Goal: Transaction & Acquisition: Book appointment/travel/reservation

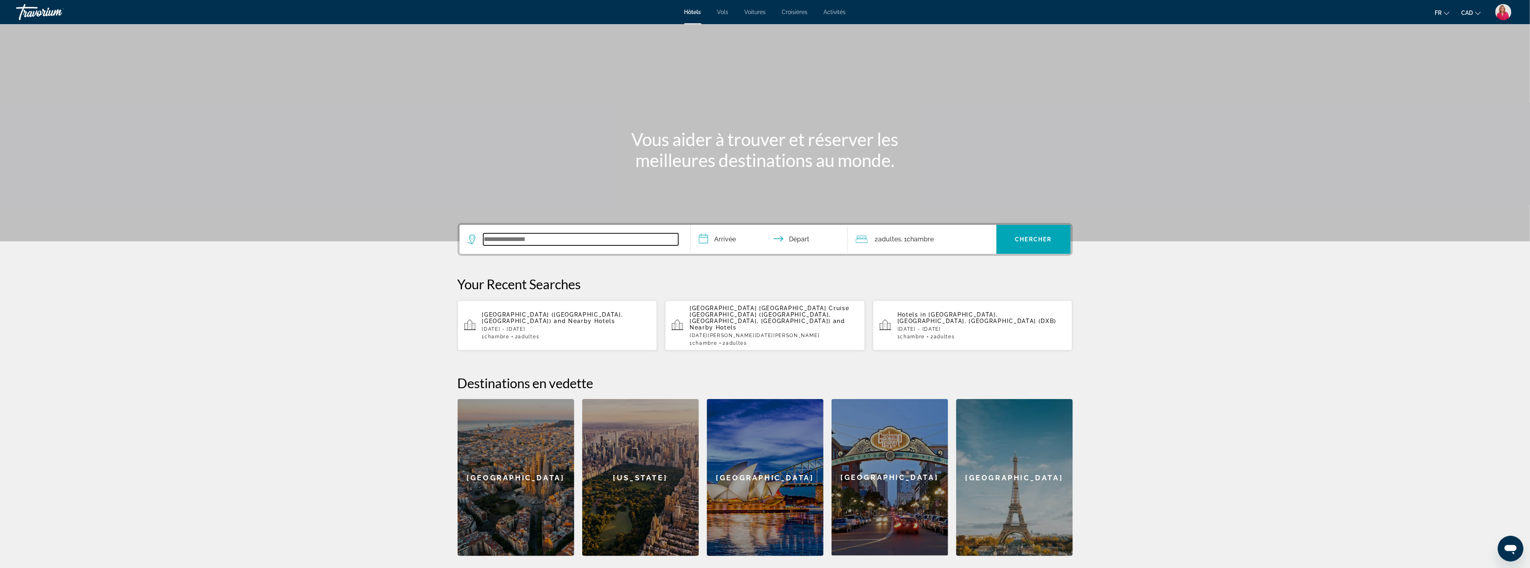
click at [518, 237] on input "Search widget" at bounding box center [580, 239] width 195 height 12
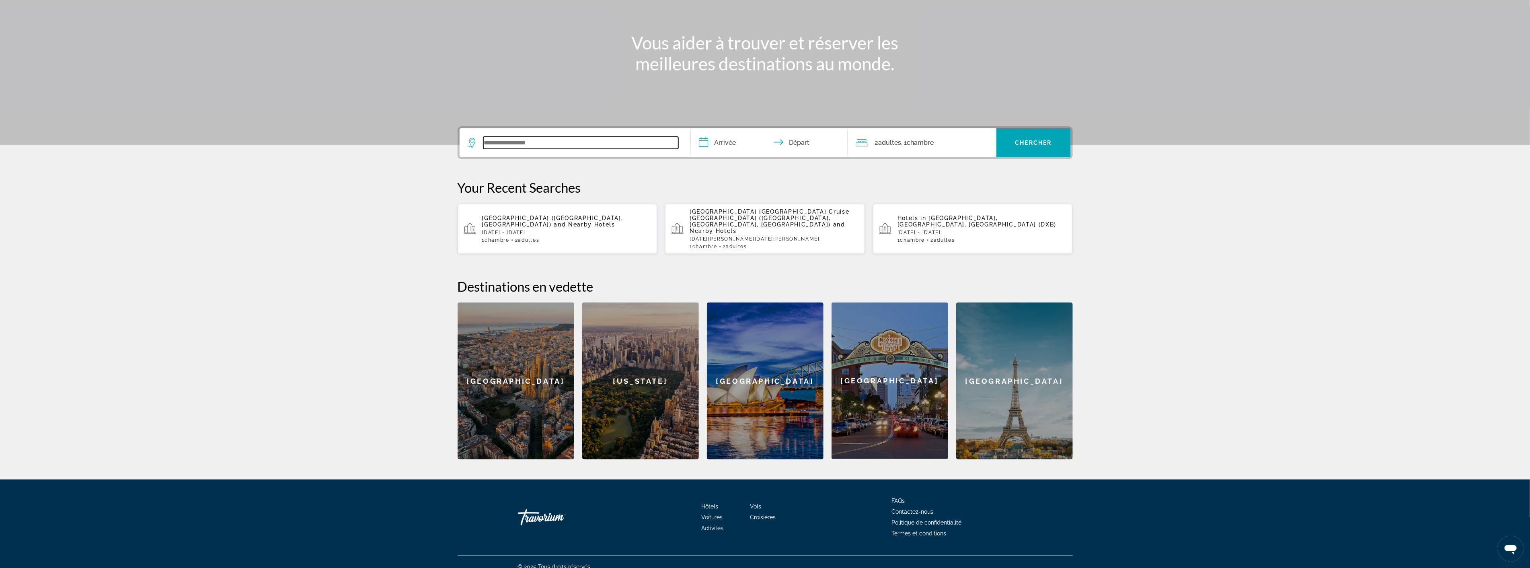
scroll to position [99, 0]
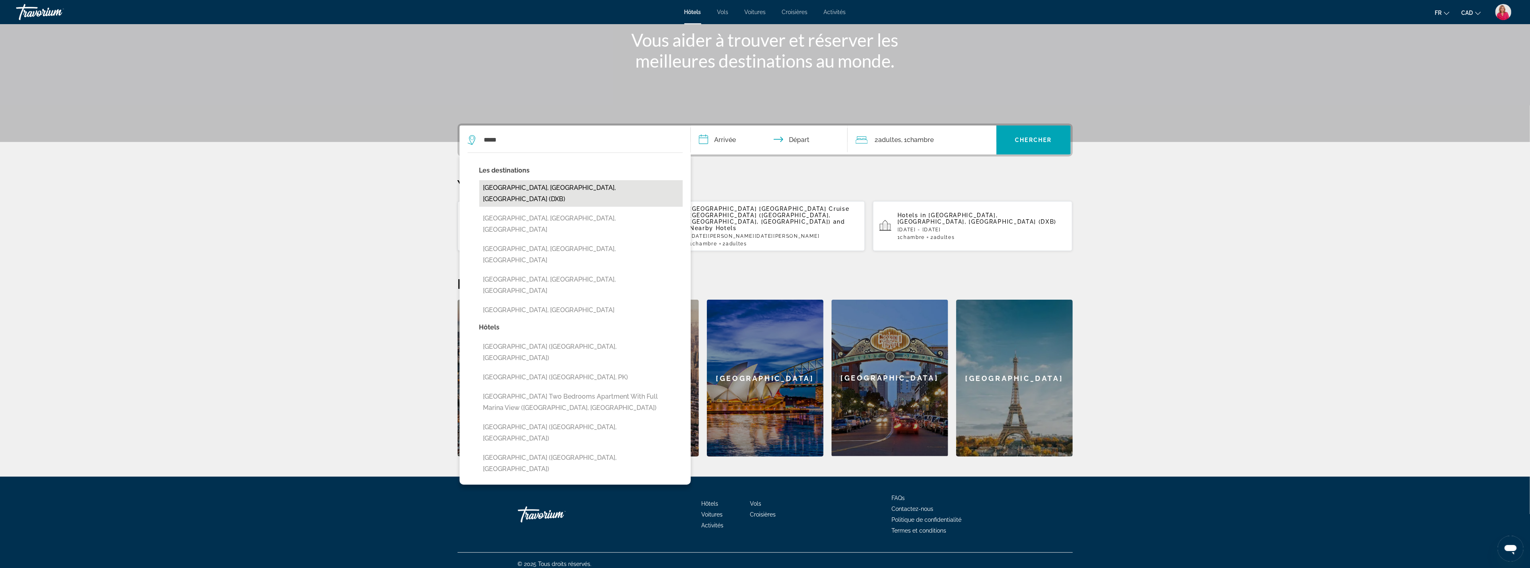
click at [544, 187] on button "[GEOGRAPHIC_DATA], [GEOGRAPHIC_DATA], [GEOGRAPHIC_DATA] (DXB)" at bounding box center [580, 193] width 203 height 27
type input "**********"
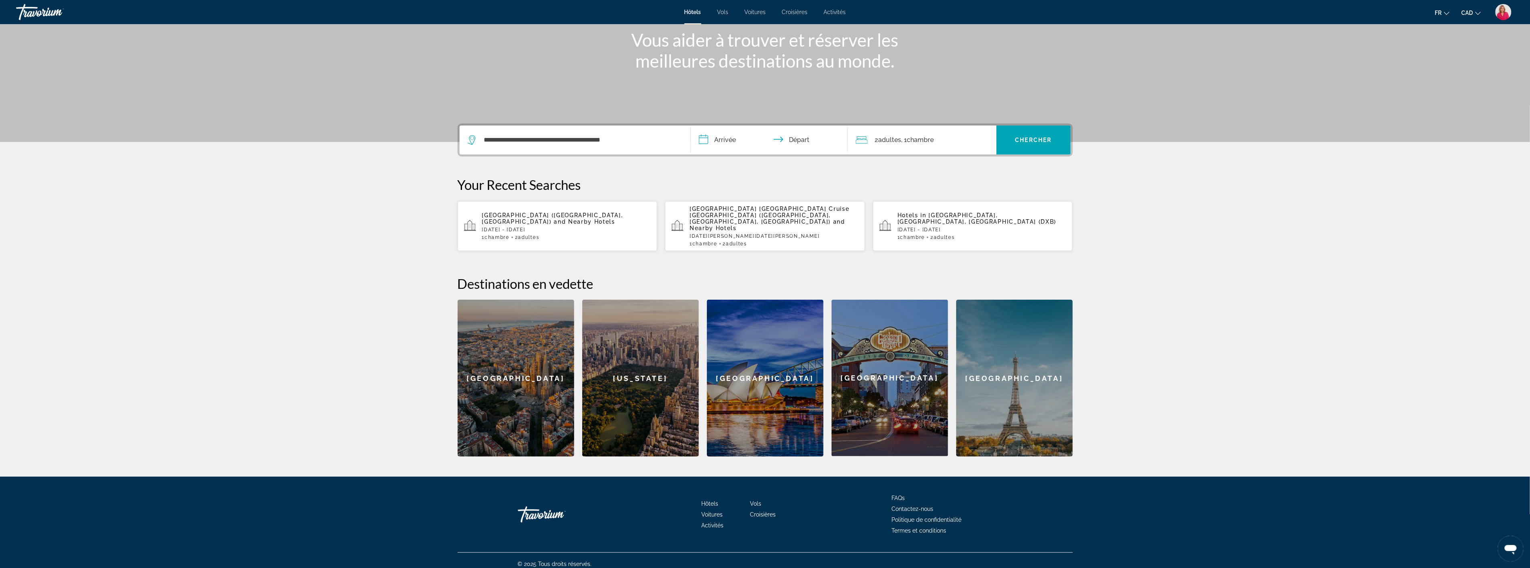
click at [721, 139] on input "**********" at bounding box center [771, 140] width 160 height 31
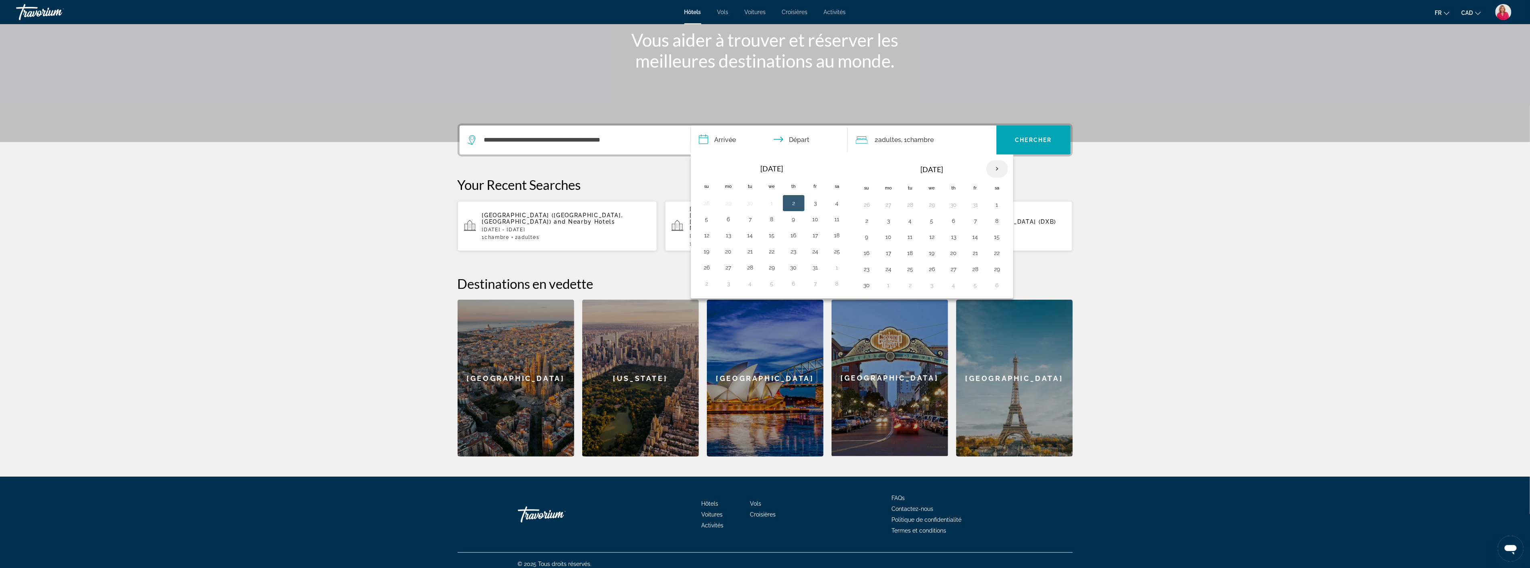
click at [1000, 171] on th "Next month" at bounding box center [997, 169] width 22 height 18
click at [935, 205] on button "3" at bounding box center [932, 204] width 13 height 11
click at [908, 222] on button "9" at bounding box center [910, 220] width 13 height 11
type input "**********"
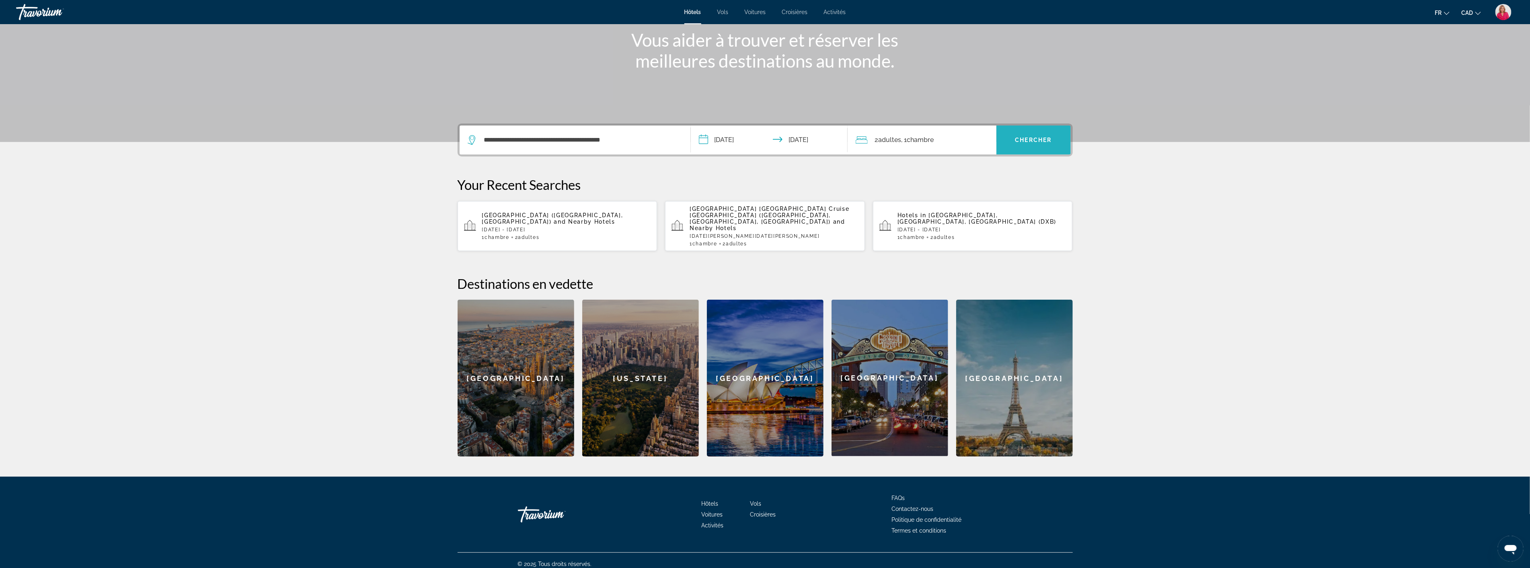
click at [1027, 143] on span "Search widget" at bounding box center [1033, 139] width 74 height 19
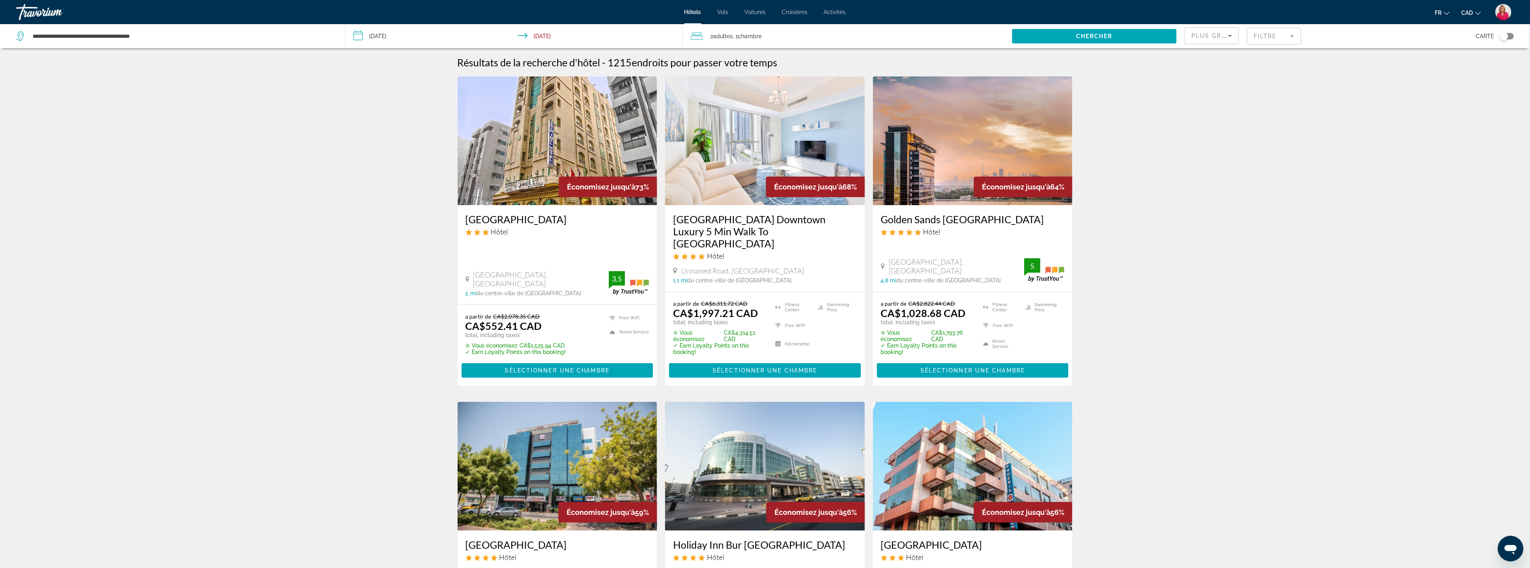
click at [1296, 35] on mat-form-field "Filtre" at bounding box center [1274, 36] width 54 height 17
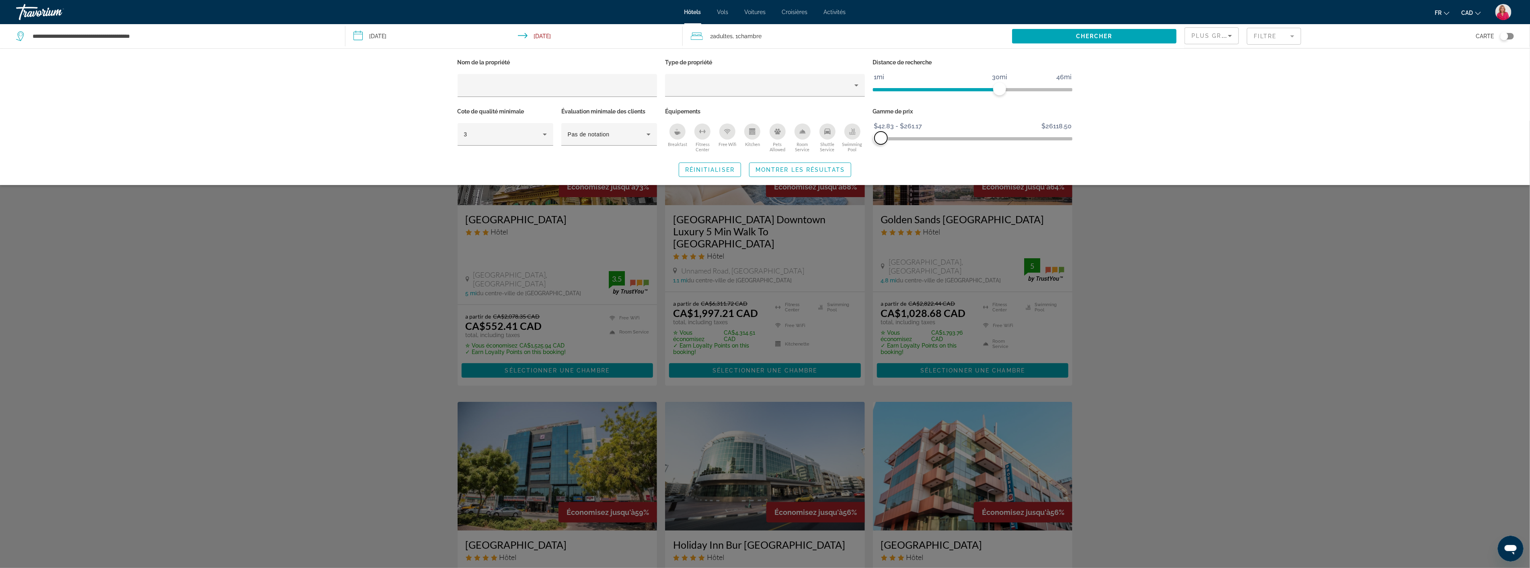
drag, startPoint x: 1067, startPoint y: 138, endPoint x: 881, endPoint y: 139, distance: 186.2
click at [881, 139] on span "ngx-slider-max" at bounding box center [881, 137] width 13 height 13
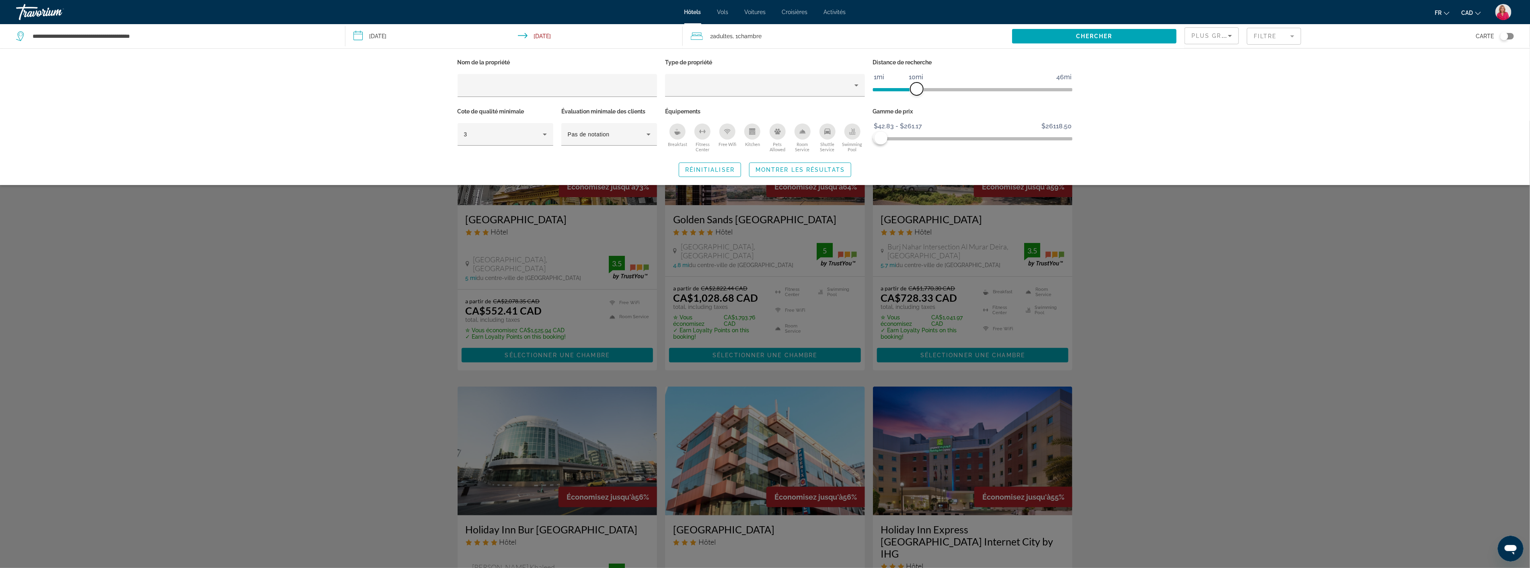
drag, startPoint x: 1002, startPoint y: 89, endPoint x: 918, endPoint y: 88, distance: 83.6
click at [918, 88] on span "ngx-slider" at bounding box center [916, 88] width 13 height 13
click at [544, 134] on icon "Hotel Filters" at bounding box center [545, 134] width 10 height 10
click at [513, 184] on mat-option "4" at bounding box center [506, 177] width 96 height 19
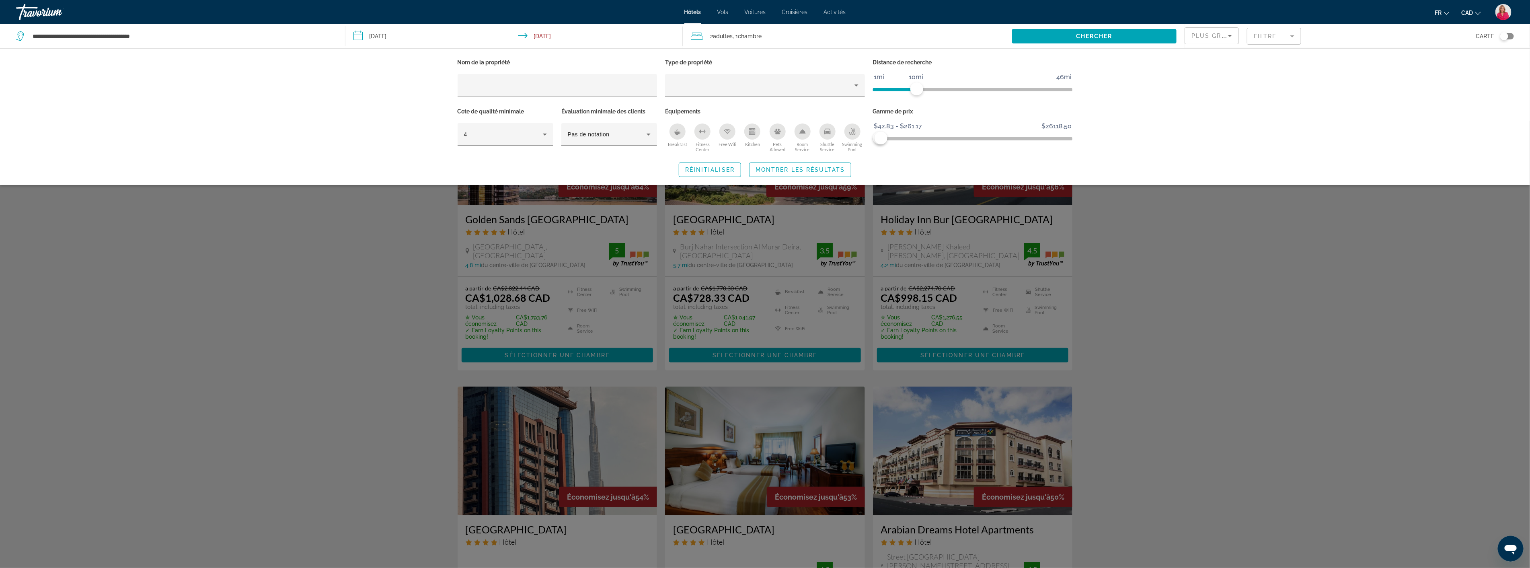
click at [405, 276] on div "Search widget" at bounding box center [765, 344] width 1530 height 447
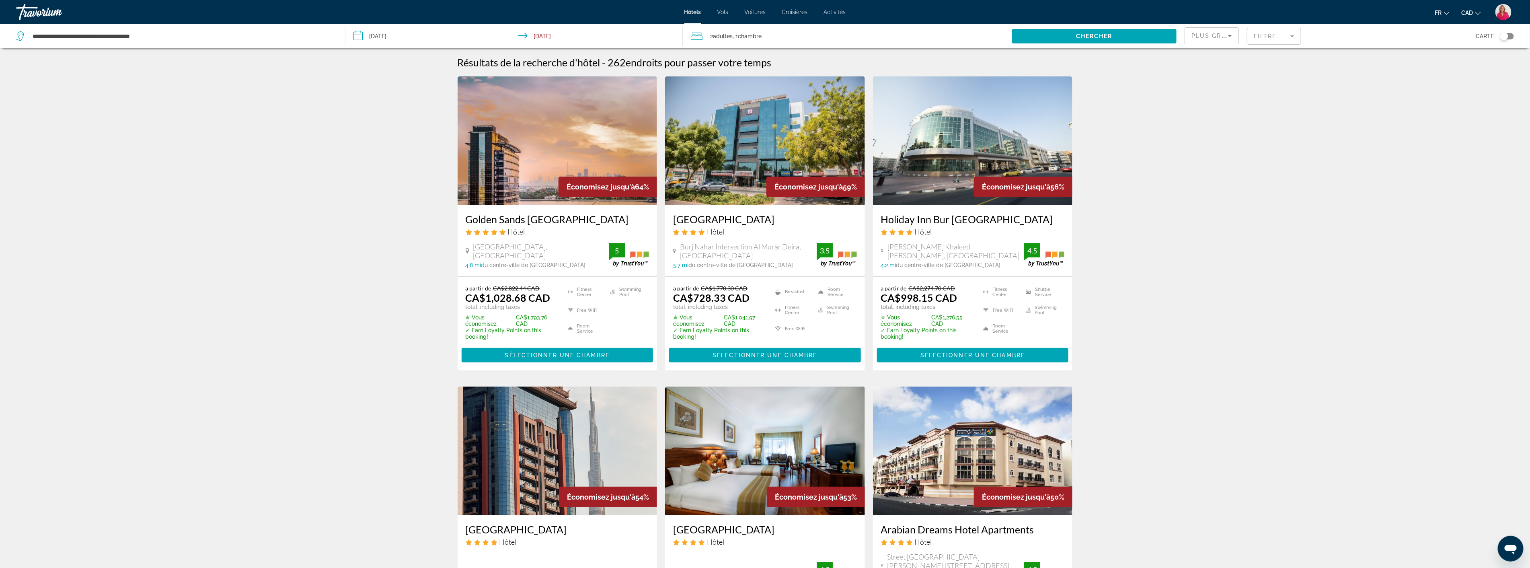
click at [1220, 38] on span "Plus grandes économies" at bounding box center [1239, 36] width 96 height 6
click at [1199, 104] on span "Prix le plus bas" at bounding box center [1211, 105] width 38 height 10
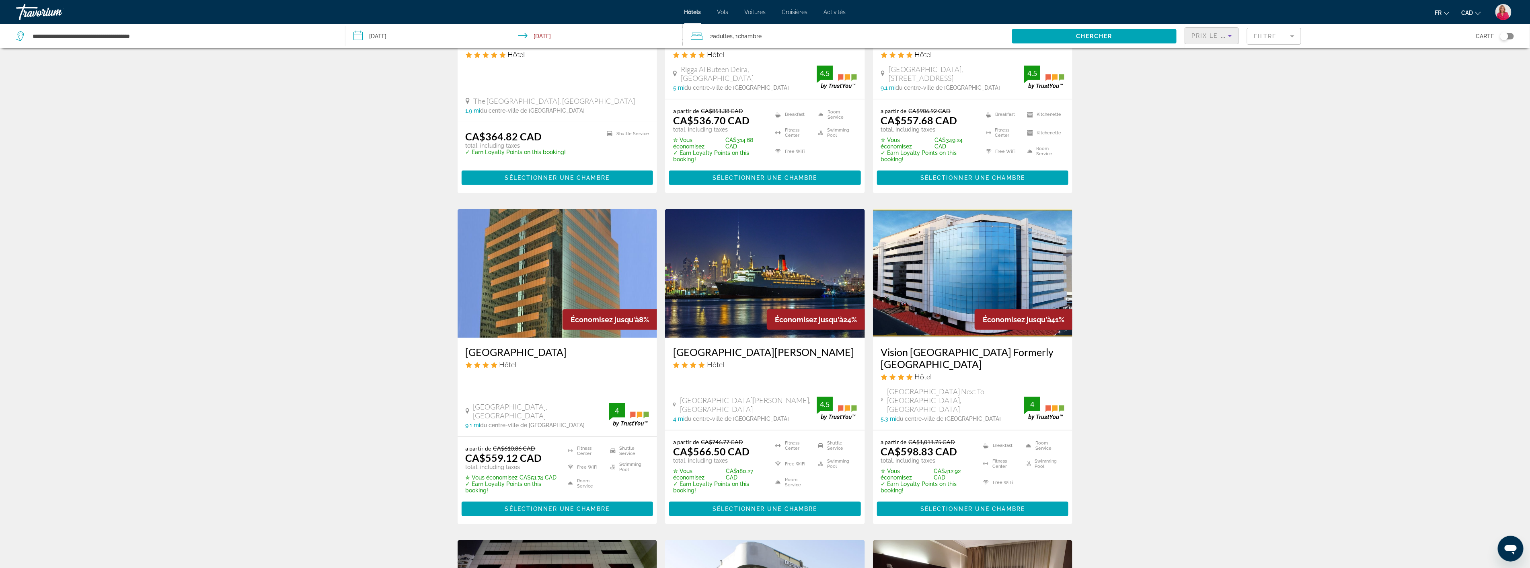
scroll to position [223, 0]
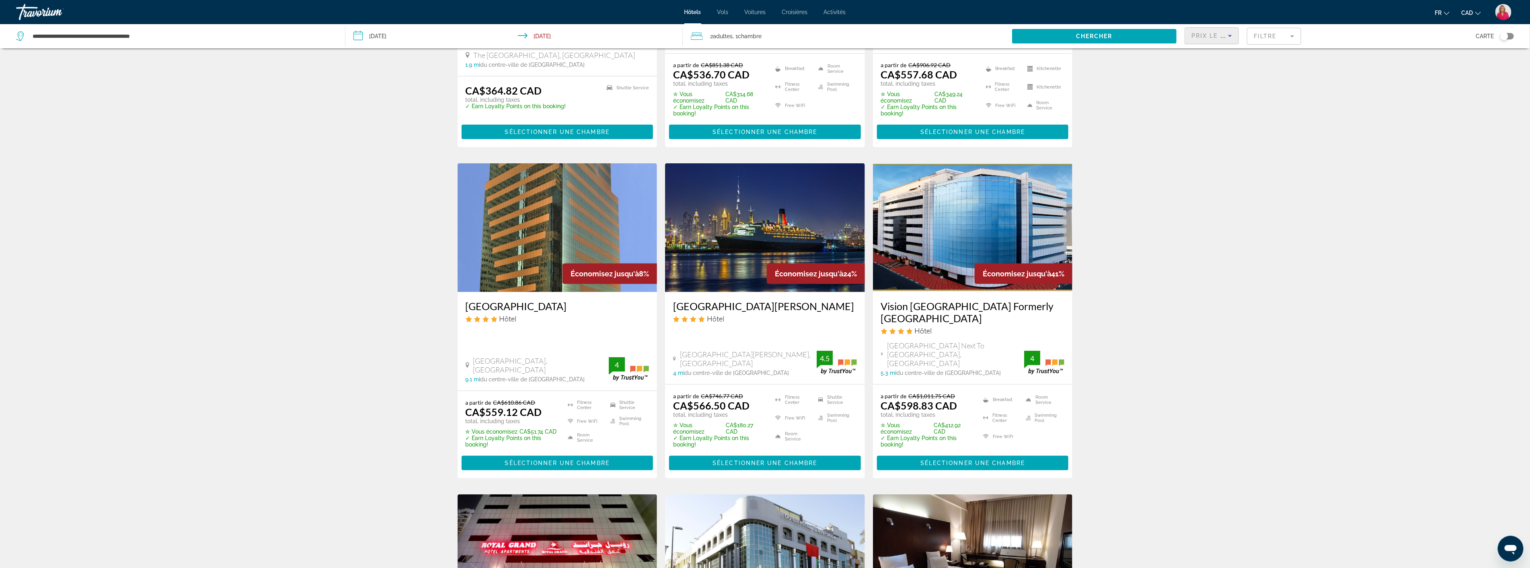
click at [528, 230] on img "Main content" at bounding box center [558, 227] width 200 height 129
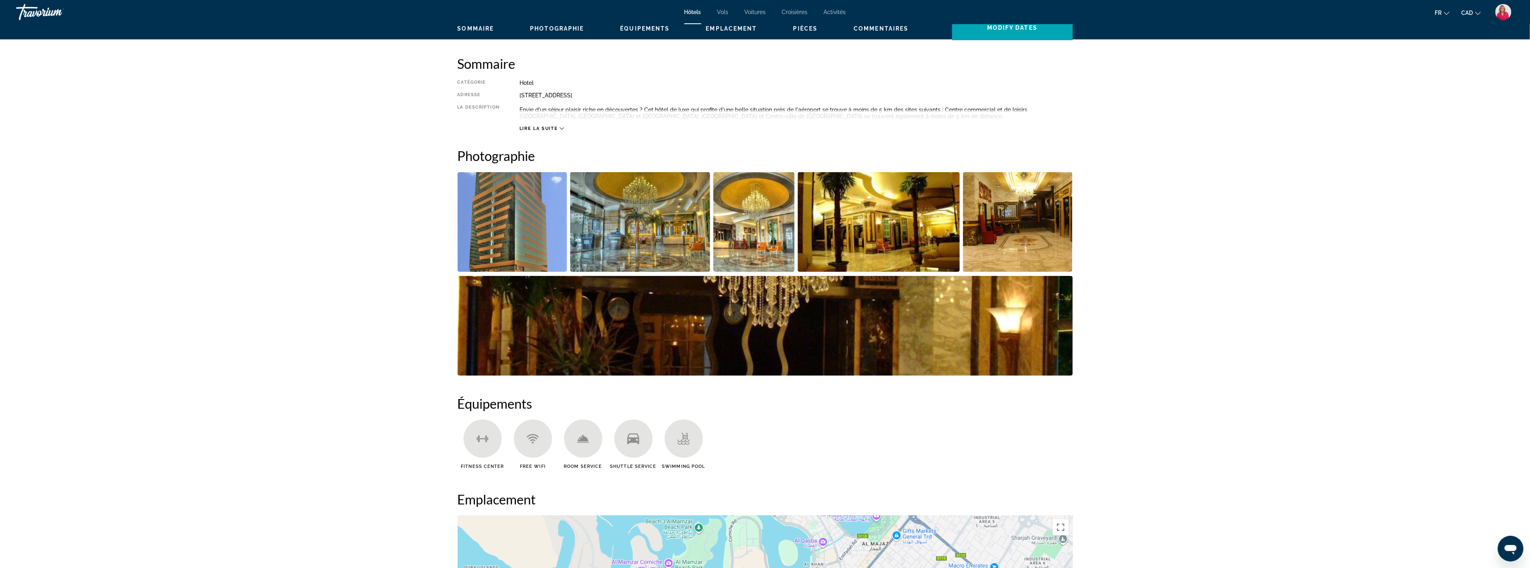
scroll to position [268, 0]
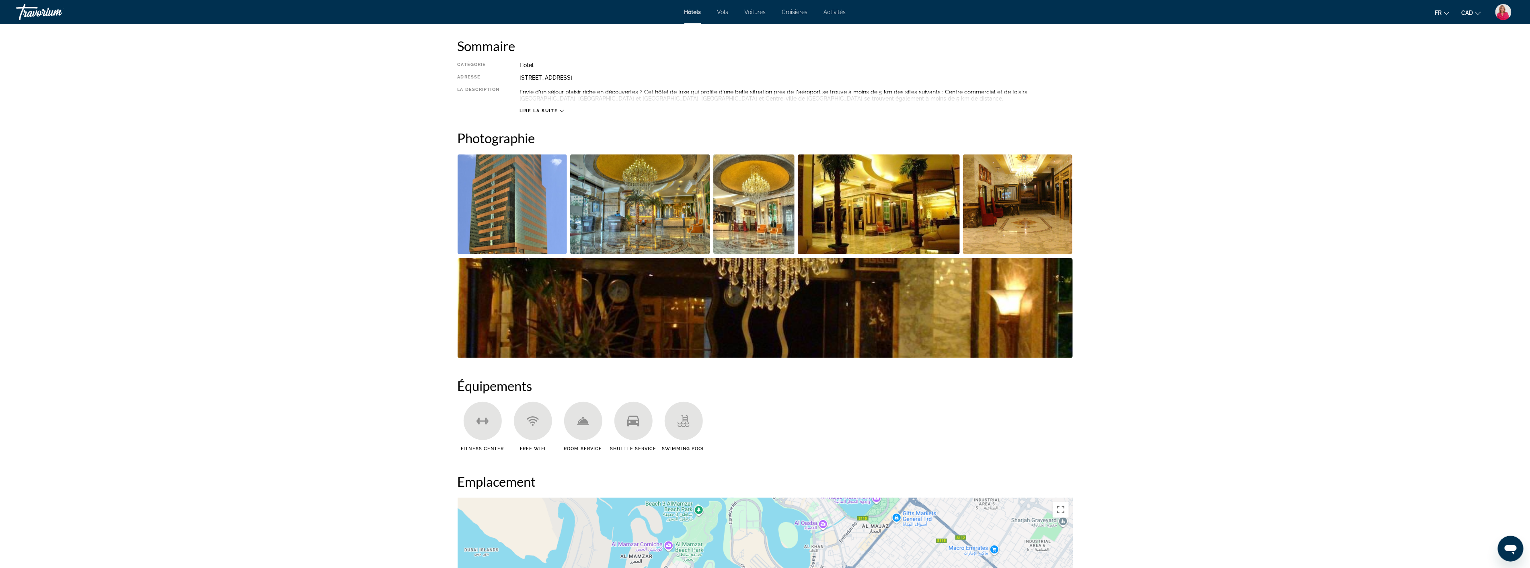
click at [646, 214] on img "Open full-screen image slider" at bounding box center [640, 204] width 140 height 100
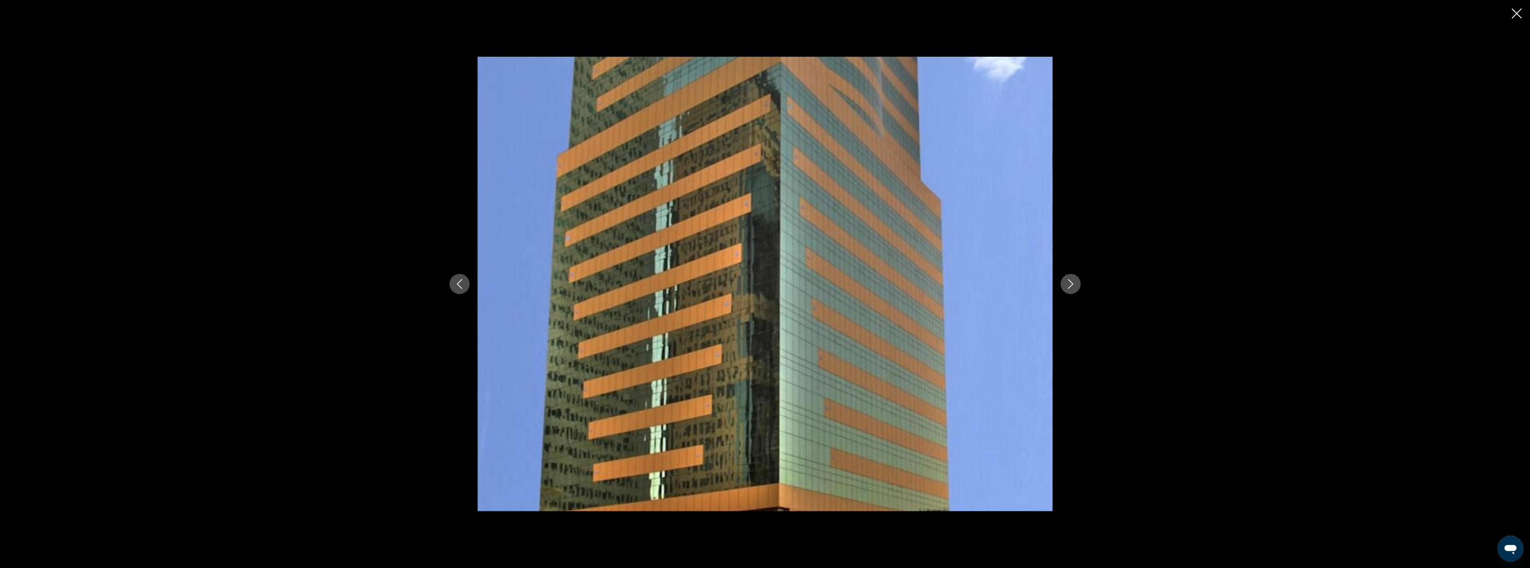
click at [1066, 280] on icon "Next image" at bounding box center [1071, 284] width 10 height 10
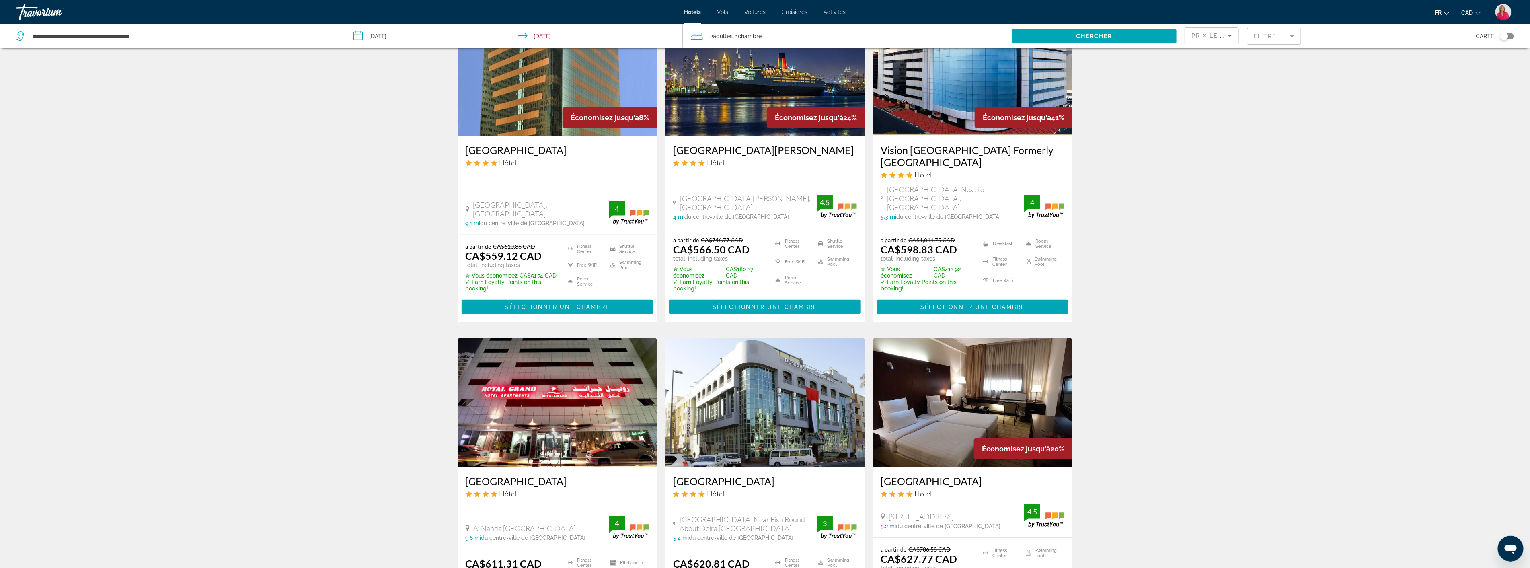
scroll to position [491, 0]
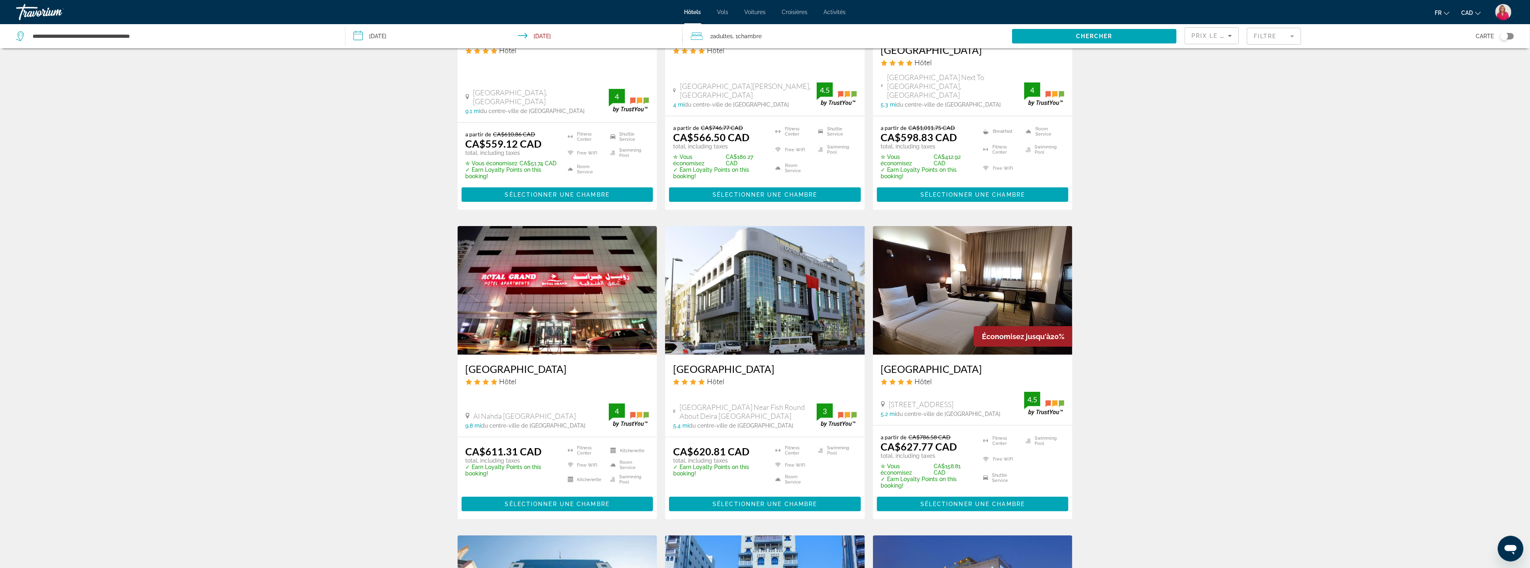
click at [778, 288] on img "Main content" at bounding box center [765, 290] width 200 height 129
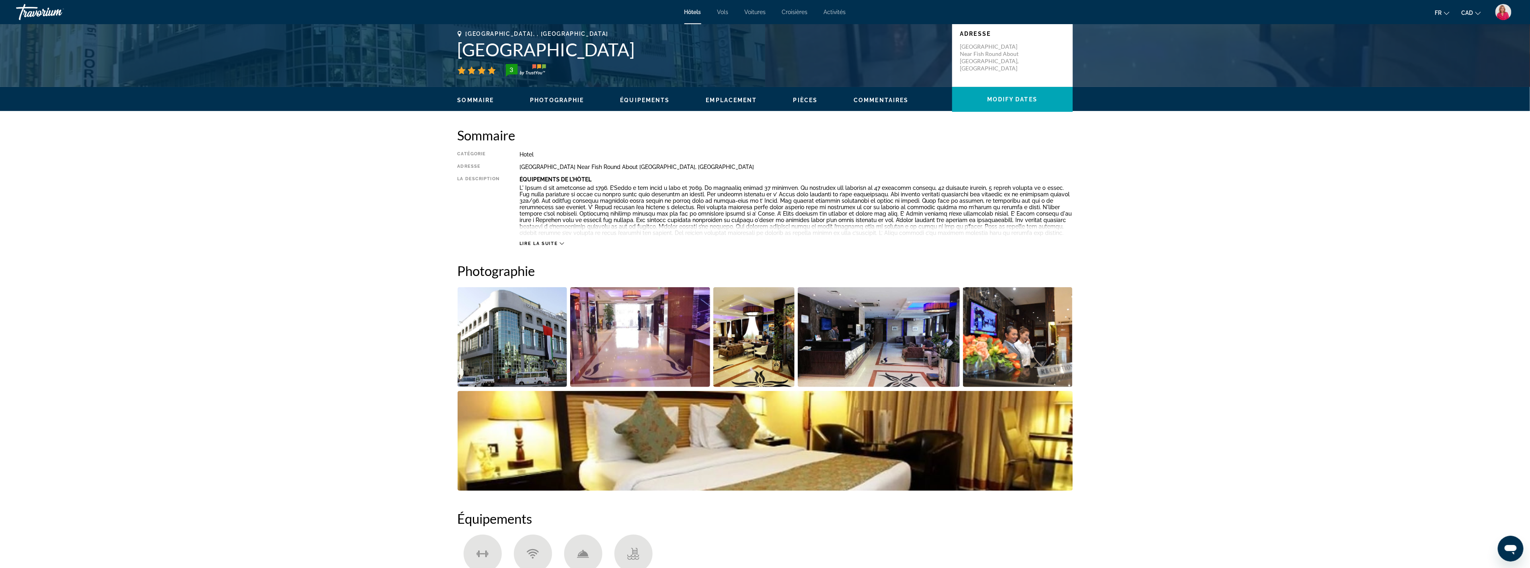
scroll to position [223, 0]
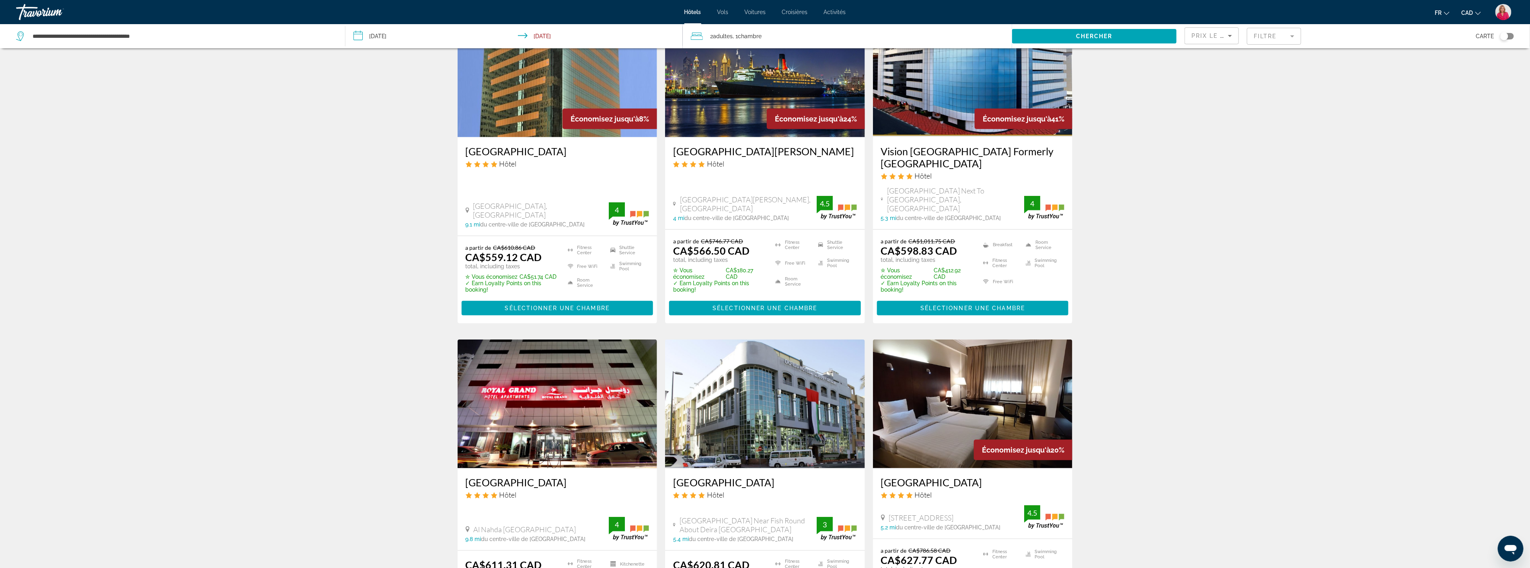
scroll to position [402, 0]
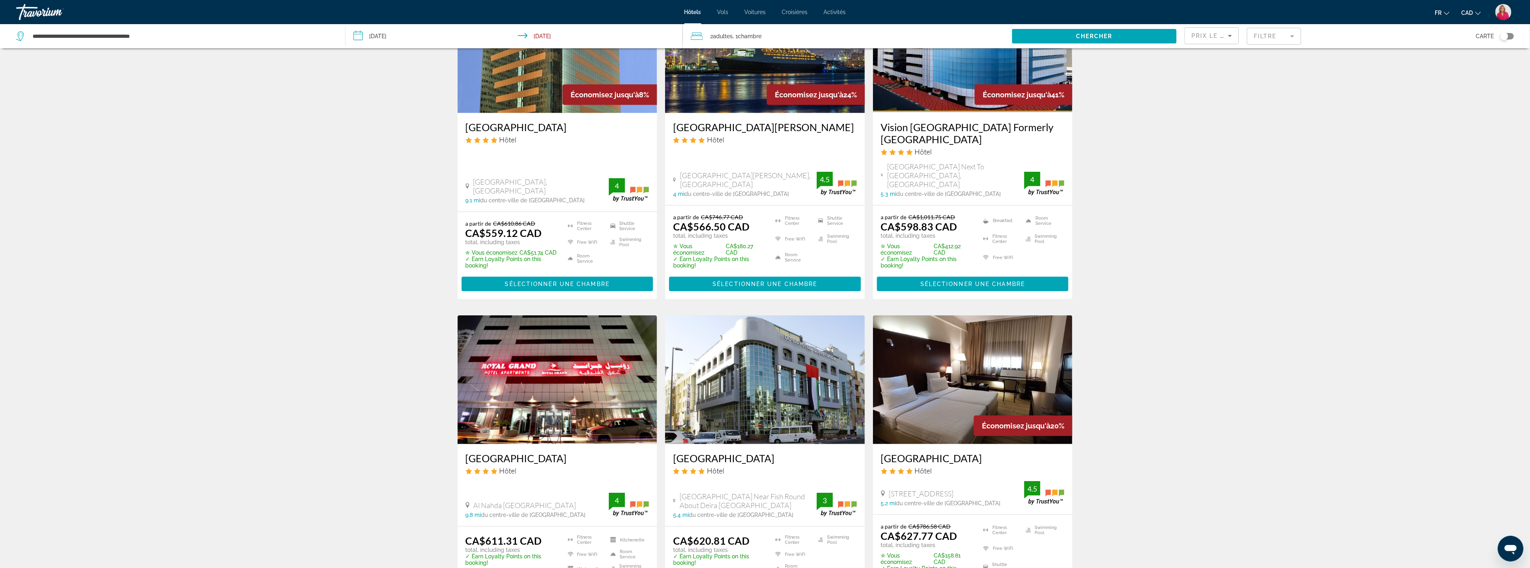
click at [978, 387] on img "Main content" at bounding box center [973, 379] width 200 height 129
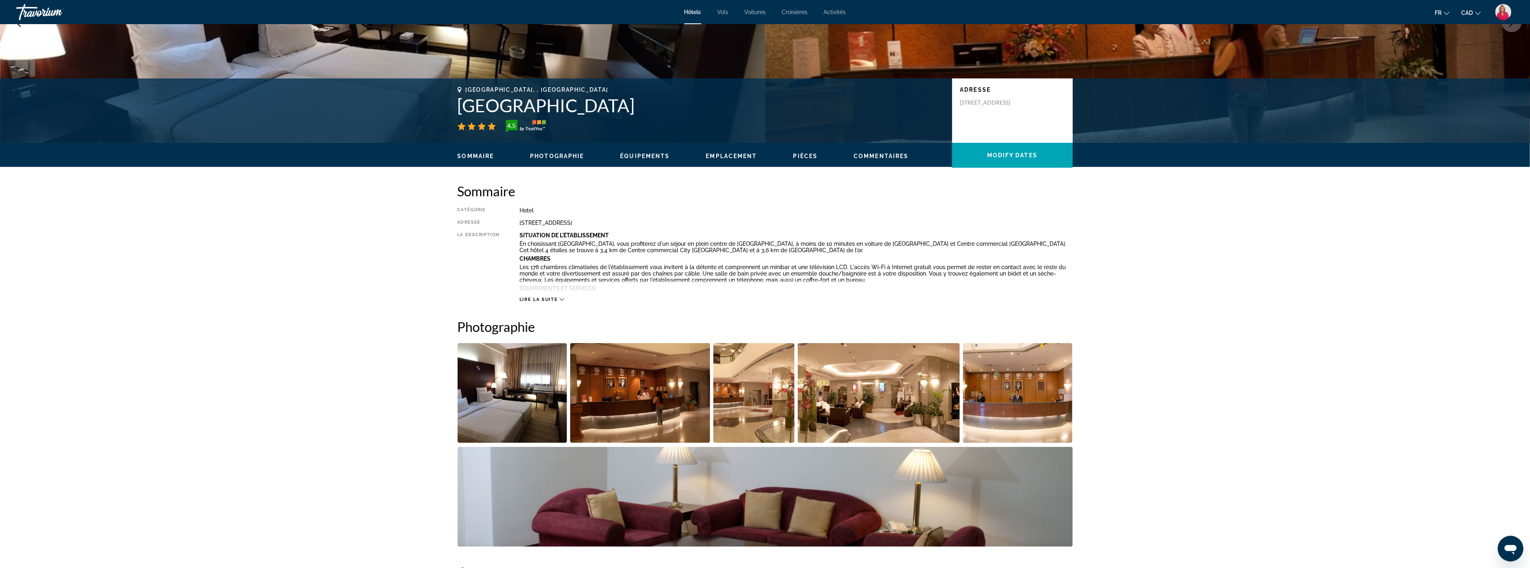
scroll to position [223, 0]
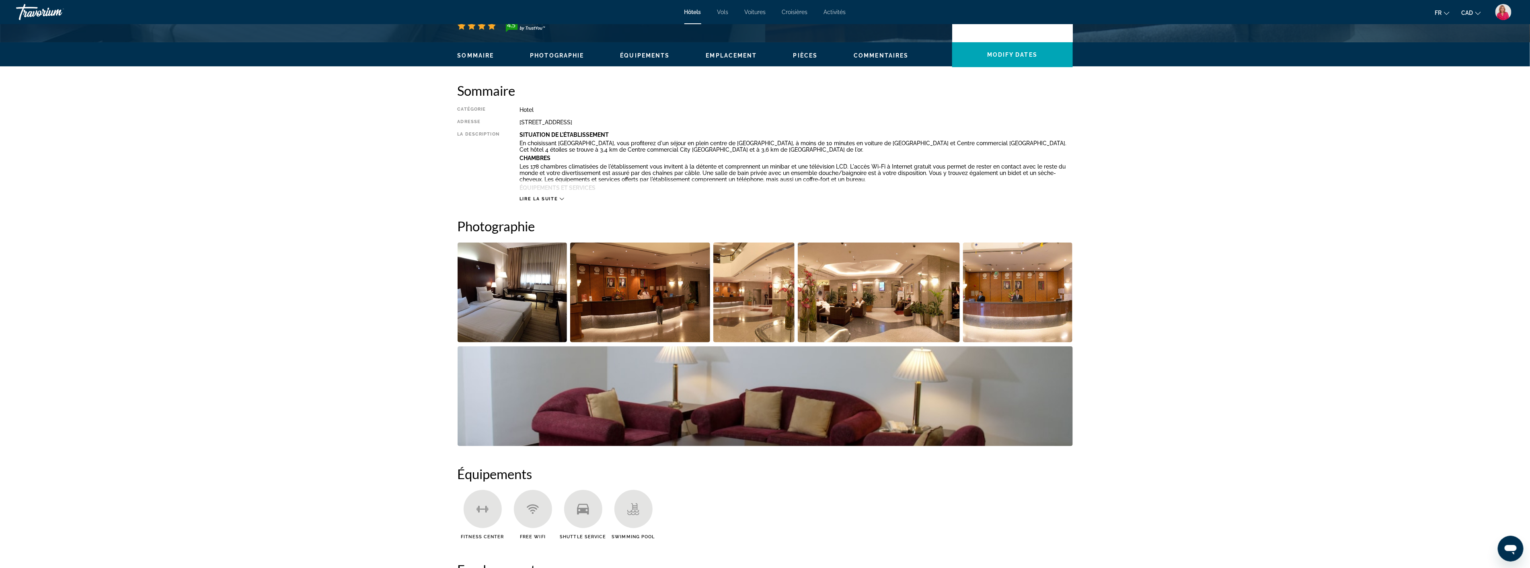
click at [637, 303] on img "Open full-screen image slider" at bounding box center [640, 292] width 140 height 100
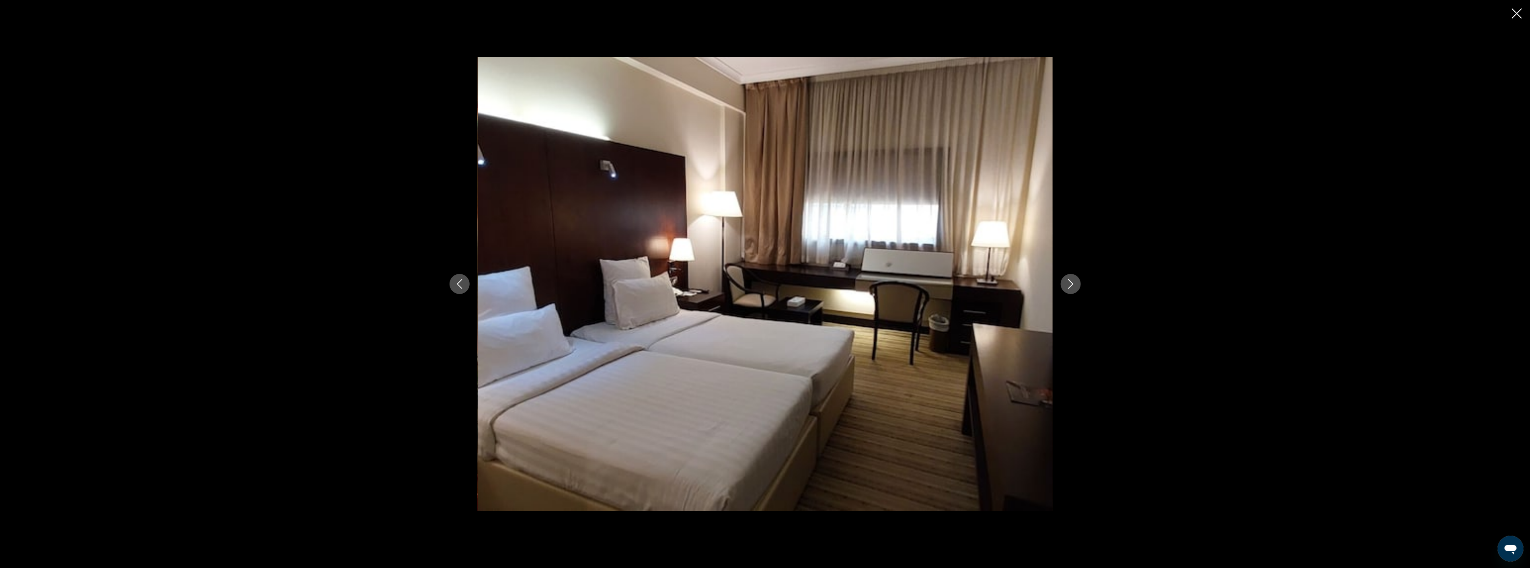
click at [1072, 284] on icon "Next image" at bounding box center [1070, 284] width 5 height 10
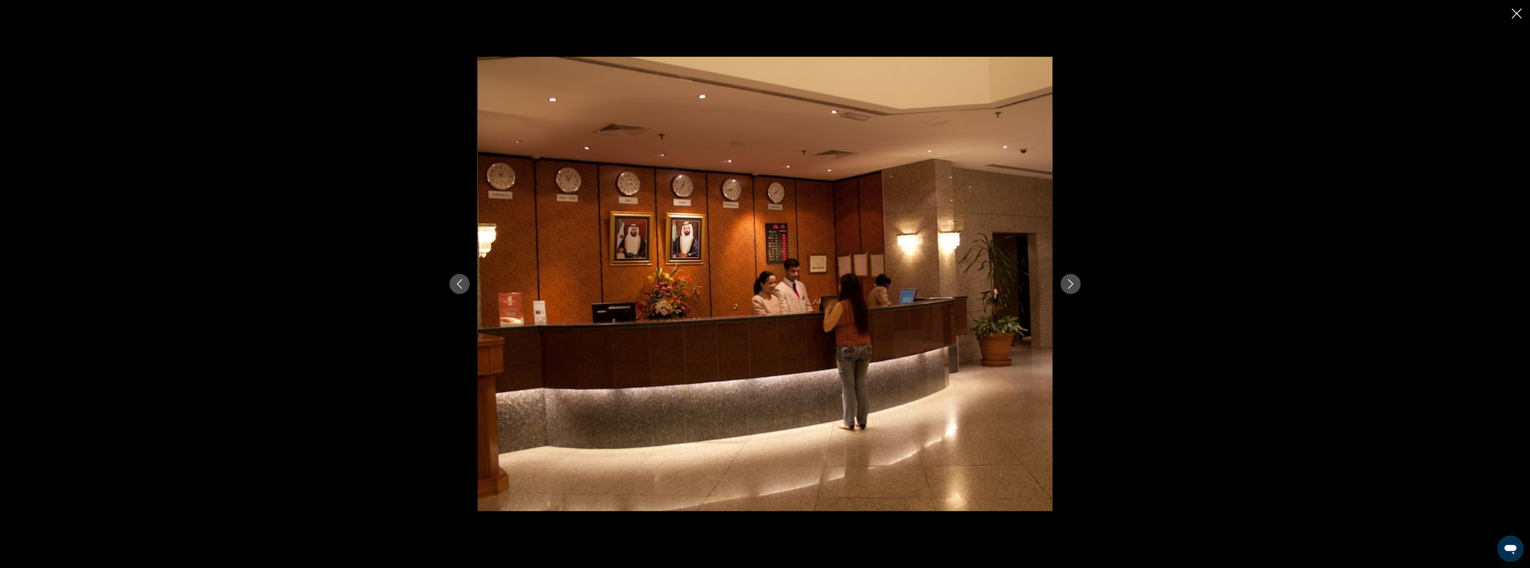
click at [1072, 284] on icon "Next image" at bounding box center [1070, 284] width 5 height 10
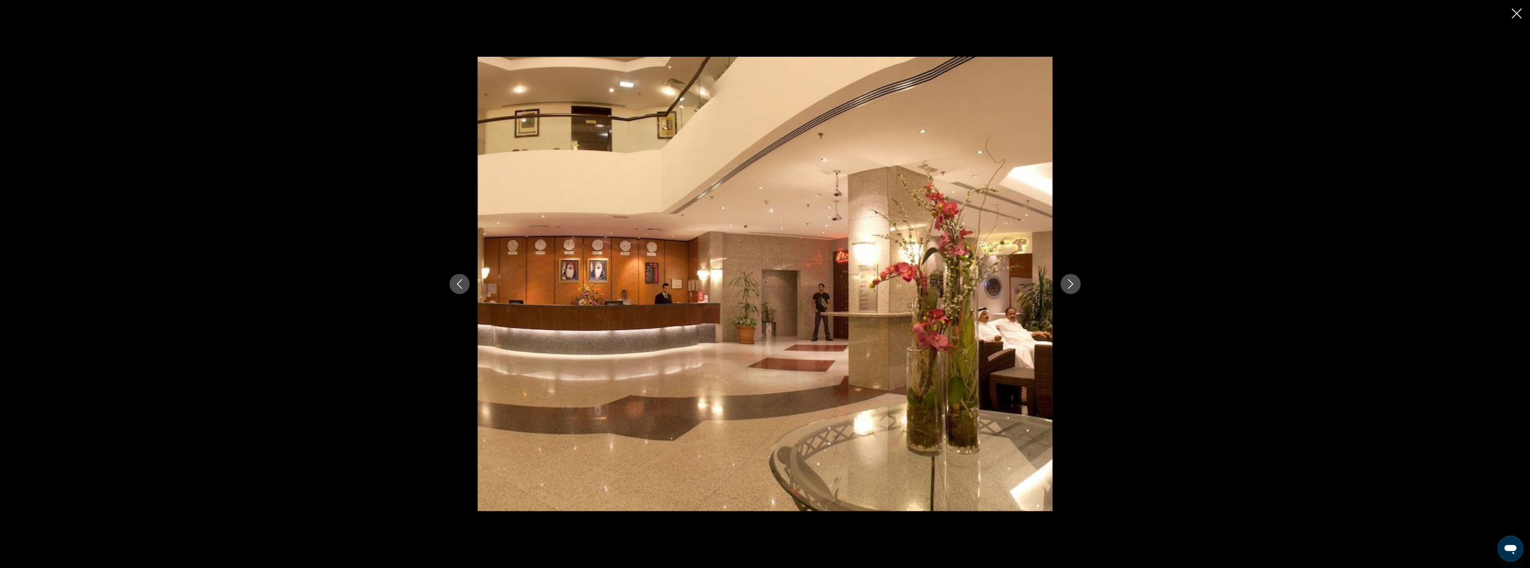
click at [1072, 284] on icon "Next image" at bounding box center [1070, 284] width 5 height 10
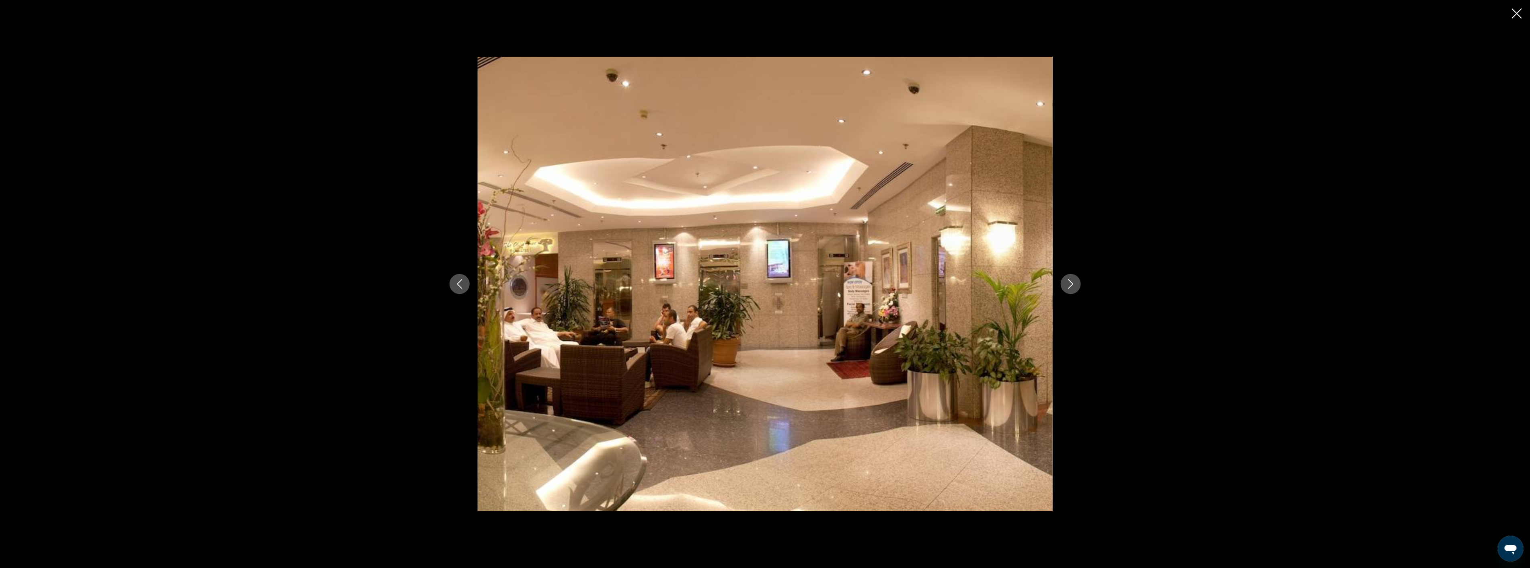
click at [1072, 284] on icon "Next image" at bounding box center [1070, 284] width 5 height 10
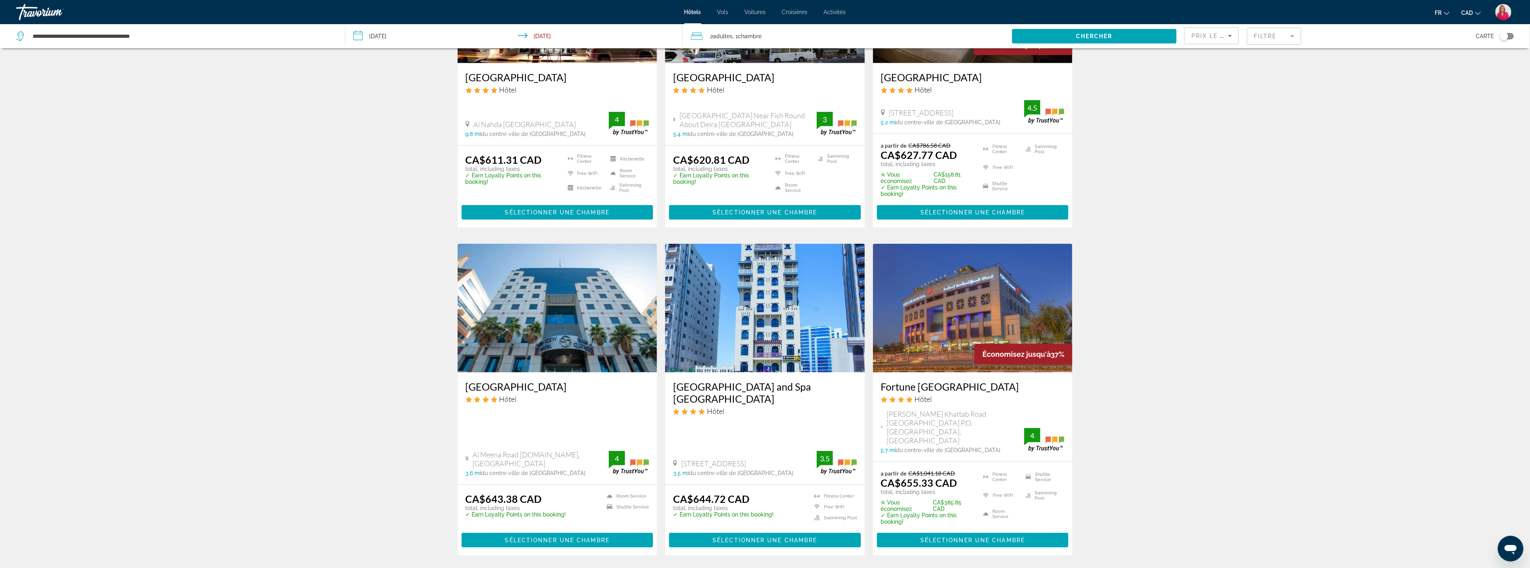
scroll to position [804, 0]
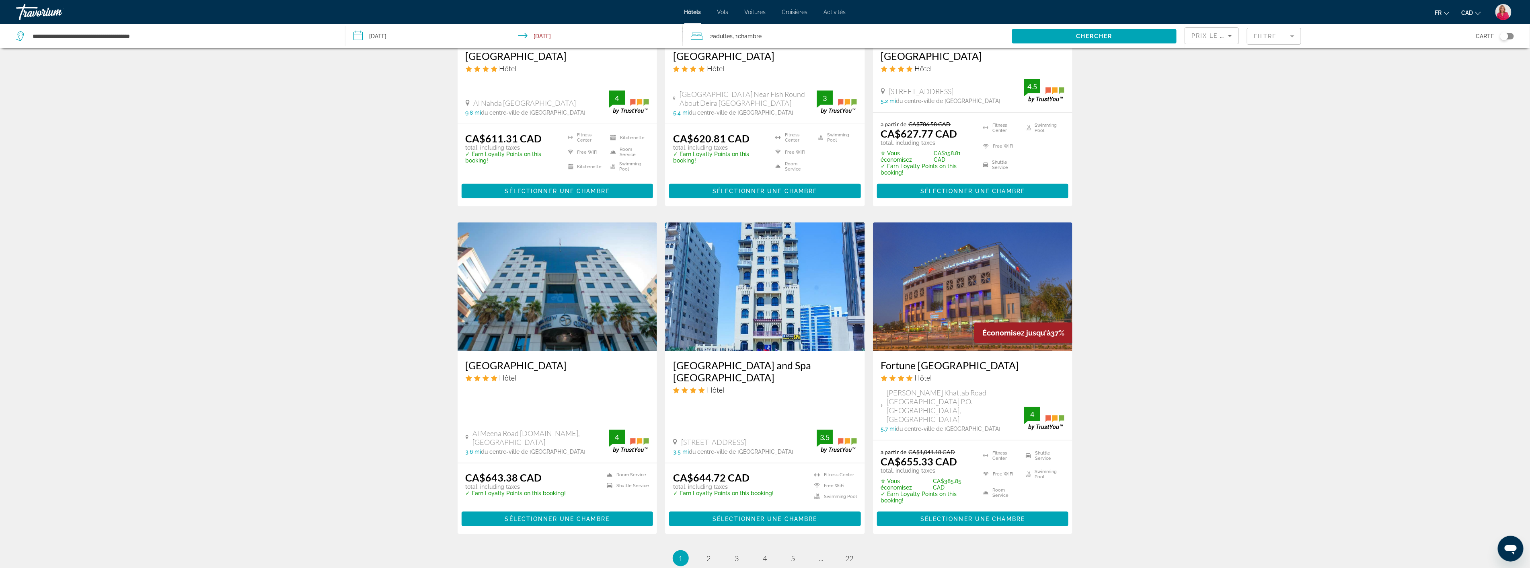
click at [566, 299] on img "Main content" at bounding box center [558, 286] width 200 height 129
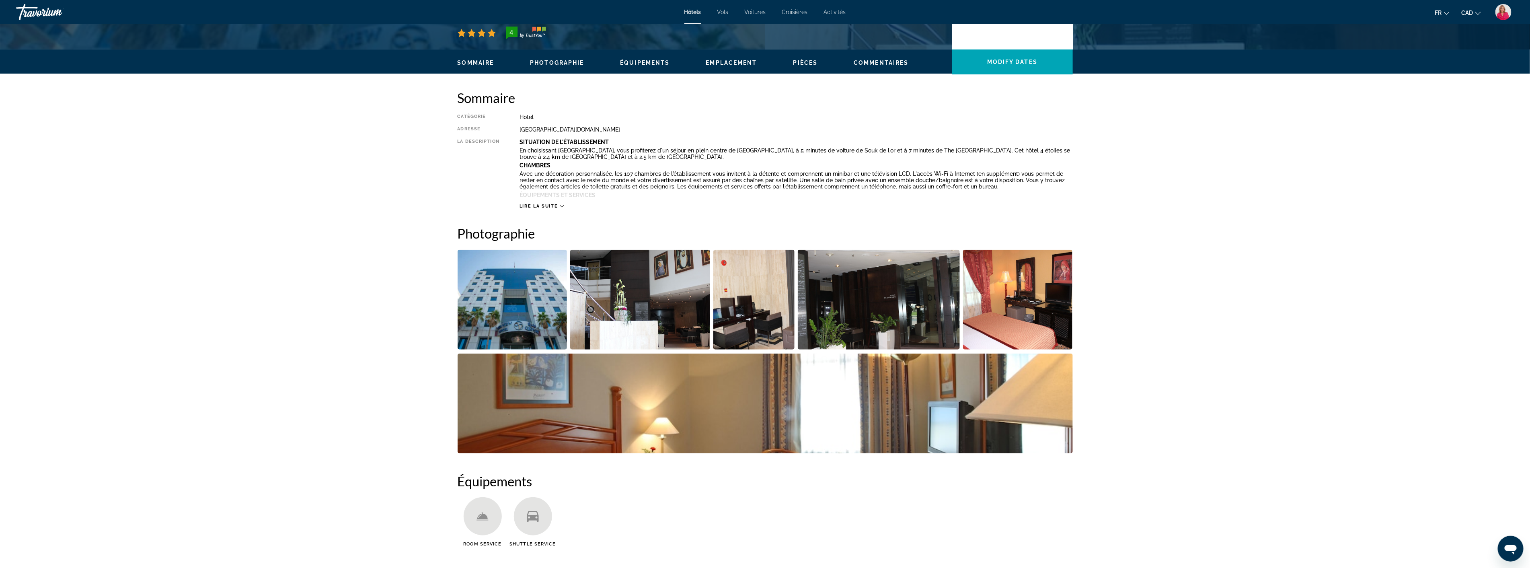
scroll to position [268, 0]
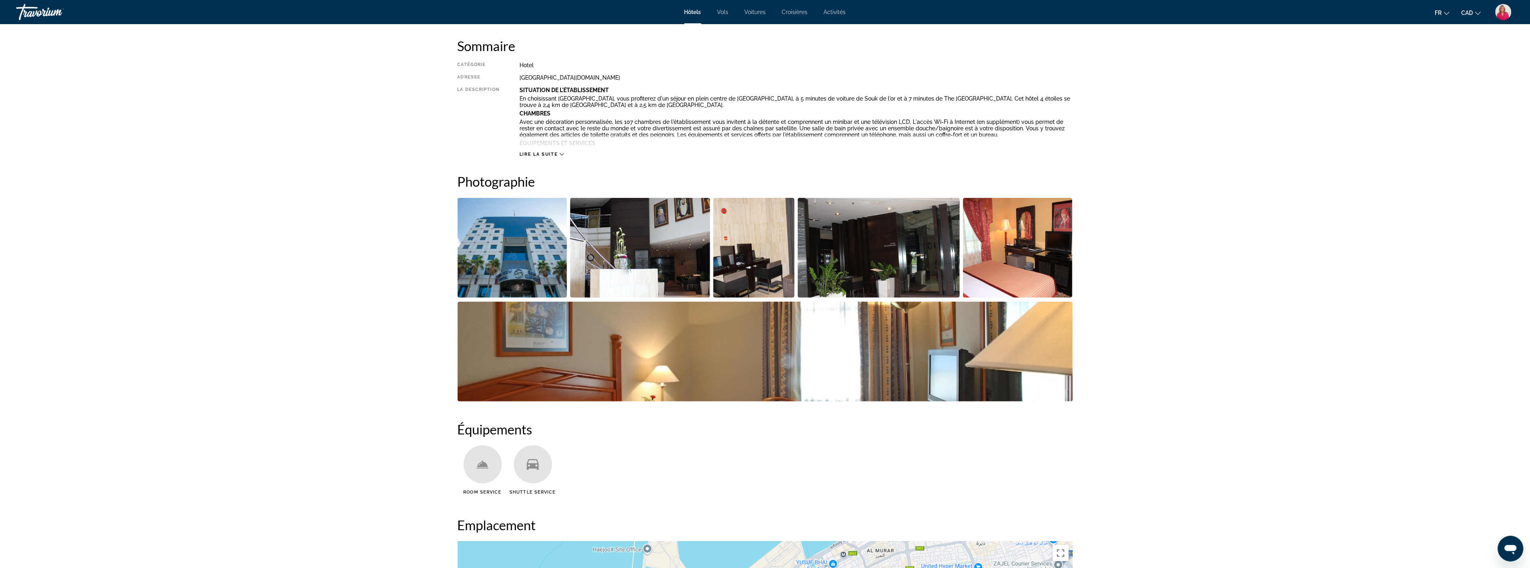
click at [628, 261] on img "Open full-screen image slider" at bounding box center [640, 248] width 140 height 100
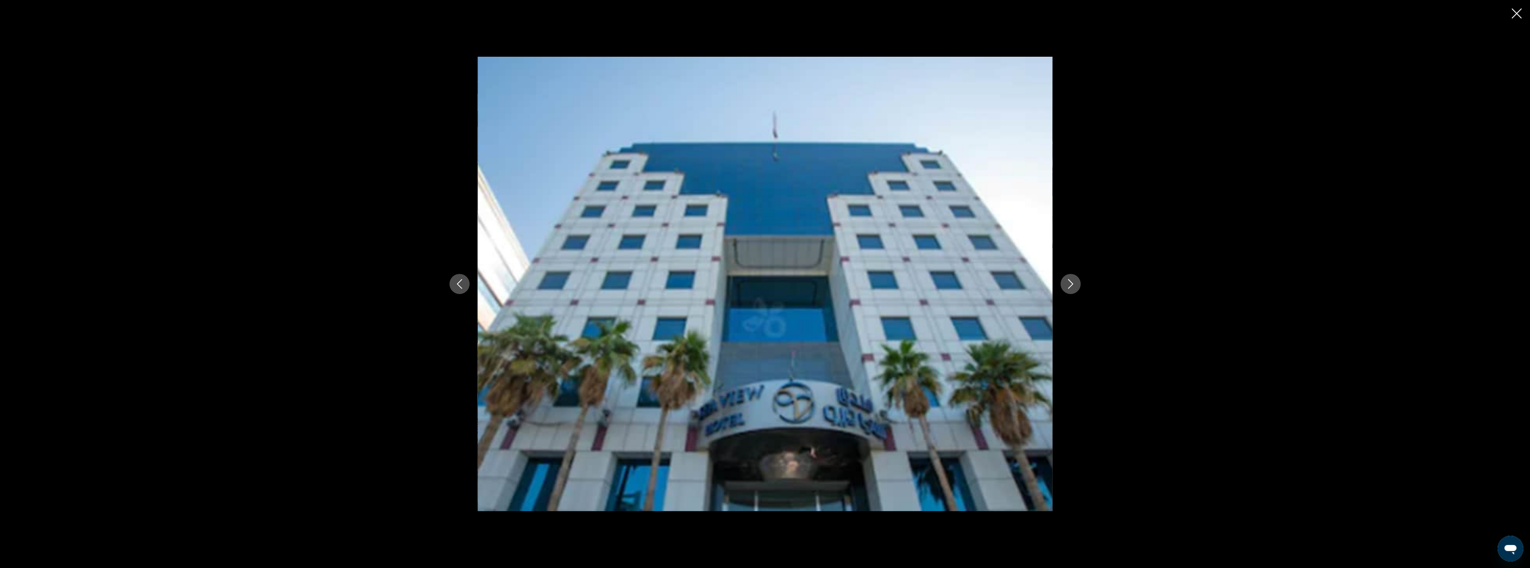
click at [1074, 285] on icon "Next image" at bounding box center [1071, 284] width 10 height 10
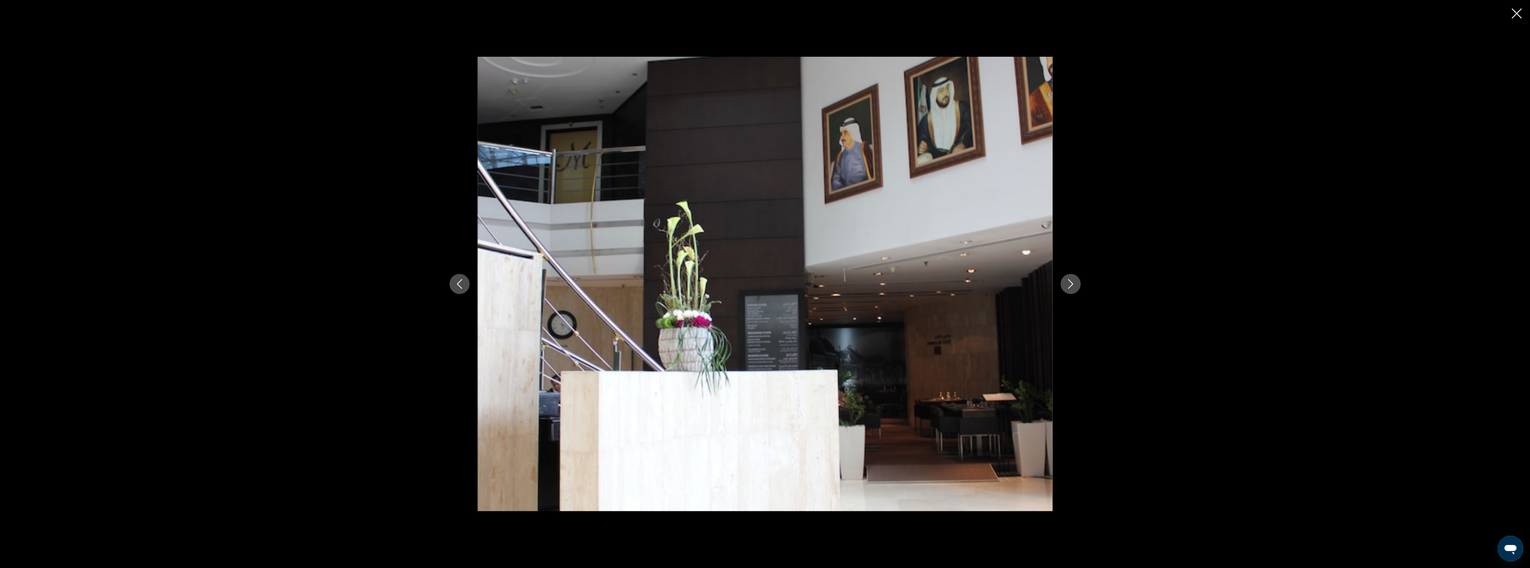
click at [1074, 285] on icon "Next image" at bounding box center [1071, 284] width 10 height 10
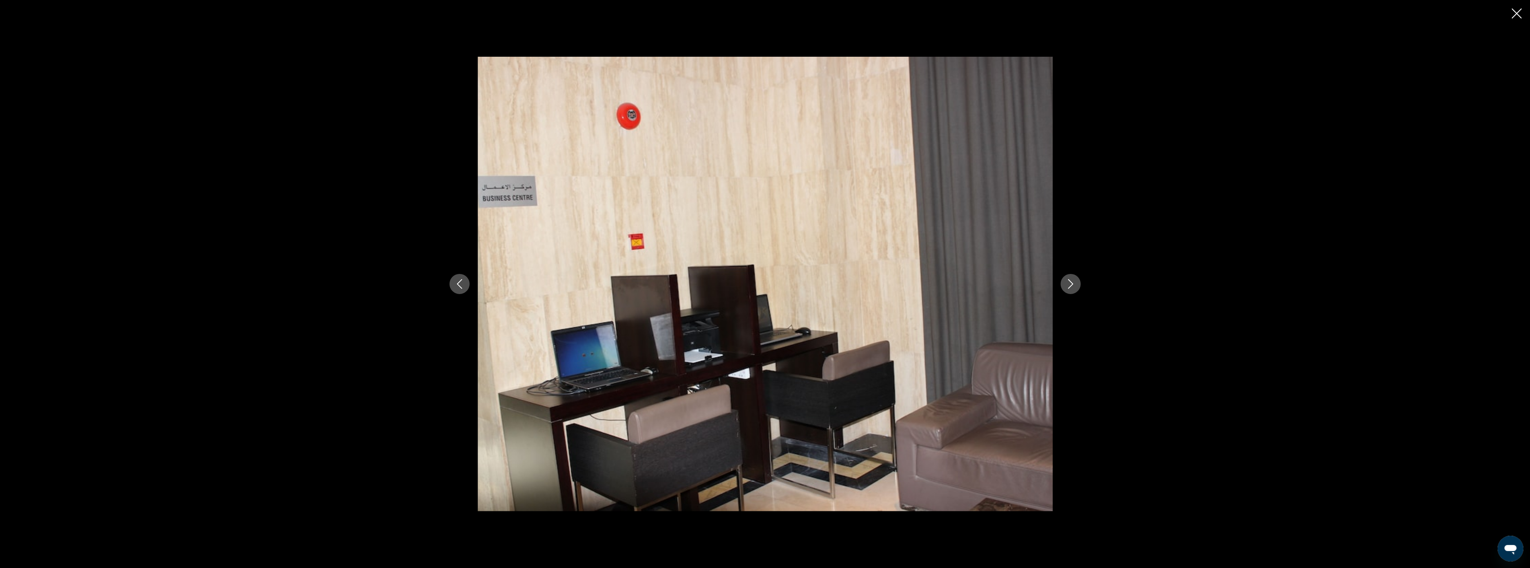
click at [1074, 285] on icon "Next image" at bounding box center [1071, 284] width 10 height 10
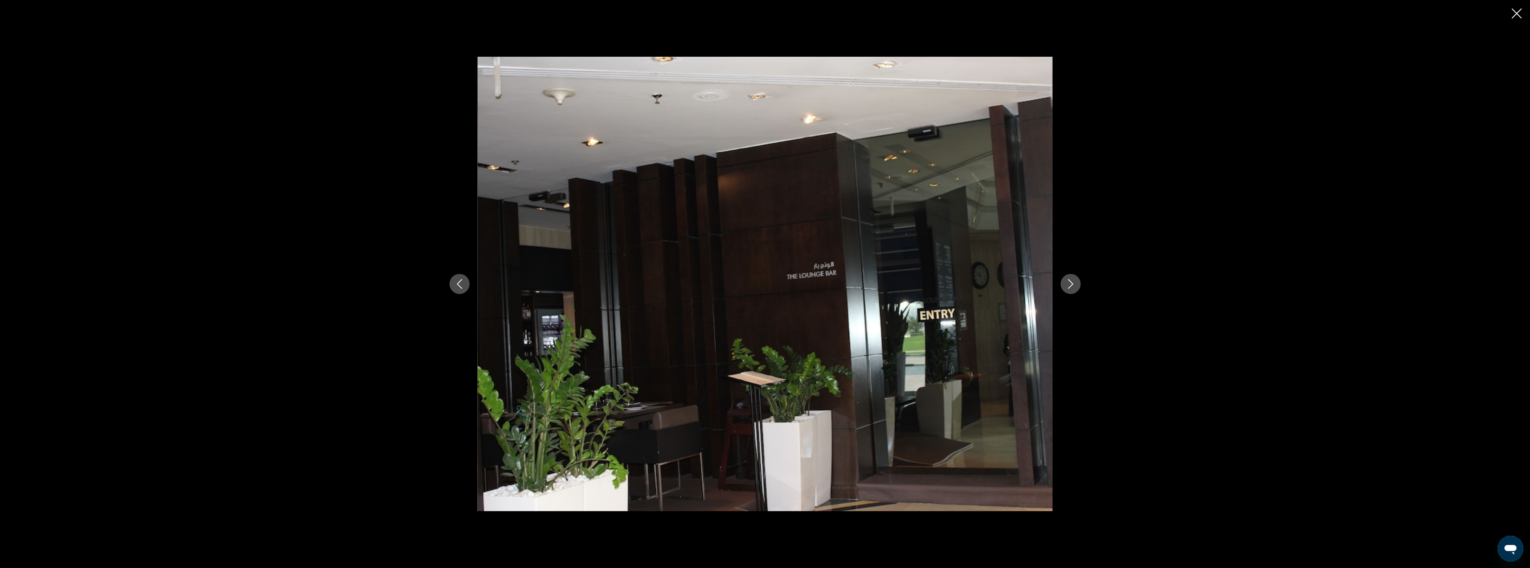
click at [1074, 285] on icon "Next image" at bounding box center [1071, 284] width 10 height 10
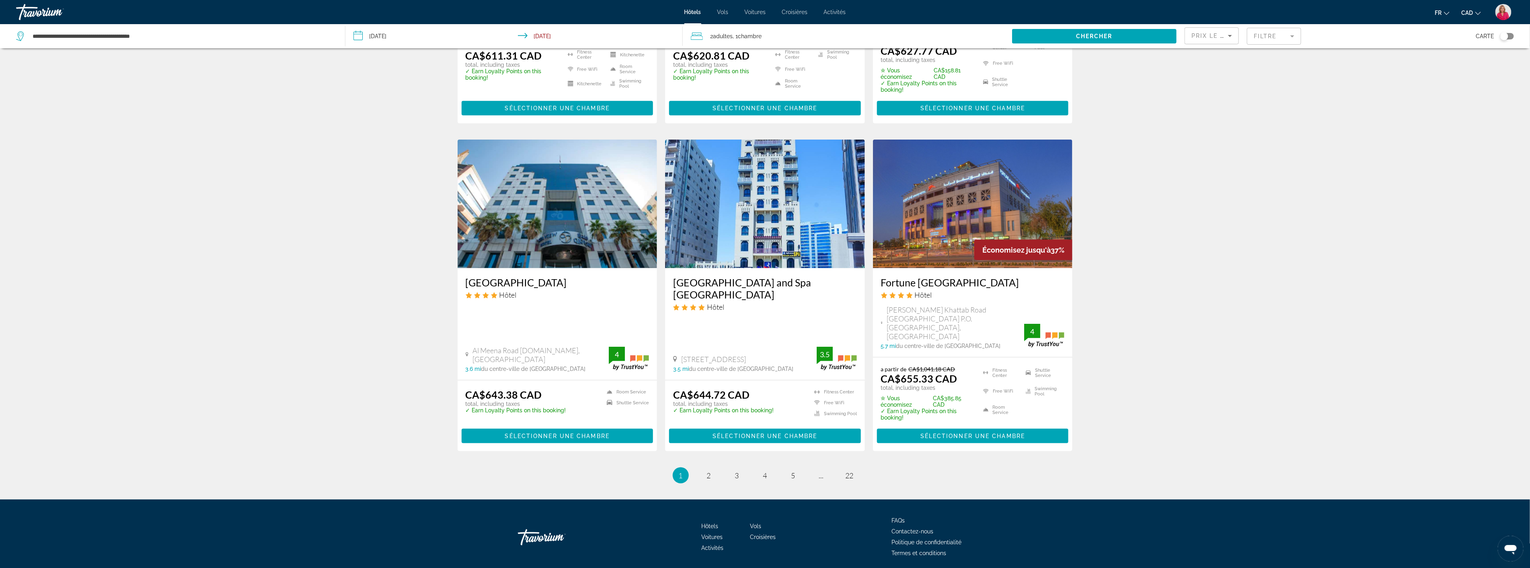
scroll to position [891, 0]
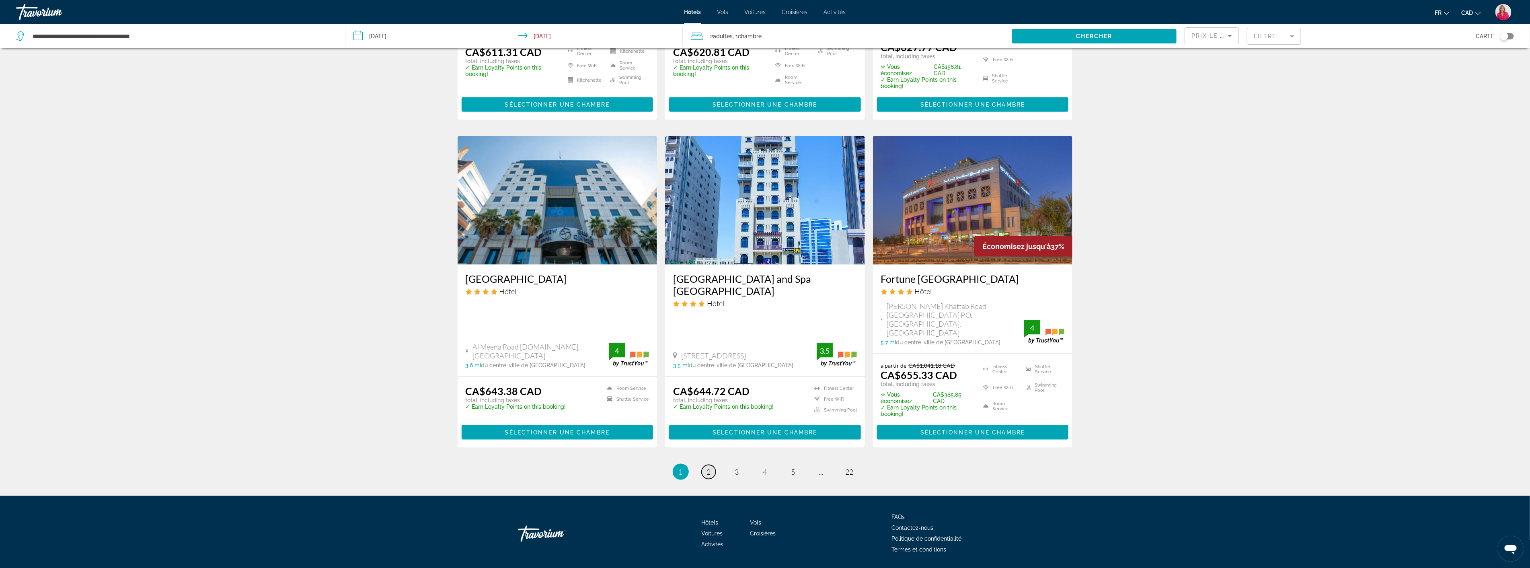
click at [708, 467] on span "2" at bounding box center [709, 471] width 4 height 9
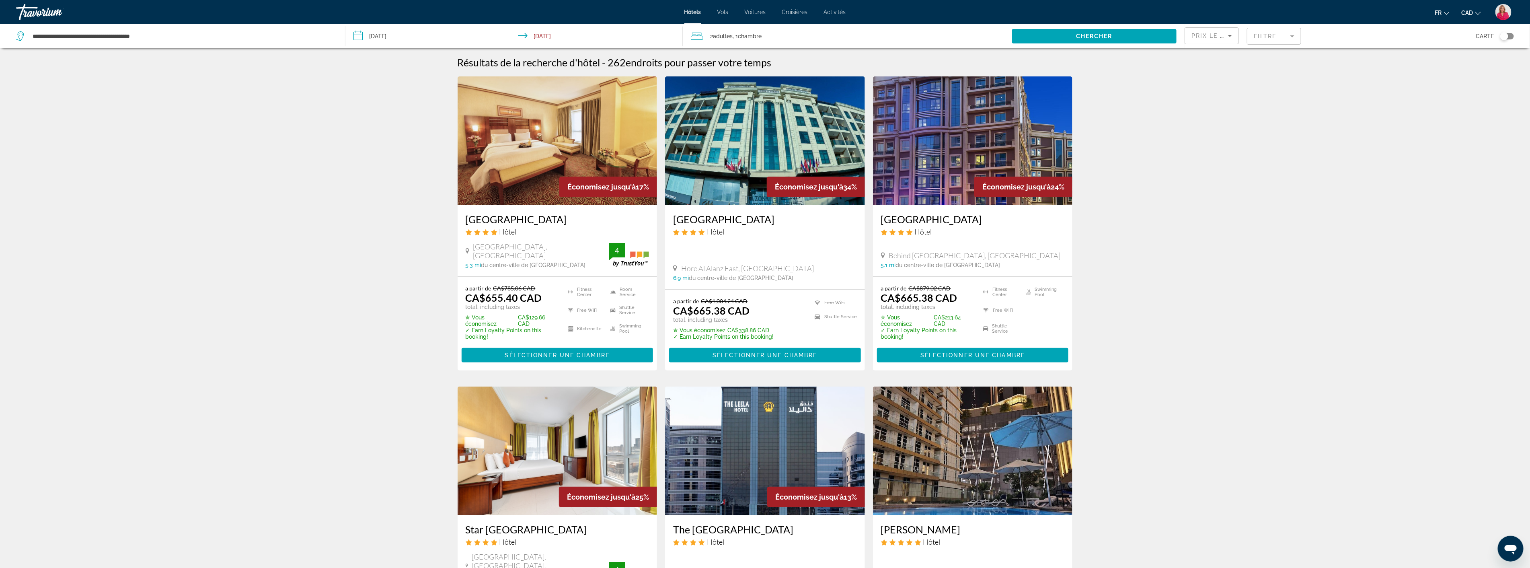
click at [941, 142] on img "Main content" at bounding box center [973, 140] width 200 height 129
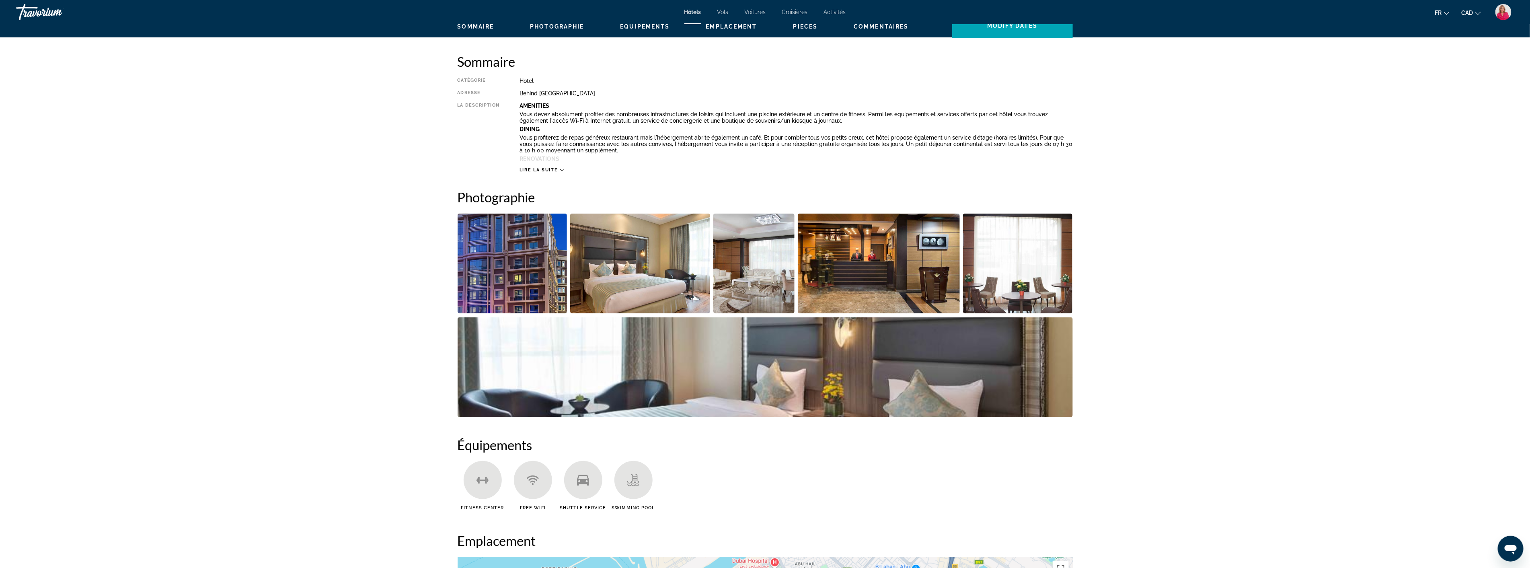
scroll to position [268, 0]
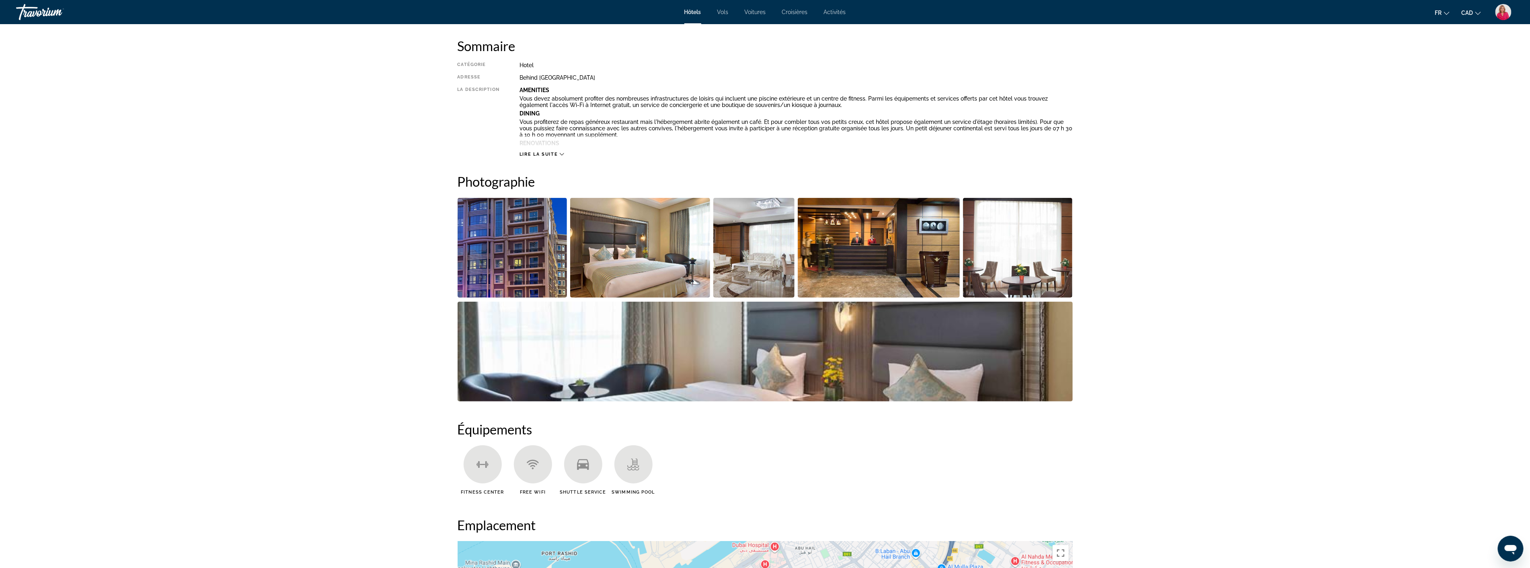
click at [628, 248] on img "Open full-screen image slider" at bounding box center [640, 248] width 140 height 100
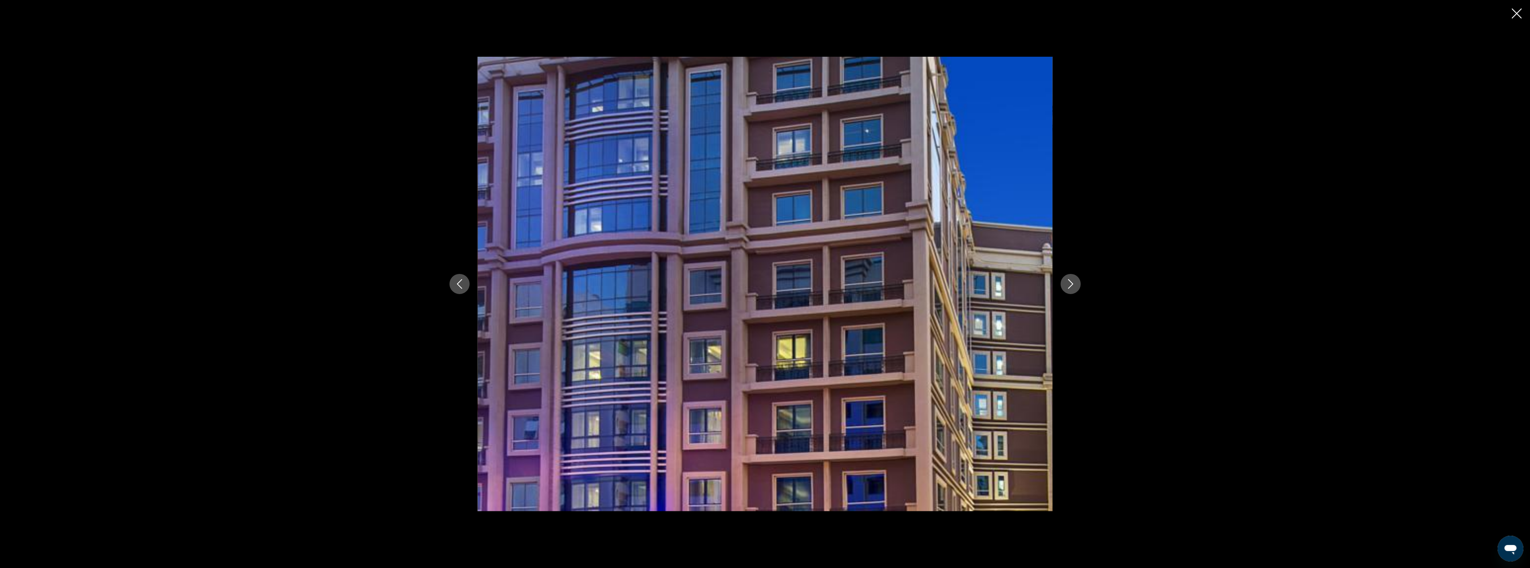
click at [1072, 281] on icon "Next image" at bounding box center [1071, 284] width 10 height 10
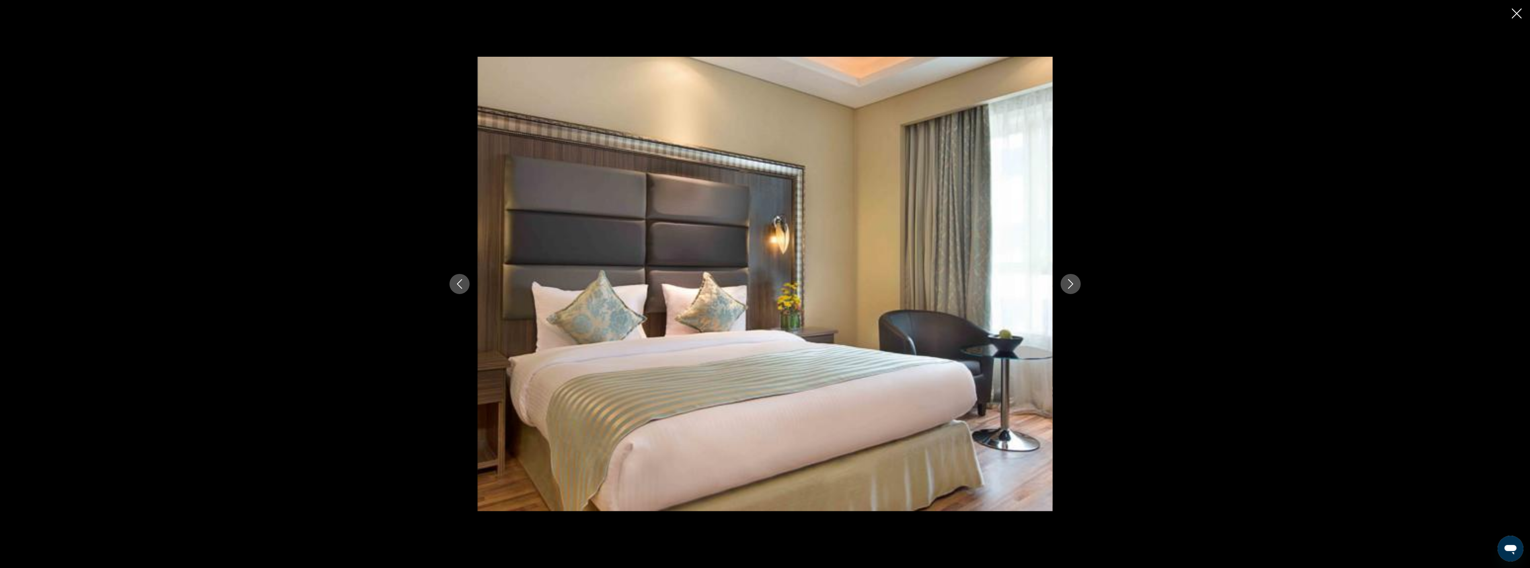
click at [1072, 281] on icon "Next image" at bounding box center [1071, 284] width 10 height 10
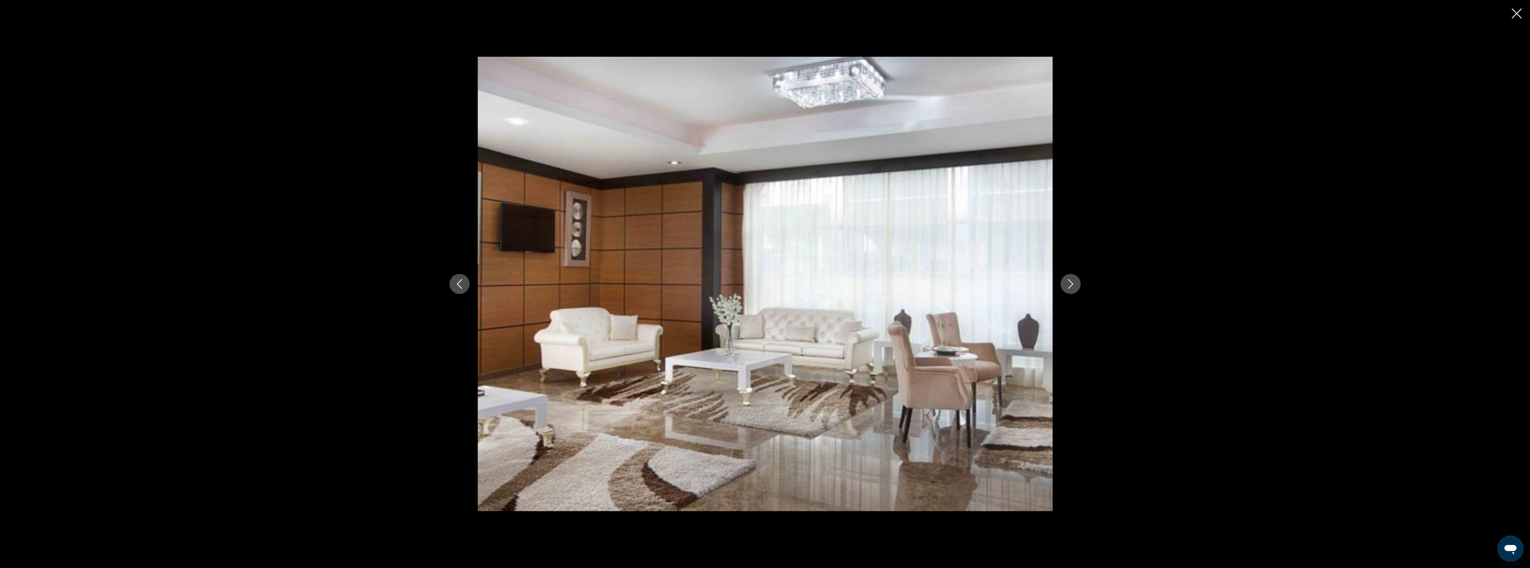
click at [1072, 281] on icon "Next image" at bounding box center [1071, 284] width 10 height 10
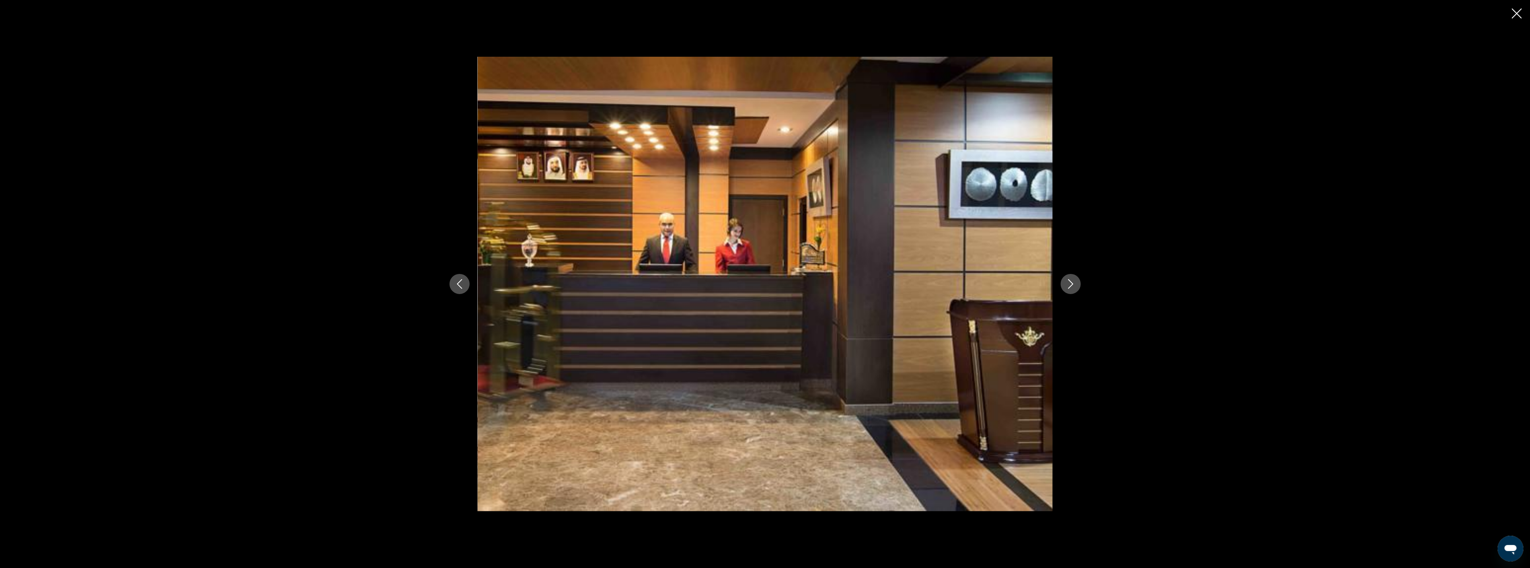
click at [1072, 281] on icon "Next image" at bounding box center [1071, 284] width 10 height 10
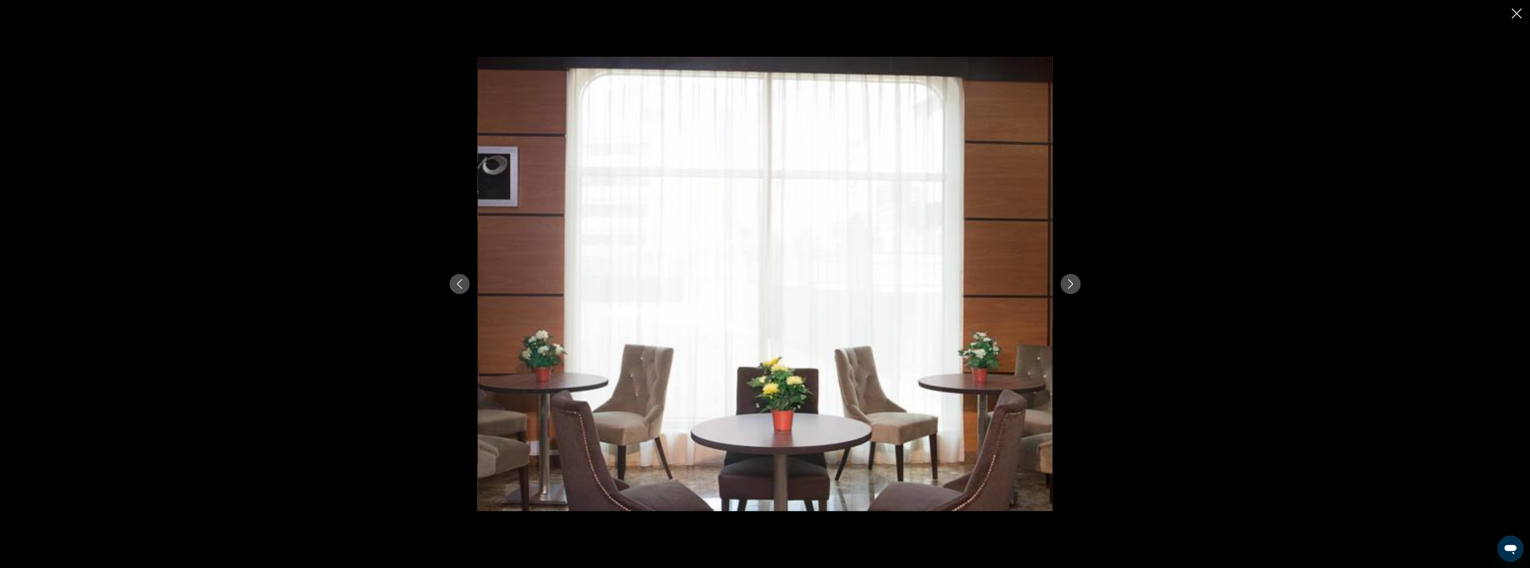
click at [1072, 281] on icon "Next image" at bounding box center [1071, 284] width 10 height 10
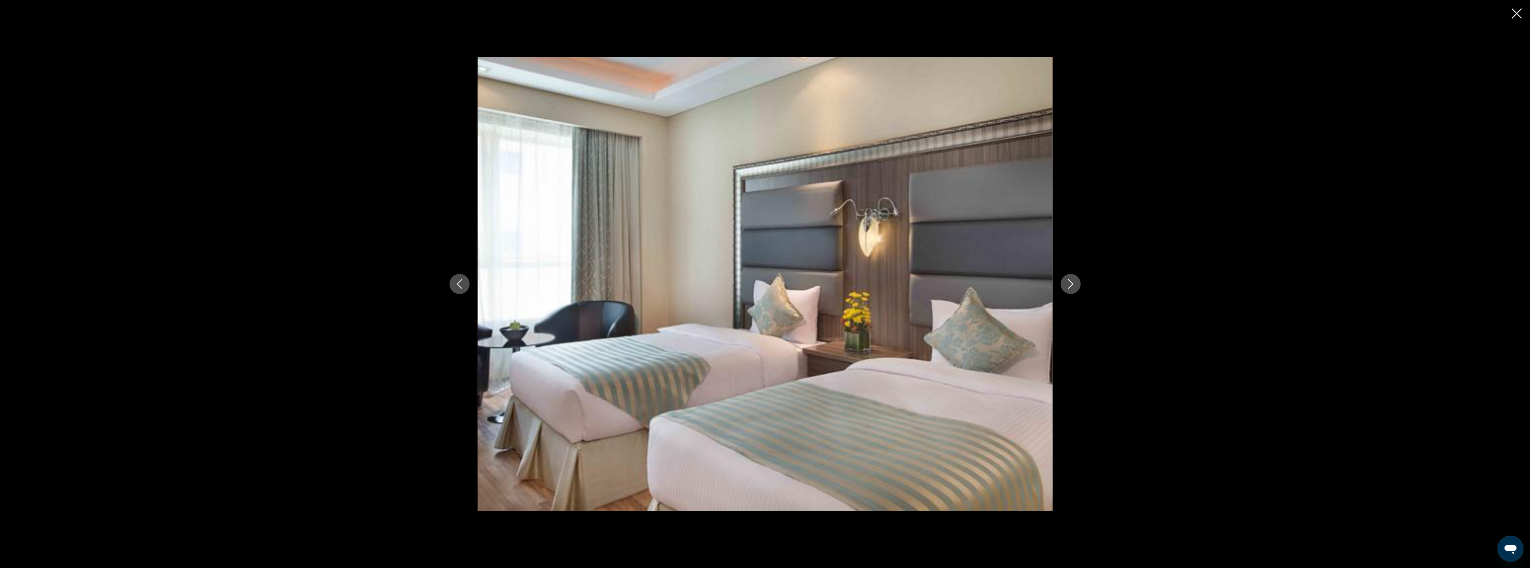
click at [1072, 281] on icon "Next image" at bounding box center [1071, 284] width 10 height 10
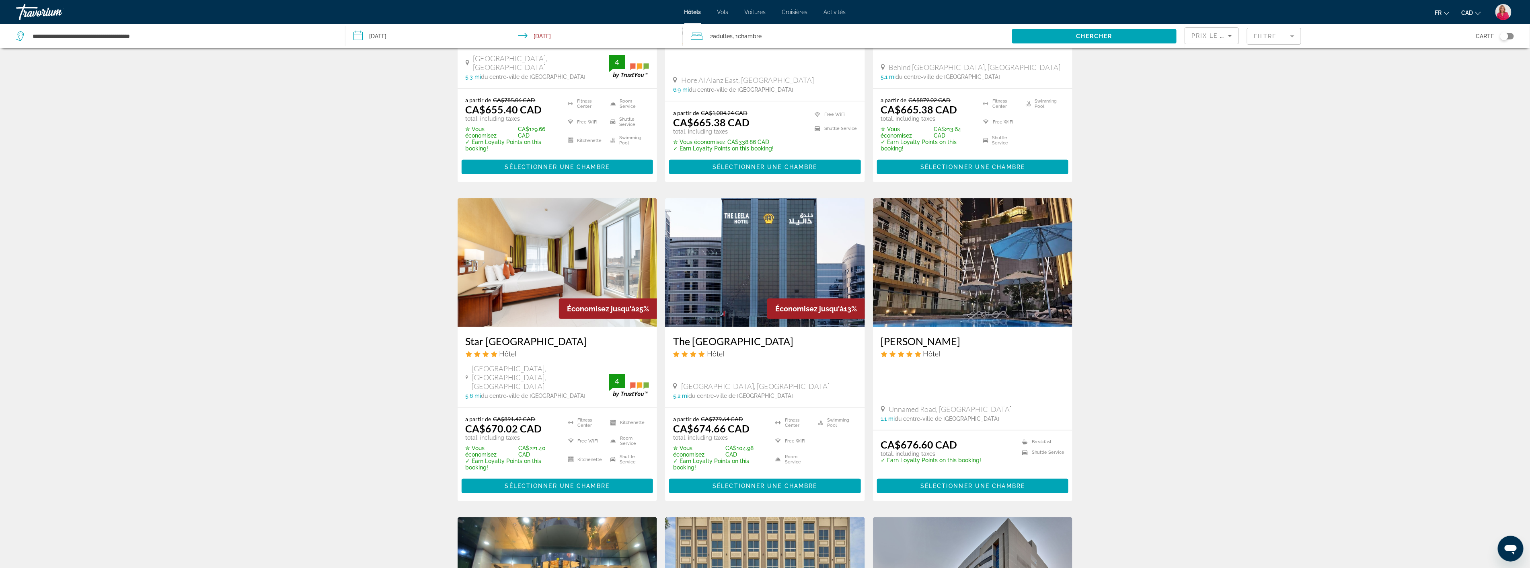
scroll to position [223, 0]
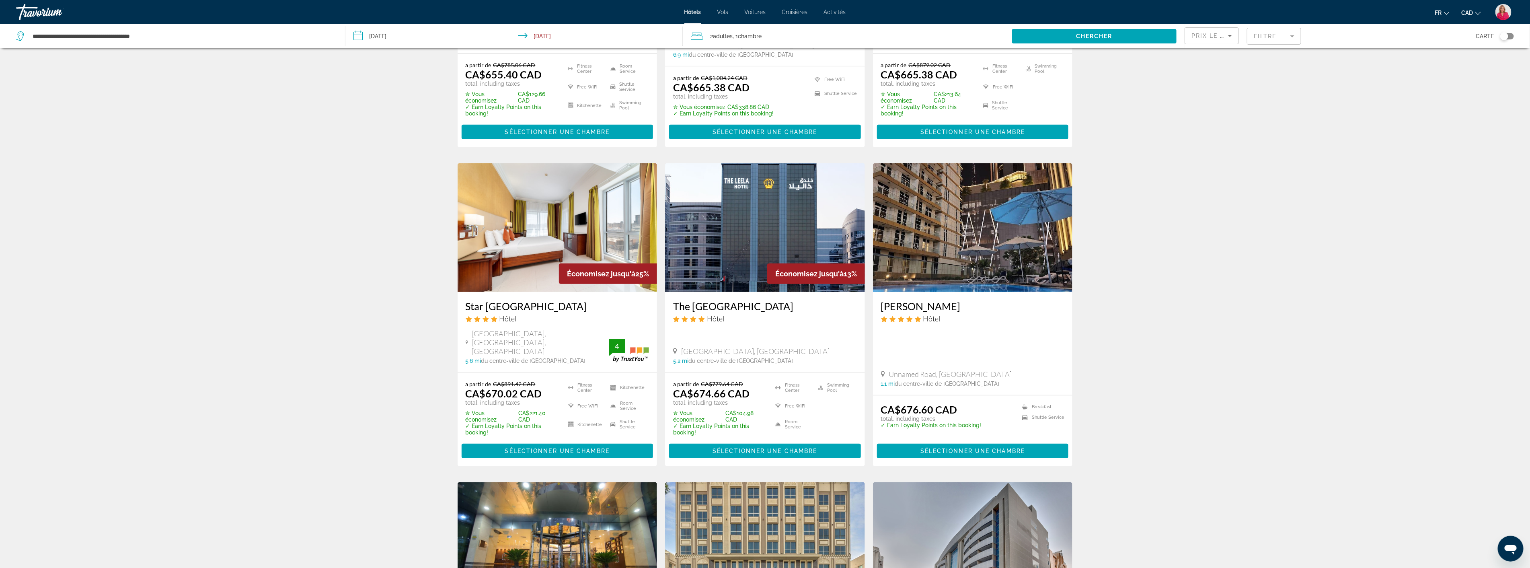
click at [539, 244] on img "Main content" at bounding box center [558, 227] width 200 height 129
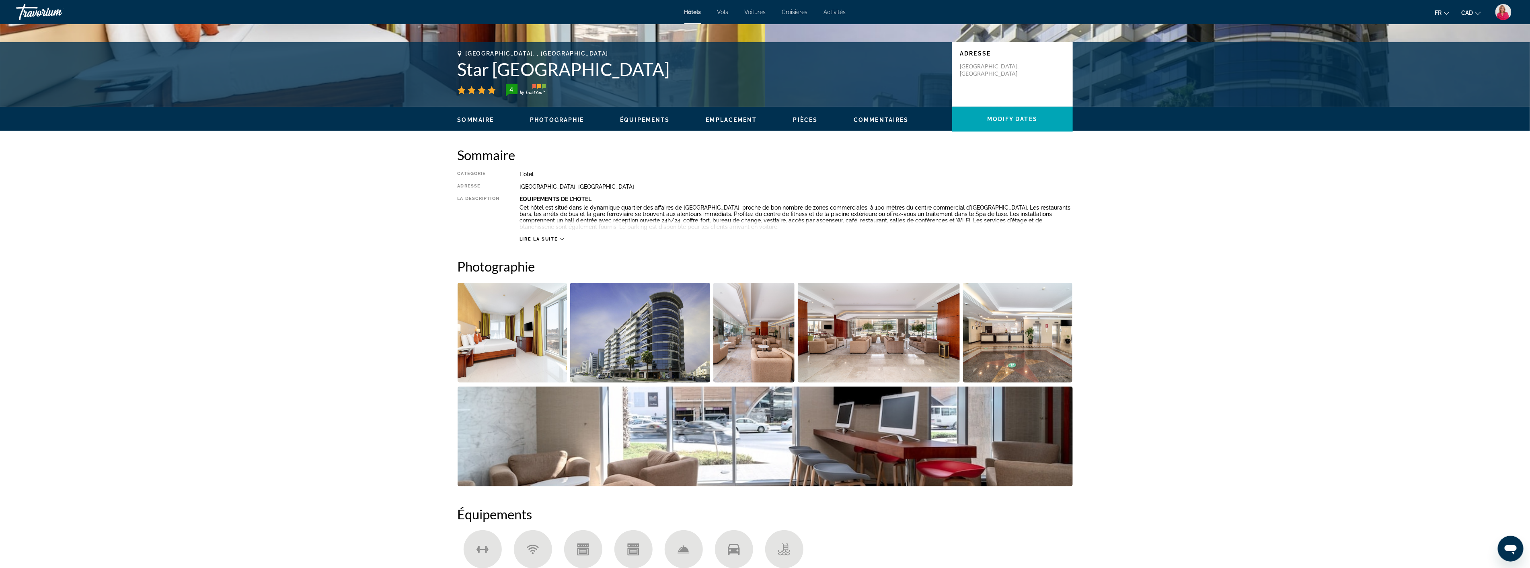
scroll to position [223, 0]
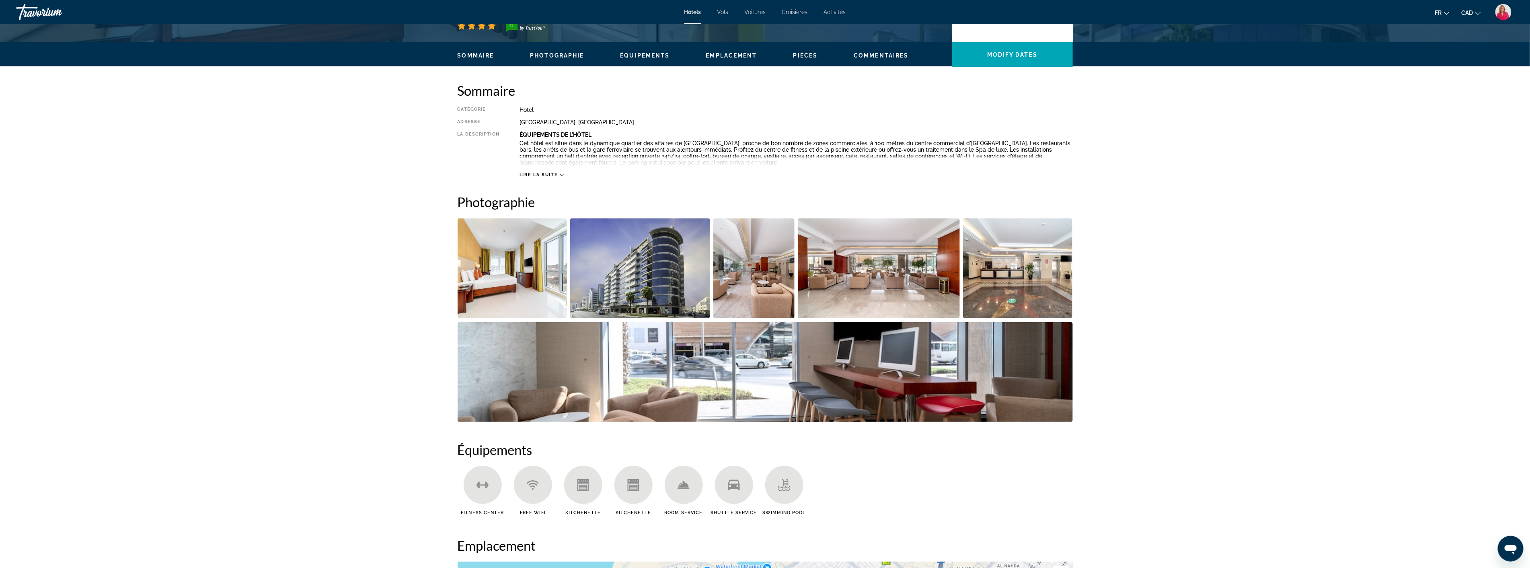
click at [655, 292] on img "Open full-screen image slider" at bounding box center [640, 268] width 140 height 100
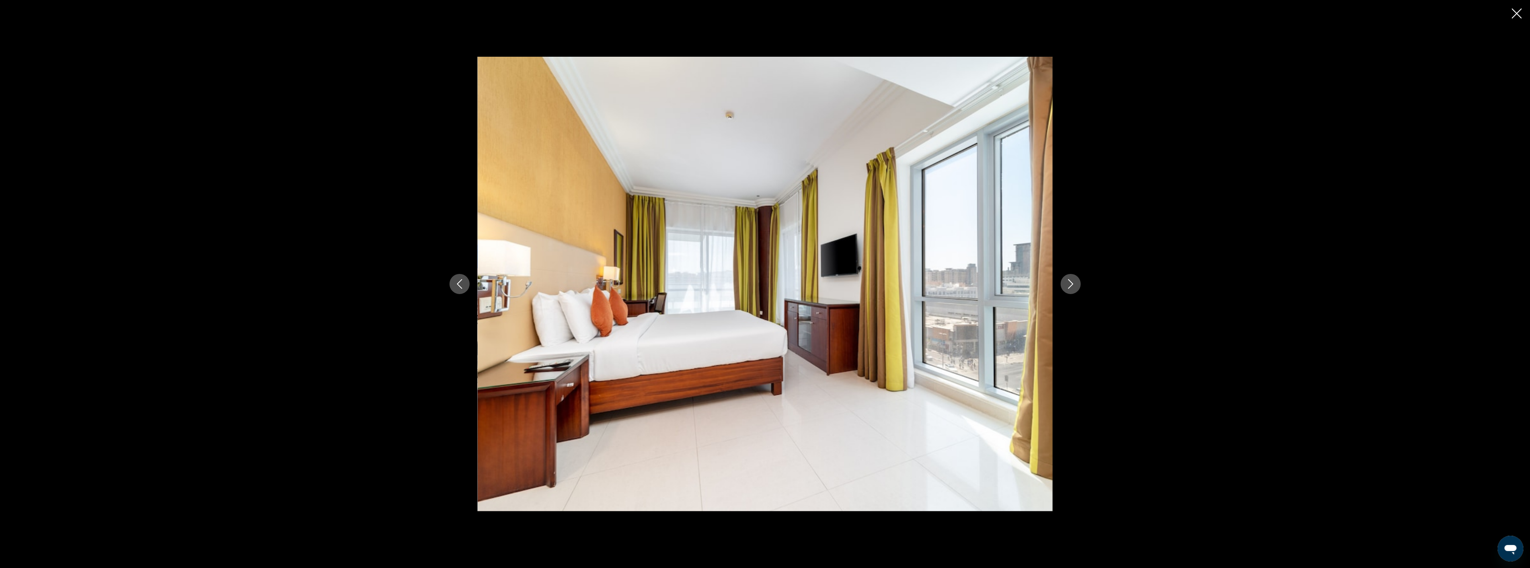
click at [1064, 281] on button "Next image" at bounding box center [1071, 284] width 20 height 20
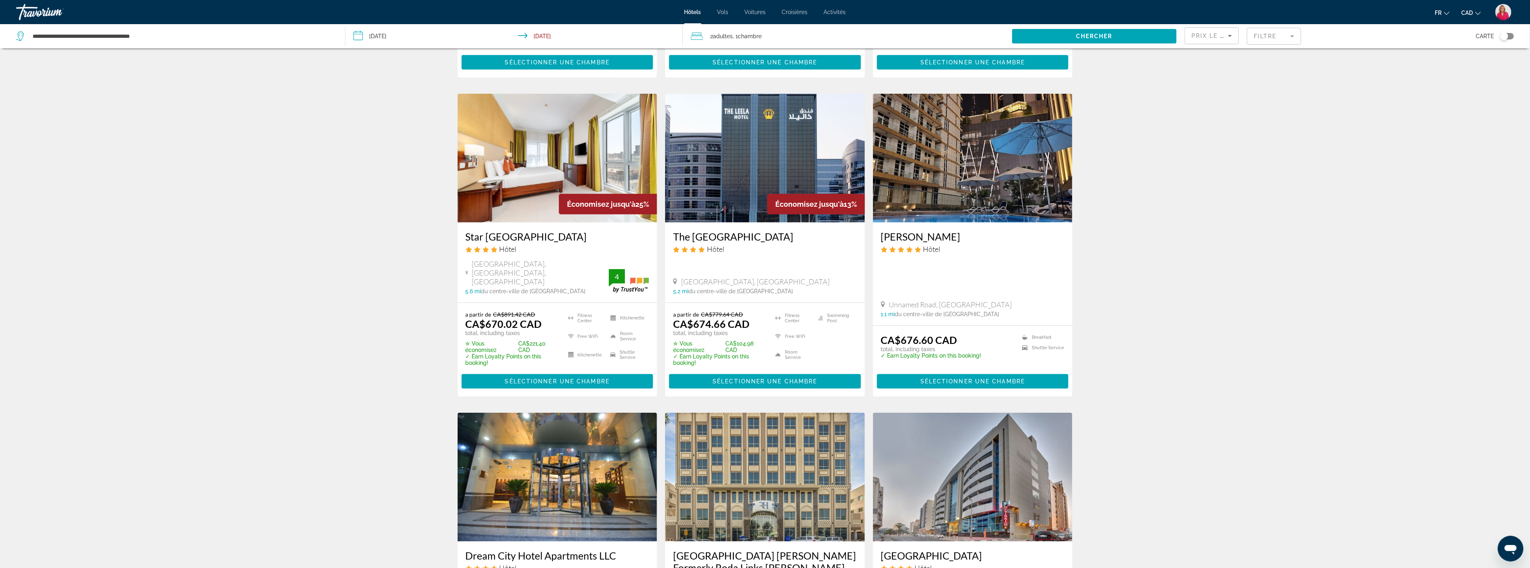
scroll to position [312, 0]
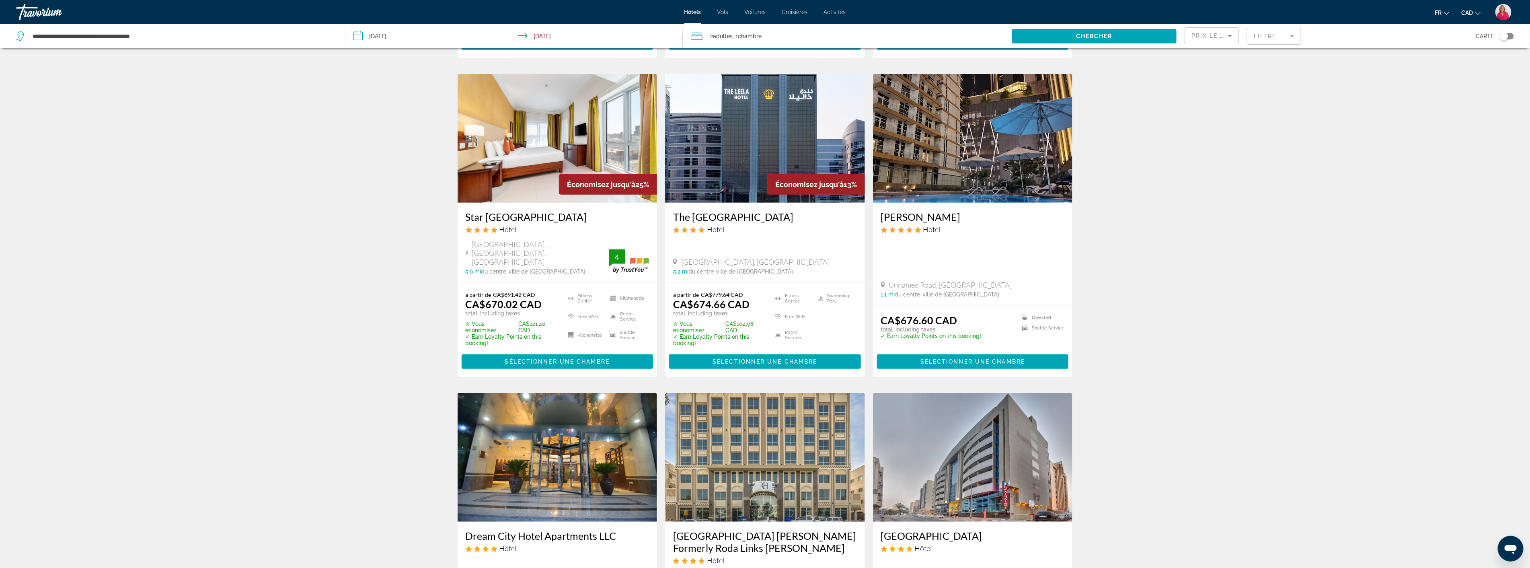
click at [962, 158] on img "Main content" at bounding box center [973, 138] width 200 height 129
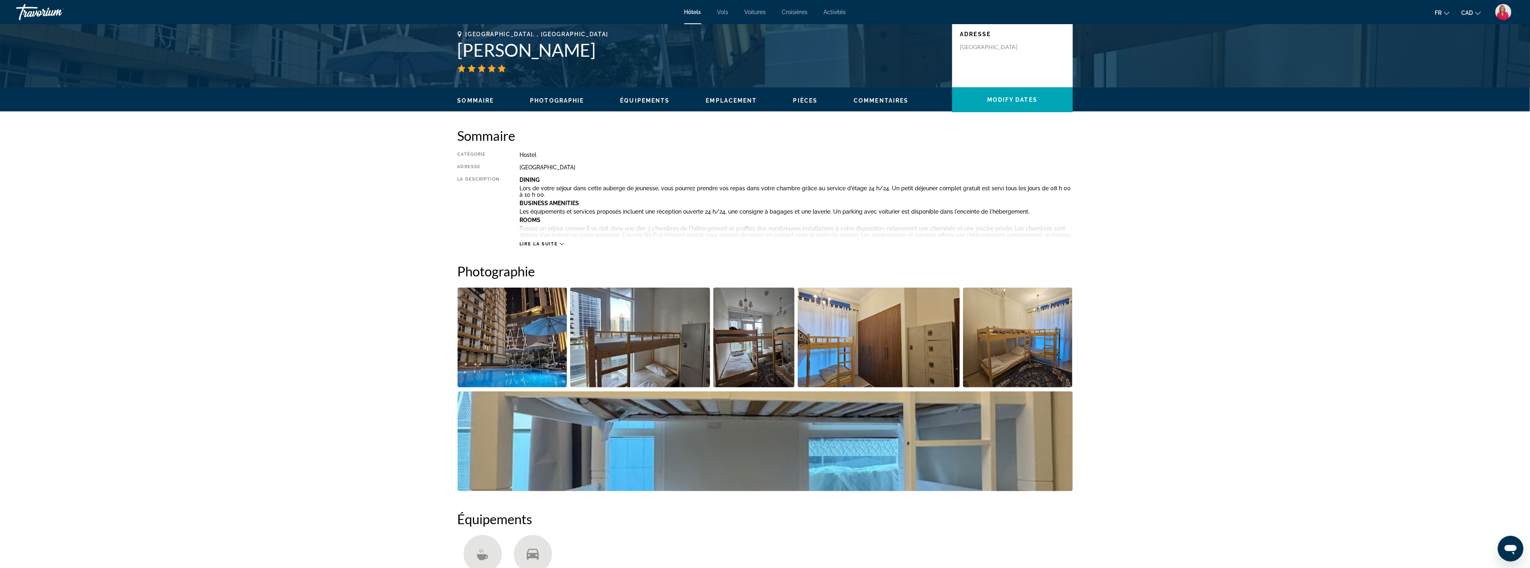
scroll to position [179, 0]
click at [522, 347] on img "Open full-screen image slider" at bounding box center [513, 337] width 110 height 100
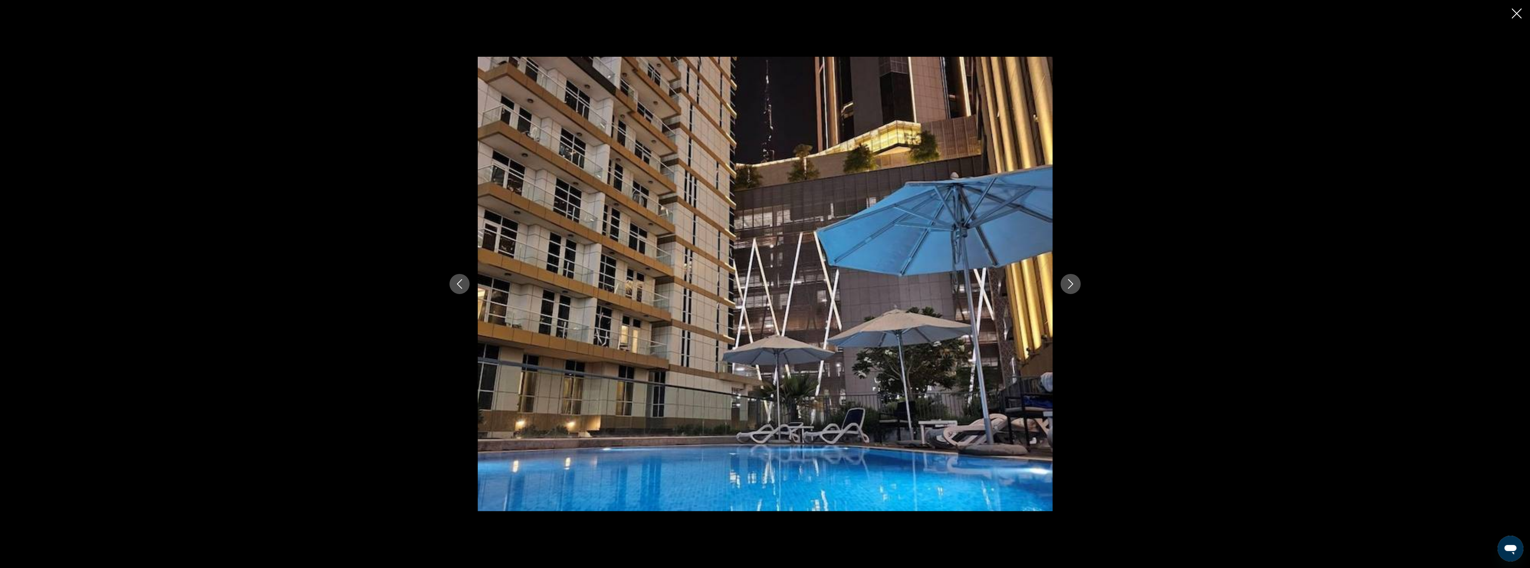
click at [1068, 286] on icon "Next image" at bounding box center [1071, 284] width 10 height 10
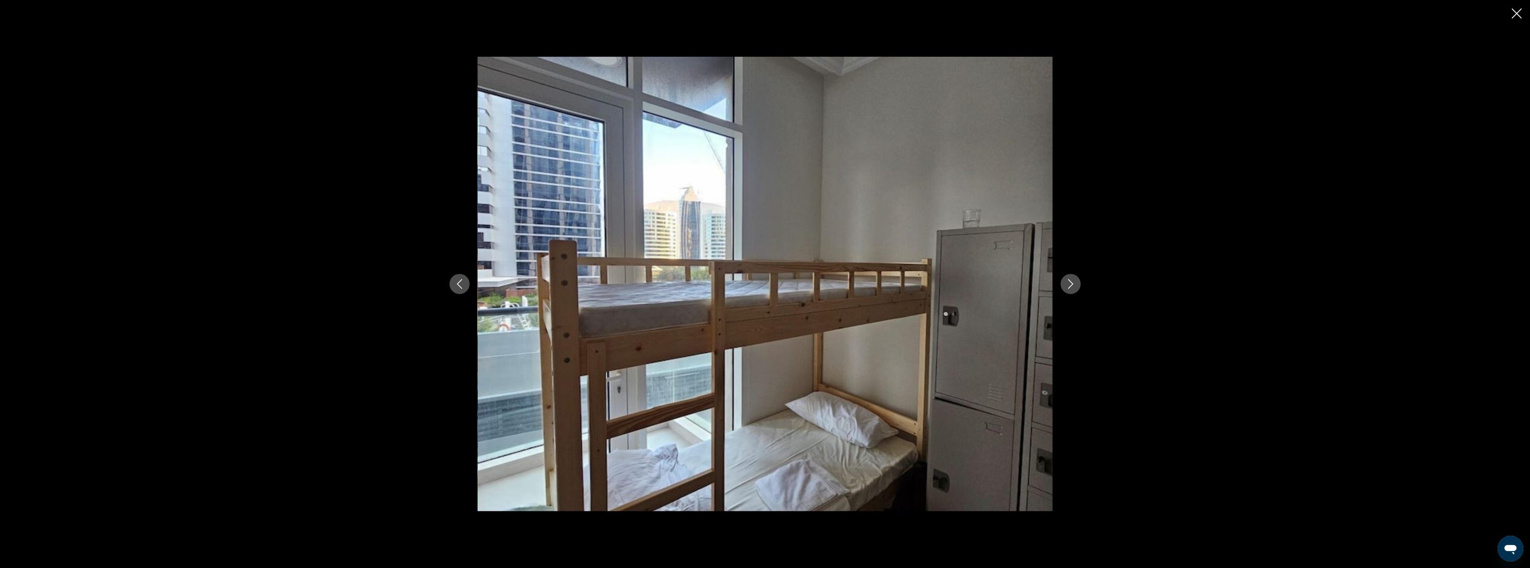
click at [1068, 286] on icon "Next image" at bounding box center [1071, 284] width 10 height 10
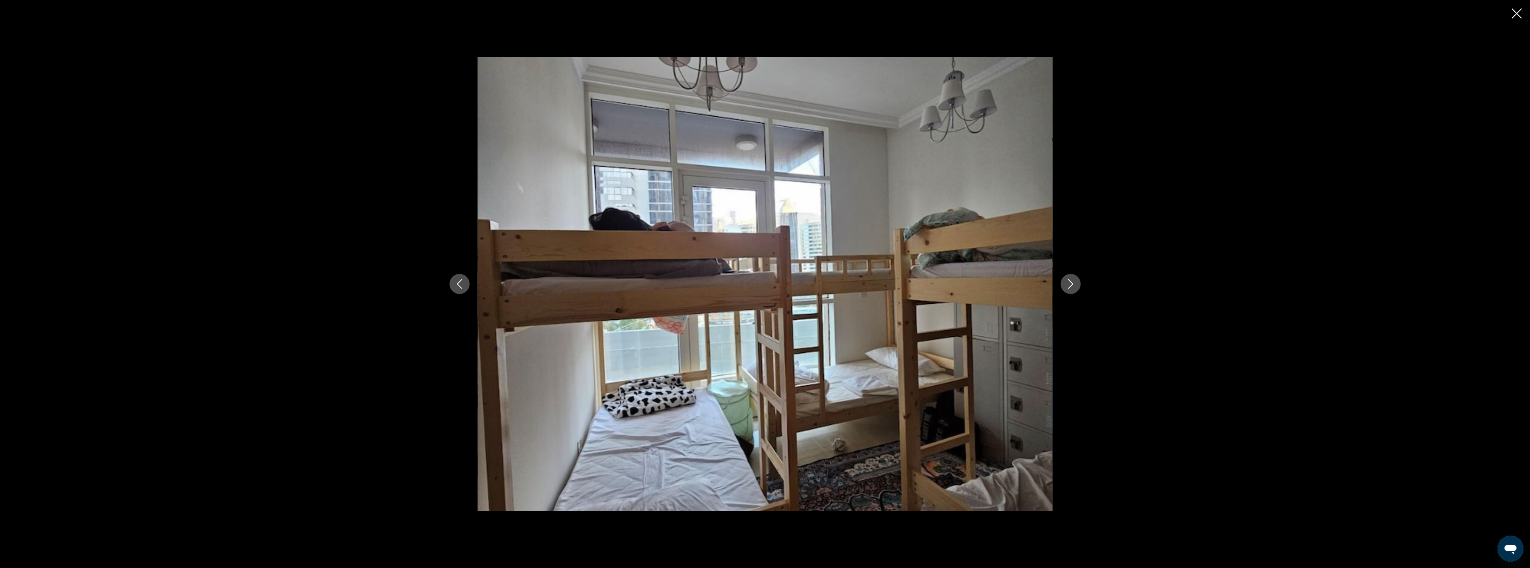
click at [1068, 286] on icon "Next image" at bounding box center [1071, 284] width 10 height 10
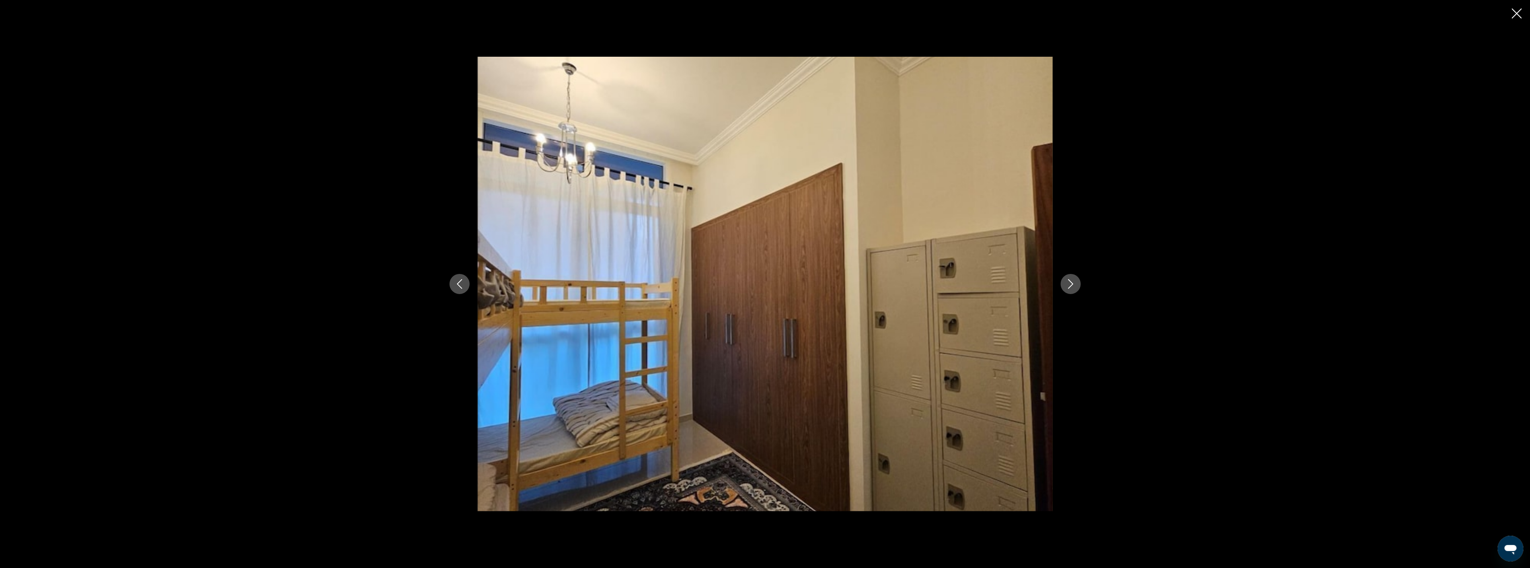
click at [1068, 286] on icon "Next image" at bounding box center [1071, 284] width 10 height 10
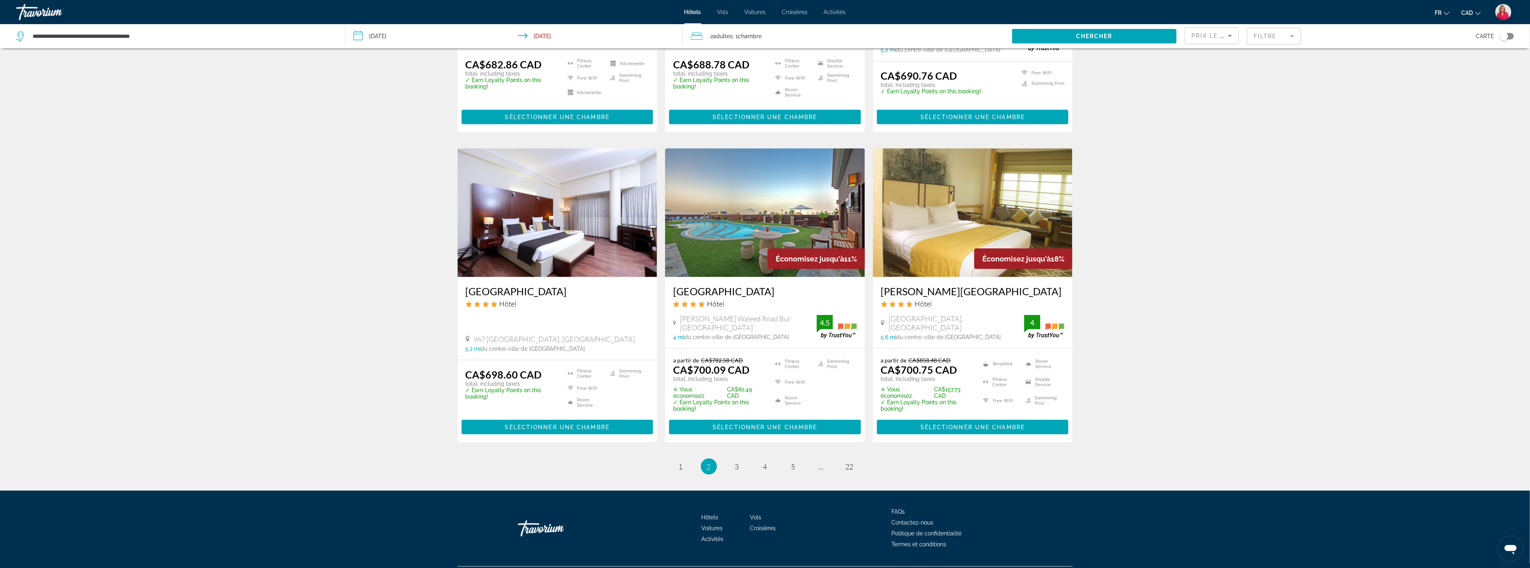
scroll to position [869, 0]
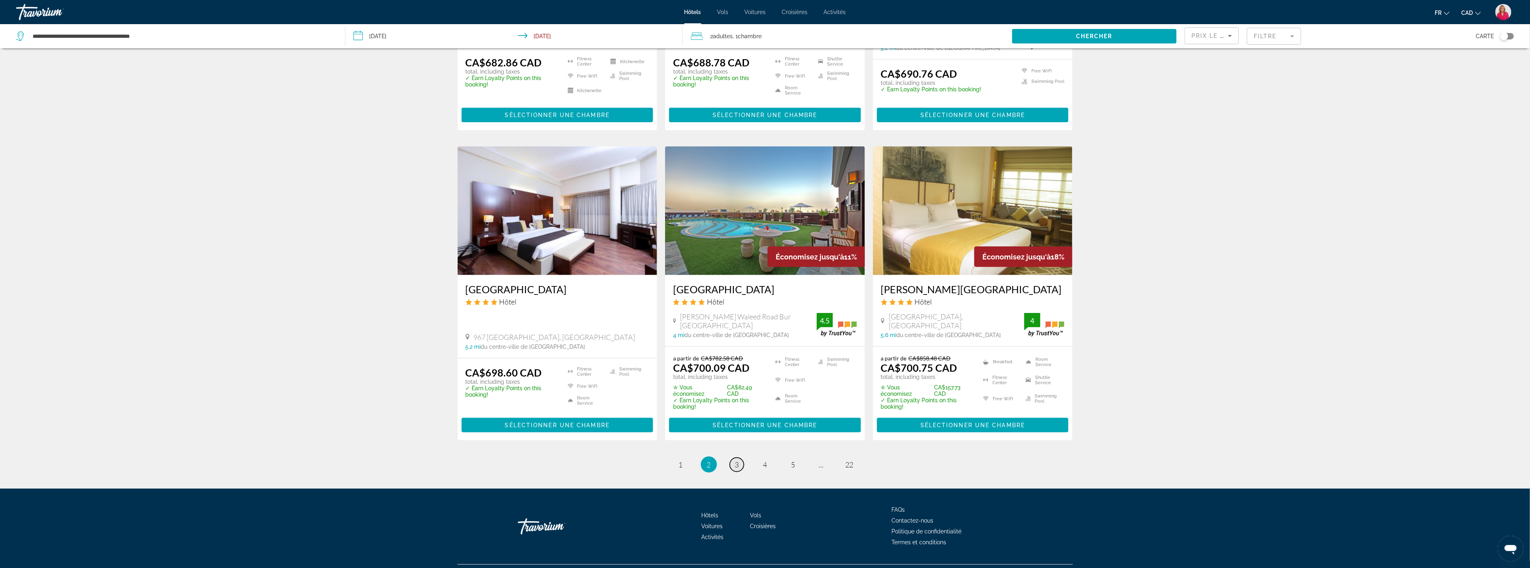
click at [739, 460] on span "3" at bounding box center [737, 464] width 4 height 9
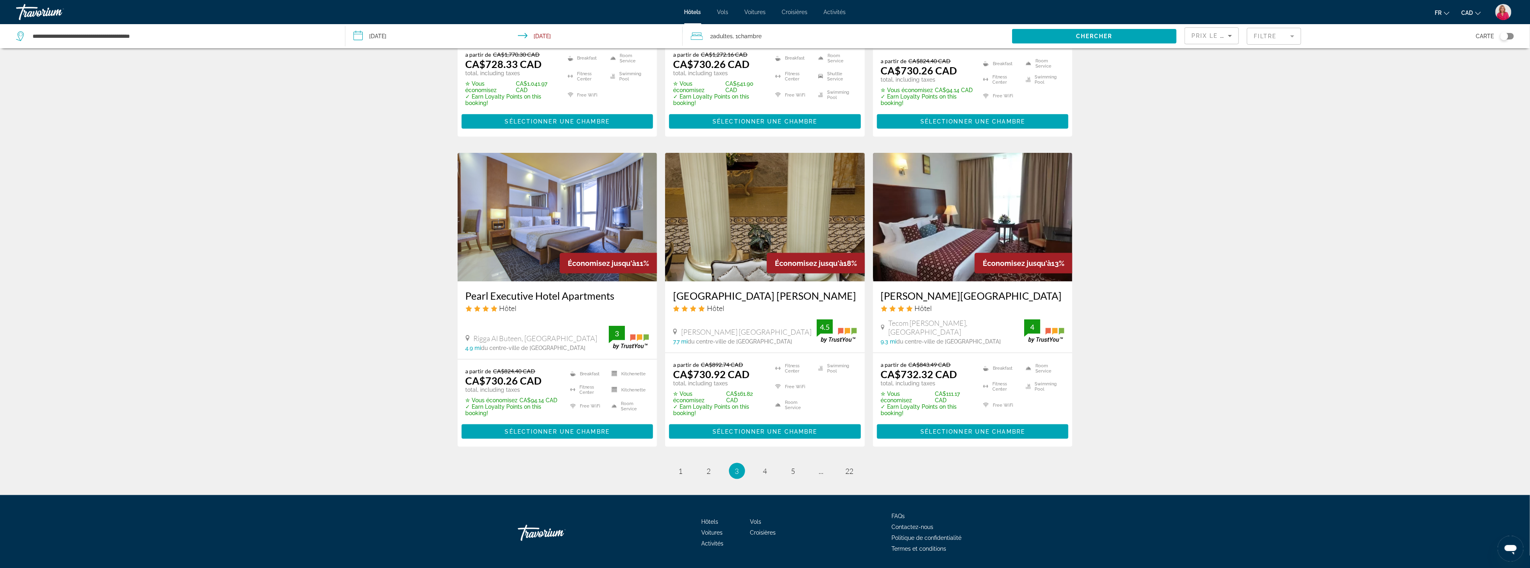
scroll to position [879, 0]
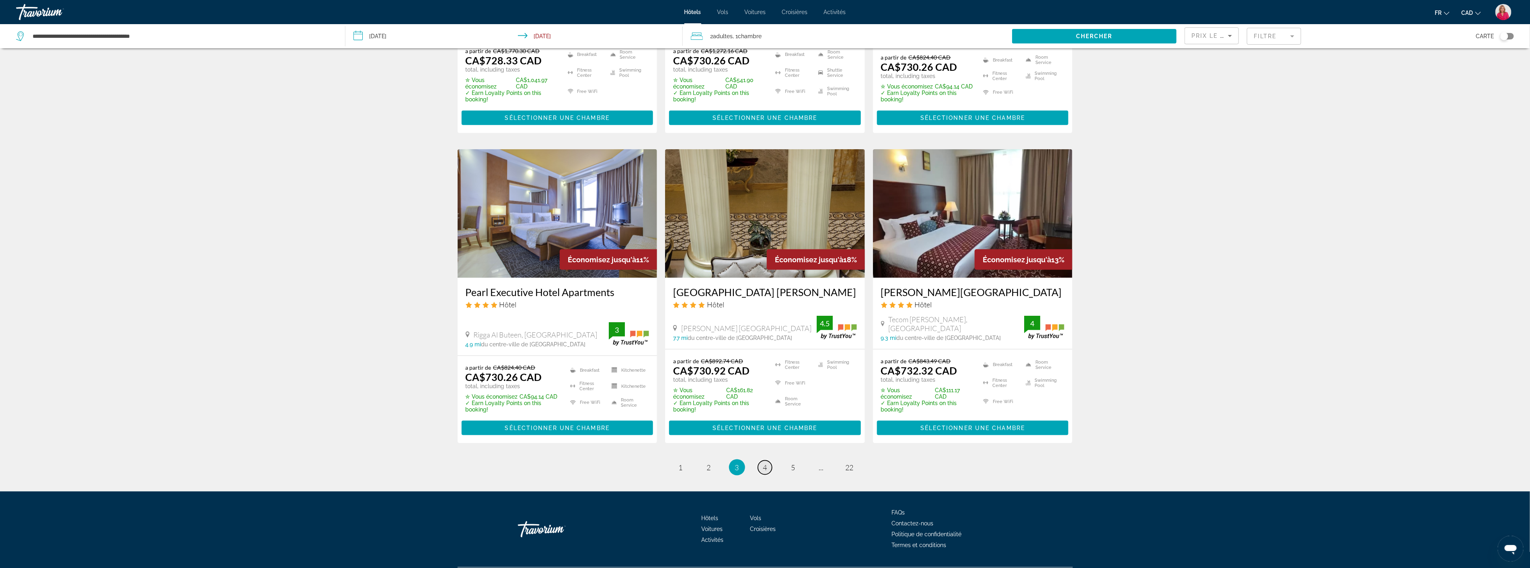
click at [767, 463] on span "4" at bounding box center [765, 467] width 4 height 9
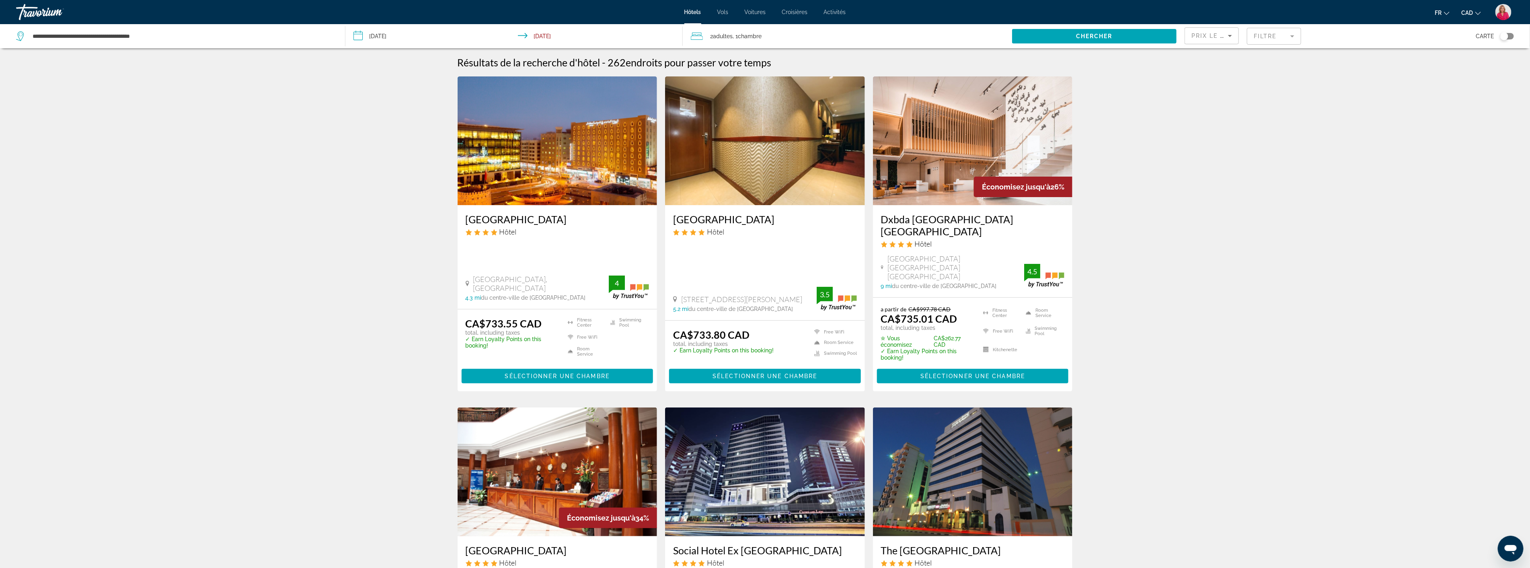
click at [553, 166] on img "Main content" at bounding box center [558, 140] width 200 height 129
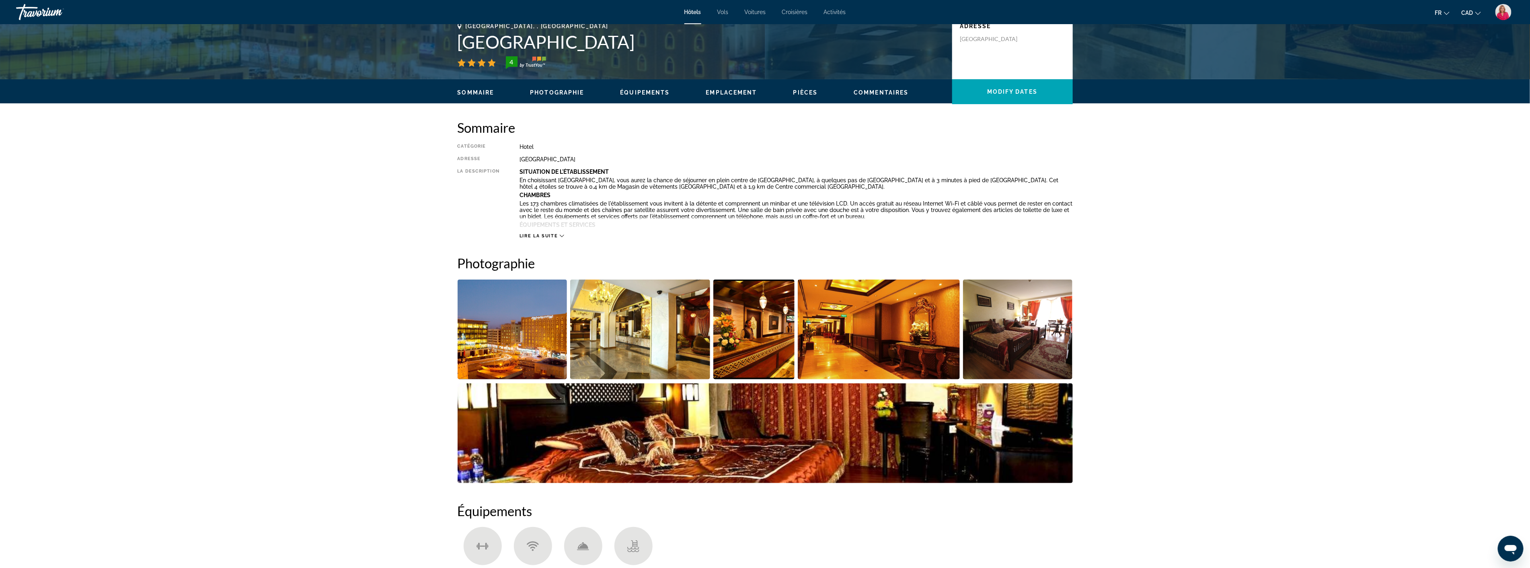
scroll to position [223, 0]
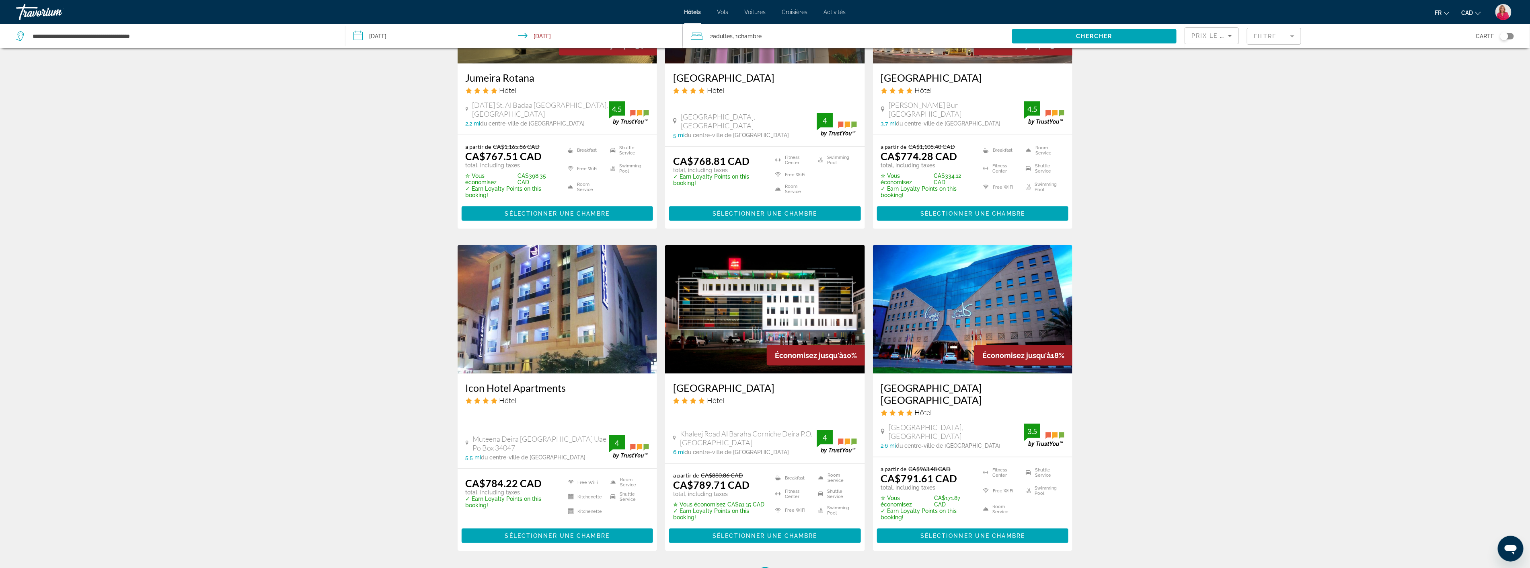
scroll to position [890, 0]
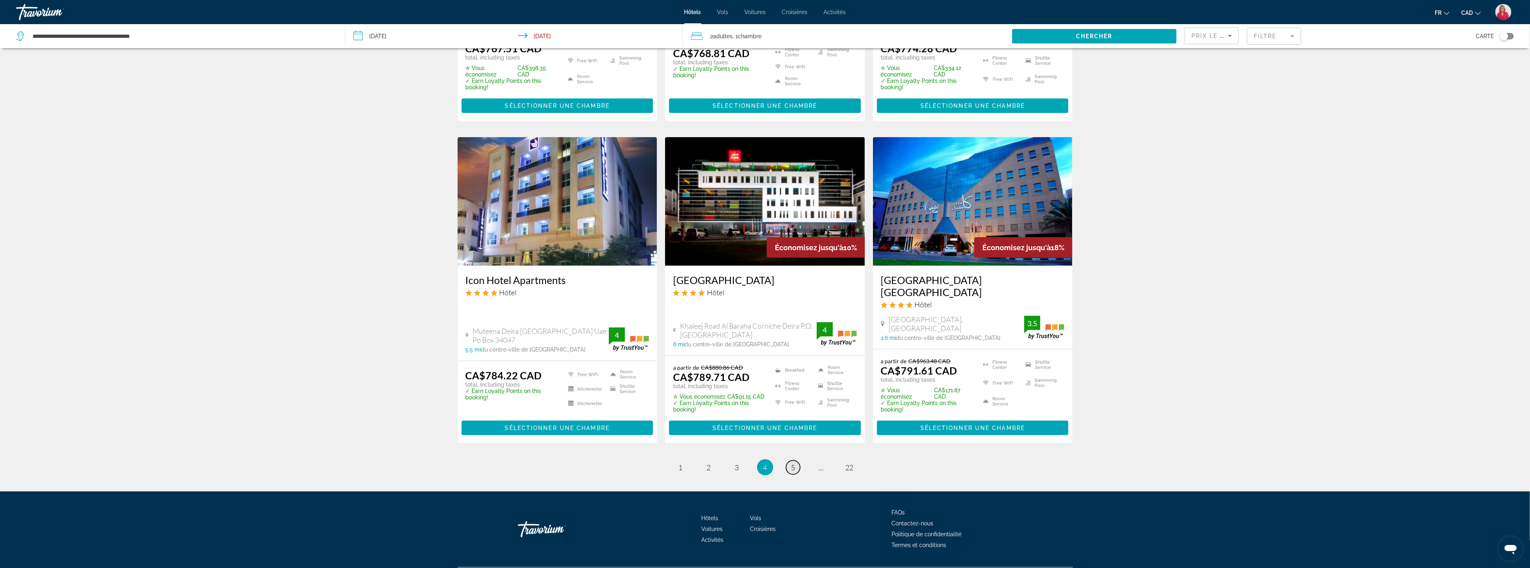
click at [791, 463] on span "5" at bounding box center [793, 467] width 4 height 9
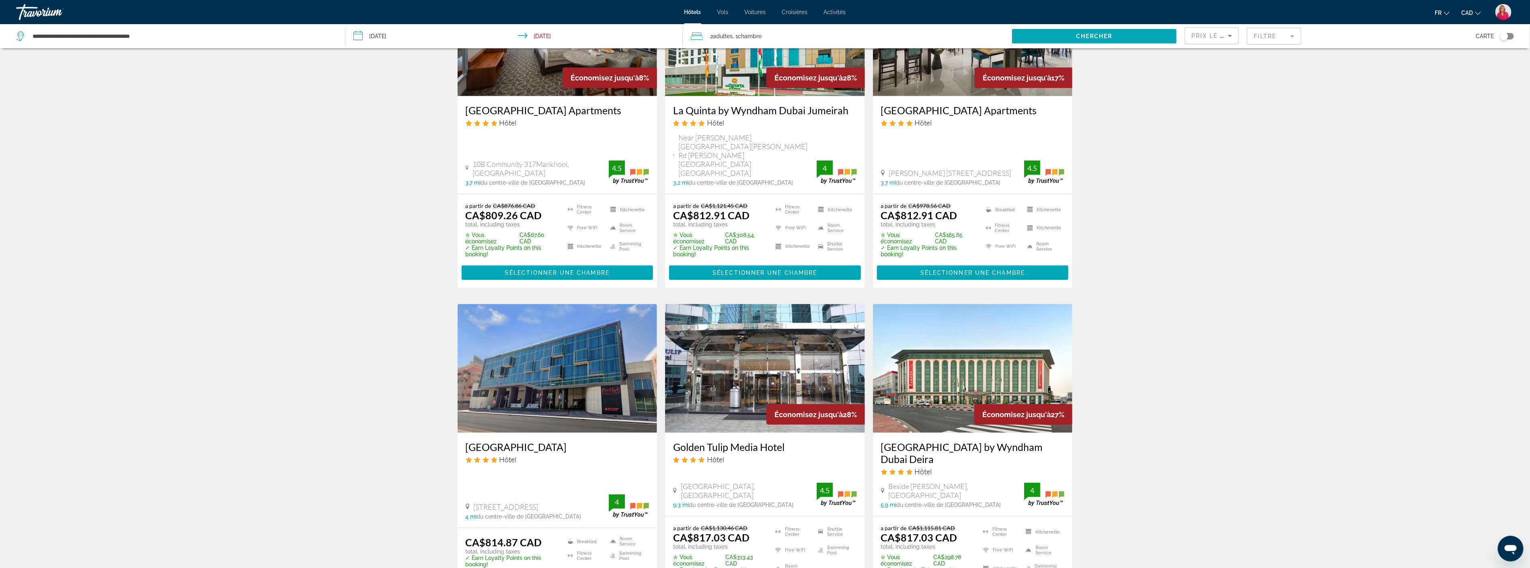
scroll to position [878, 0]
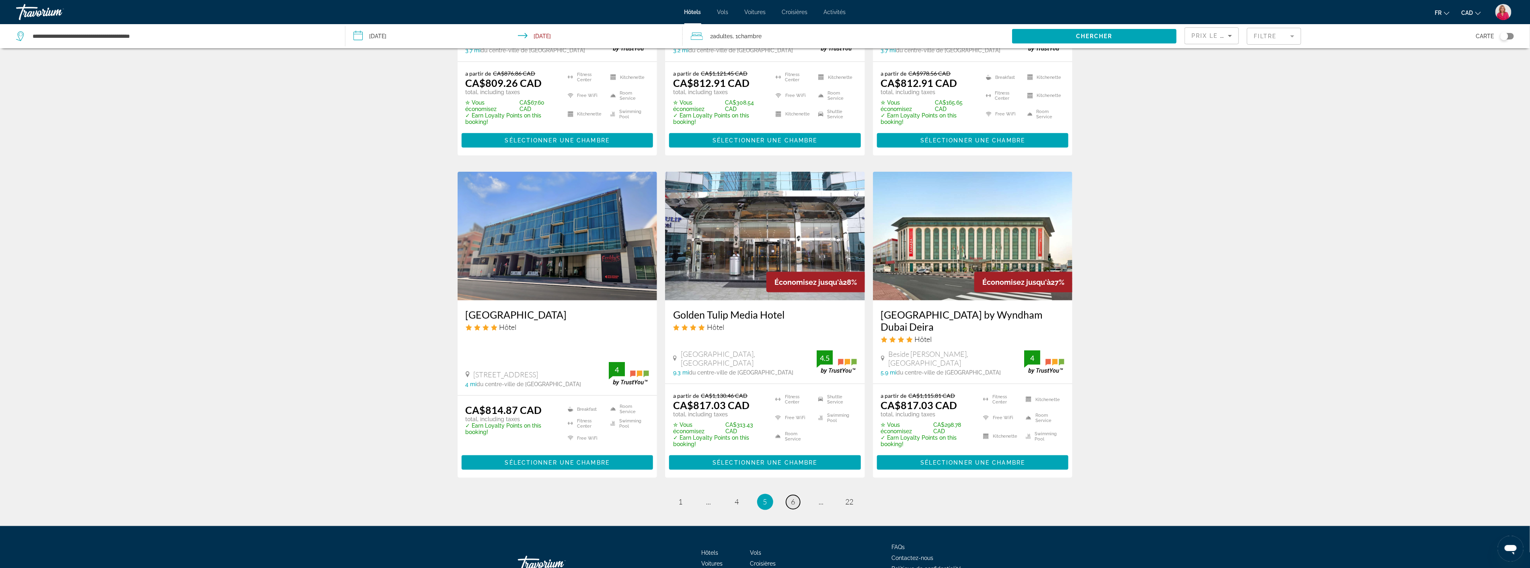
click at [793, 497] on span "6" at bounding box center [793, 501] width 4 height 9
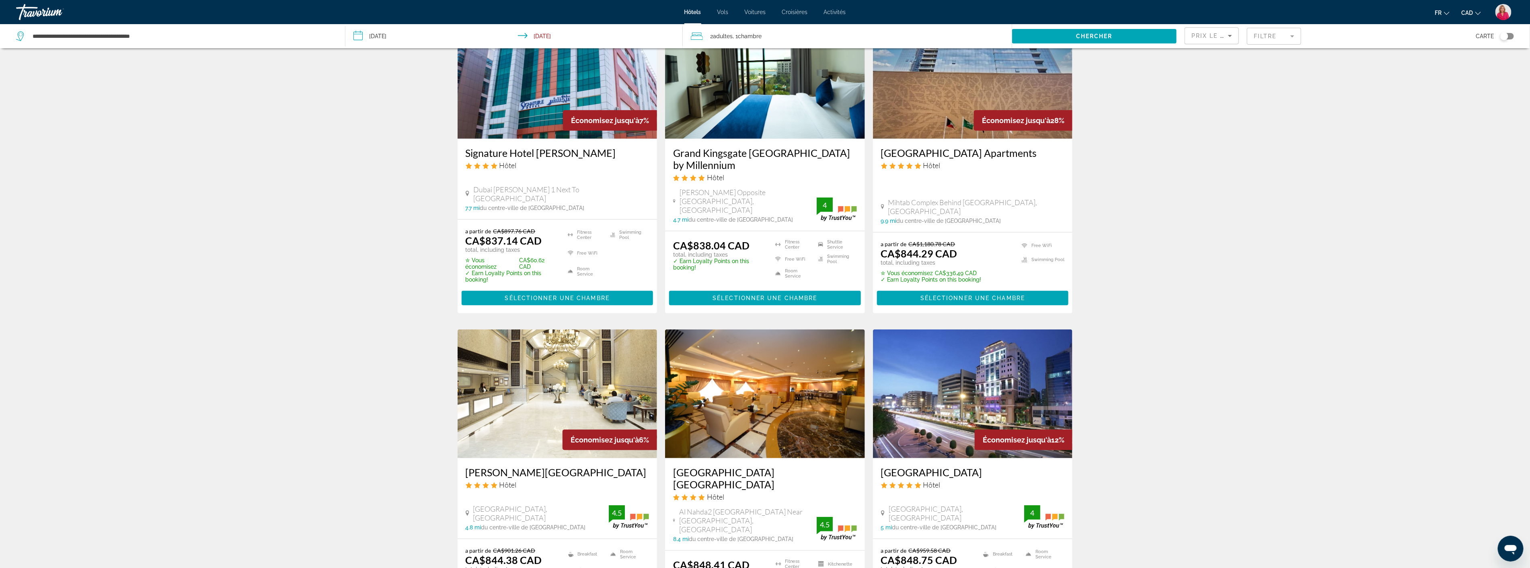
scroll to position [402, 0]
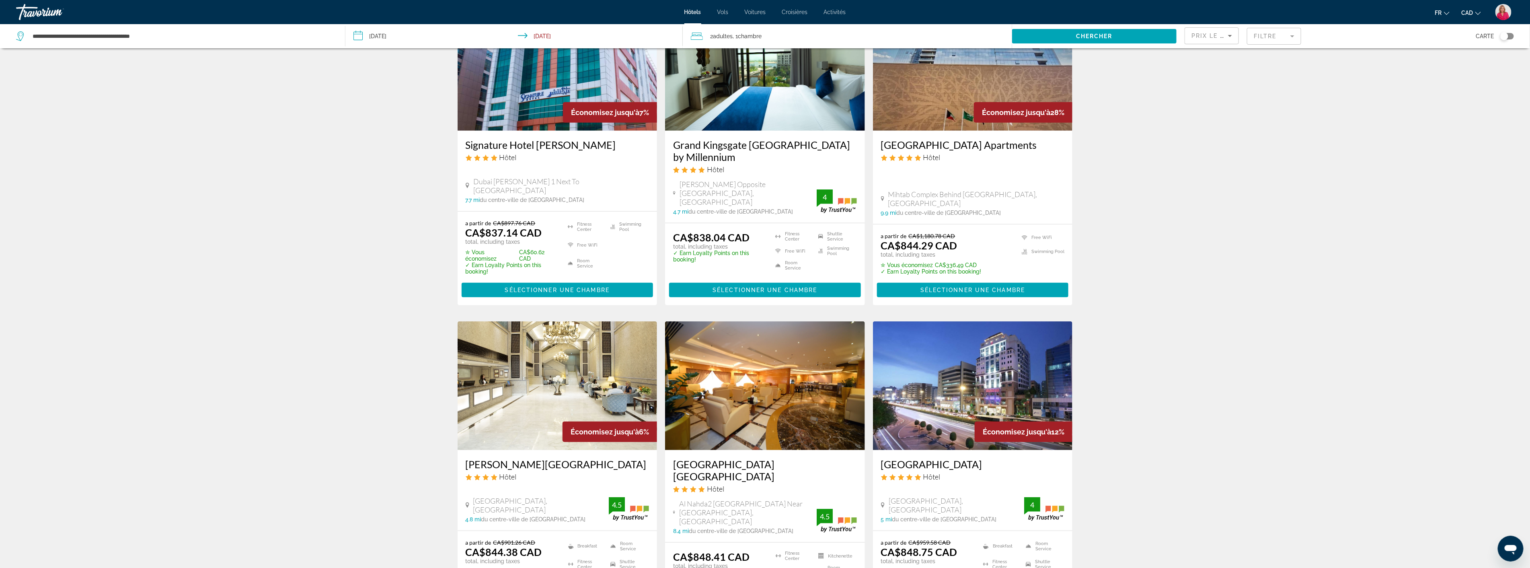
click at [540, 350] on img "Main content" at bounding box center [558, 385] width 200 height 129
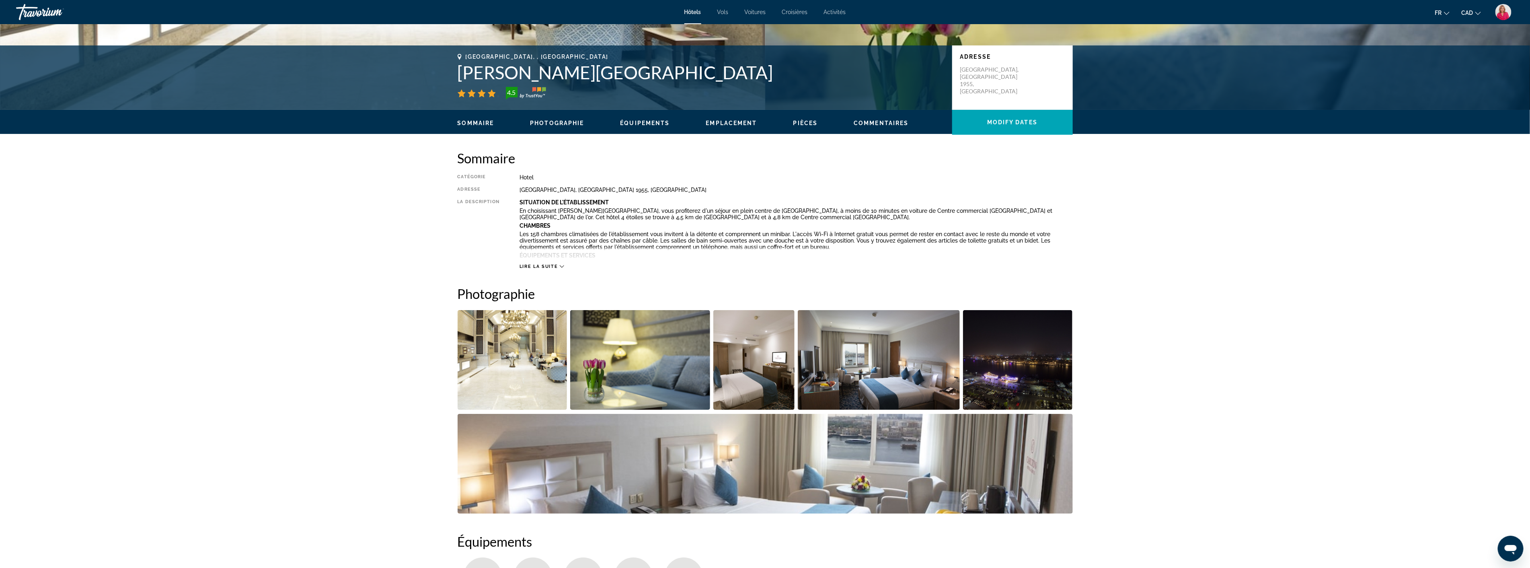
scroll to position [179, 0]
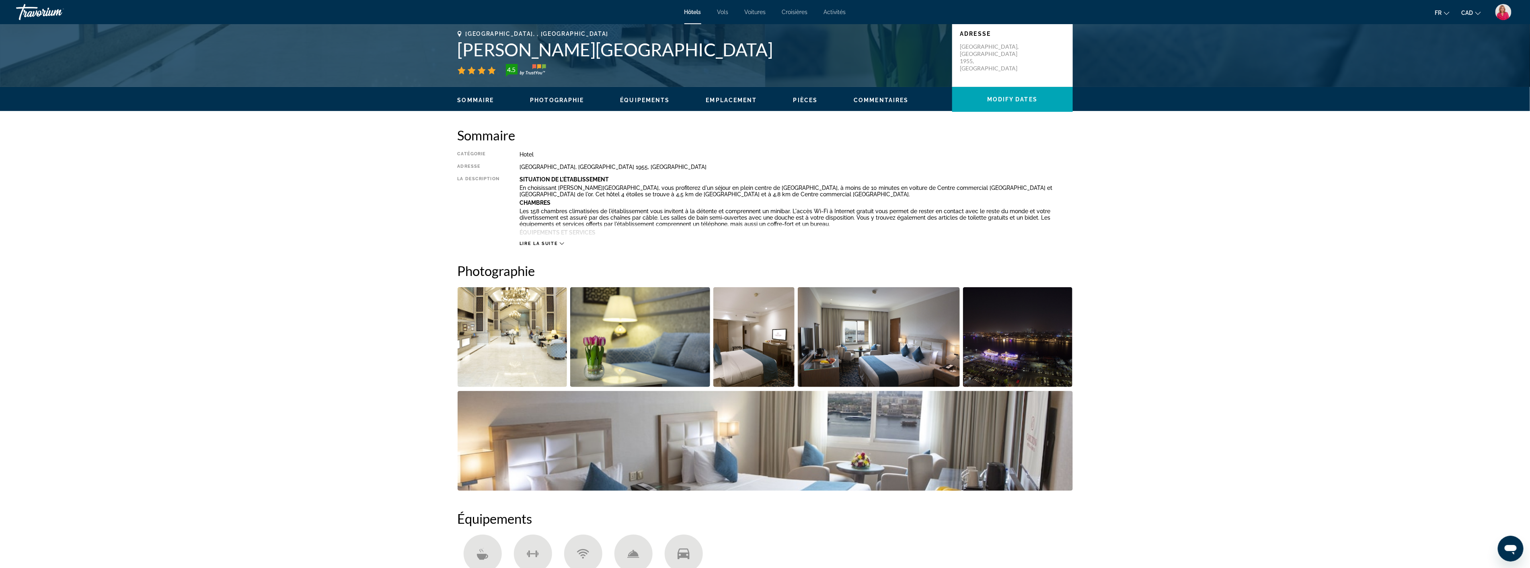
click at [911, 345] on img "Open full-screen image slider" at bounding box center [879, 337] width 162 height 100
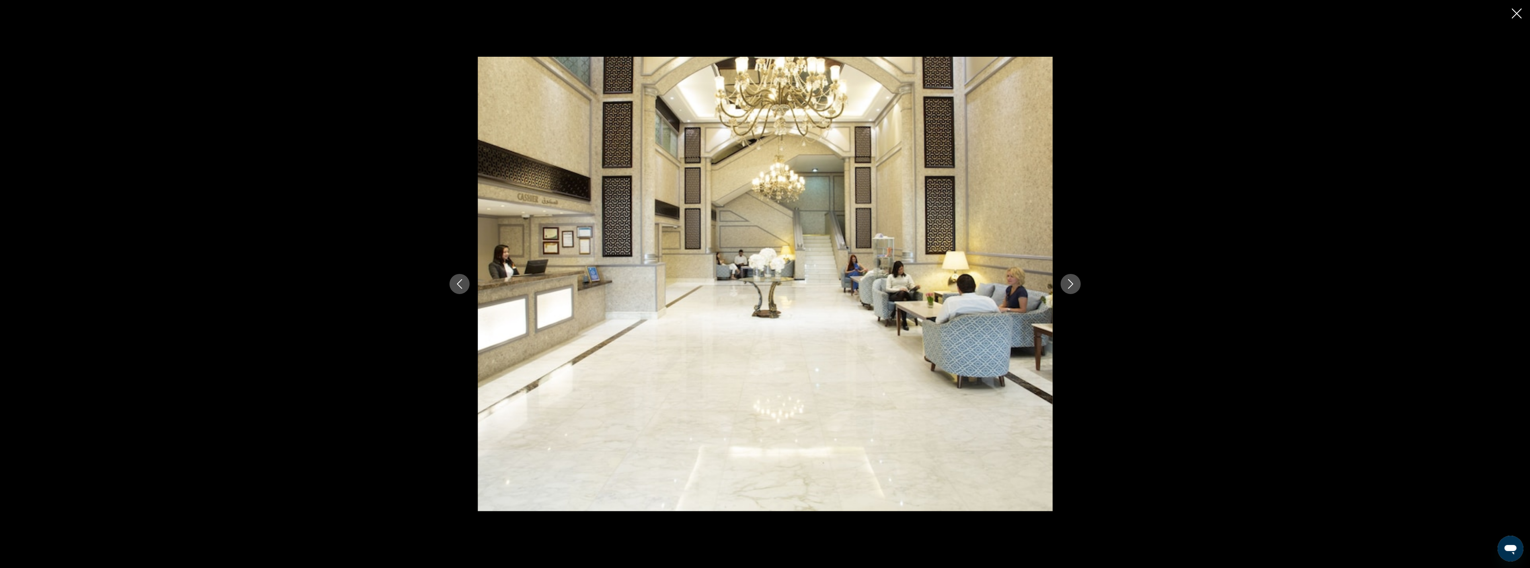
click at [1072, 279] on icon "Next image" at bounding box center [1071, 284] width 10 height 10
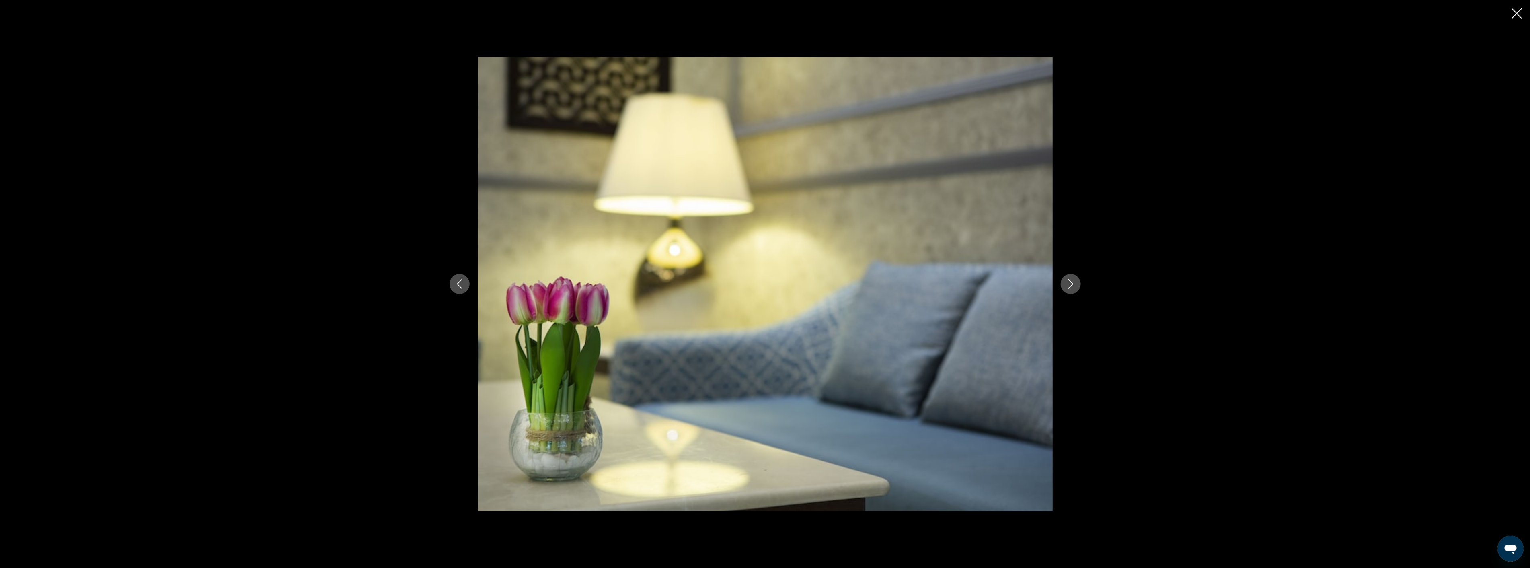
click at [1072, 279] on icon "Next image" at bounding box center [1071, 284] width 10 height 10
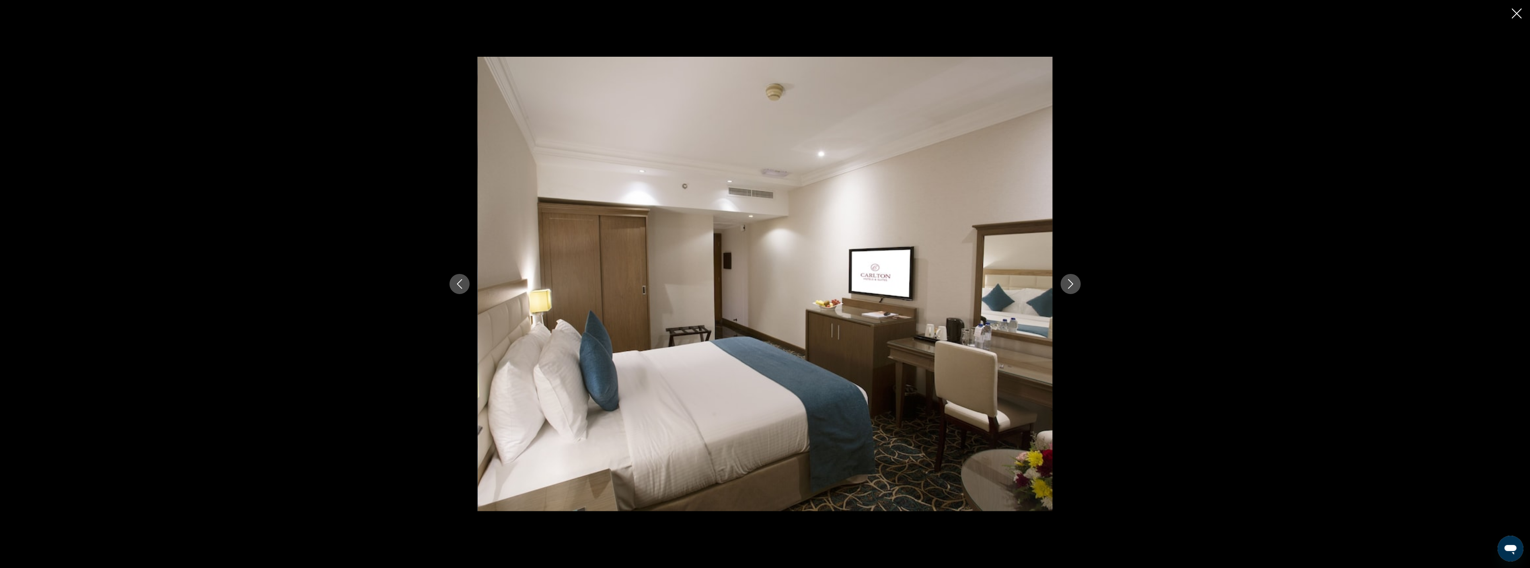
click at [1072, 279] on icon "Next image" at bounding box center [1071, 284] width 10 height 10
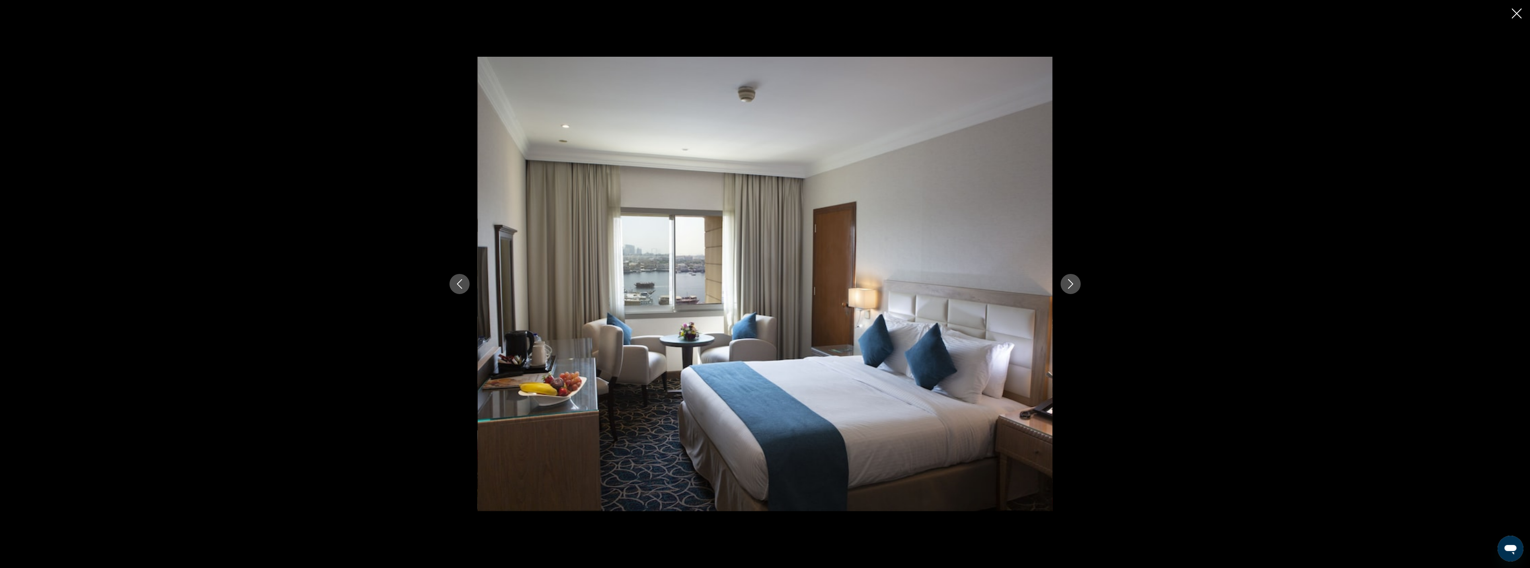
click at [1072, 279] on icon "Next image" at bounding box center [1071, 284] width 10 height 10
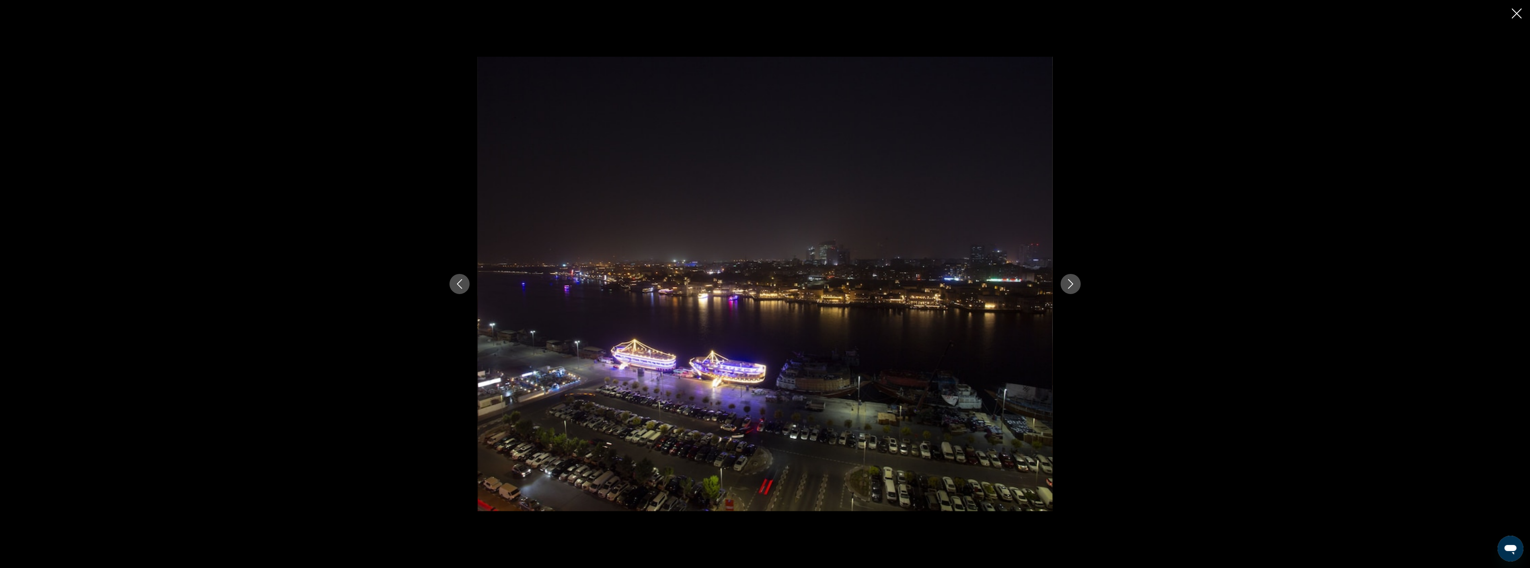
click at [1072, 279] on icon "Next image" at bounding box center [1071, 284] width 10 height 10
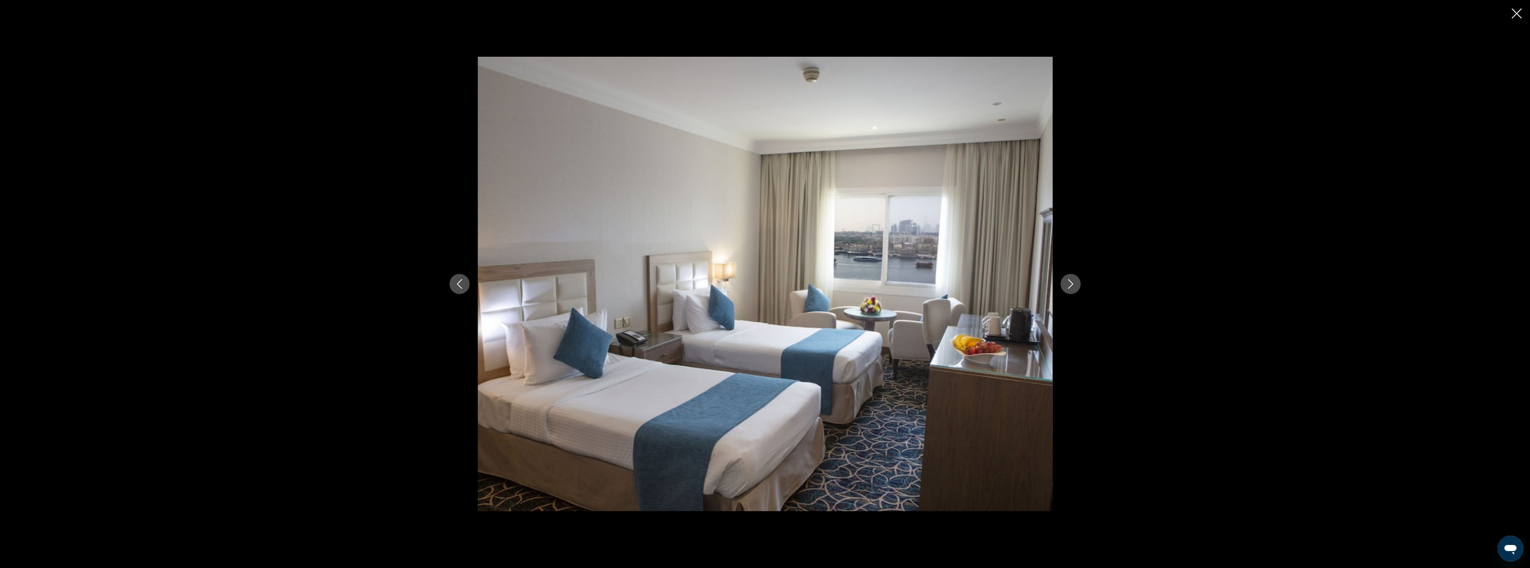
click at [1072, 279] on icon "Next image" at bounding box center [1071, 284] width 10 height 10
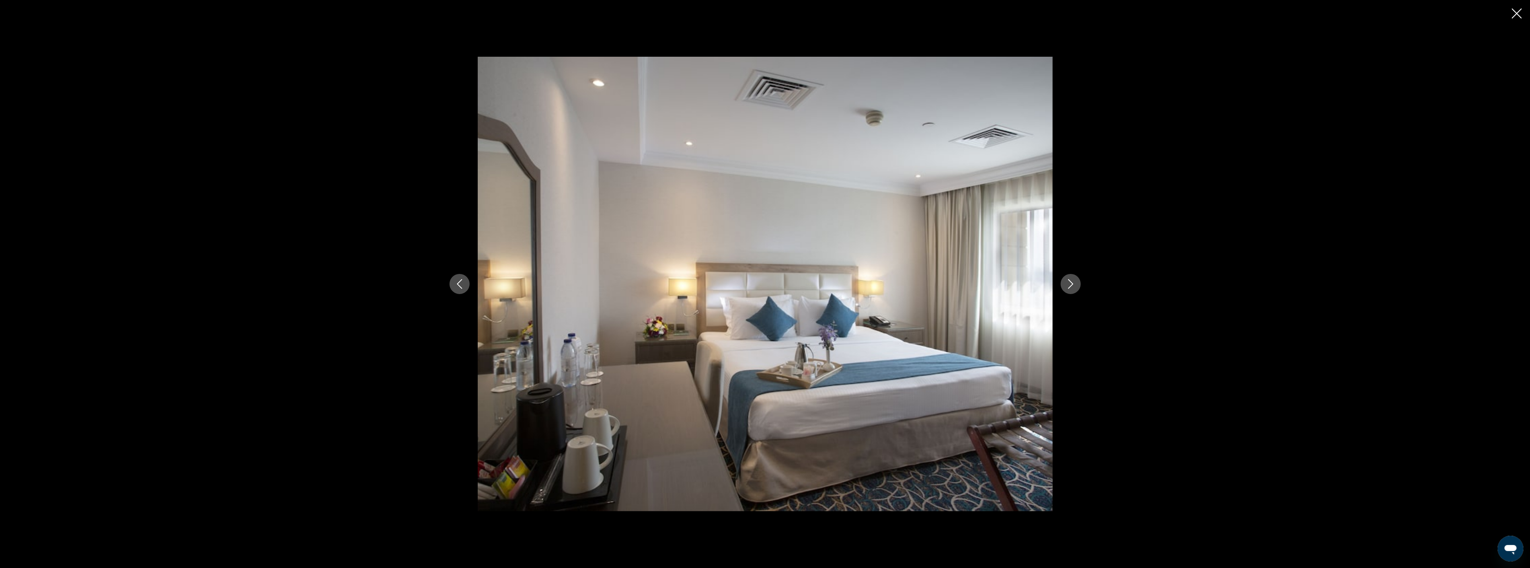
click at [1072, 279] on icon "Next image" at bounding box center [1071, 284] width 10 height 10
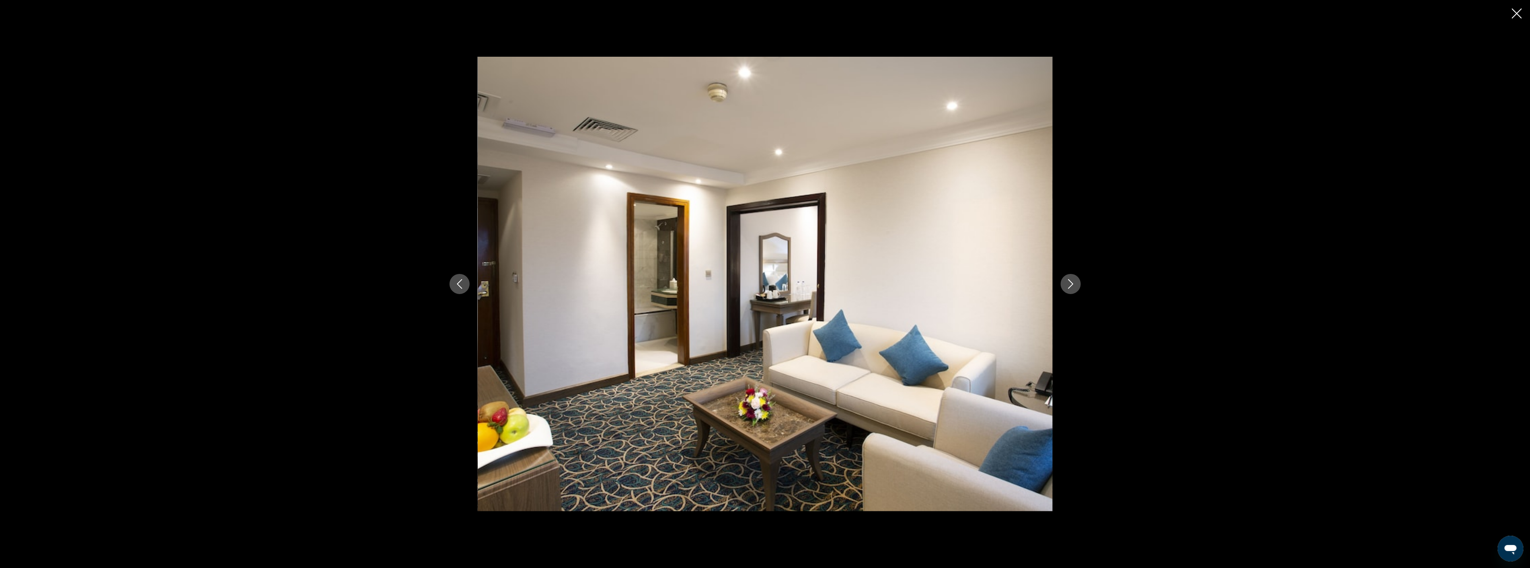
click at [1072, 279] on icon "Next image" at bounding box center [1071, 284] width 10 height 10
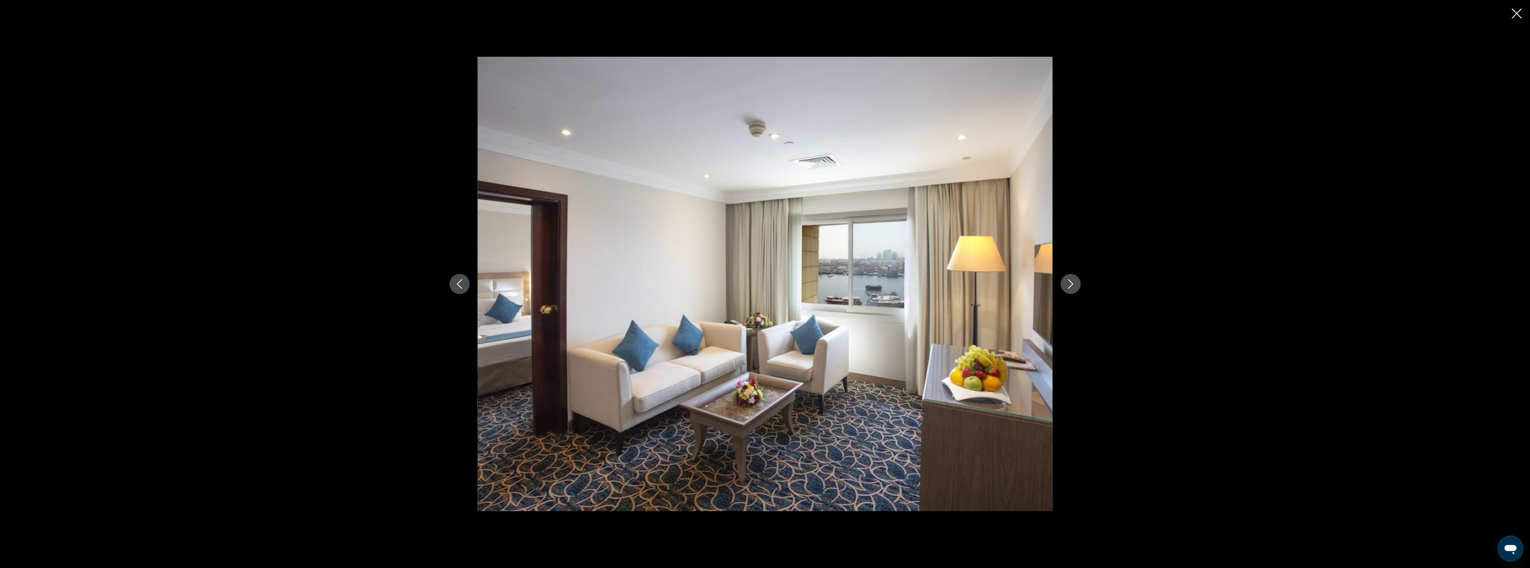
click at [1072, 279] on icon "Next image" at bounding box center [1071, 284] width 10 height 10
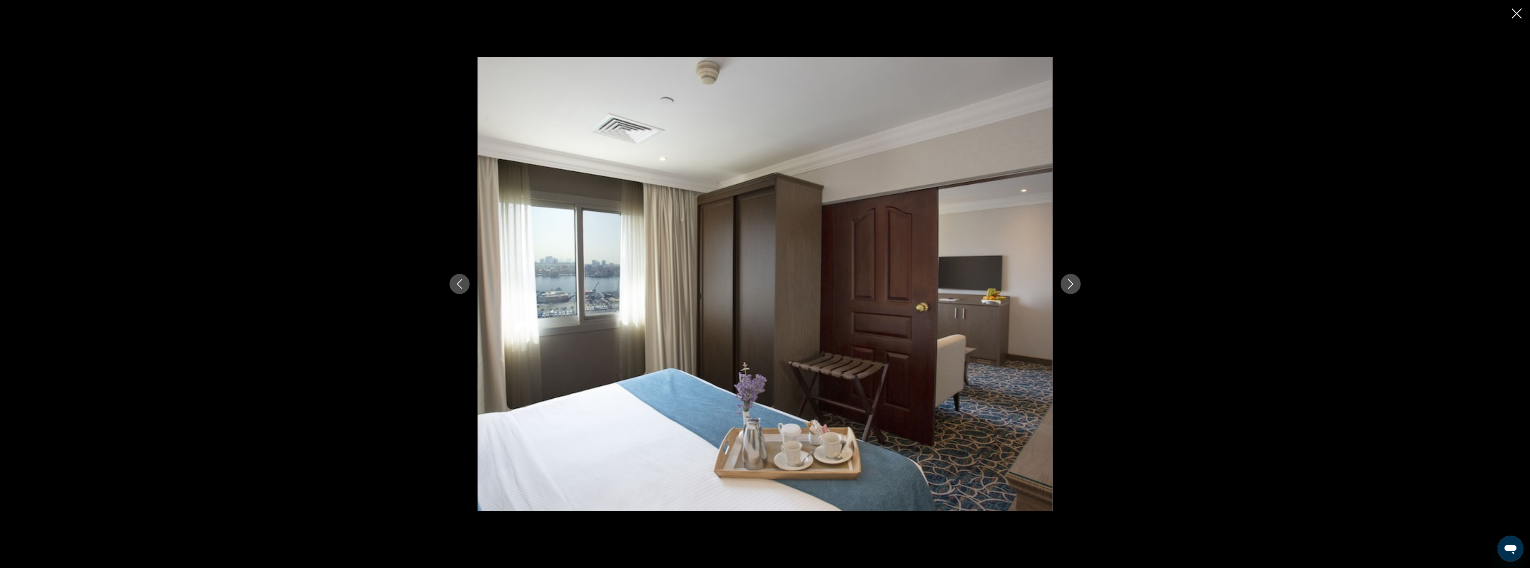
click at [1511, 14] on div "prev next" at bounding box center [765, 284] width 1530 height 568
click at [1519, 13] on icon "Close slideshow" at bounding box center [1517, 13] width 10 height 10
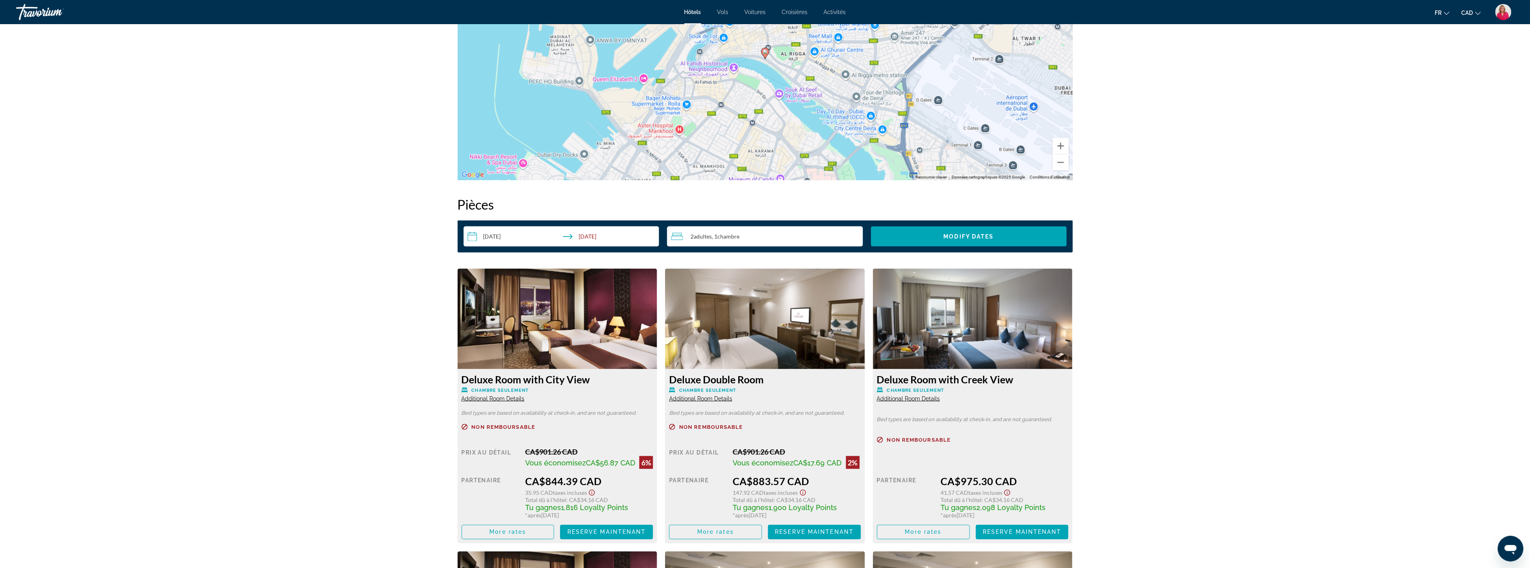
scroll to position [893, 0]
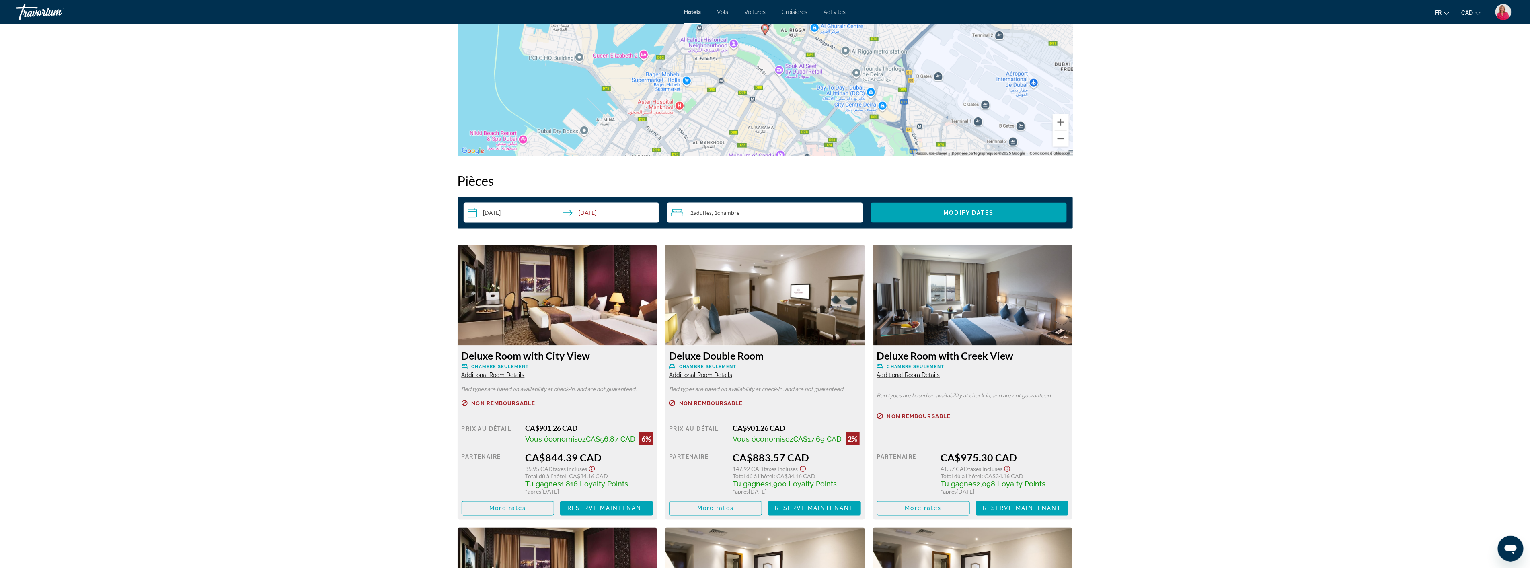
click at [561, 307] on img "Main content" at bounding box center [558, 295] width 200 height 101
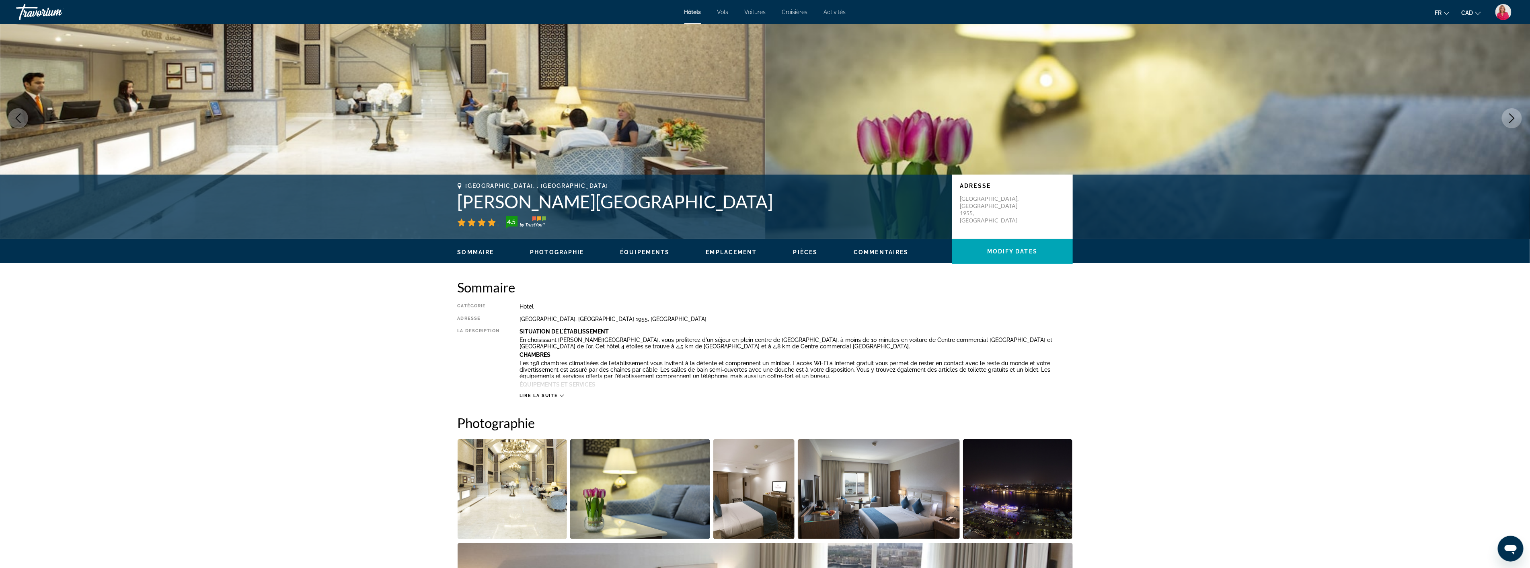
scroll to position [0, 0]
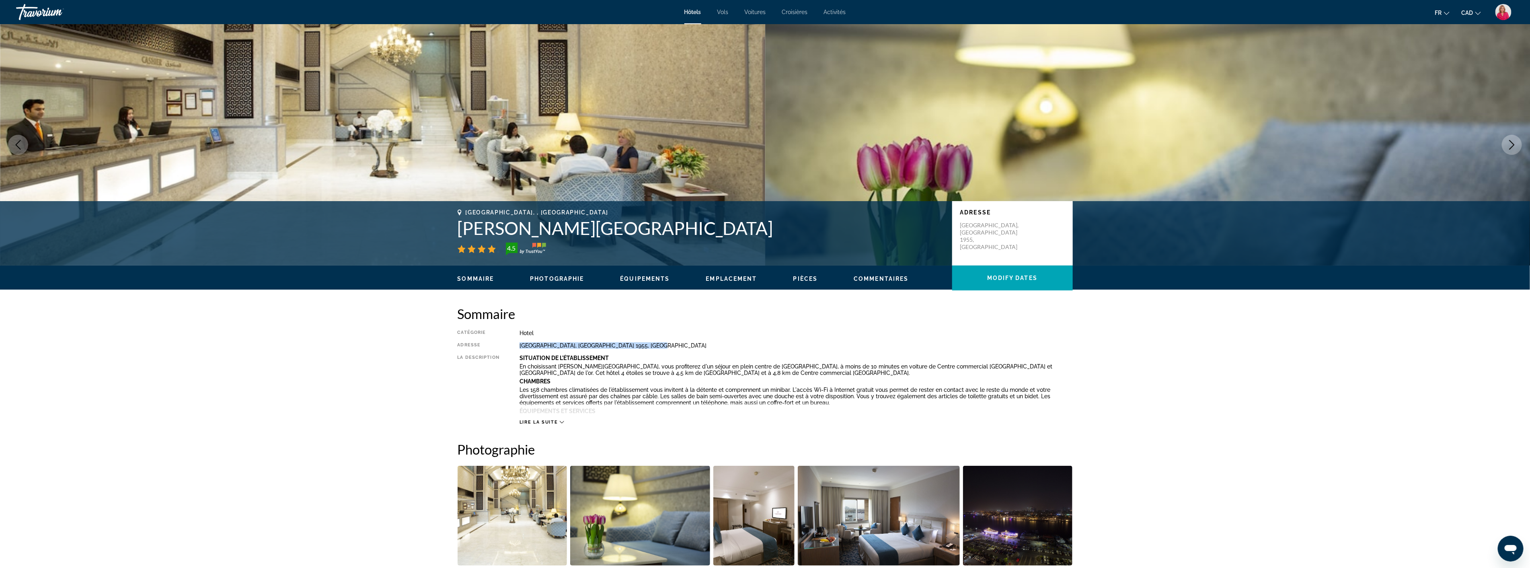
drag, startPoint x: 650, startPoint y: 344, endPoint x: 515, endPoint y: 346, distance: 134.7
click at [515, 346] on div "Catégorie Hotel Adresse [GEOGRAPHIC_DATA], [GEOGRAPHIC_DATA] 1955, [GEOGRAPHIC_…" at bounding box center [765, 377] width 615 height 95
copy div "[GEOGRAPHIC_DATA], [GEOGRAPHIC_DATA] 1955, [GEOGRAPHIC_DATA]"
click at [553, 422] on span "Lire la suite" at bounding box center [539, 421] width 38 height 5
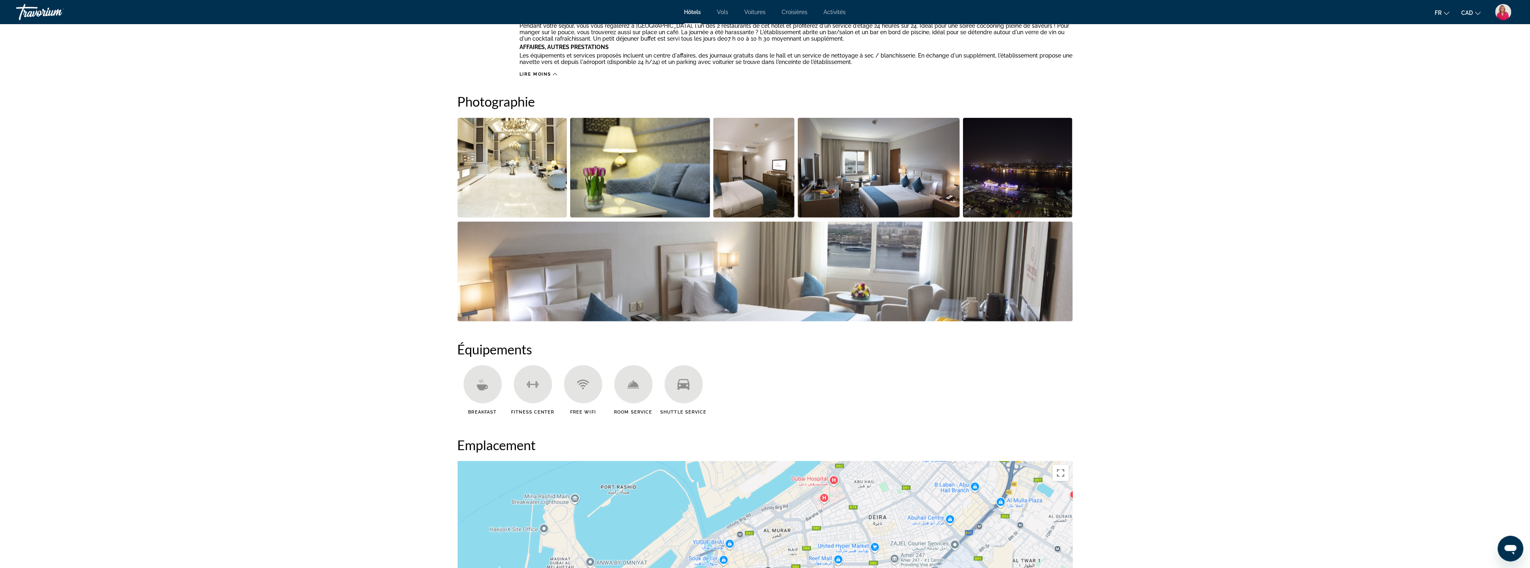
scroll to position [357, 0]
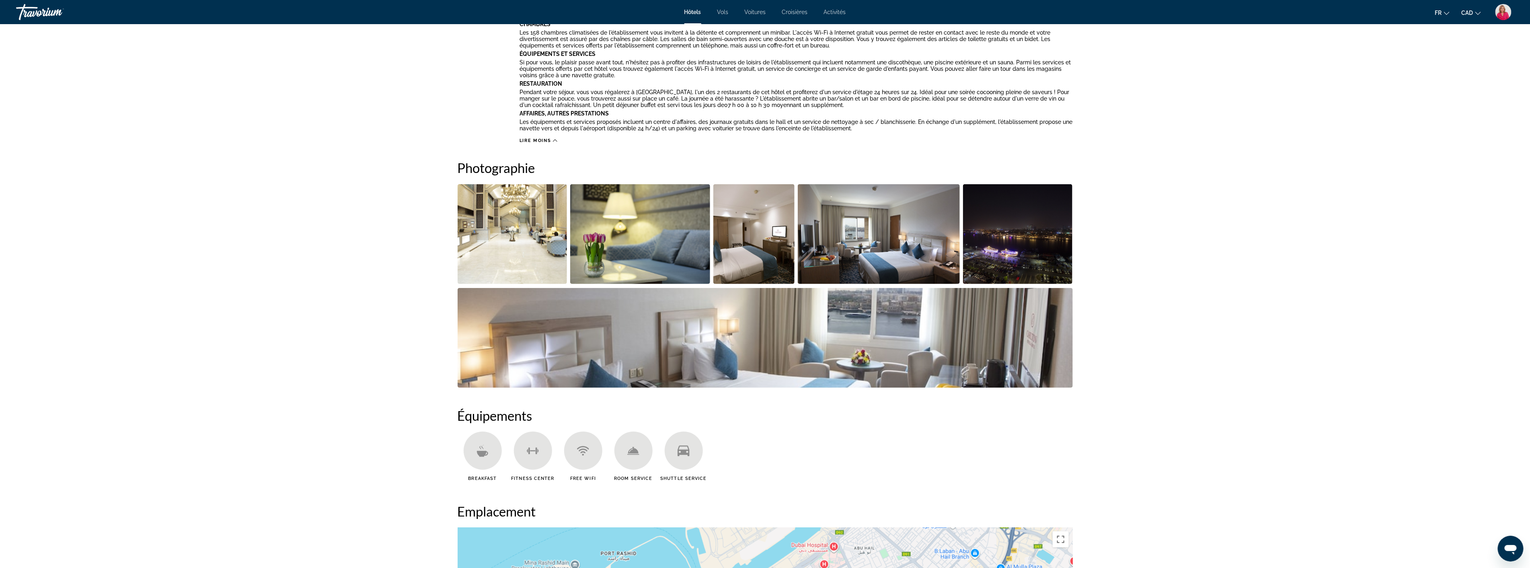
click at [666, 343] on img "Open full-screen image slider" at bounding box center [765, 338] width 615 height 100
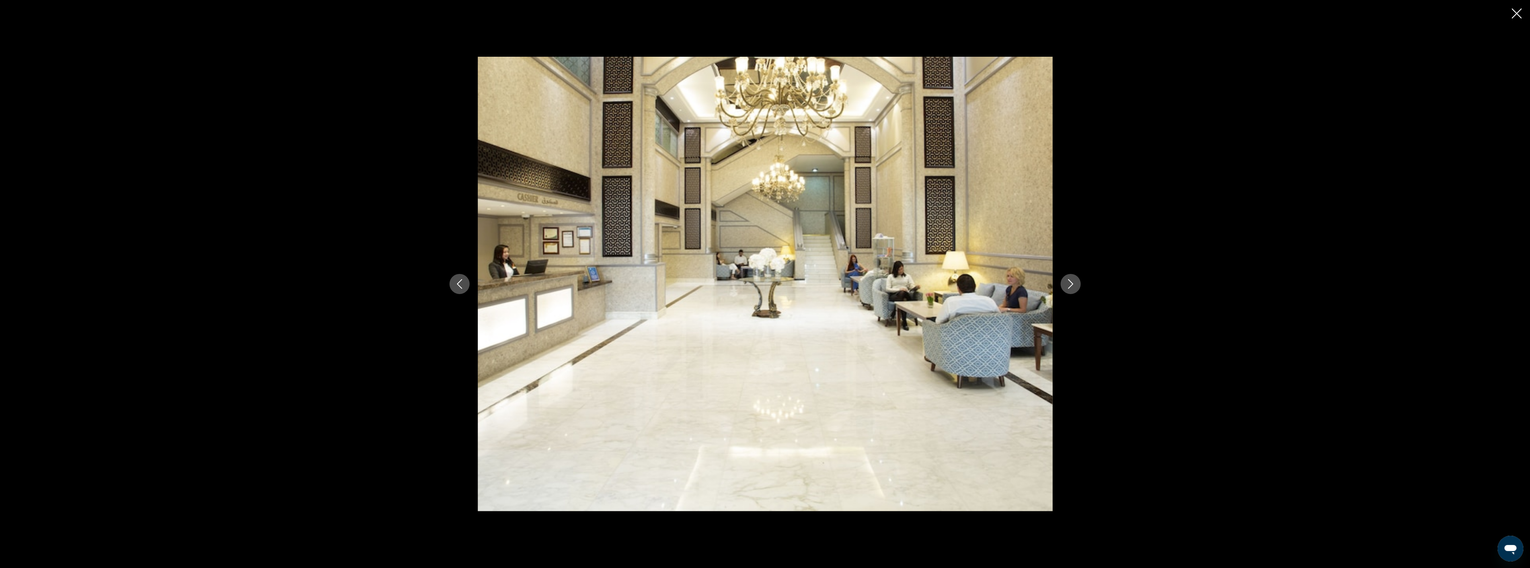
click at [1070, 287] on icon "Next image" at bounding box center [1070, 284] width 5 height 10
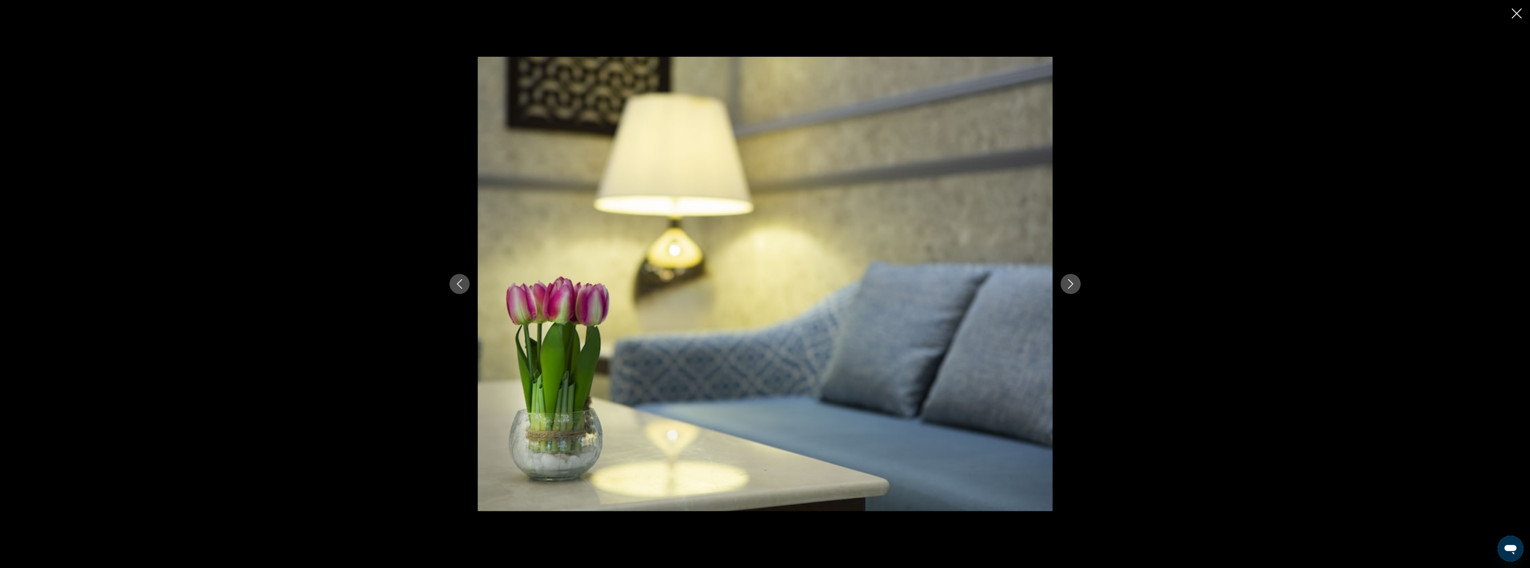
click at [1070, 287] on icon "Next image" at bounding box center [1070, 284] width 5 height 10
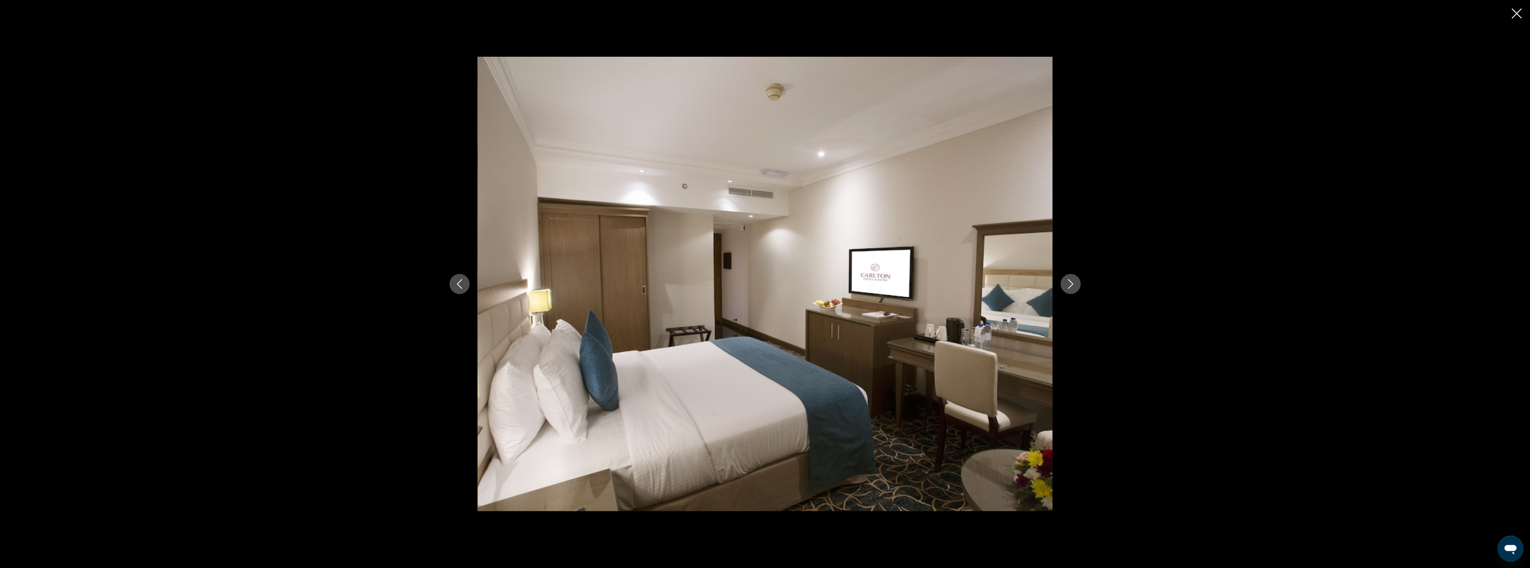
click at [1070, 287] on icon "Next image" at bounding box center [1070, 284] width 5 height 10
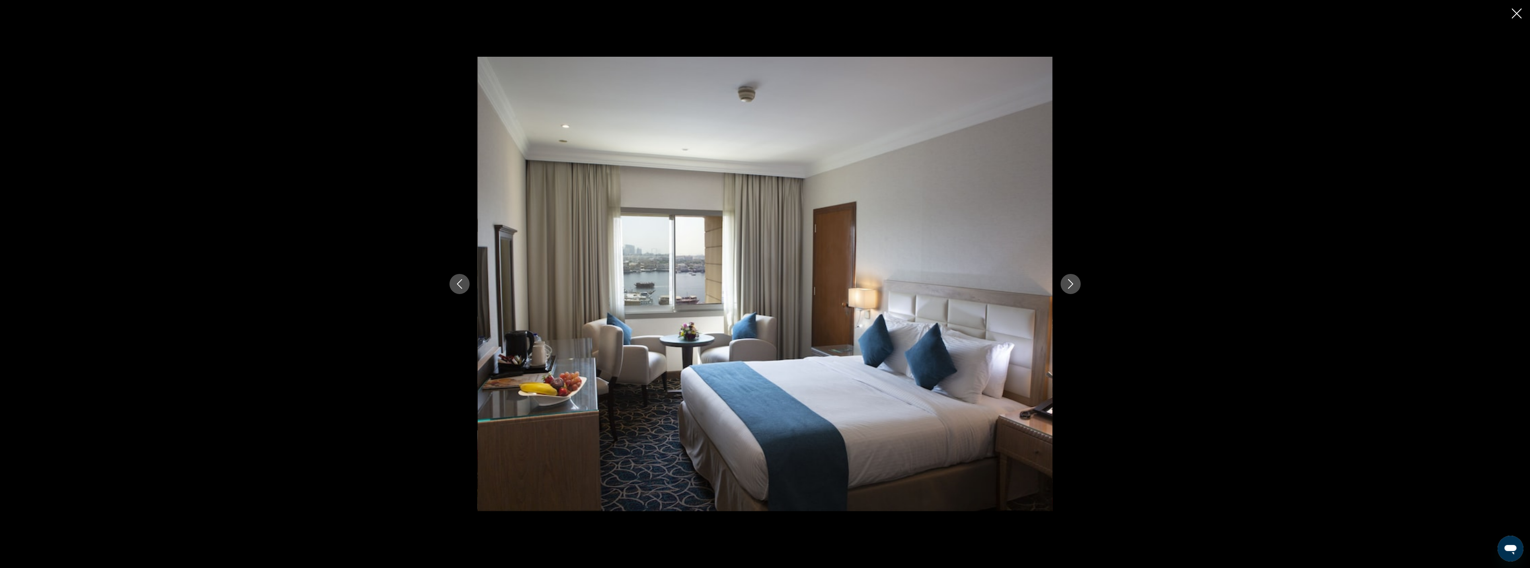
click at [1070, 287] on icon "Next image" at bounding box center [1070, 284] width 5 height 10
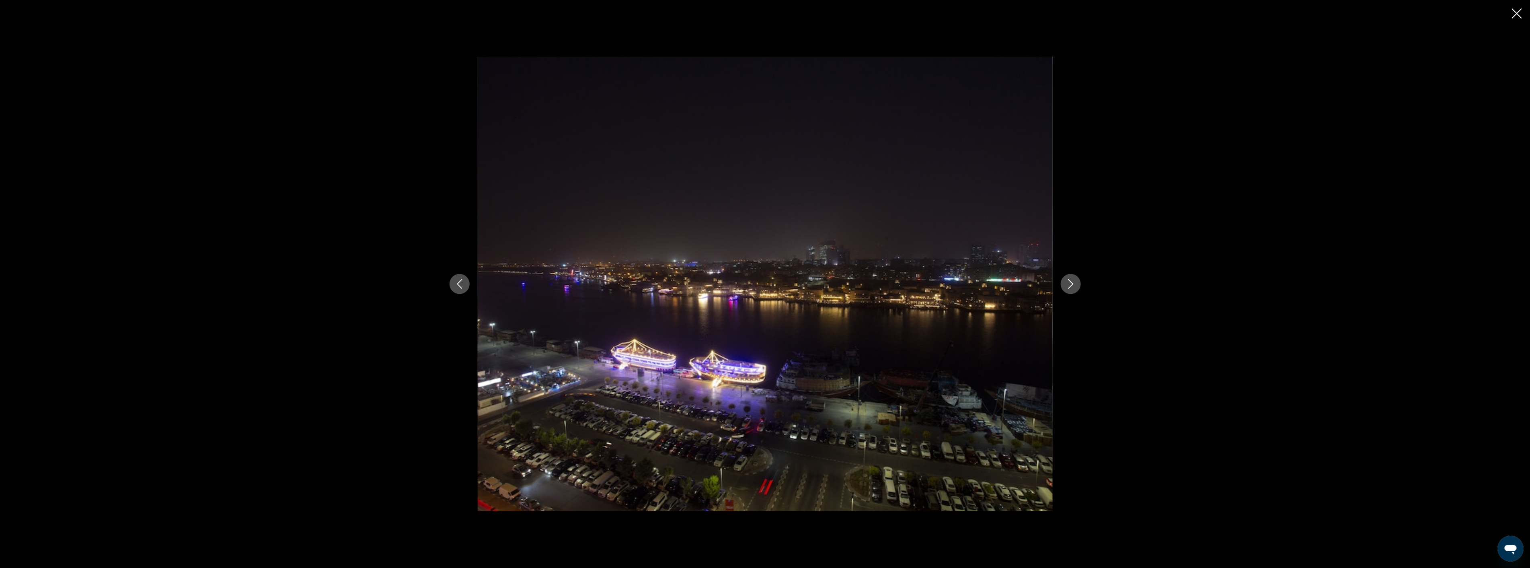
click at [1070, 287] on icon "Next image" at bounding box center [1070, 284] width 5 height 10
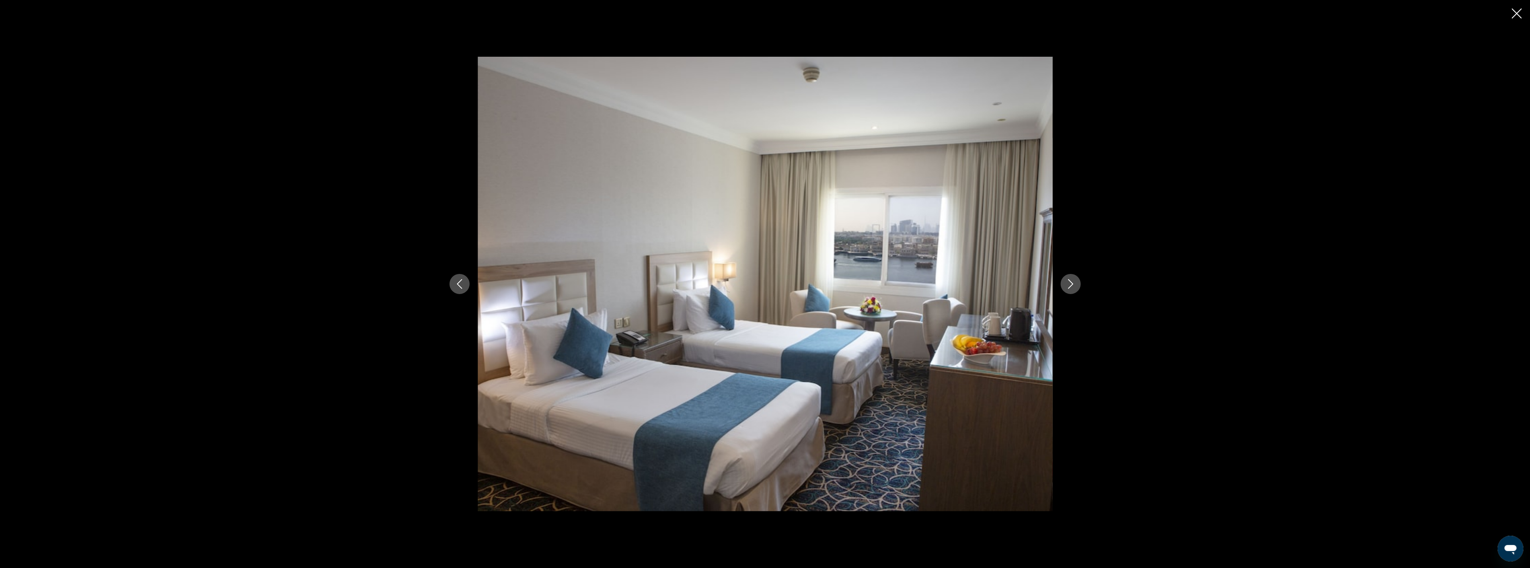
click at [1070, 287] on icon "Next image" at bounding box center [1070, 284] width 5 height 10
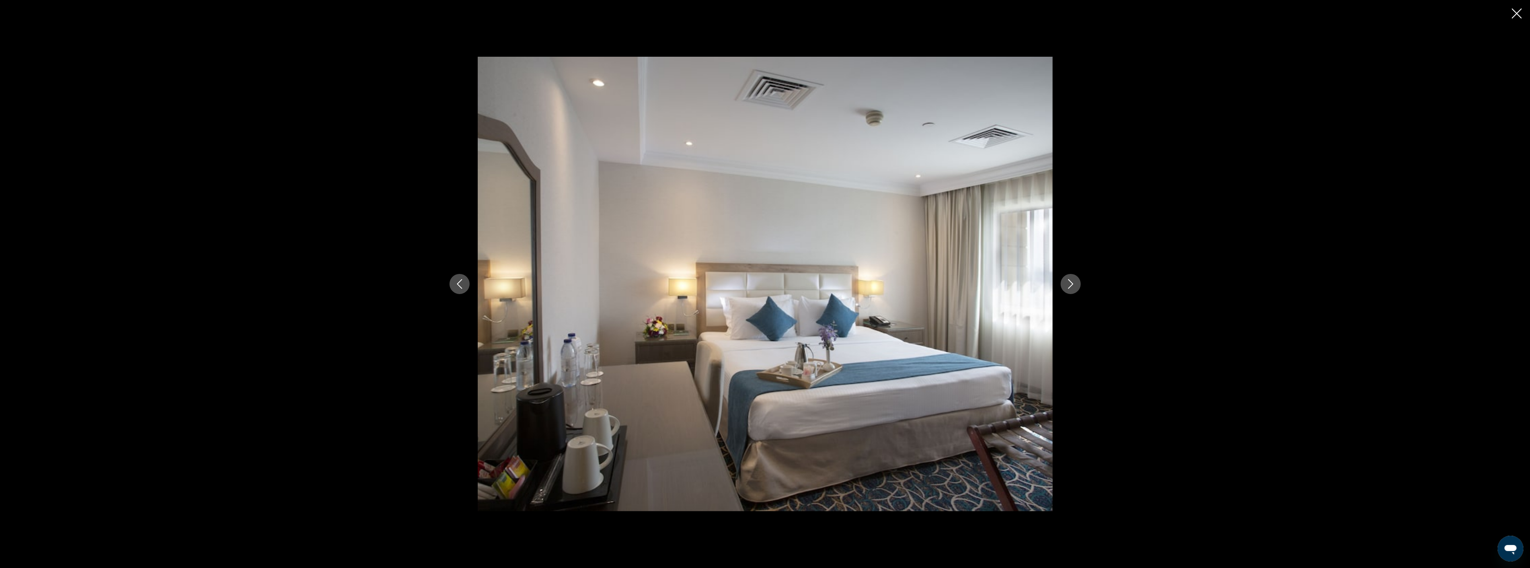
click at [1070, 287] on icon "Next image" at bounding box center [1070, 284] width 5 height 10
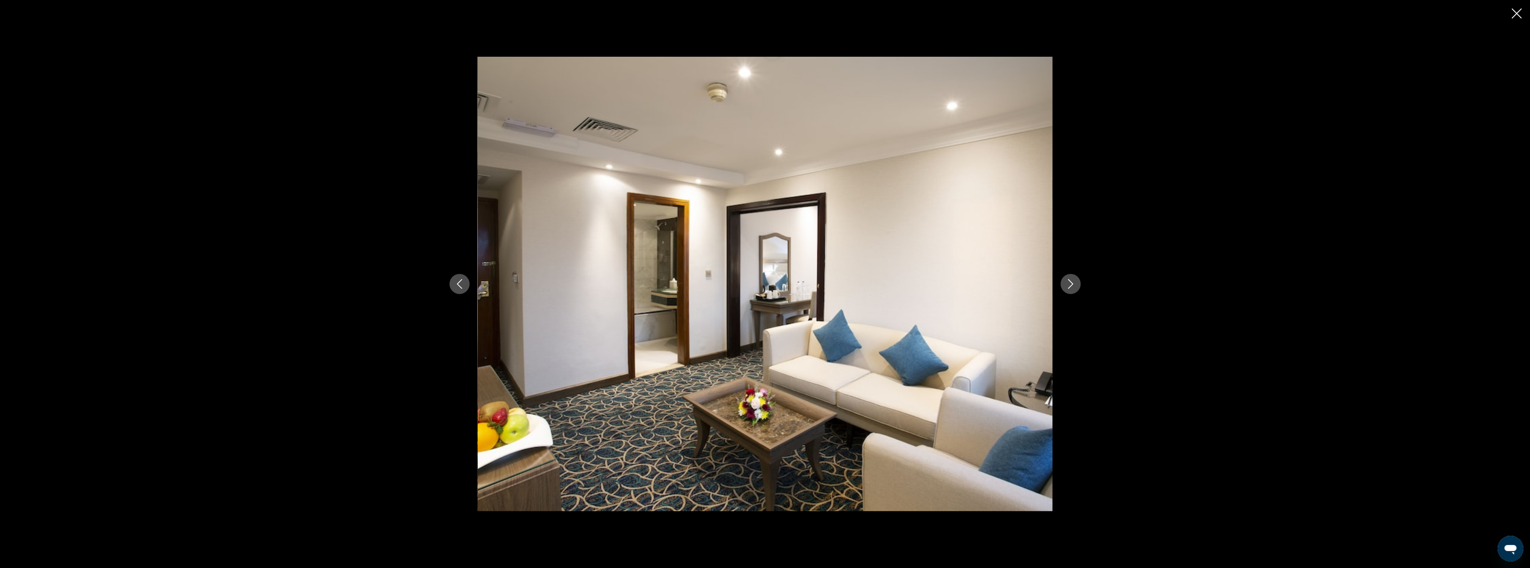
click at [1070, 287] on icon "Next image" at bounding box center [1070, 284] width 5 height 10
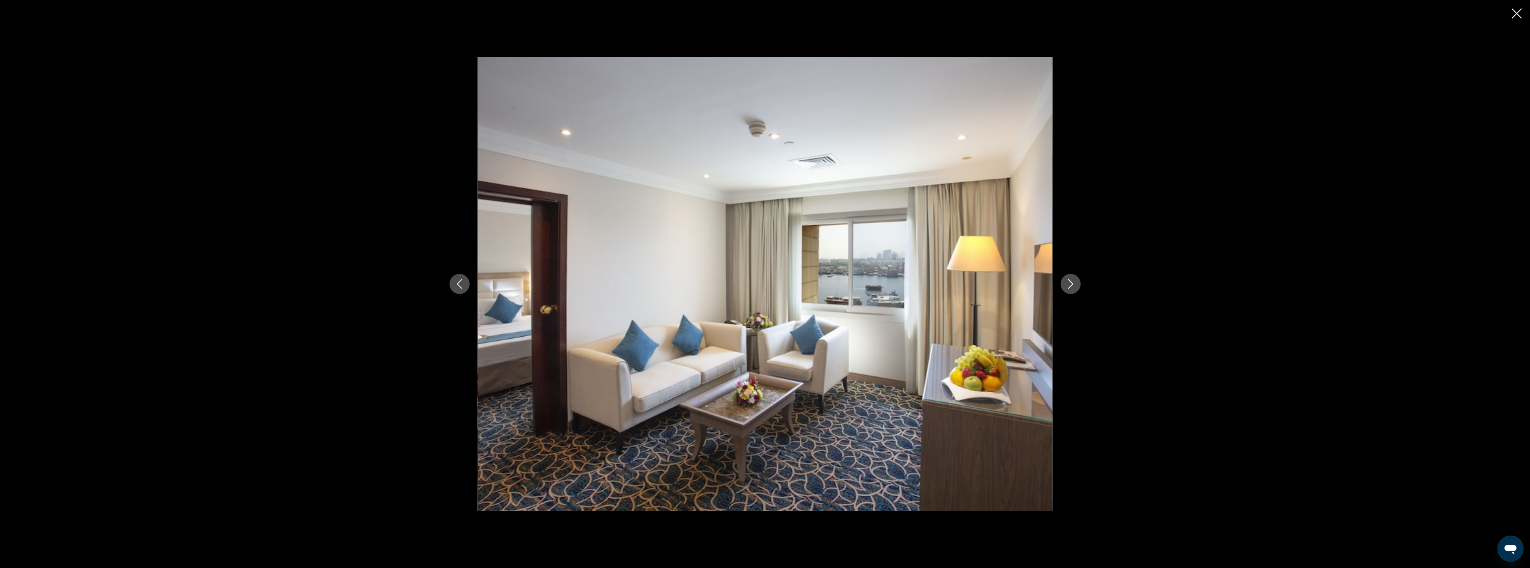
click at [1070, 287] on icon "Next image" at bounding box center [1070, 284] width 5 height 10
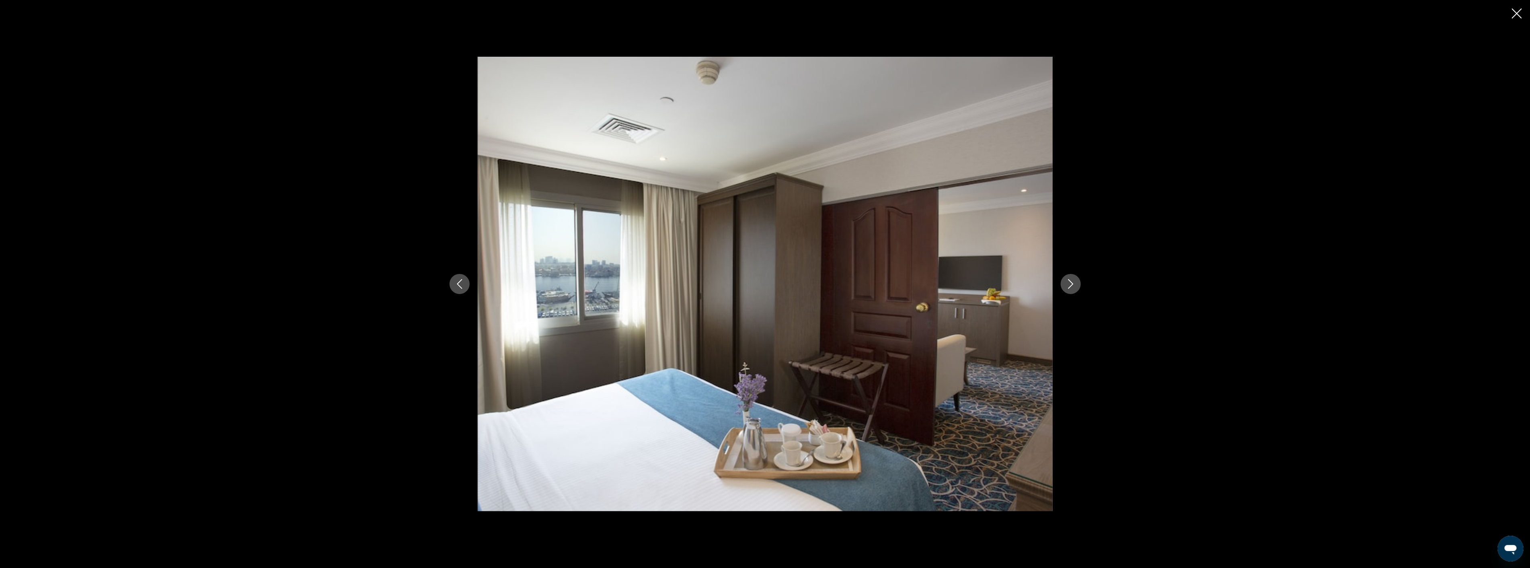
click at [1070, 287] on icon "Next image" at bounding box center [1070, 284] width 5 height 10
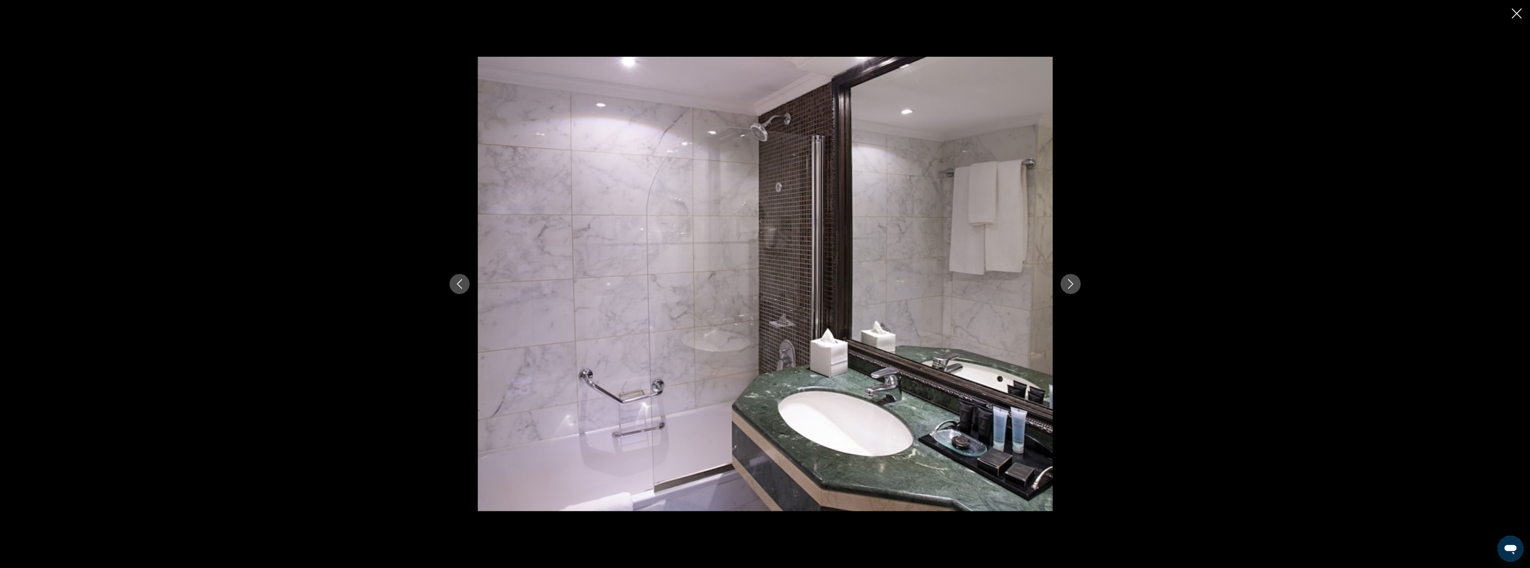
click at [1070, 287] on icon "Next image" at bounding box center [1070, 284] width 5 height 10
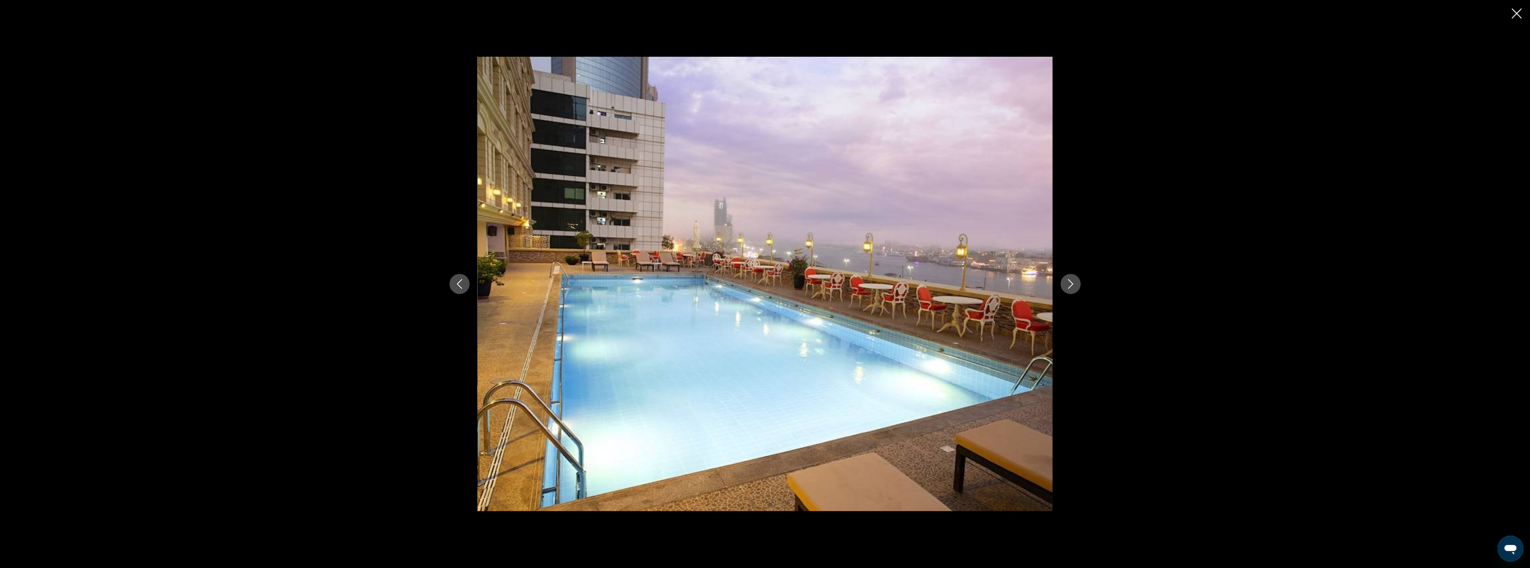
click at [1070, 287] on icon "Next image" at bounding box center [1070, 284] width 5 height 10
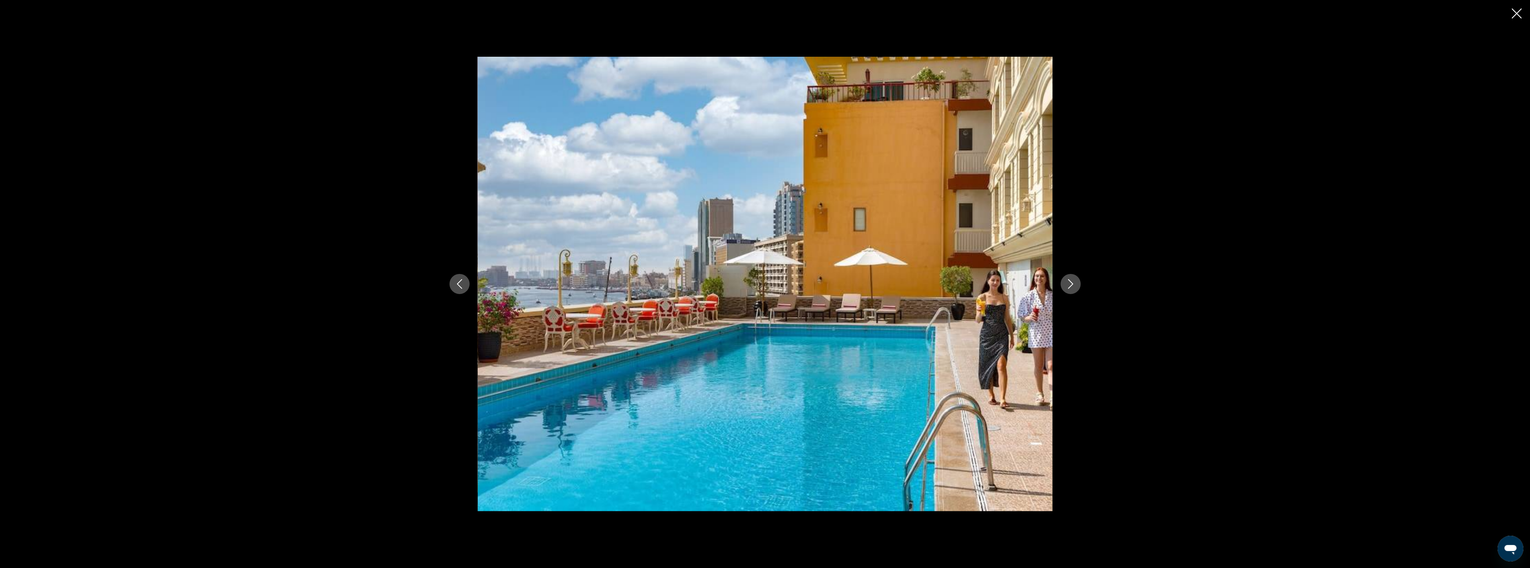
click at [1519, 11] on icon "Close slideshow" at bounding box center [1517, 13] width 10 height 10
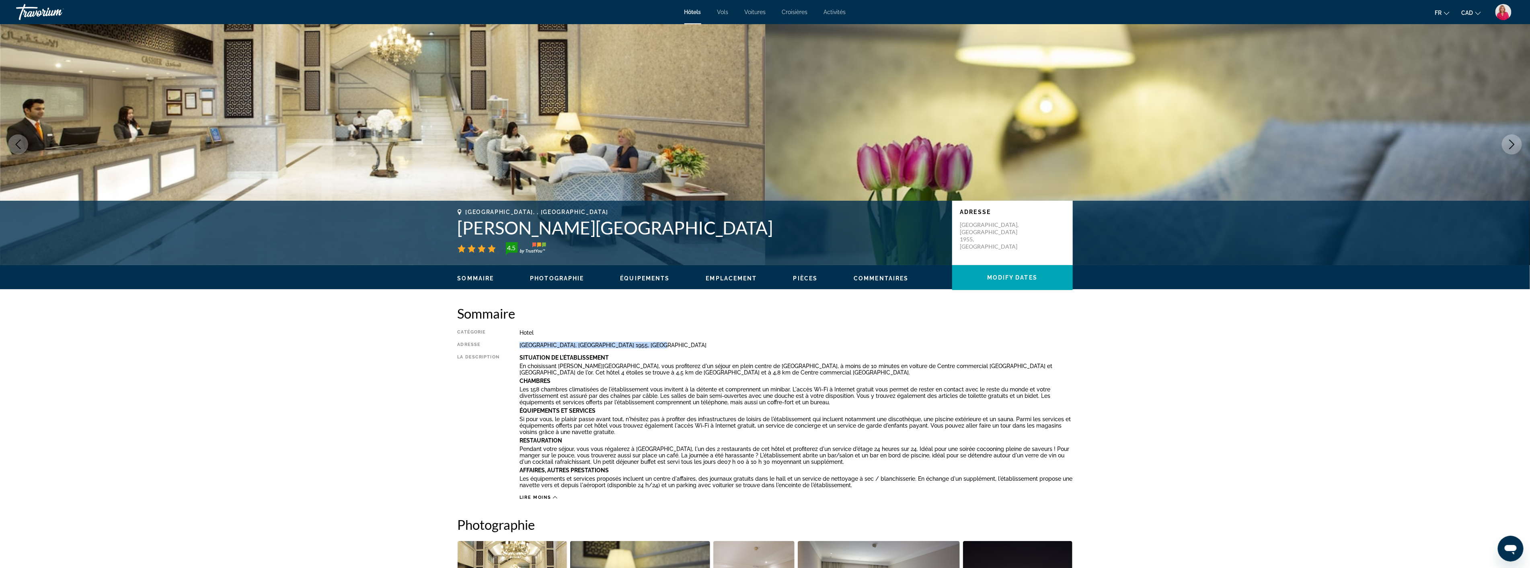
scroll to position [0, 0]
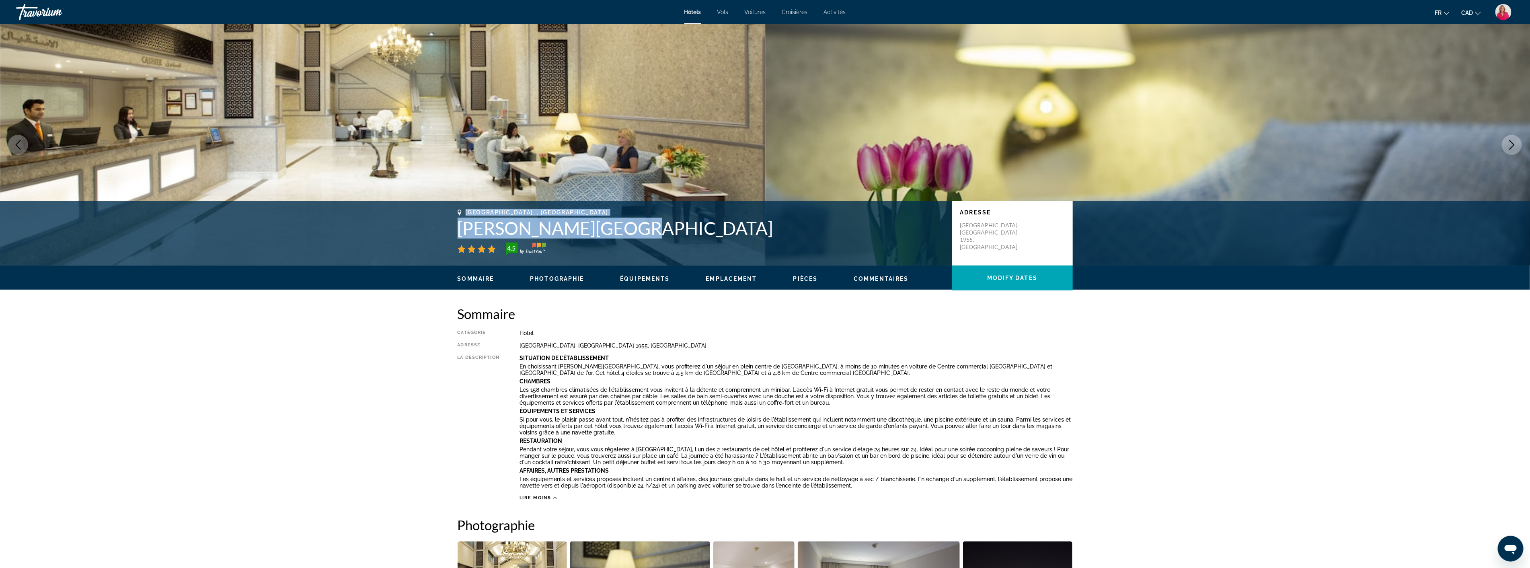
drag, startPoint x: 617, startPoint y: 230, endPoint x: 460, endPoint y: 228, distance: 157.6
click at [430, 230] on div "[GEOGRAPHIC_DATA], , [GEOGRAPHIC_DATA][PERSON_NAME] 4.5 Adresse [GEOGRAPHIC_DAT…" at bounding box center [765, 233] width 1530 height 64
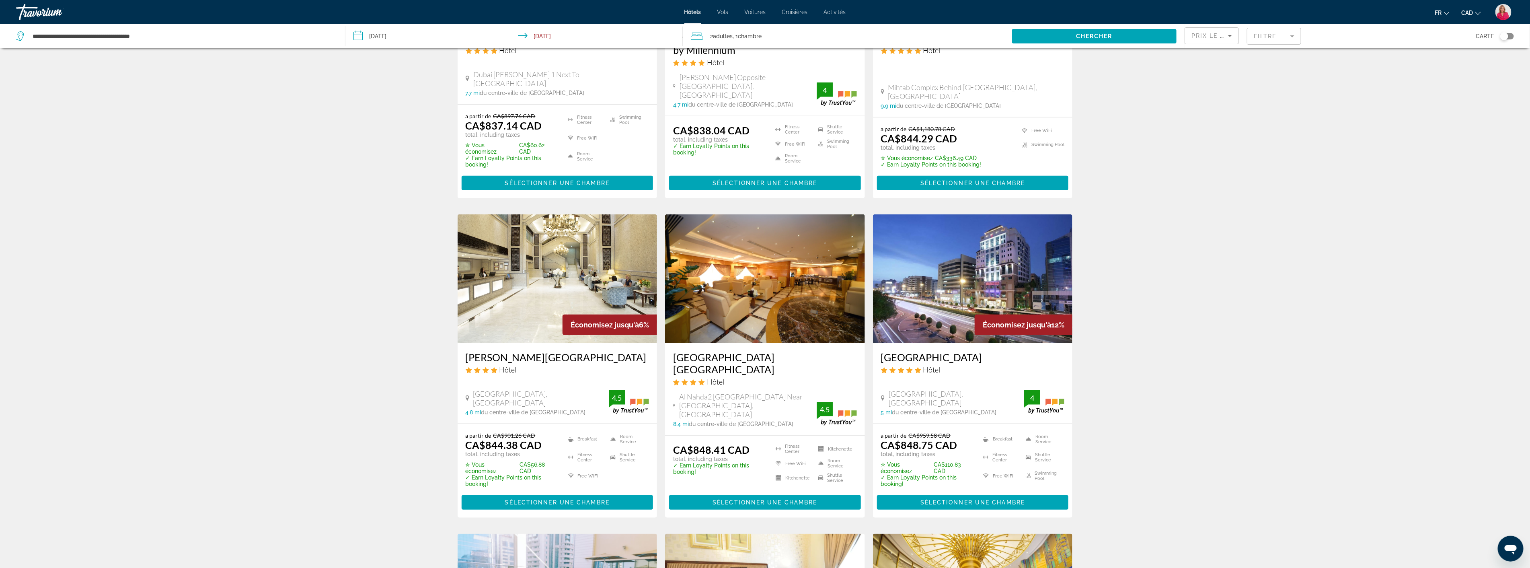
scroll to position [581, 0]
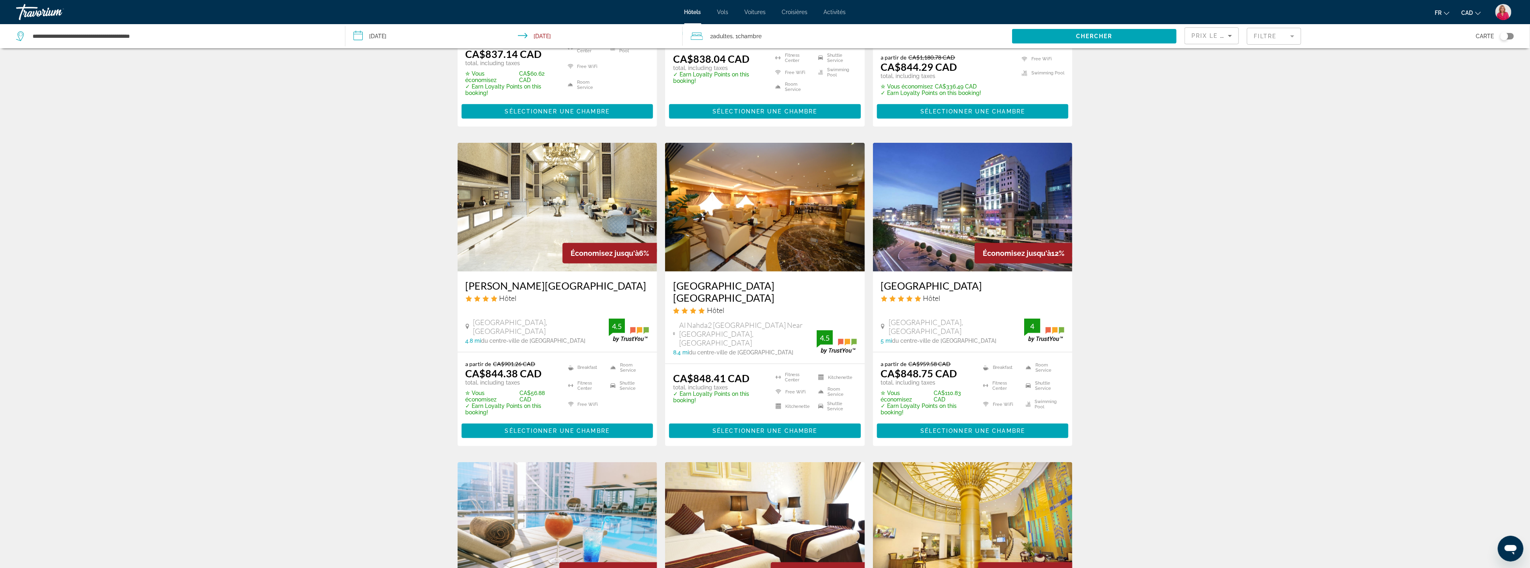
click at [914, 207] on img "Main content" at bounding box center [973, 207] width 200 height 129
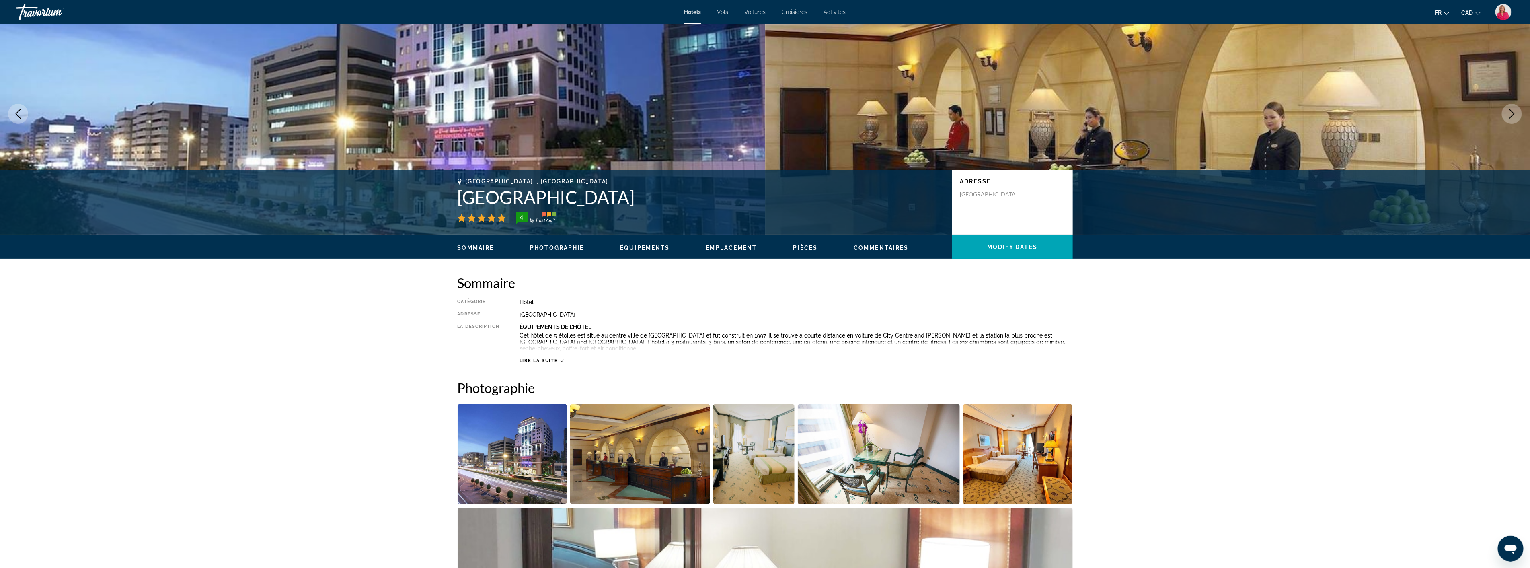
scroll to position [179, 0]
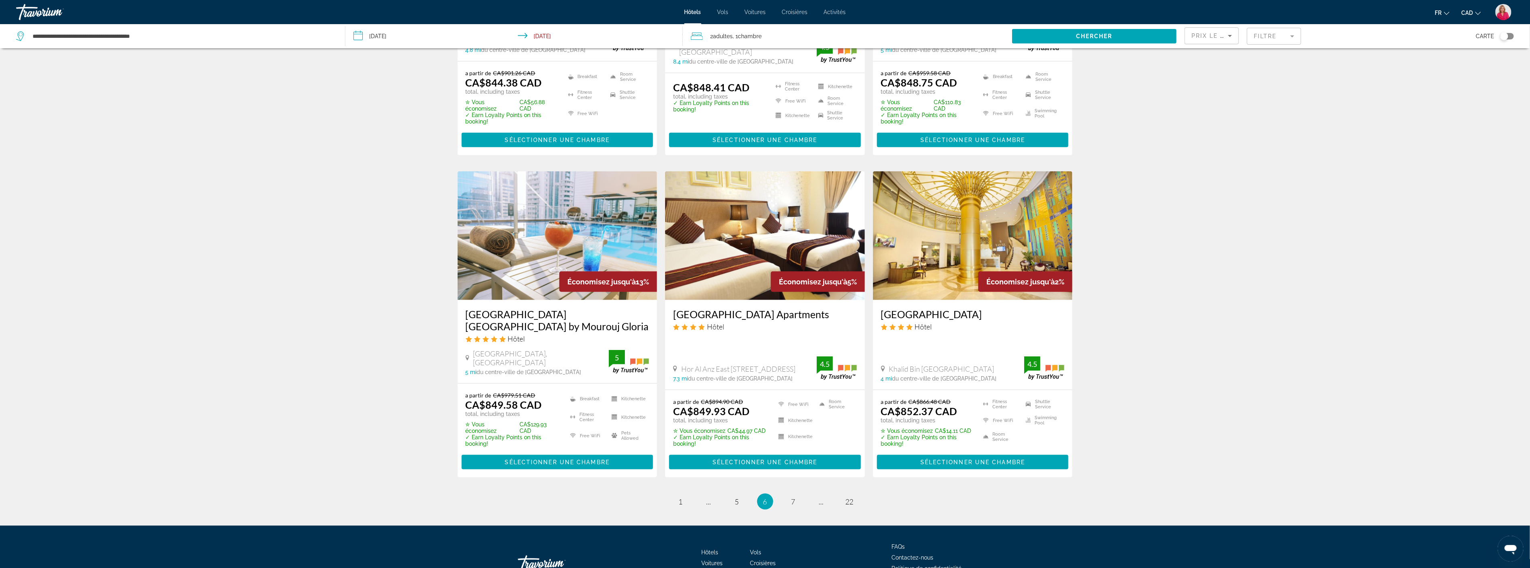
scroll to position [889, 0]
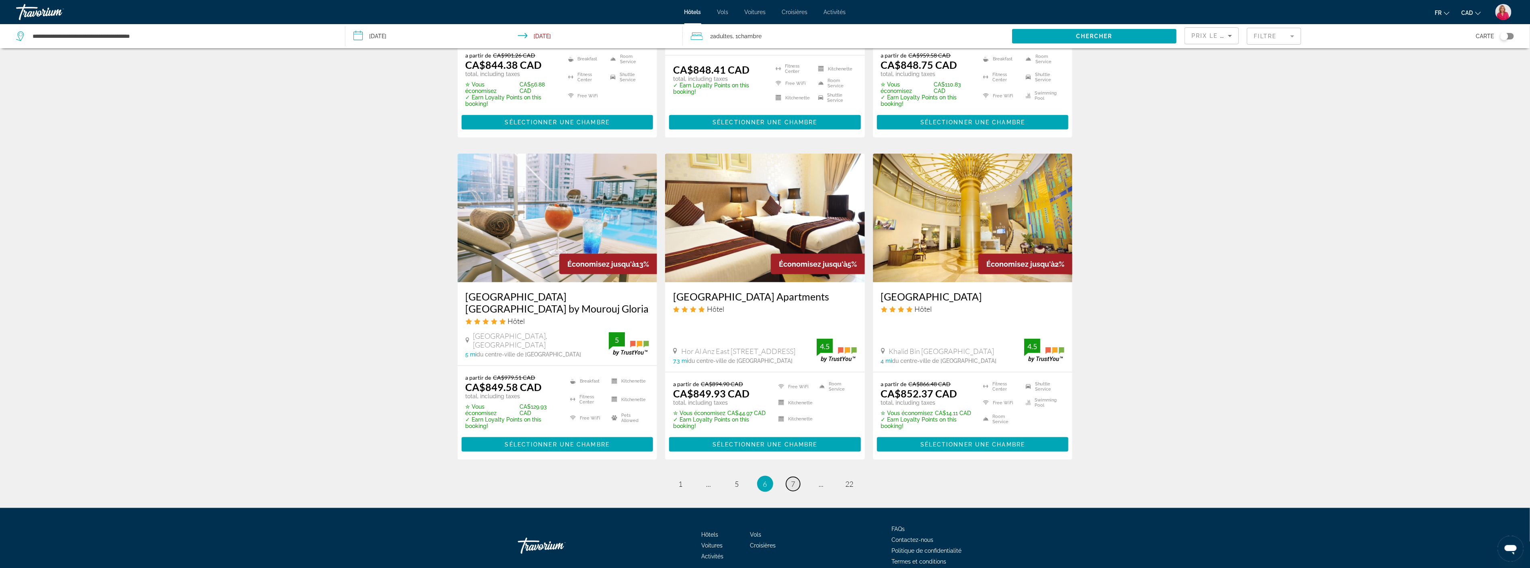
click at [793, 479] on span "7" at bounding box center [793, 483] width 4 height 9
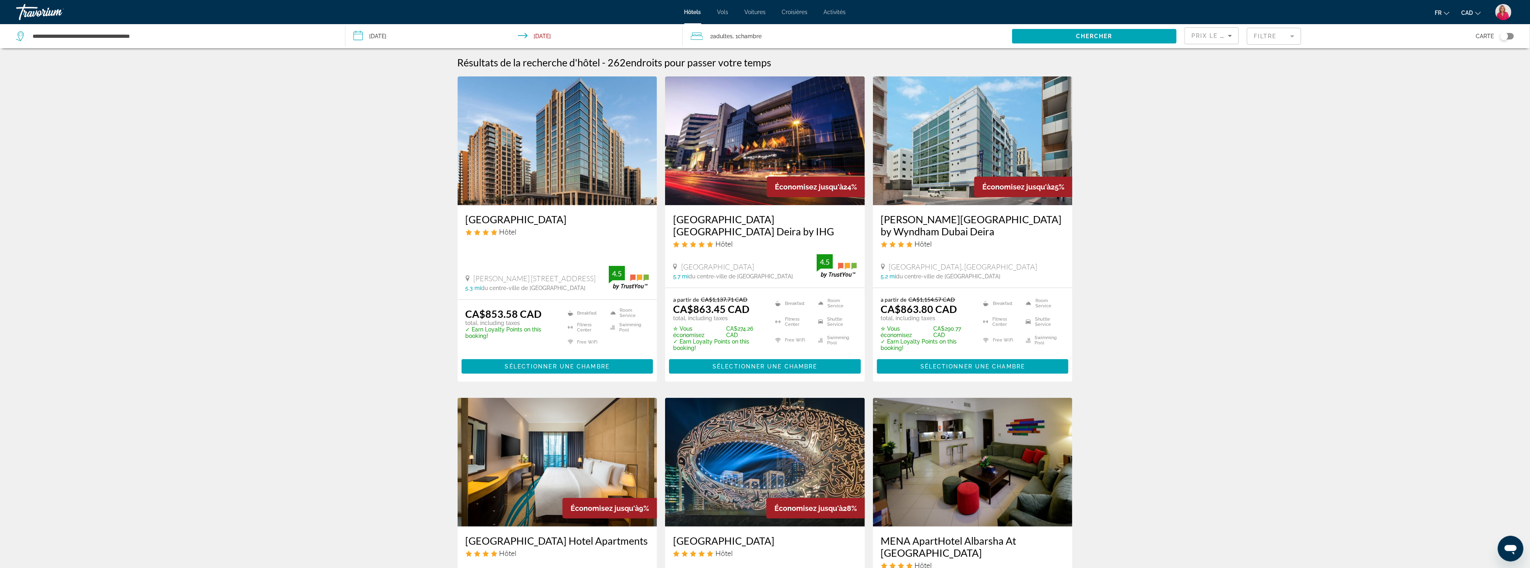
click at [735, 160] on img "Main content" at bounding box center [765, 140] width 200 height 129
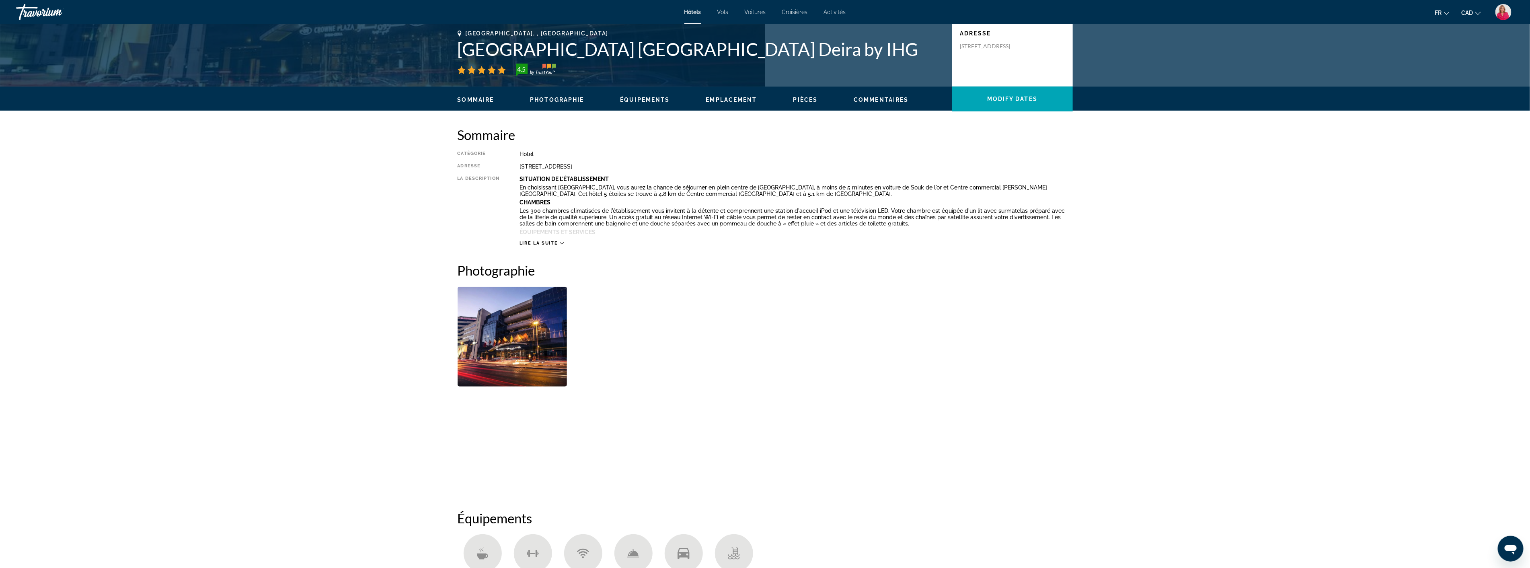
scroll to position [223, 0]
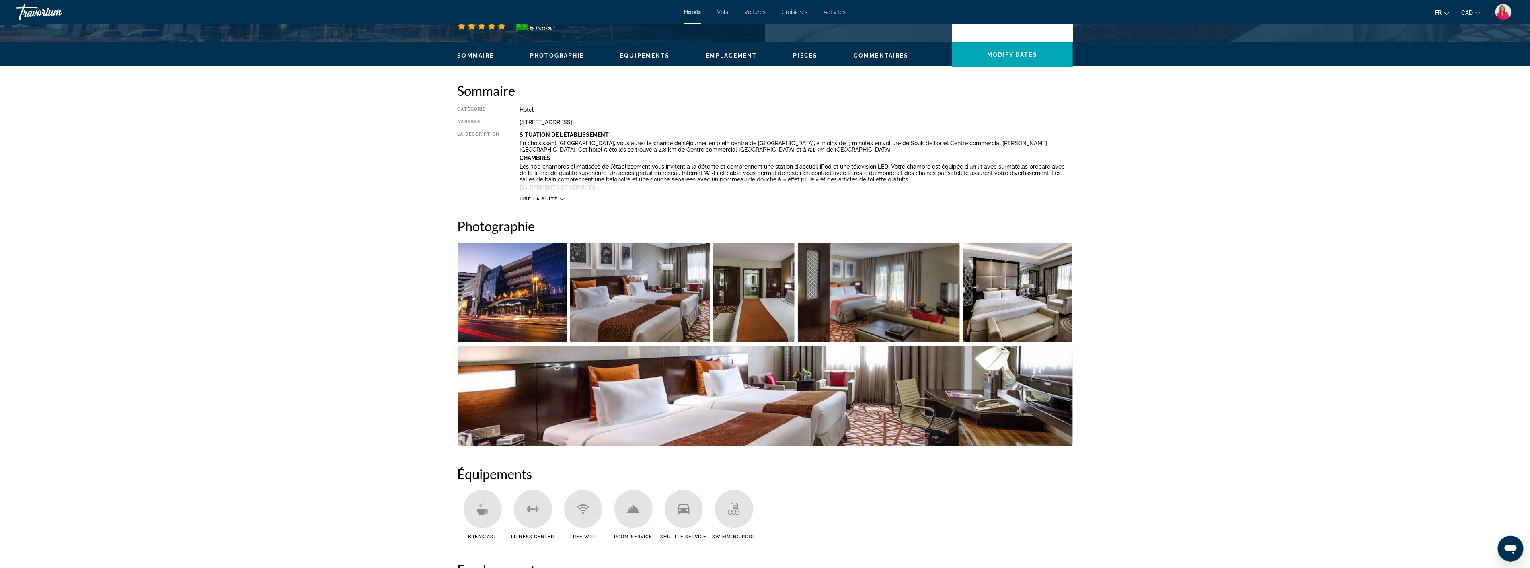
click at [634, 312] on img "Open full-screen image slider" at bounding box center [640, 292] width 140 height 100
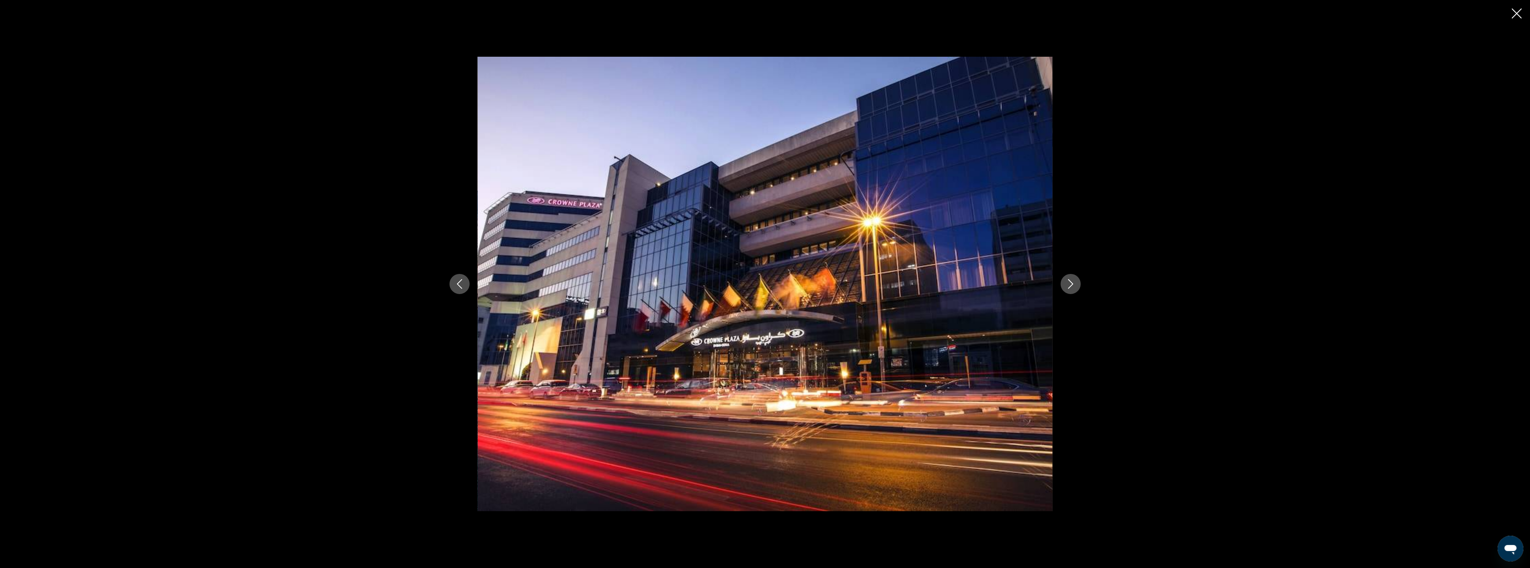
click at [1075, 283] on icon "Next image" at bounding box center [1071, 284] width 10 height 10
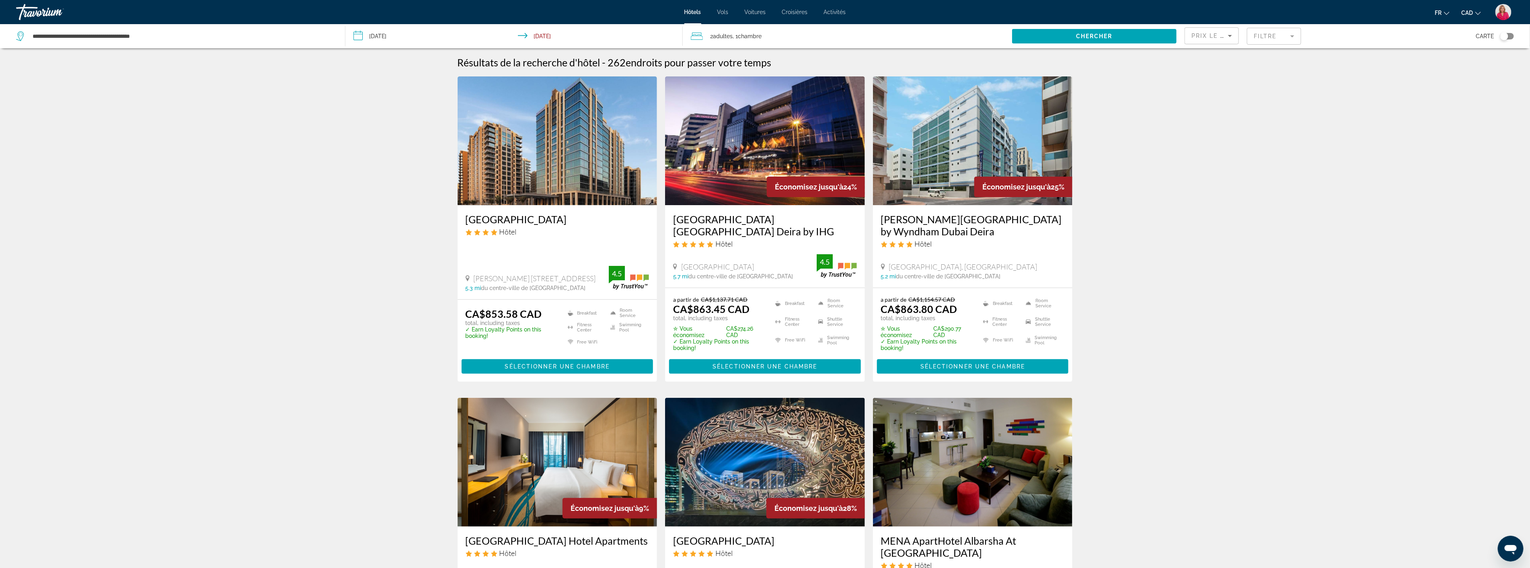
click at [517, 178] on img "Main content" at bounding box center [558, 140] width 200 height 129
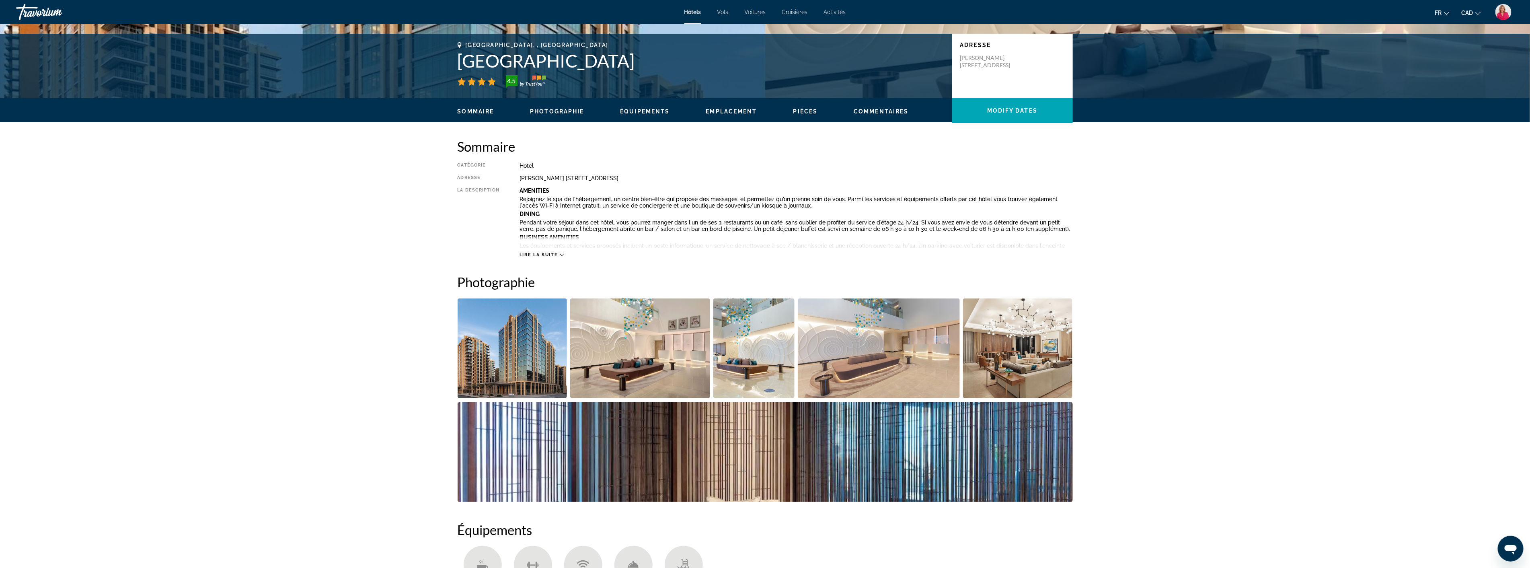
scroll to position [179, 0]
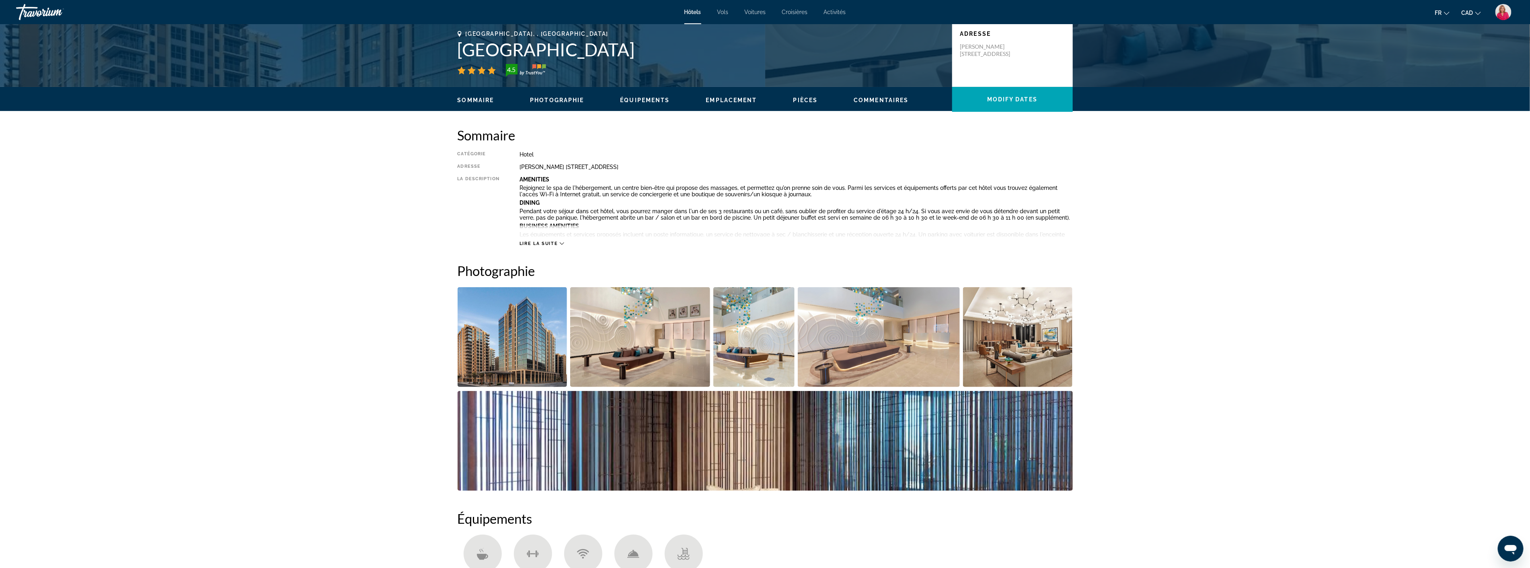
drag, startPoint x: 671, startPoint y: 51, endPoint x: 476, endPoint y: 38, distance: 194.7
click at [416, 38] on div "[GEOGRAPHIC_DATA], , [GEOGRAPHIC_DATA] Novotel [GEOGRAPHIC_DATA] 4.5 Adresse [P…" at bounding box center [765, 55] width 1530 height 64
copy div "[GEOGRAPHIC_DATA], , [GEOGRAPHIC_DATA] Novotel [GEOGRAPHIC_DATA]"
click at [555, 244] on span "Lire la suite" at bounding box center [539, 243] width 38 height 5
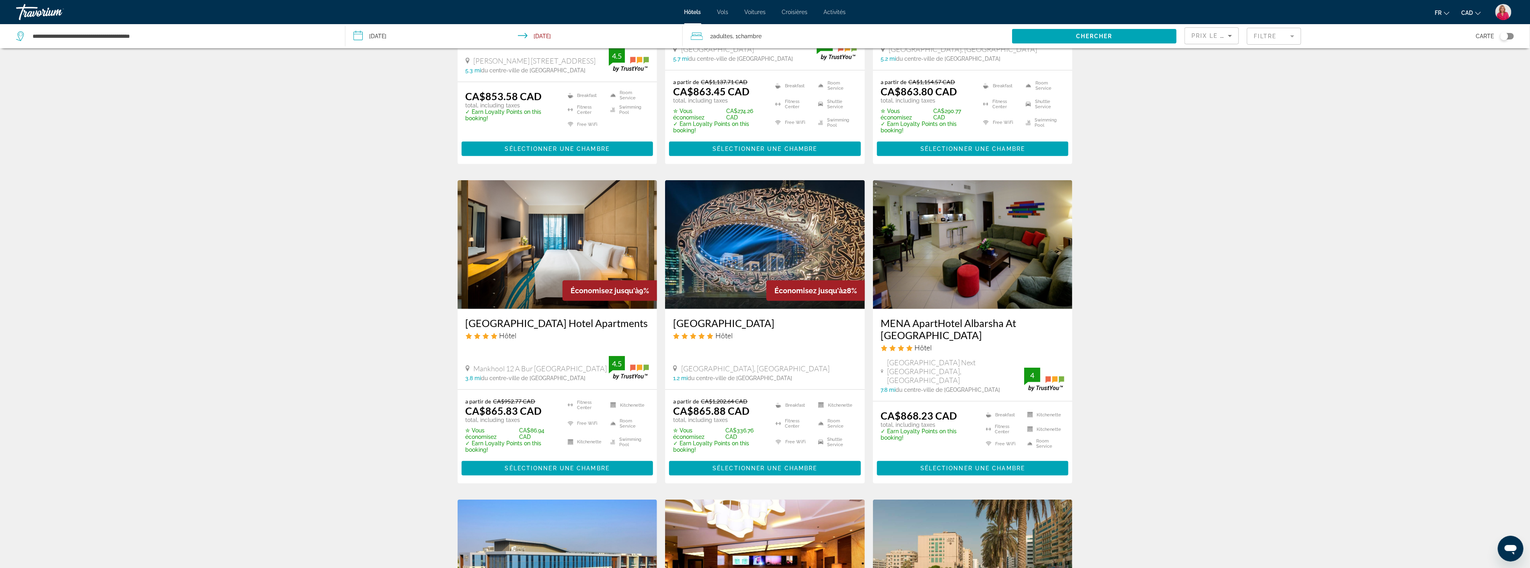
scroll to position [268, 0]
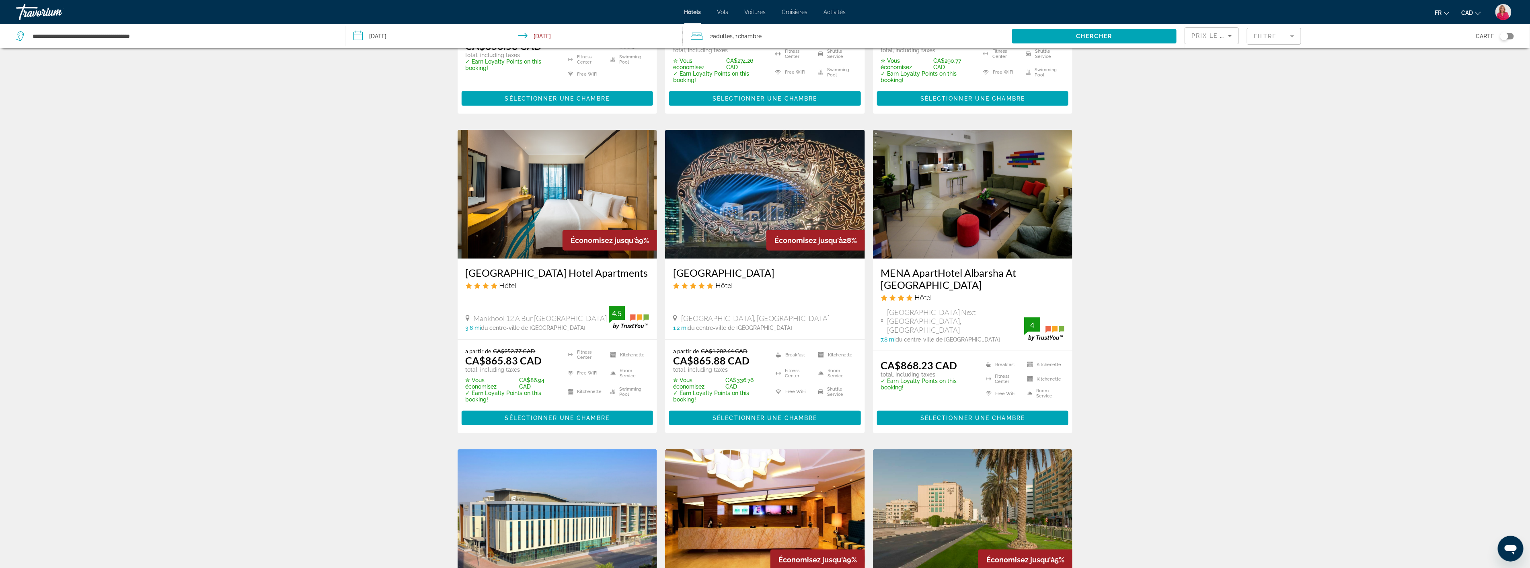
click at [735, 187] on img "Main content" at bounding box center [765, 194] width 200 height 129
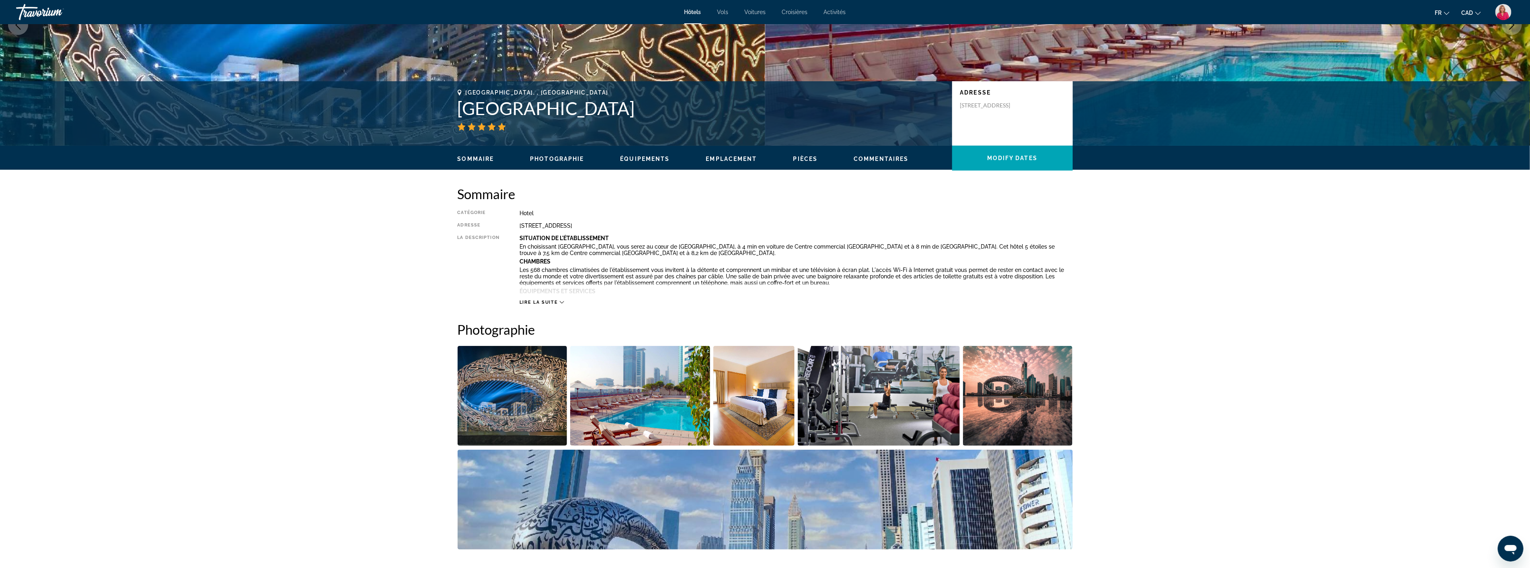
scroll to position [179, 0]
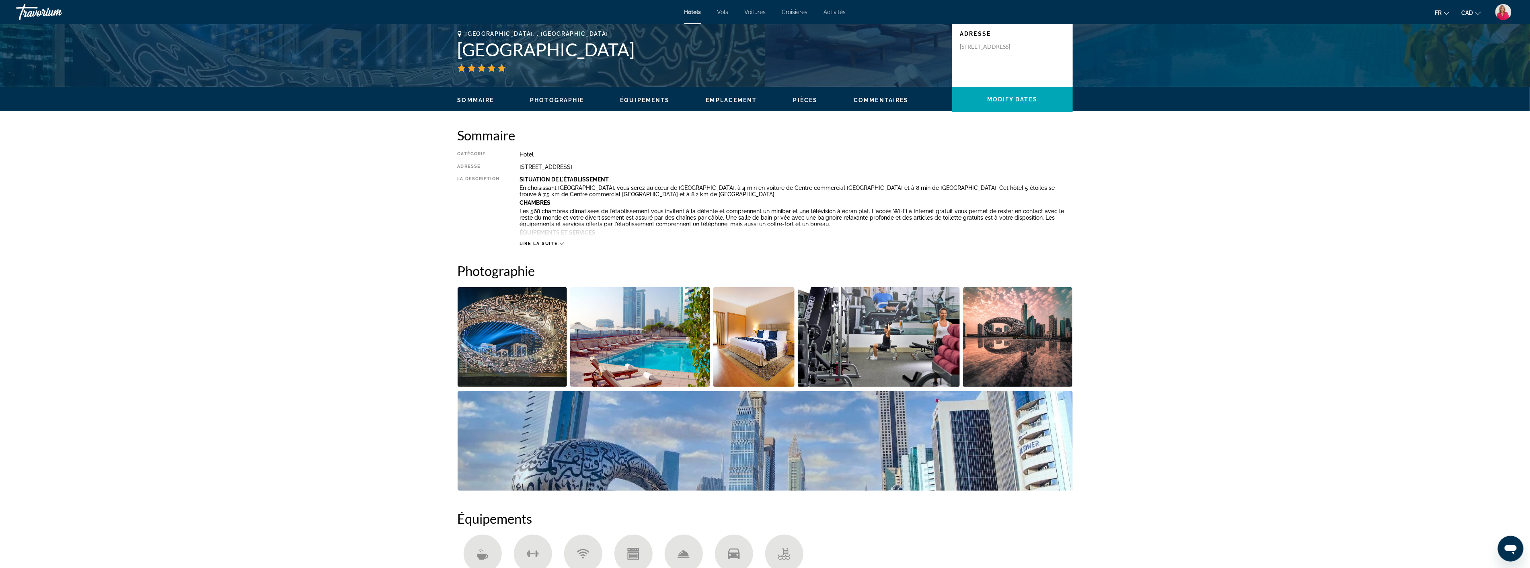
click at [751, 354] on img "Open full-screen image slider" at bounding box center [754, 337] width 82 height 100
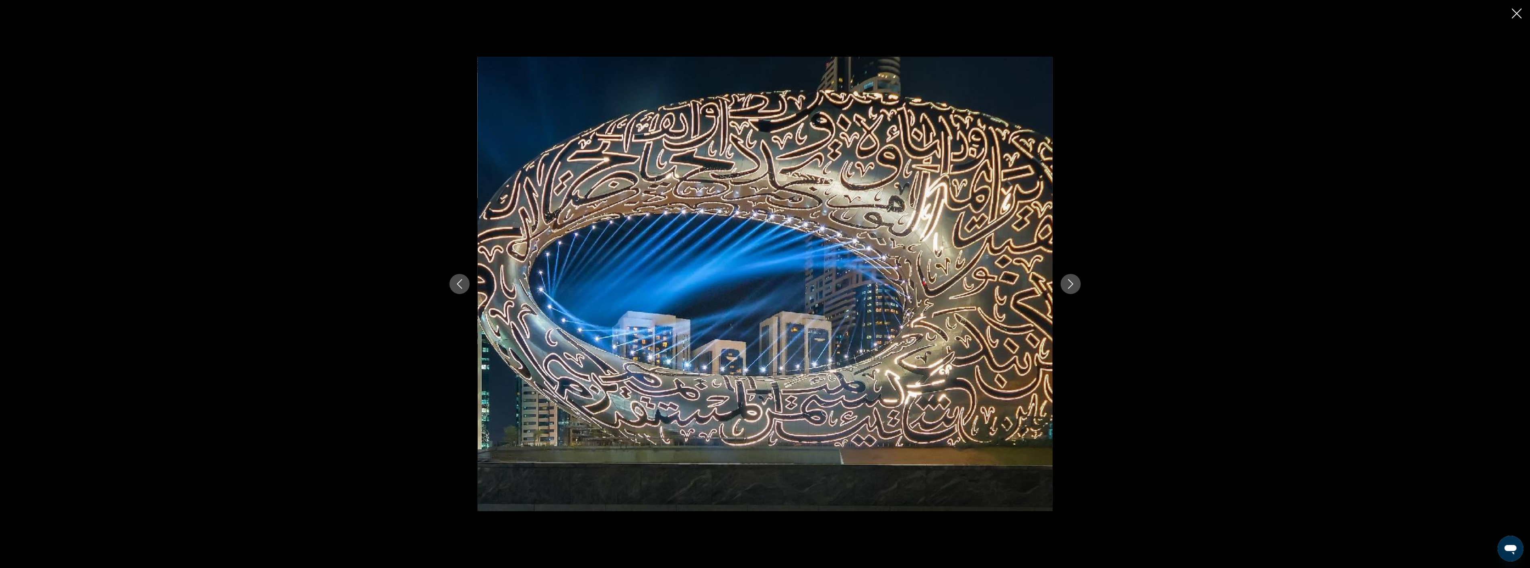
click at [1072, 280] on icon "Next image" at bounding box center [1071, 284] width 10 height 10
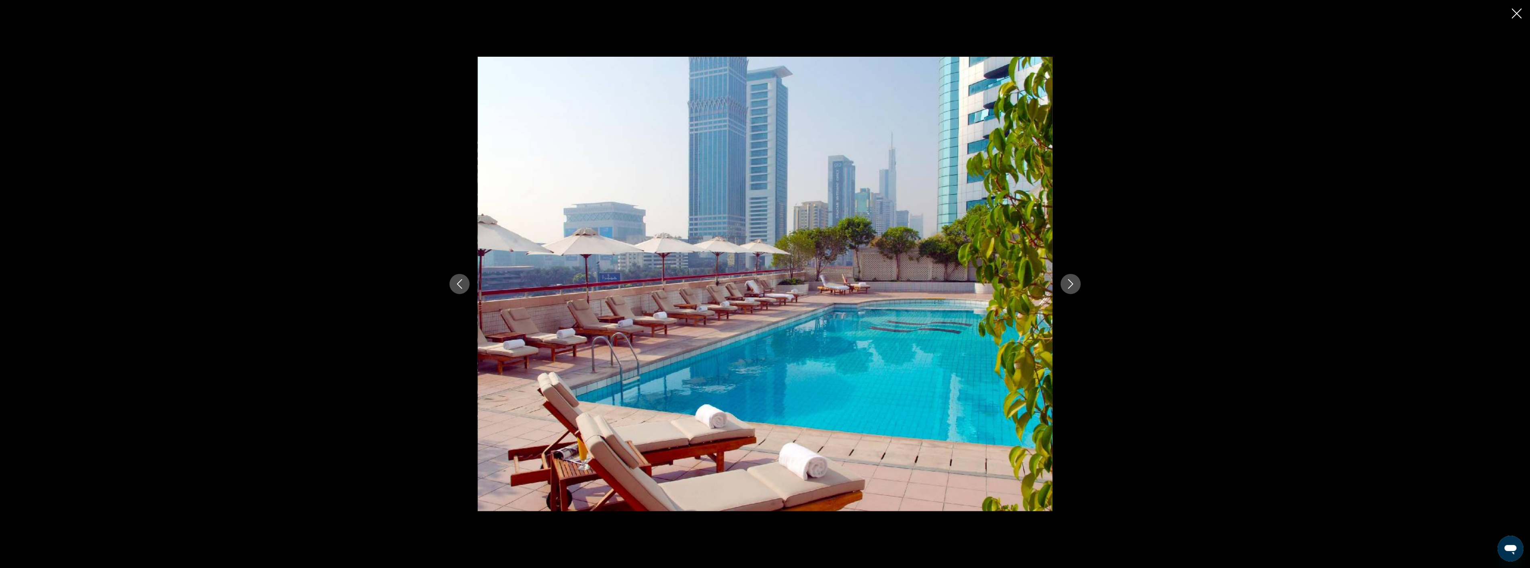
click at [1072, 280] on icon "Next image" at bounding box center [1071, 284] width 10 height 10
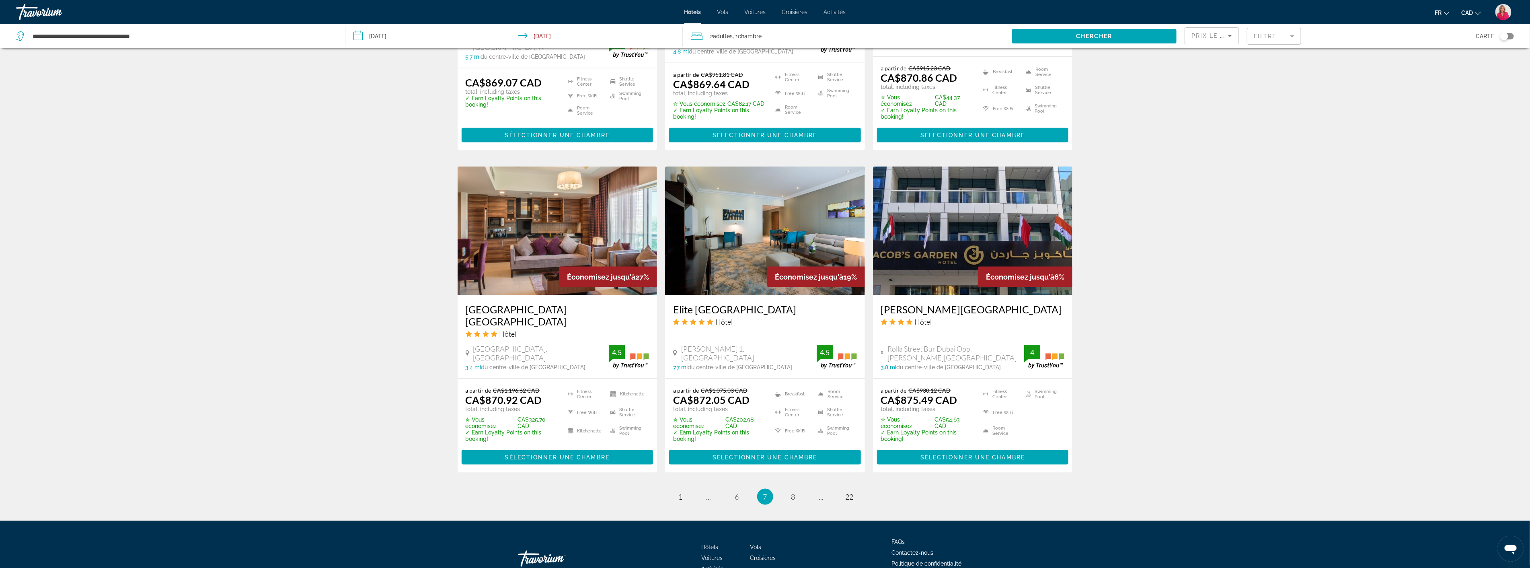
scroll to position [875, 0]
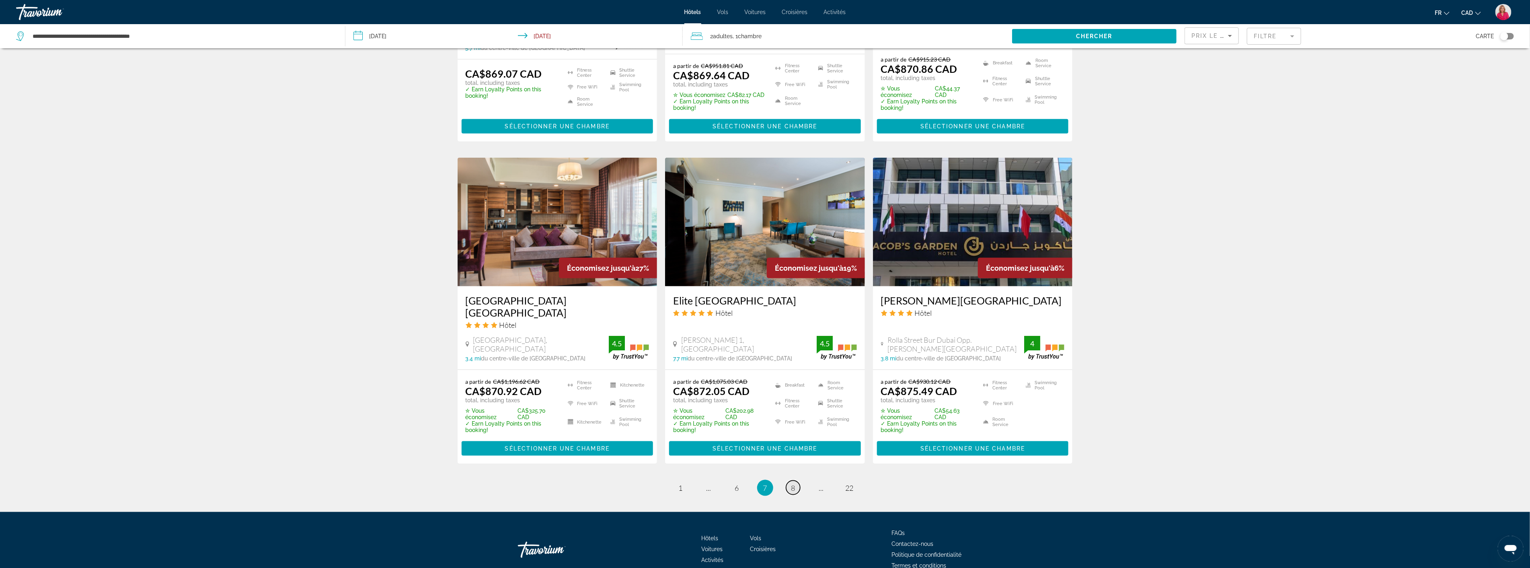
click at [793, 483] on span "8" at bounding box center [793, 487] width 4 height 9
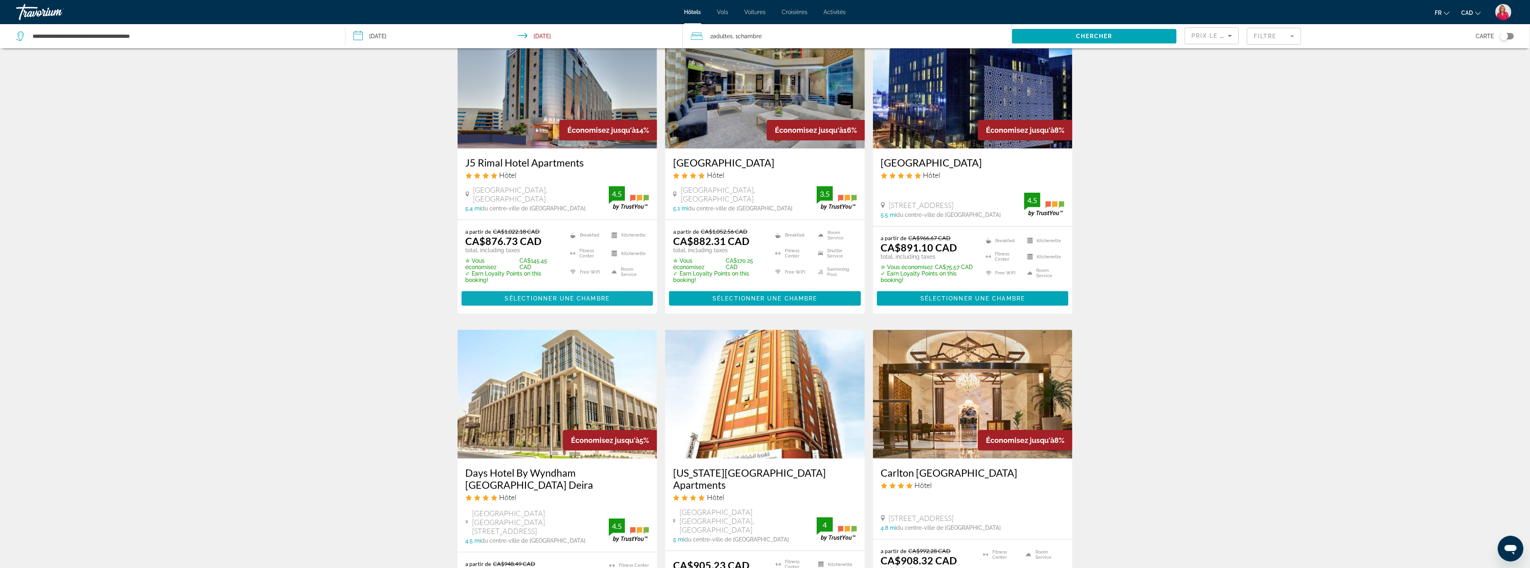
scroll to position [134, 0]
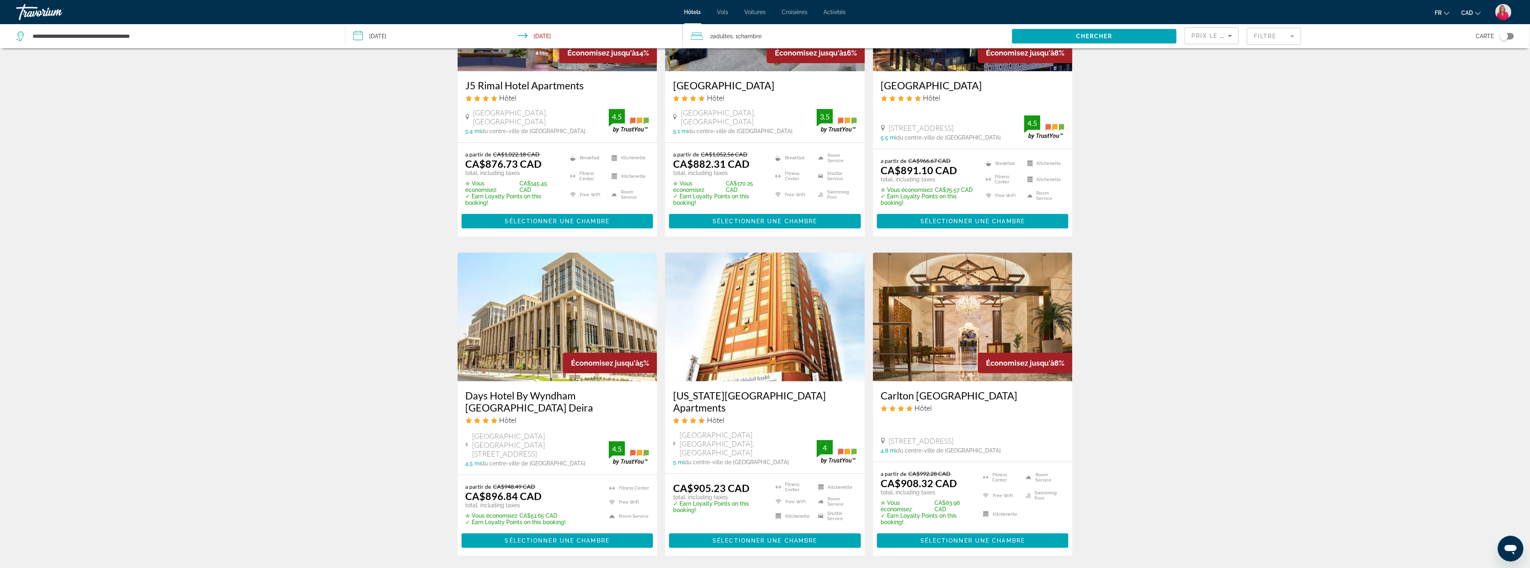
click at [941, 331] on img "Main content" at bounding box center [973, 317] width 200 height 129
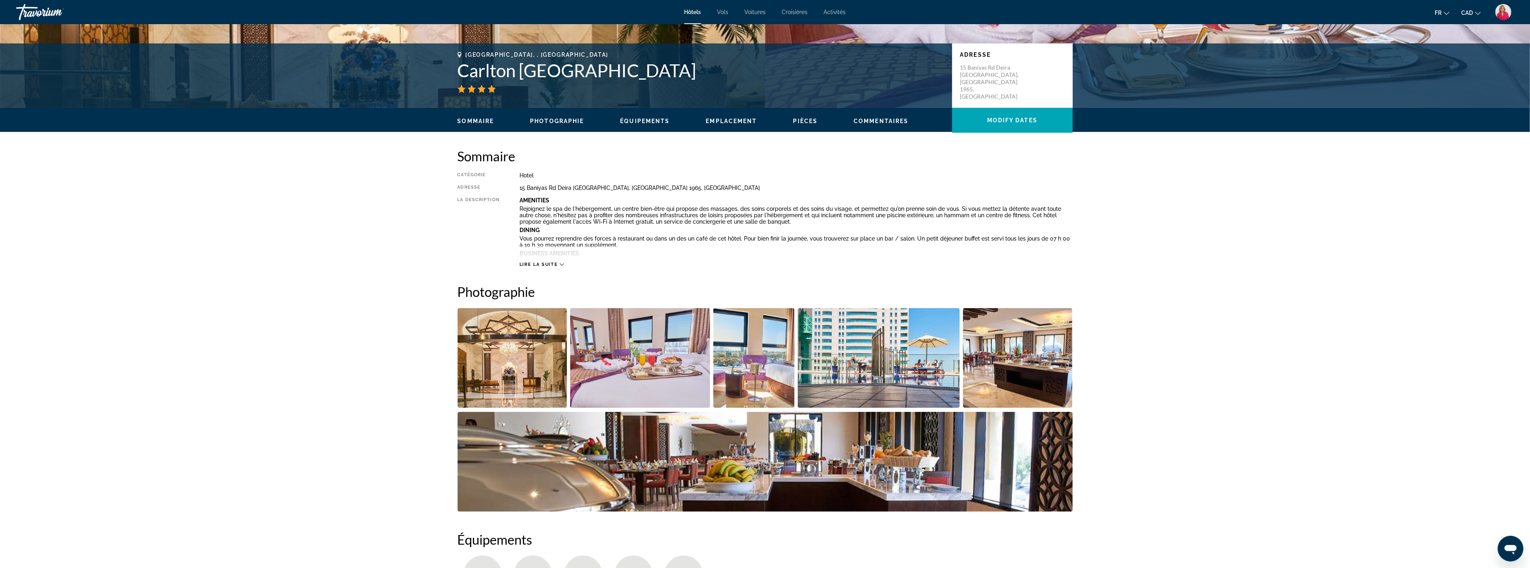
scroll to position [179, 0]
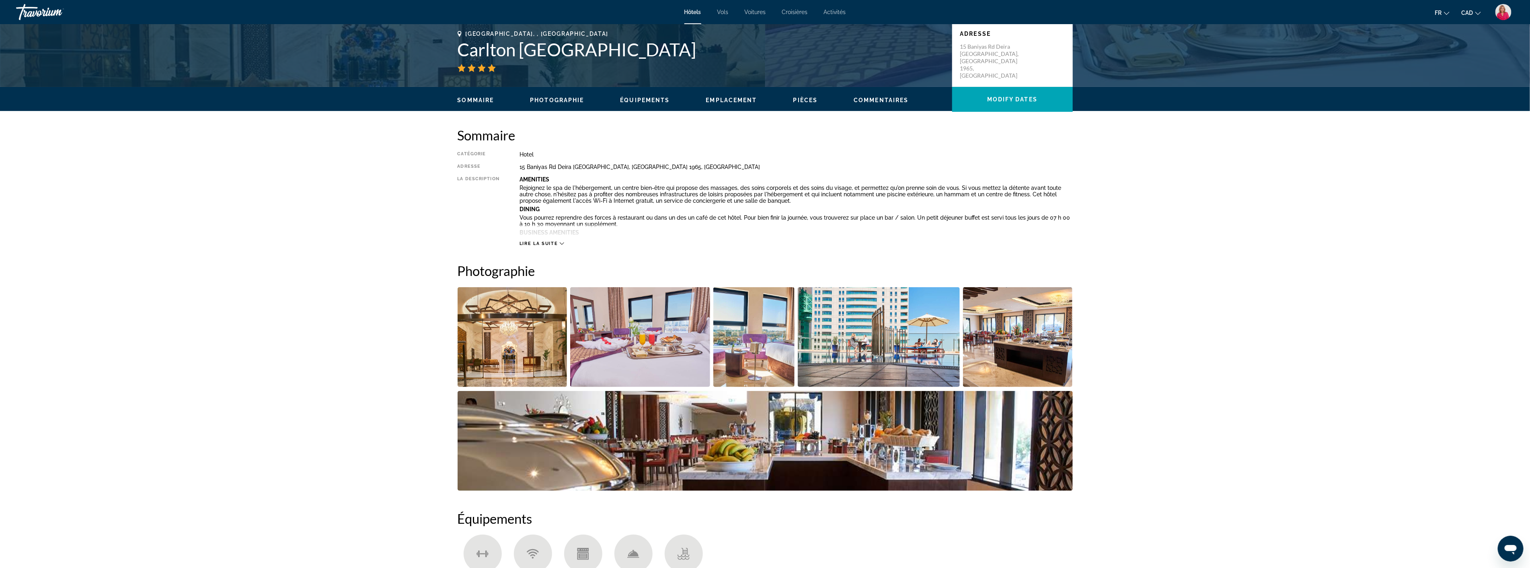
click at [496, 348] on img "Open full-screen image slider" at bounding box center [513, 337] width 110 height 100
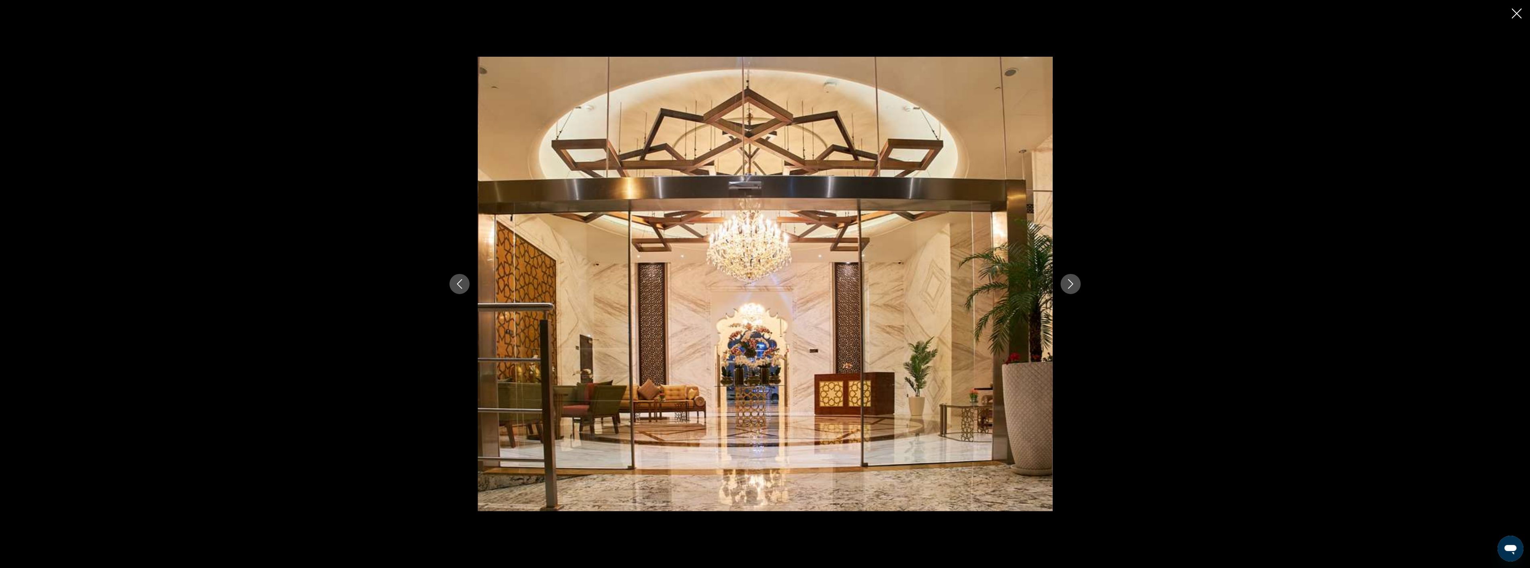
click at [1072, 285] on icon "Next image" at bounding box center [1071, 284] width 10 height 10
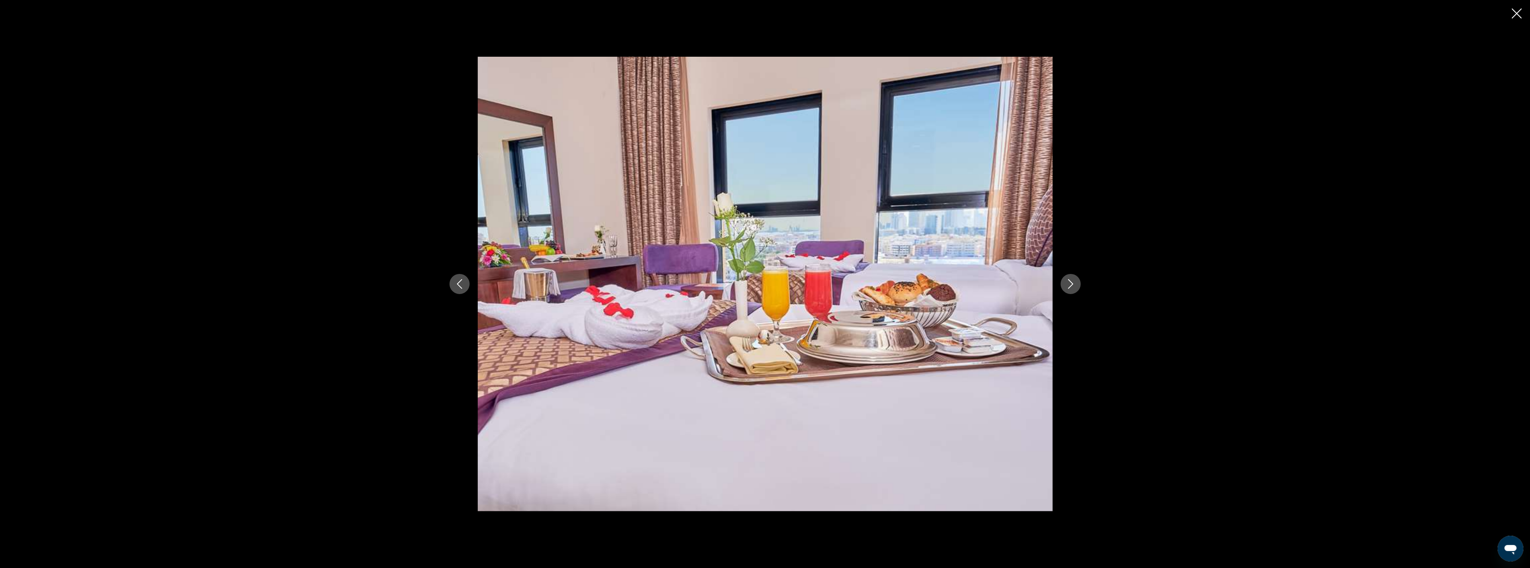
click at [1072, 285] on icon "Next image" at bounding box center [1071, 284] width 10 height 10
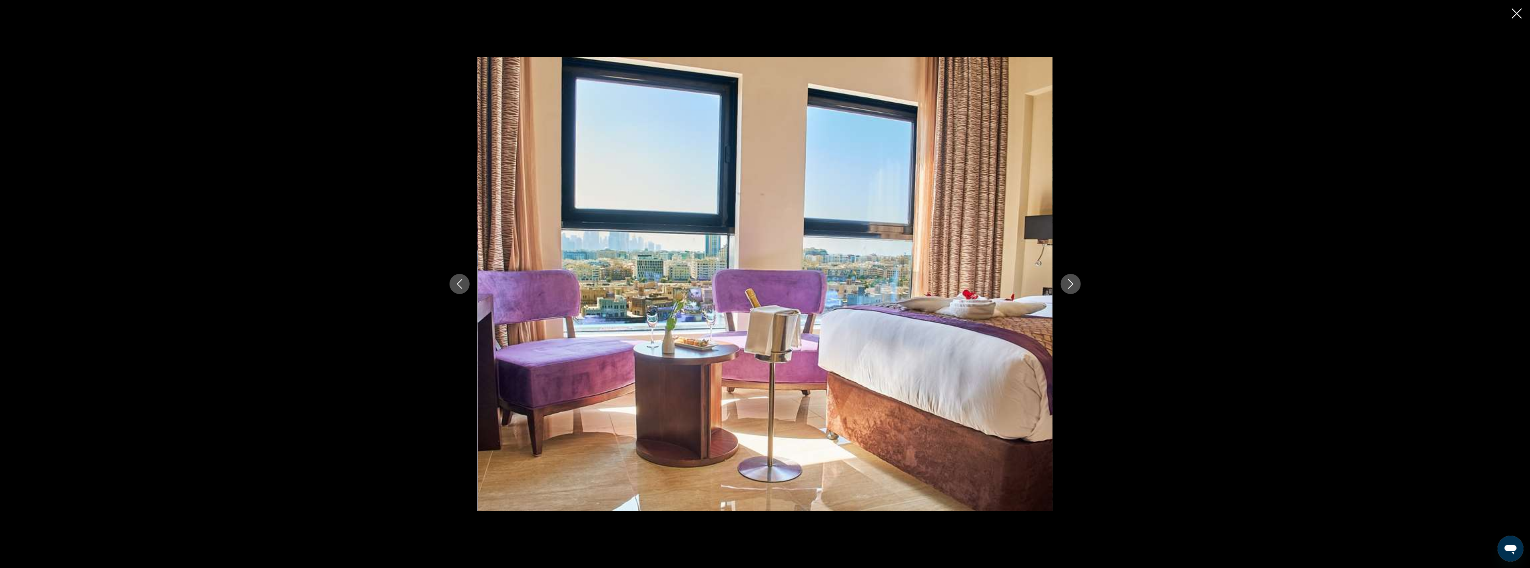
click at [1072, 285] on icon "Next image" at bounding box center [1071, 284] width 10 height 10
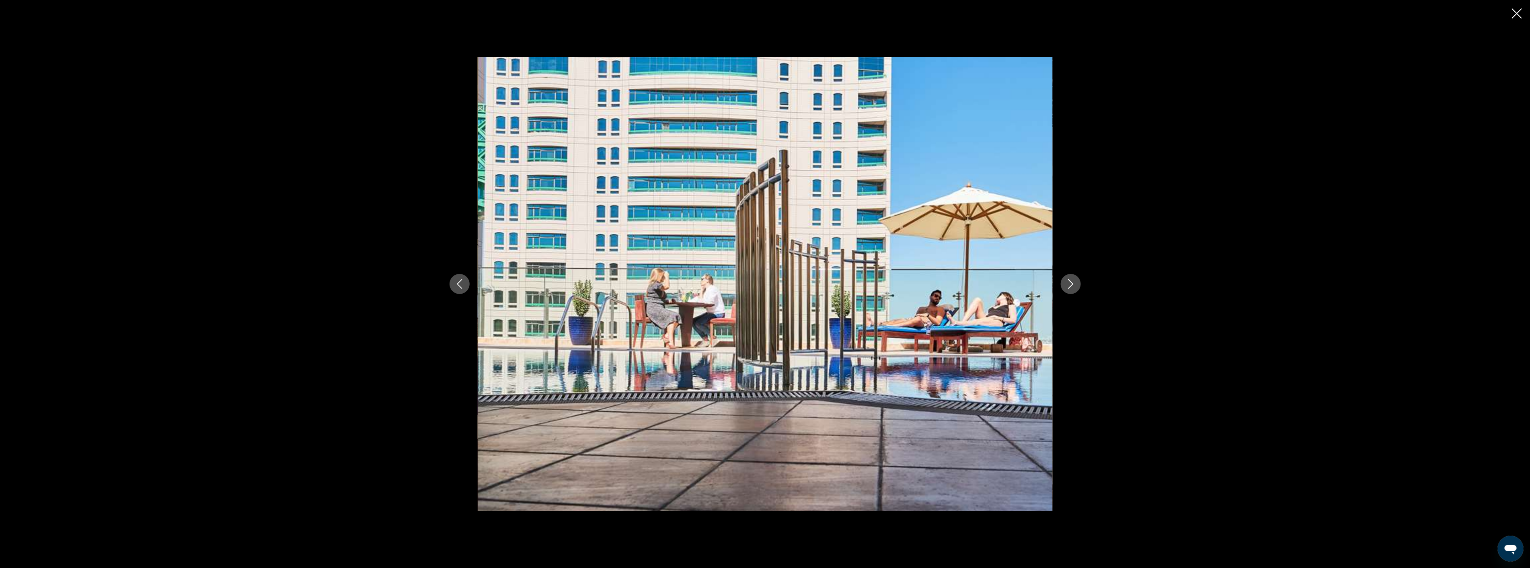
click at [1072, 285] on icon "Next image" at bounding box center [1071, 284] width 10 height 10
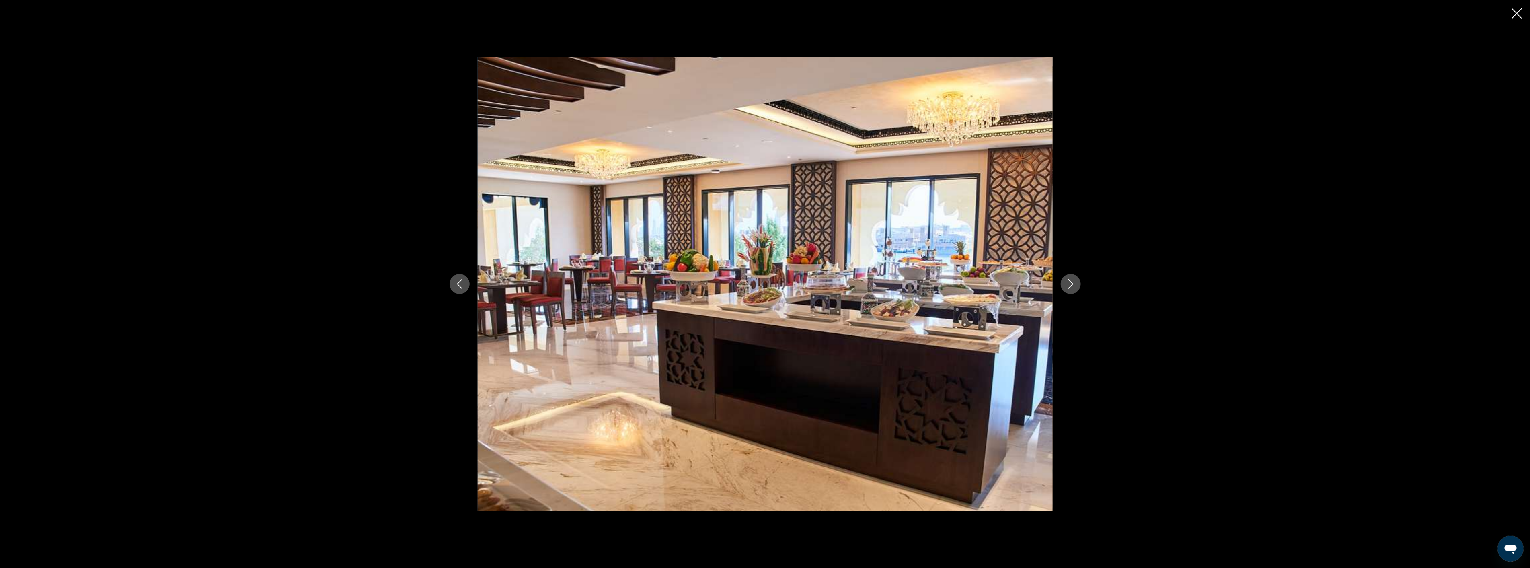
click at [1072, 285] on icon "Next image" at bounding box center [1071, 284] width 10 height 10
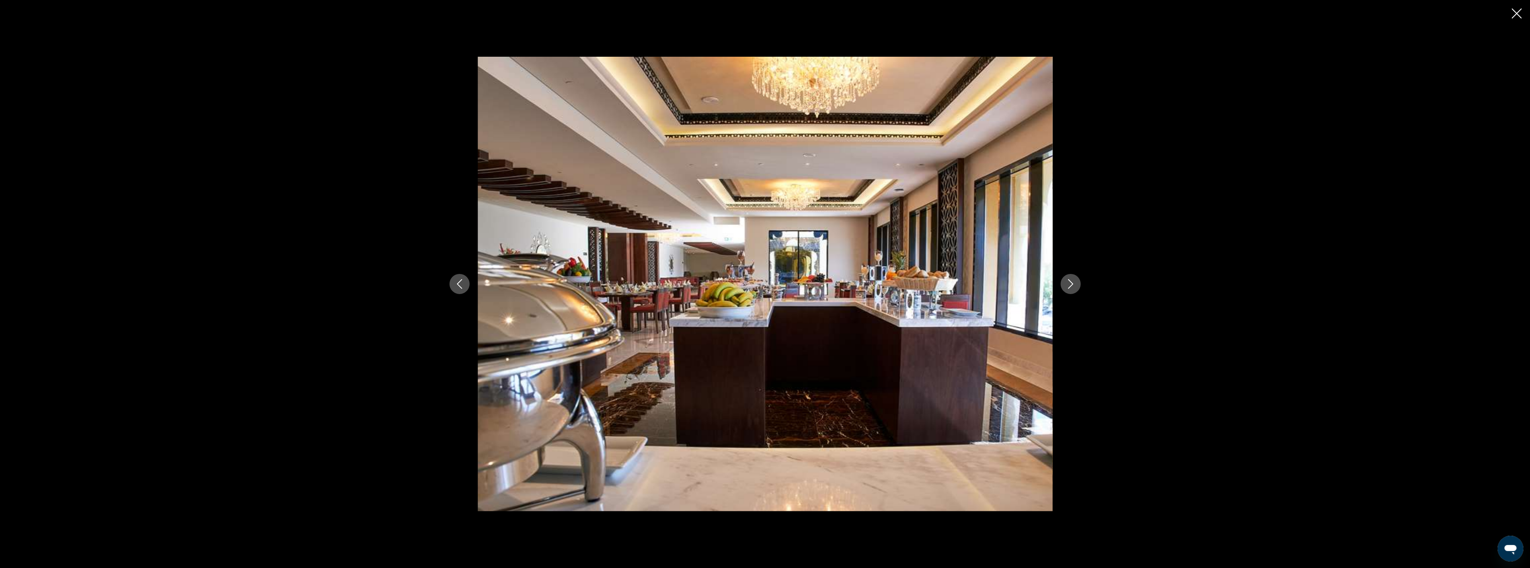
click at [1072, 285] on icon "Next image" at bounding box center [1071, 284] width 10 height 10
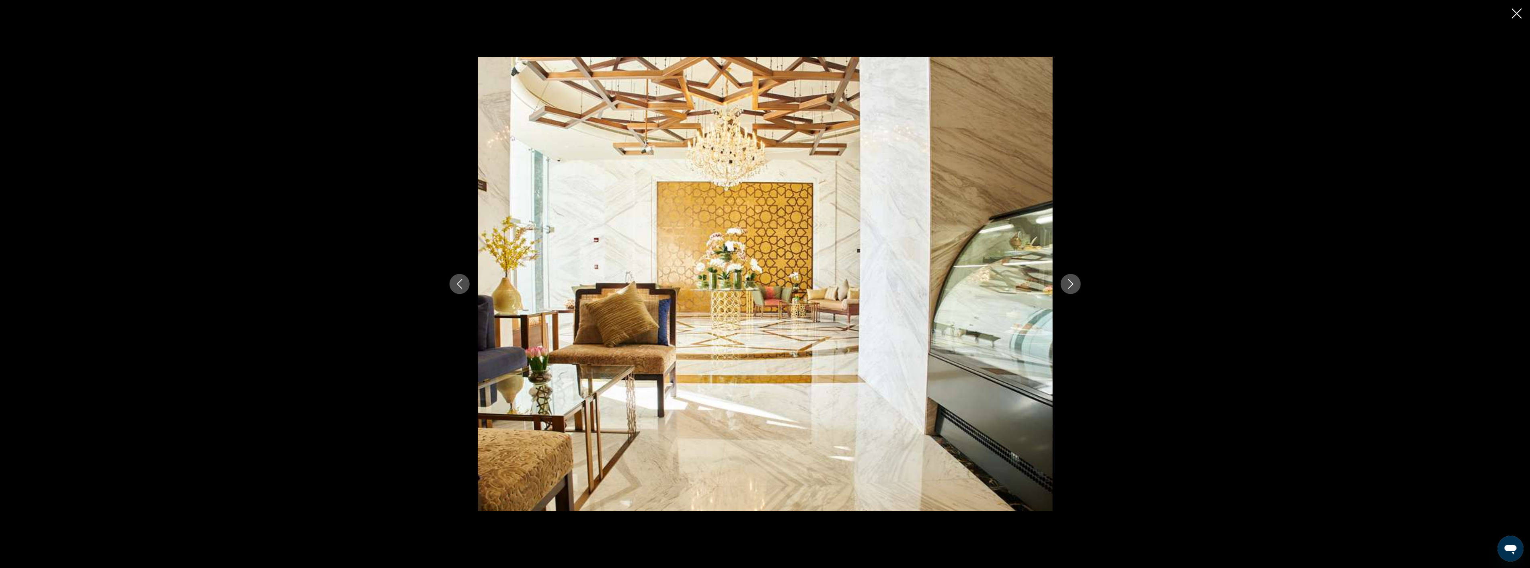
click at [1072, 285] on icon "Next image" at bounding box center [1071, 284] width 10 height 10
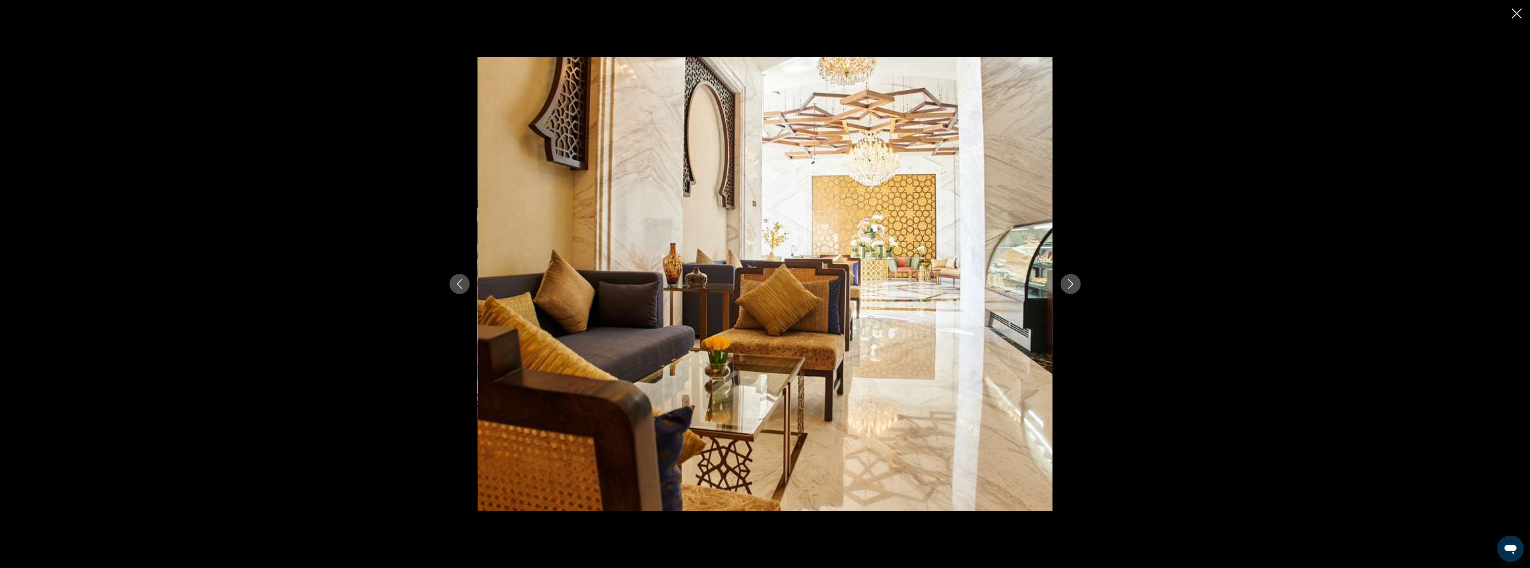
click at [1072, 285] on icon "Next image" at bounding box center [1071, 284] width 10 height 10
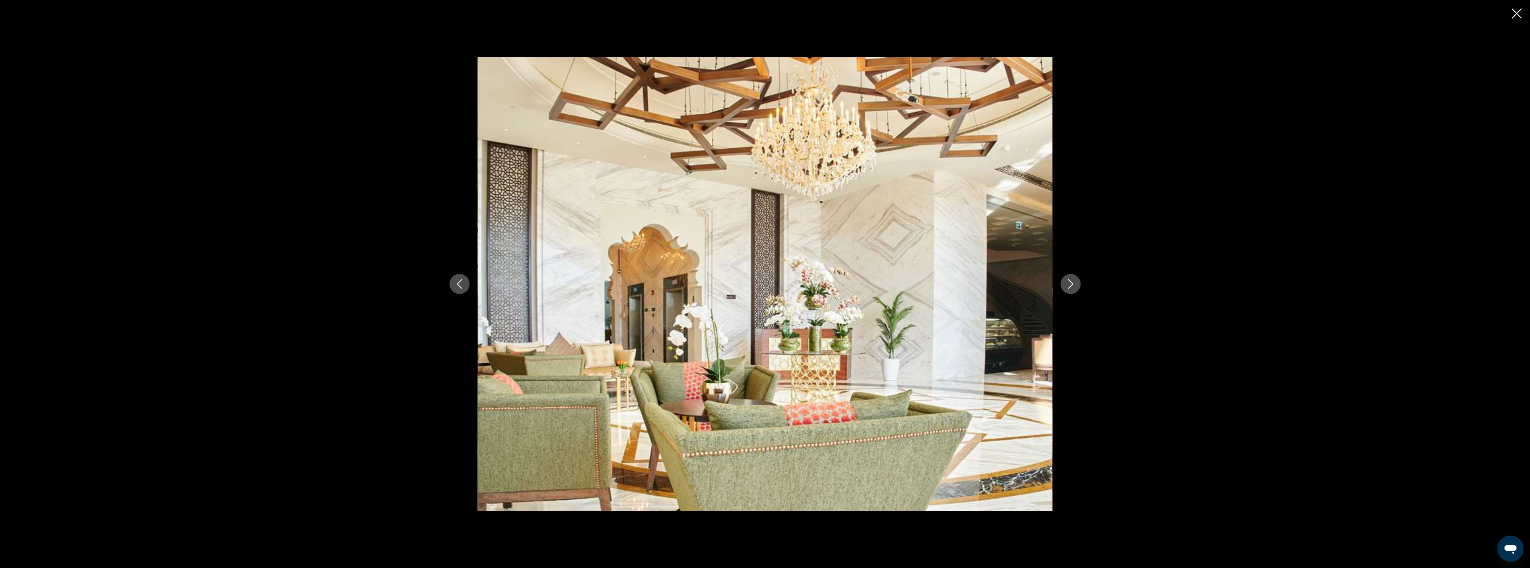
click at [1072, 285] on icon "Next image" at bounding box center [1071, 284] width 10 height 10
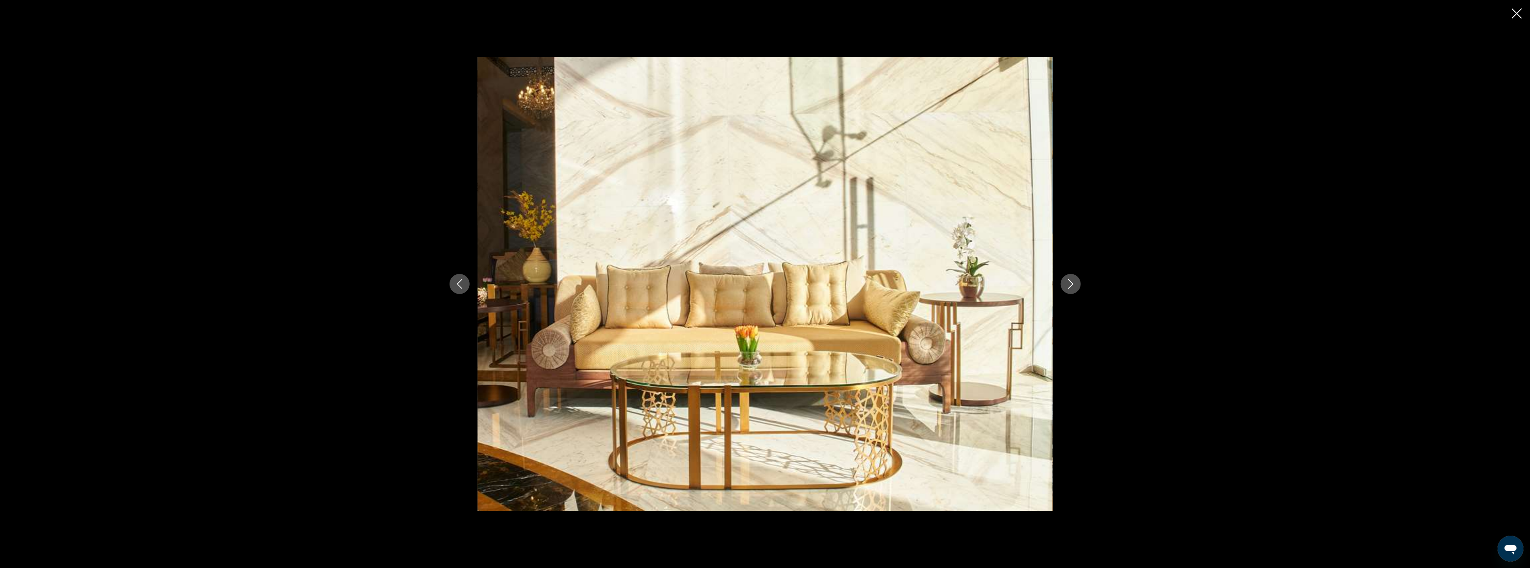
click at [1072, 285] on icon "Next image" at bounding box center [1071, 284] width 10 height 10
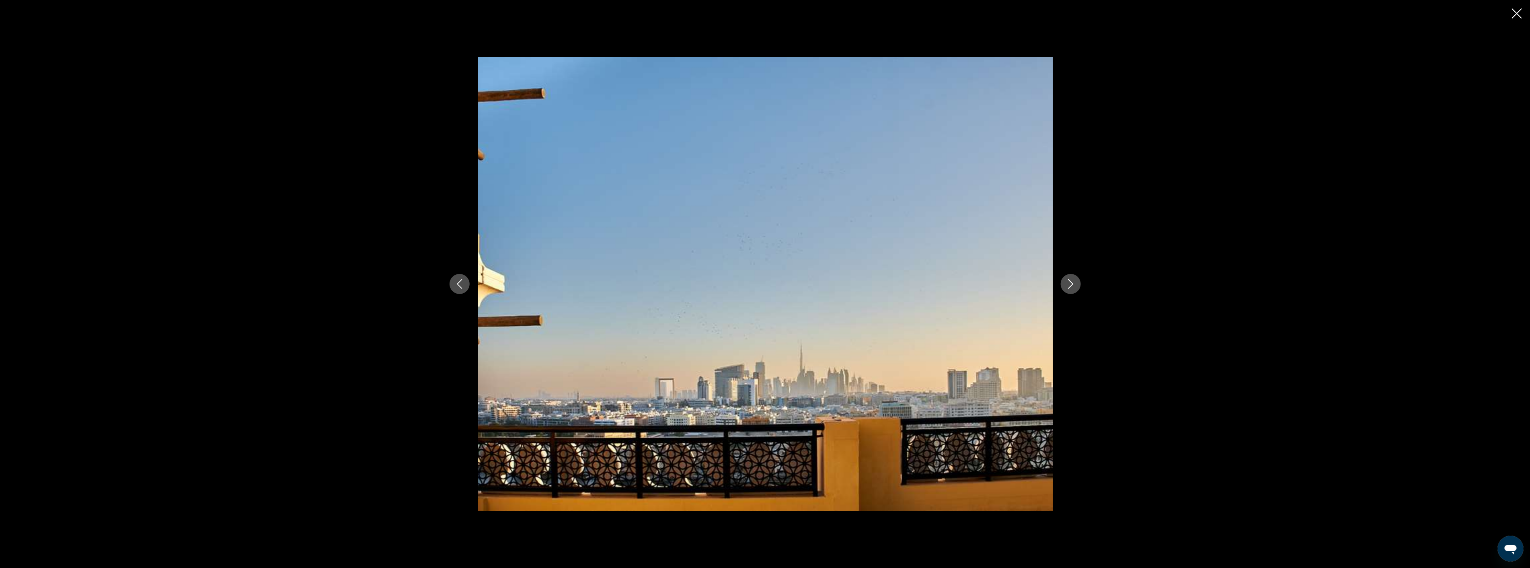
click at [1072, 285] on icon "Next image" at bounding box center [1071, 284] width 10 height 10
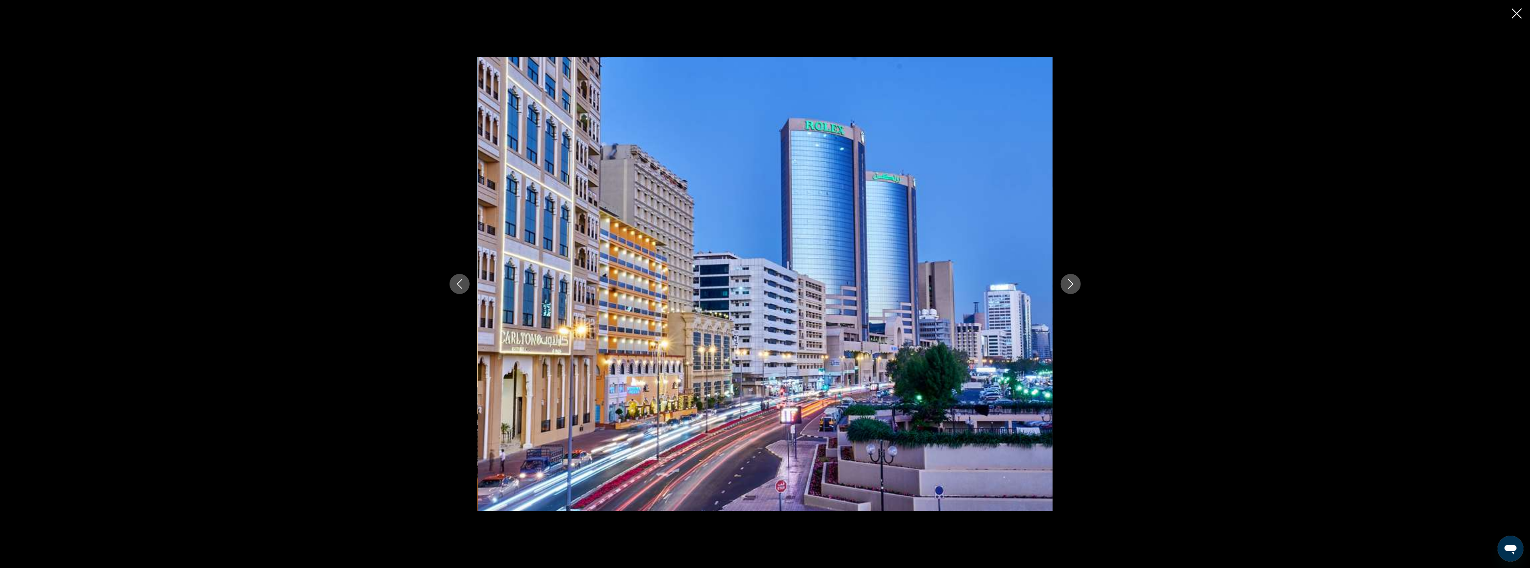
click at [1072, 285] on icon "Next image" at bounding box center [1071, 284] width 10 height 10
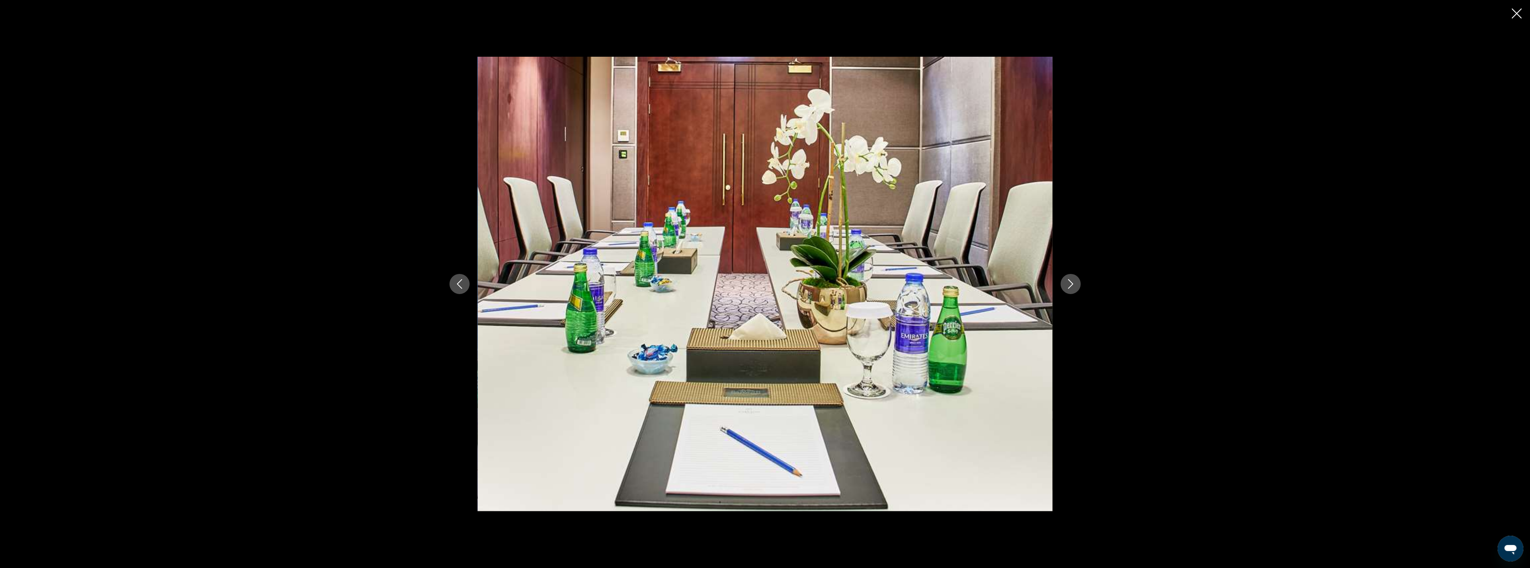
click at [1072, 285] on icon "Next image" at bounding box center [1071, 284] width 10 height 10
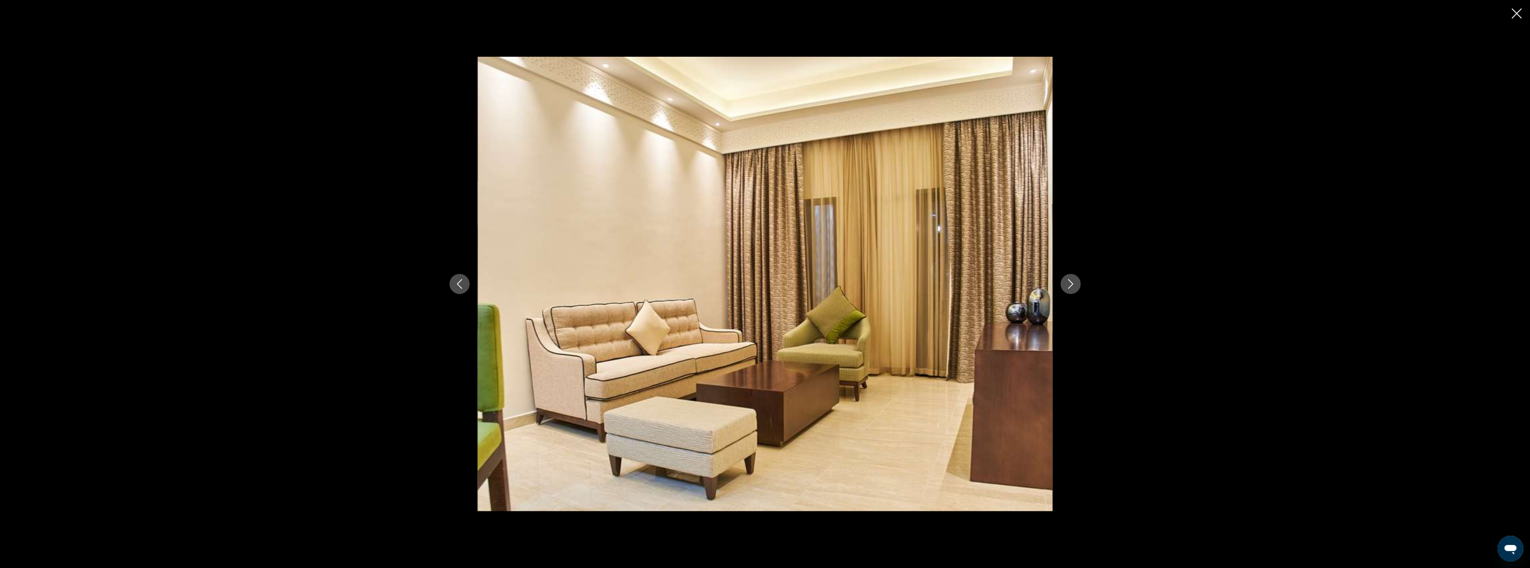
click at [1520, 13] on icon "Close slideshow" at bounding box center [1517, 13] width 10 height 10
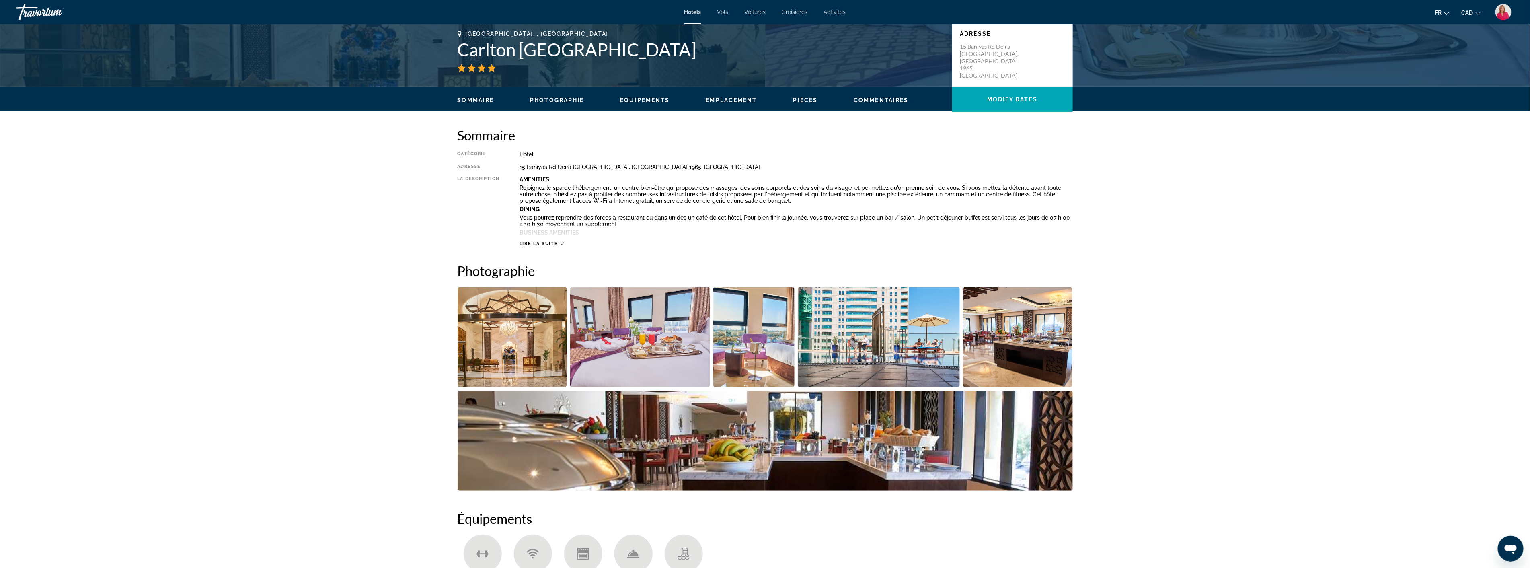
click at [546, 239] on div "Lire la suite" at bounding box center [796, 235] width 553 height 22
click at [542, 244] on span "Lire la suite" at bounding box center [539, 243] width 38 height 5
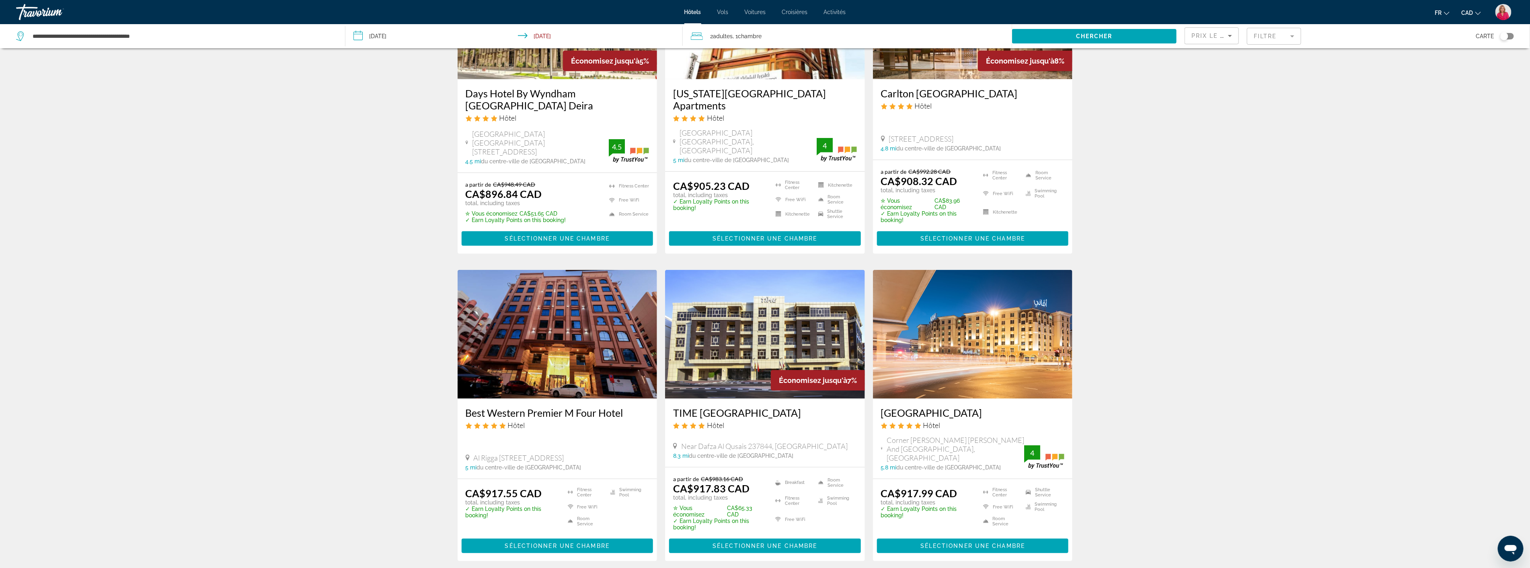
scroll to position [491, 0]
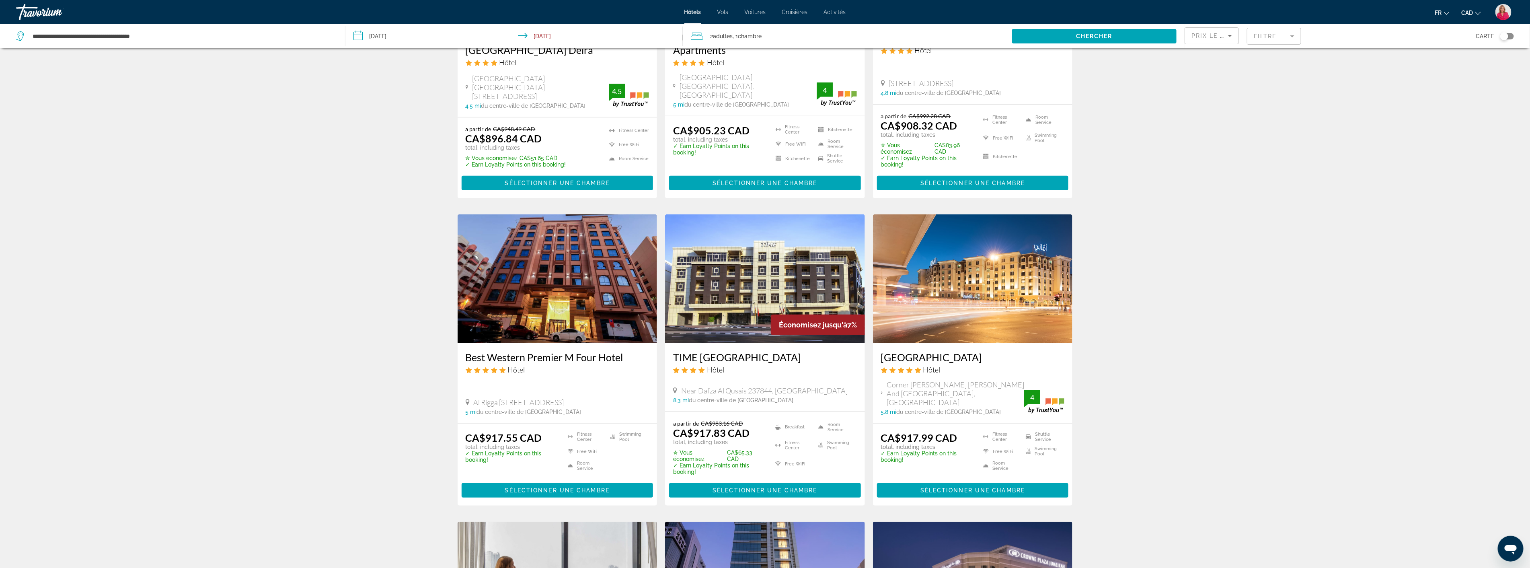
click at [548, 280] on img "Main content" at bounding box center [558, 278] width 200 height 129
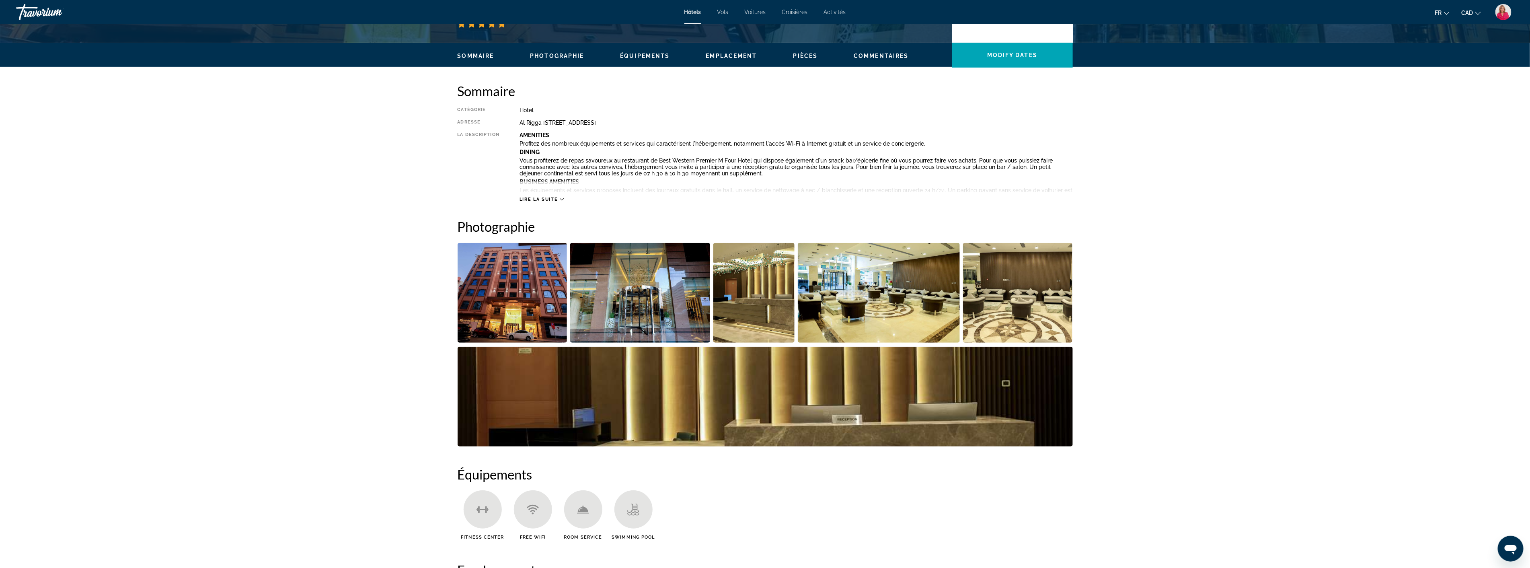
scroll to position [223, 0]
click at [653, 320] on img "Open full-screen image slider" at bounding box center [640, 292] width 140 height 100
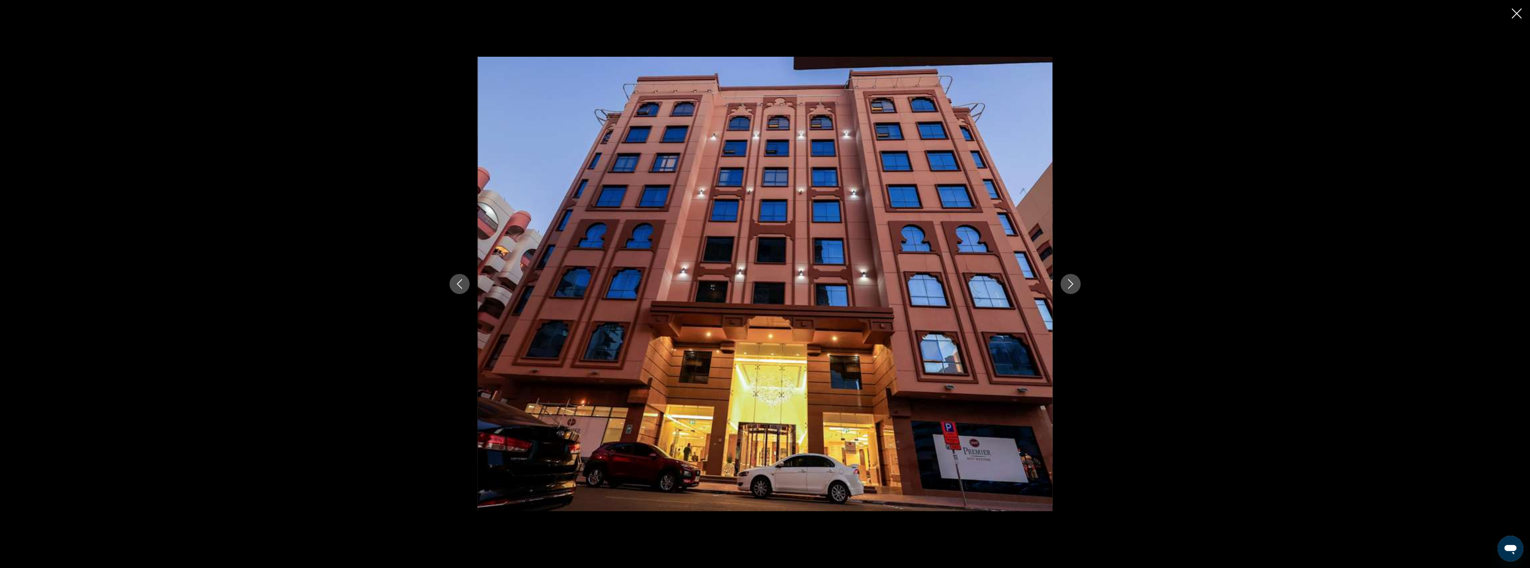
click at [1068, 282] on icon "Next image" at bounding box center [1071, 284] width 10 height 10
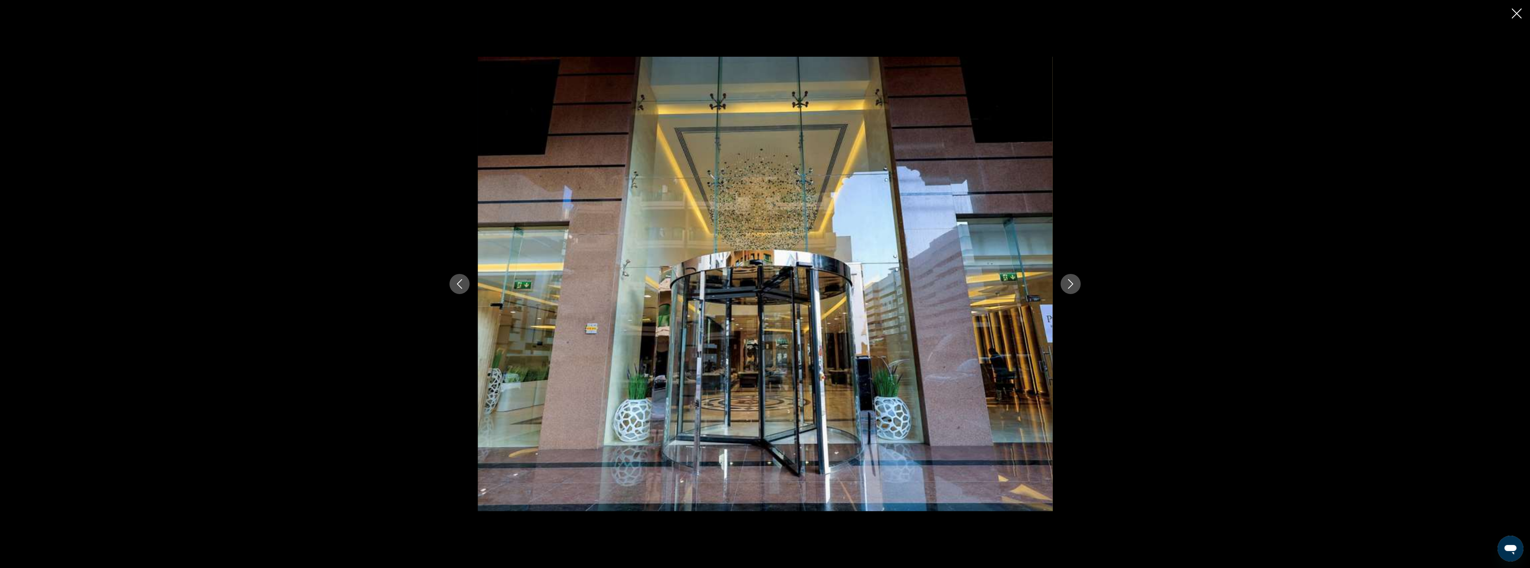
click at [1068, 282] on icon "Next image" at bounding box center [1071, 284] width 10 height 10
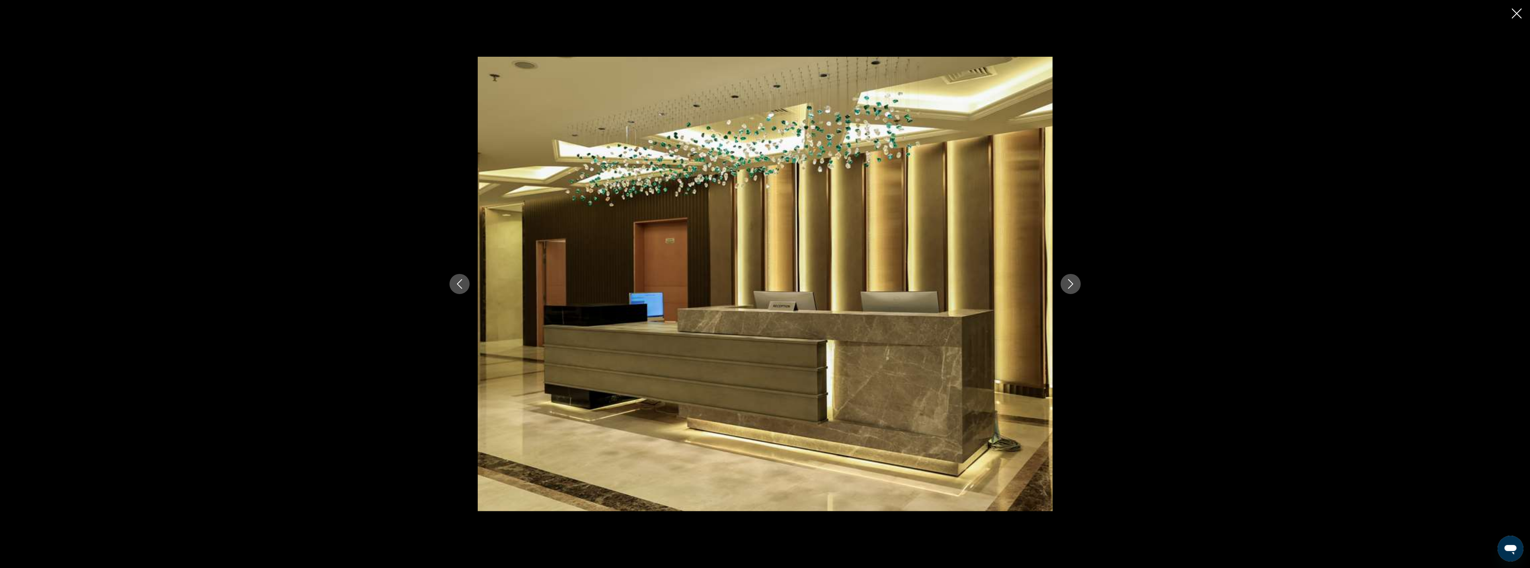
click at [1068, 282] on icon "Next image" at bounding box center [1071, 284] width 10 height 10
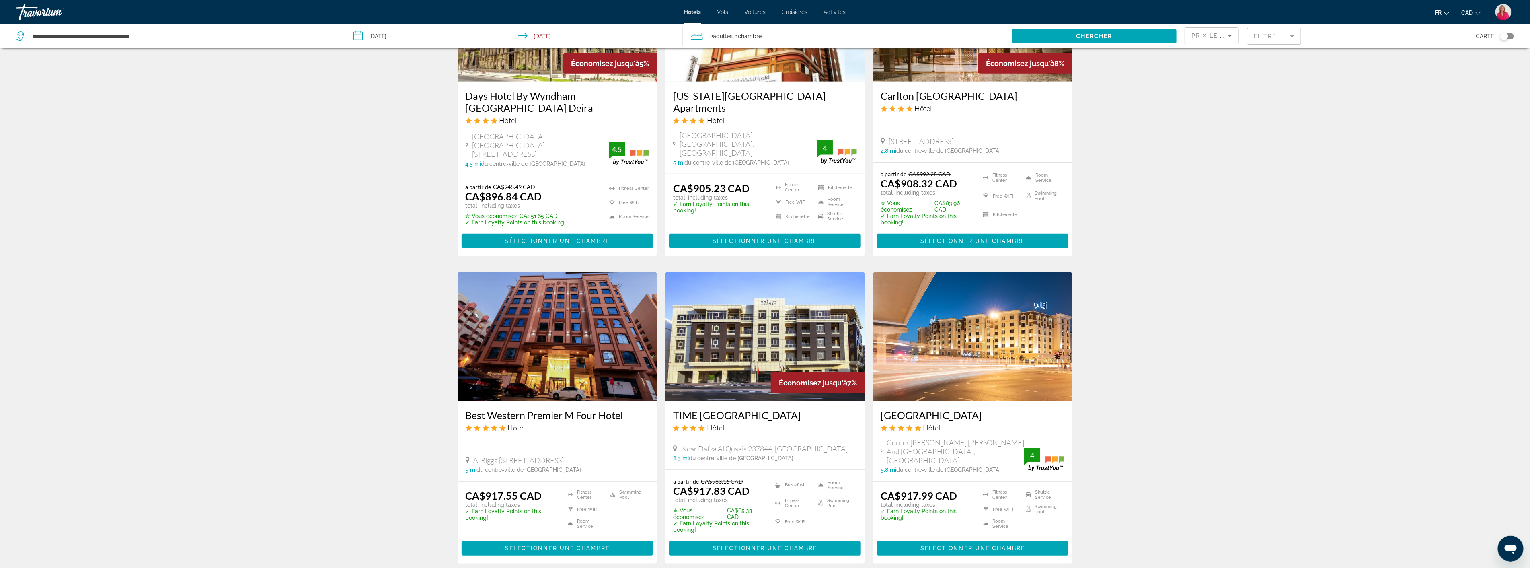
scroll to position [491, 0]
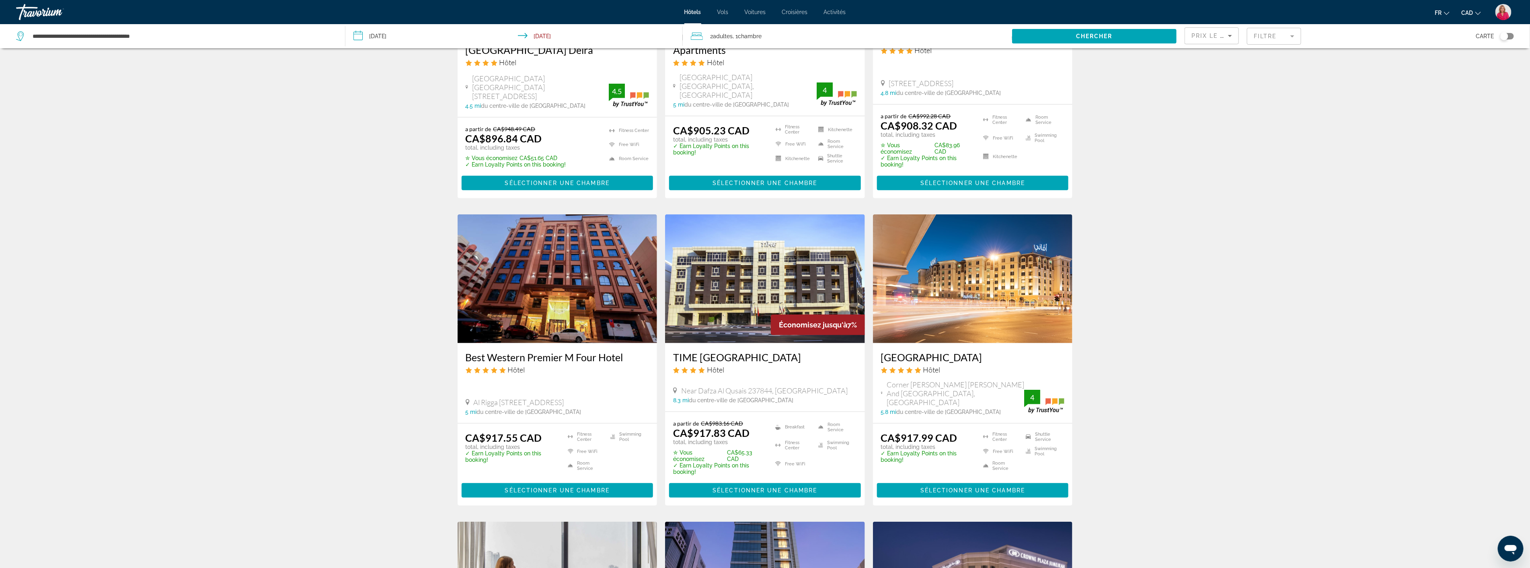
click at [987, 291] on img "Main content" at bounding box center [973, 278] width 200 height 129
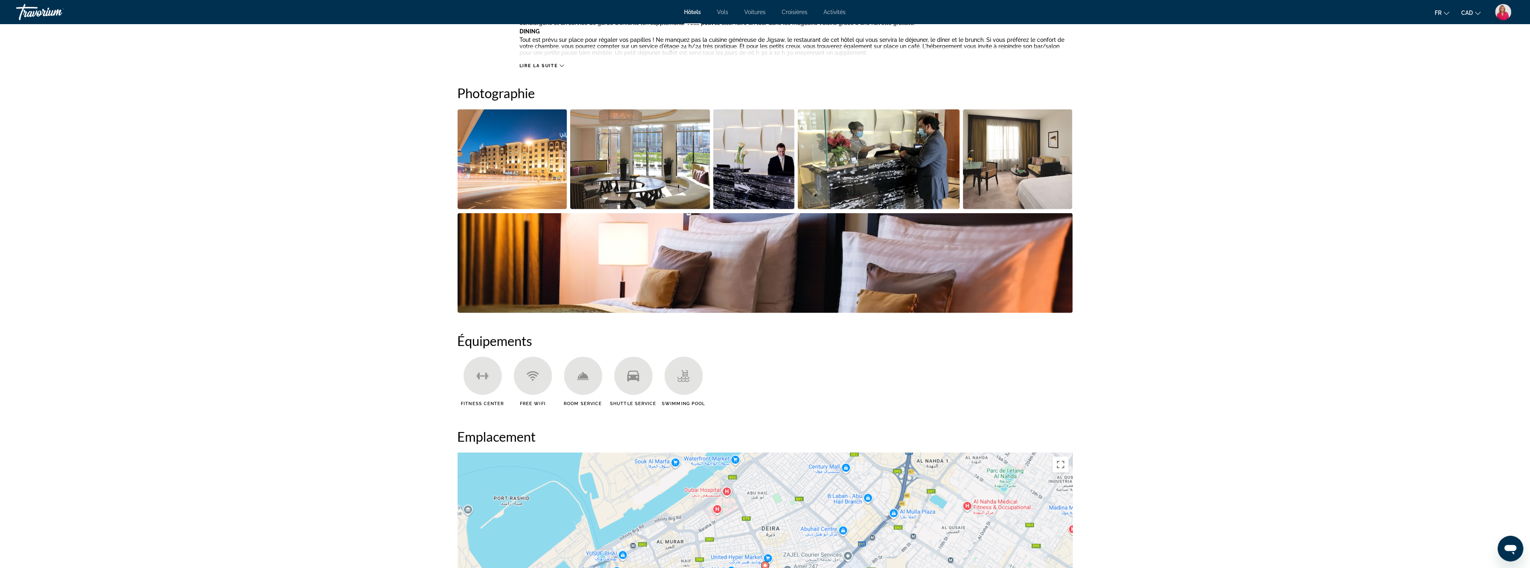
scroll to position [357, 0]
click at [505, 176] on img "Open full-screen image slider" at bounding box center [513, 159] width 110 height 100
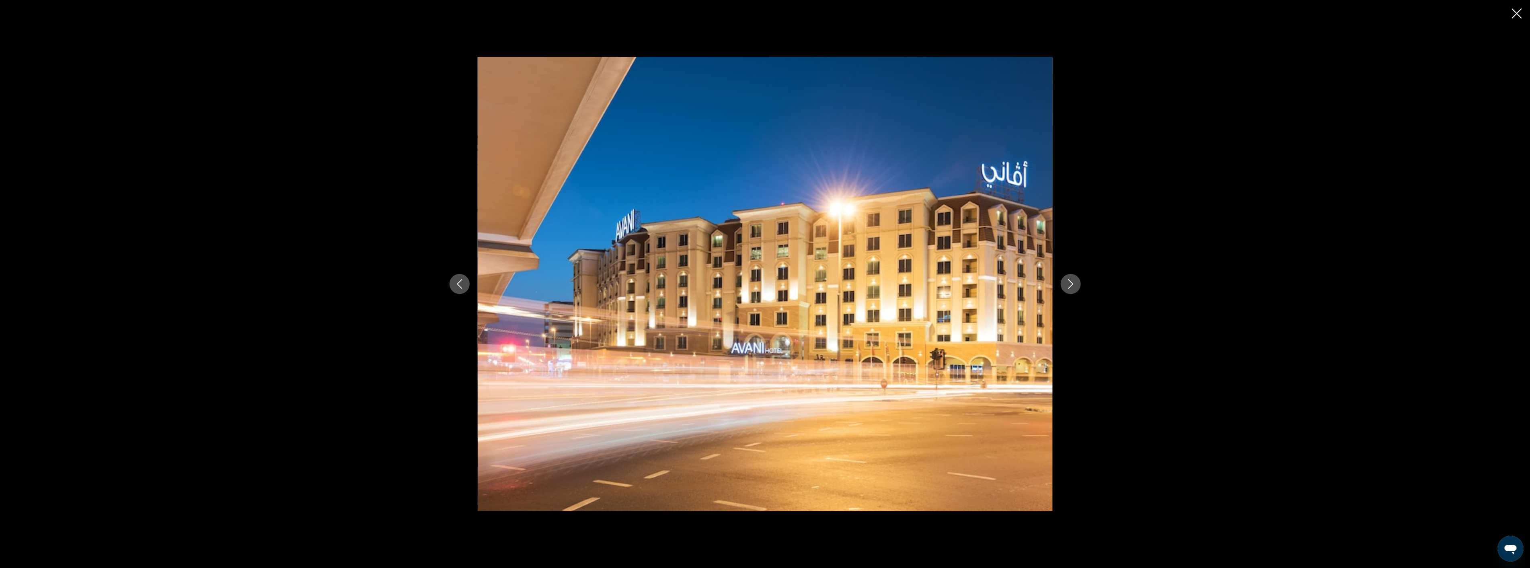
click at [1064, 284] on button "Next image" at bounding box center [1071, 284] width 20 height 20
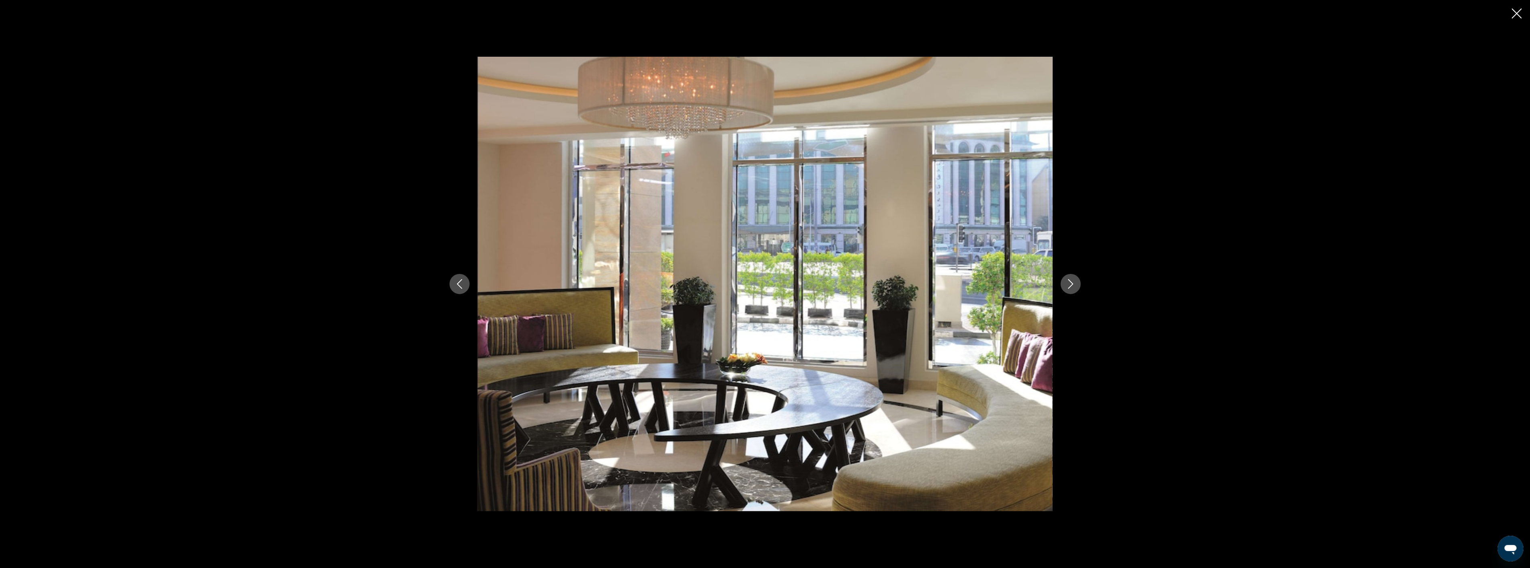
click at [1064, 284] on button "Next image" at bounding box center [1071, 284] width 20 height 20
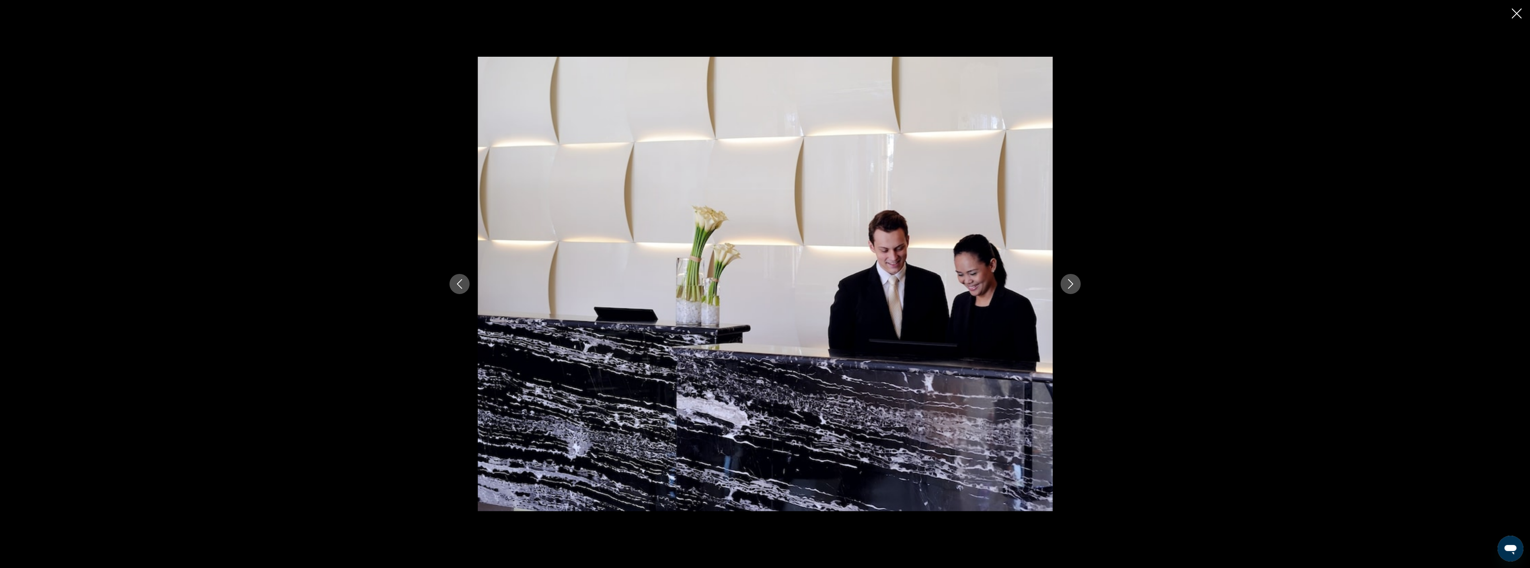
click at [1064, 284] on button "Next image" at bounding box center [1071, 284] width 20 height 20
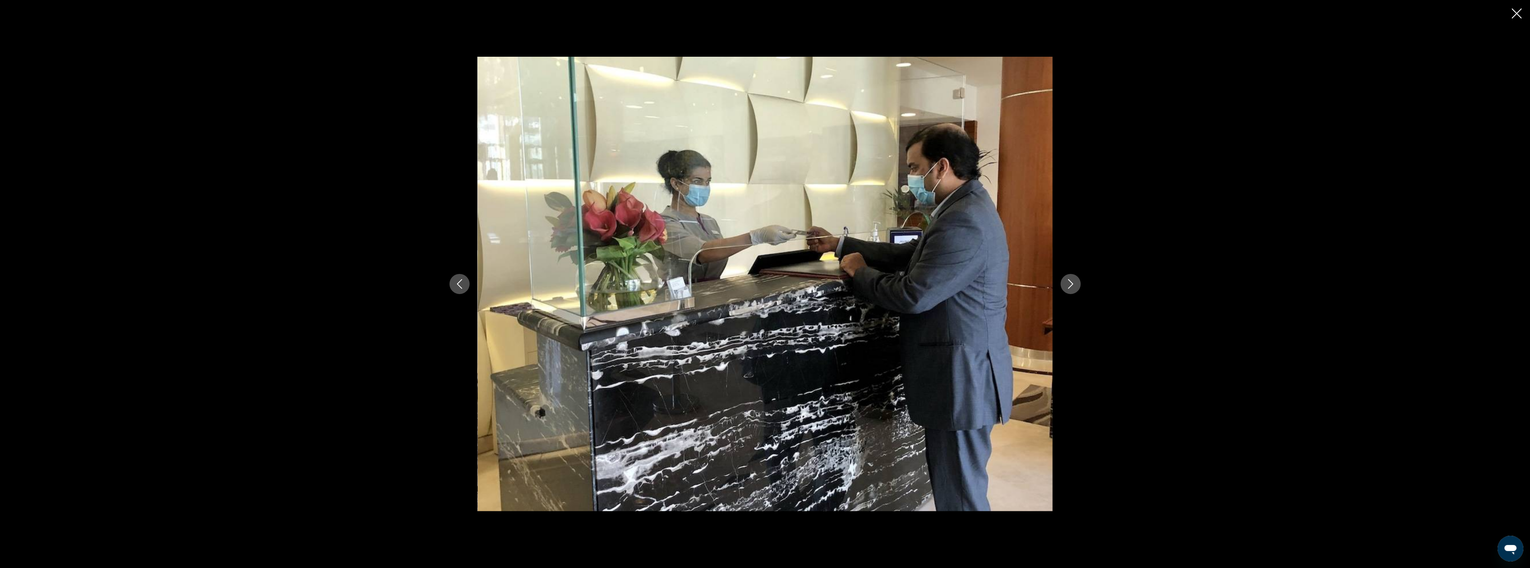
click at [1064, 284] on button "Next image" at bounding box center [1071, 284] width 20 height 20
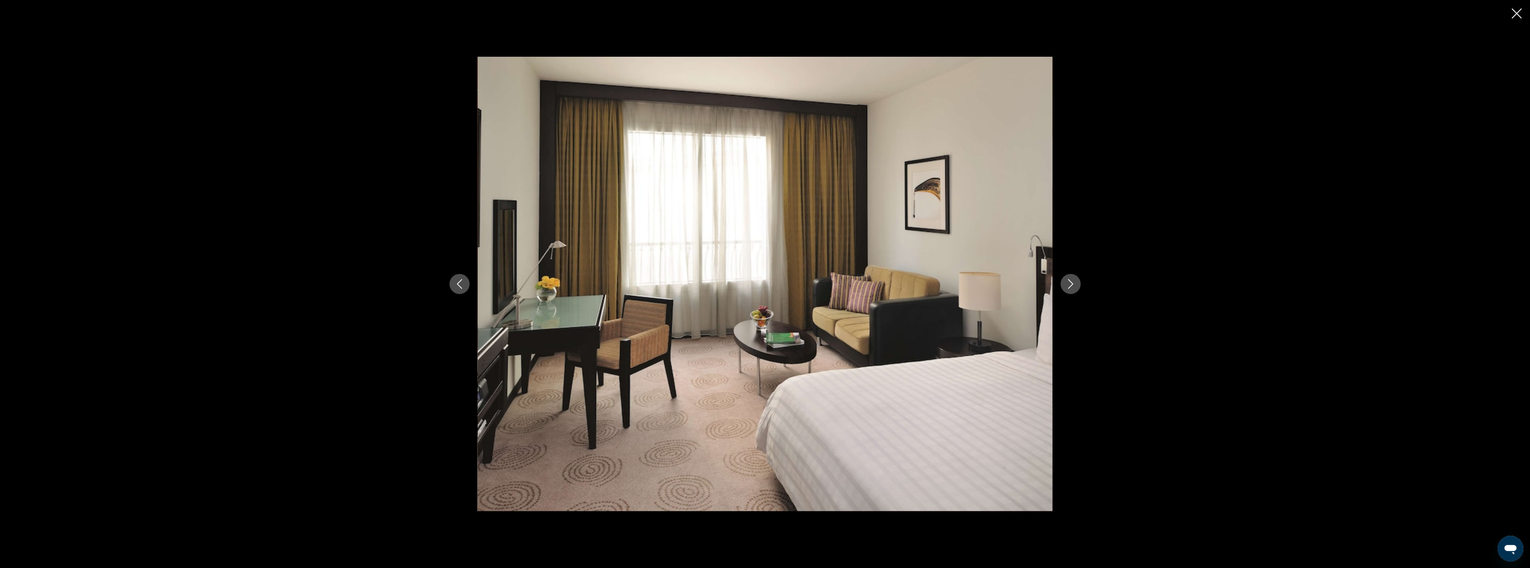
click at [1064, 284] on button "Next image" at bounding box center [1071, 284] width 20 height 20
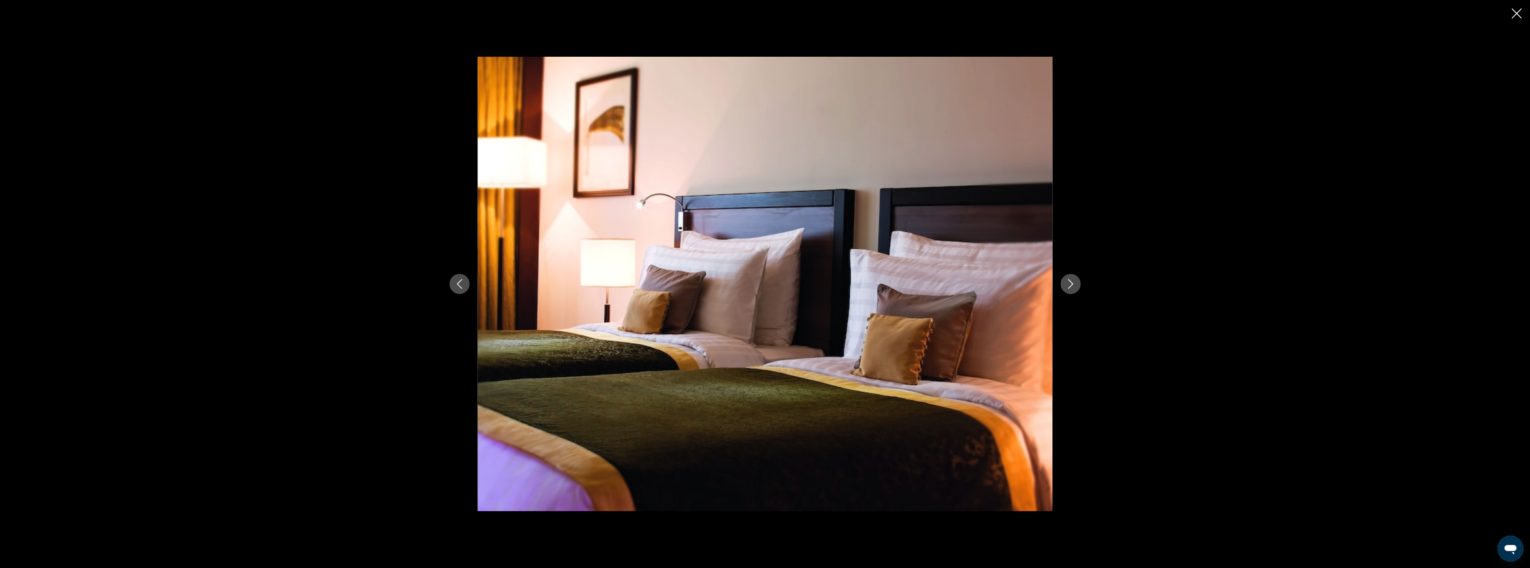
click at [1064, 284] on button "Next image" at bounding box center [1071, 284] width 20 height 20
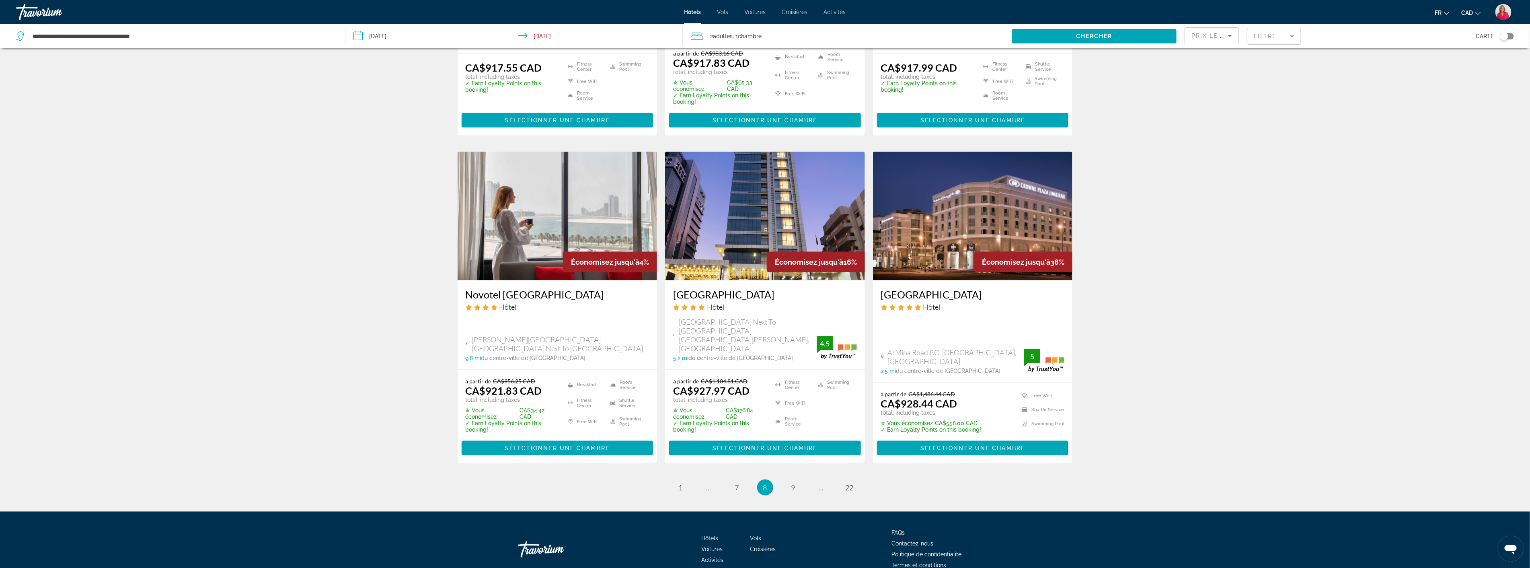
scroll to position [863, 0]
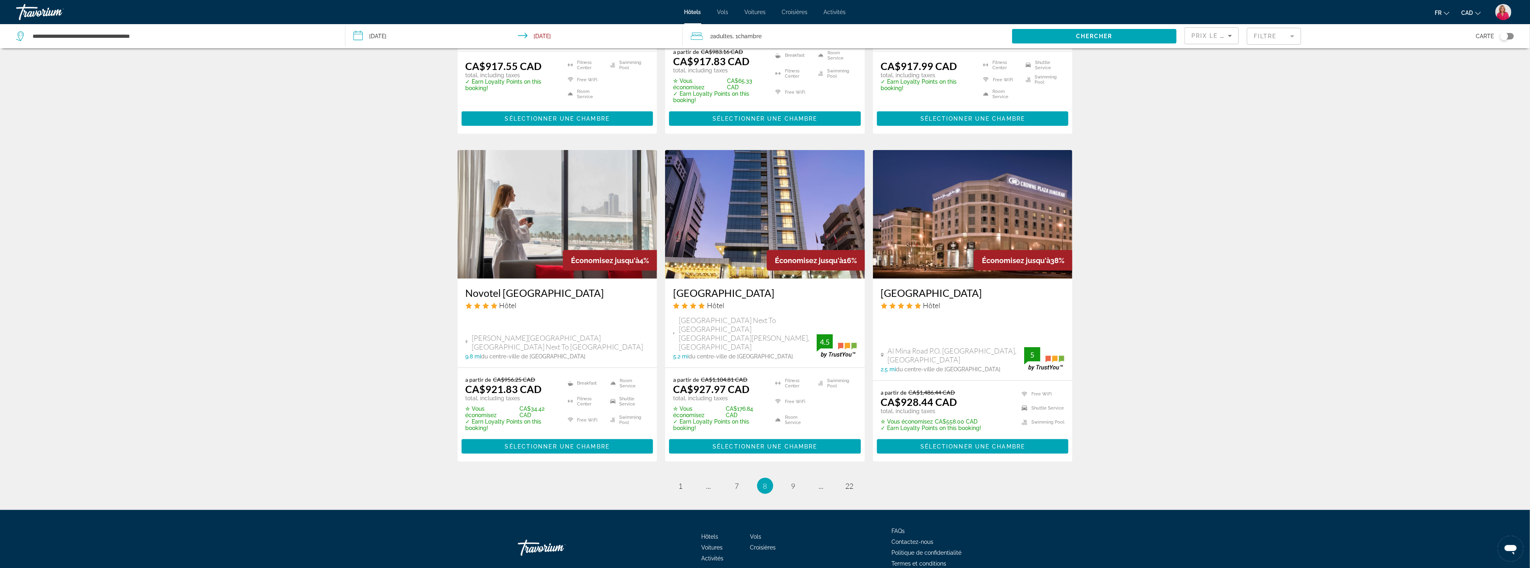
click at [987, 256] on span "Économisez jusqu'à" at bounding box center [1016, 260] width 68 height 8
click at [941, 233] on img "Main content" at bounding box center [973, 214] width 200 height 129
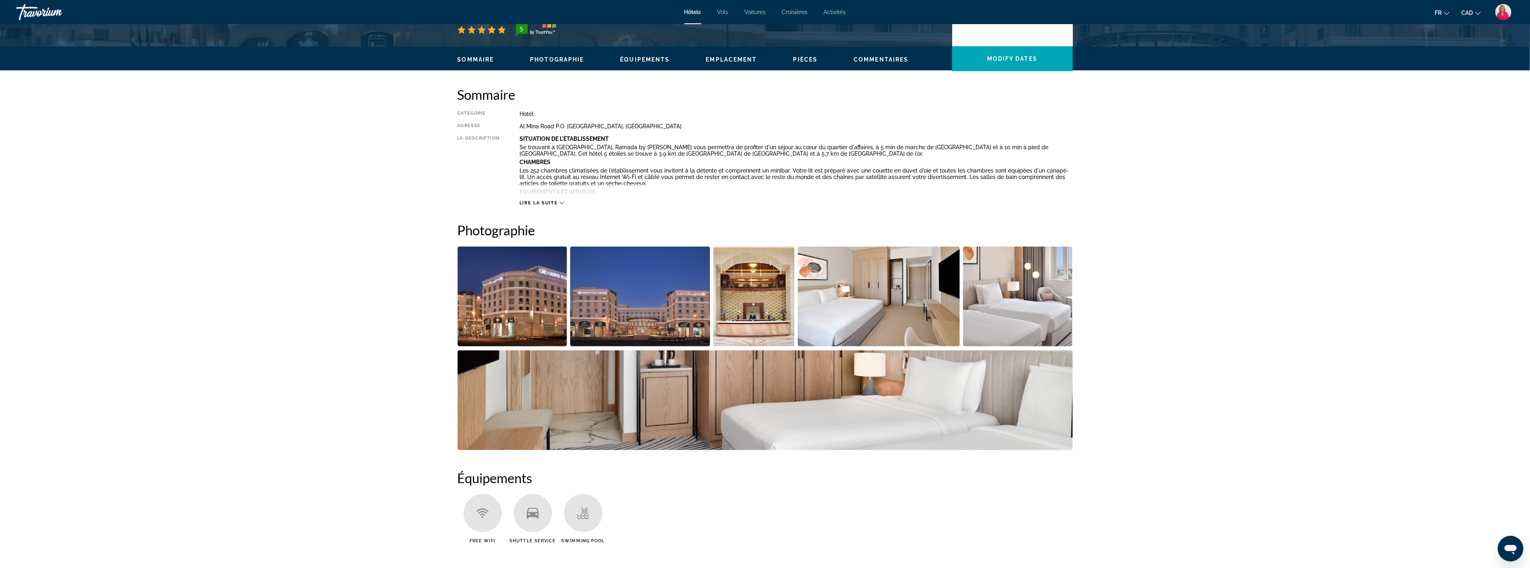
scroll to position [223, 0]
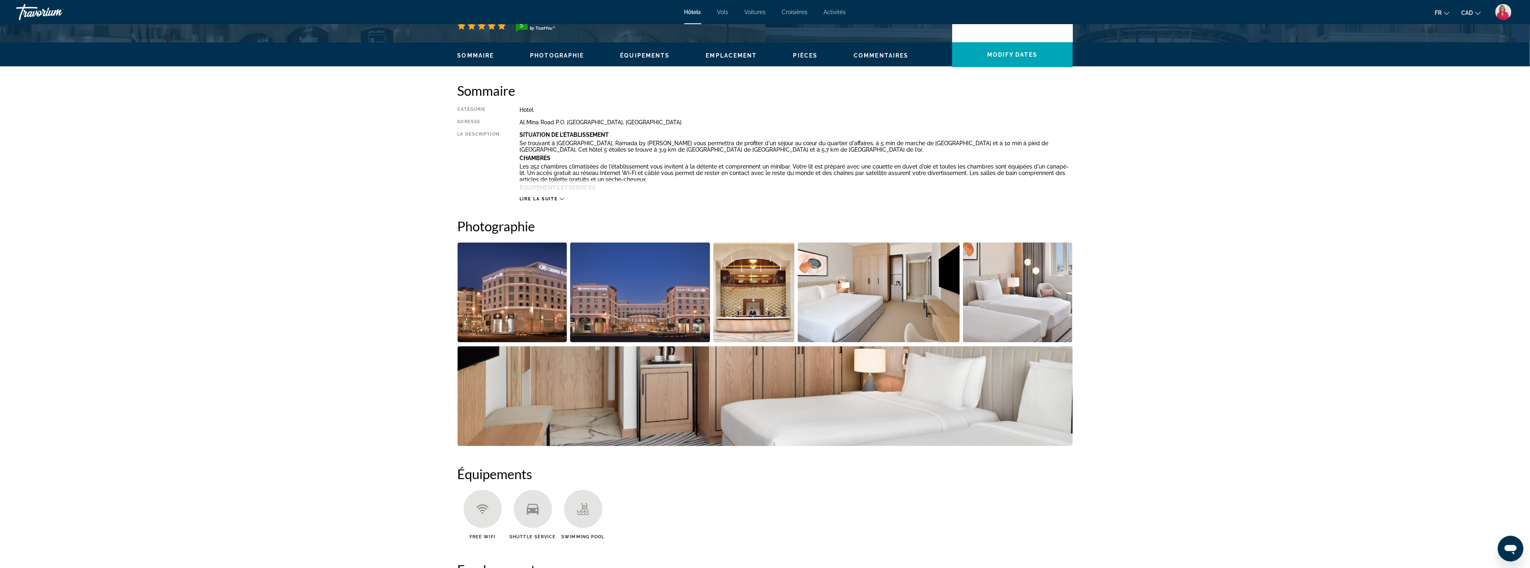
click at [521, 312] on img "Open full-screen image slider" at bounding box center [513, 292] width 110 height 100
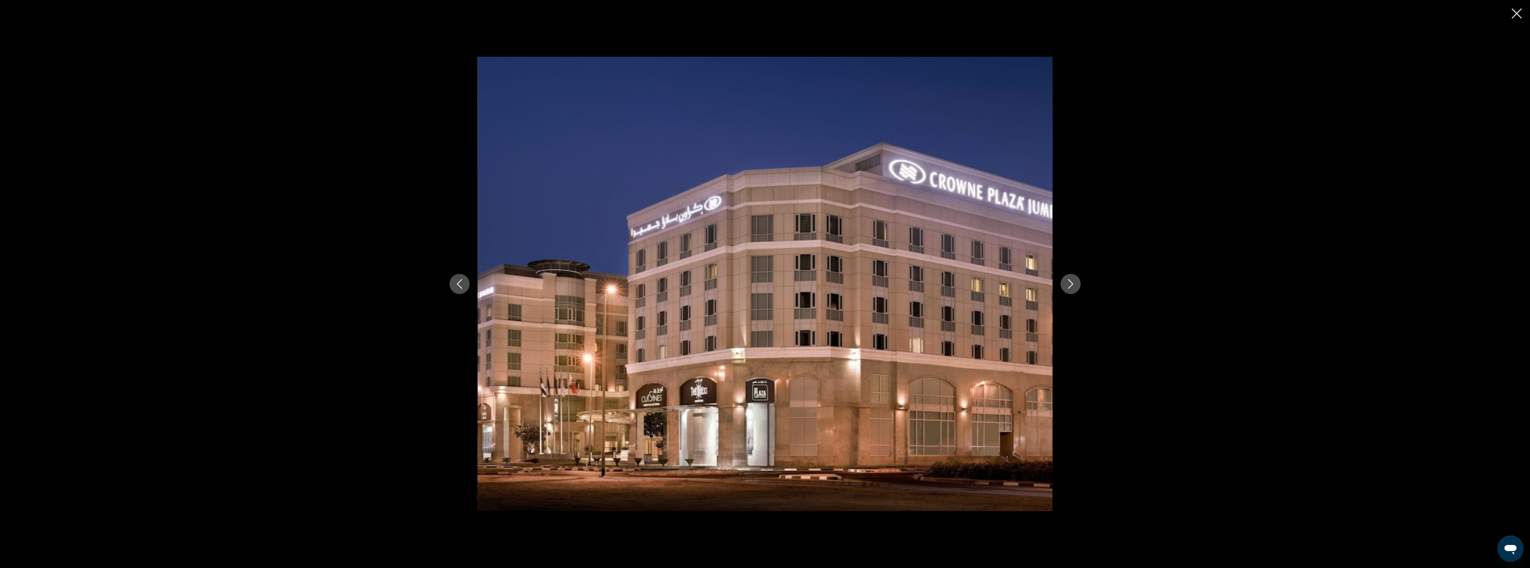
click at [1076, 281] on button "Next image" at bounding box center [1071, 284] width 20 height 20
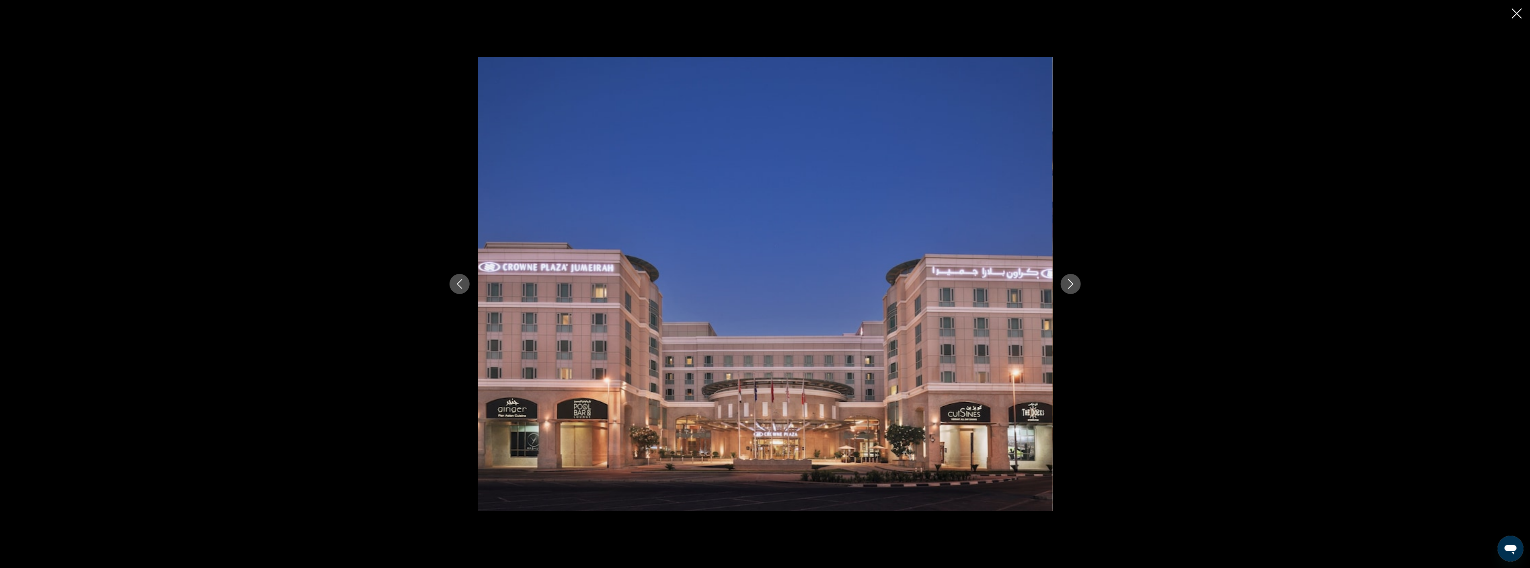
click at [1076, 281] on button "Next image" at bounding box center [1071, 284] width 20 height 20
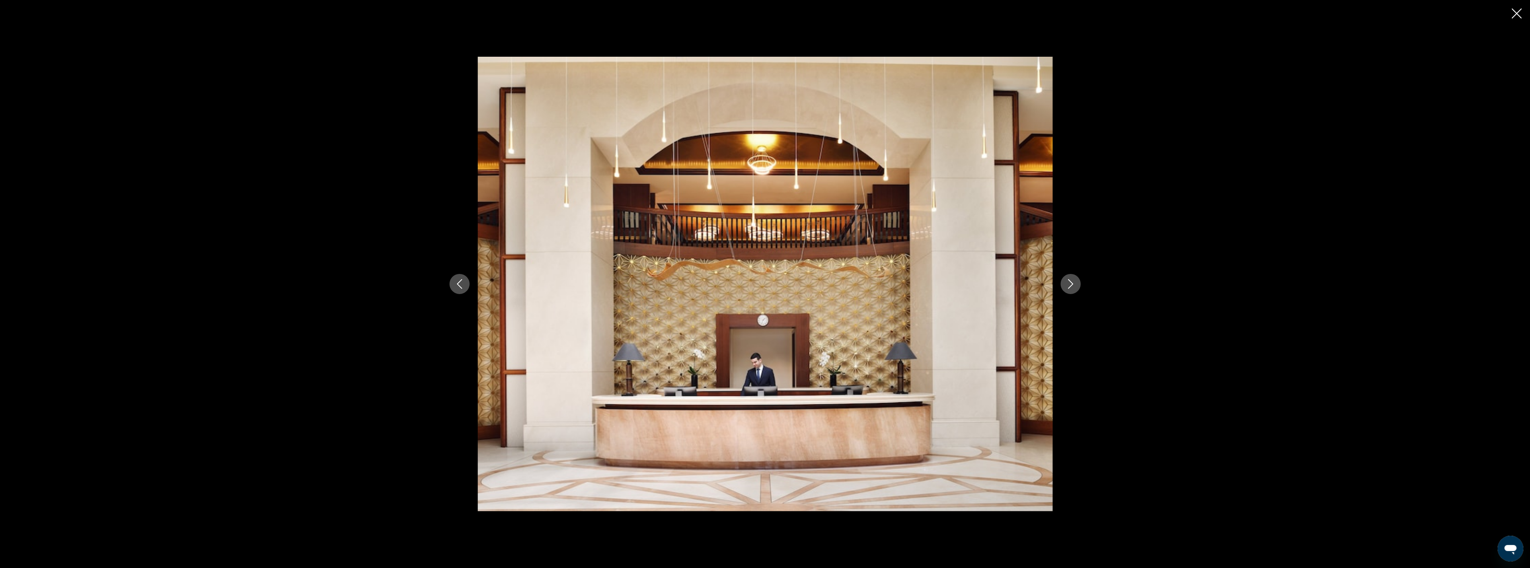
click at [1076, 281] on button "Next image" at bounding box center [1071, 284] width 20 height 20
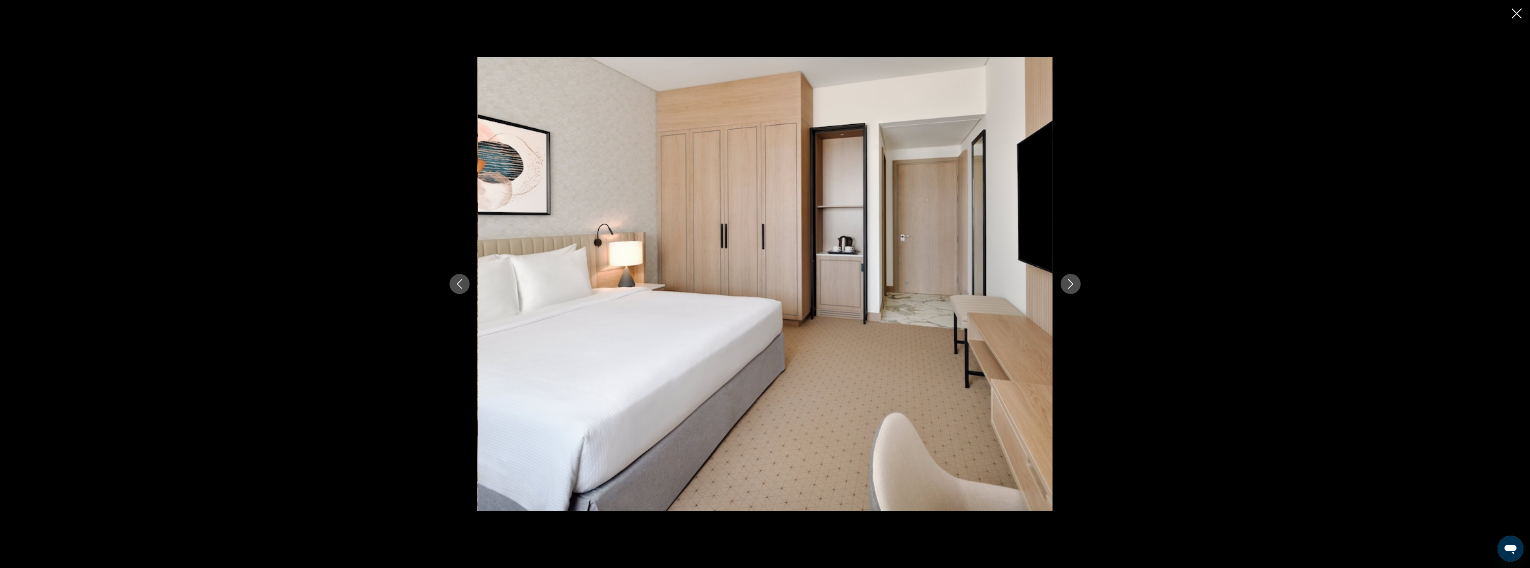
click at [1076, 281] on button "Next image" at bounding box center [1071, 284] width 20 height 20
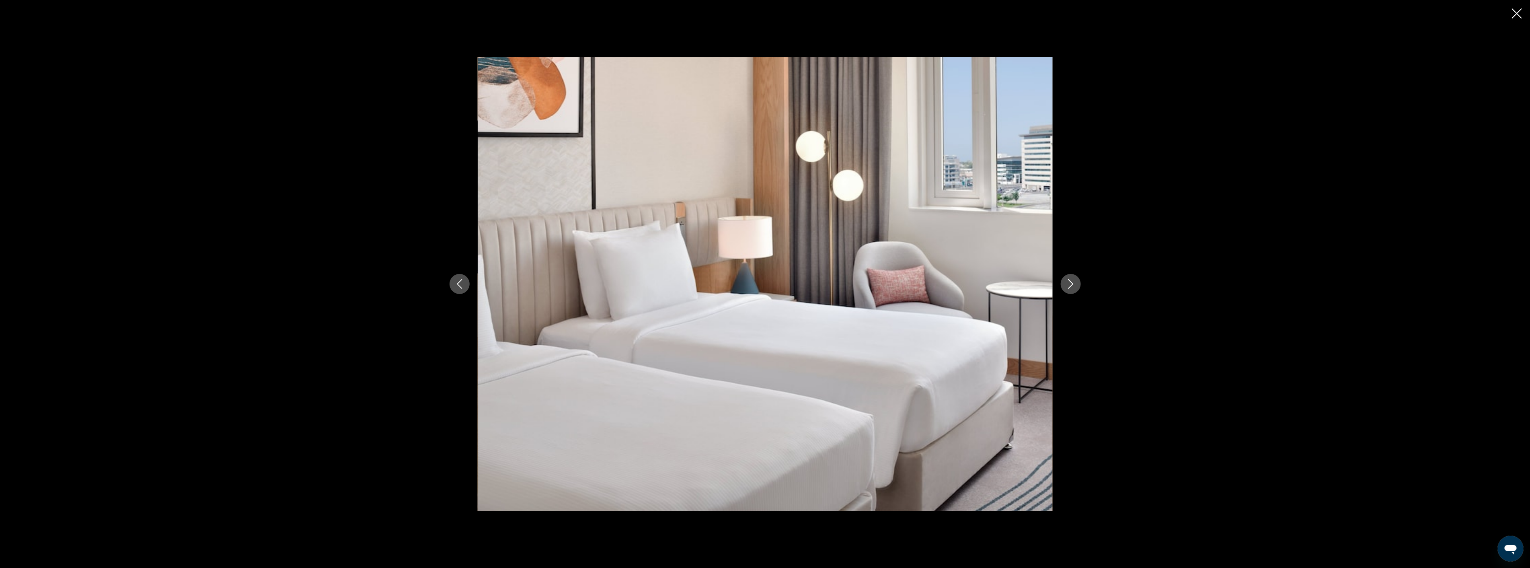
click at [1076, 281] on button "Next image" at bounding box center [1071, 284] width 20 height 20
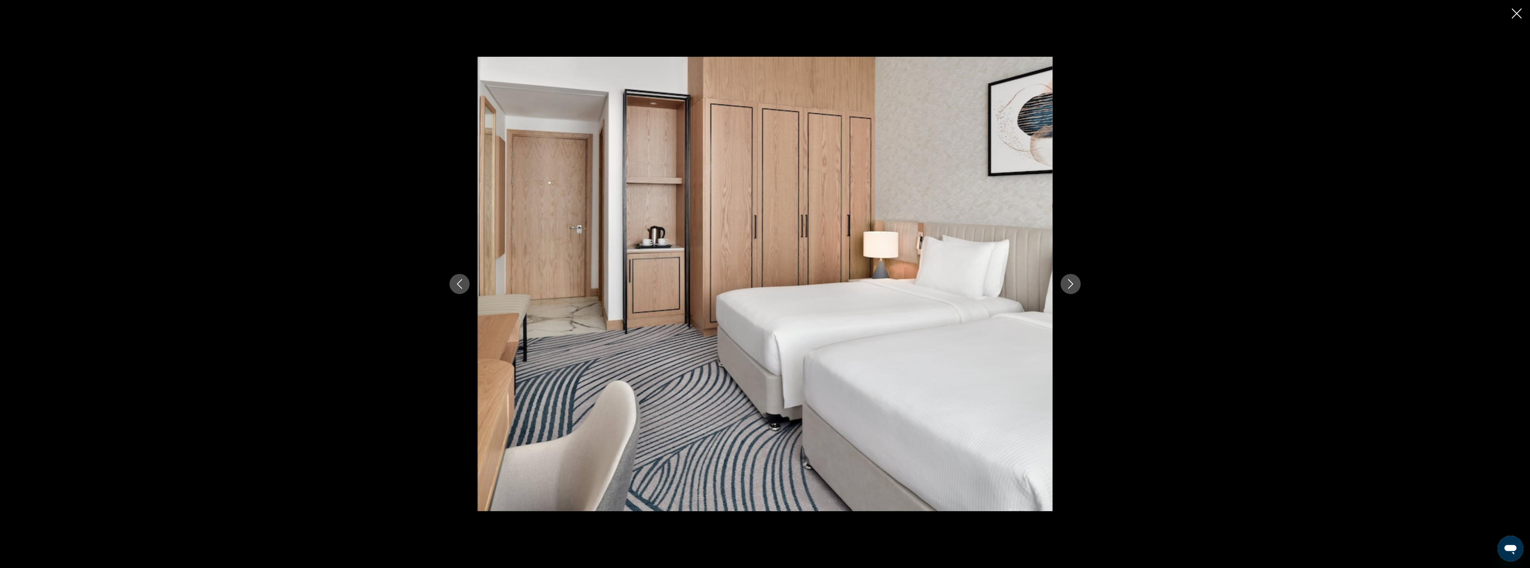
click at [1076, 281] on button "Next image" at bounding box center [1071, 284] width 20 height 20
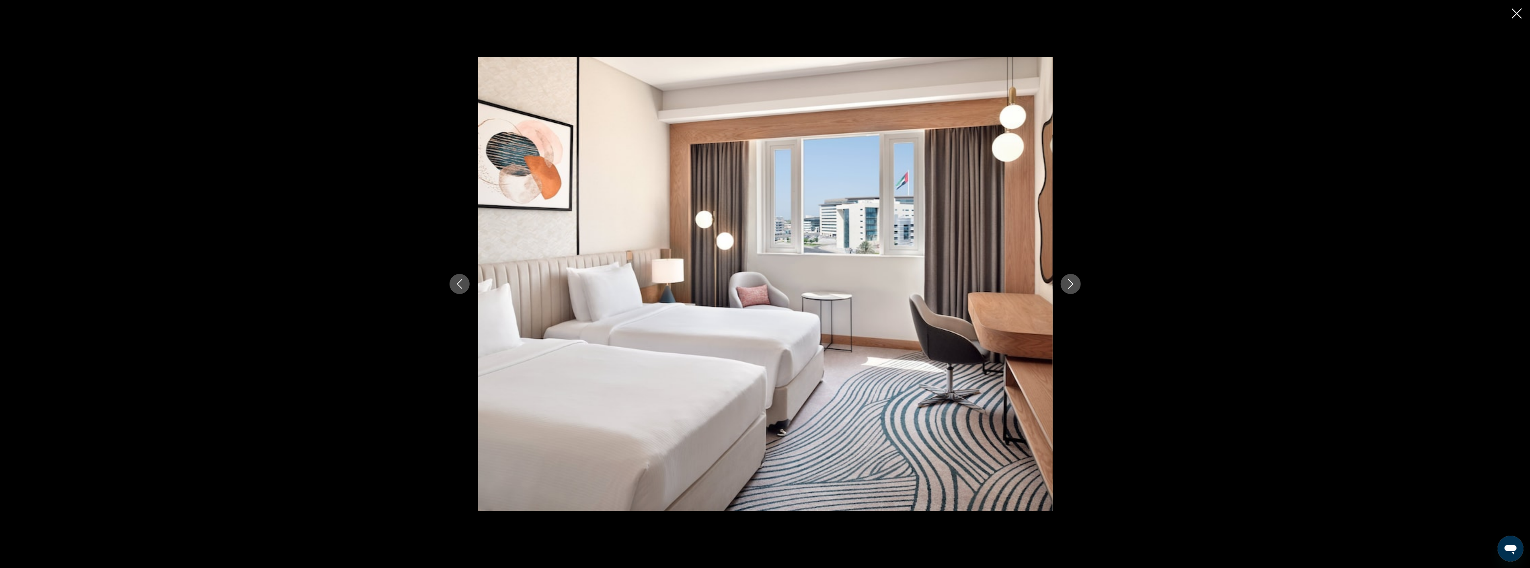
click at [1076, 281] on button "Next image" at bounding box center [1071, 284] width 20 height 20
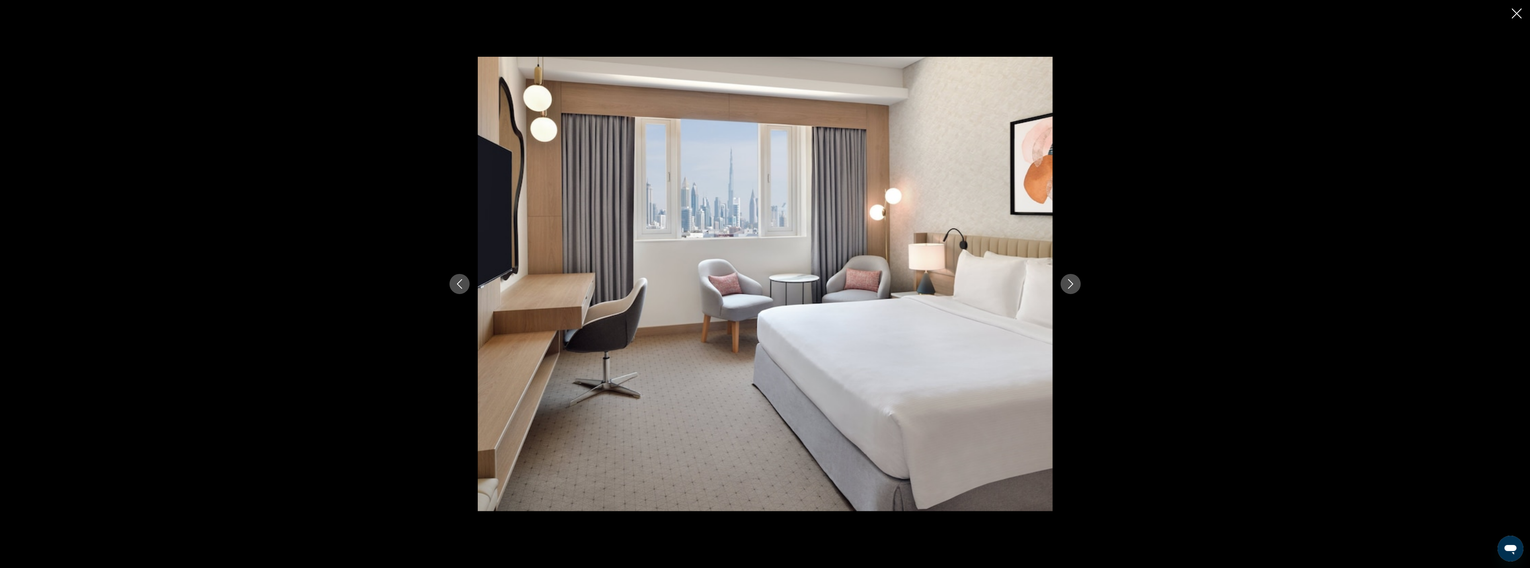
click at [1076, 281] on button "Next image" at bounding box center [1071, 284] width 20 height 20
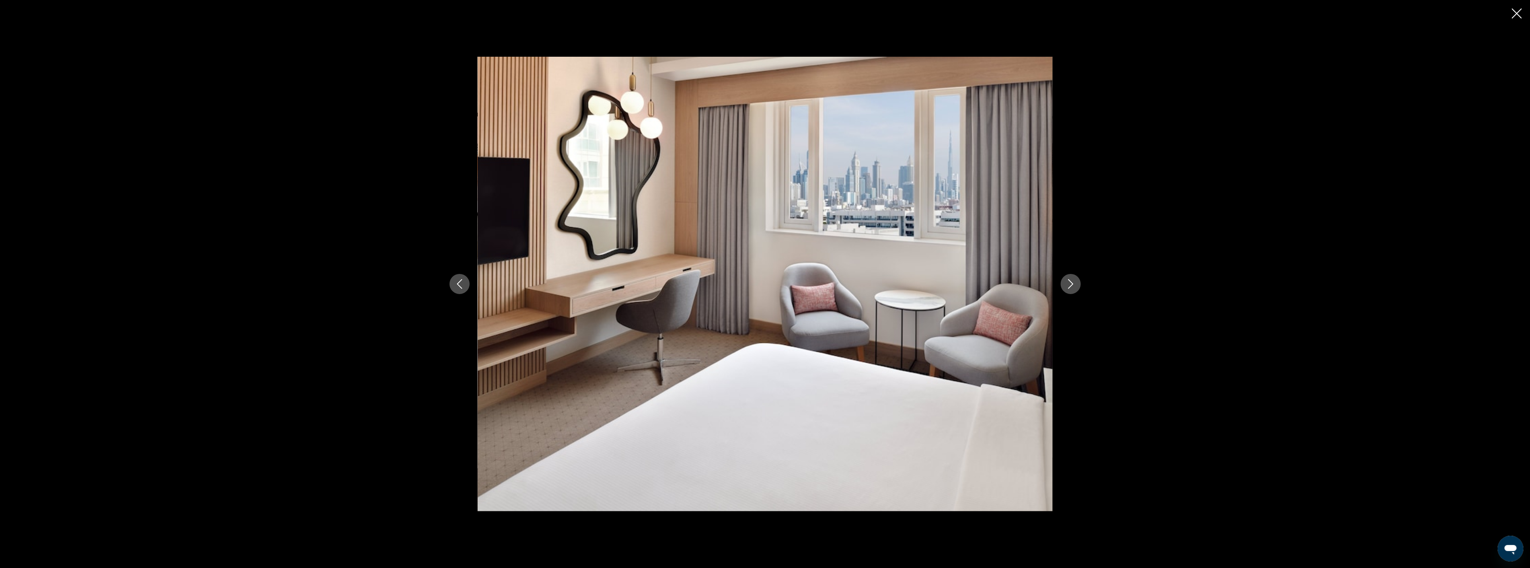
click at [1076, 281] on button "Next image" at bounding box center [1071, 284] width 20 height 20
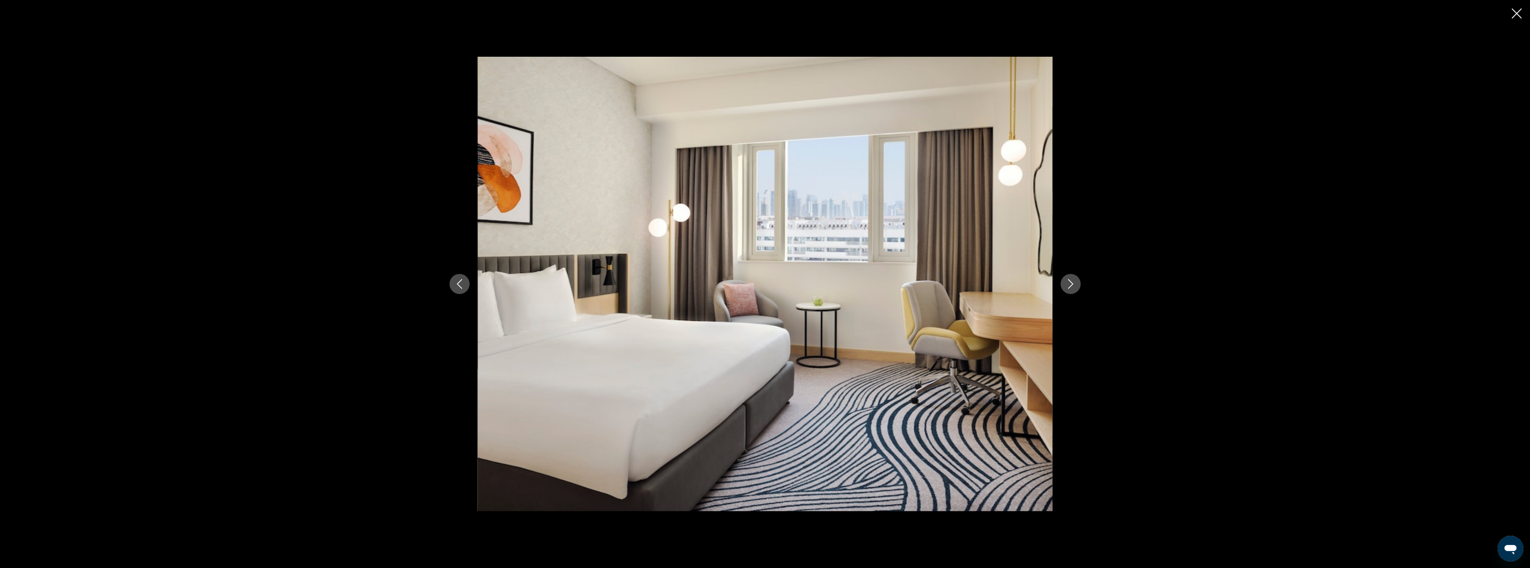
click at [1076, 281] on button "Next image" at bounding box center [1071, 284] width 20 height 20
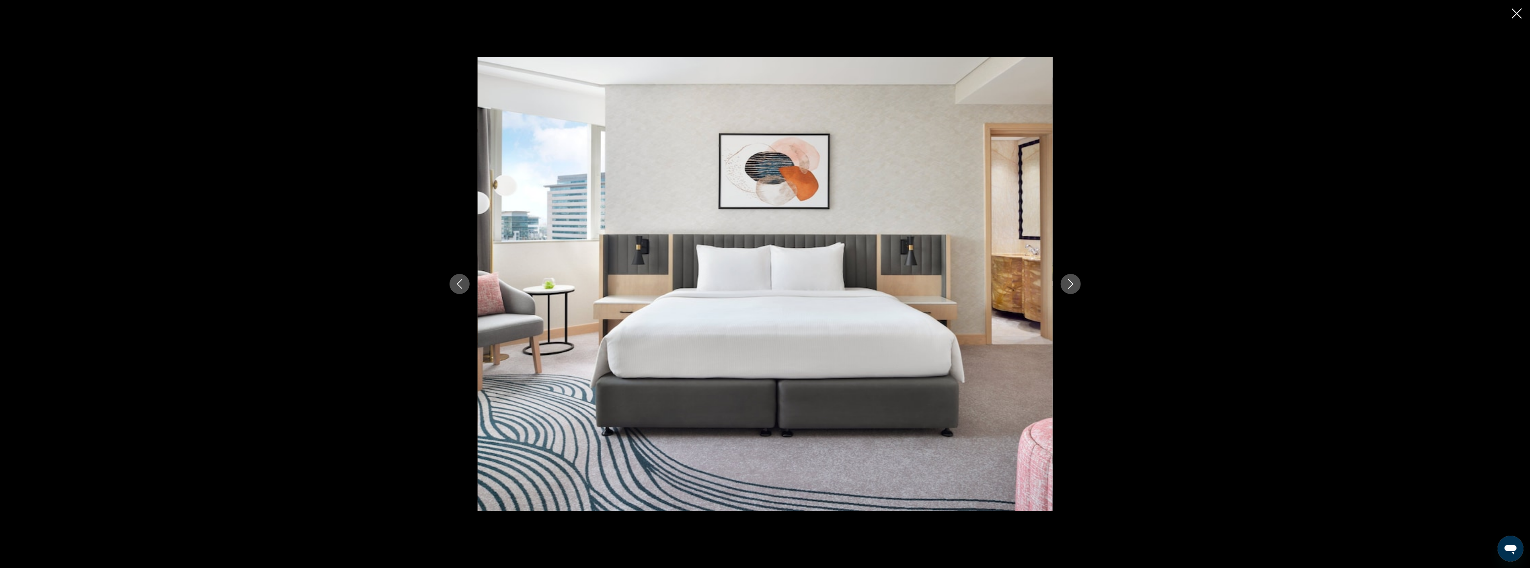
click at [1516, 9] on icon "Close slideshow" at bounding box center [1517, 13] width 10 height 10
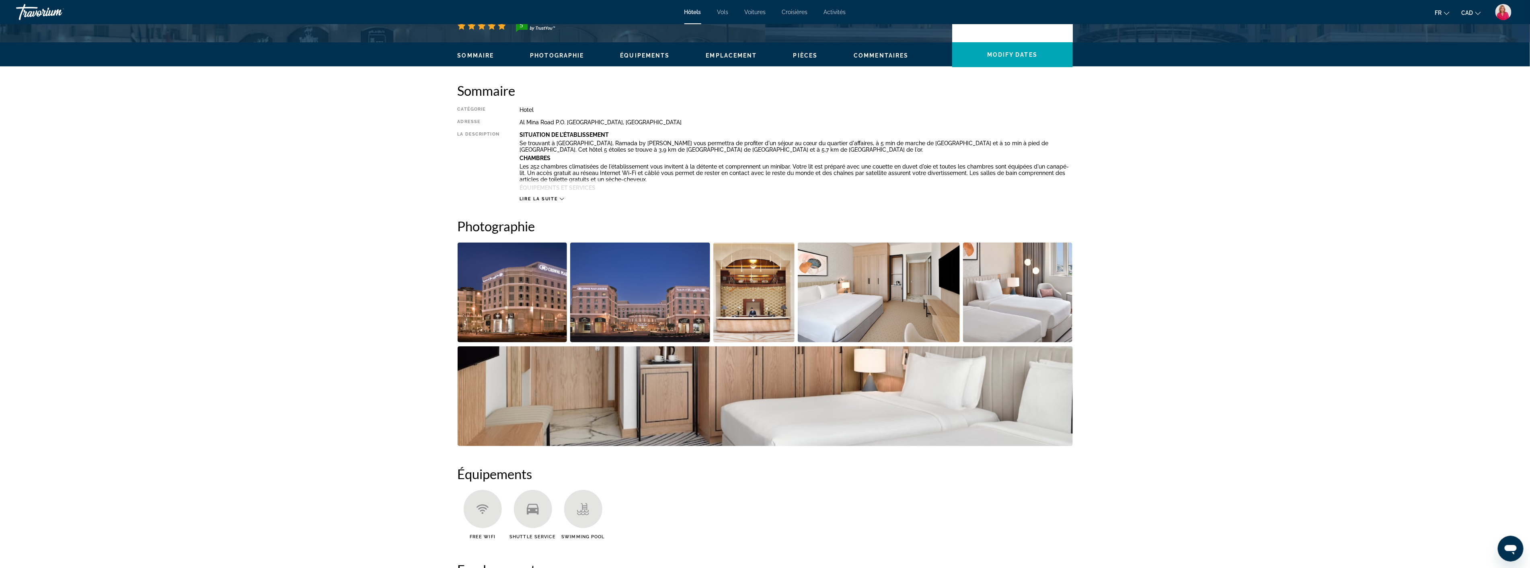
click at [548, 196] on span "Lire la suite" at bounding box center [539, 198] width 38 height 5
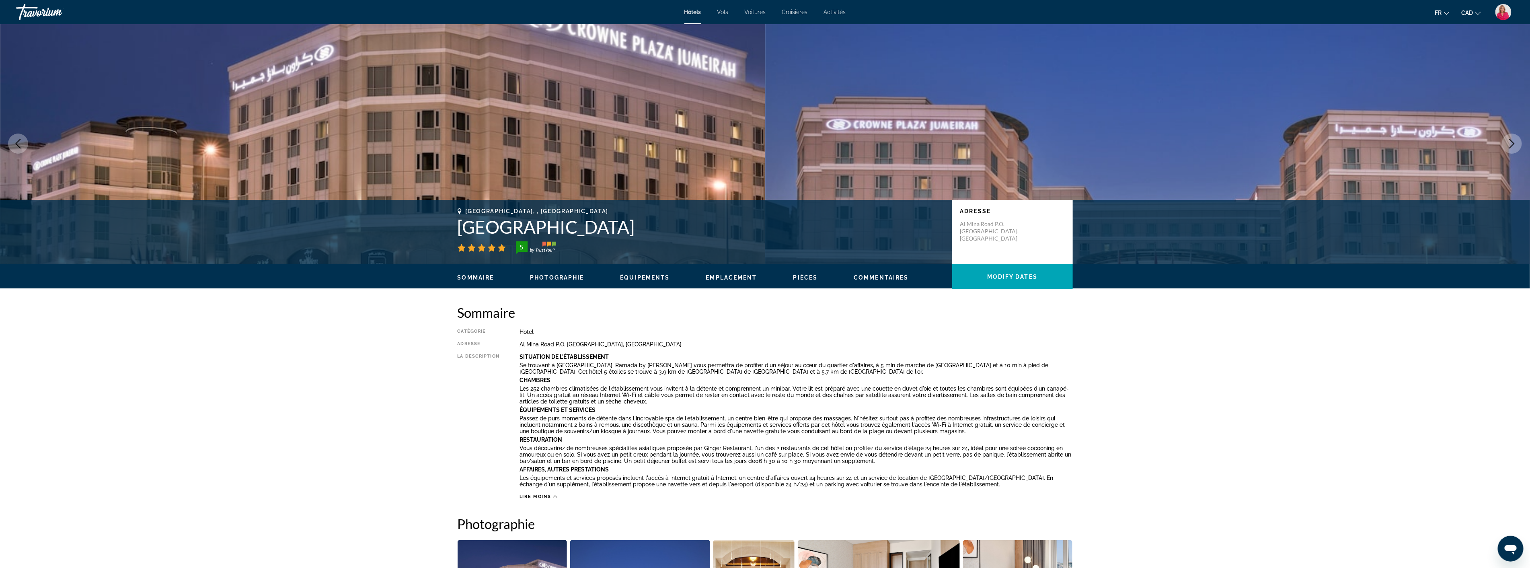
scroll to position [0, 0]
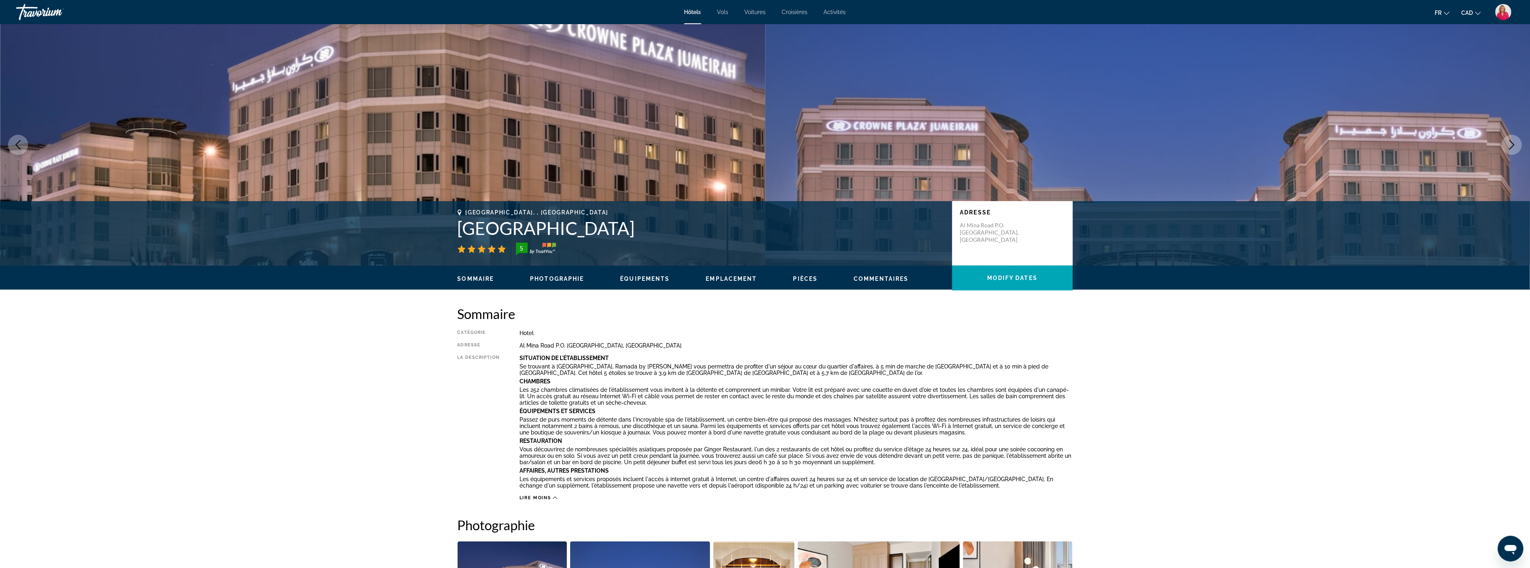
drag, startPoint x: 694, startPoint y: 223, endPoint x: 493, endPoint y: 222, distance: 200.2
click at [452, 230] on div "[GEOGRAPHIC_DATA], , [GEOGRAPHIC_DATA] [GEOGRAPHIC_DATA] [GEOGRAPHIC_DATA] [GEO…" at bounding box center [765, 233] width 647 height 48
drag, startPoint x: 727, startPoint y: 345, endPoint x: 520, endPoint y: 347, distance: 207.1
click at [520, 347] on div "Al Mina Road P.O. [GEOGRAPHIC_DATA], [GEOGRAPHIC_DATA]" at bounding box center [796, 345] width 553 height 6
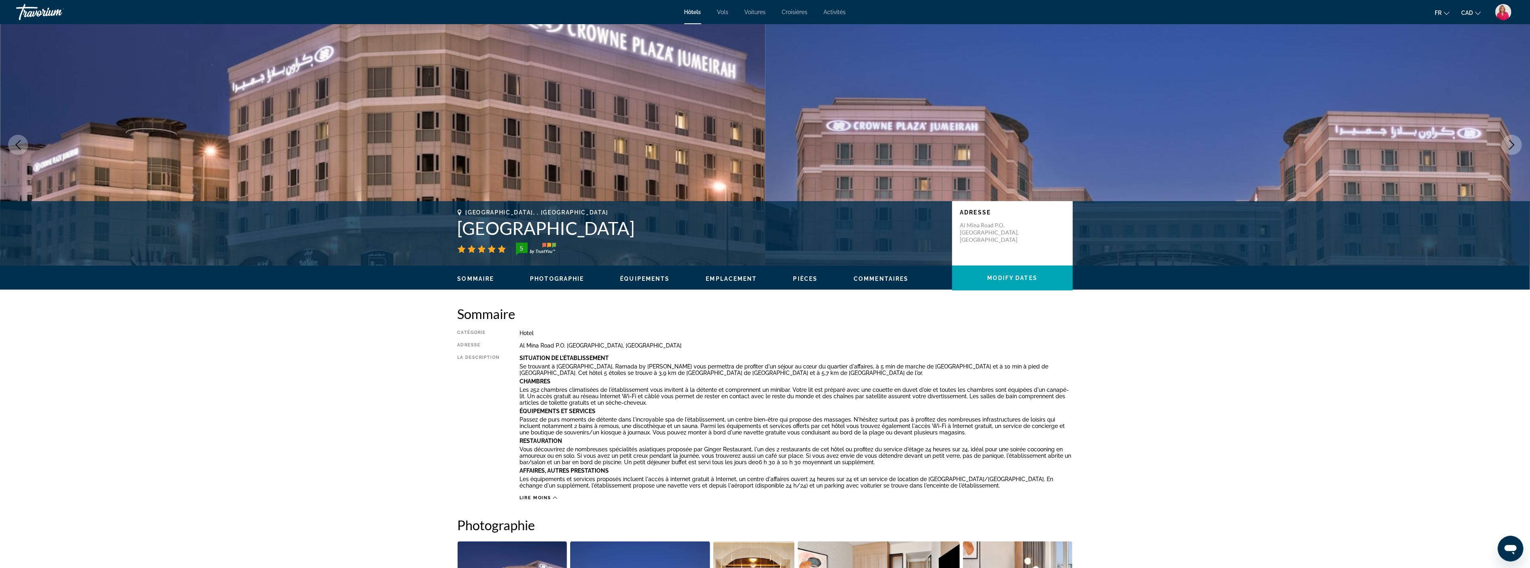
copy div "Al Mina Road P.O. [GEOGRAPHIC_DATA], [GEOGRAPHIC_DATA]"
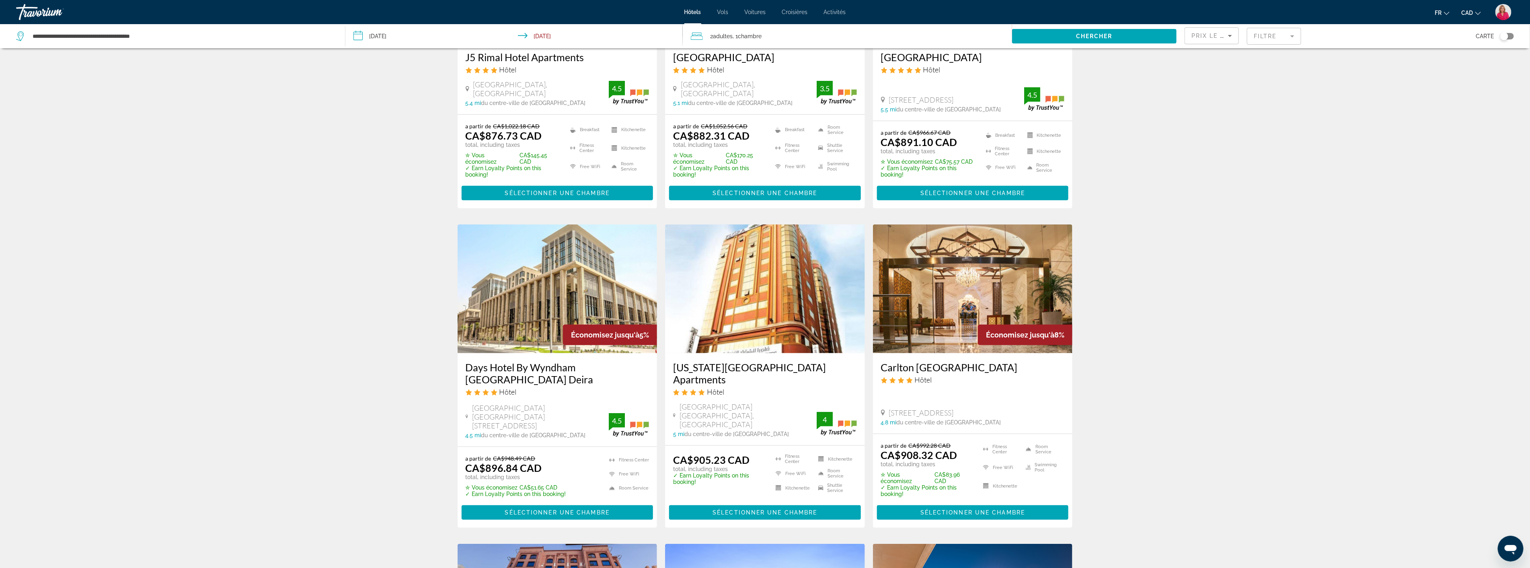
scroll to position [179, 0]
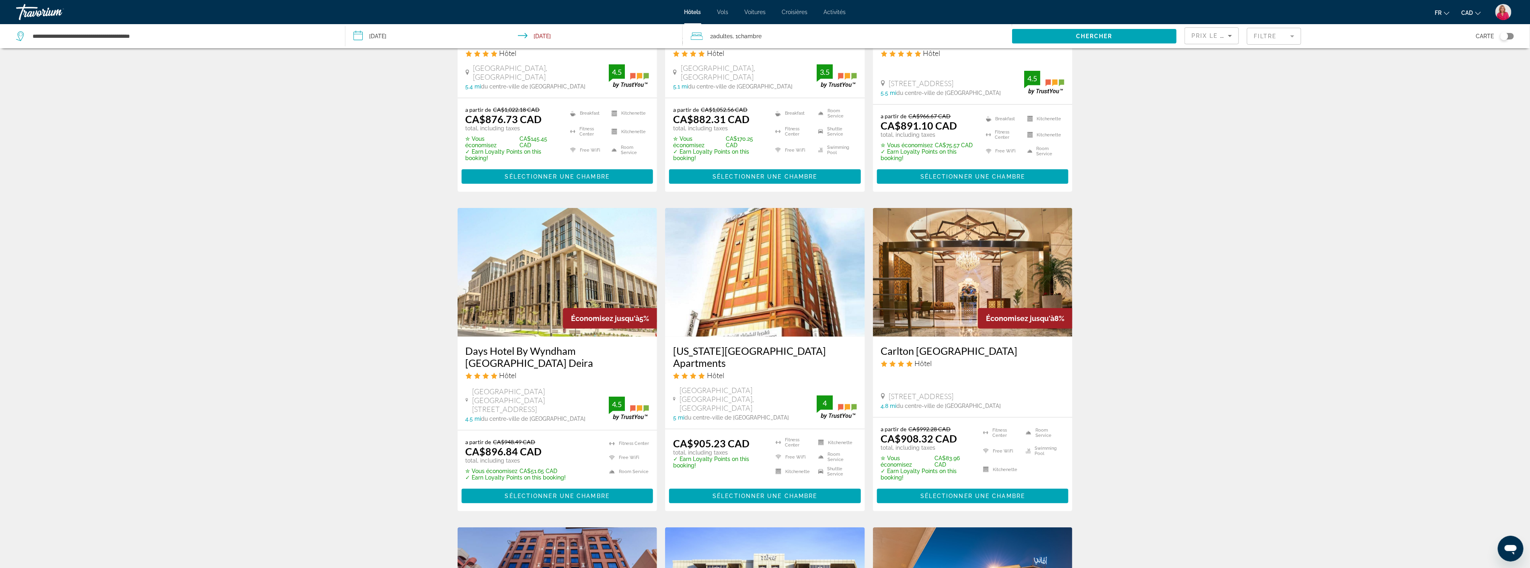
click at [525, 308] on img "Main content" at bounding box center [558, 272] width 200 height 129
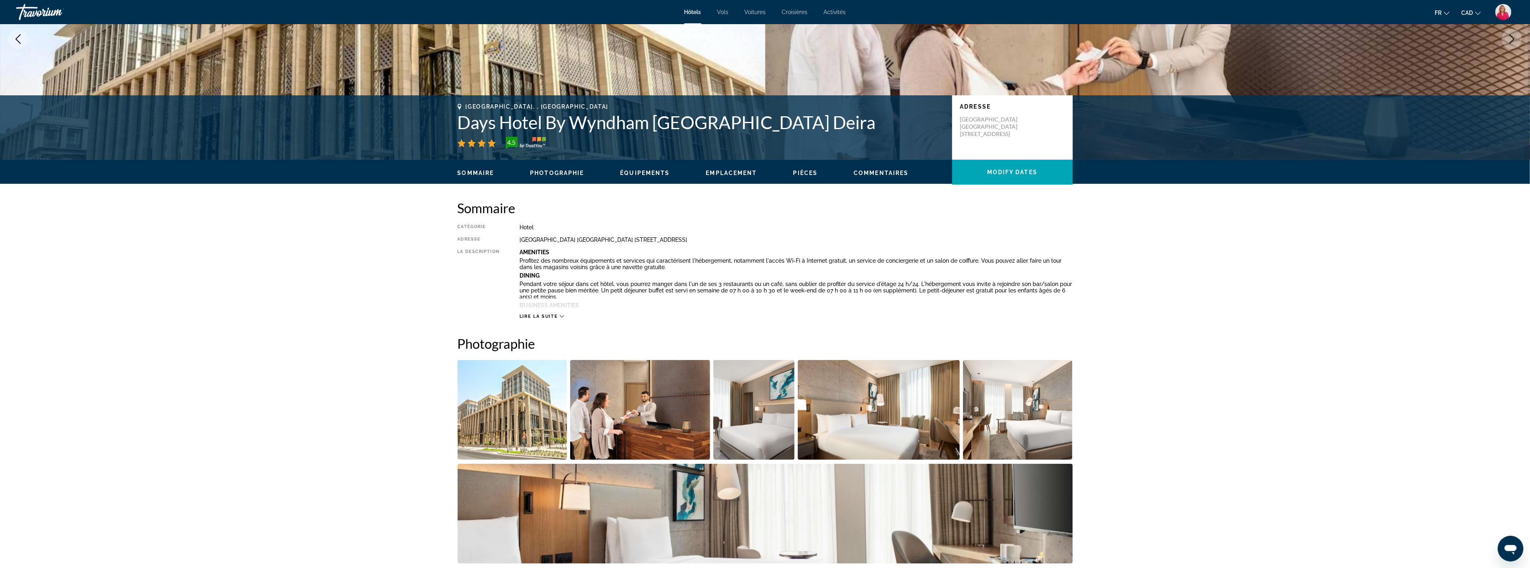
scroll to position [134, 0]
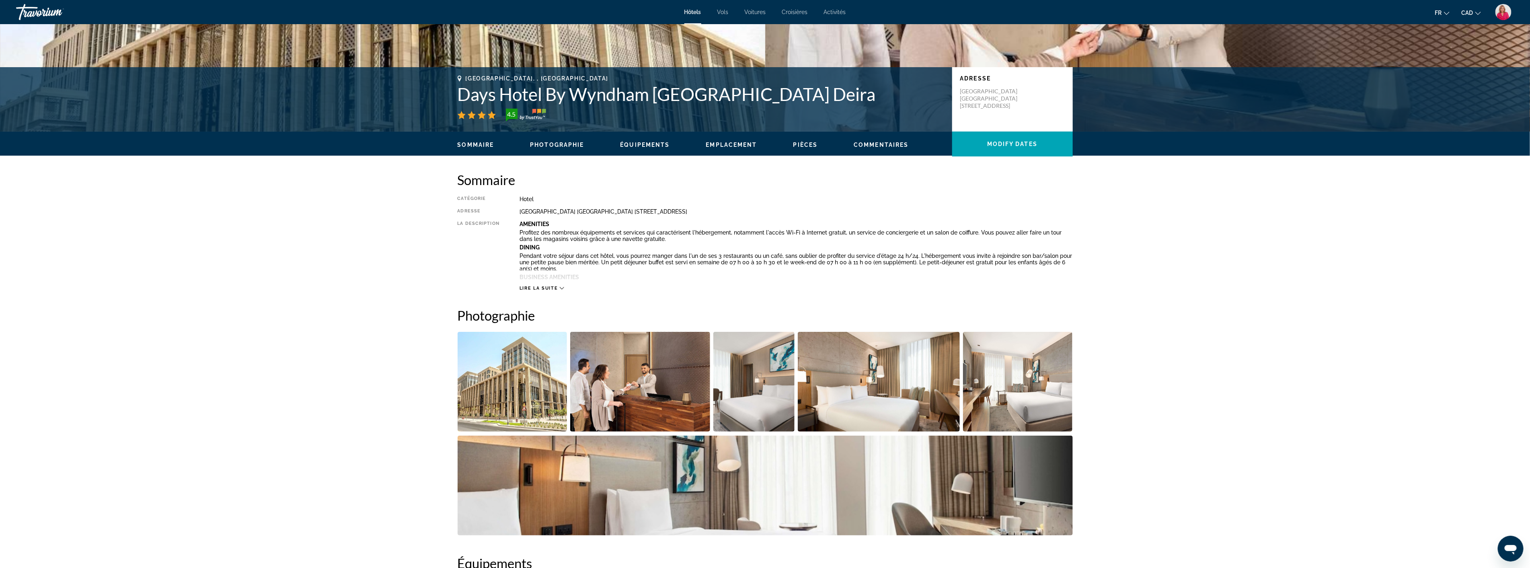
click at [758, 404] on img "Open full-screen image slider" at bounding box center [754, 382] width 82 height 100
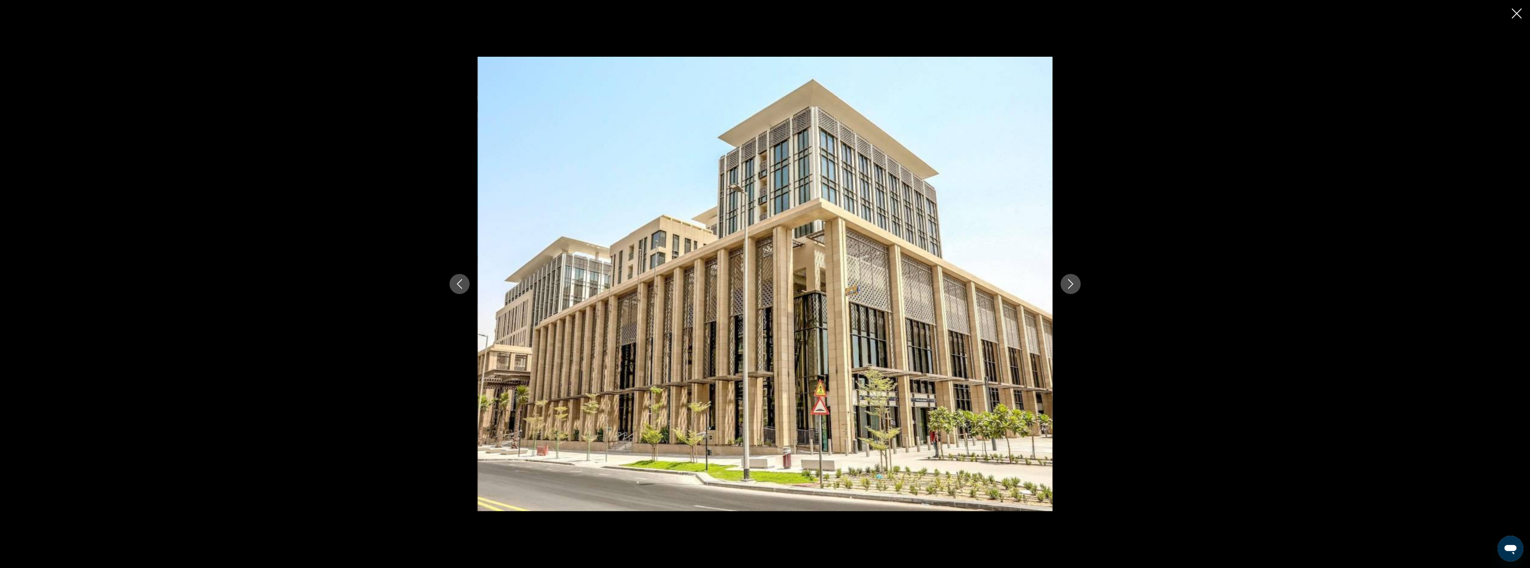
click at [1075, 285] on icon "Next image" at bounding box center [1071, 284] width 10 height 10
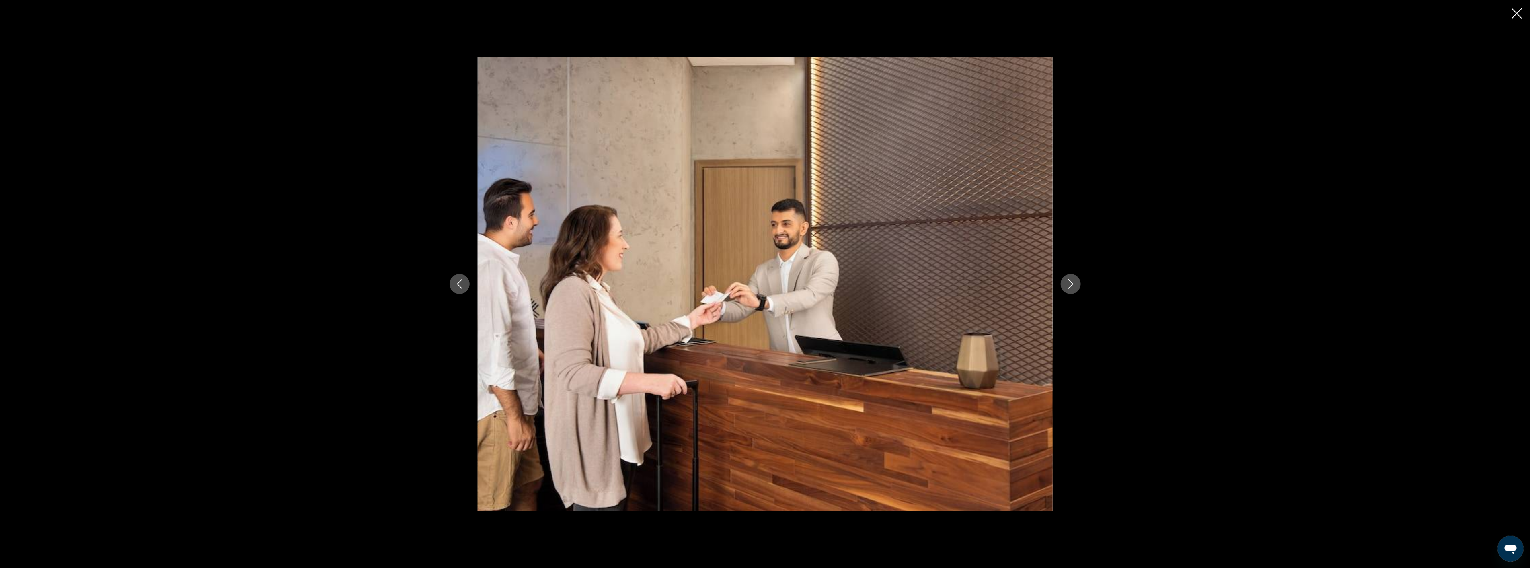
click at [1075, 285] on icon "Next image" at bounding box center [1071, 284] width 10 height 10
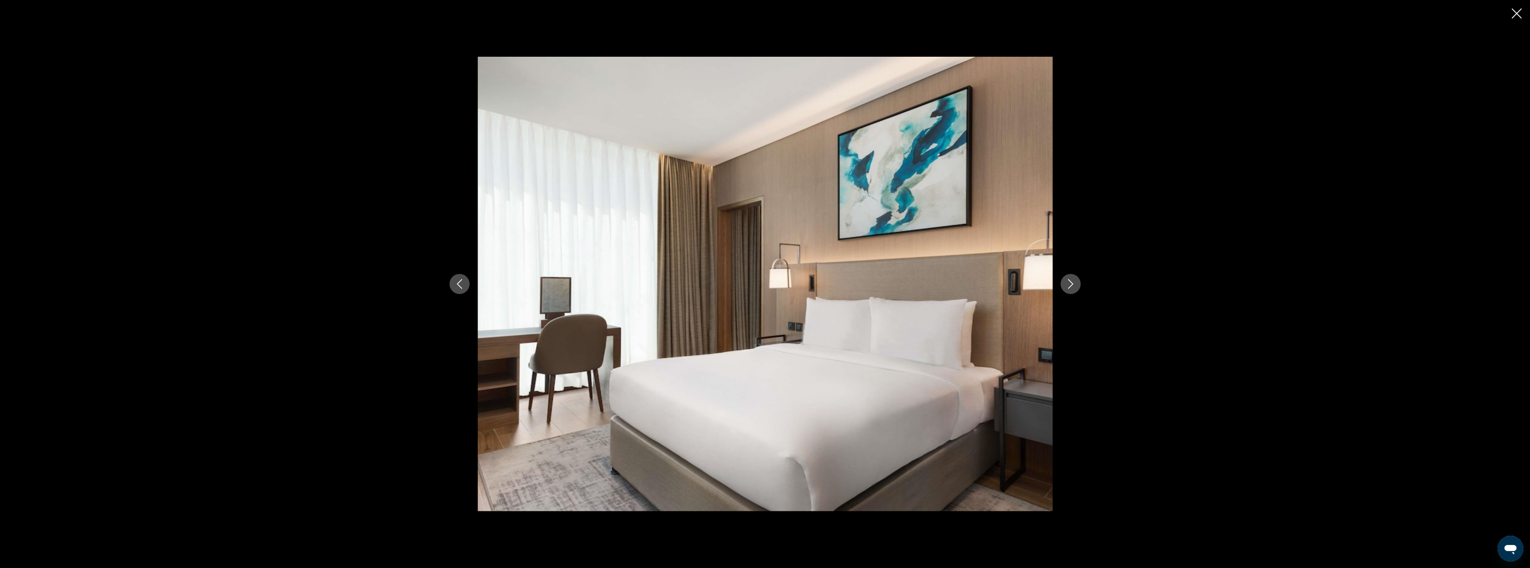
click at [1075, 285] on icon "Next image" at bounding box center [1071, 284] width 10 height 10
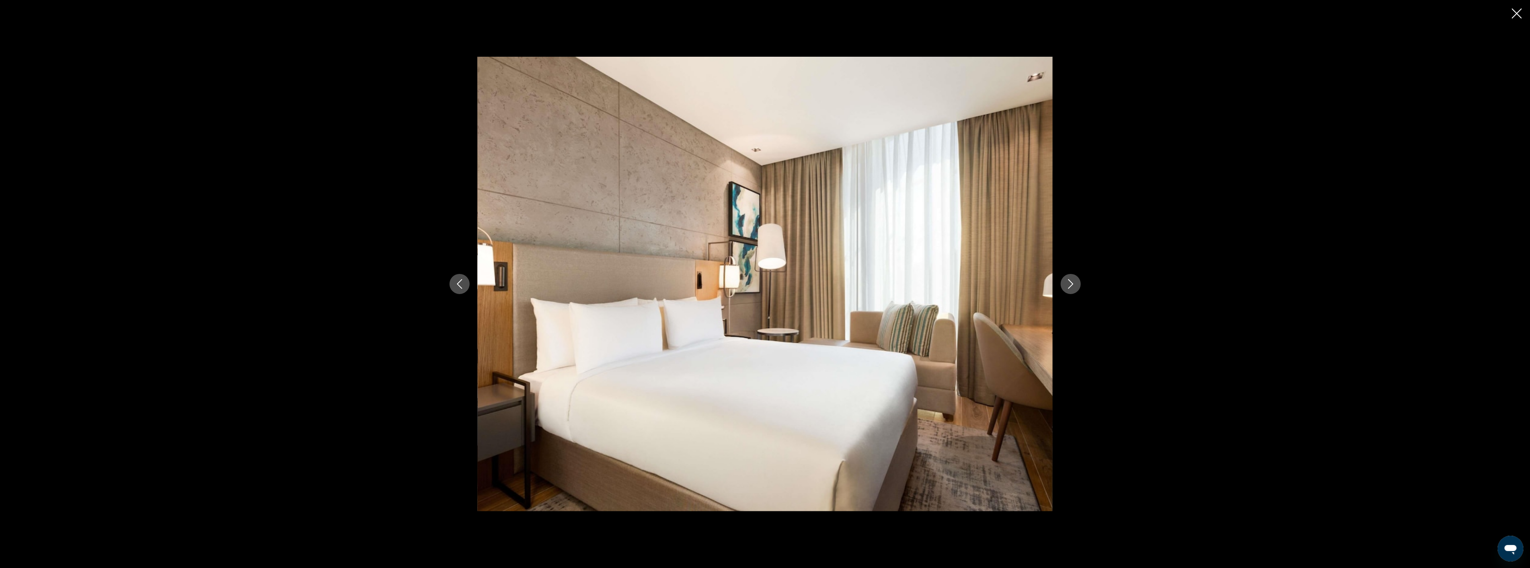
click at [1075, 285] on icon "Next image" at bounding box center [1071, 284] width 10 height 10
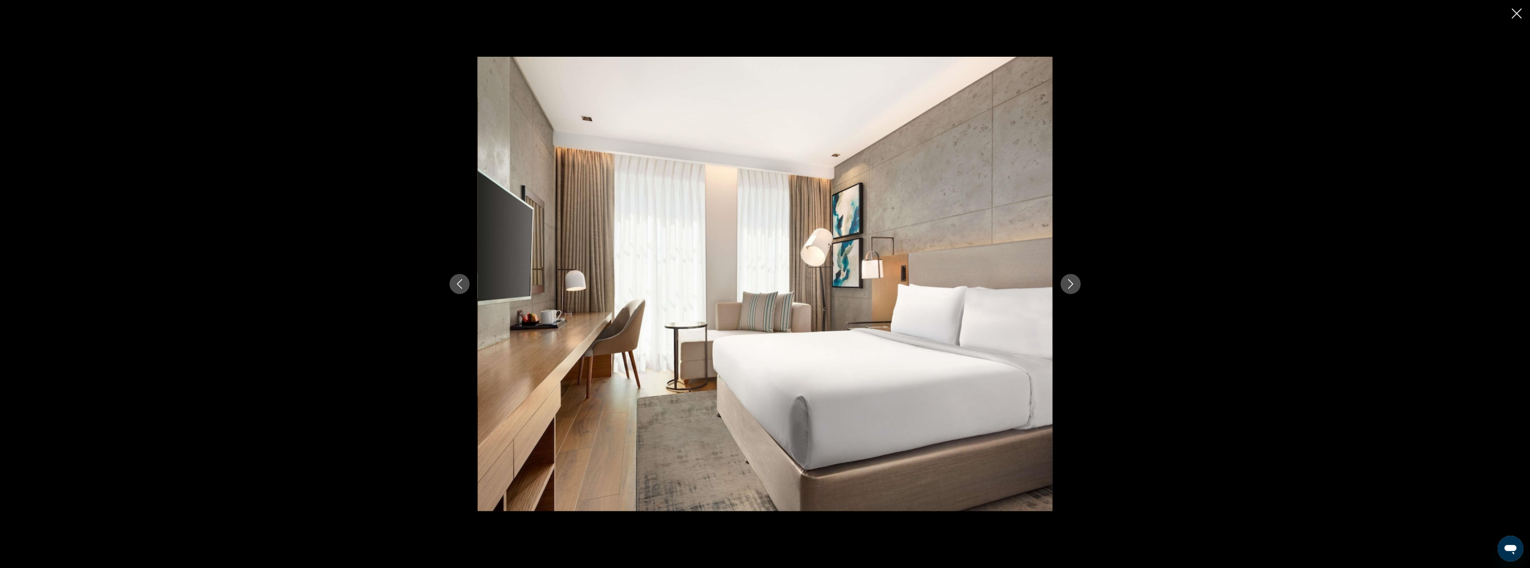
click at [1075, 285] on icon "Next image" at bounding box center [1071, 284] width 10 height 10
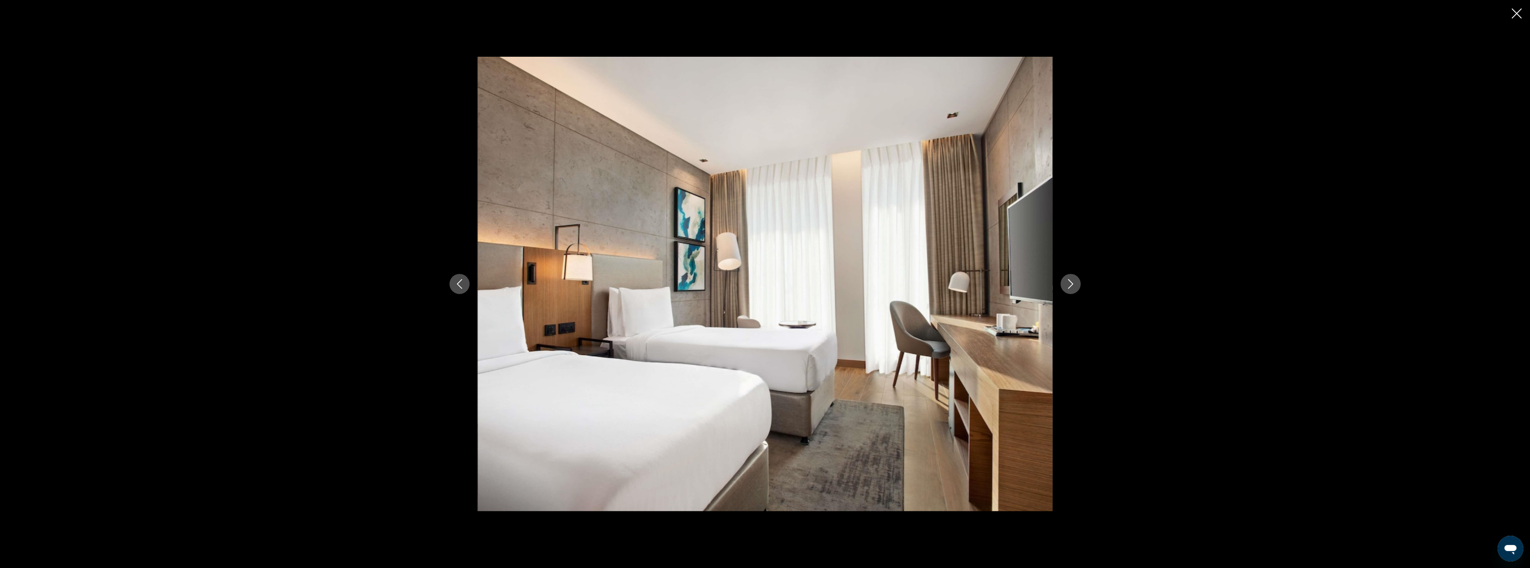
click at [1075, 285] on icon "Next image" at bounding box center [1071, 284] width 10 height 10
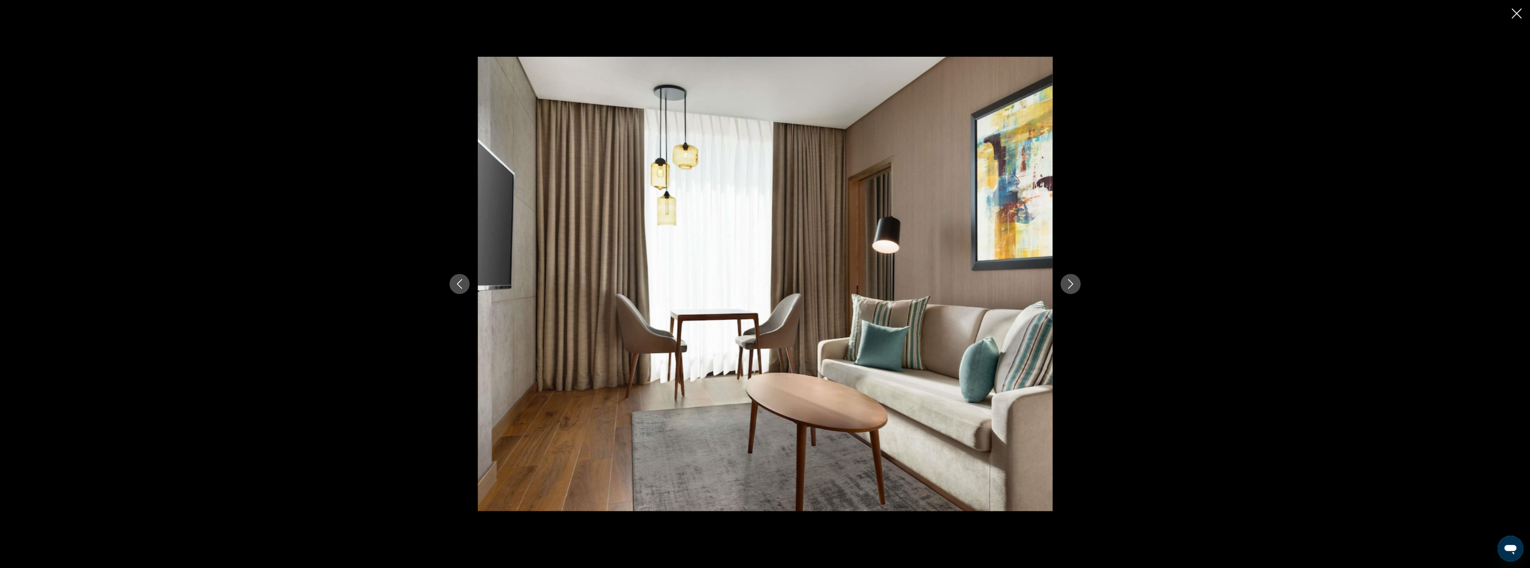
click at [1075, 285] on icon "Next image" at bounding box center [1071, 284] width 10 height 10
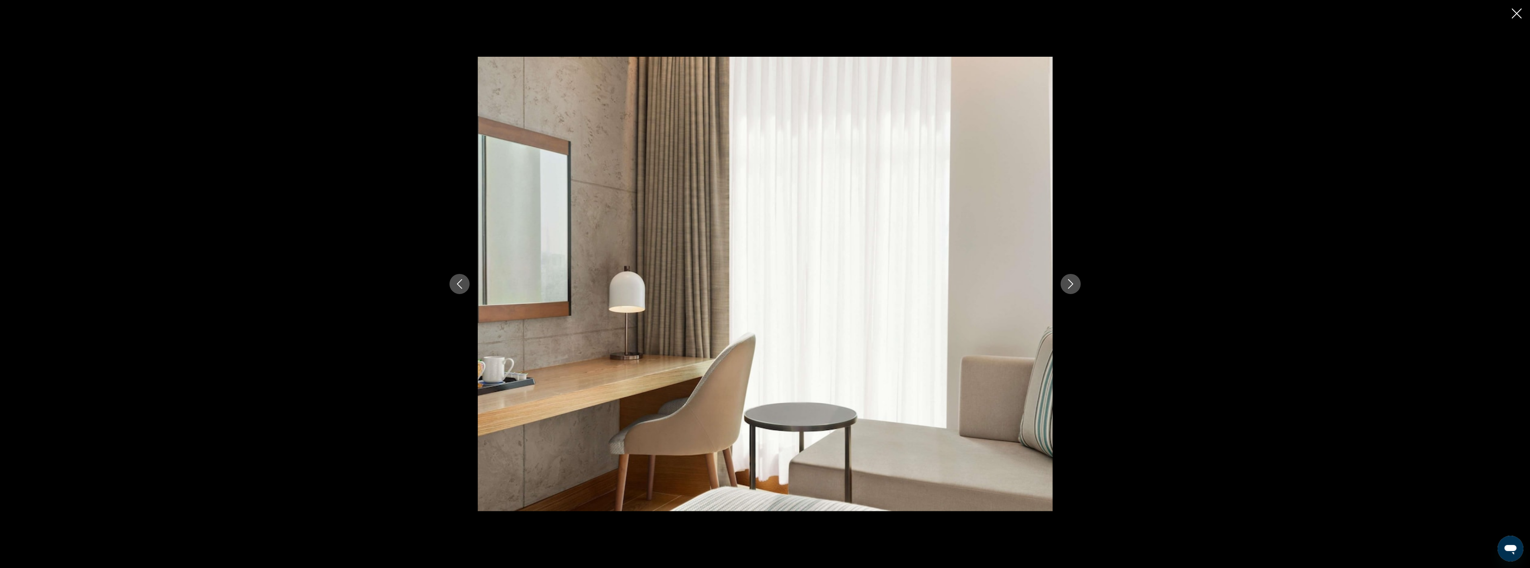
click at [1075, 285] on icon "Next image" at bounding box center [1071, 284] width 10 height 10
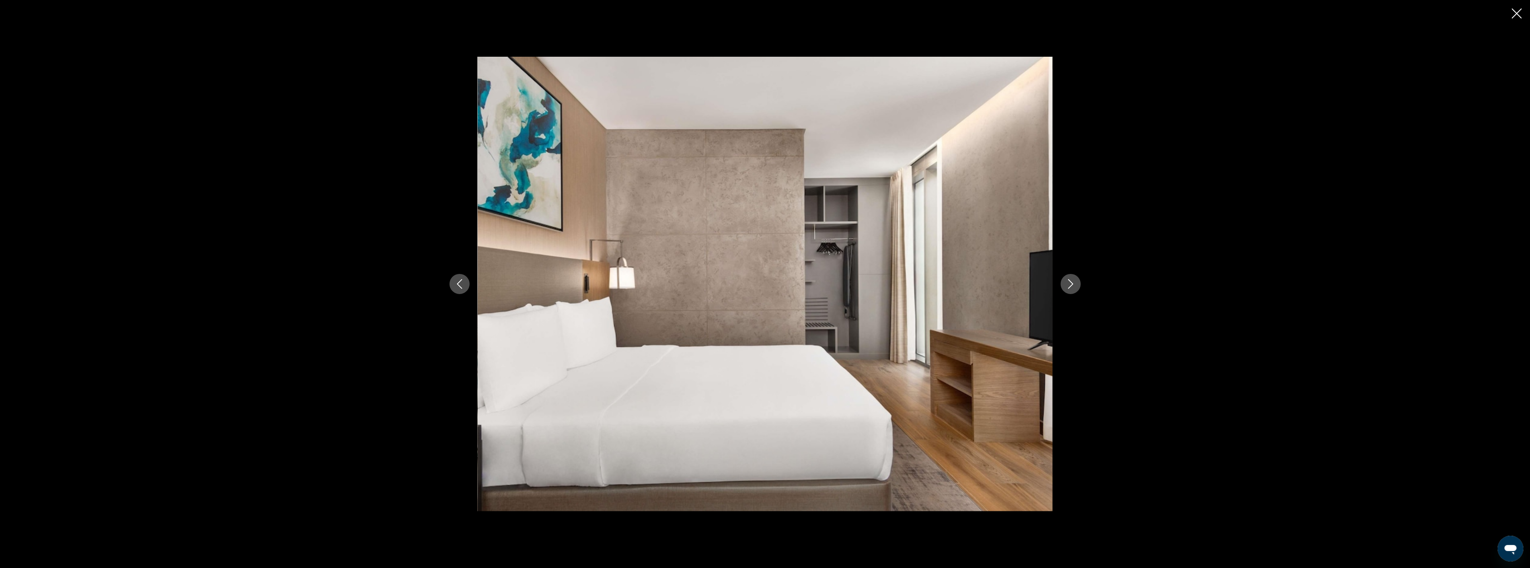
click at [1075, 285] on icon "Next image" at bounding box center [1071, 284] width 10 height 10
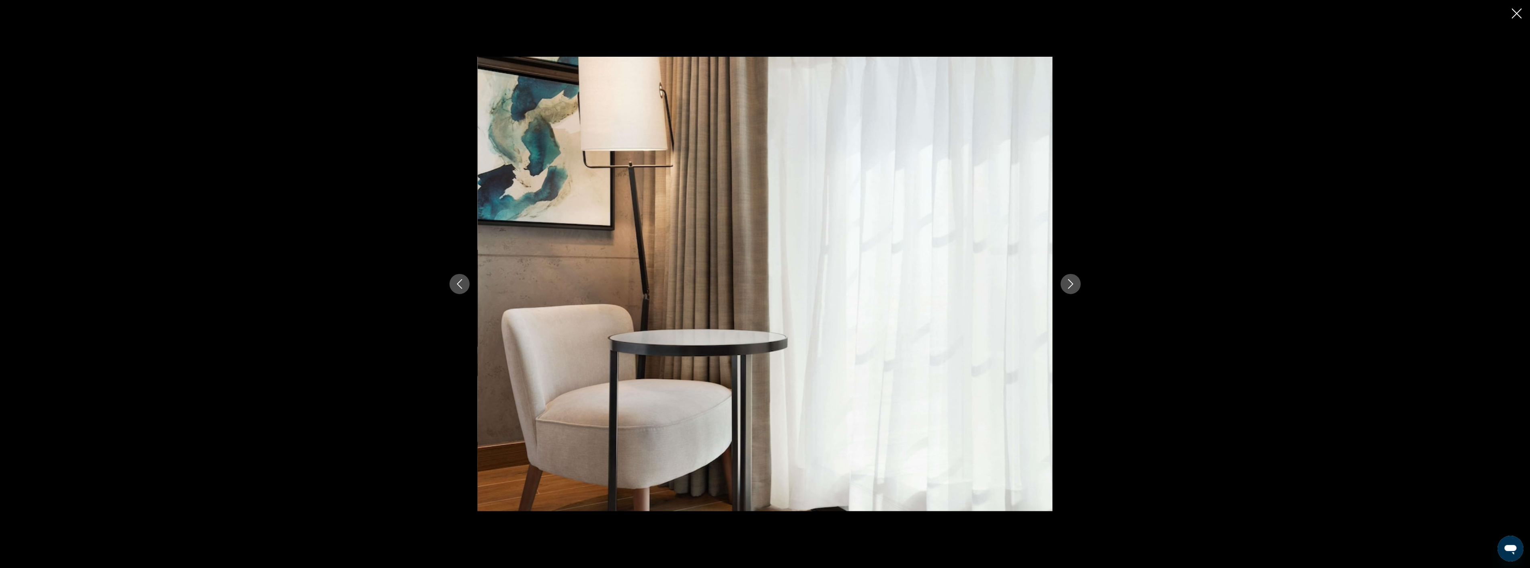
click at [1075, 285] on icon "Next image" at bounding box center [1071, 284] width 10 height 10
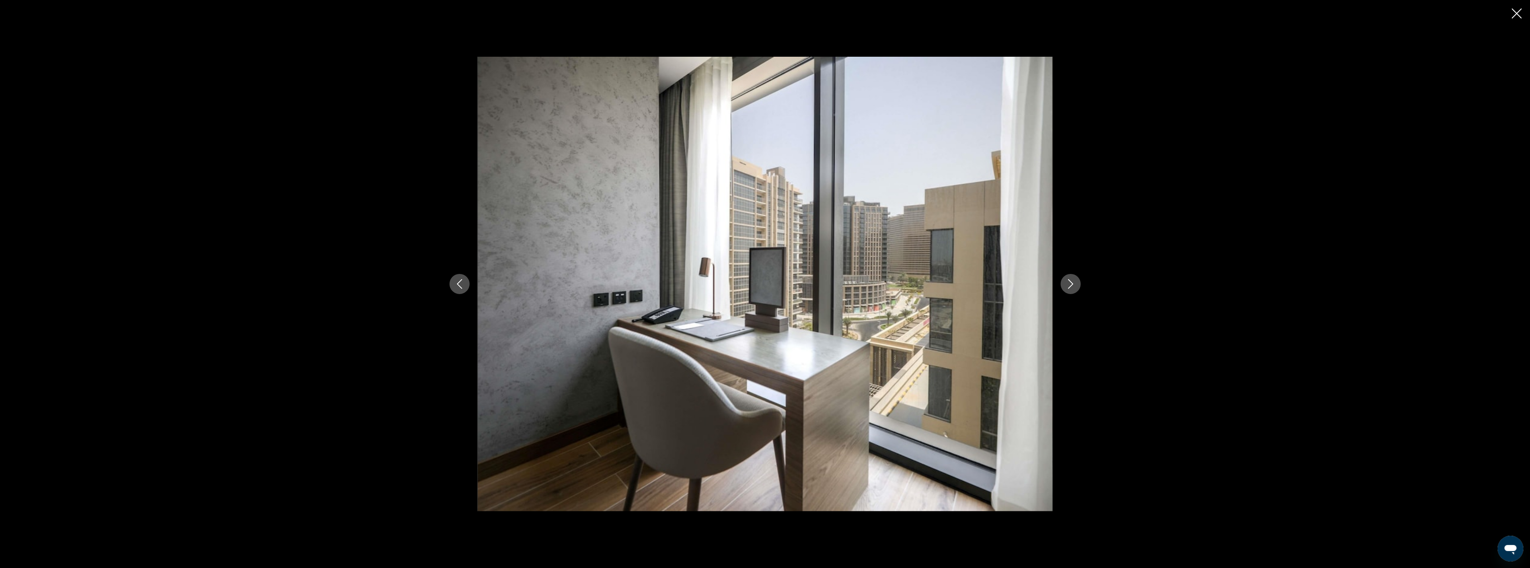
click at [1075, 285] on icon "Next image" at bounding box center [1071, 284] width 10 height 10
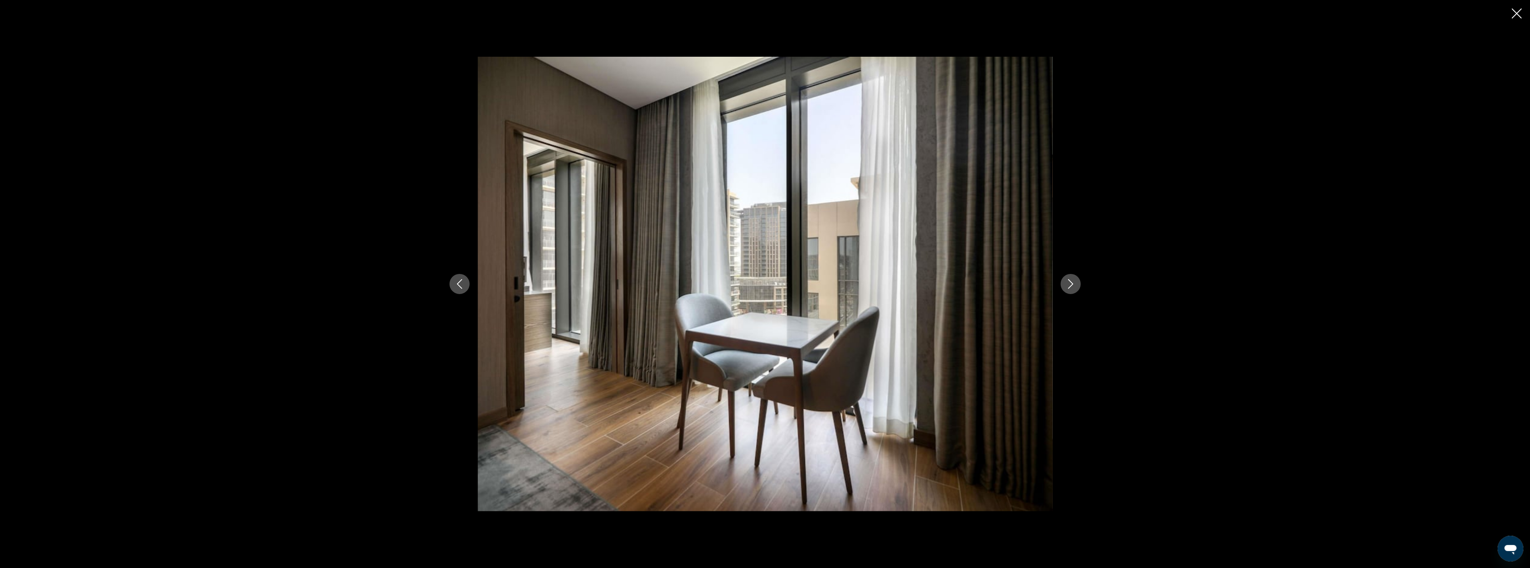
click at [1075, 285] on icon "Next image" at bounding box center [1071, 284] width 10 height 10
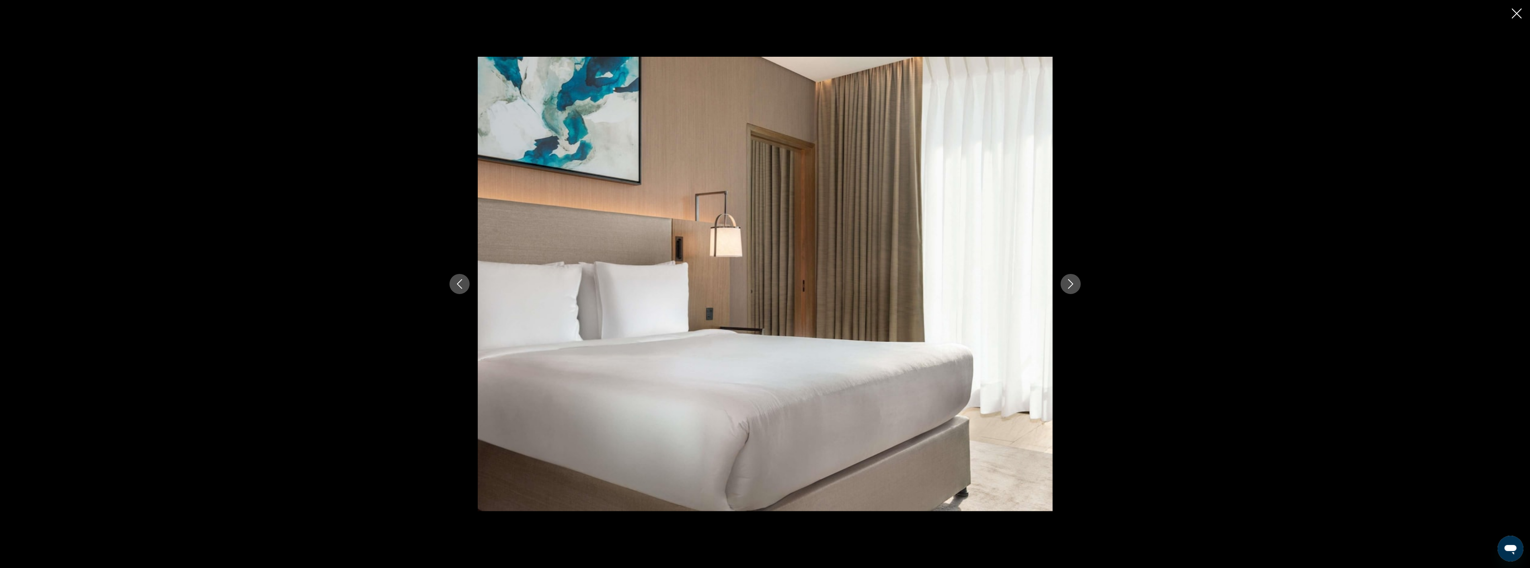
click at [1075, 285] on icon "Next image" at bounding box center [1071, 284] width 10 height 10
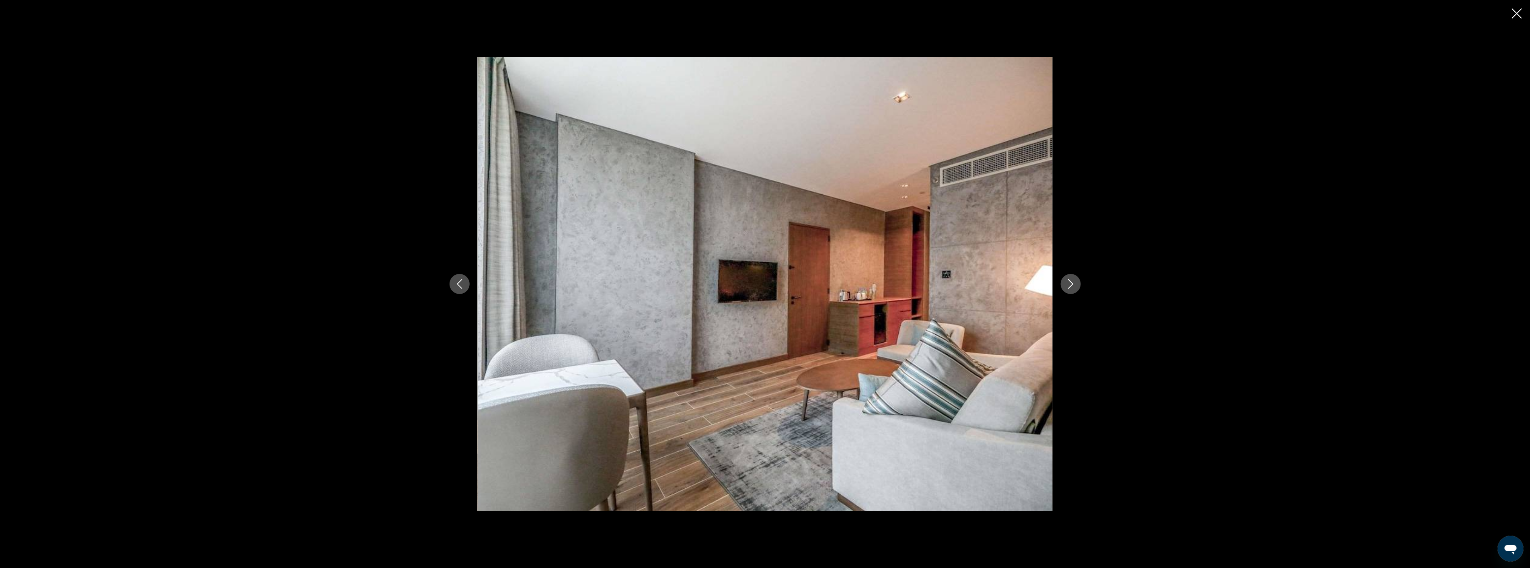
click at [1075, 285] on icon "Next image" at bounding box center [1071, 284] width 10 height 10
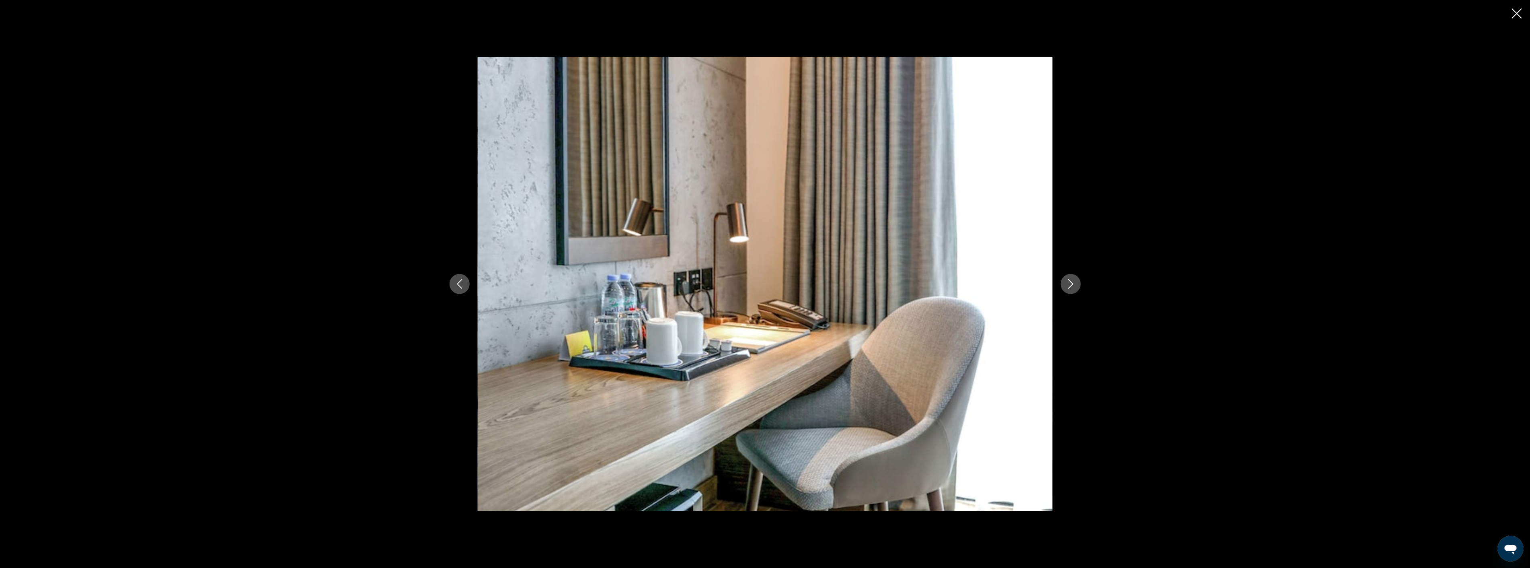
click at [1075, 285] on icon "Next image" at bounding box center [1071, 284] width 10 height 10
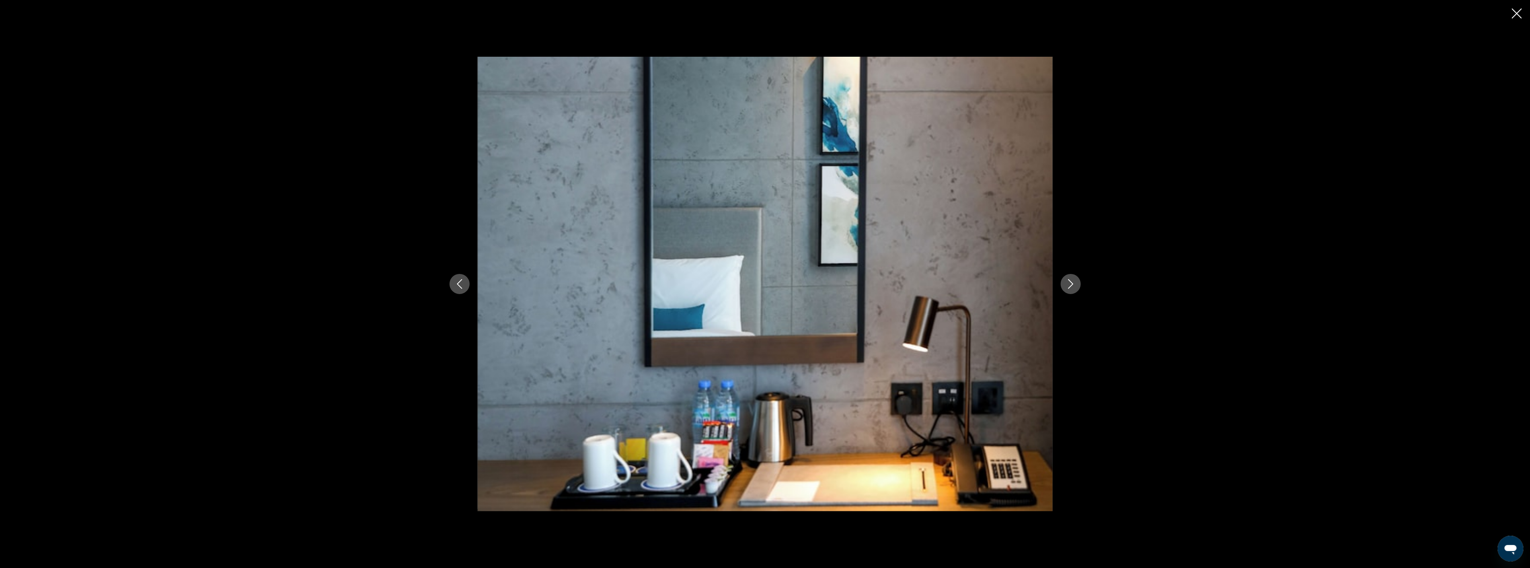
click at [1075, 285] on icon "Next image" at bounding box center [1071, 284] width 10 height 10
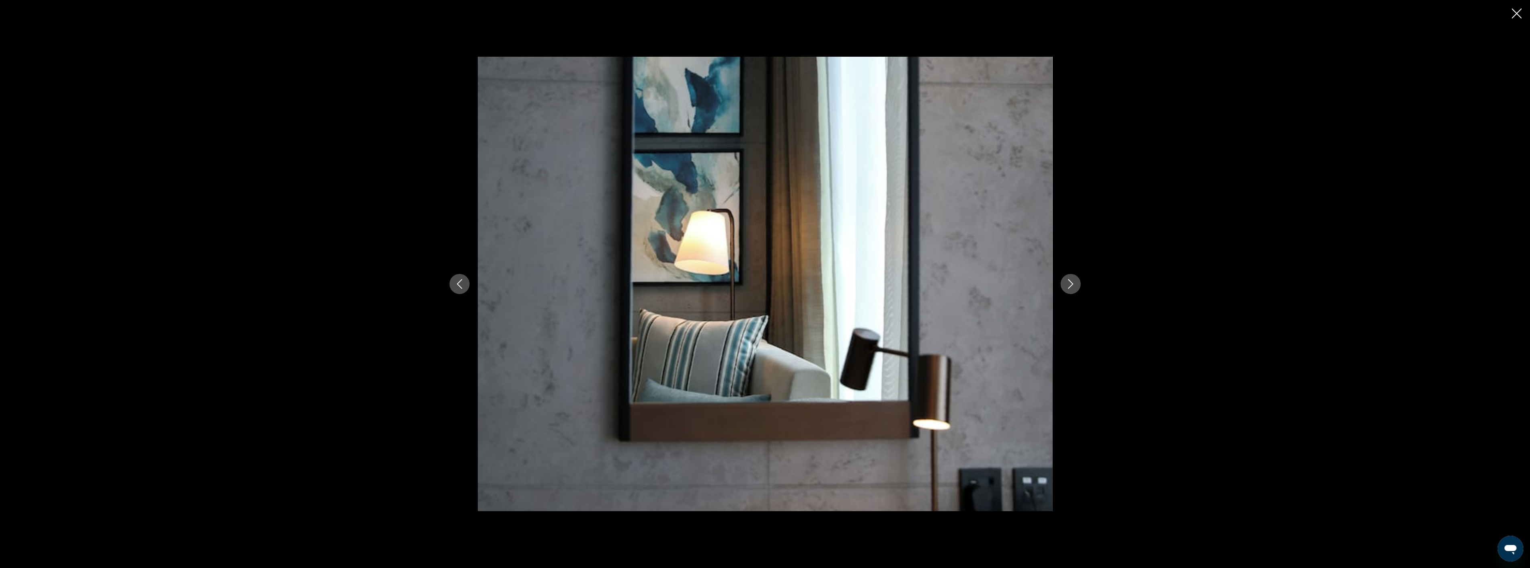
click at [1075, 285] on icon "Next image" at bounding box center [1071, 284] width 10 height 10
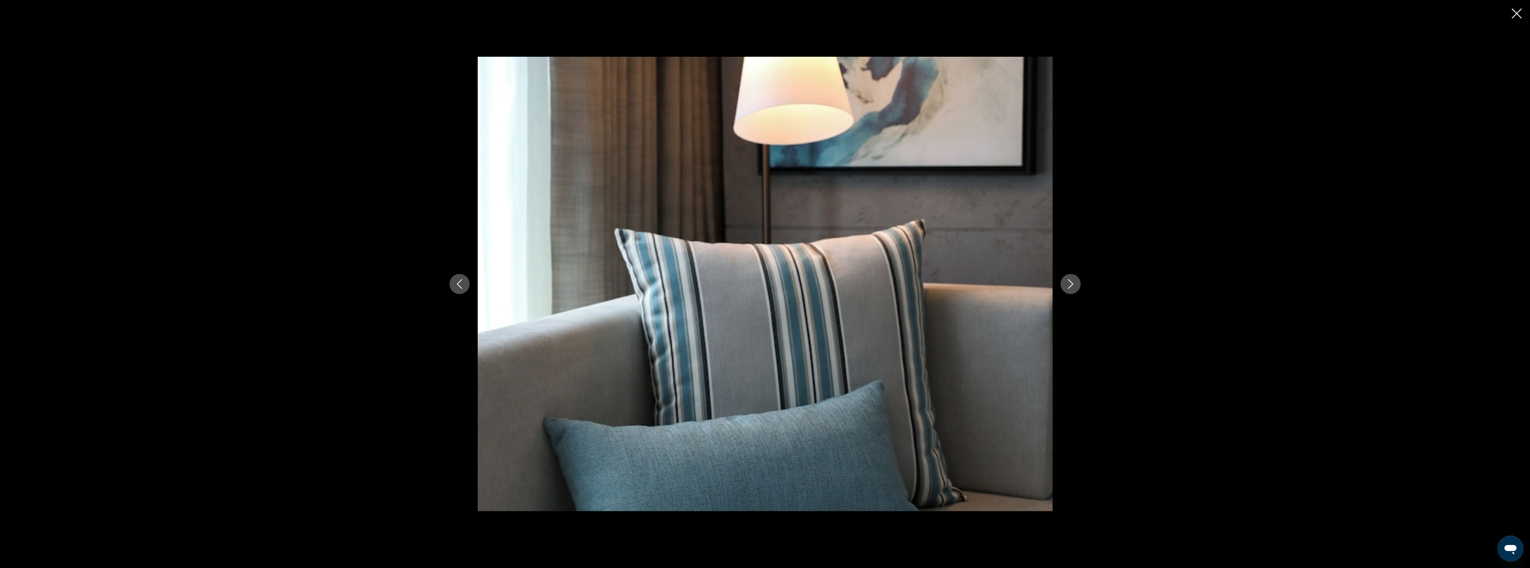
click at [1075, 285] on icon "Next image" at bounding box center [1071, 284] width 10 height 10
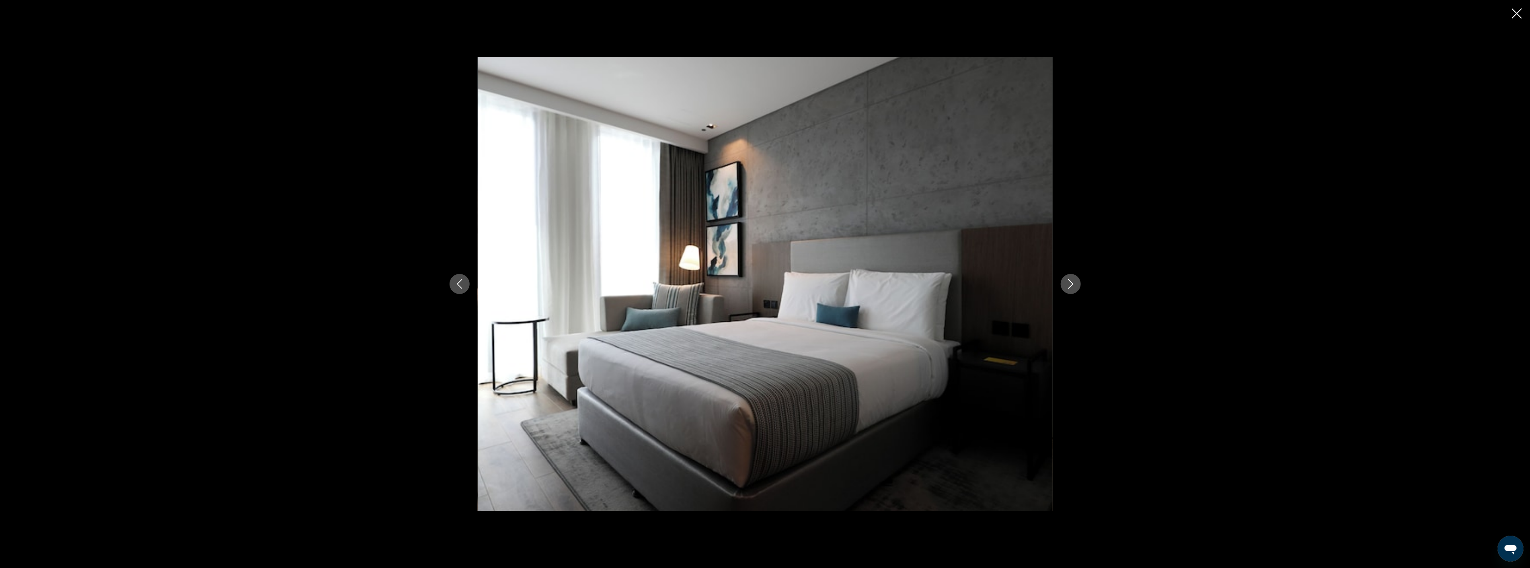
click at [1075, 285] on icon "Next image" at bounding box center [1071, 284] width 10 height 10
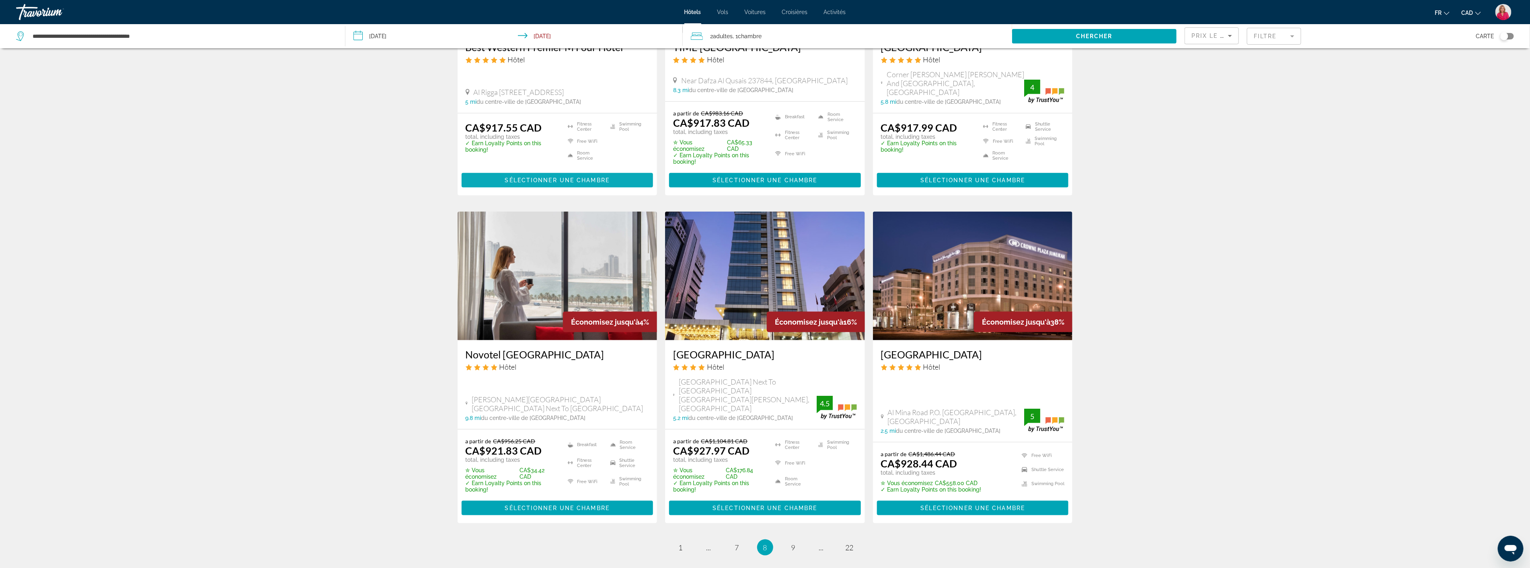
scroll to position [804, 0]
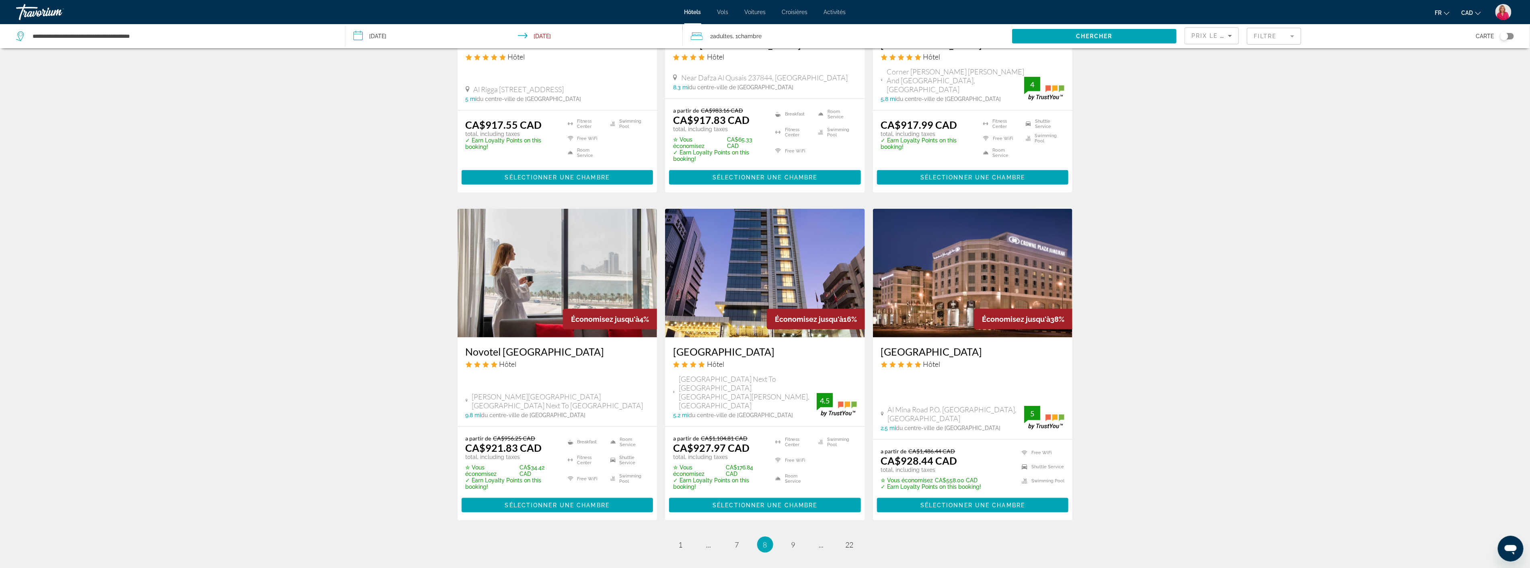
drag, startPoint x: 881, startPoint y: 331, endPoint x: 1016, endPoint y: 330, distance: 135.1
click at [1016, 337] on div "[GEOGRAPHIC_DATA] Hôtel Al Mina Road P.O. [GEOGRAPHIC_DATA], [GEOGRAPHIC_DATA] …" at bounding box center [973, 388] width 200 height 102
copy h3 "[GEOGRAPHIC_DATA]"
click at [521, 275] on img "Main content" at bounding box center [558, 273] width 200 height 129
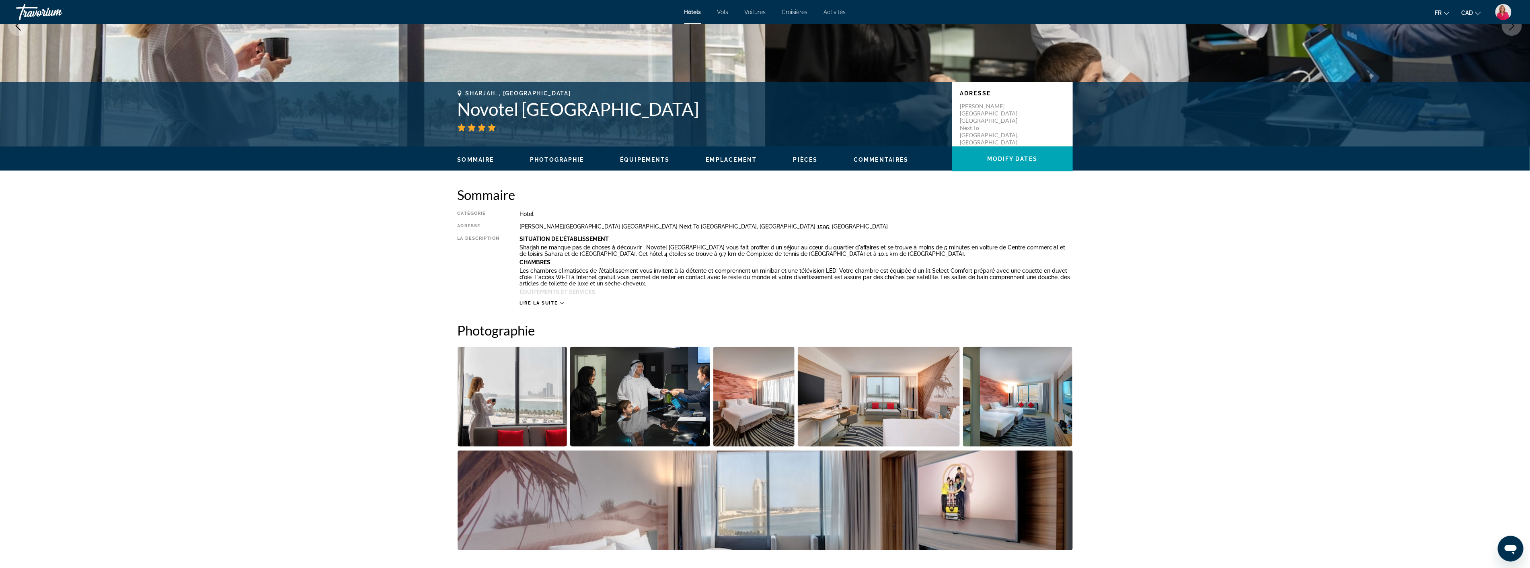
scroll to position [179, 0]
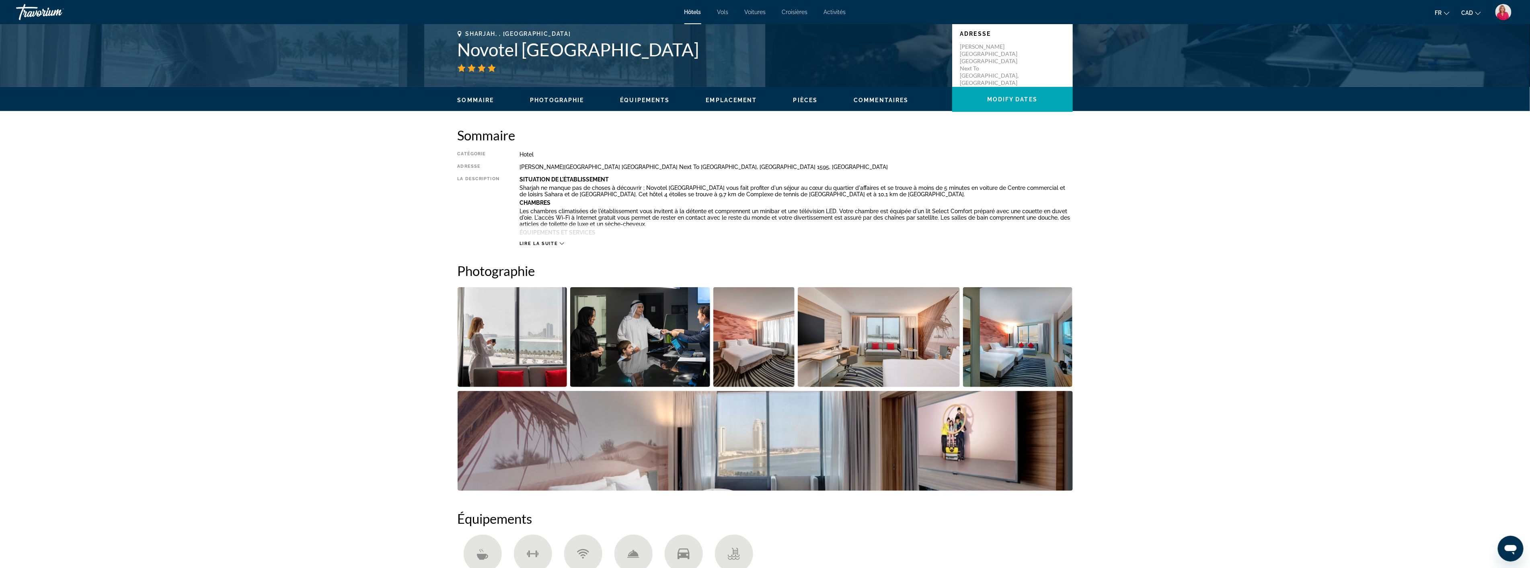
click at [519, 343] on img "Open full-screen image slider" at bounding box center [513, 337] width 110 height 100
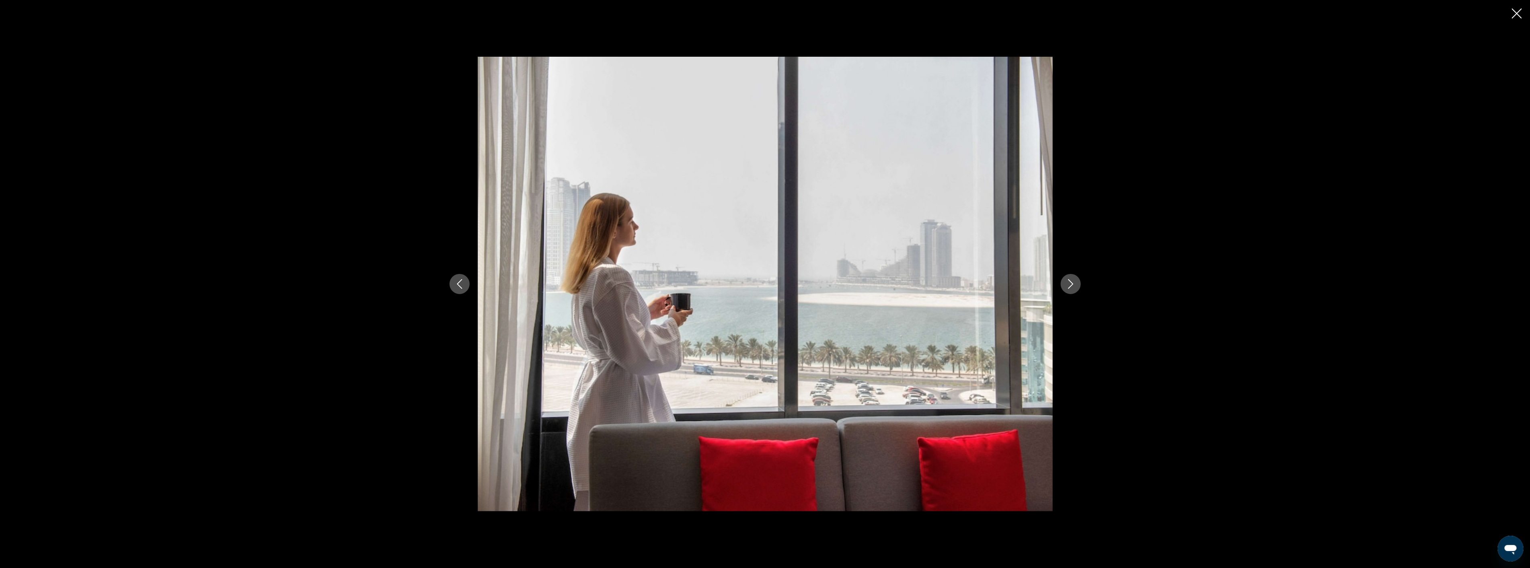
click at [1070, 279] on icon "Next image" at bounding box center [1071, 284] width 10 height 10
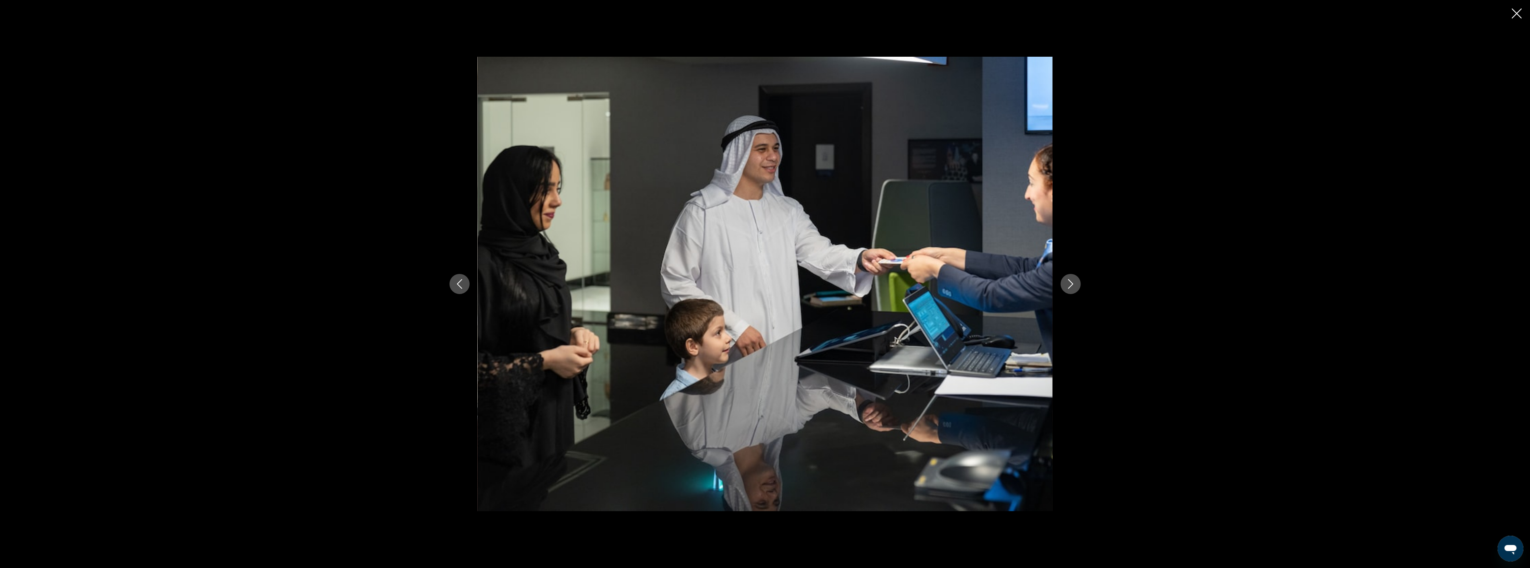
click at [1070, 279] on icon "Next image" at bounding box center [1071, 284] width 10 height 10
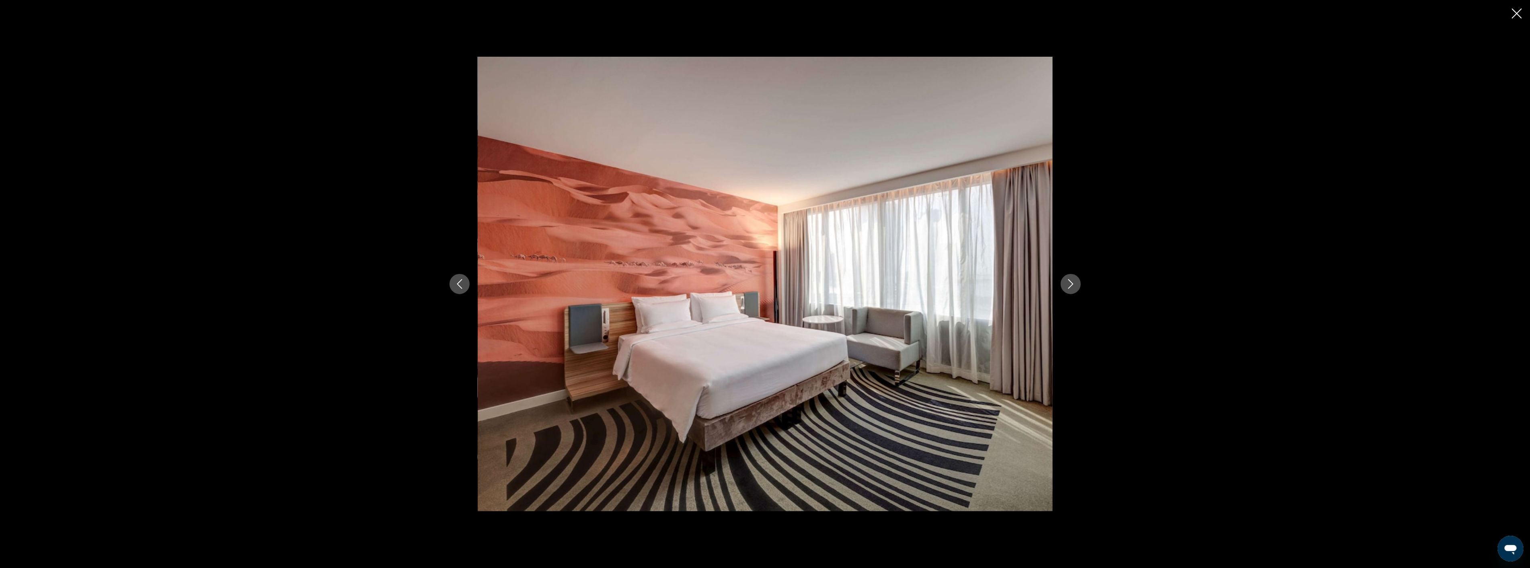
click at [1070, 279] on icon "Next image" at bounding box center [1071, 284] width 10 height 10
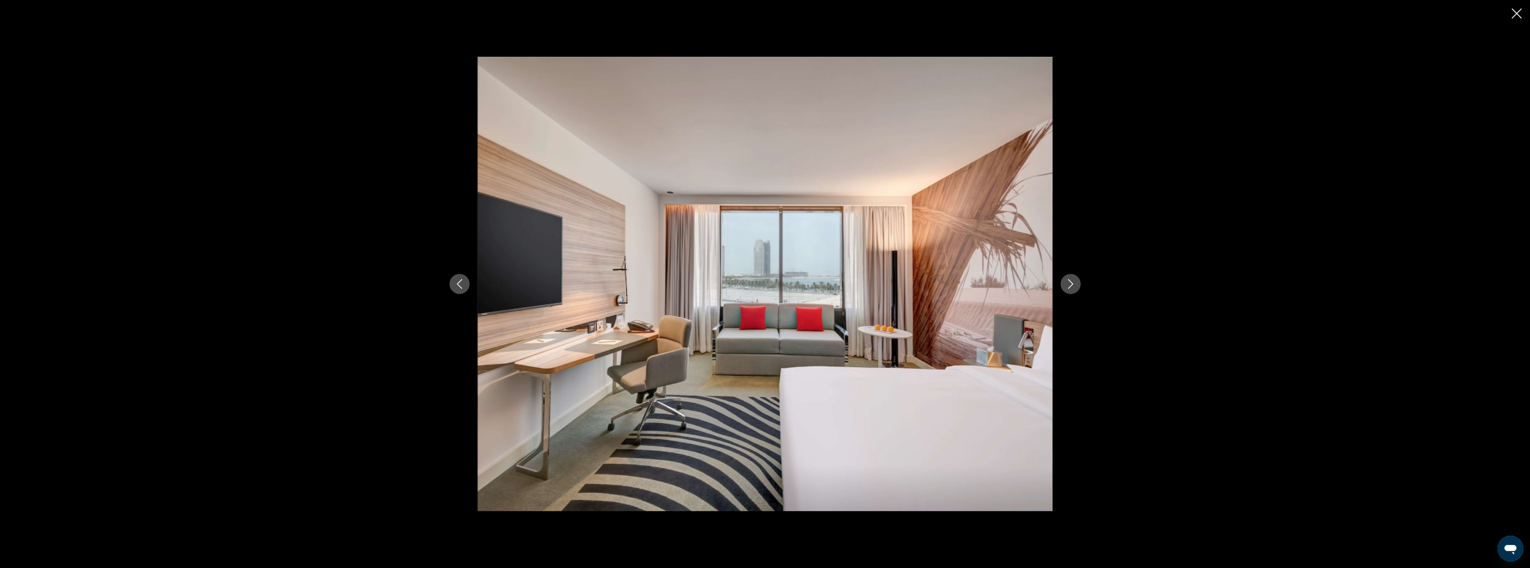
click at [1068, 282] on icon "Next image" at bounding box center [1071, 284] width 10 height 10
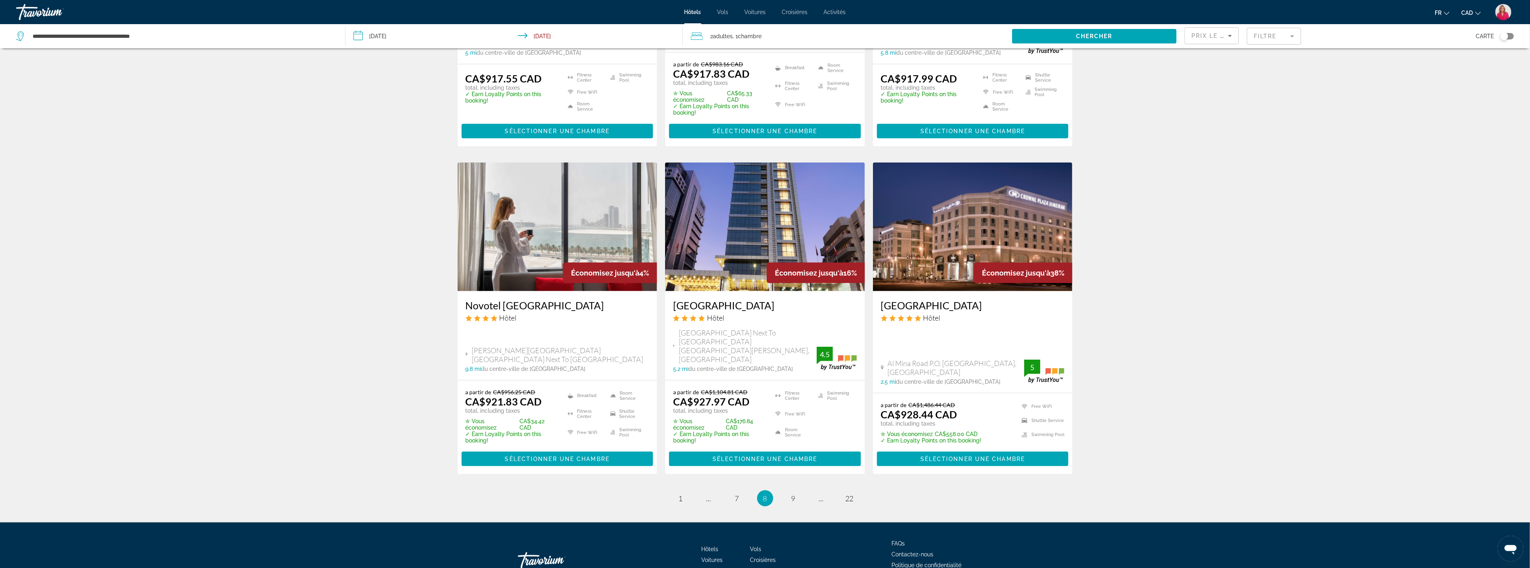
scroll to position [863, 0]
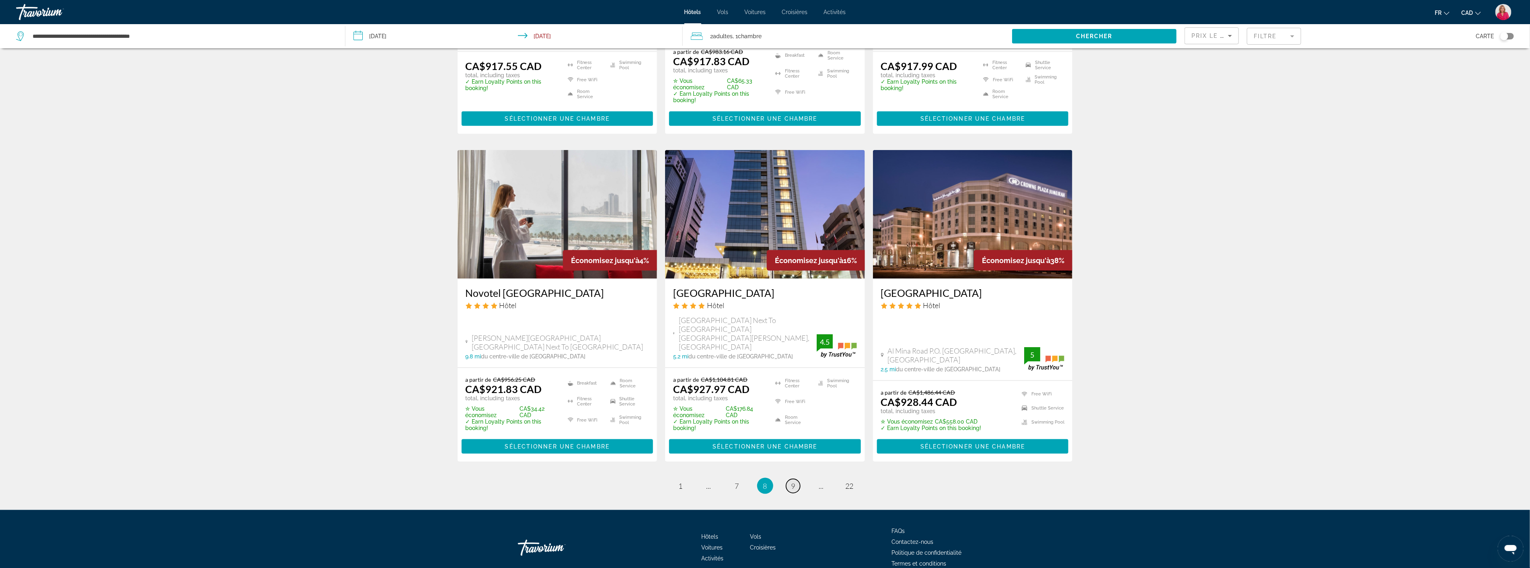
click at [794, 481] on span "9" at bounding box center [793, 485] width 4 height 9
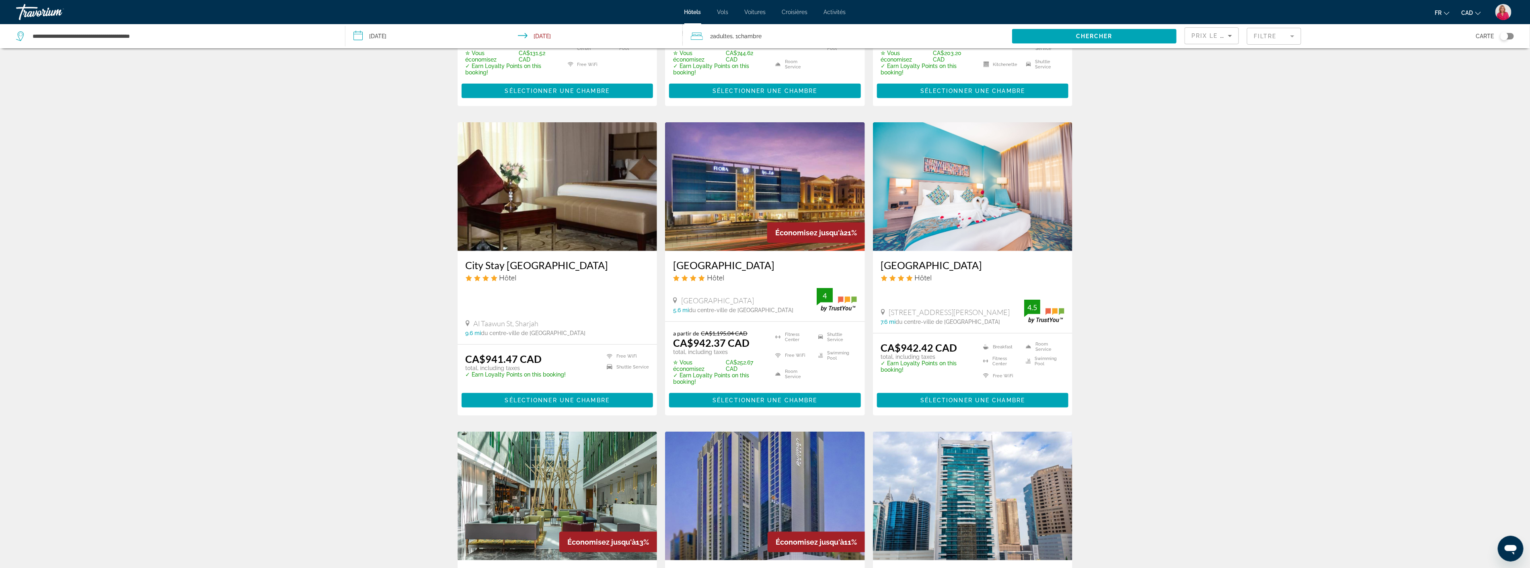
scroll to position [804, 0]
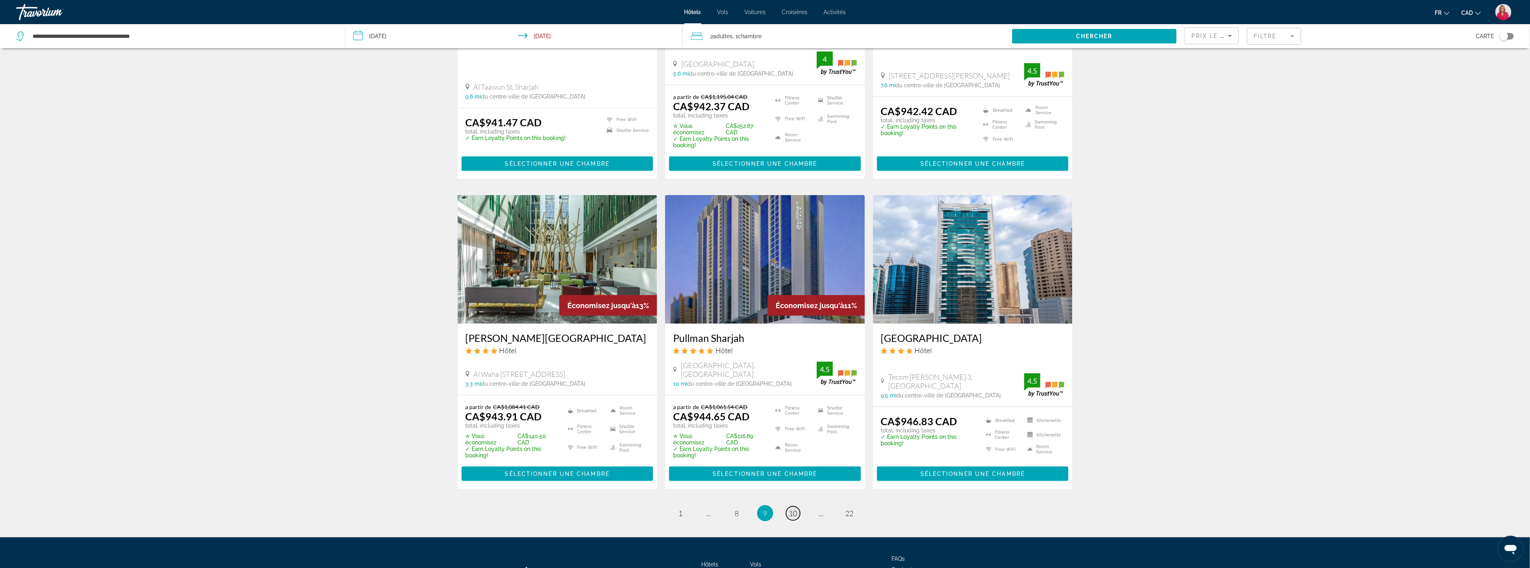
click at [793, 511] on span "10" at bounding box center [793, 513] width 8 height 9
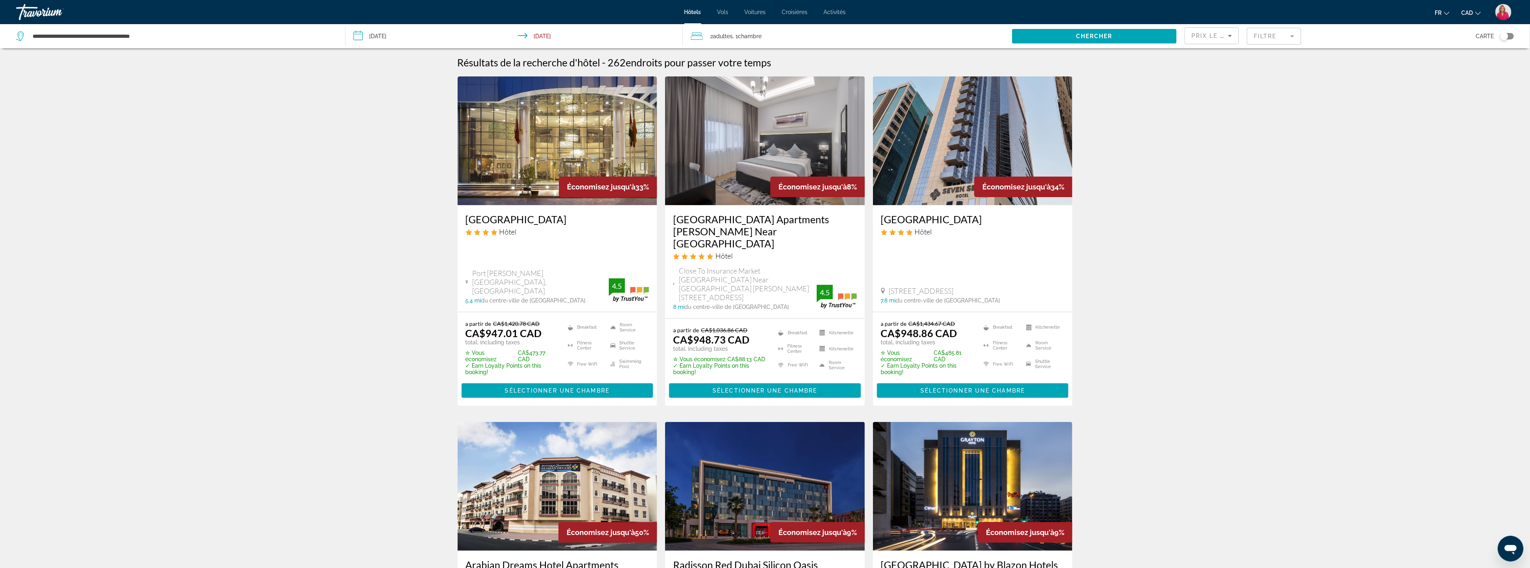
click at [1266, 38] on mat-form-field "Filtre" at bounding box center [1274, 36] width 54 height 17
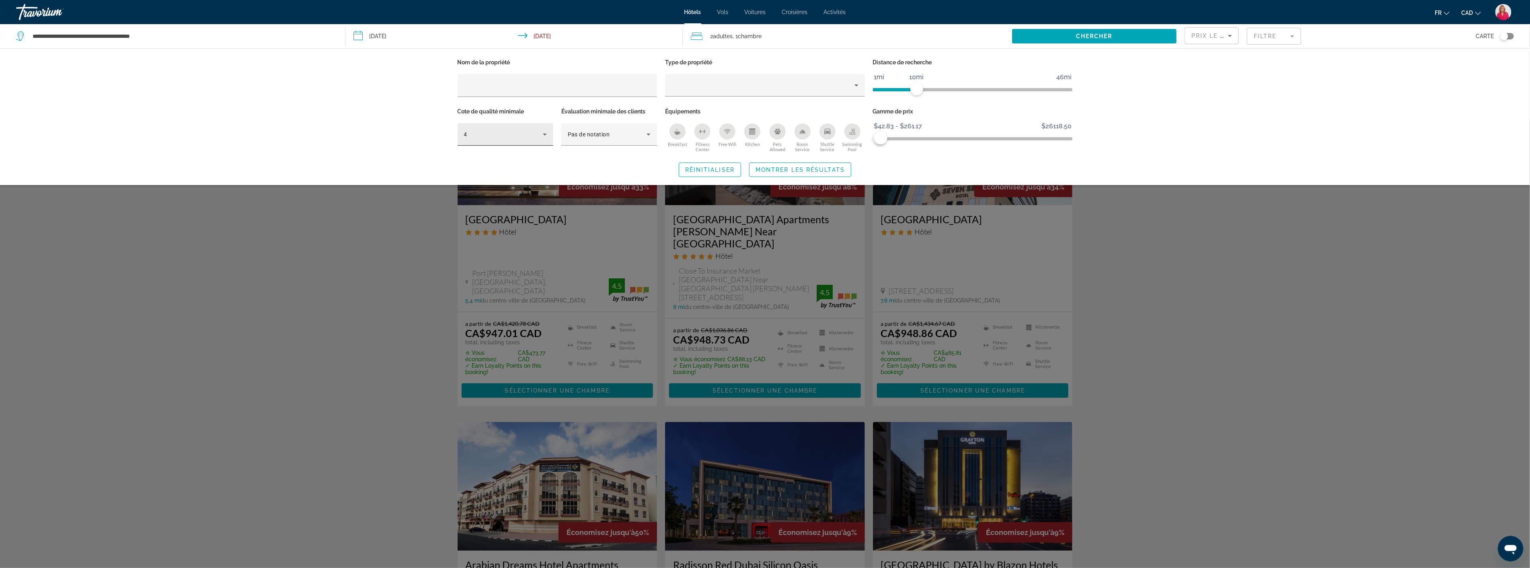
click at [504, 141] on div "4" at bounding box center [505, 134] width 83 height 23
click at [483, 202] on mat-option "5" at bounding box center [506, 196] width 96 height 19
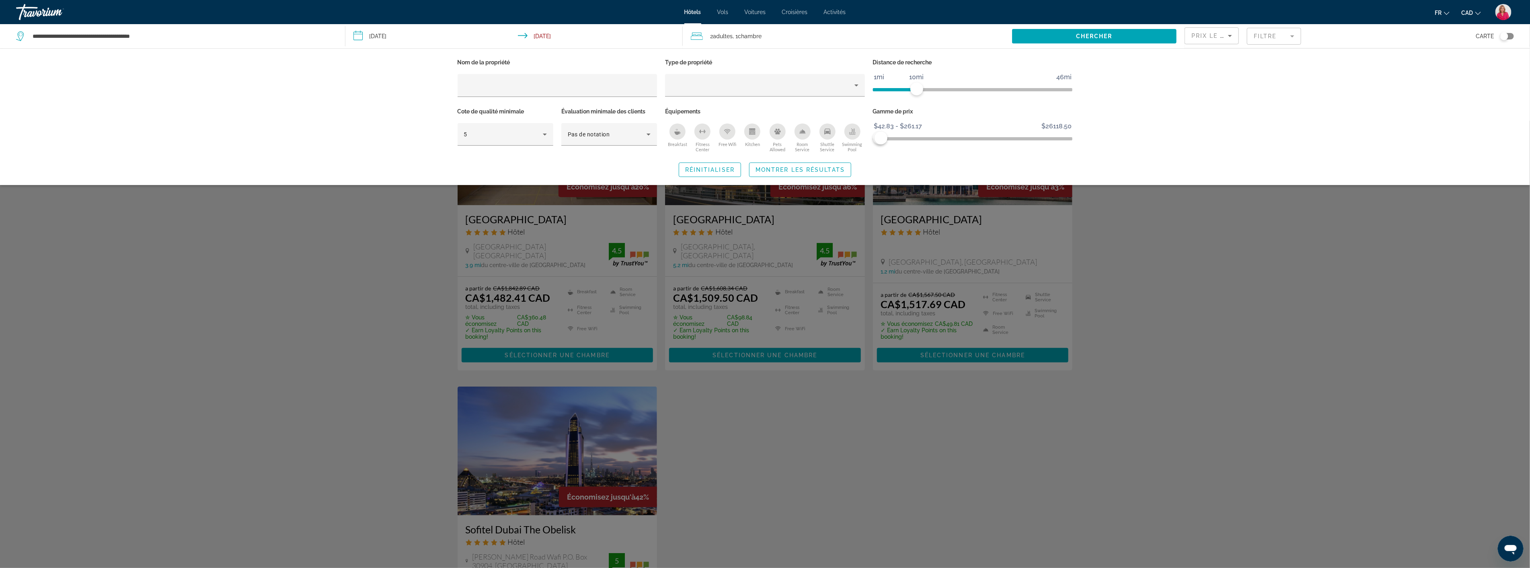
click at [372, 233] on div "Search widget" at bounding box center [765, 344] width 1530 height 447
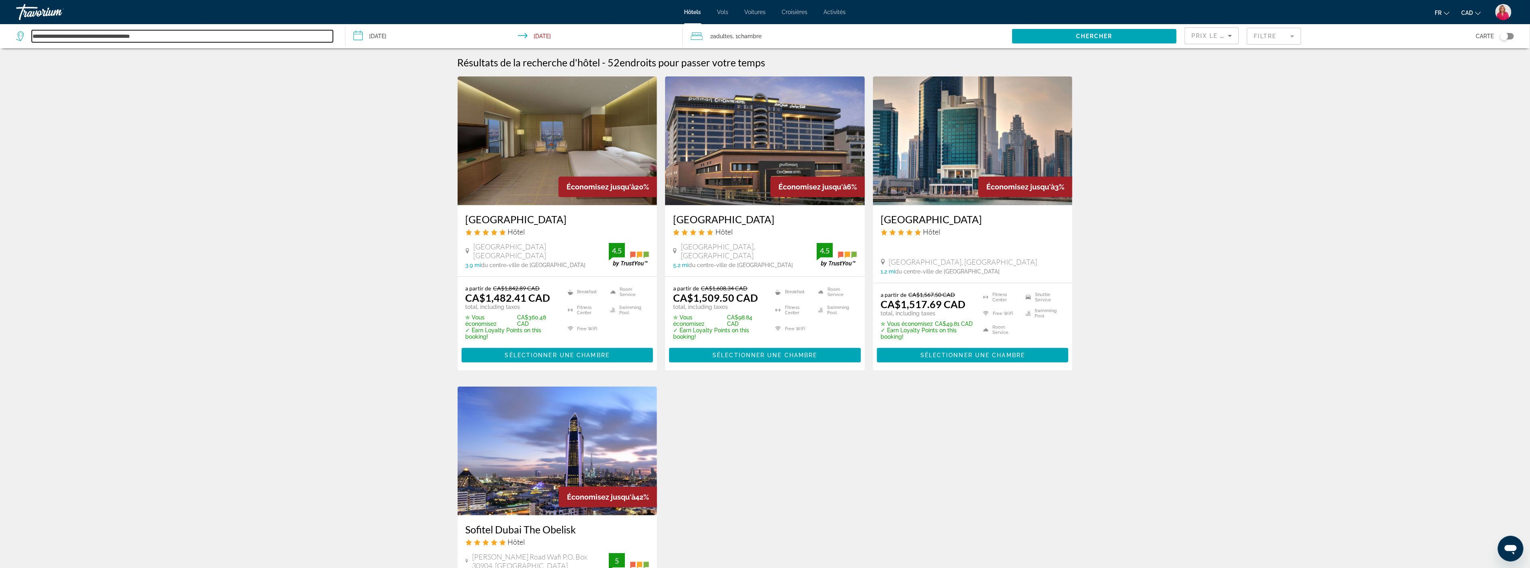
click at [195, 33] on input "**********" at bounding box center [182, 36] width 301 height 12
type input "*"
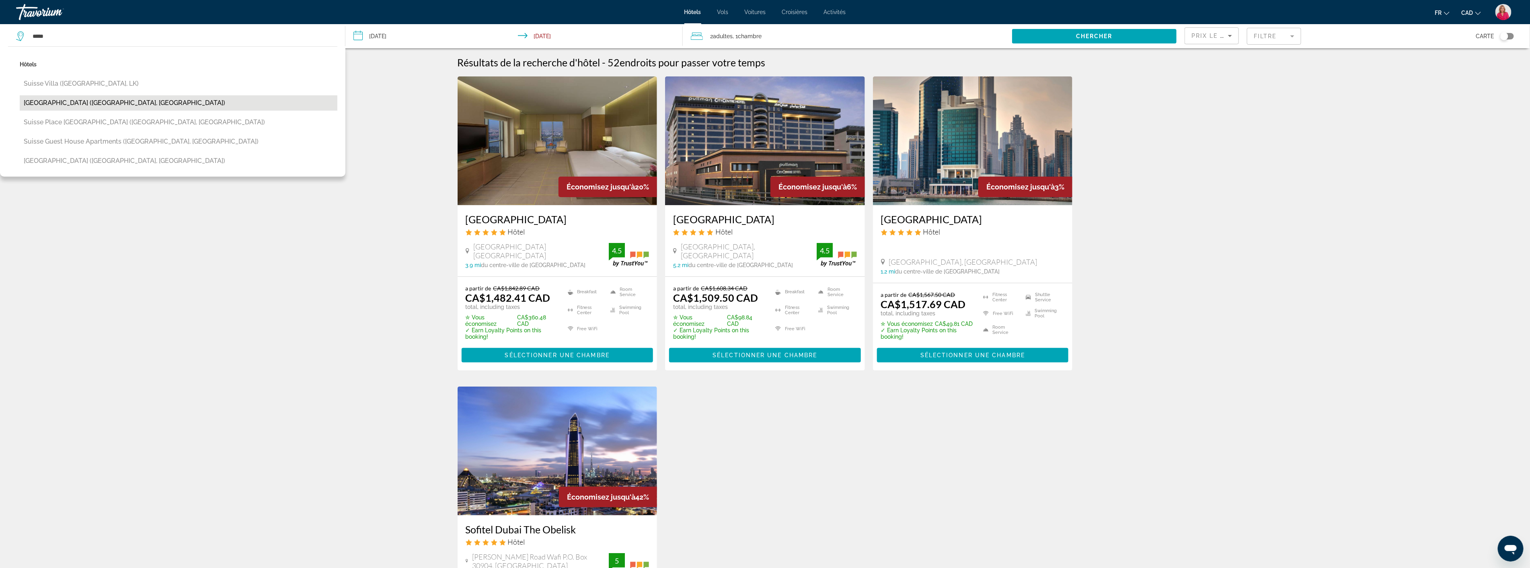
click at [92, 100] on button "[GEOGRAPHIC_DATA] ([GEOGRAPHIC_DATA], [GEOGRAPHIC_DATA])" at bounding box center [179, 102] width 318 height 15
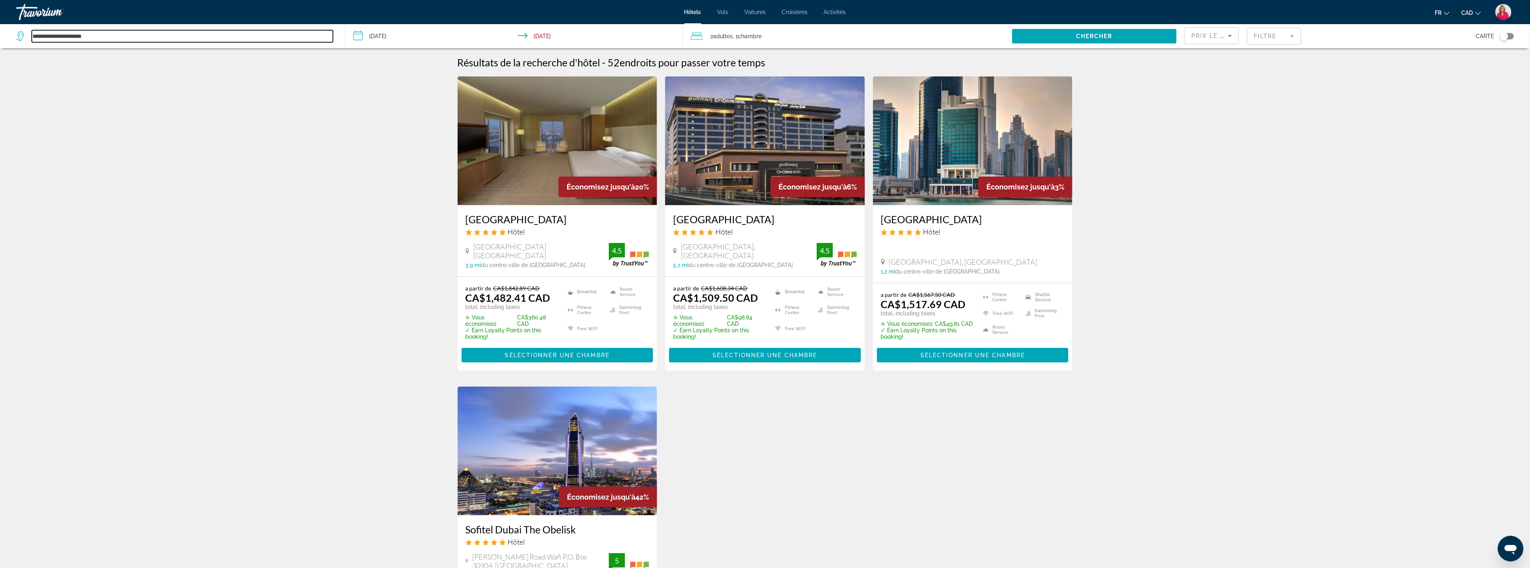
click at [107, 37] on input "**********" at bounding box center [182, 36] width 301 height 12
click at [50, 38] on input "**********" at bounding box center [182, 36] width 301 height 12
click at [82, 37] on input "**********" at bounding box center [182, 36] width 301 height 12
drag, startPoint x: 85, startPoint y: 39, endPoint x: 14, endPoint y: 38, distance: 70.8
click at [14, 38] on app-destination-search "**********" at bounding box center [172, 36] width 345 height 24
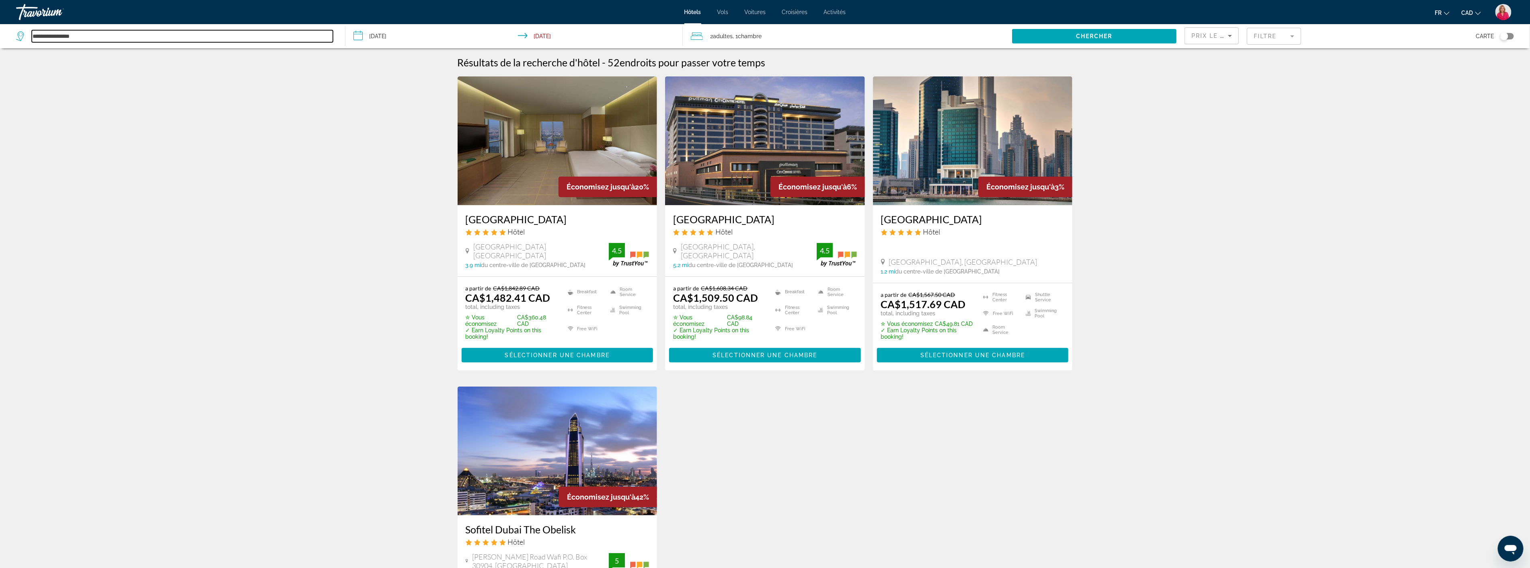
type input "**********"
drag, startPoint x: 79, startPoint y: 33, endPoint x: 27, endPoint y: 29, distance: 52.8
click at [27, 29] on div "**********" at bounding box center [176, 36] width 321 height 24
paste input "**********"
click at [184, 33] on input "**********" at bounding box center [182, 36] width 301 height 12
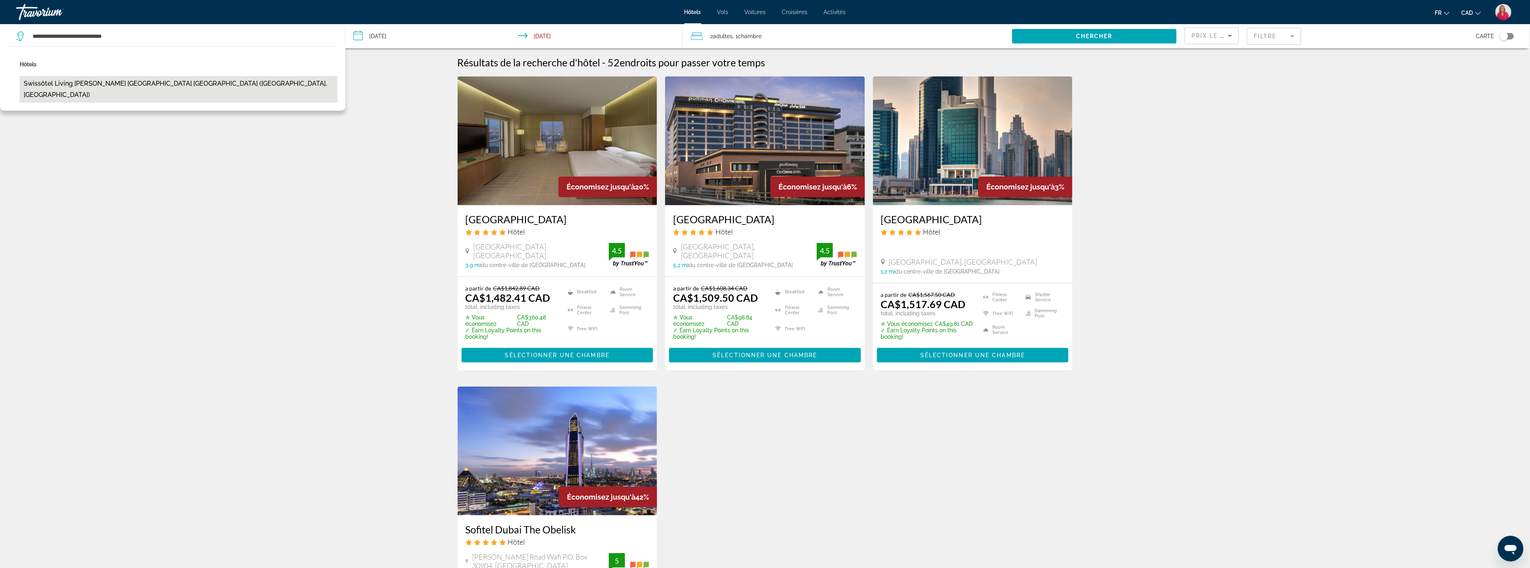
click at [150, 79] on button "Swissôtel Living [PERSON_NAME] [GEOGRAPHIC_DATA] [GEOGRAPHIC_DATA] ([GEOGRAPHIC…" at bounding box center [179, 89] width 318 height 27
type input "**********"
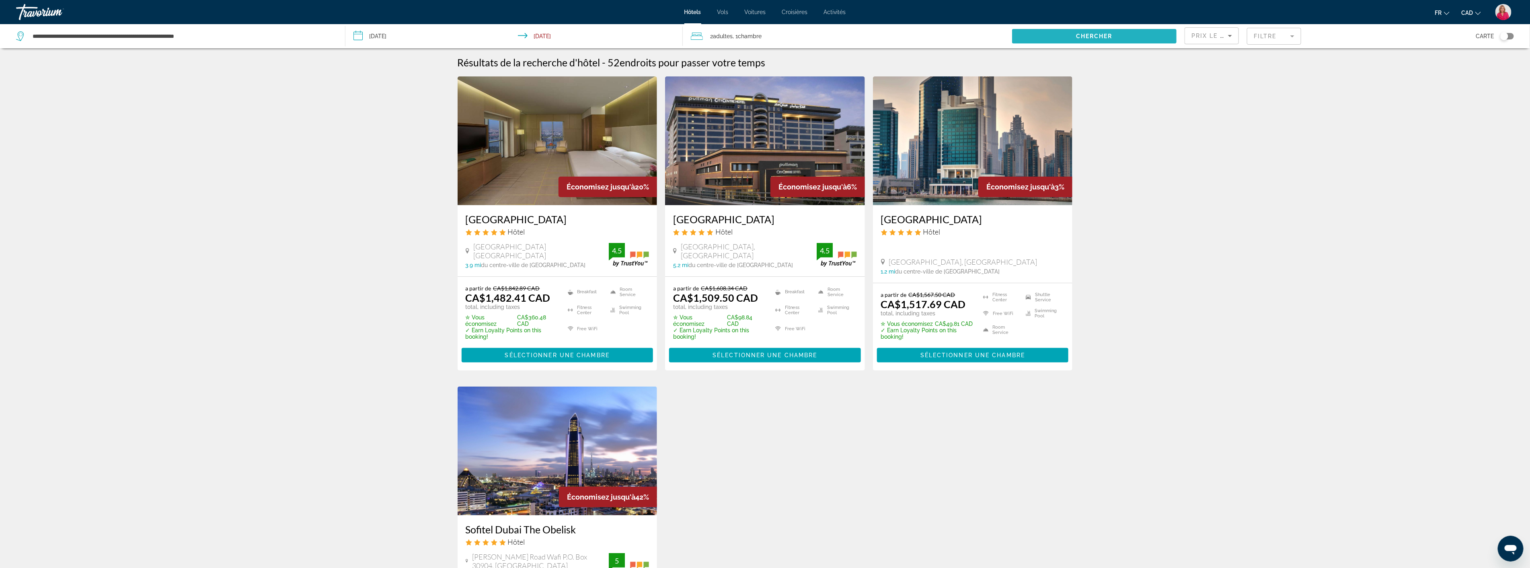
click at [1108, 32] on button "Chercher" at bounding box center [1094, 36] width 164 height 14
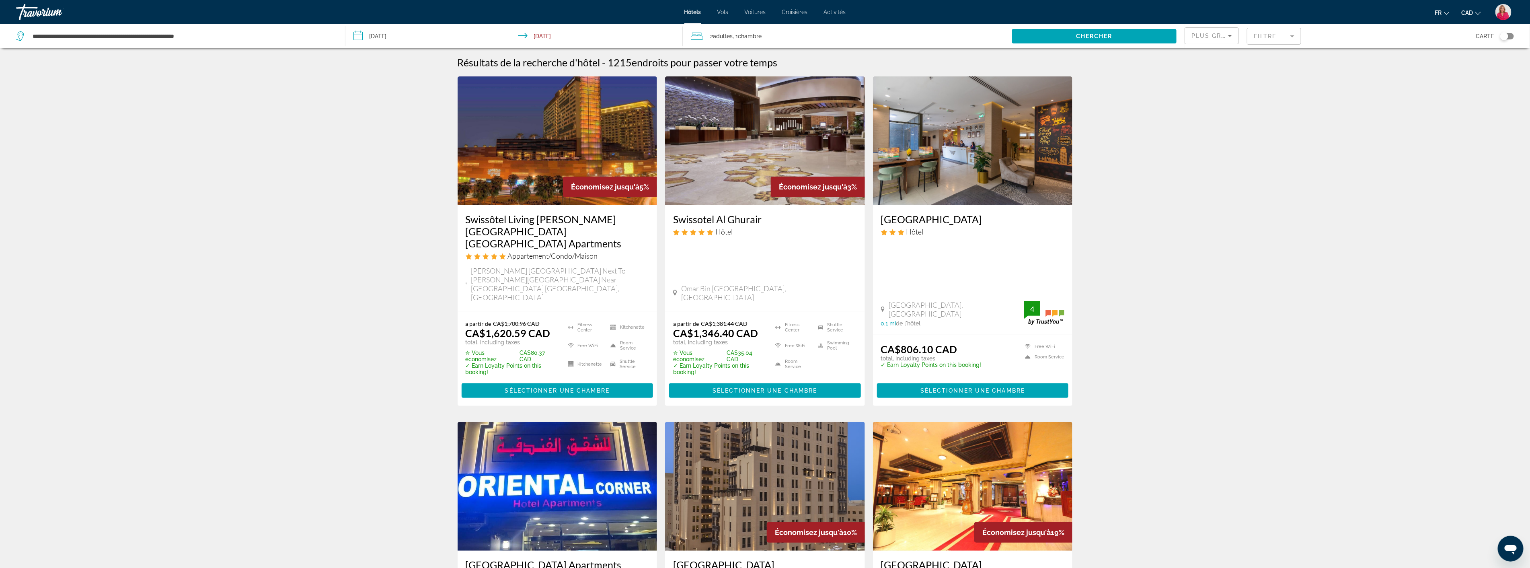
click at [728, 220] on h3 "Swissotel Al Ghurair" at bounding box center [765, 219] width 184 height 12
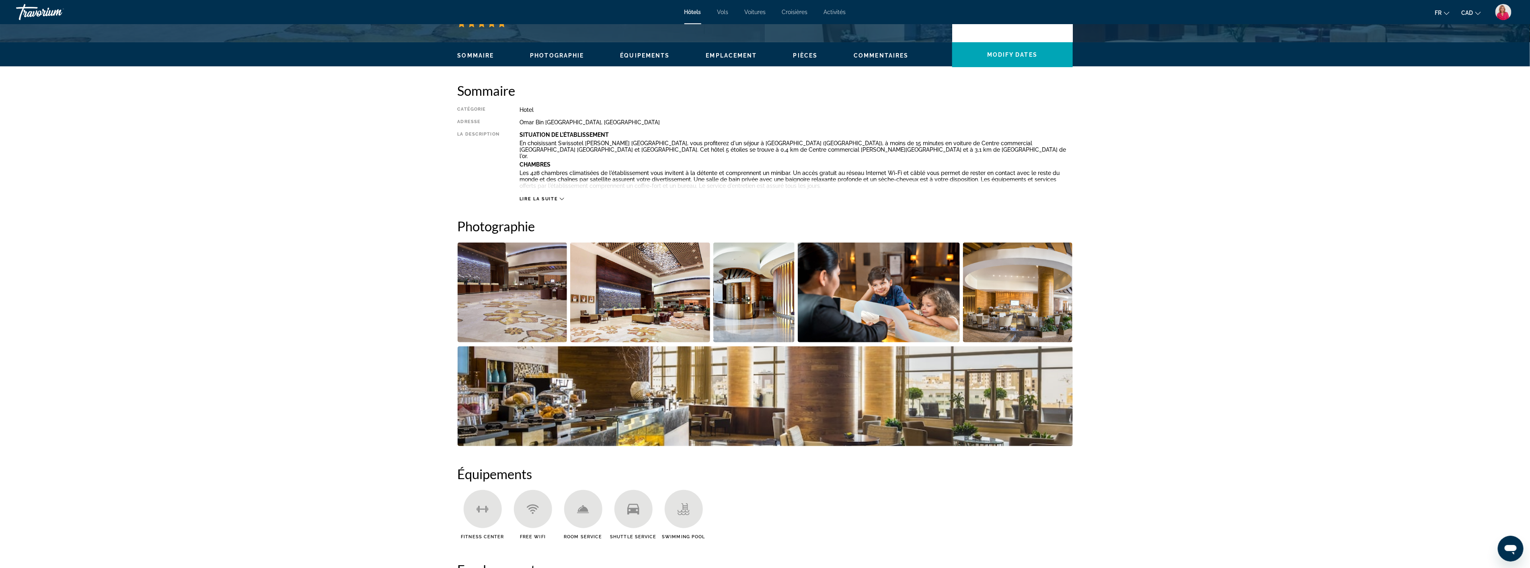
scroll to position [45, 0]
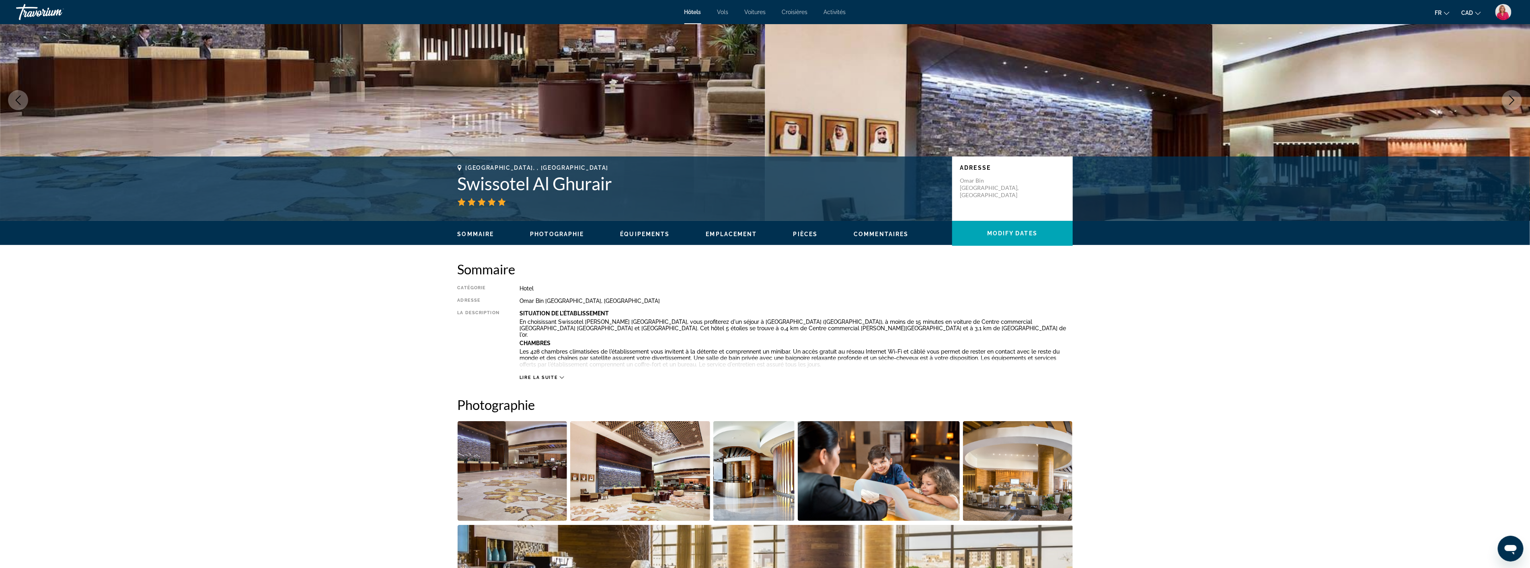
click at [547, 376] on span "Lire la suite" at bounding box center [539, 377] width 38 height 5
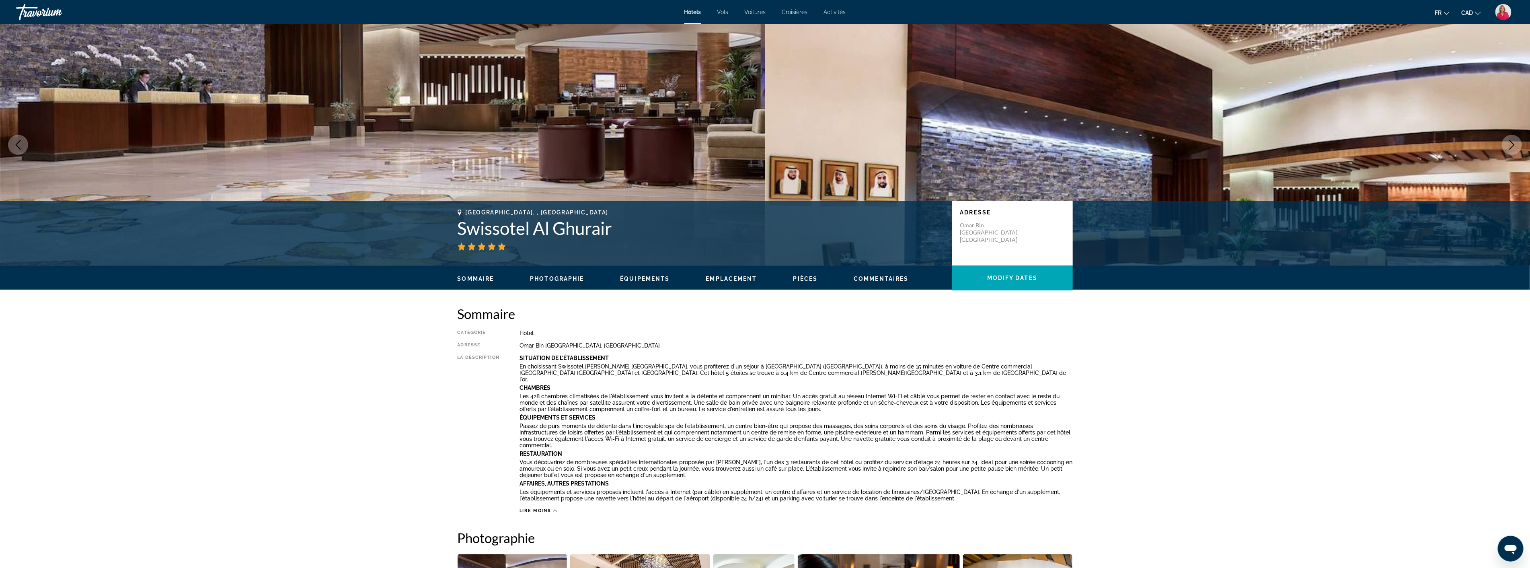
scroll to position [268, 0]
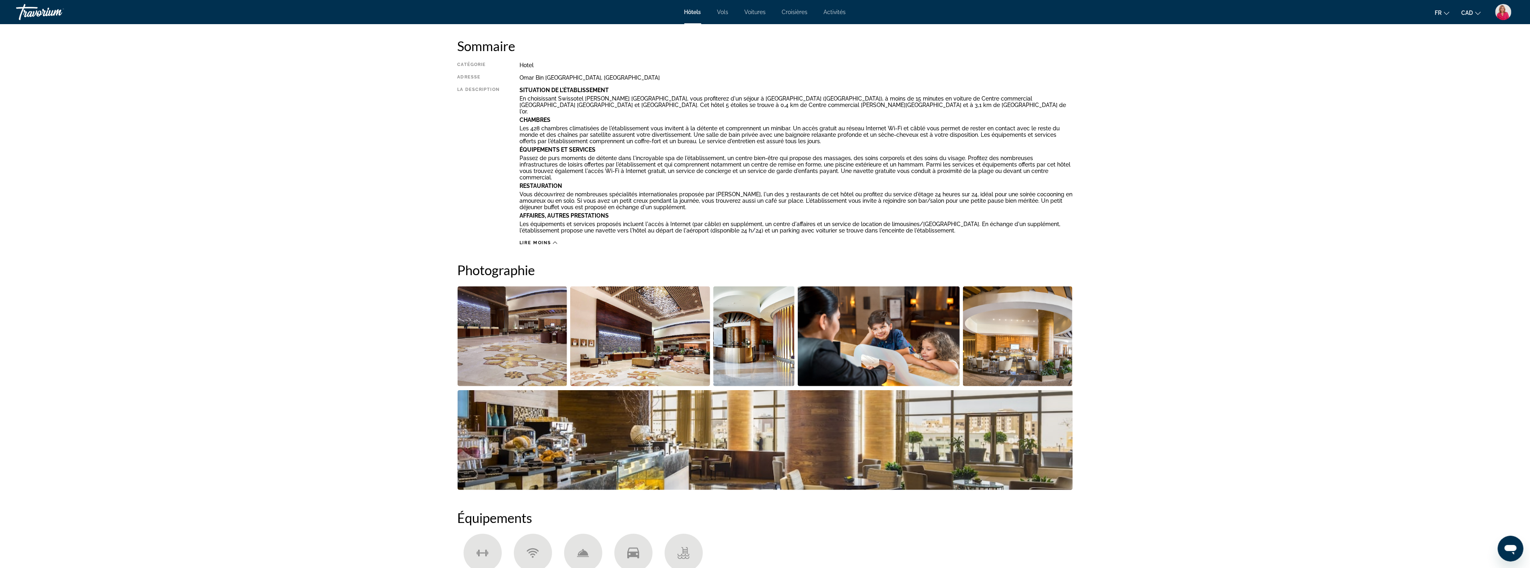
click at [487, 310] on img "Open full-screen image slider" at bounding box center [513, 336] width 110 height 100
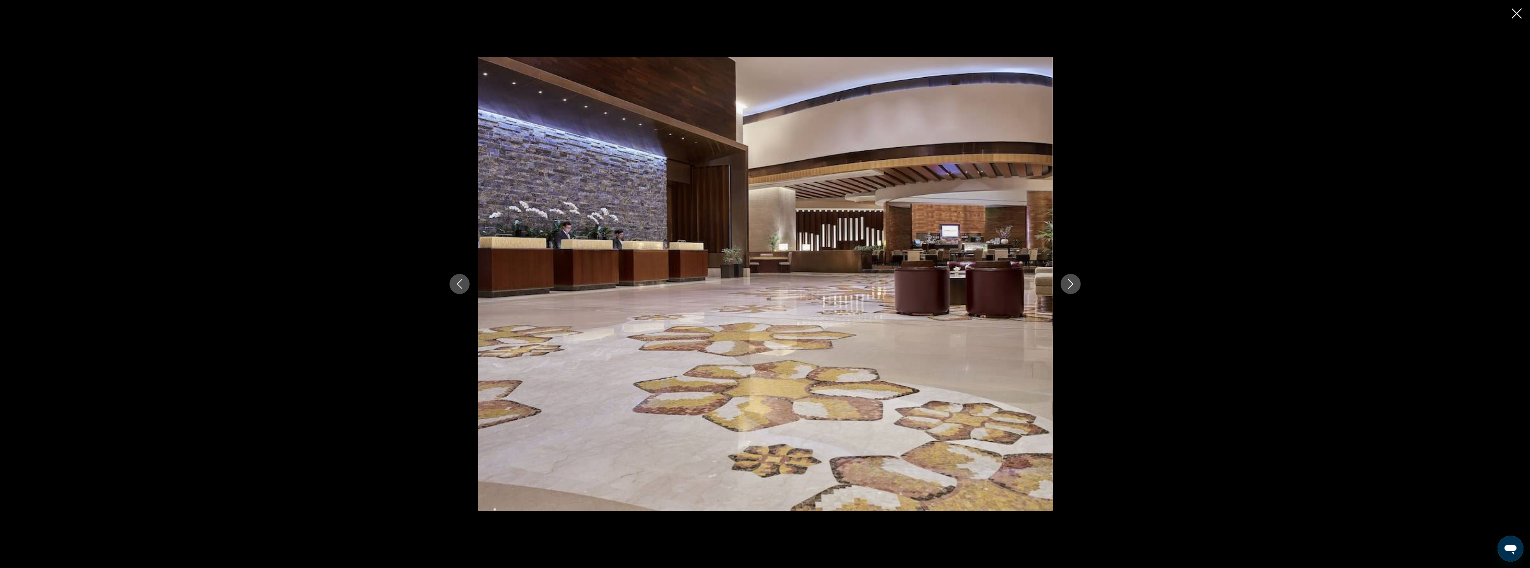
click at [1069, 282] on icon "Next image" at bounding box center [1071, 284] width 10 height 10
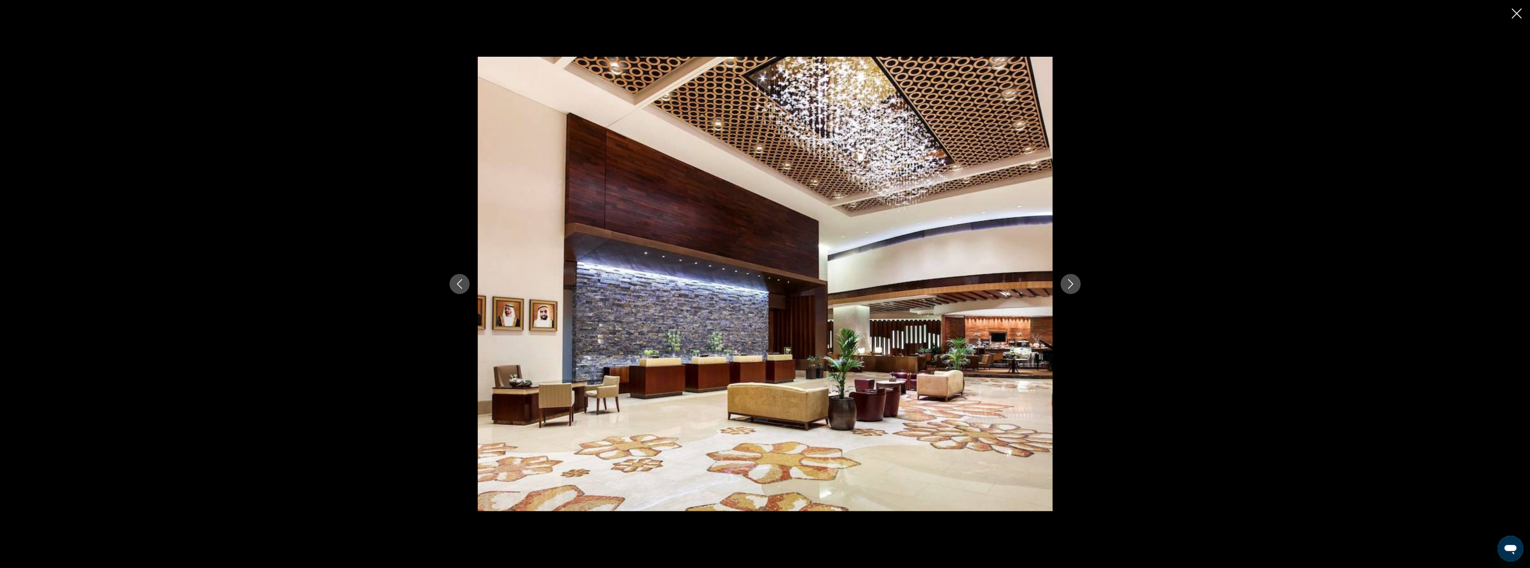
click at [1069, 282] on icon "Next image" at bounding box center [1071, 284] width 10 height 10
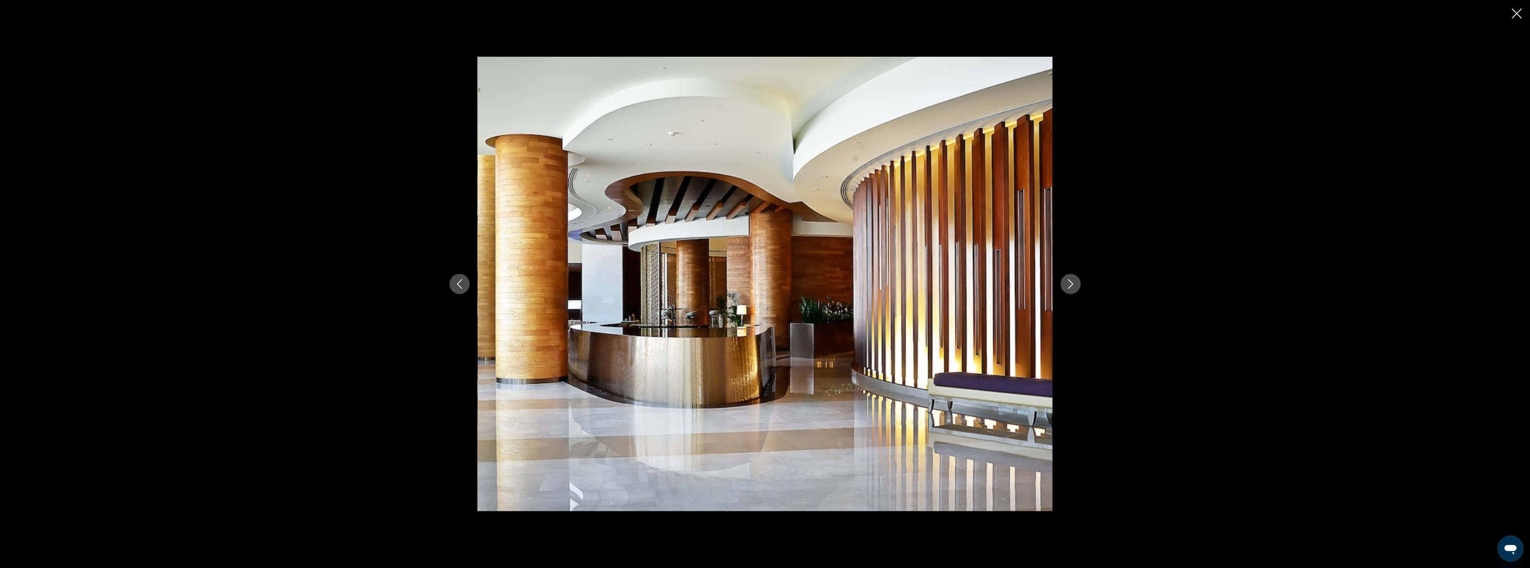
click at [1069, 282] on icon "Next image" at bounding box center [1071, 284] width 10 height 10
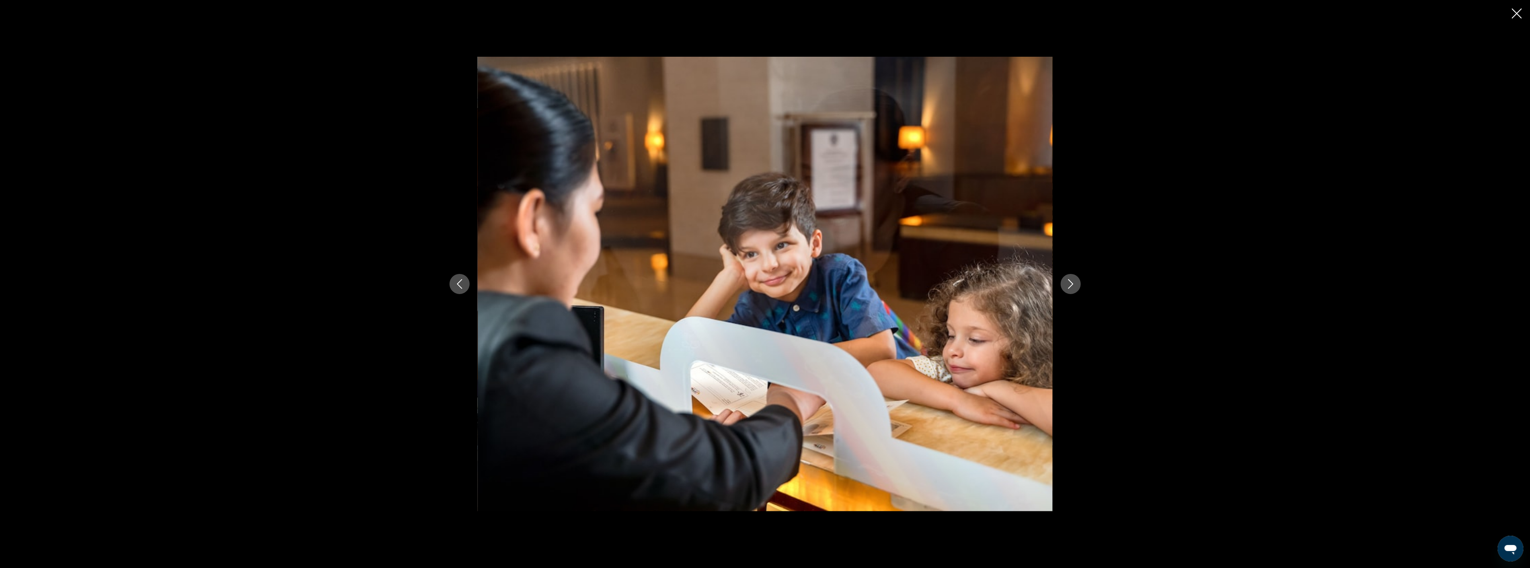
click at [1069, 282] on icon "Next image" at bounding box center [1071, 284] width 10 height 10
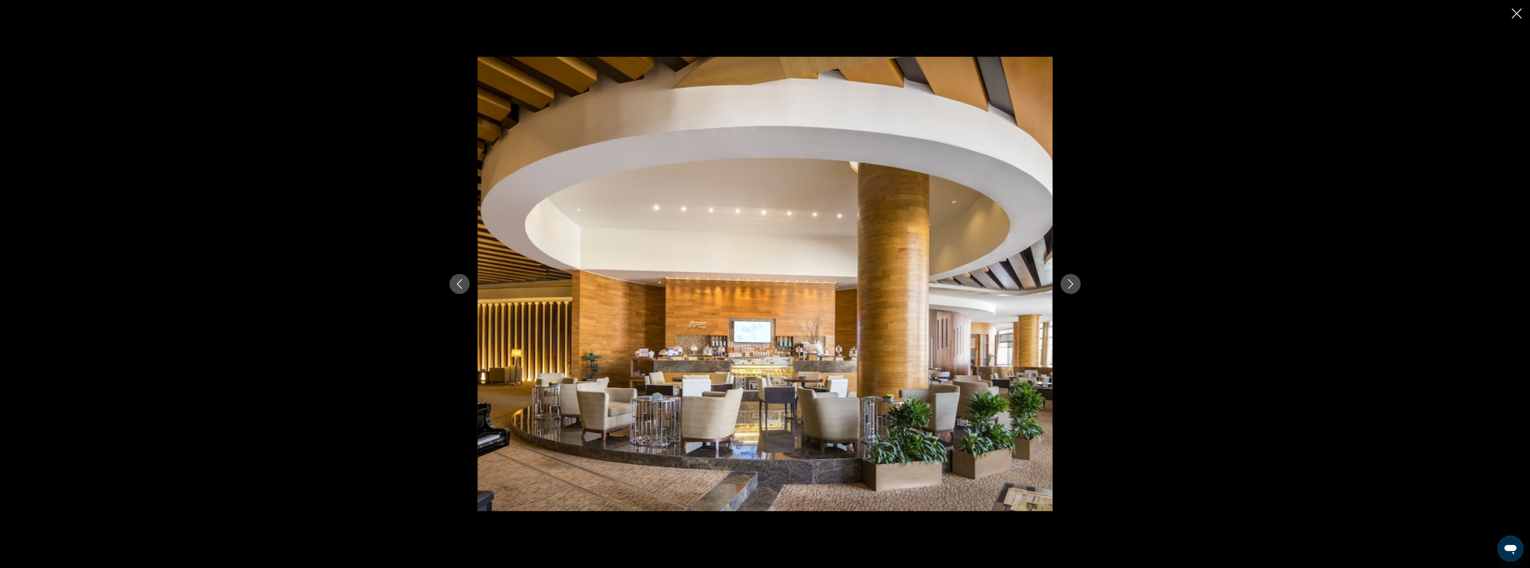
click at [1069, 282] on icon "Next image" at bounding box center [1071, 284] width 10 height 10
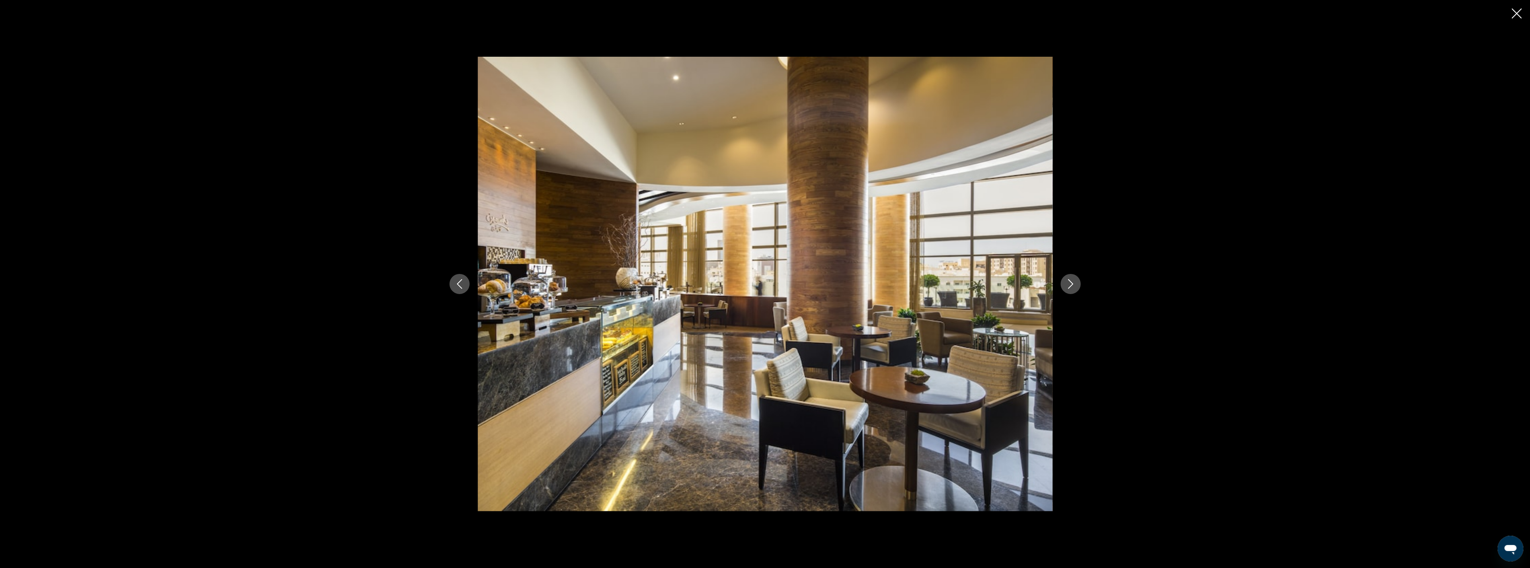
click at [1069, 282] on icon "Next image" at bounding box center [1071, 284] width 10 height 10
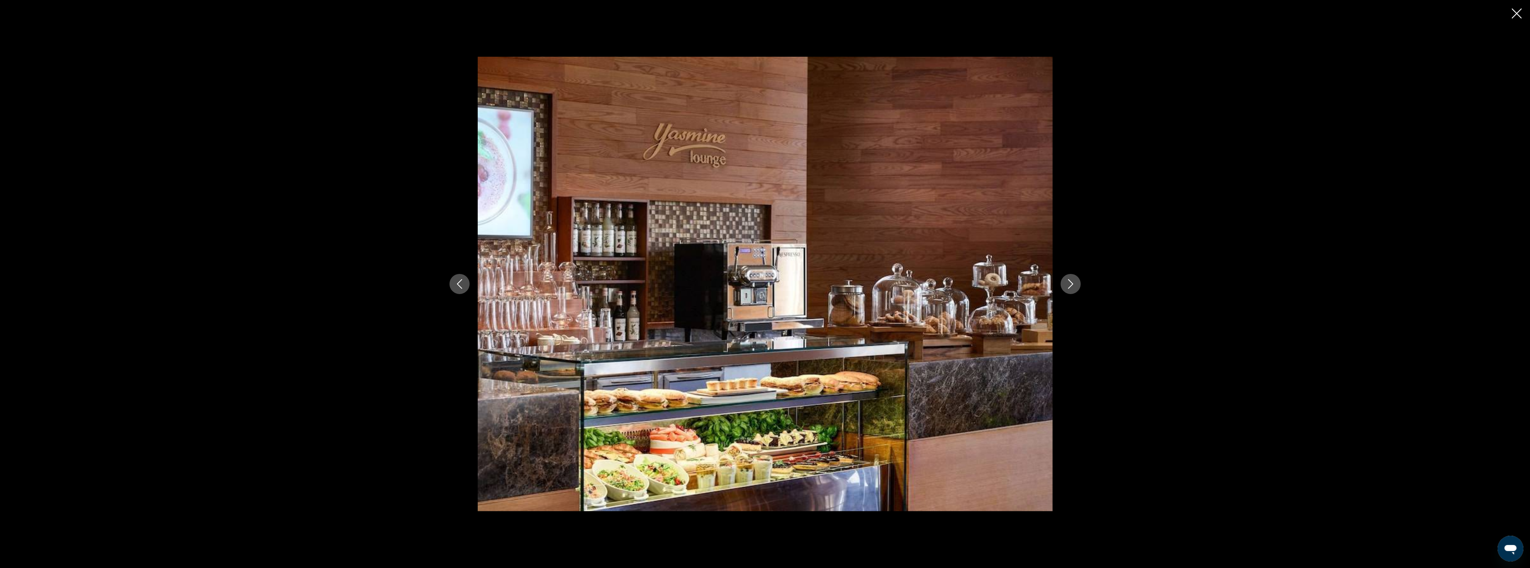
click at [1517, 12] on icon "Close slideshow" at bounding box center [1517, 13] width 10 height 10
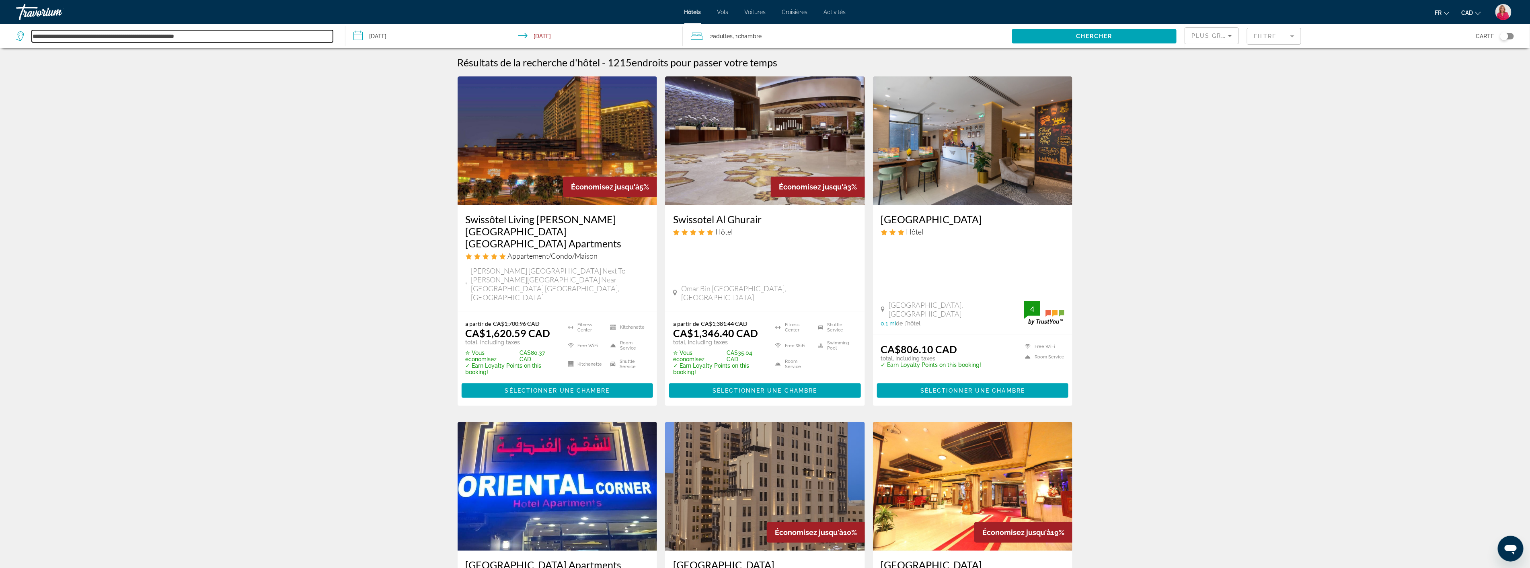
click at [232, 39] on input "**********" at bounding box center [182, 36] width 301 height 12
type input "*"
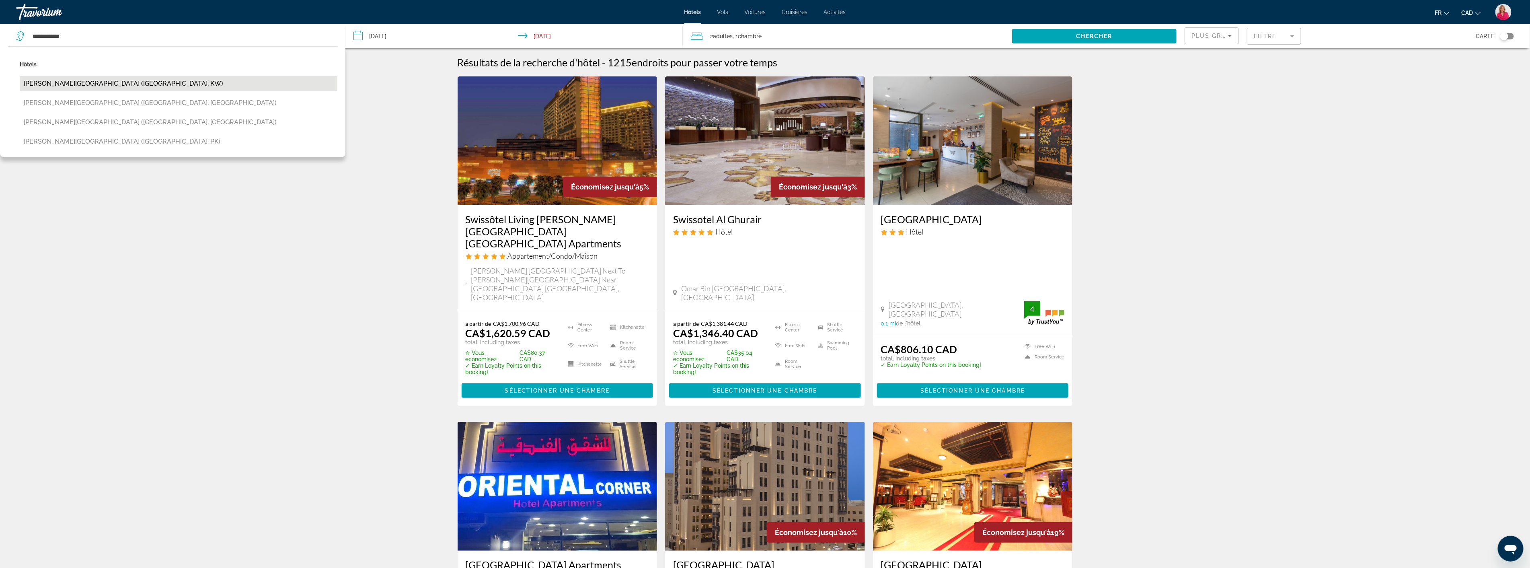
click at [63, 86] on button "[PERSON_NAME][GEOGRAPHIC_DATA] ([GEOGRAPHIC_DATA], KW)" at bounding box center [179, 83] width 318 height 15
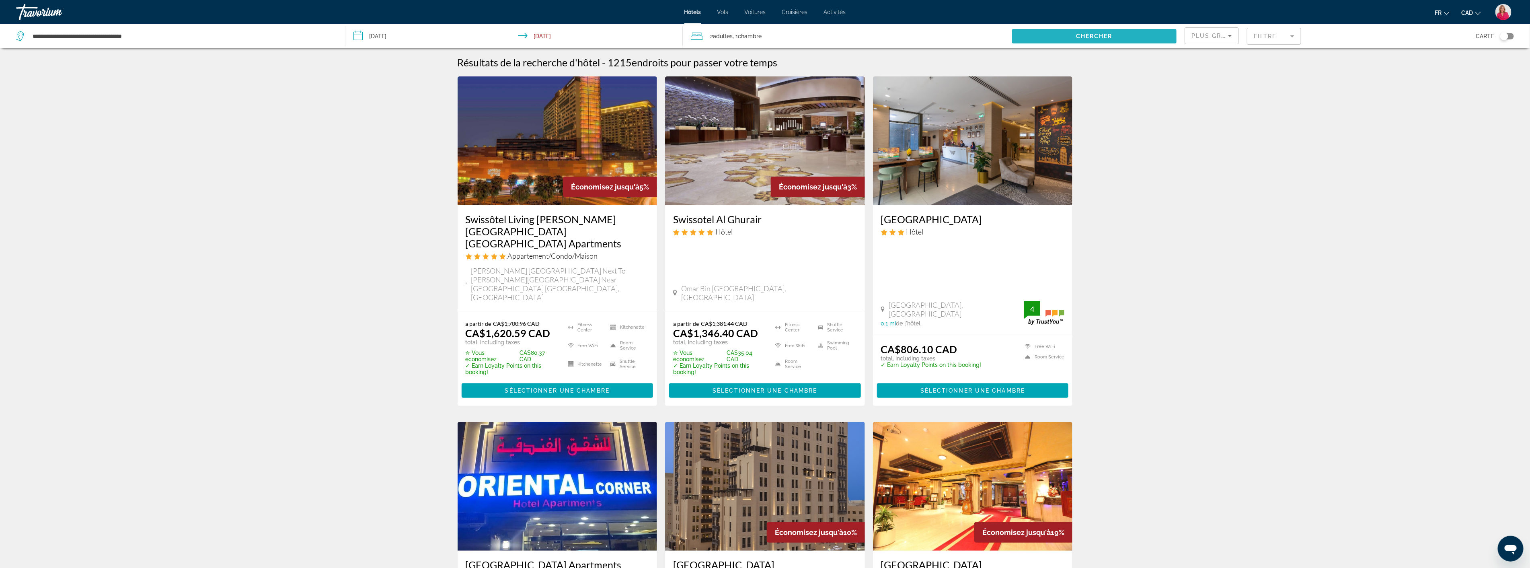
click at [1108, 29] on span "Search widget" at bounding box center [1094, 36] width 164 height 19
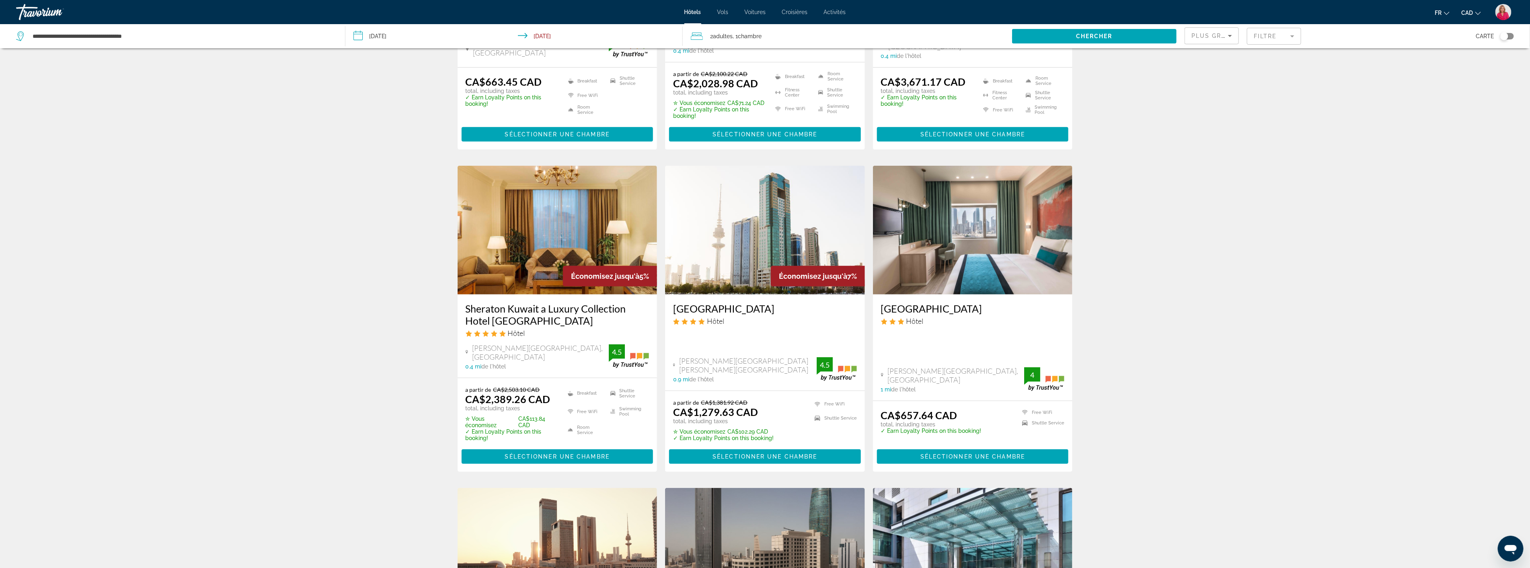
scroll to position [223, 0]
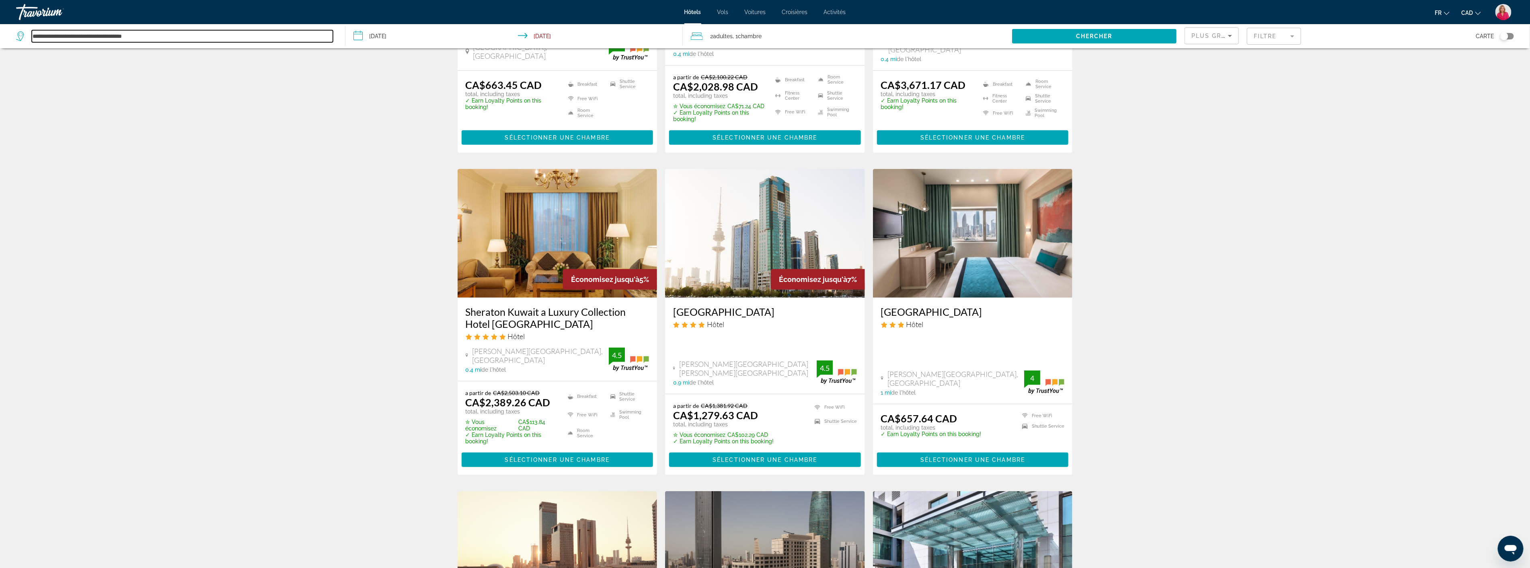
click at [190, 37] on input "**********" at bounding box center [182, 36] width 301 height 12
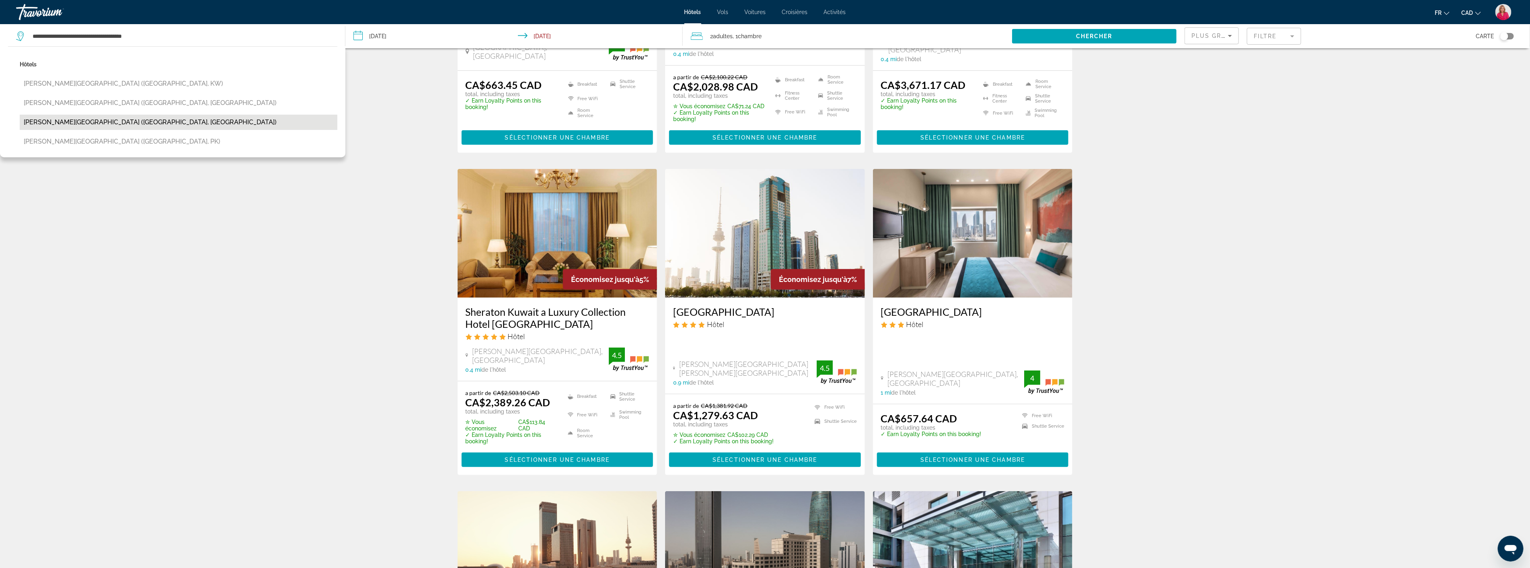
click at [115, 117] on button "[PERSON_NAME][GEOGRAPHIC_DATA] ([GEOGRAPHIC_DATA], [GEOGRAPHIC_DATA])" at bounding box center [179, 122] width 318 height 15
type input "**********"
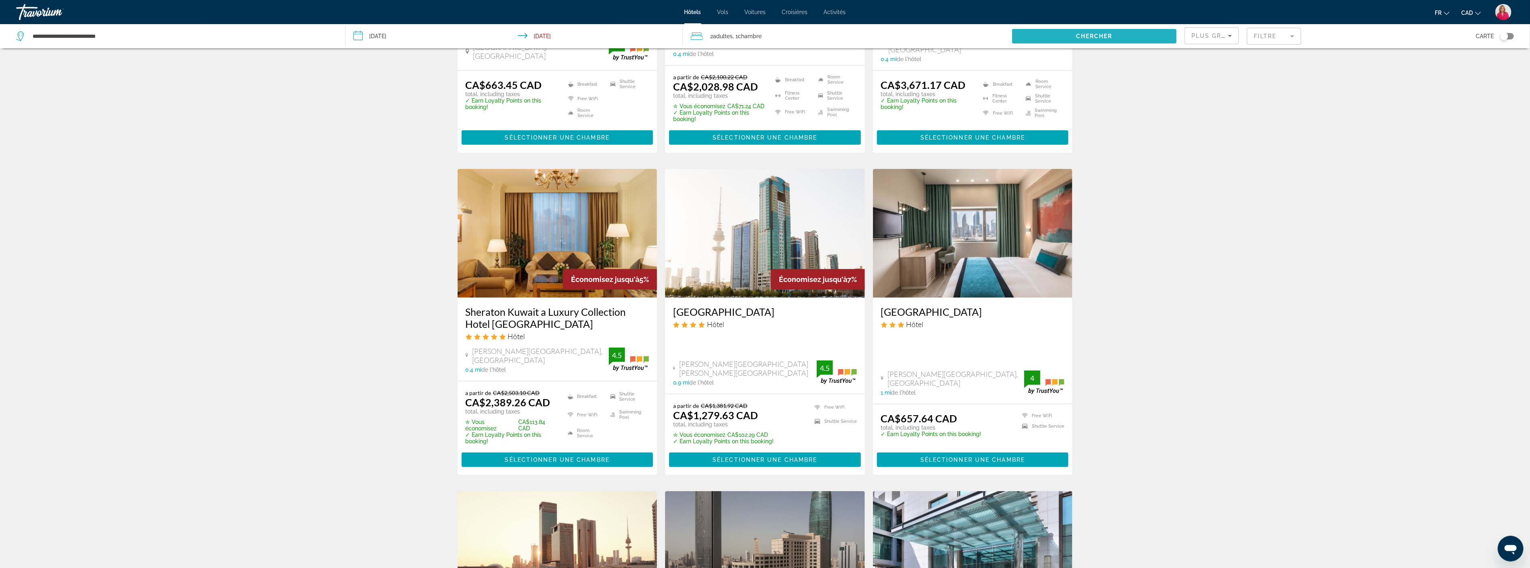
click at [1115, 33] on span "Search widget" at bounding box center [1094, 36] width 164 height 19
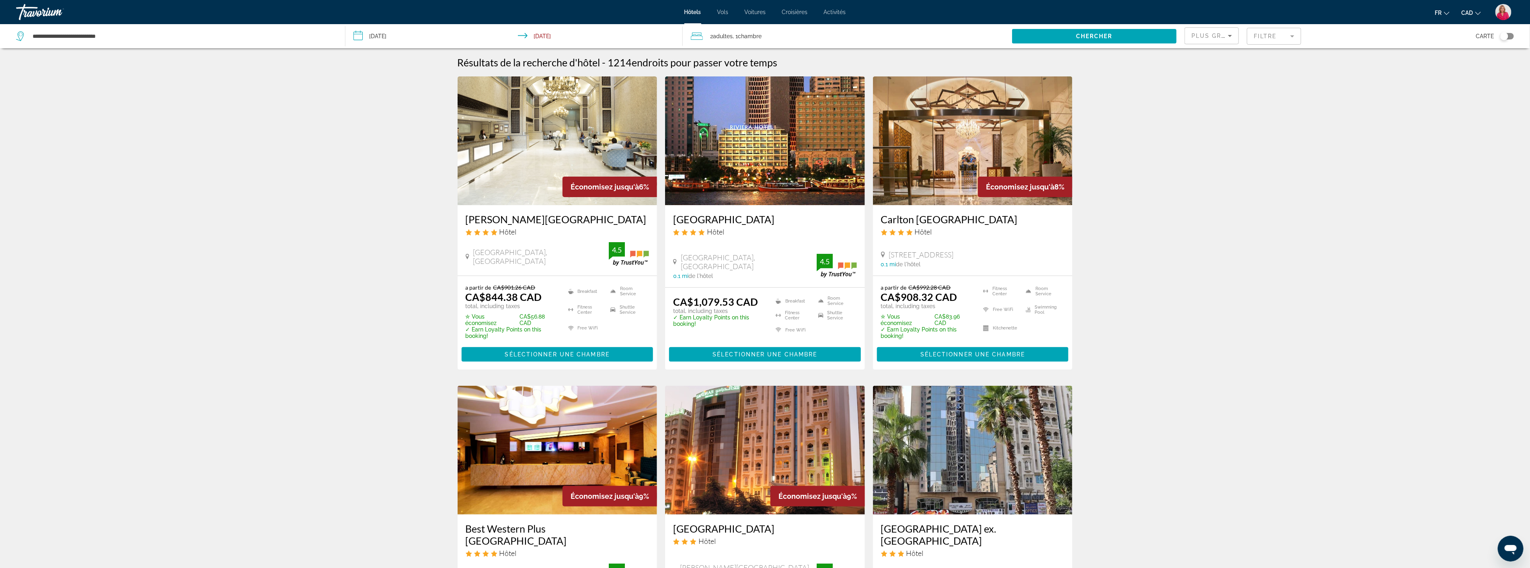
click at [718, 187] on img "Main content" at bounding box center [765, 140] width 200 height 129
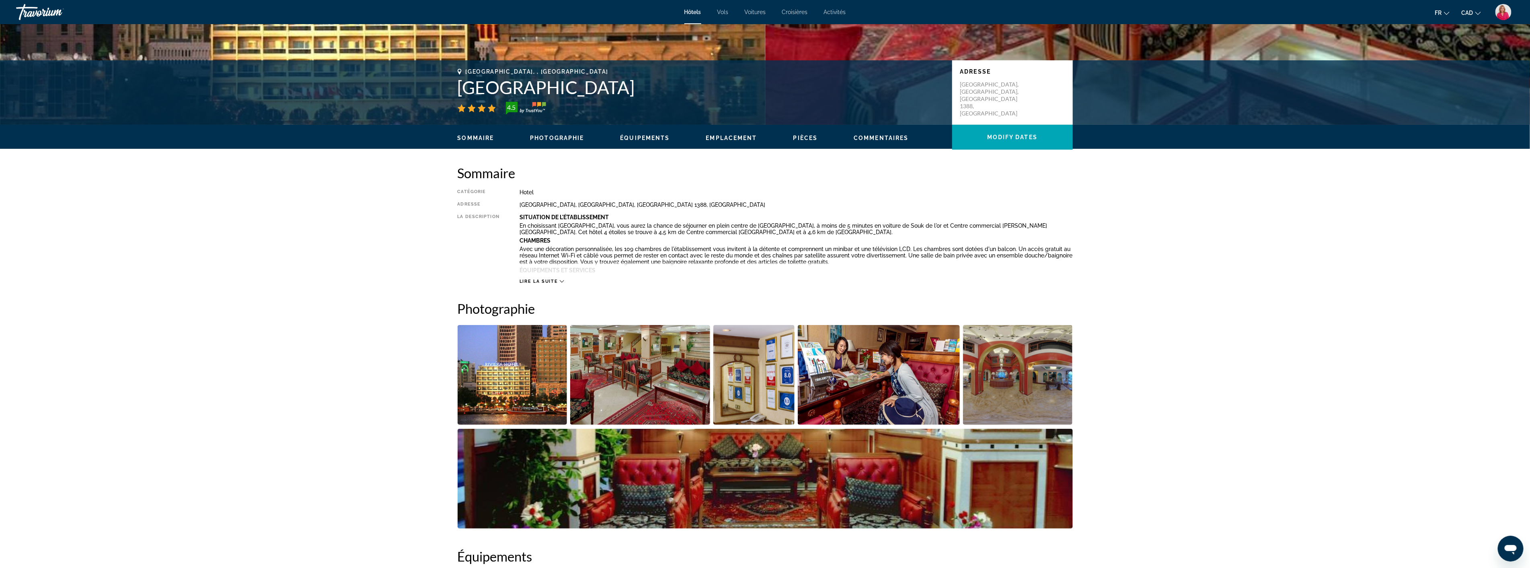
scroll to position [179, 0]
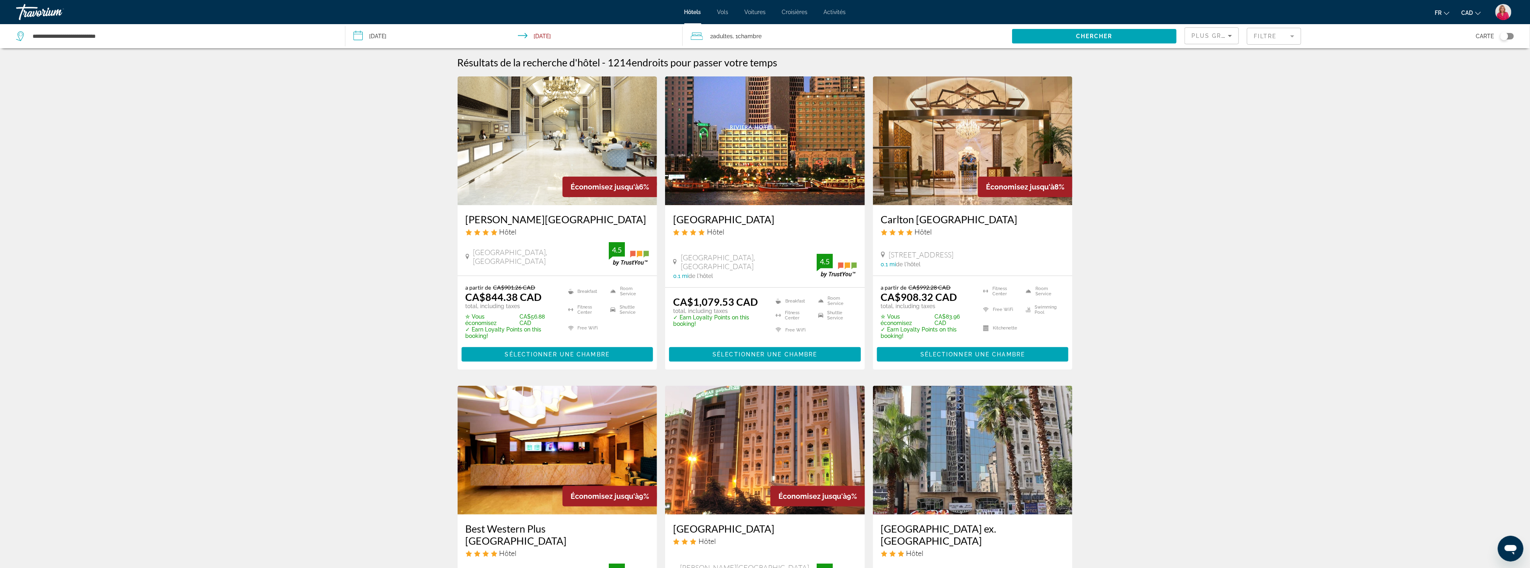
click at [950, 165] on img "Main content" at bounding box center [973, 140] width 200 height 129
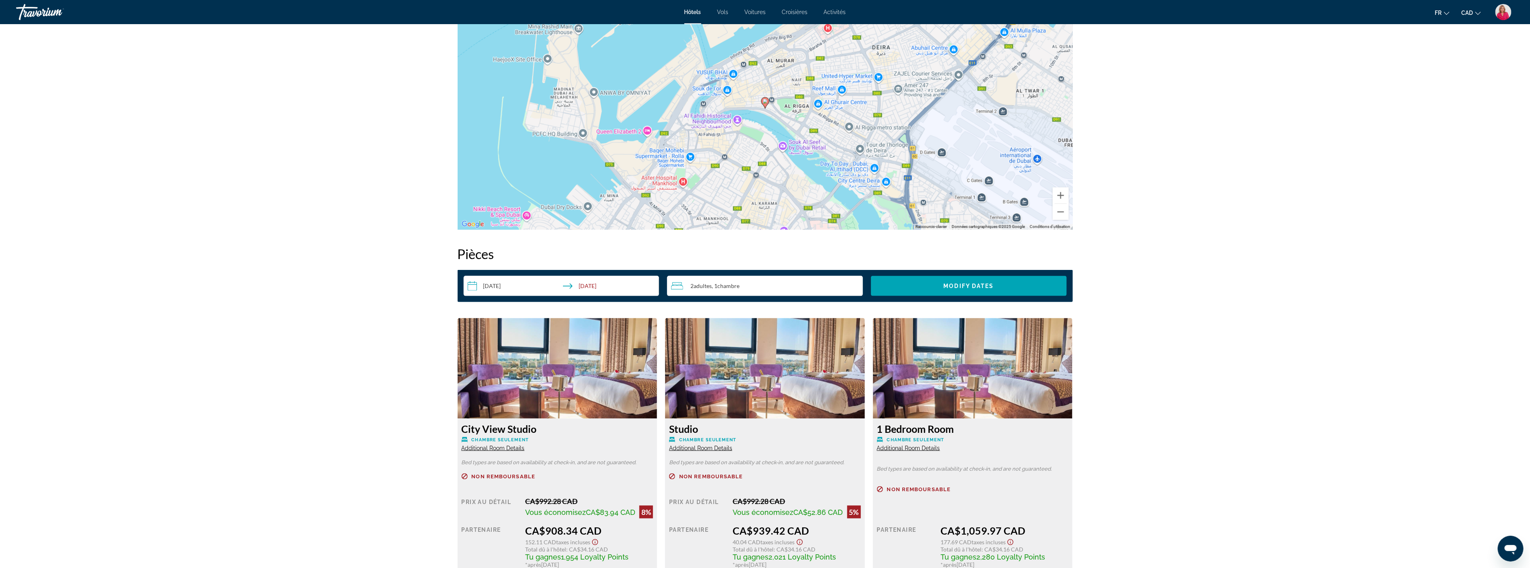
scroll to position [881, 0]
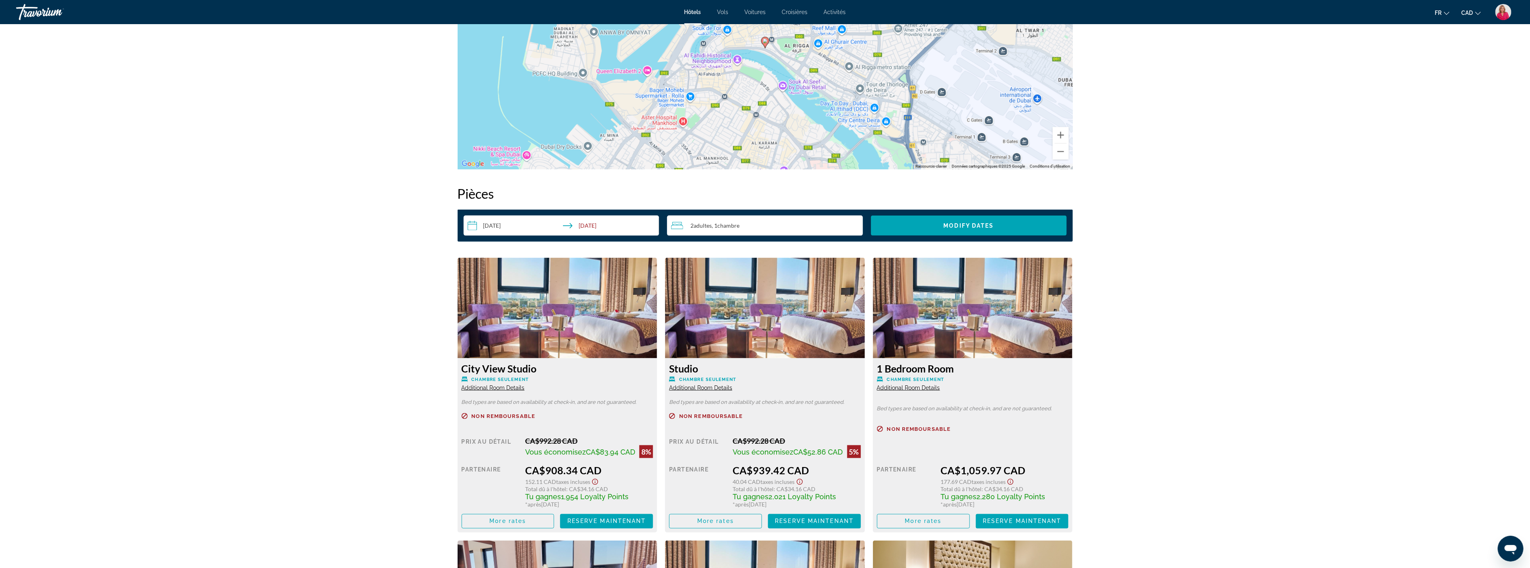
click at [561, 326] on img "Main content" at bounding box center [558, 308] width 200 height 101
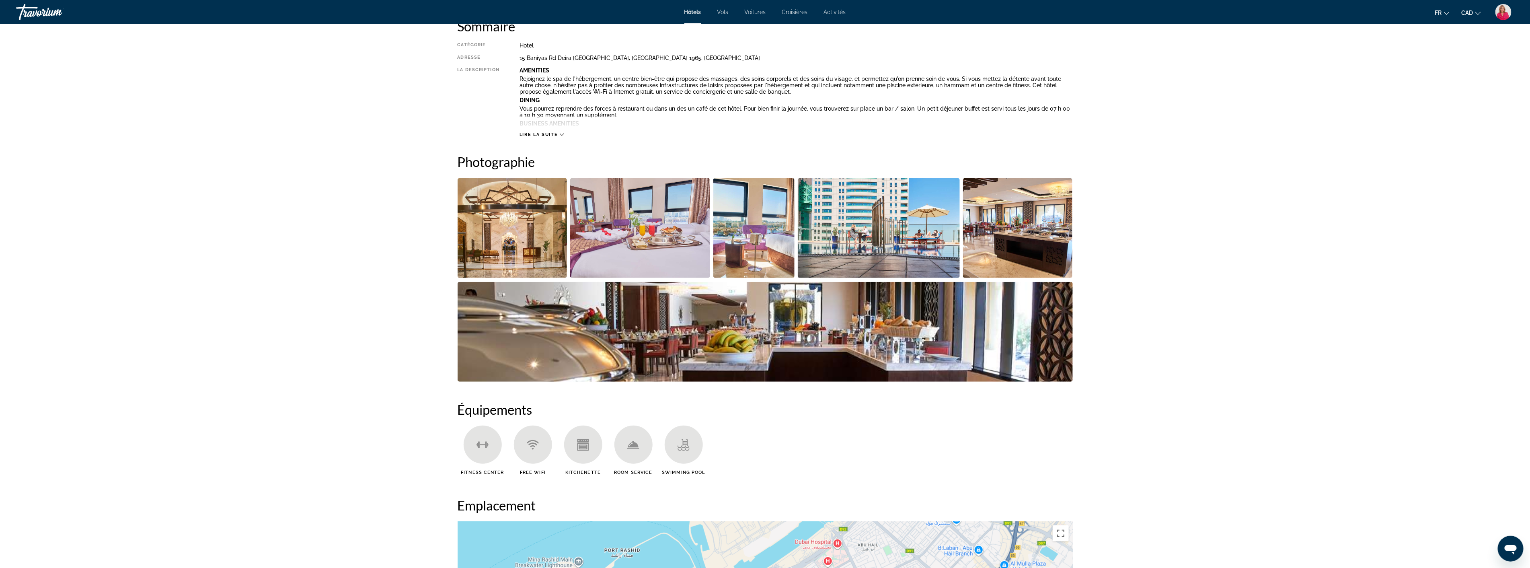
scroll to position [255, 0]
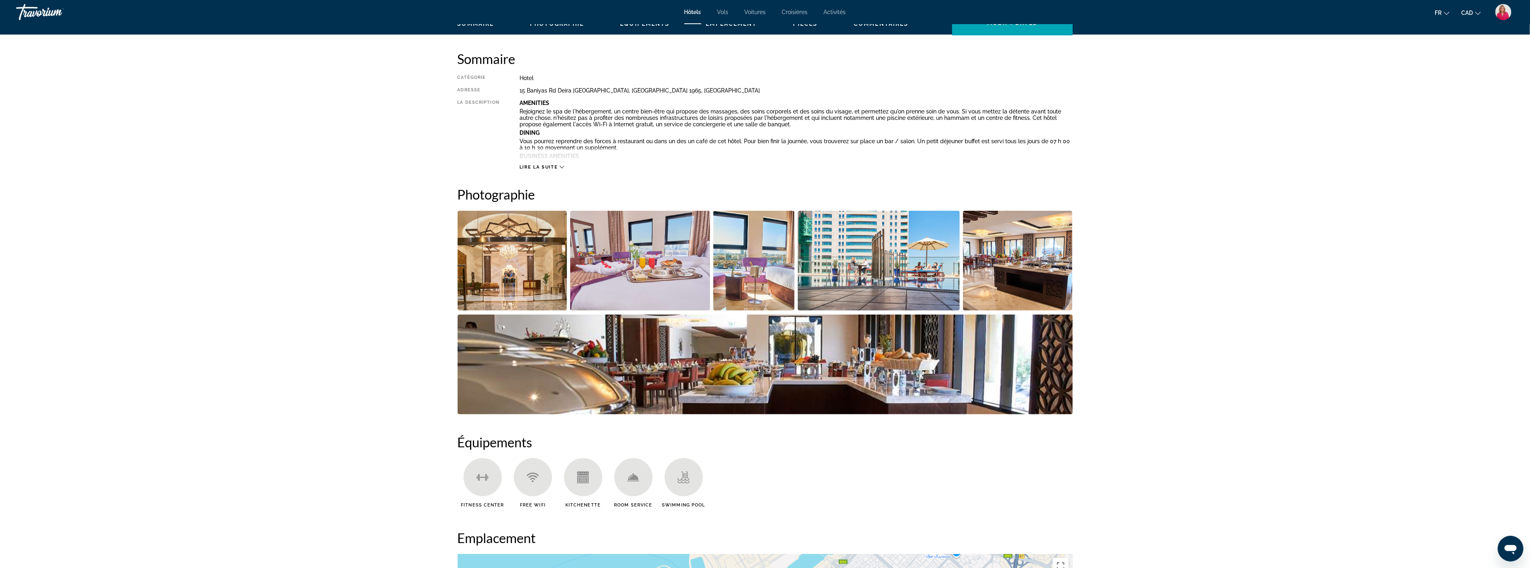
click at [493, 281] on img "Open full-screen image slider" at bounding box center [513, 261] width 110 height 100
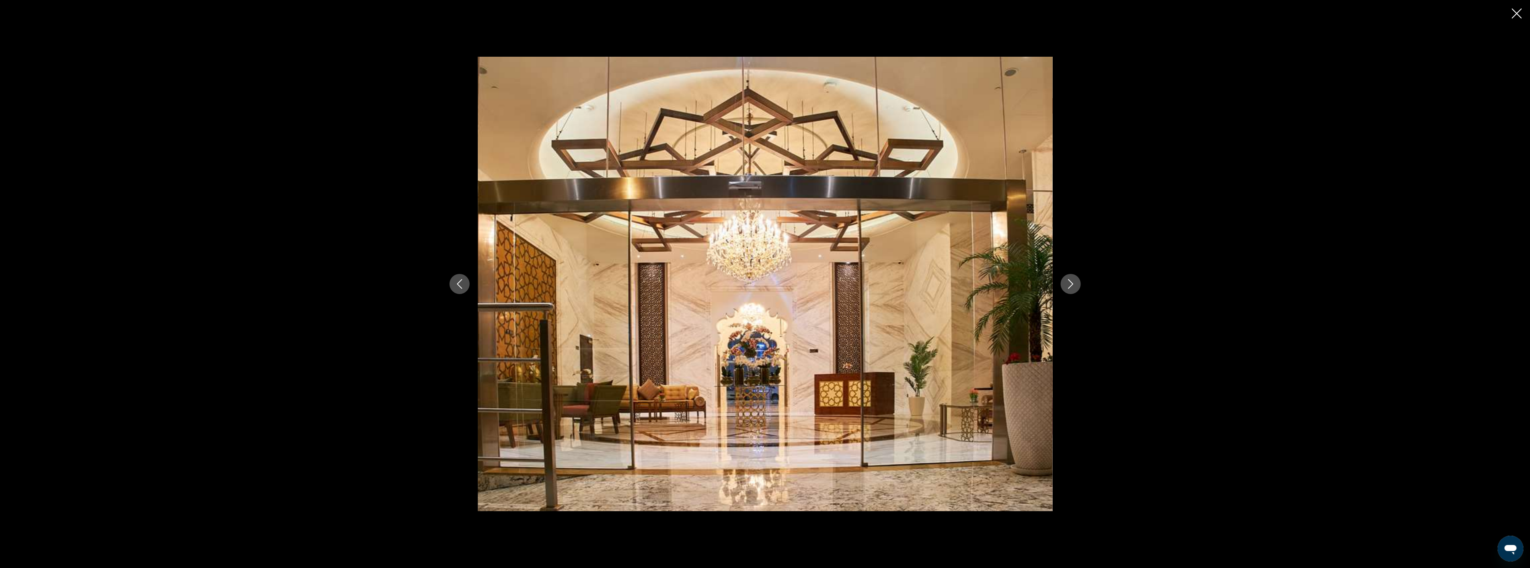
click at [1074, 283] on icon "Next image" at bounding box center [1071, 284] width 10 height 10
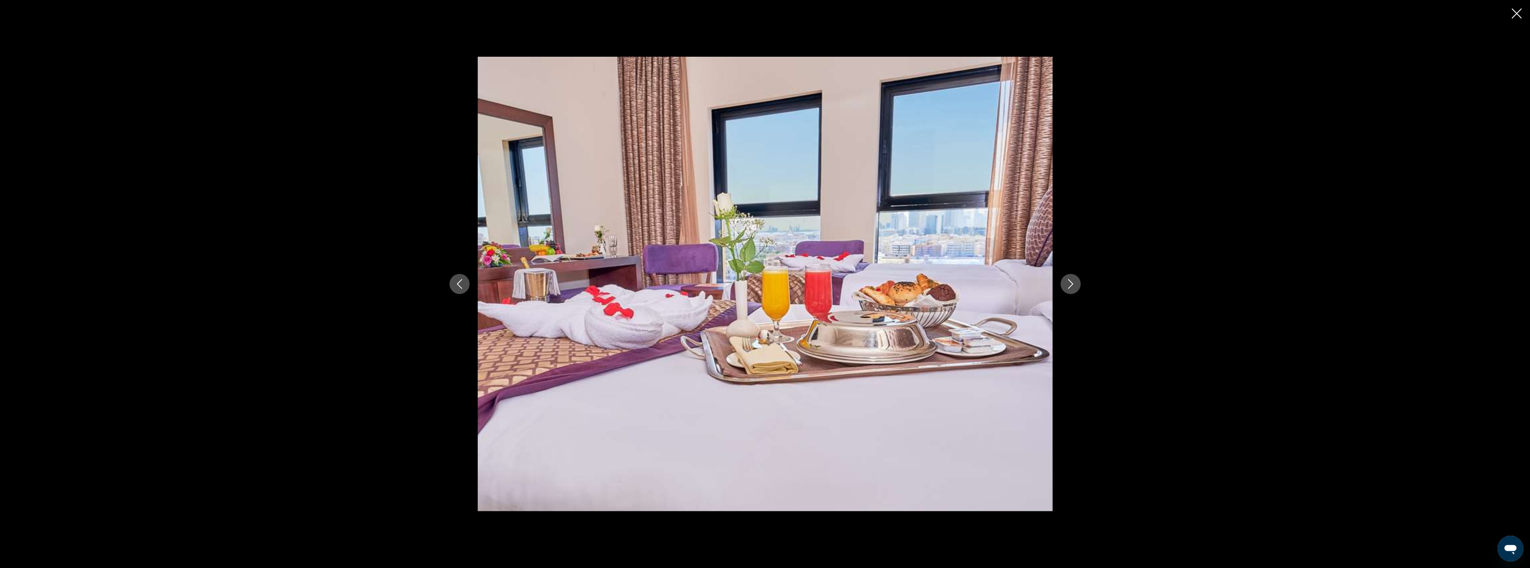
click at [1074, 283] on icon "Next image" at bounding box center [1071, 284] width 10 height 10
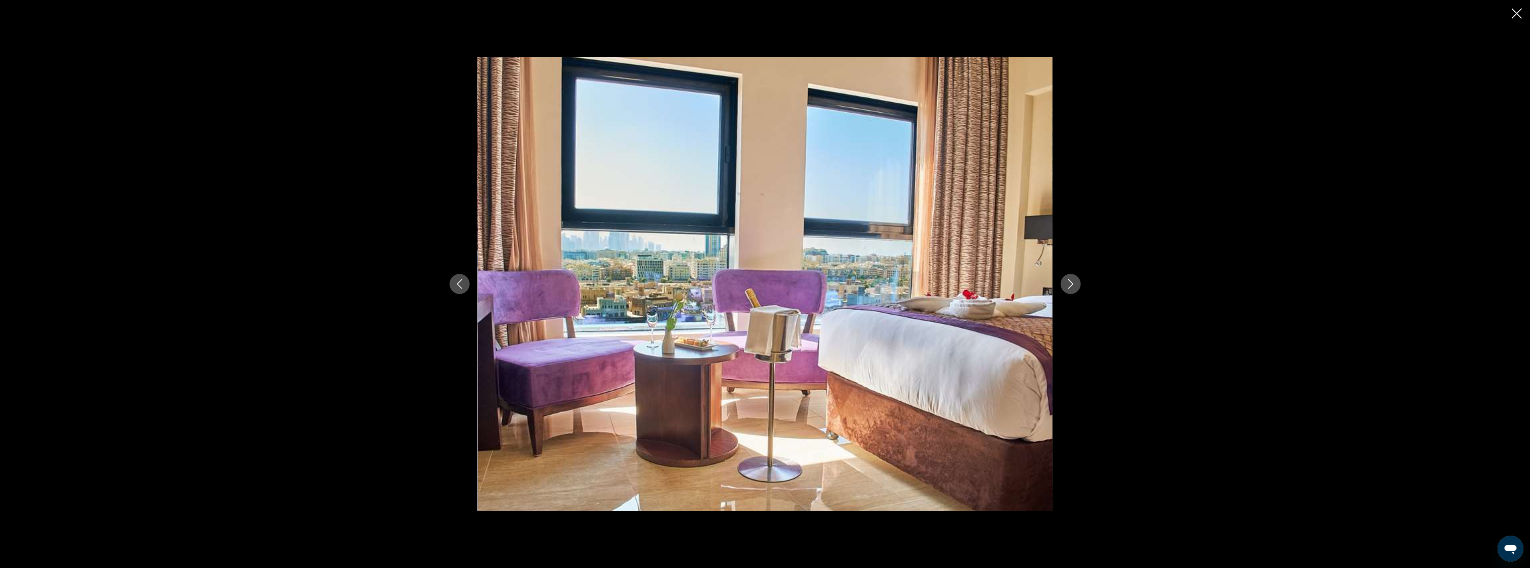
click at [1074, 283] on icon "Next image" at bounding box center [1071, 284] width 10 height 10
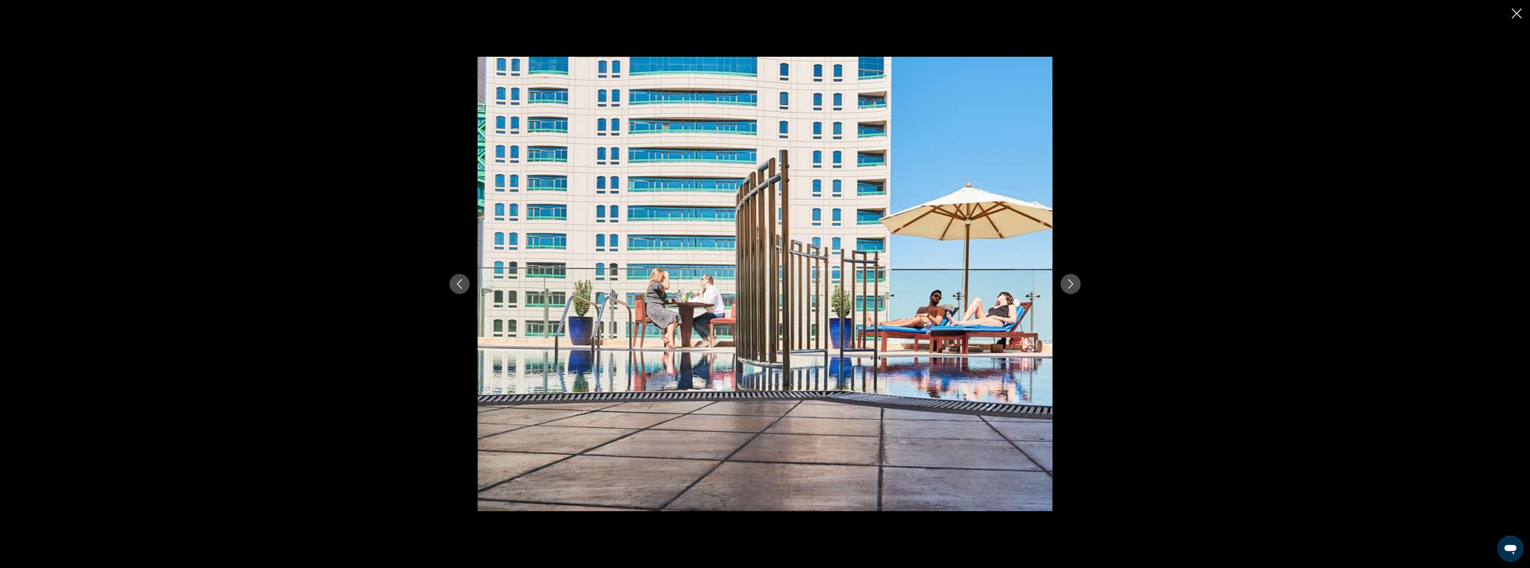
click at [1074, 283] on icon "Next image" at bounding box center [1071, 284] width 10 height 10
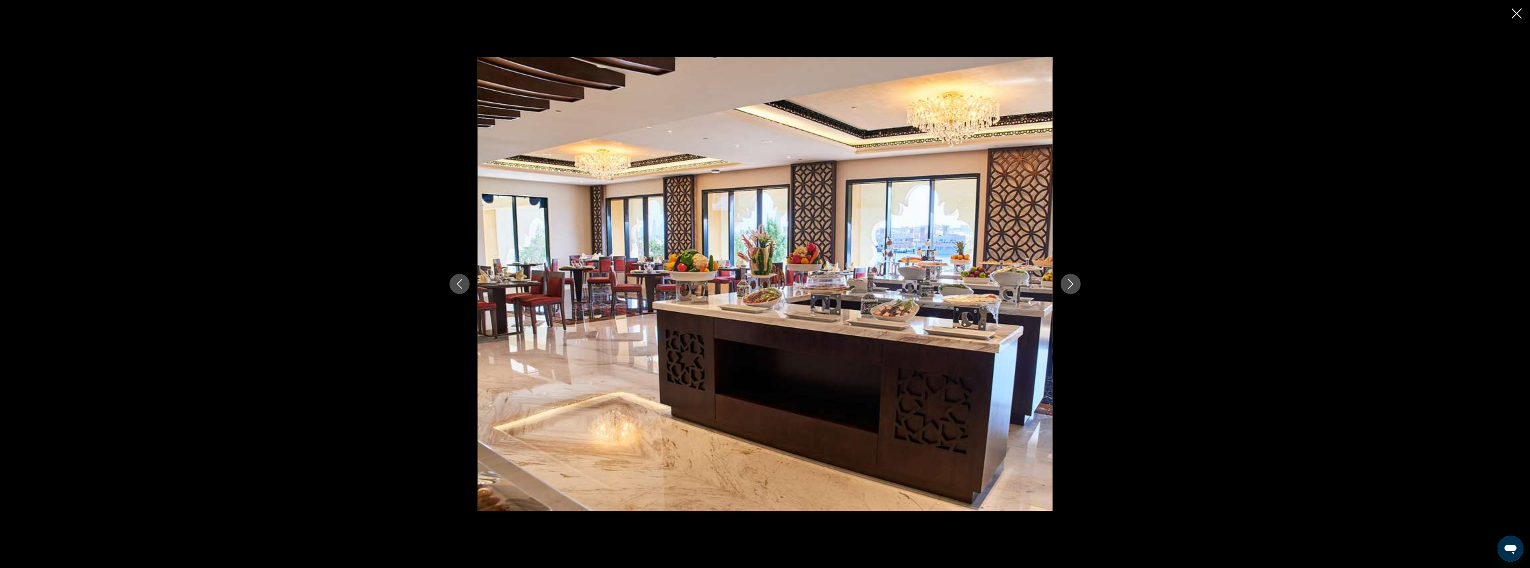
click at [1074, 283] on icon "Next image" at bounding box center [1071, 284] width 10 height 10
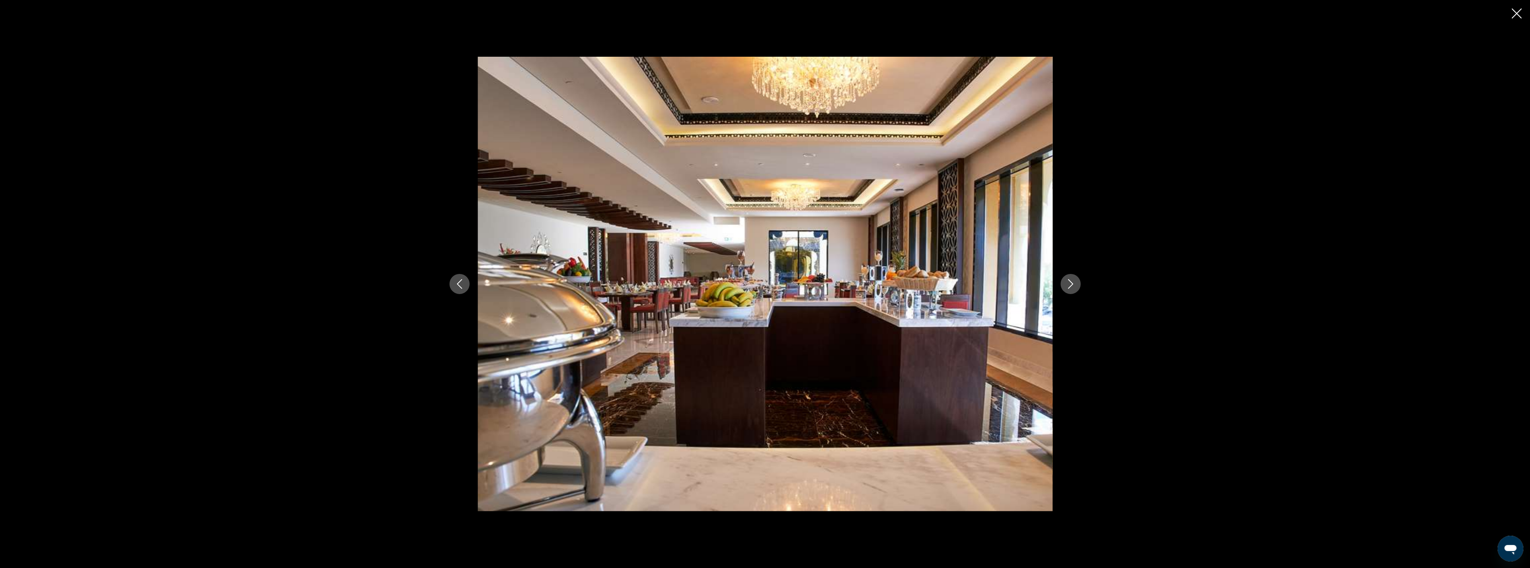
click at [1074, 283] on icon "Next image" at bounding box center [1071, 284] width 10 height 10
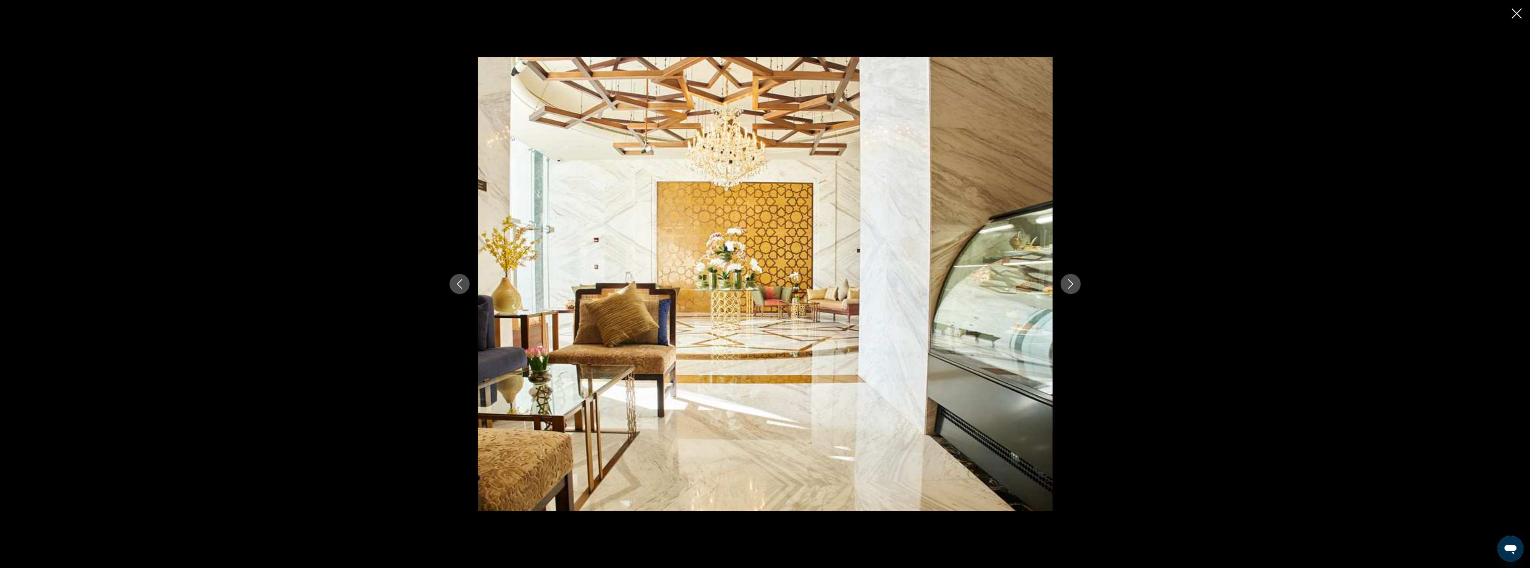
click at [1074, 283] on icon "Next image" at bounding box center [1071, 284] width 10 height 10
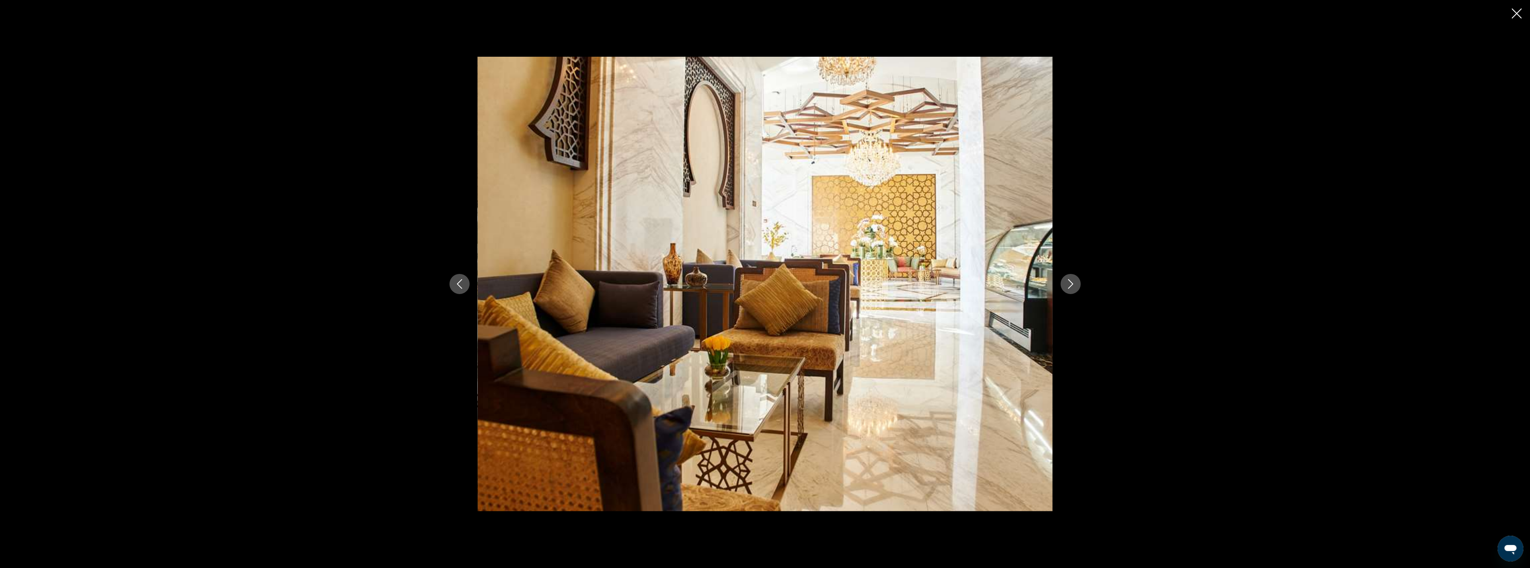
click at [1074, 283] on icon "Next image" at bounding box center [1071, 284] width 10 height 10
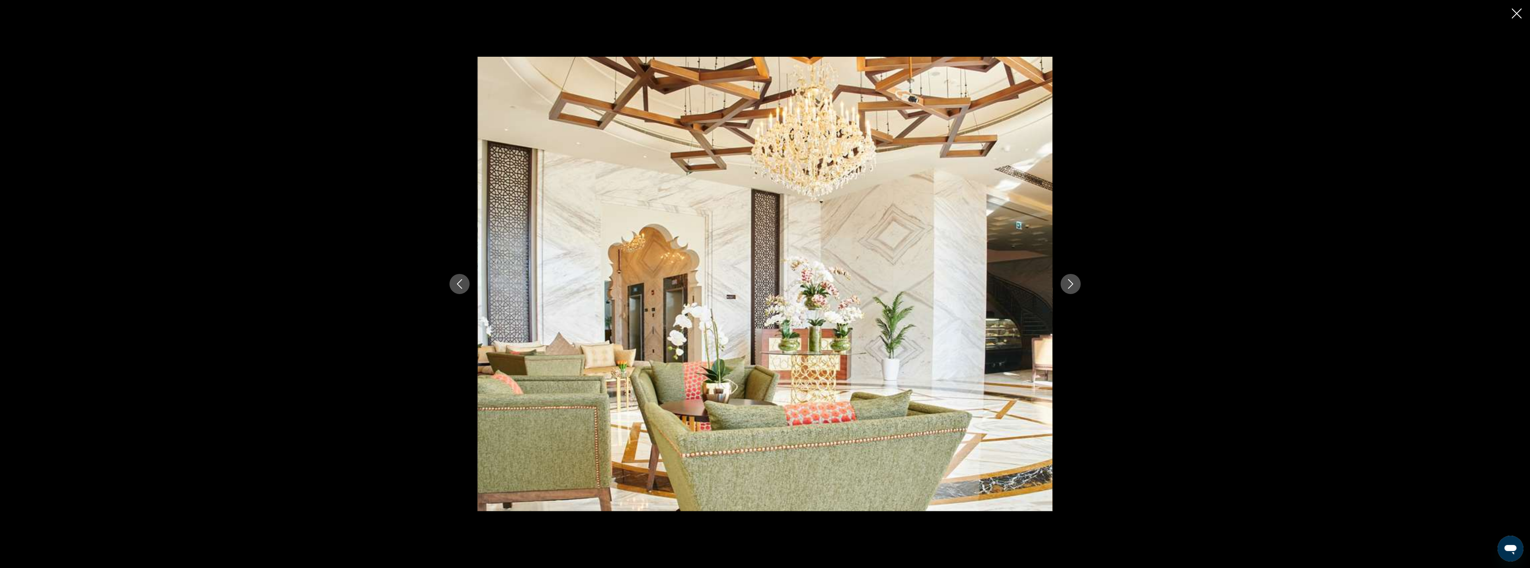
click at [1074, 283] on icon "Next image" at bounding box center [1071, 284] width 10 height 10
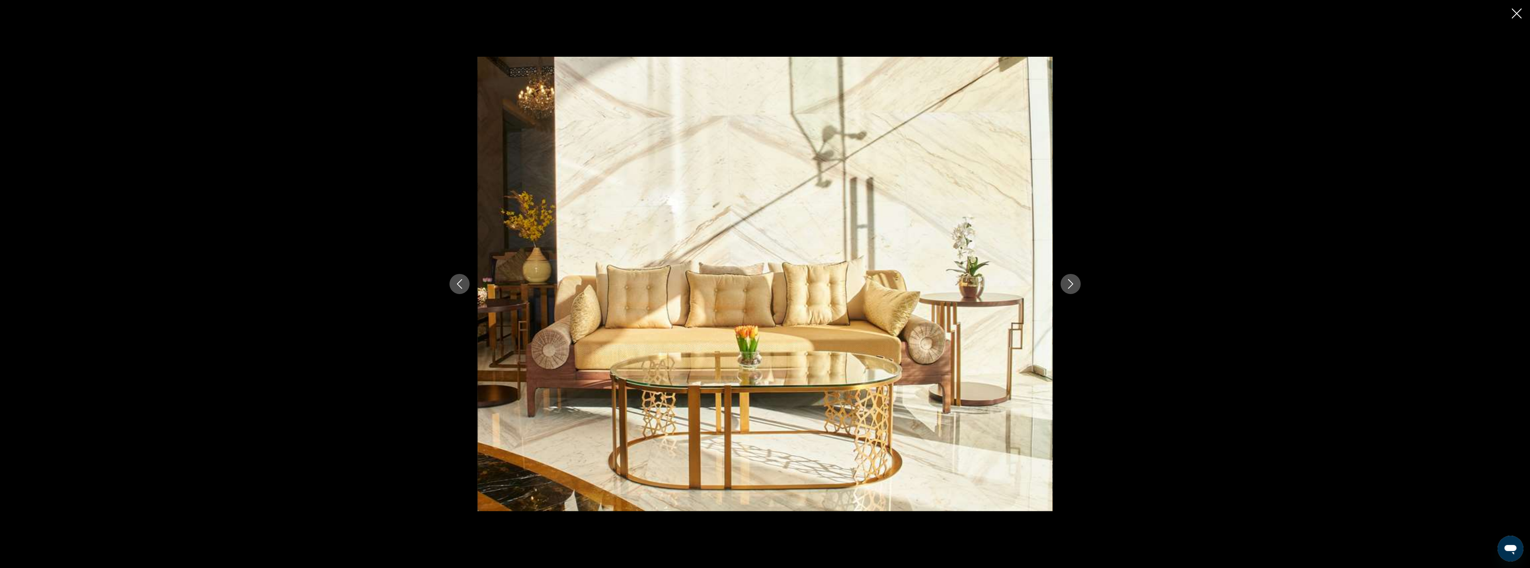
click at [1074, 283] on icon "Next image" at bounding box center [1071, 284] width 10 height 10
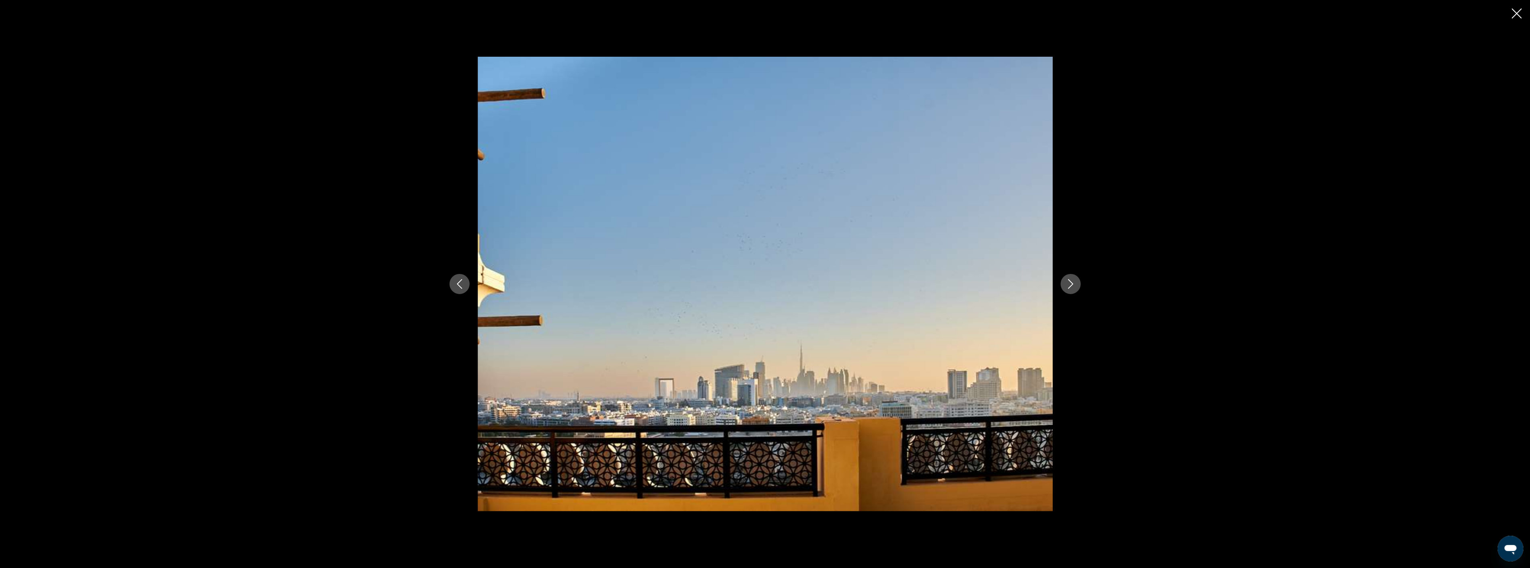
click at [1518, 15] on icon "Close slideshow" at bounding box center [1517, 13] width 10 height 10
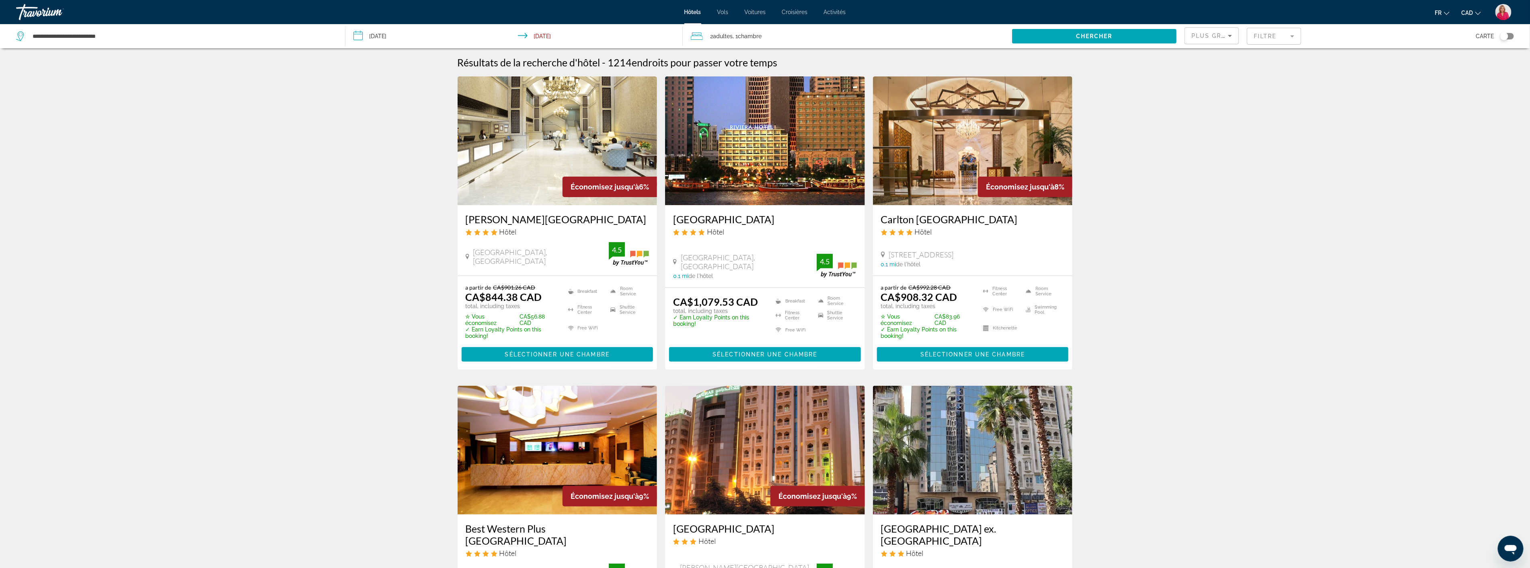
click at [569, 152] on img "Main content" at bounding box center [558, 140] width 200 height 129
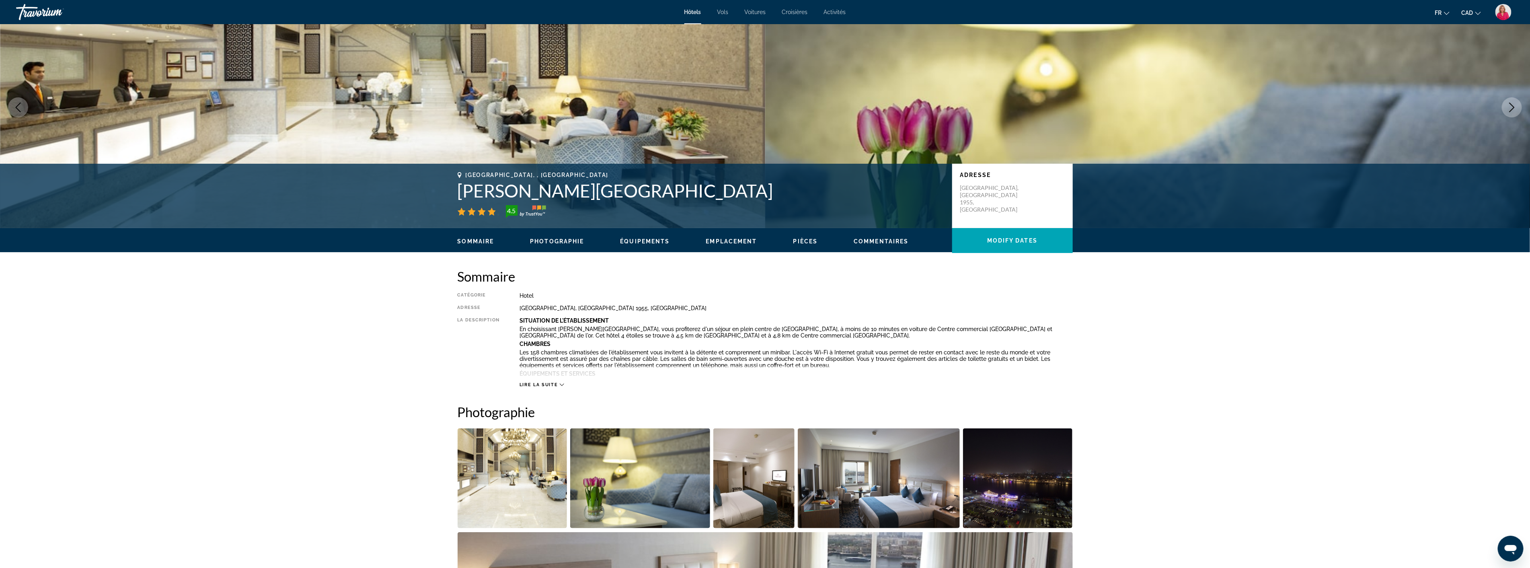
scroll to position [179, 0]
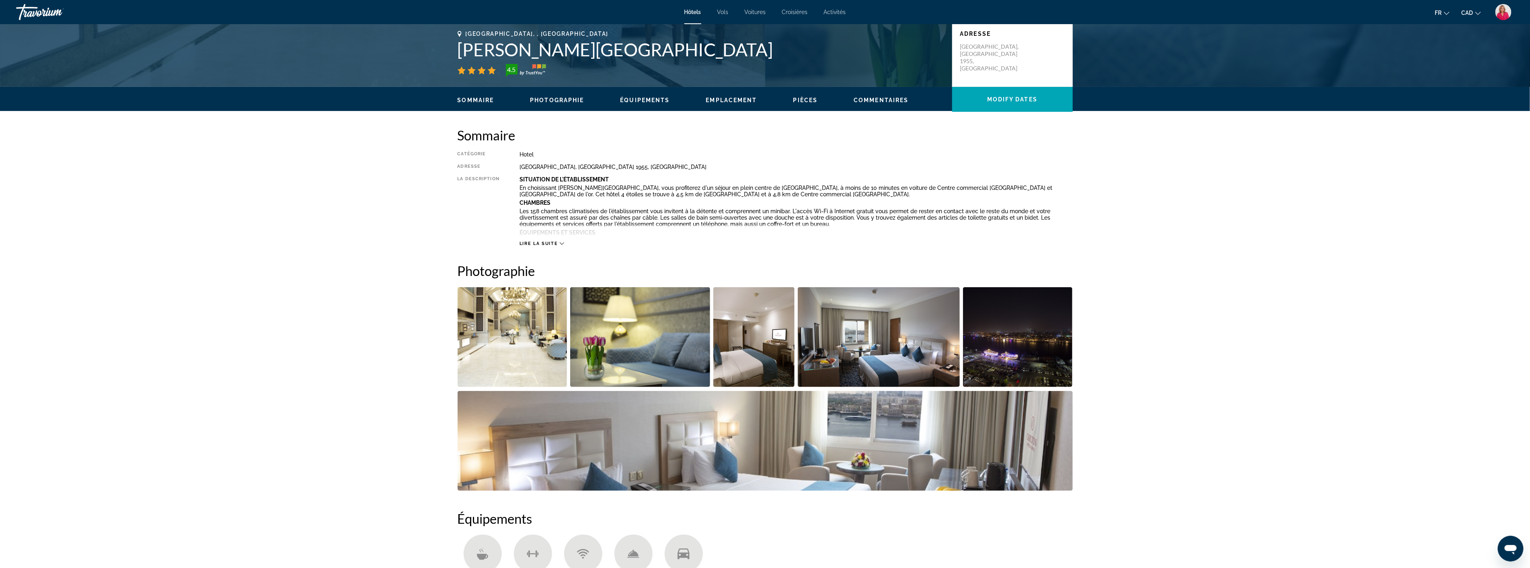
click at [628, 362] on img "Open full-screen image slider" at bounding box center [640, 337] width 140 height 100
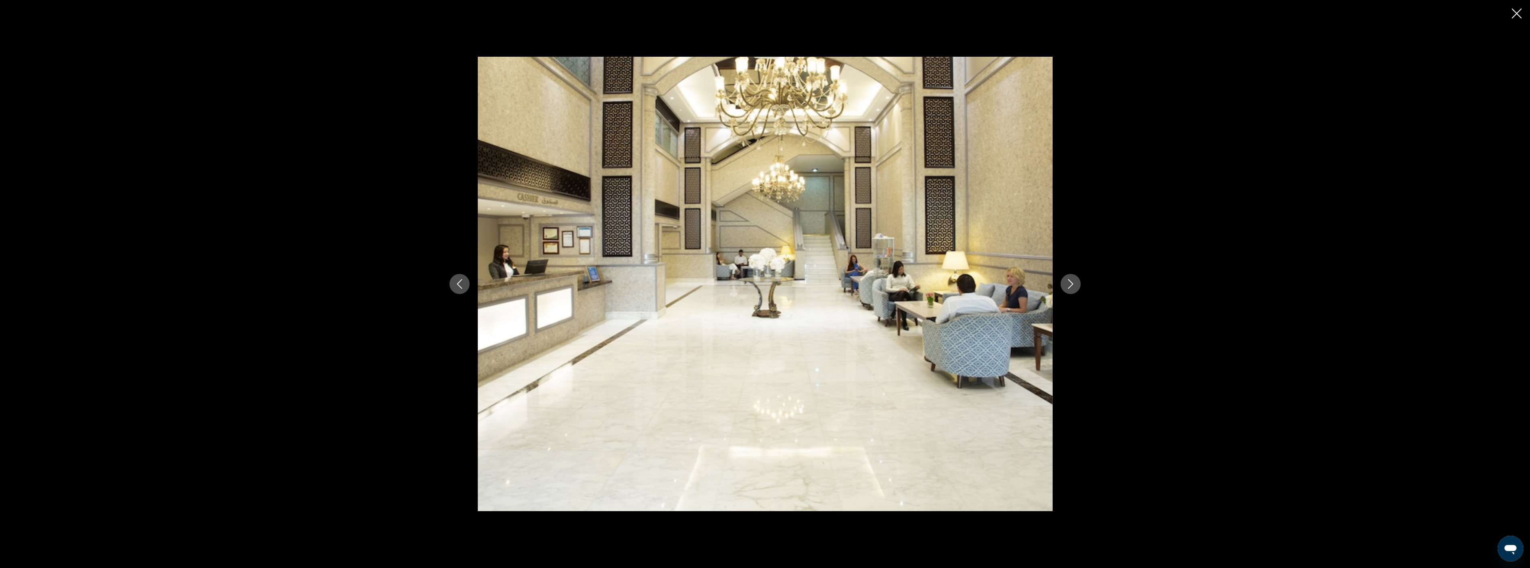
click at [1076, 285] on button "Next image" at bounding box center [1071, 284] width 20 height 20
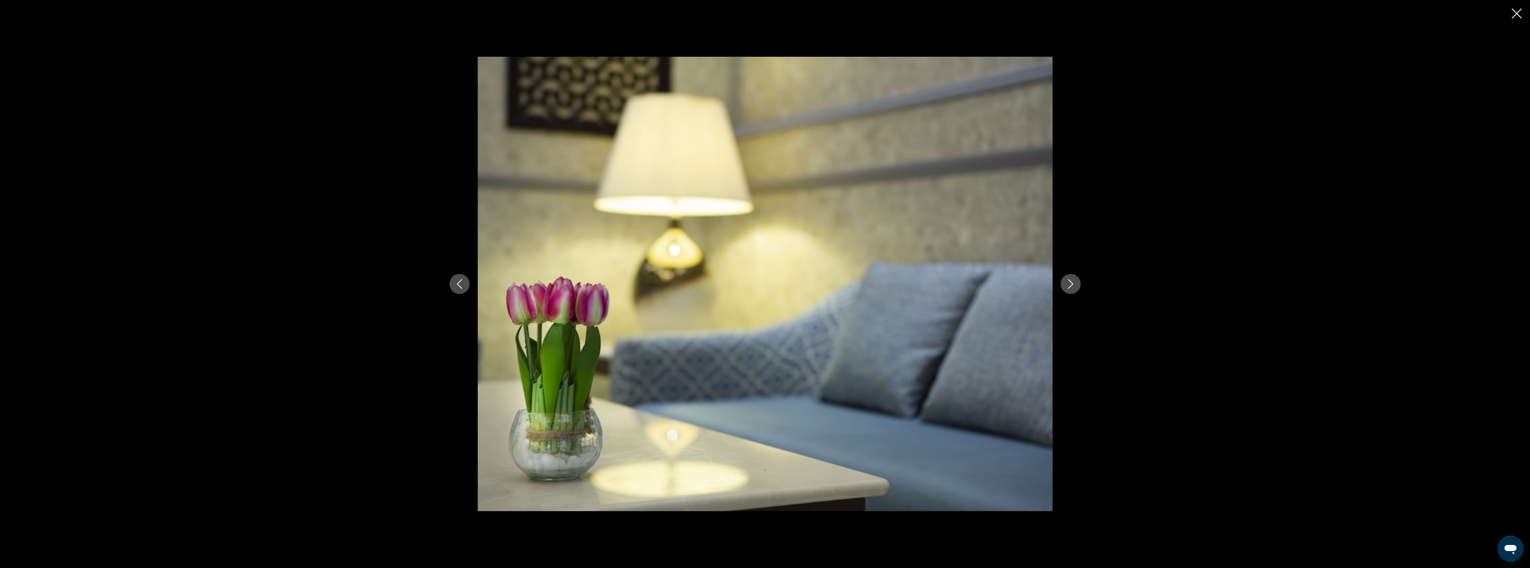
click at [1076, 285] on button "Next image" at bounding box center [1071, 284] width 20 height 20
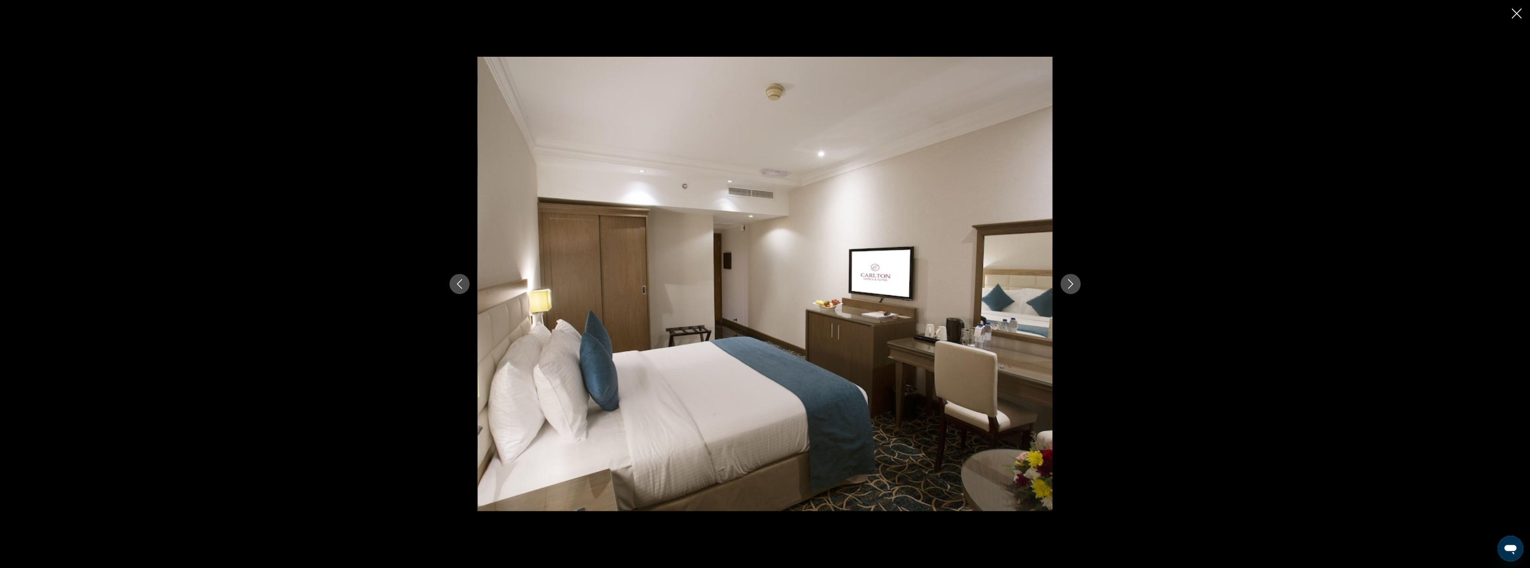
click at [1076, 285] on button "Next image" at bounding box center [1071, 284] width 20 height 20
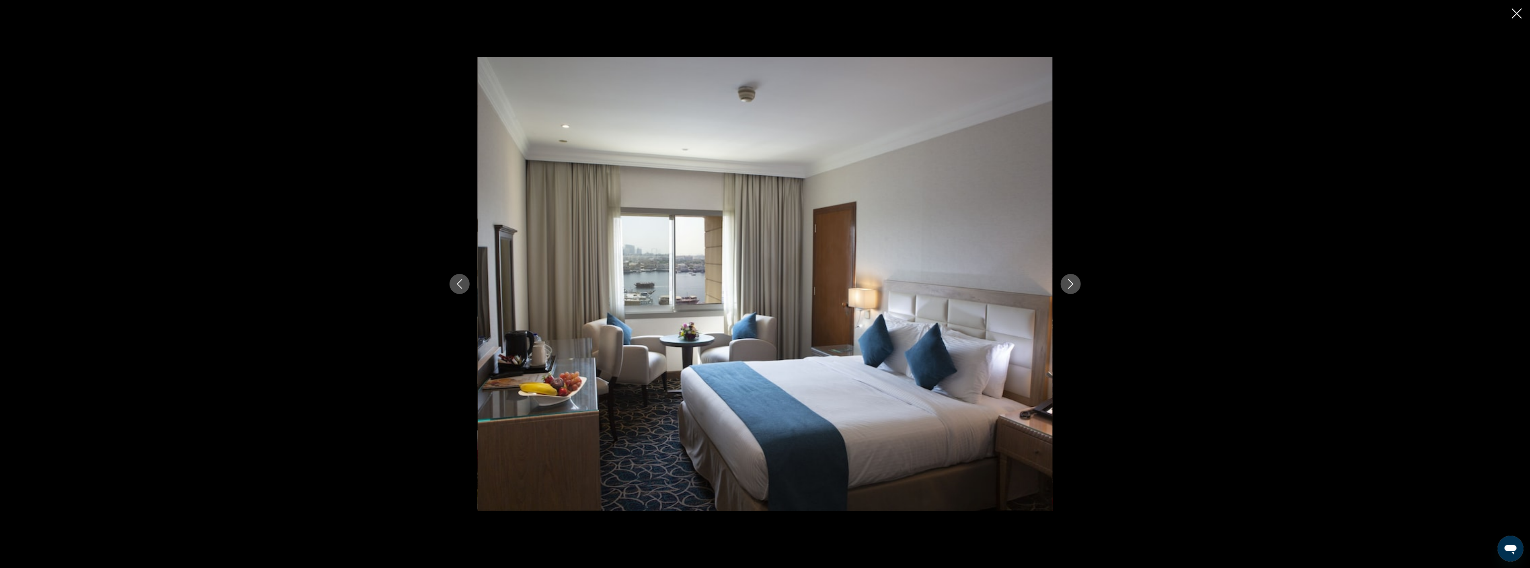
click at [1076, 285] on button "Next image" at bounding box center [1071, 284] width 20 height 20
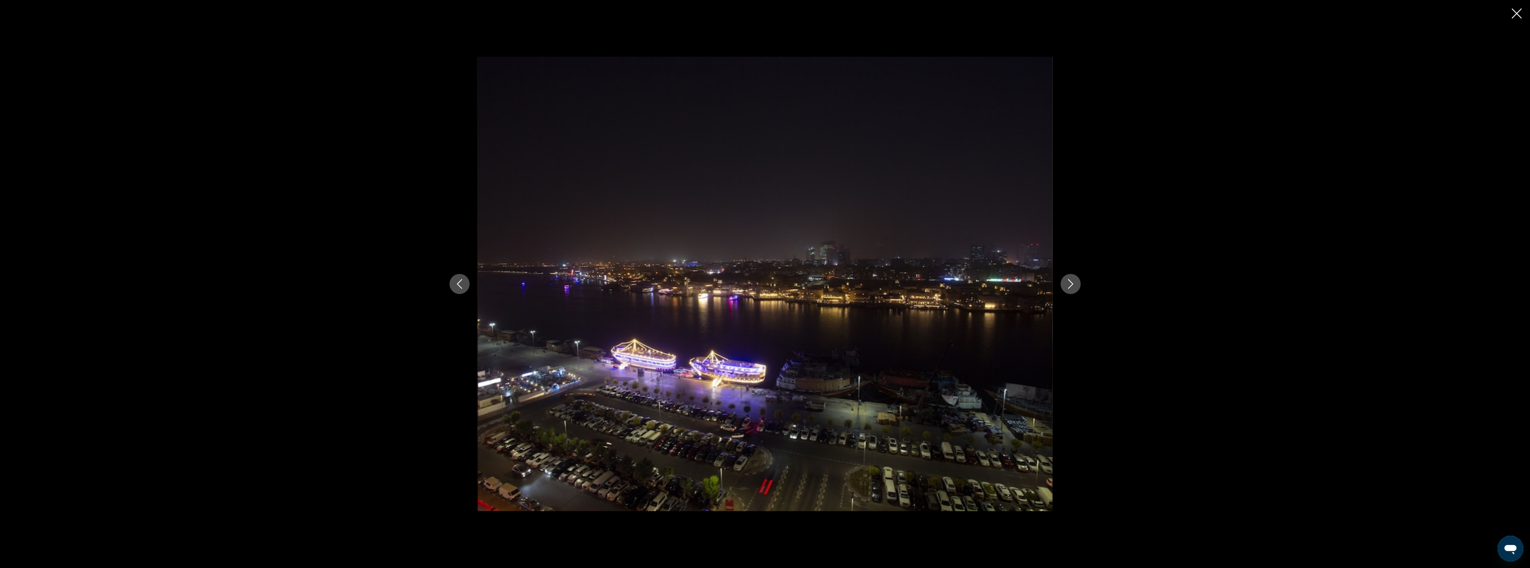
click at [1076, 285] on button "Next image" at bounding box center [1071, 284] width 20 height 20
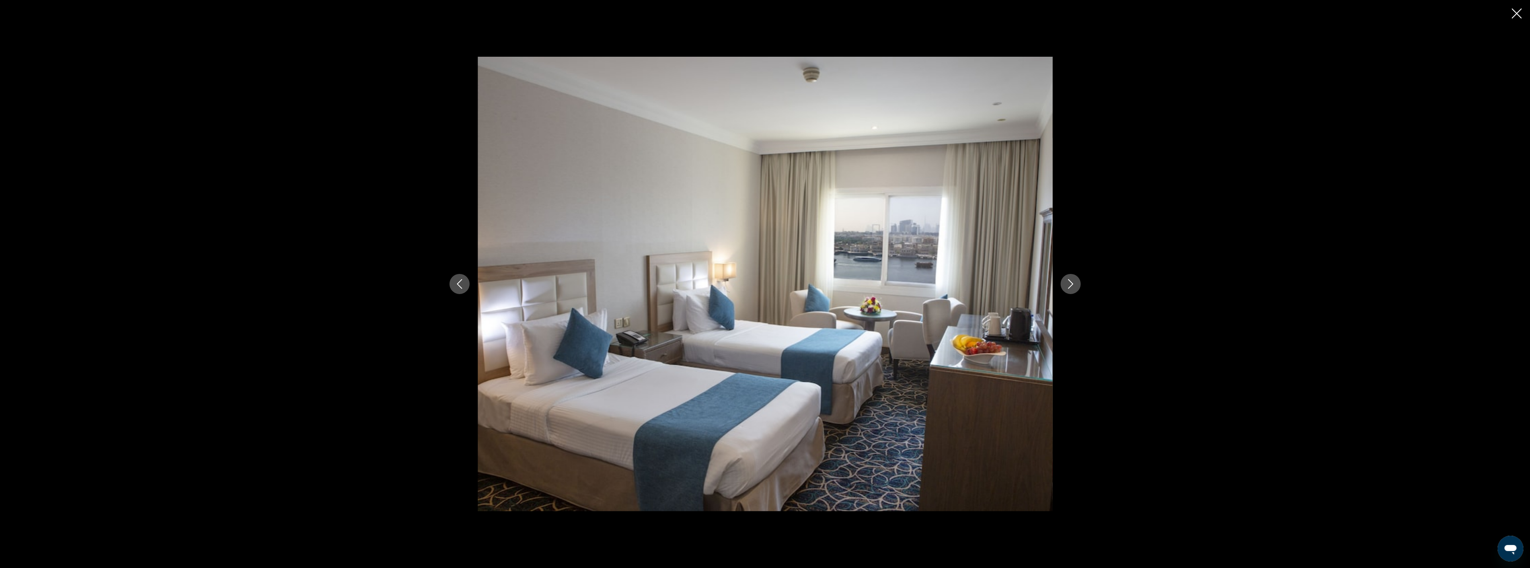
click at [1076, 285] on button "Next image" at bounding box center [1071, 284] width 20 height 20
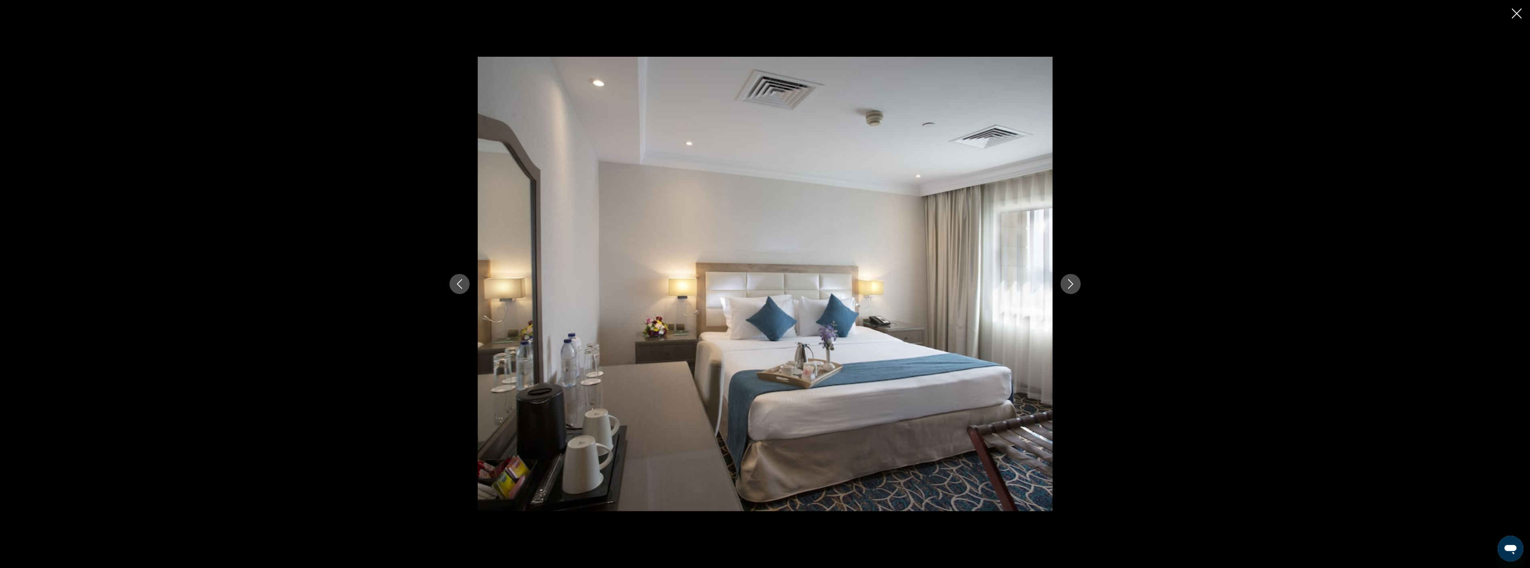
click at [1076, 285] on button "Next image" at bounding box center [1071, 284] width 20 height 20
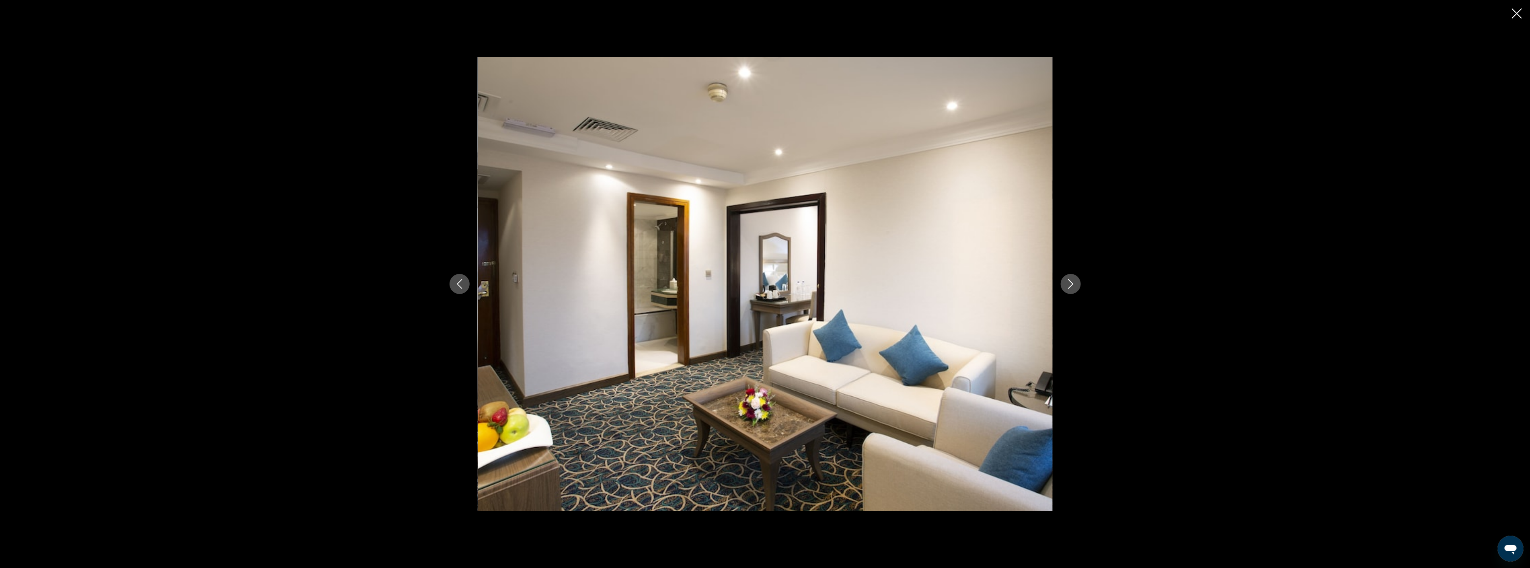
click at [1076, 285] on button "Next image" at bounding box center [1071, 284] width 20 height 20
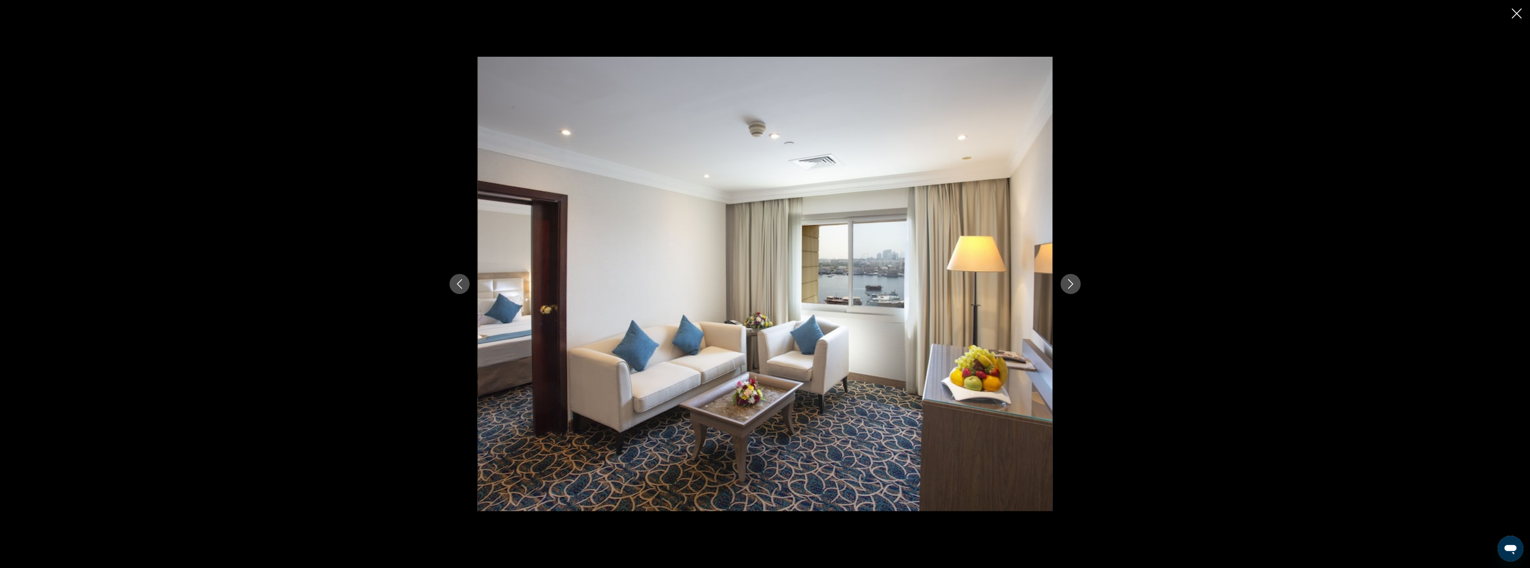
click at [1076, 285] on button "Next image" at bounding box center [1071, 284] width 20 height 20
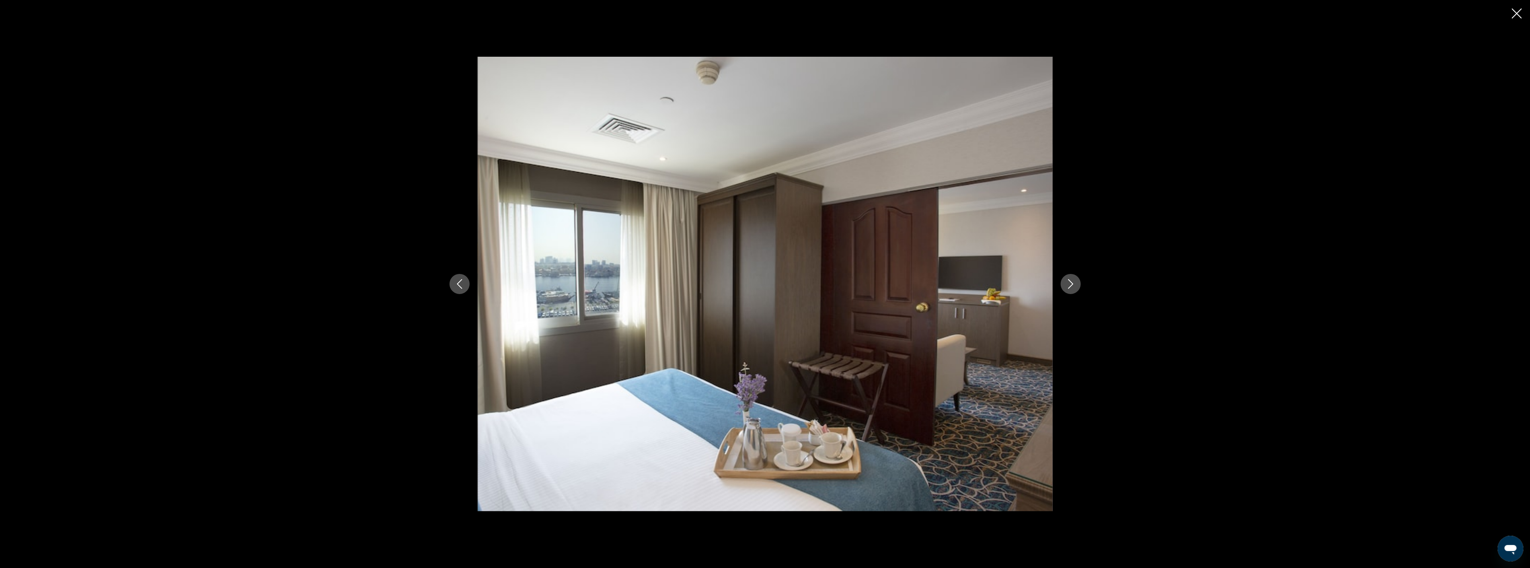
click at [1076, 285] on button "Next image" at bounding box center [1071, 284] width 20 height 20
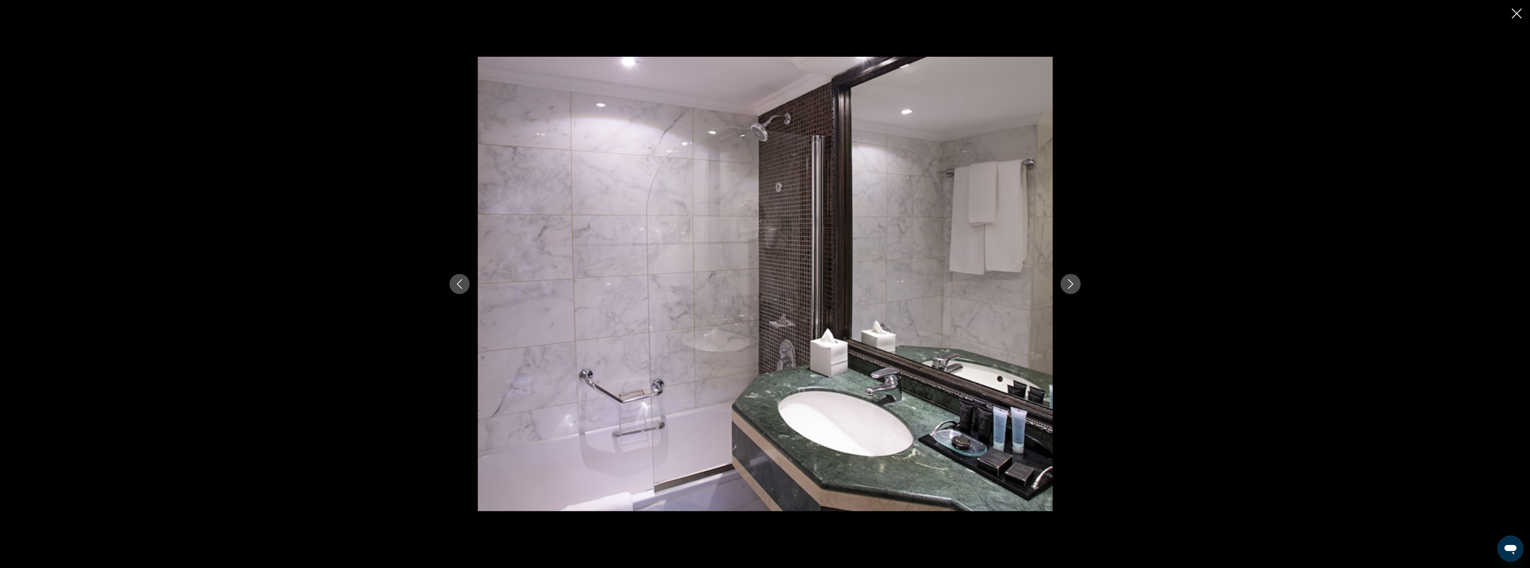
click at [1076, 285] on button "Next image" at bounding box center [1071, 284] width 20 height 20
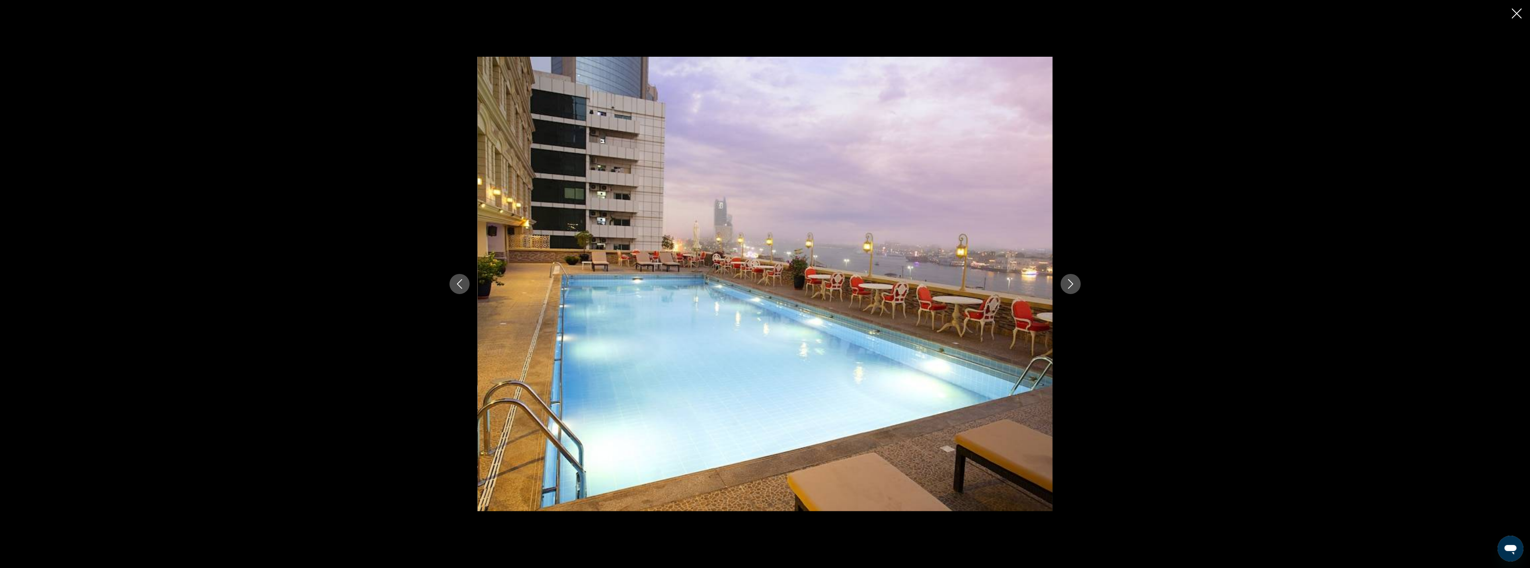
click at [1072, 284] on icon "Next image" at bounding box center [1071, 284] width 10 height 10
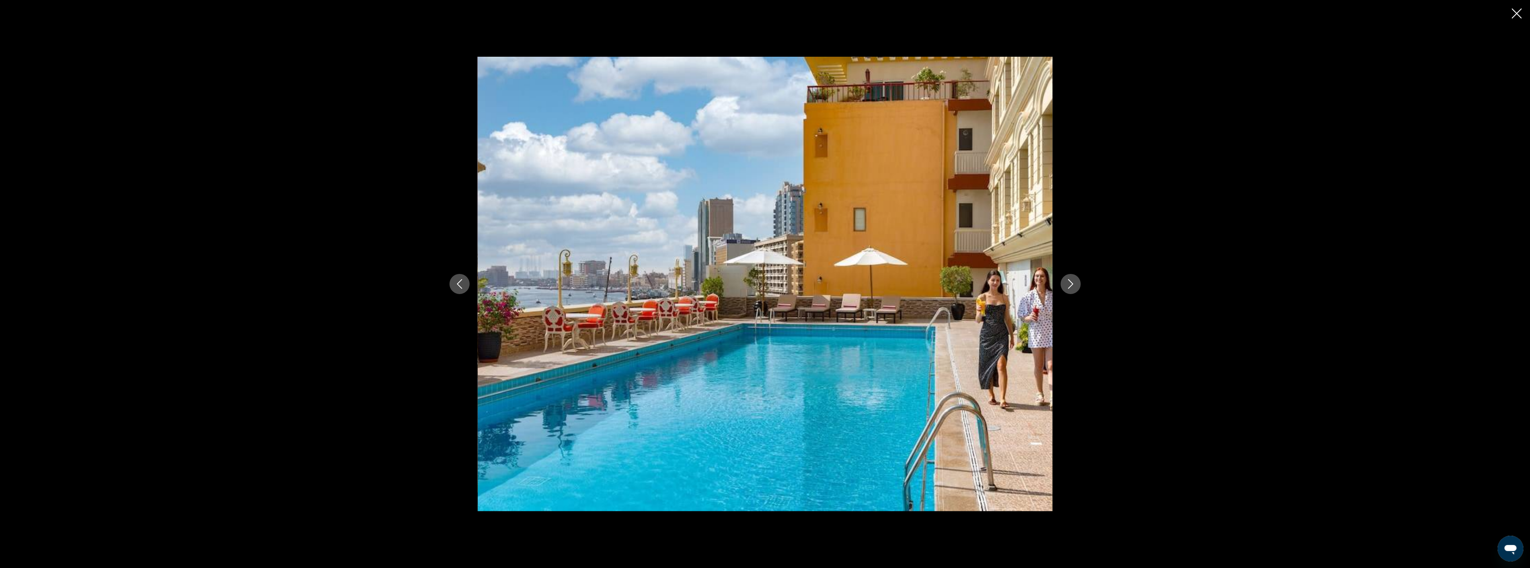
click at [1072, 284] on icon "Next image" at bounding box center [1071, 284] width 10 height 10
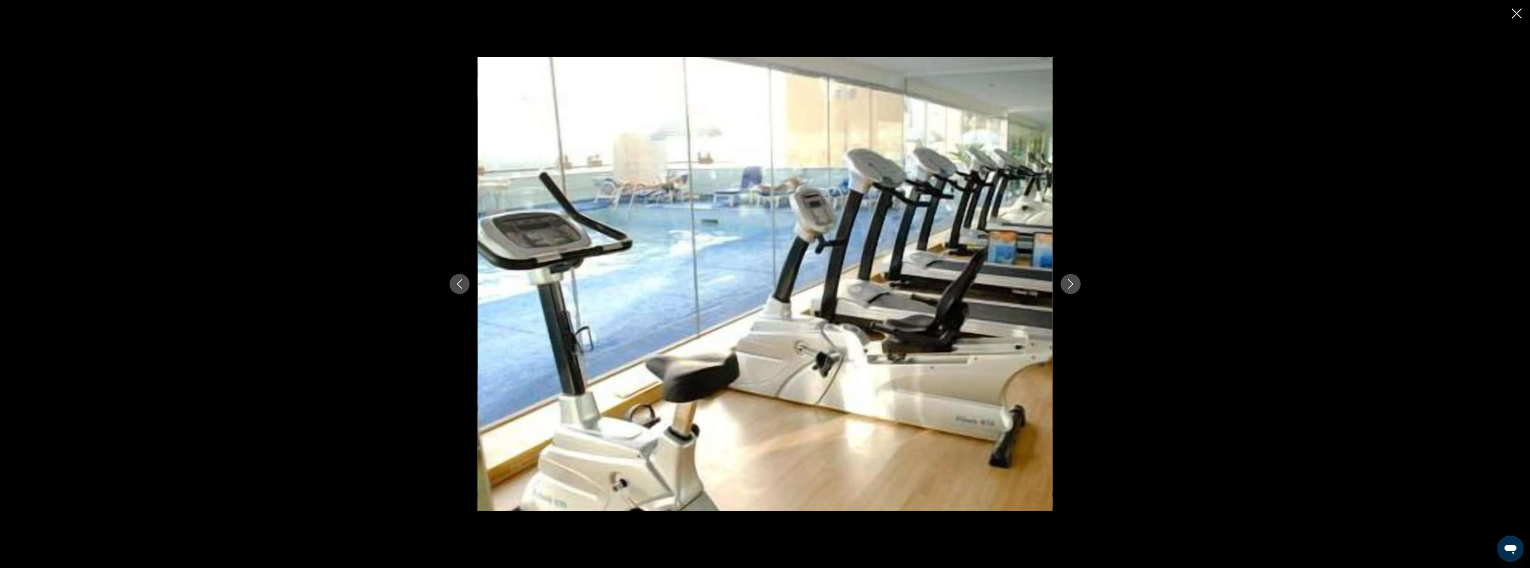
click at [1072, 284] on icon "Next image" at bounding box center [1071, 284] width 10 height 10
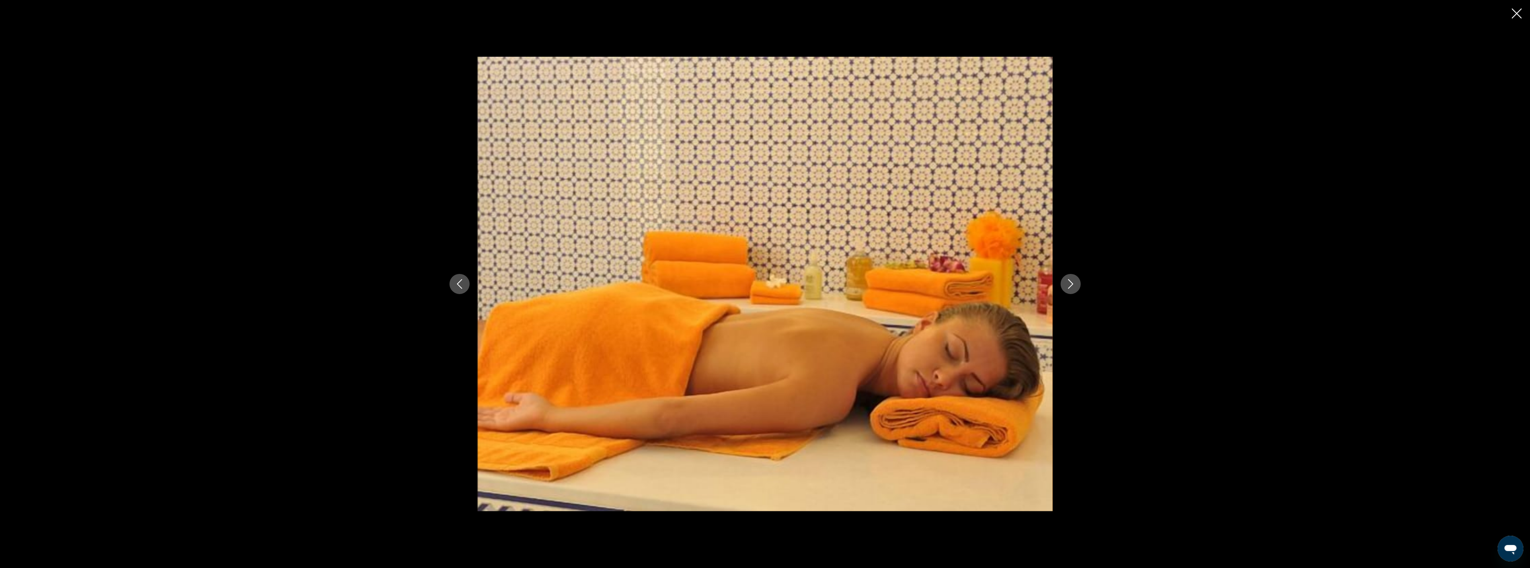
click at [1072, 284] on icon "Next image" at bounding box center [1071, 284] width 10 height 10
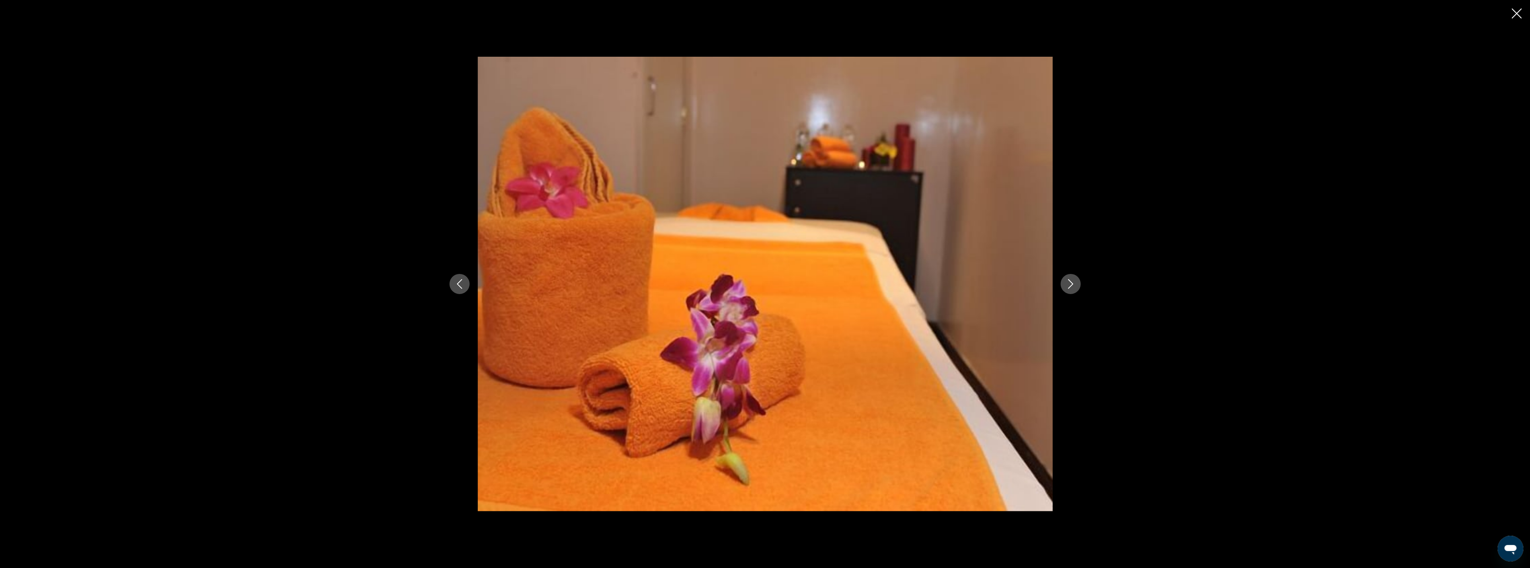
click at [1072, 284] on icon "Next image" at bounding box center [1071, 284] width 10 height 10
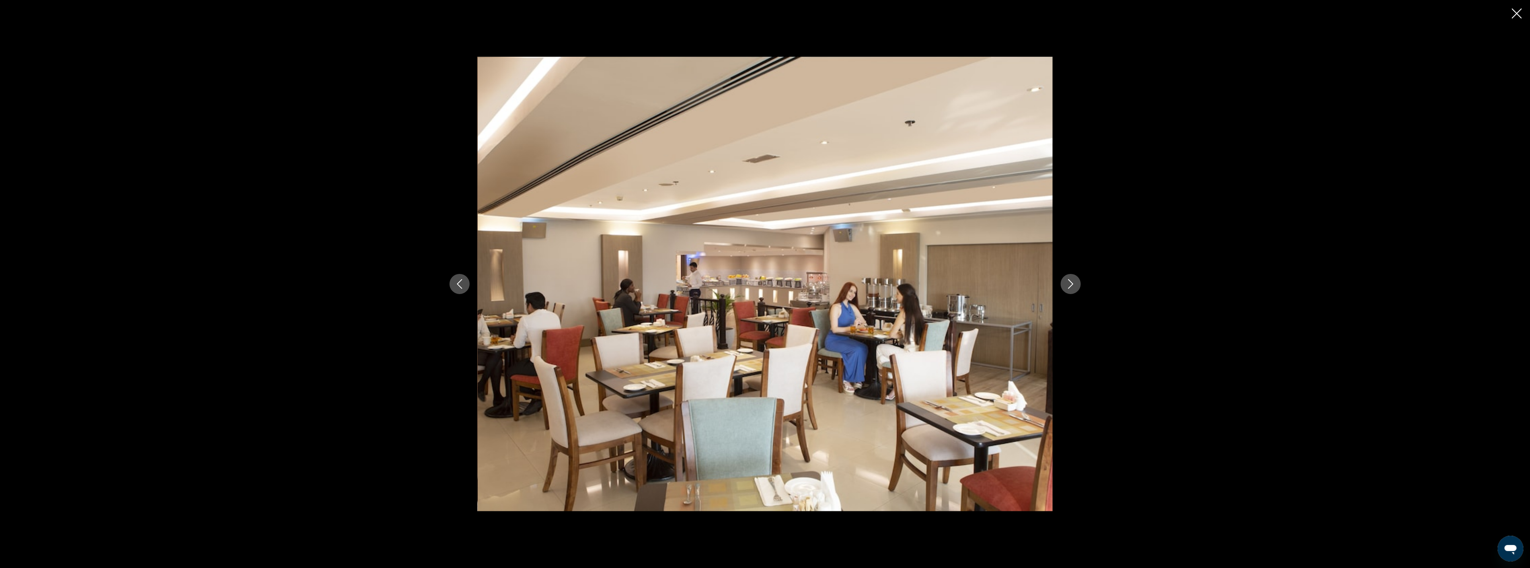
click at [1072, 284] on icon "Next image" at bounding box center [1071, 284] width 10 height 10
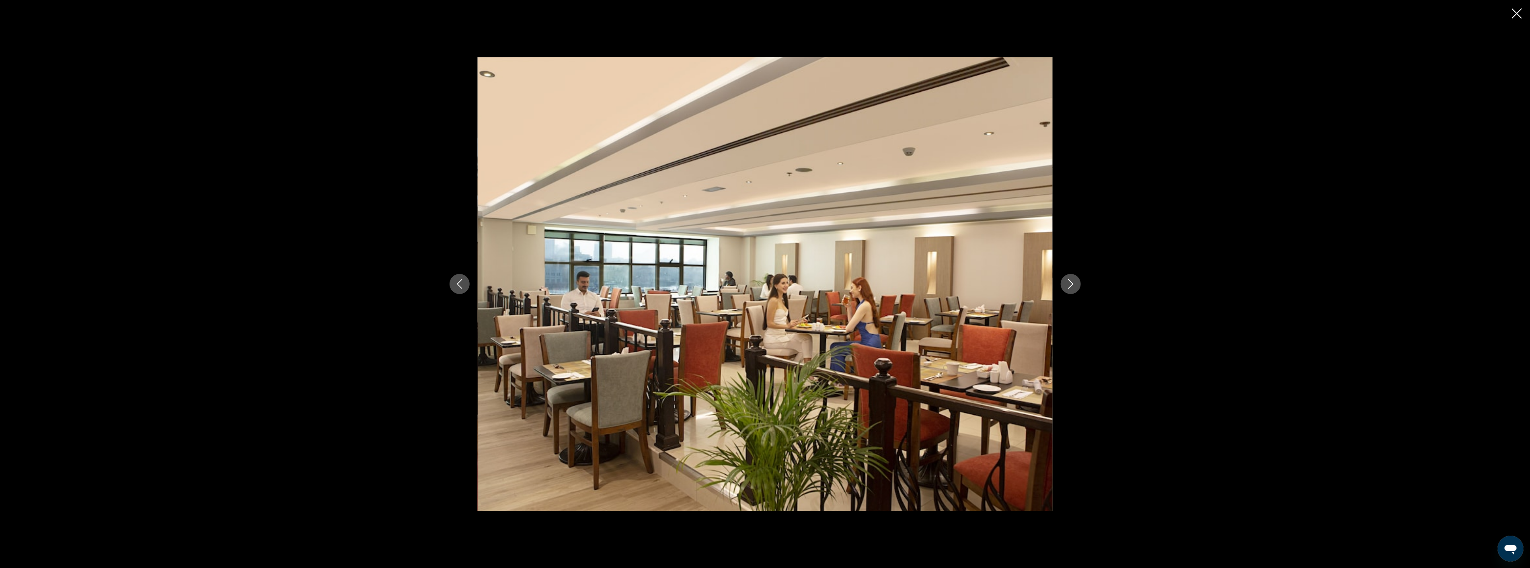
click at [1072, 284] on icon "Next image" at bounding box center [1071, 284] width 10 height 10
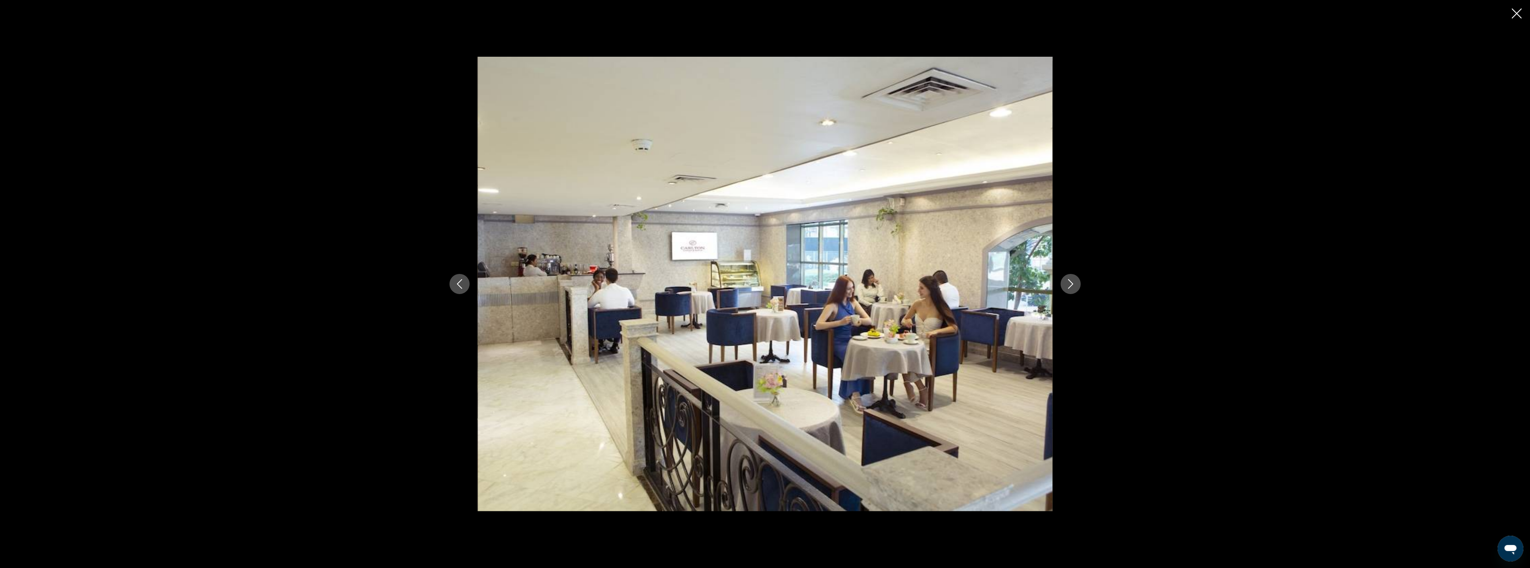
click at [1072, 284] on icon "Next image" at bounding box center [1071, 284] width 10 height 10
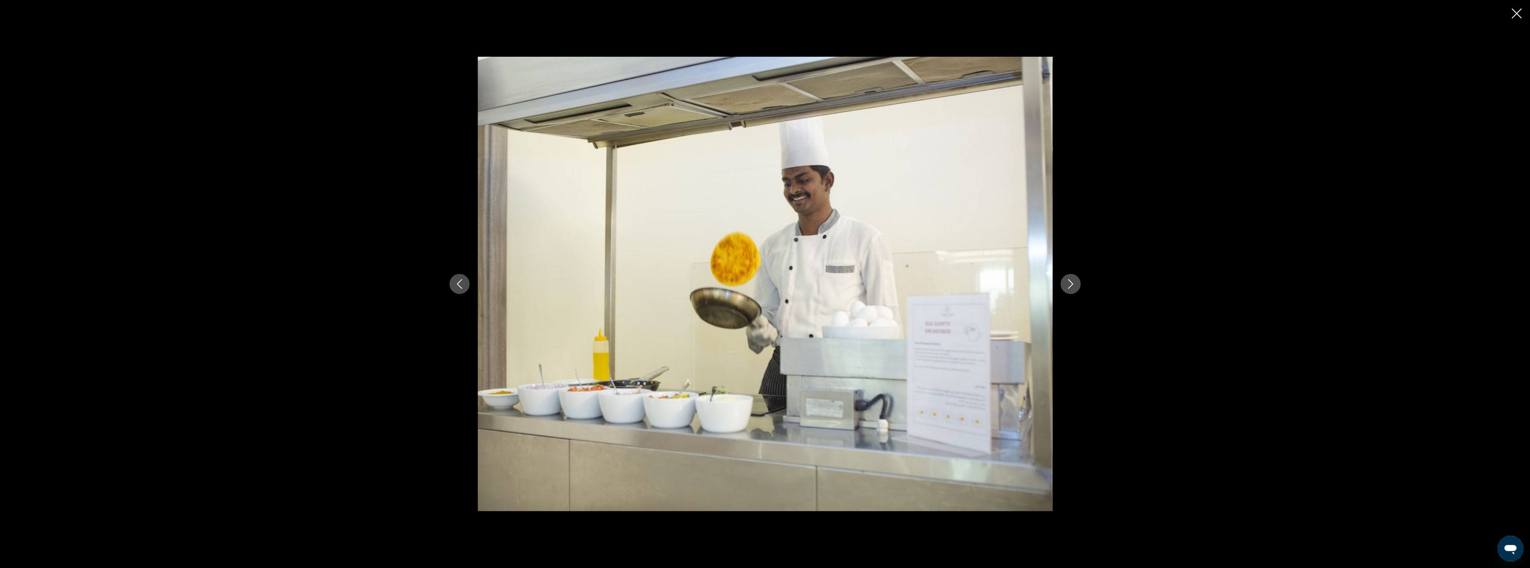
click at [1512, 14] on icon "Close slideshow" at bounding box center [1517, 13] width 10 height 10
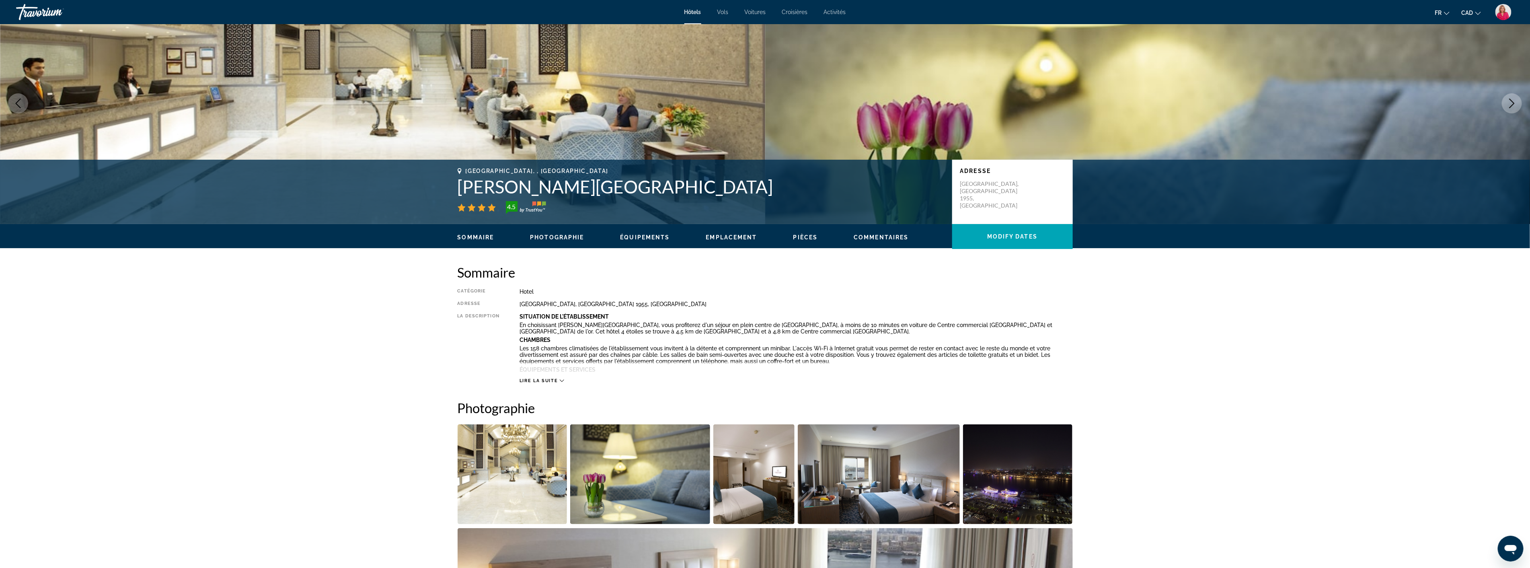
scroll to position [0, 0]
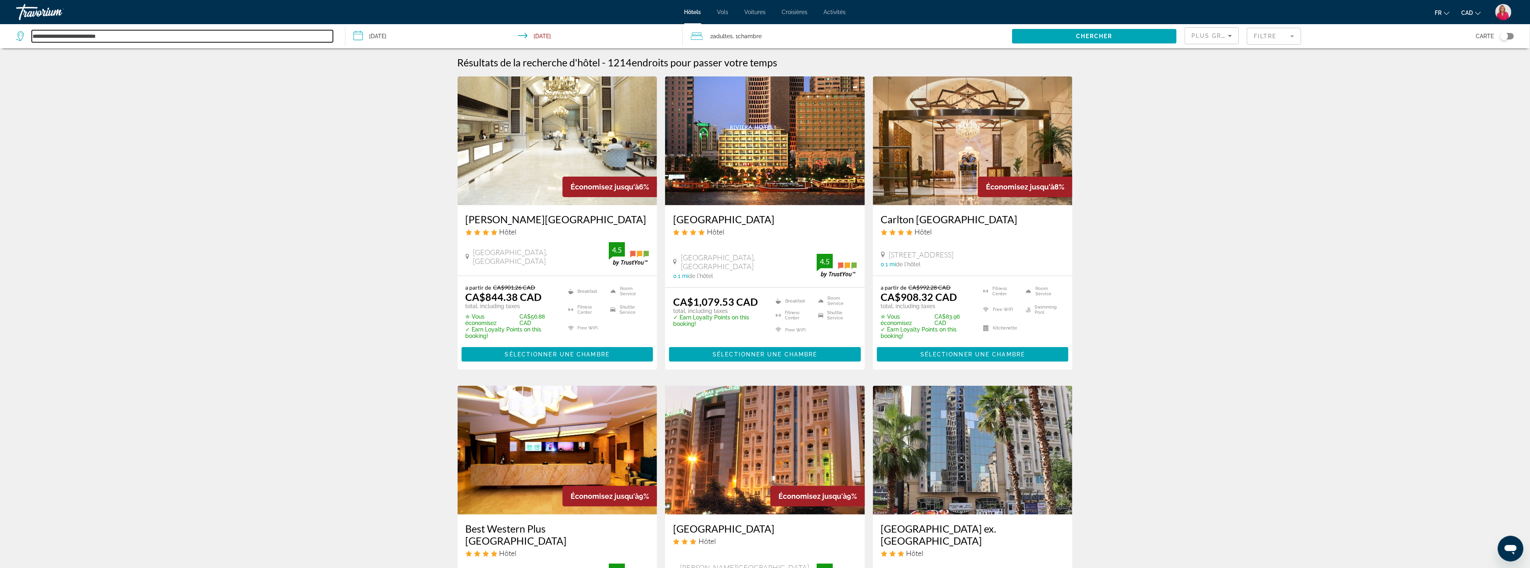
click at [135, 37] on input "**********" at bounding box center [182, 36] width 301 height 12
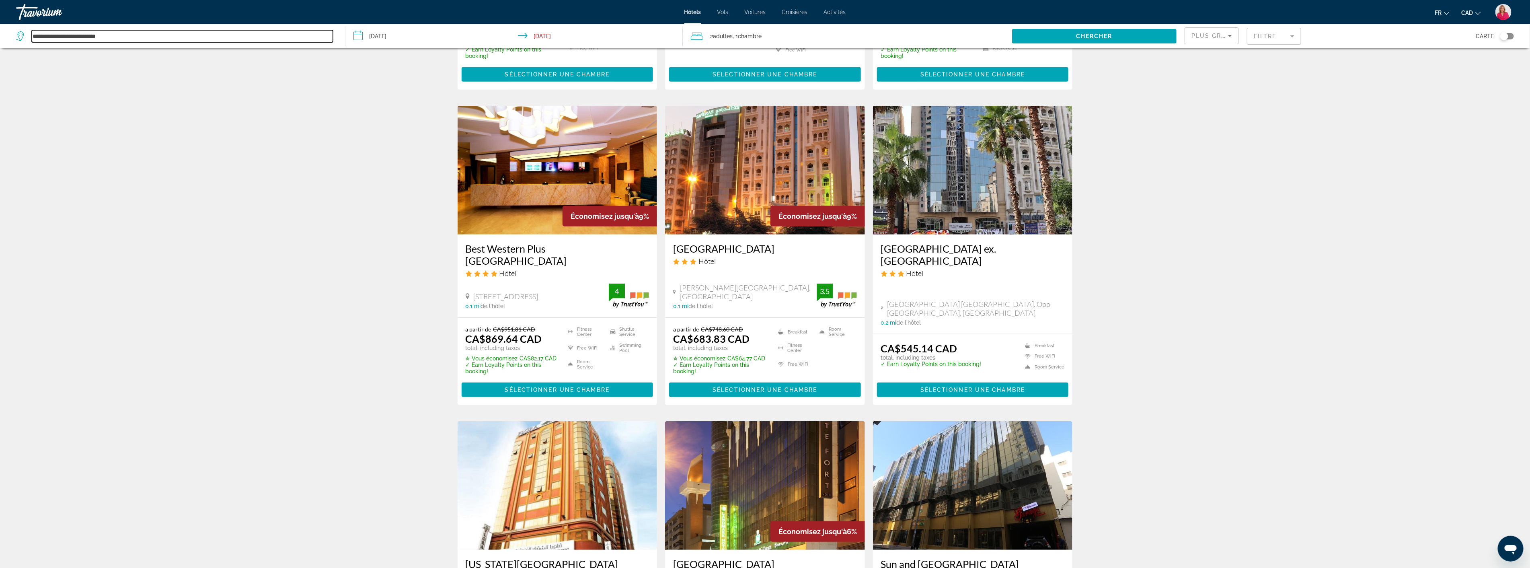
scroll to position [268, 0]
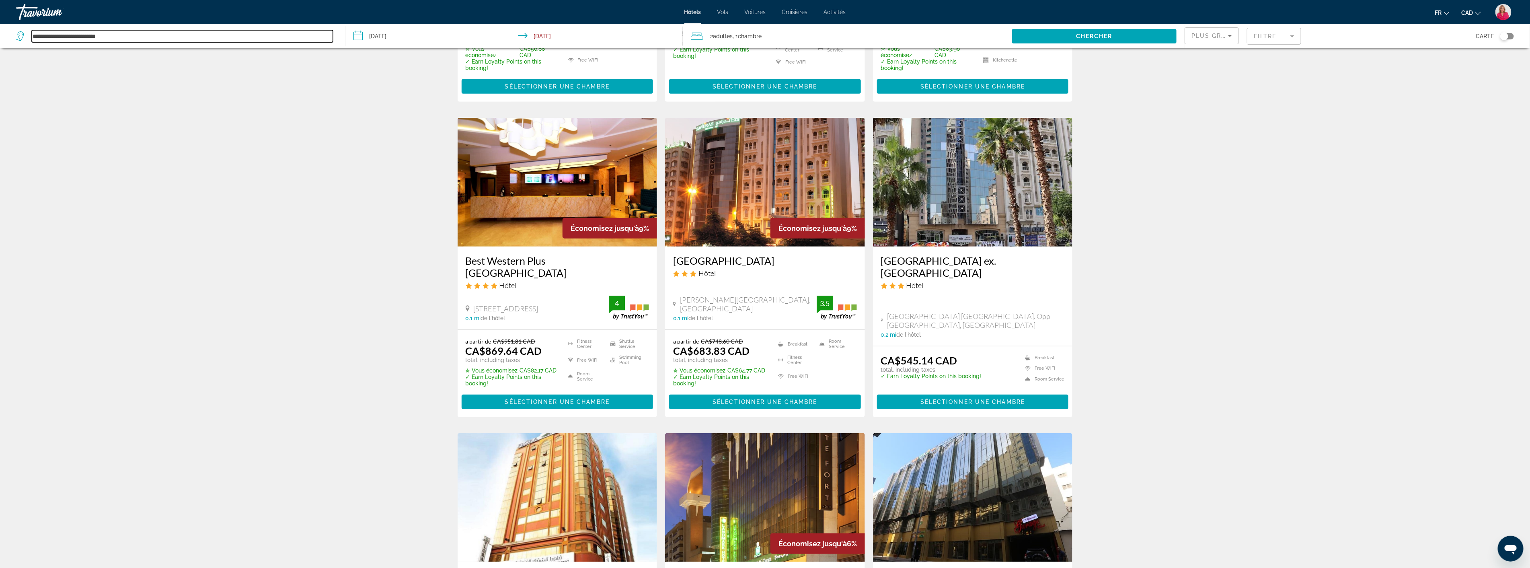
click at [115, 35] on input "**********" at bounding box center [182, 36] width 301 height 12
type input "*"
click at [54, 37] on input "**********" at bounding box center [182, 36] width 301 height 12
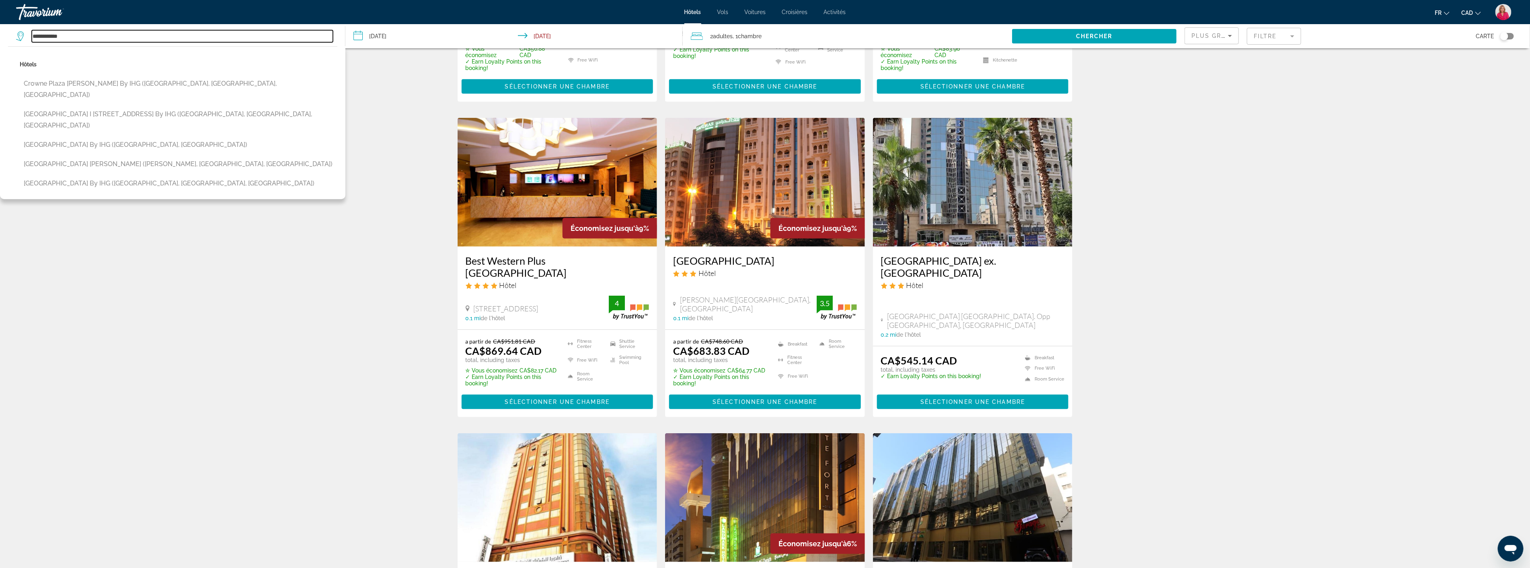
click at [82, 36] on input "**********" at bounding box center [182, 36] width 301 height 12
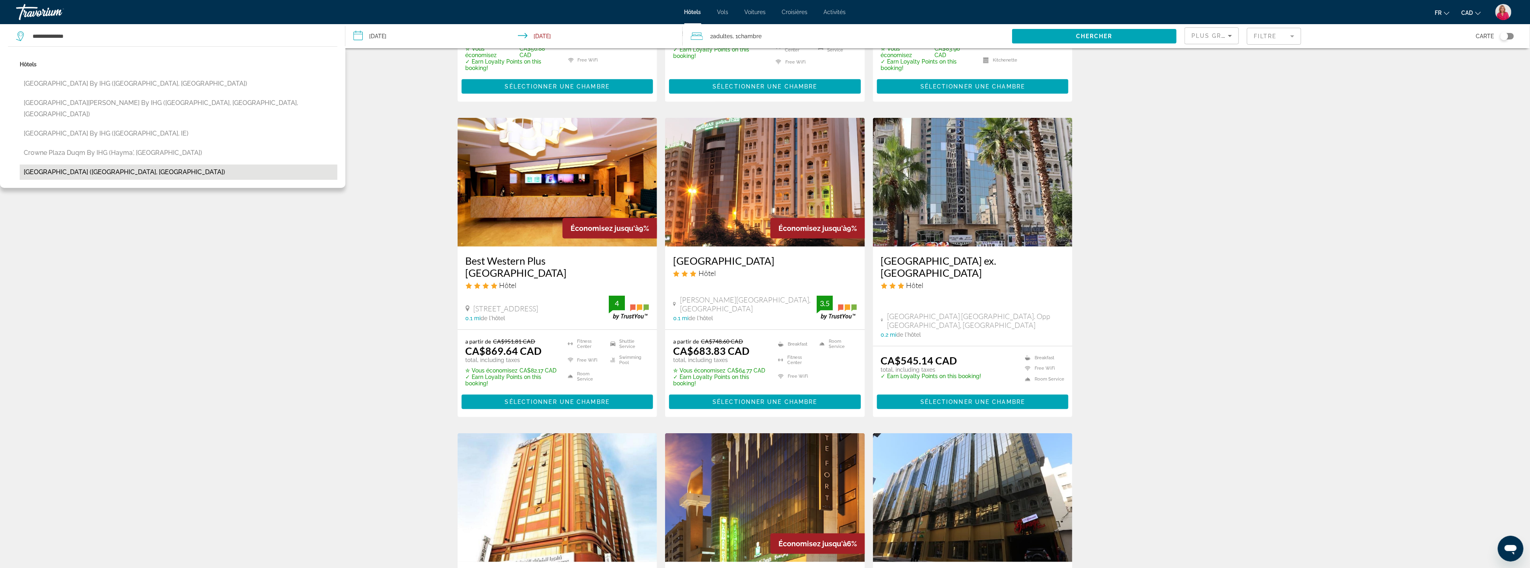
click at [69, 164] on button "[GEOGRAPHIC_DATA] ([GEOGRAPHIC_DATA], [GEOGRAPHIC_DATA])" at bounding box center [179, 171] width 318 height 15
type input "**********"
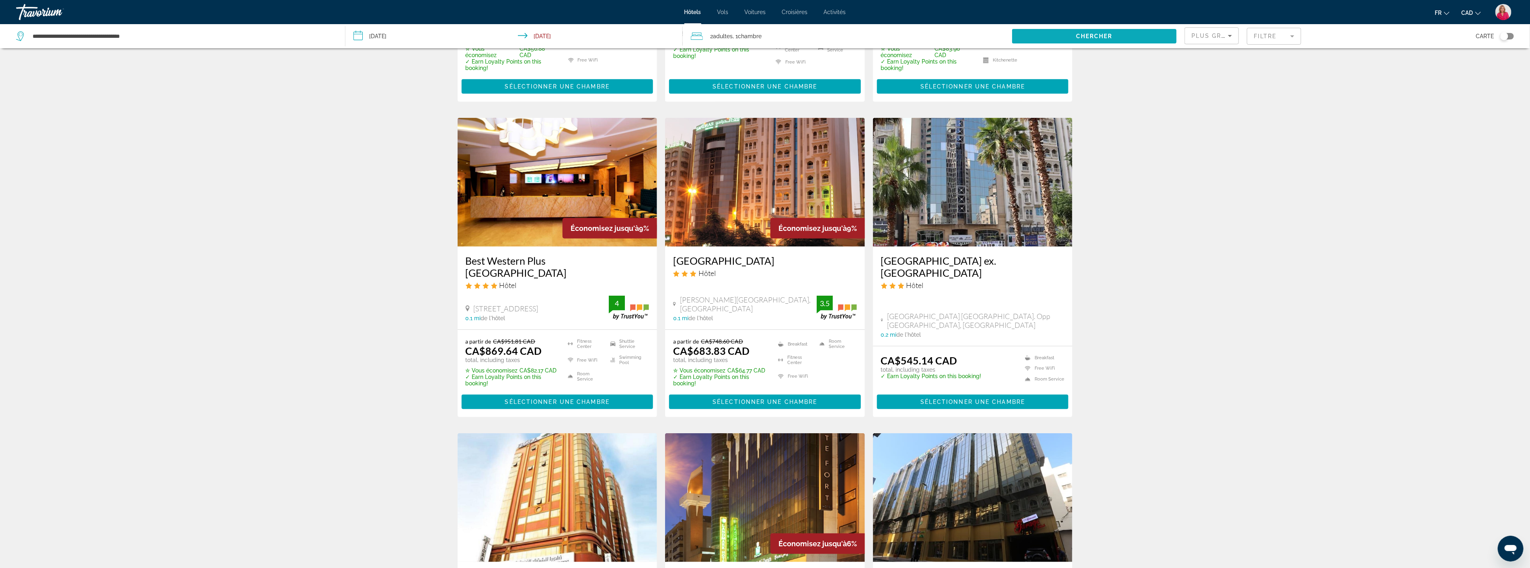
click at [1098, 33] on span "Chercher" at bounding box center [1094, 36] width 37 height 6
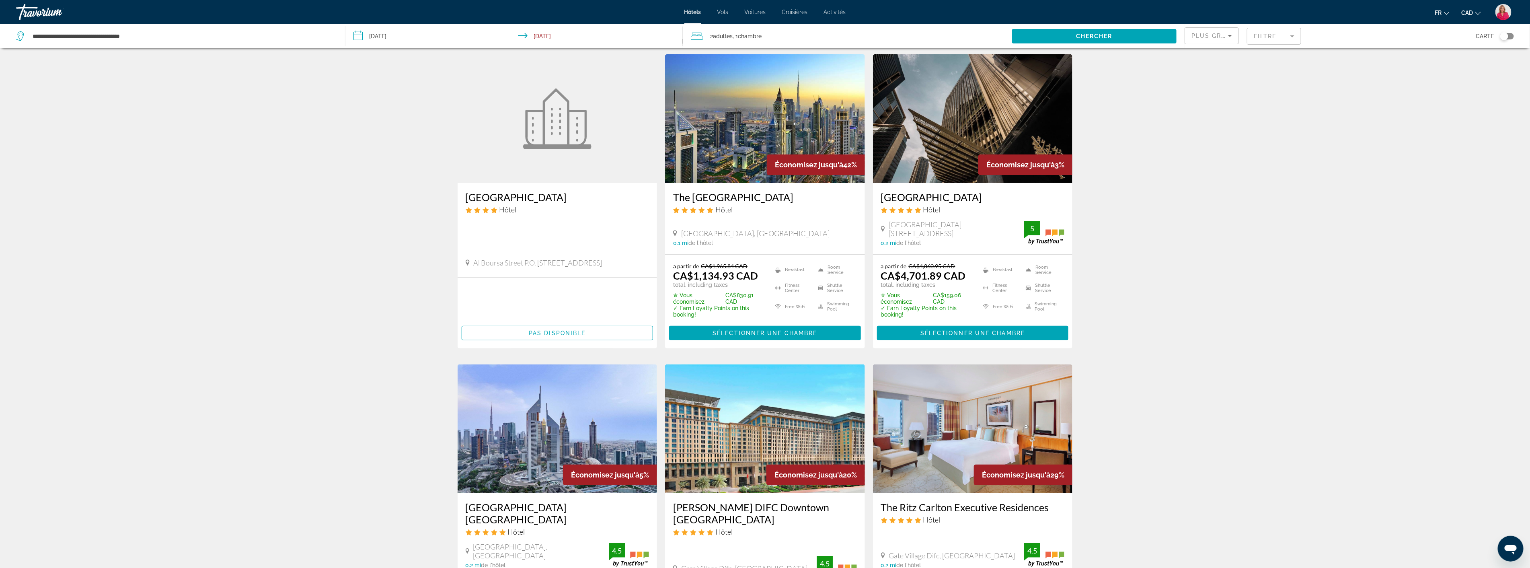
scroll to position [0, 0]
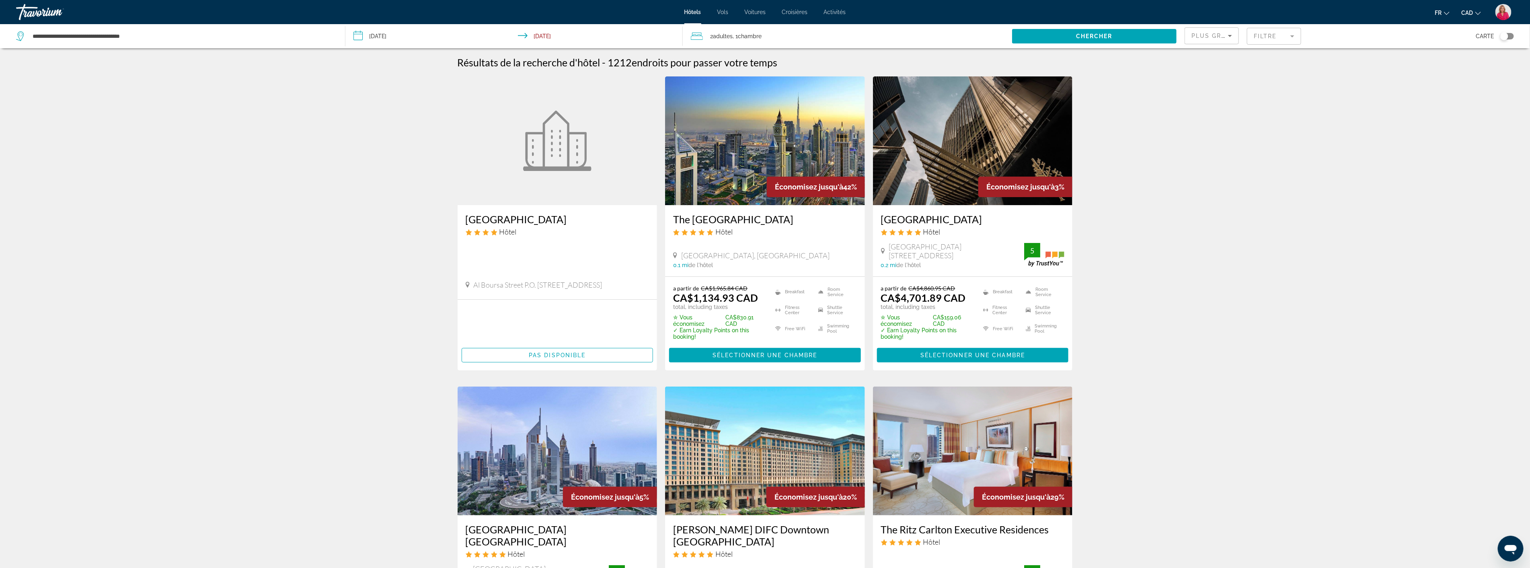
click at [735, 187] on img "Main content" at bounding box center [765, 140] width 200 height 129
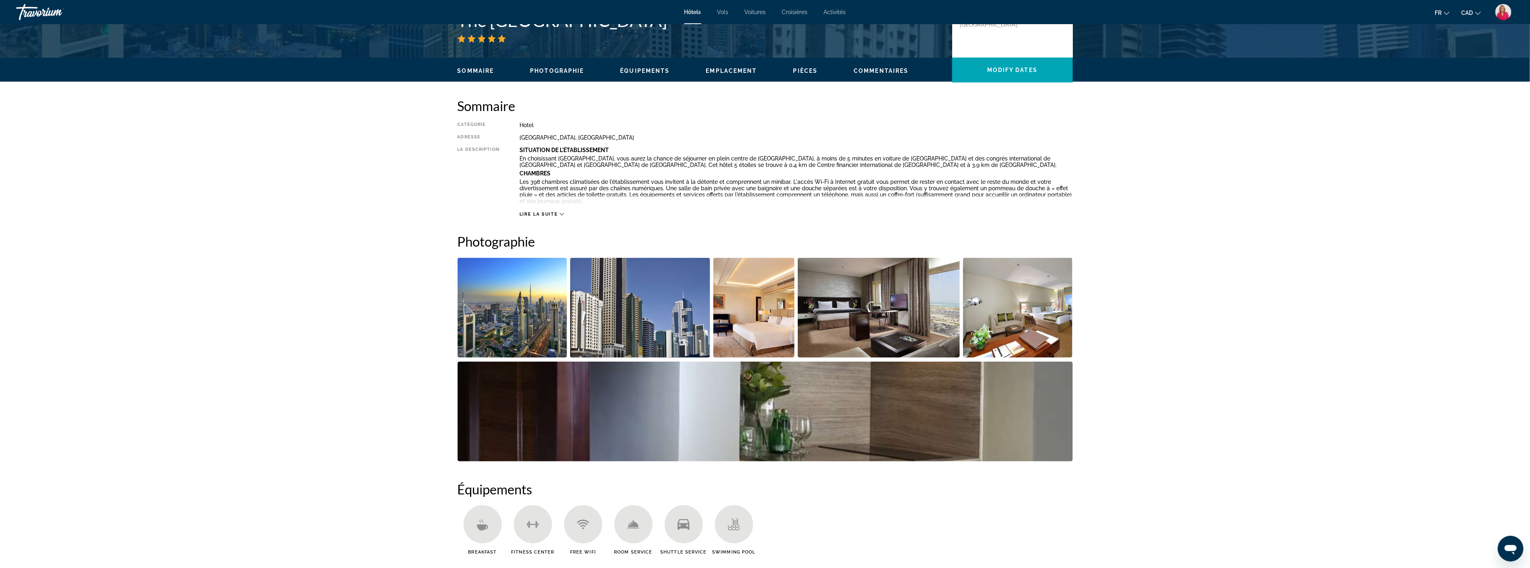
scroll to position [223, 0]
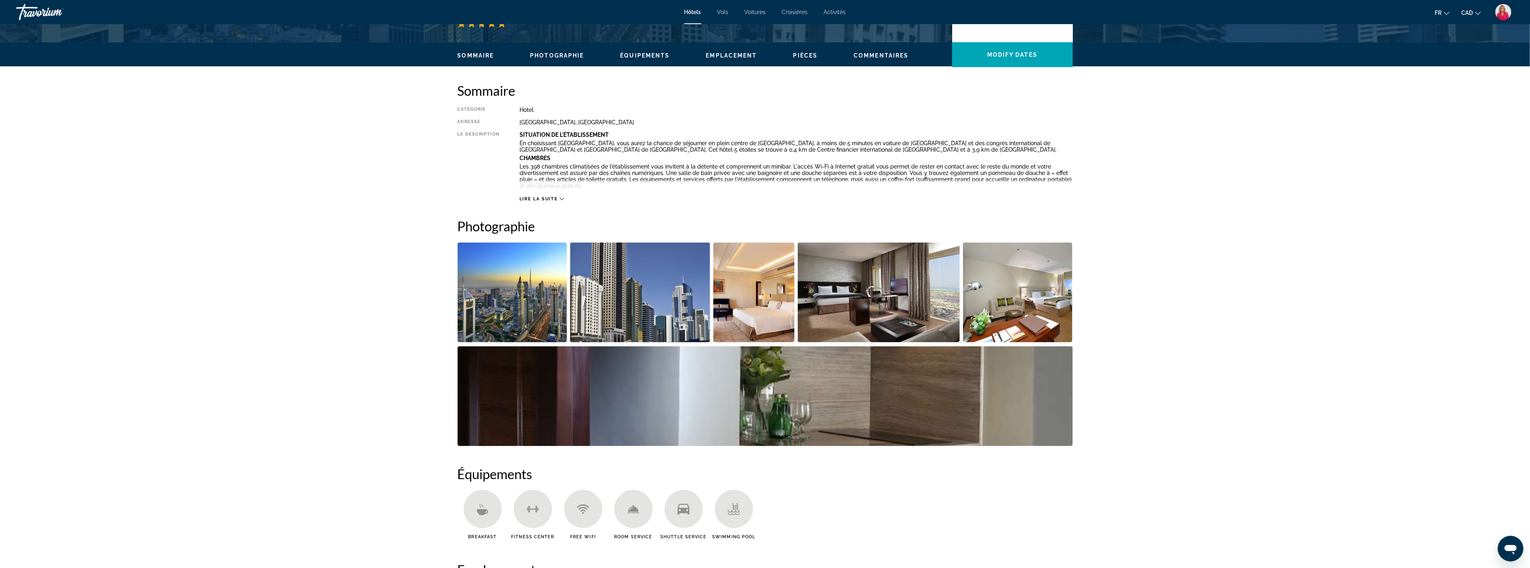
click at [767, 307] on img "Open full-screen image slider" at bounding box center [754, 292] width 82 height 100
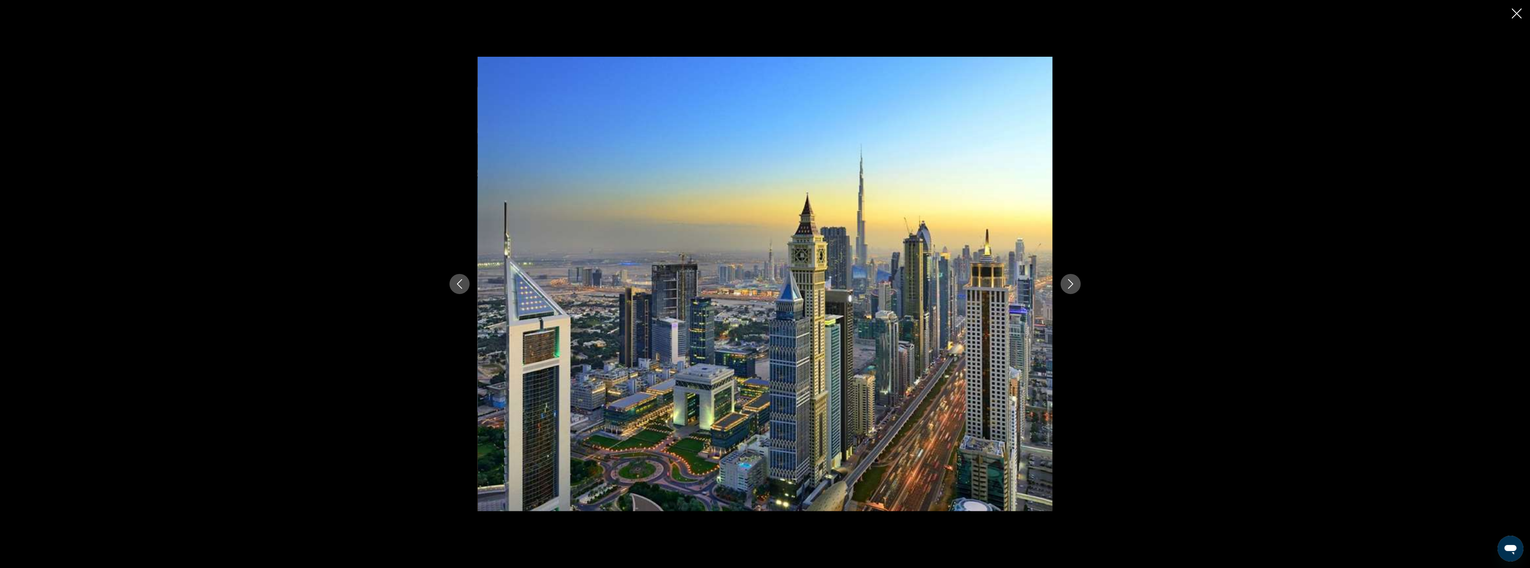
click at [1066, 284] on icon "Next image" at bounding box center [1071, 284] width 10 height 10
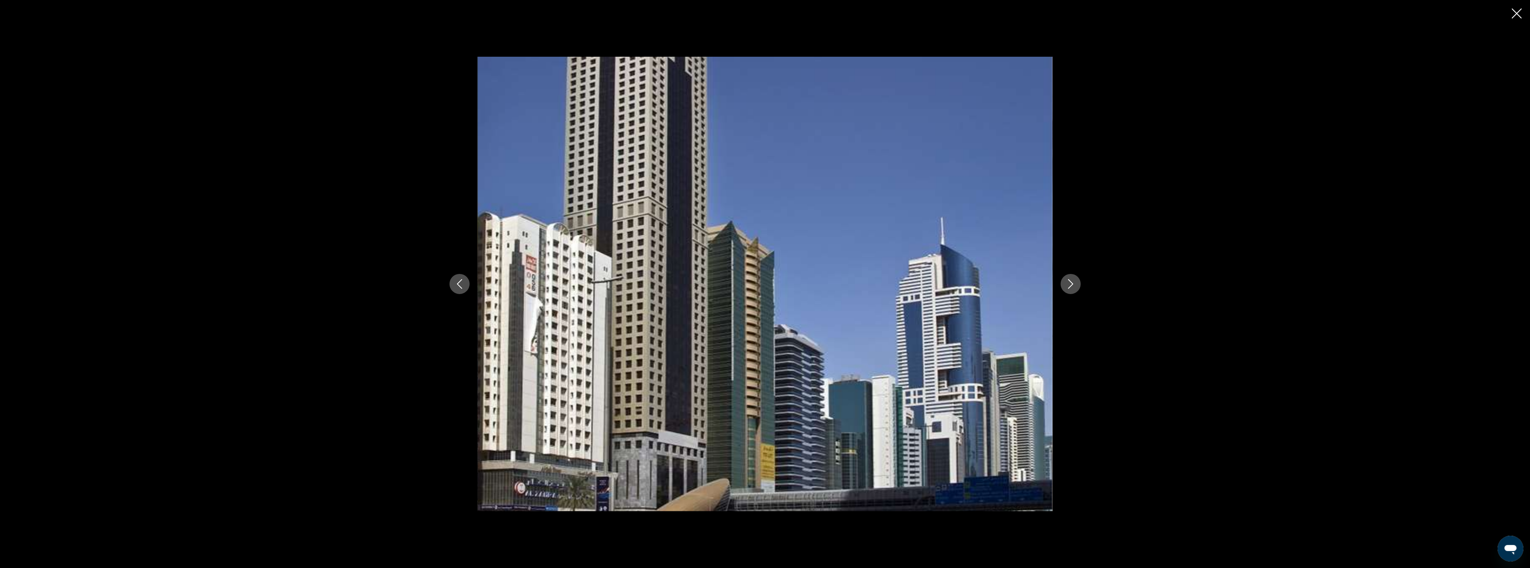
click at [1066, 284] on icon "Next image" at bounding box center [1071, 284] width 10 height 10
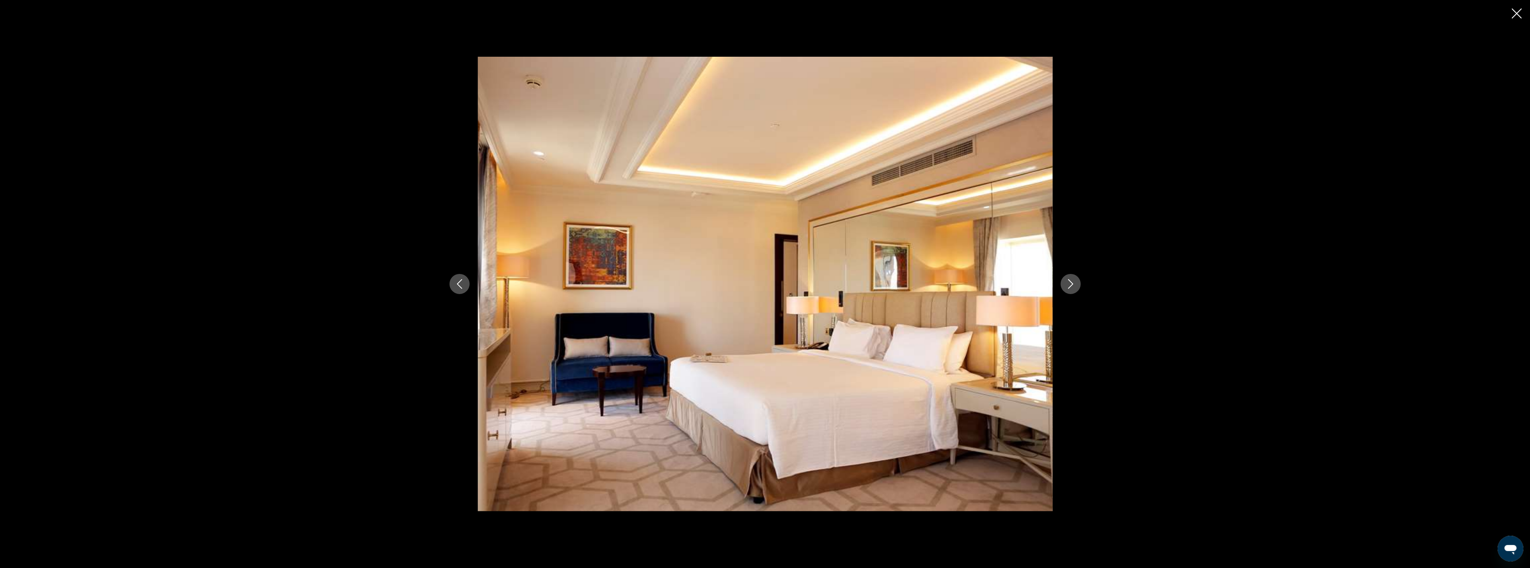
click at [1066, 284] on icon "Next image" at bounding box center [1071, 284] width 10 height 10
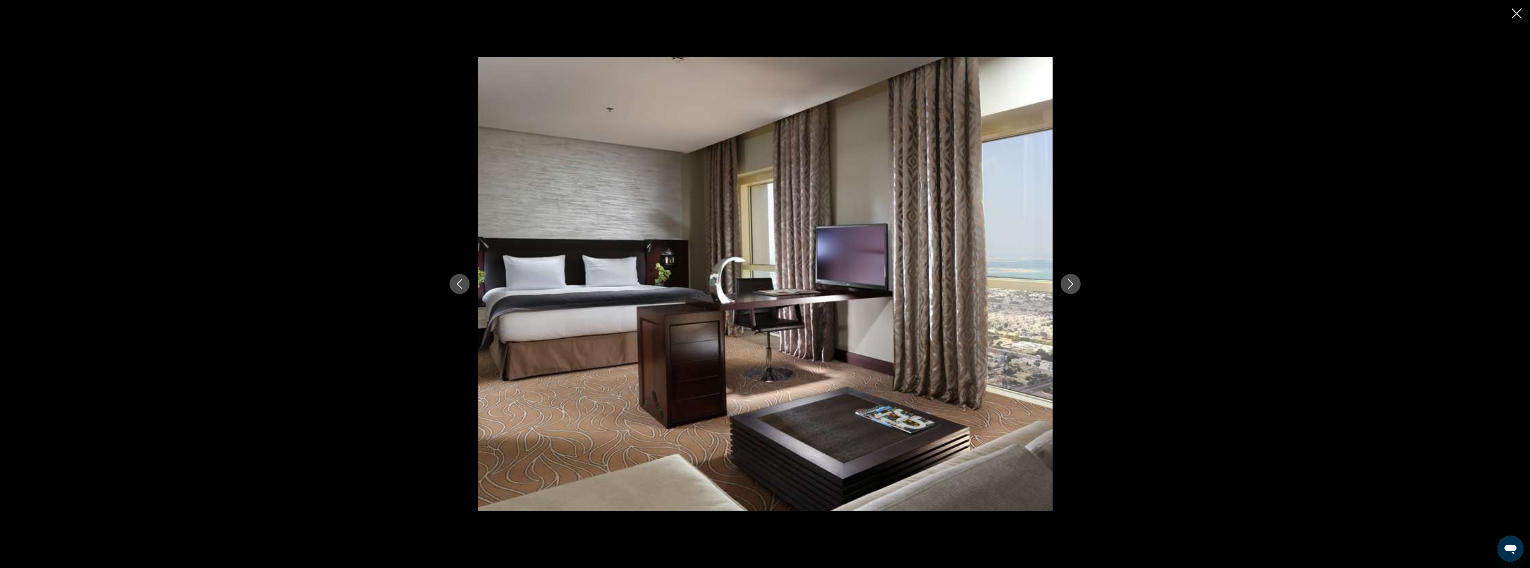
click at [1066, 284] on icon "Next image" at bounding box center [1071, 284] width 10 height 10
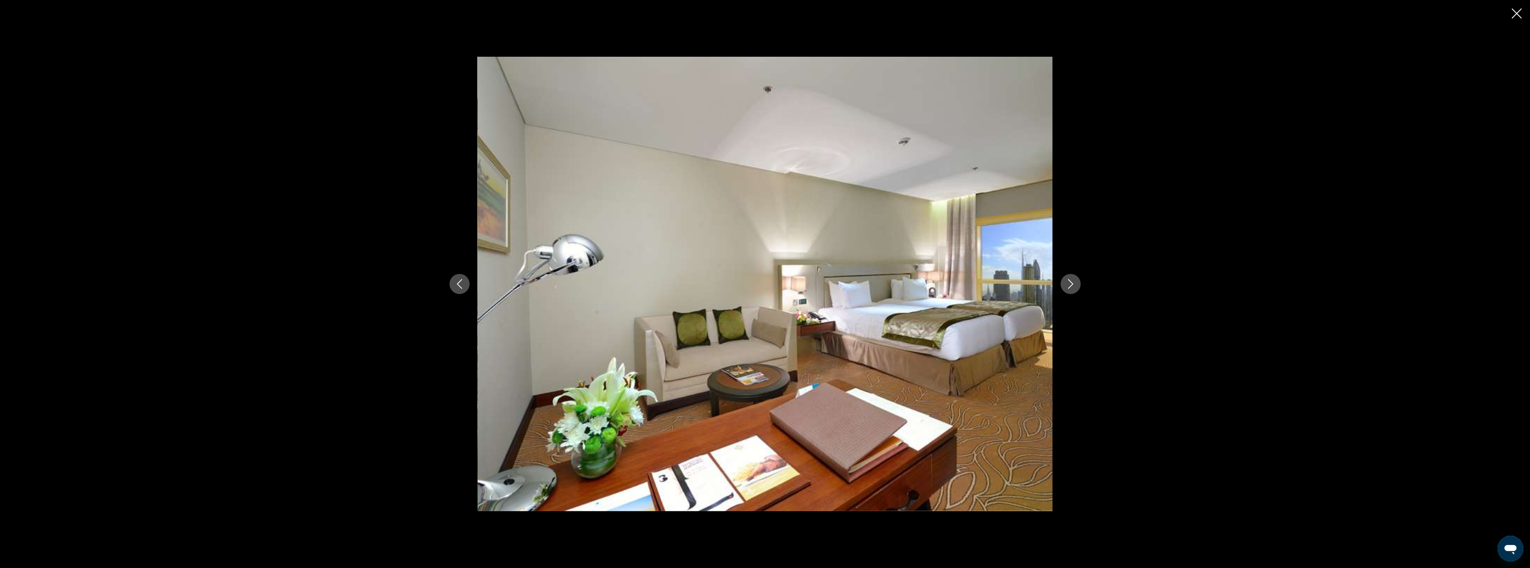
click at [1066, 284] on icon "Next image" at bounding box center [1071, 284] width 10 height 10
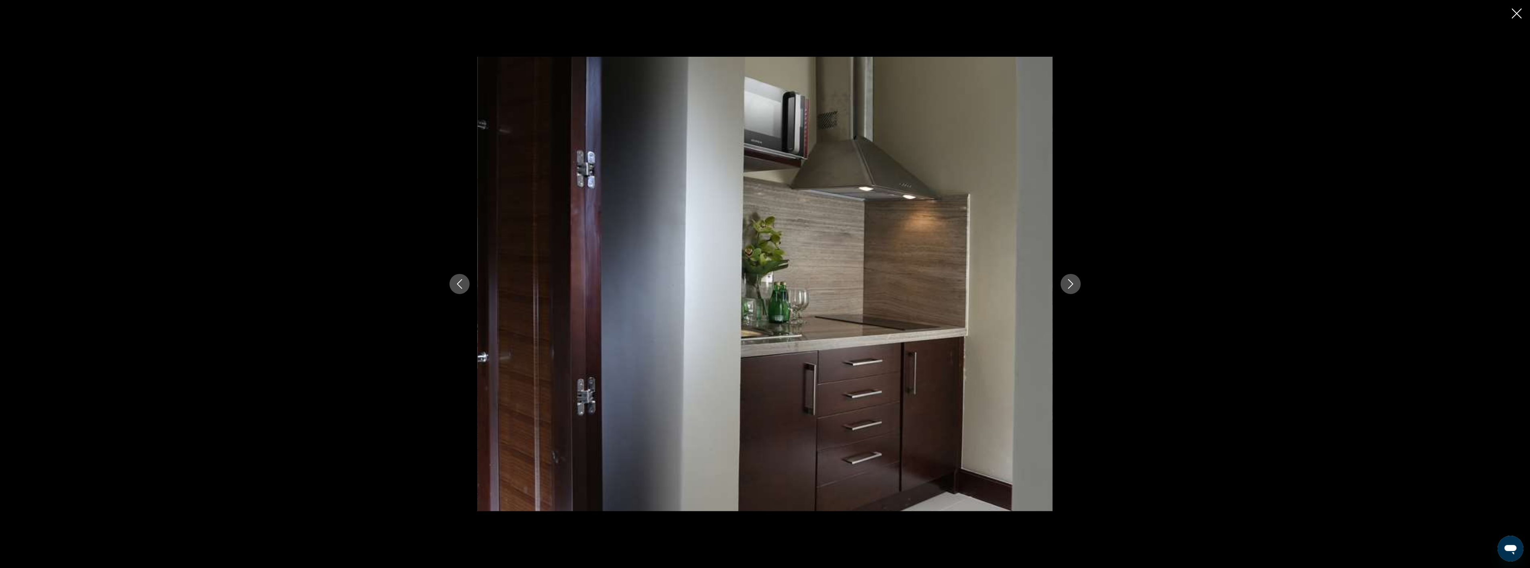
click at [1066, 284] on icon "Next image" at bounding box center [1071, 284] width 10 height 10
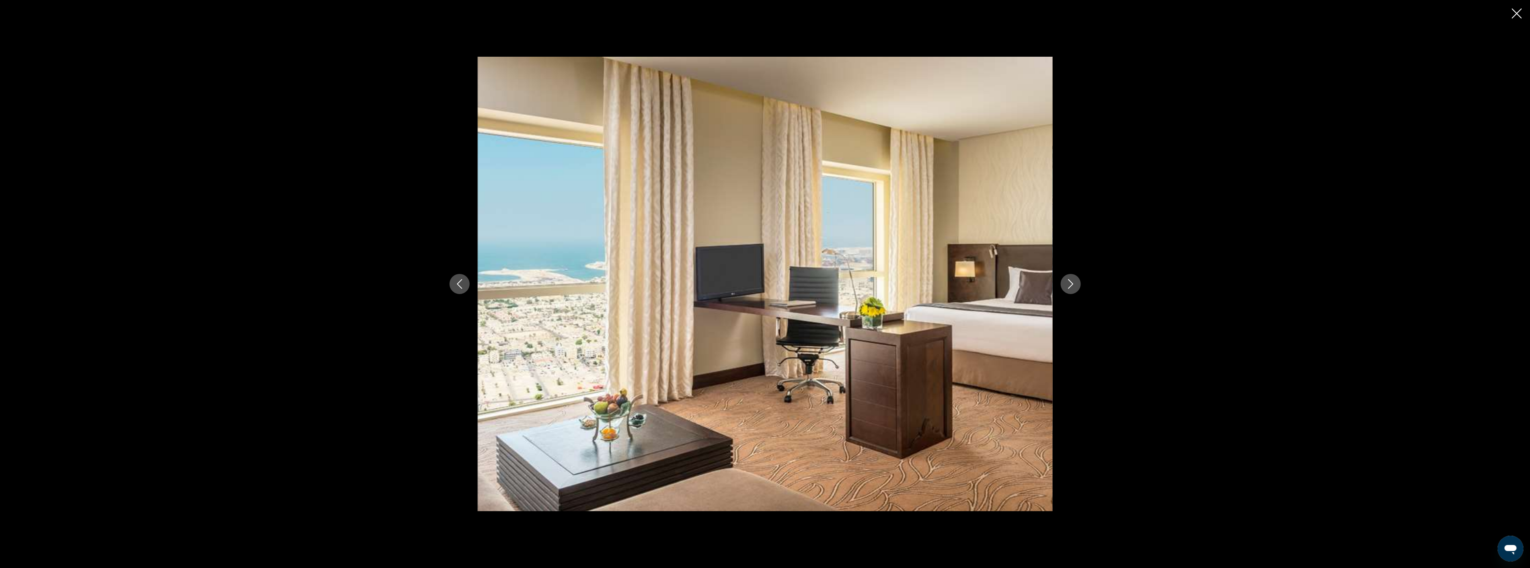
click at [1066, 284] on icon "Next image" at bounding box center [1071, 284] width 10 height 10
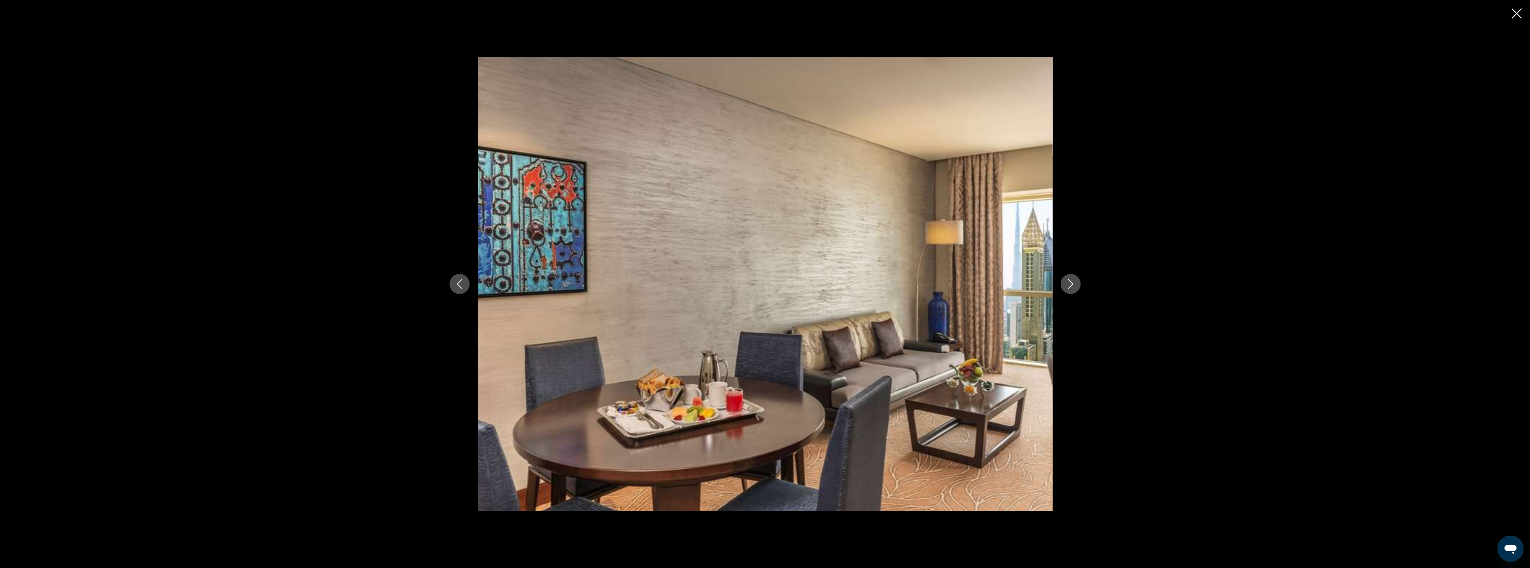
click at [1066, 284] on icon "Next image" at bounding box center [1071, 284] width 10 height 10
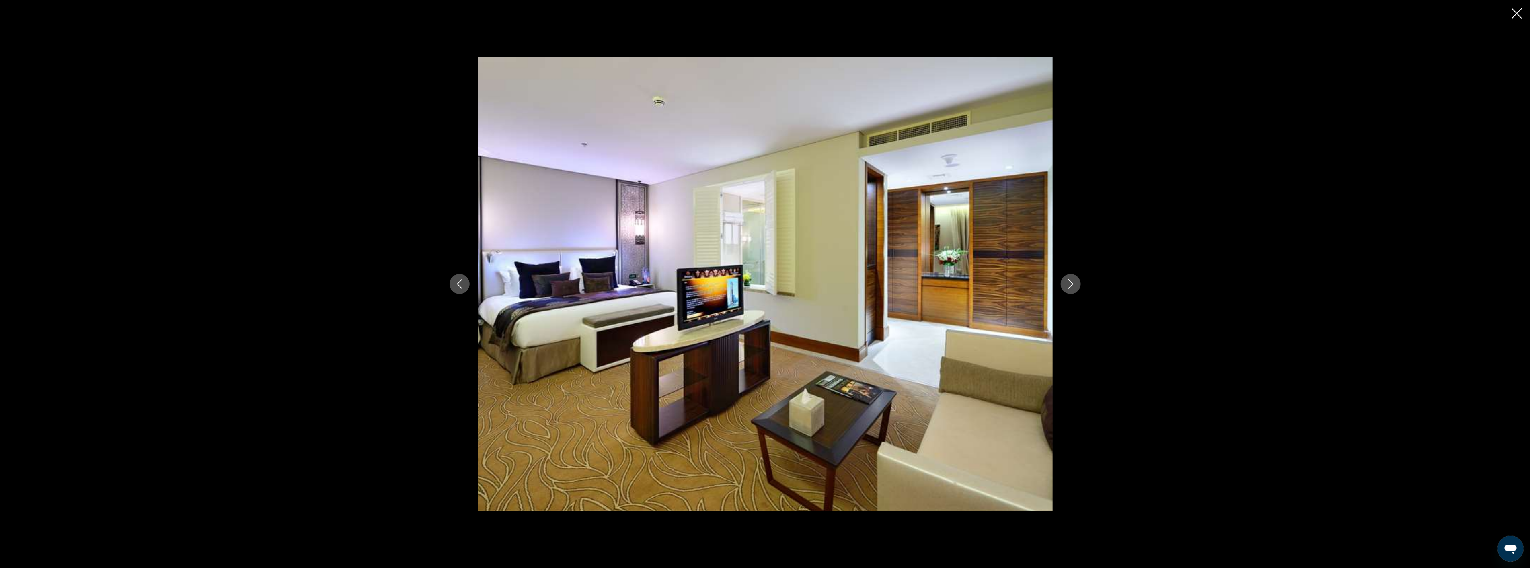
click at [1066, 284] on icon "Next image" at bounding box center [1071, 284] width 10 height 10
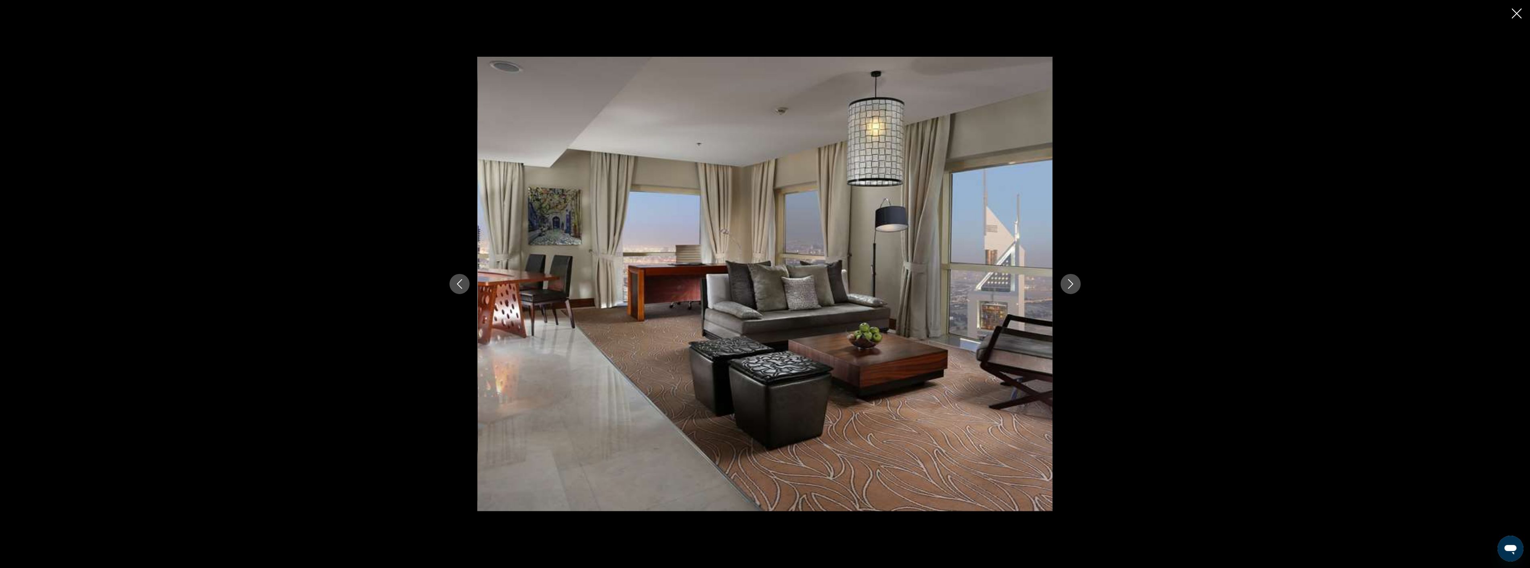
click at [1066, 284] on icon "Next image" at bounding box center [1071, 284] width 10 height 10
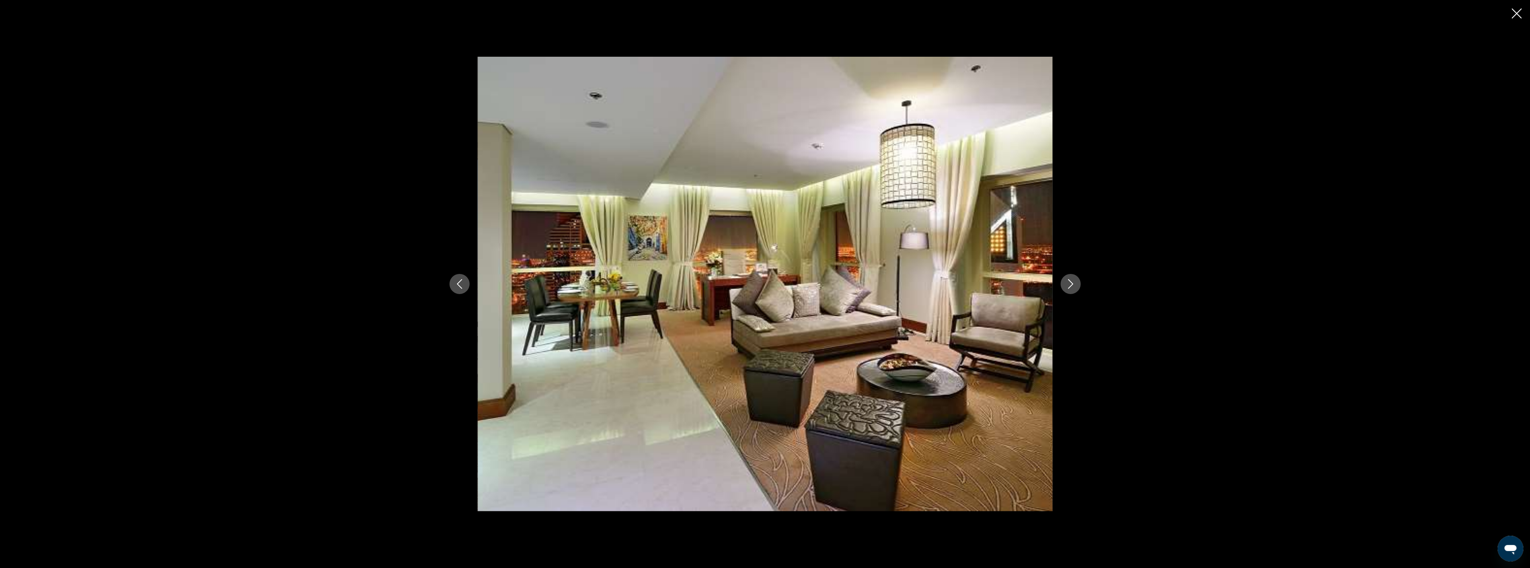
click at [1066, 284] on icon "Next image" at bounding box center [1071, 284] width 10 height 10
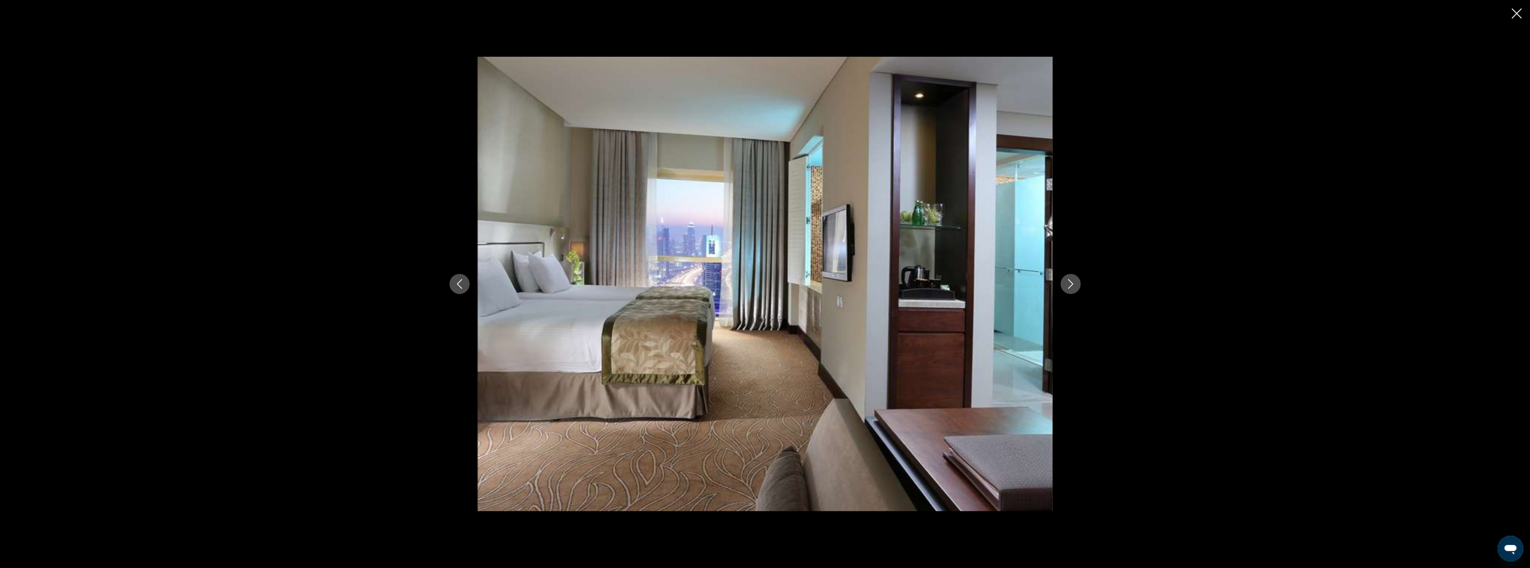
click at [1066, 284] on icon "Next image" at bounding box center [1071, 284] width 10 height 10
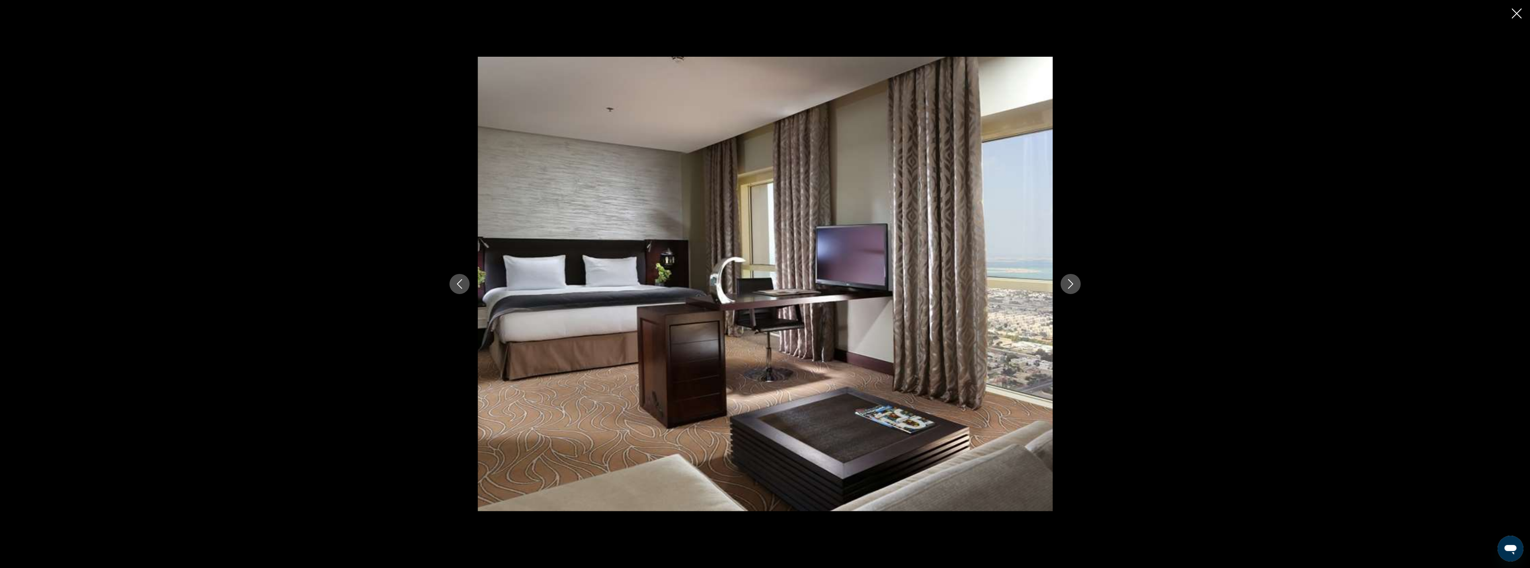
click at [1066, 284] on icon "Next image" at bounding box center [1071, 284] width 10 height 10
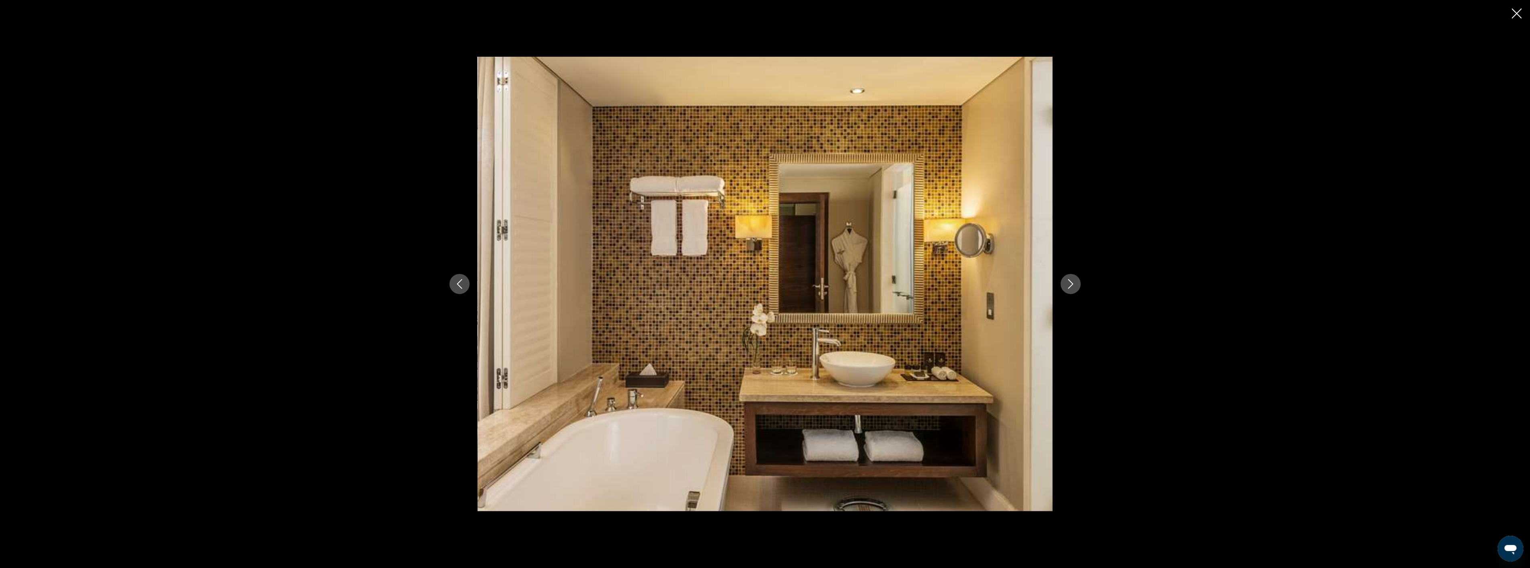
click at [1066, 284] on icon "Next image" at bounding box center [1071, 284] width 10 height 10
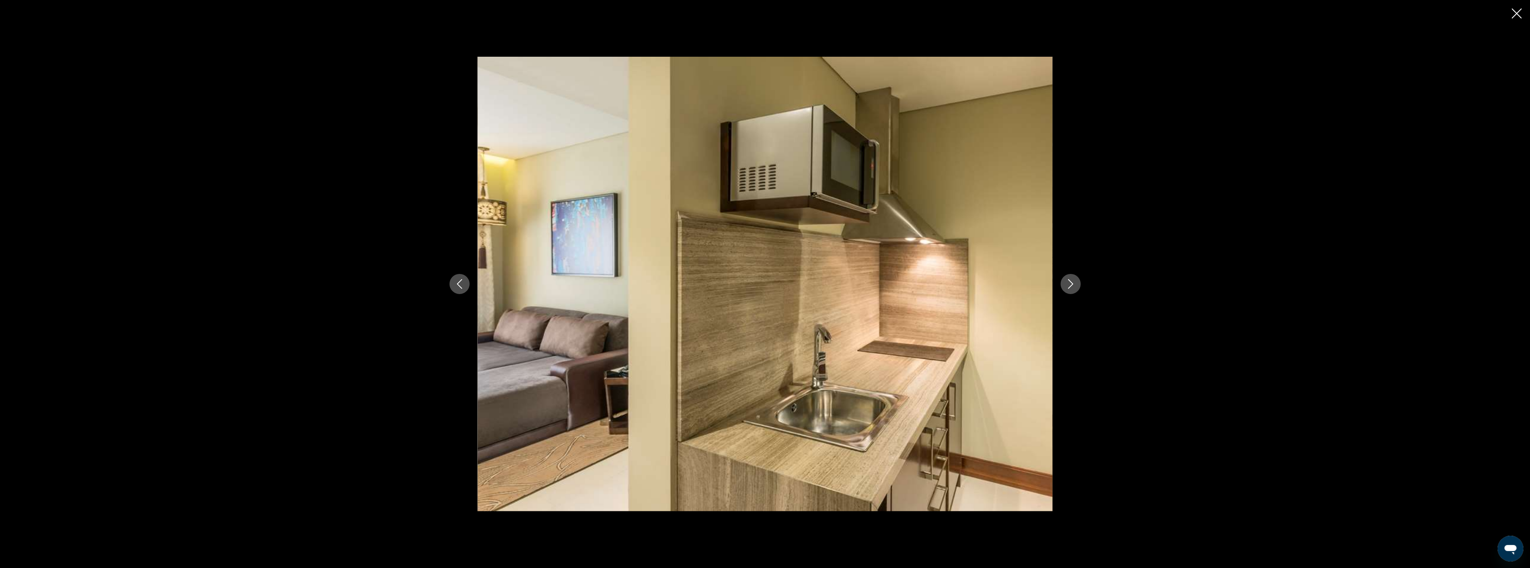
click at [1066, 284] on icon "Next image" at bounding box center [1071, 284] width 10 height 10
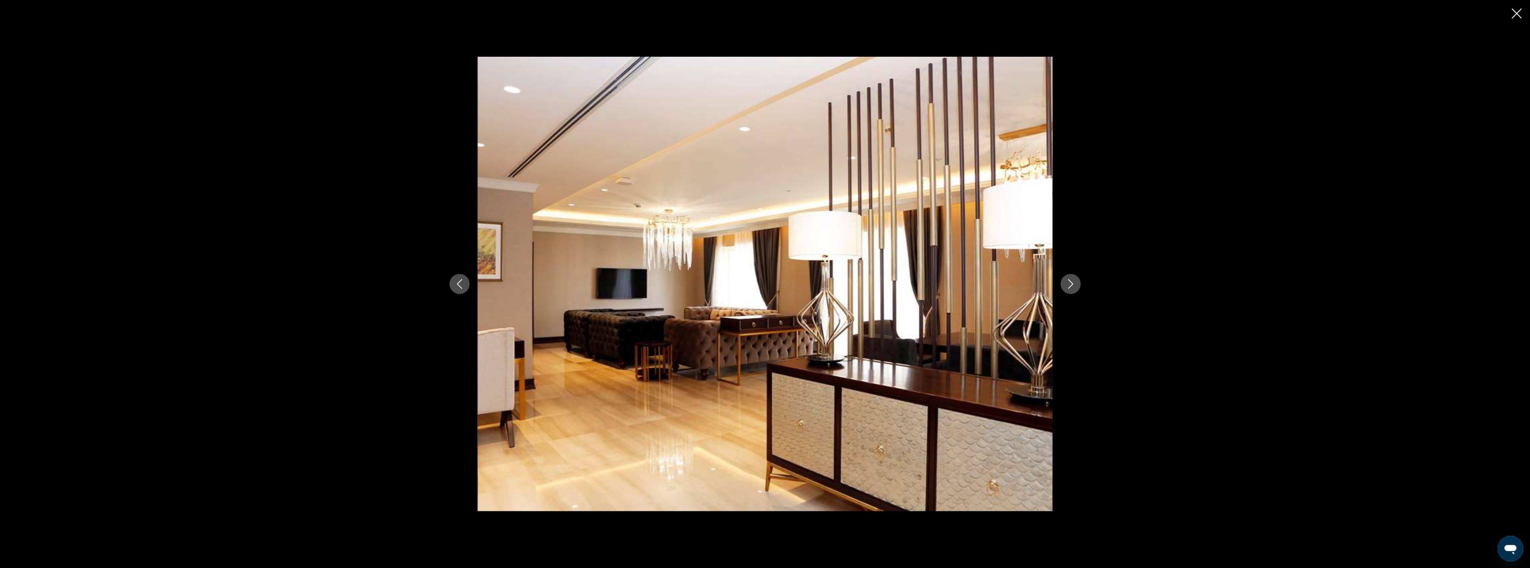
click at [1066, 284] on icon "Next image" at bounding box center [1071, 284] width 10 height 10
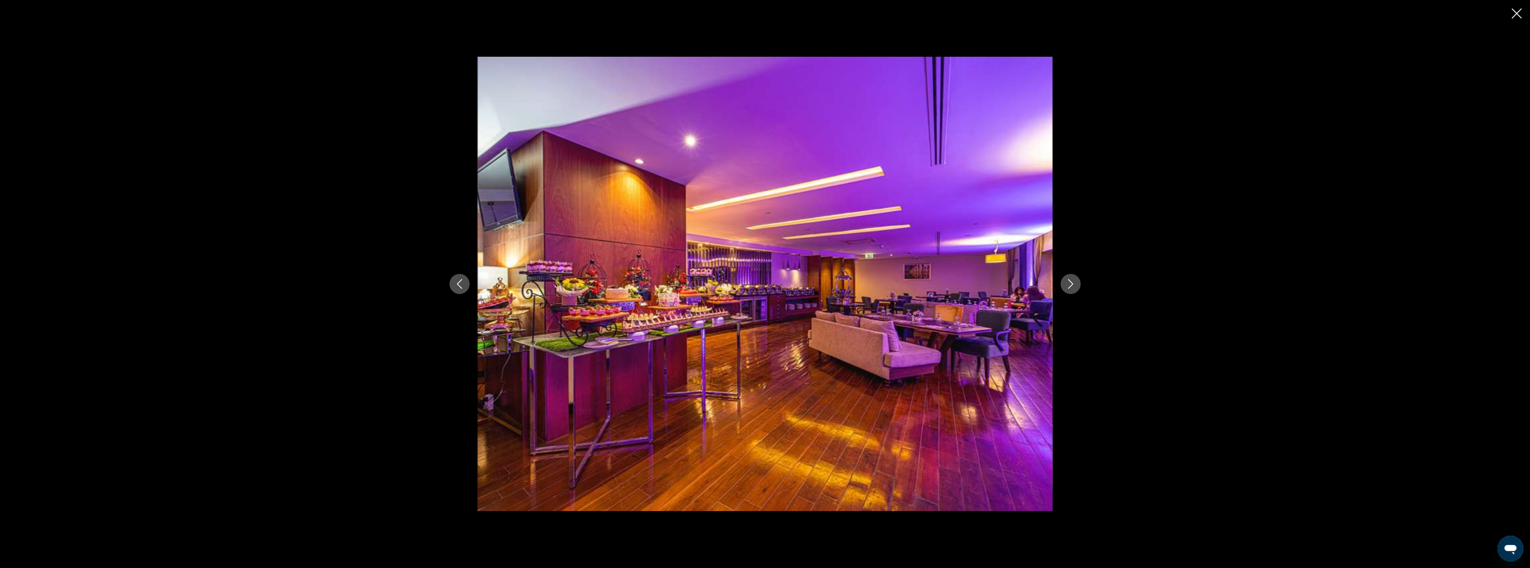
click at [1066, 284] on icon "Next image" at bounding box center [1071, 284] width 10 height 10
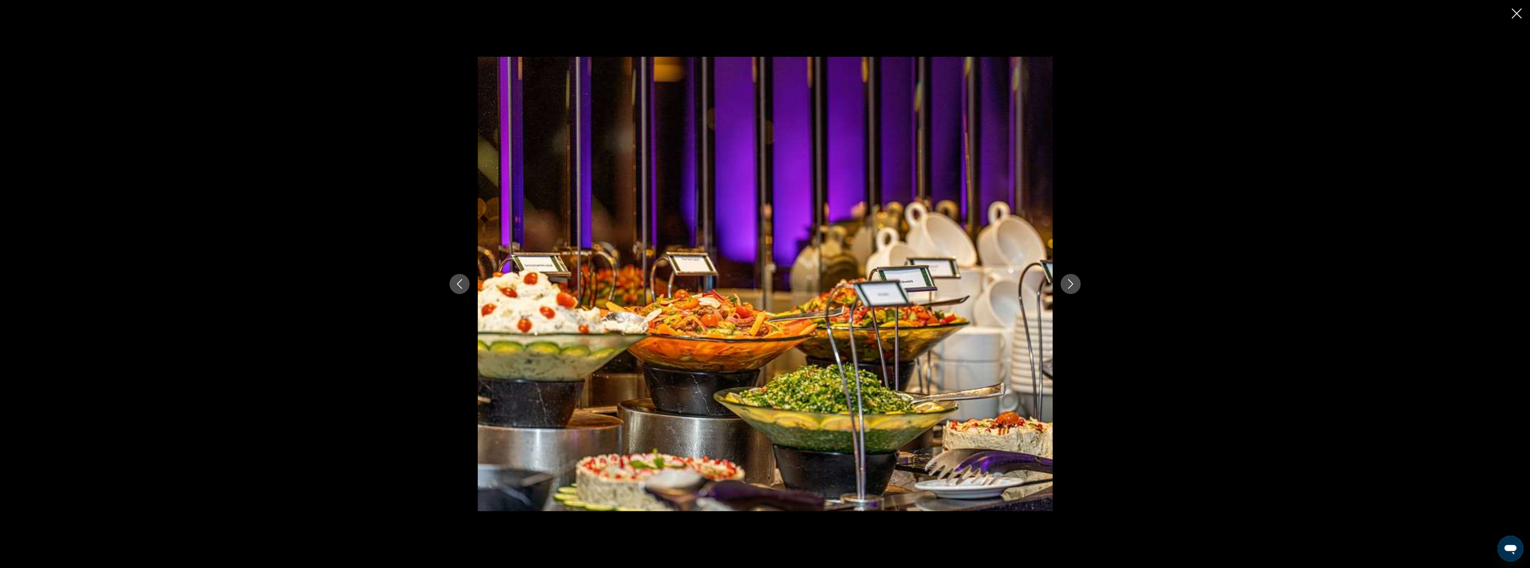
click at [1066, 284] on icon "Next image" at bounding box center [1071, 284] width 10 height 10
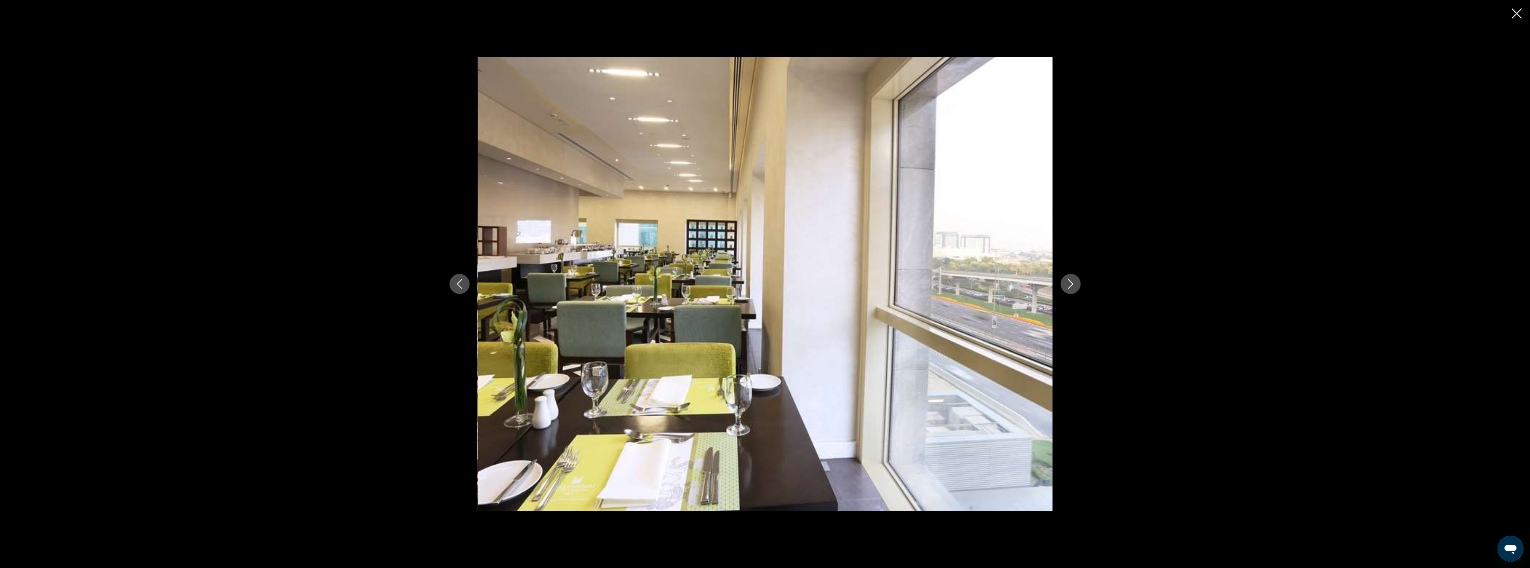
click at [1066, 284] on icon "Next image" at bounding box center [1071, 284] width 10 height 10
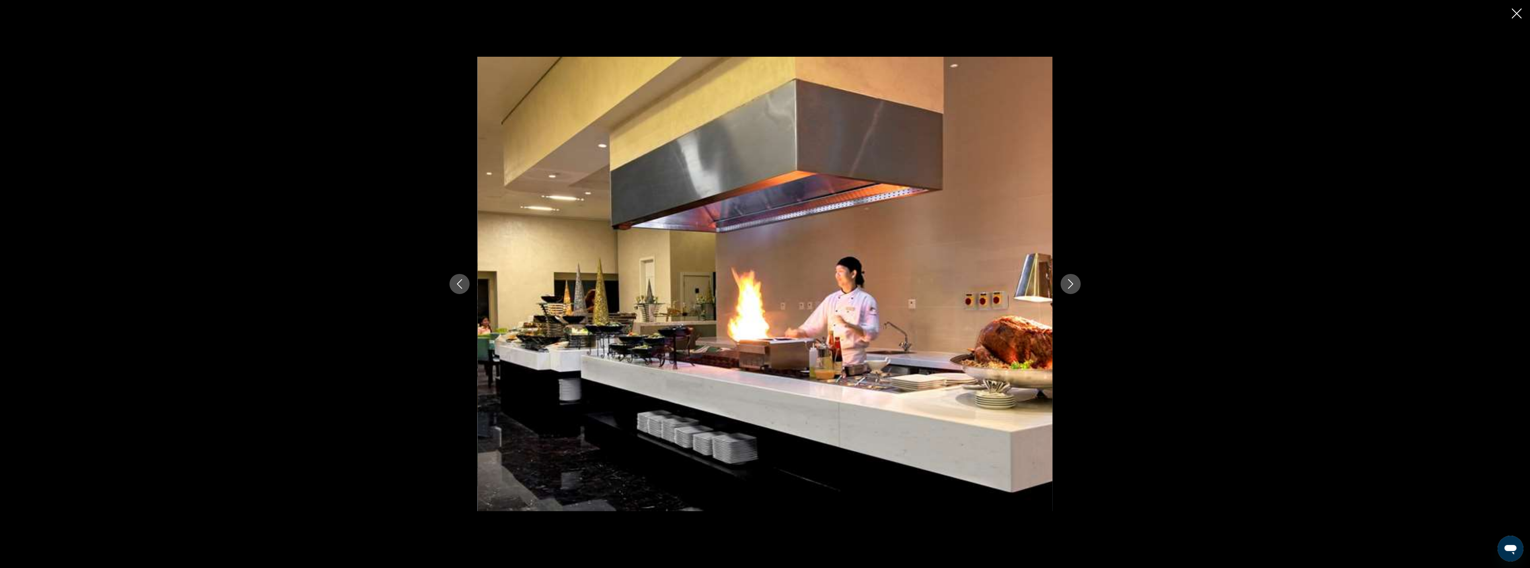
click at [1066, 284] on icon "Next image" at bounding box center [1071, 284] width 10 height 10
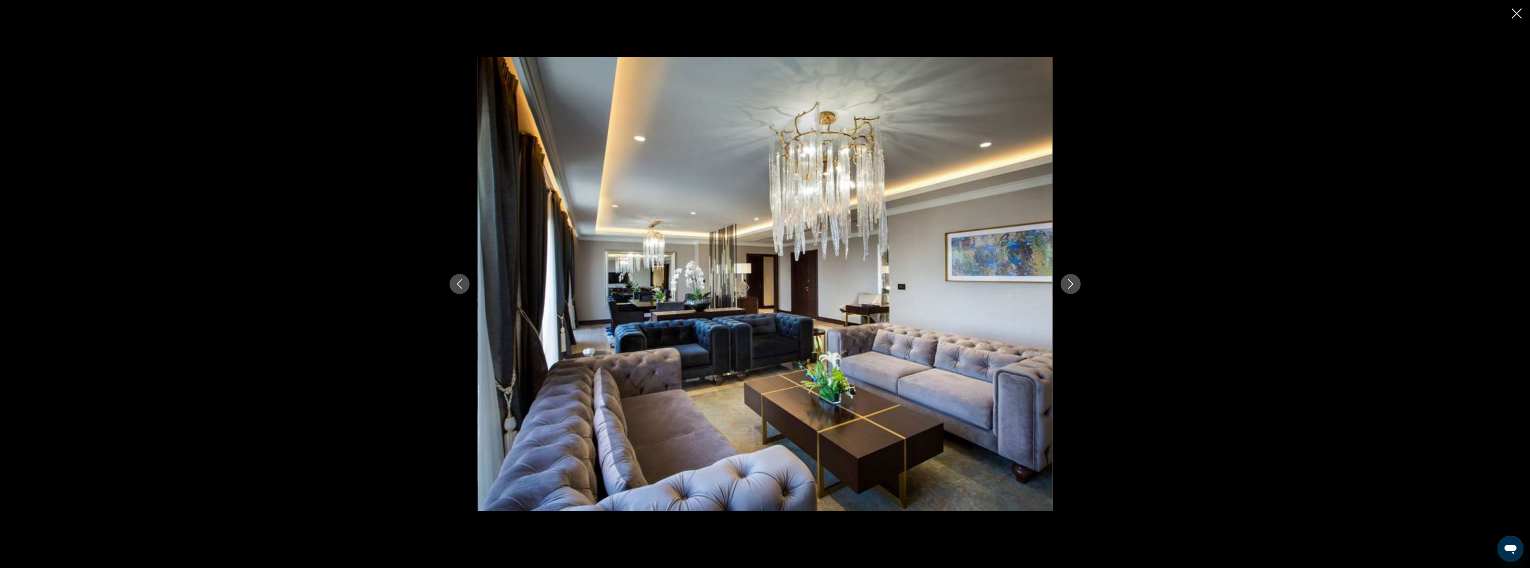
click at [1066, 284] on icon "Next image" at bounding box center [1071, 284] width 10 height 10
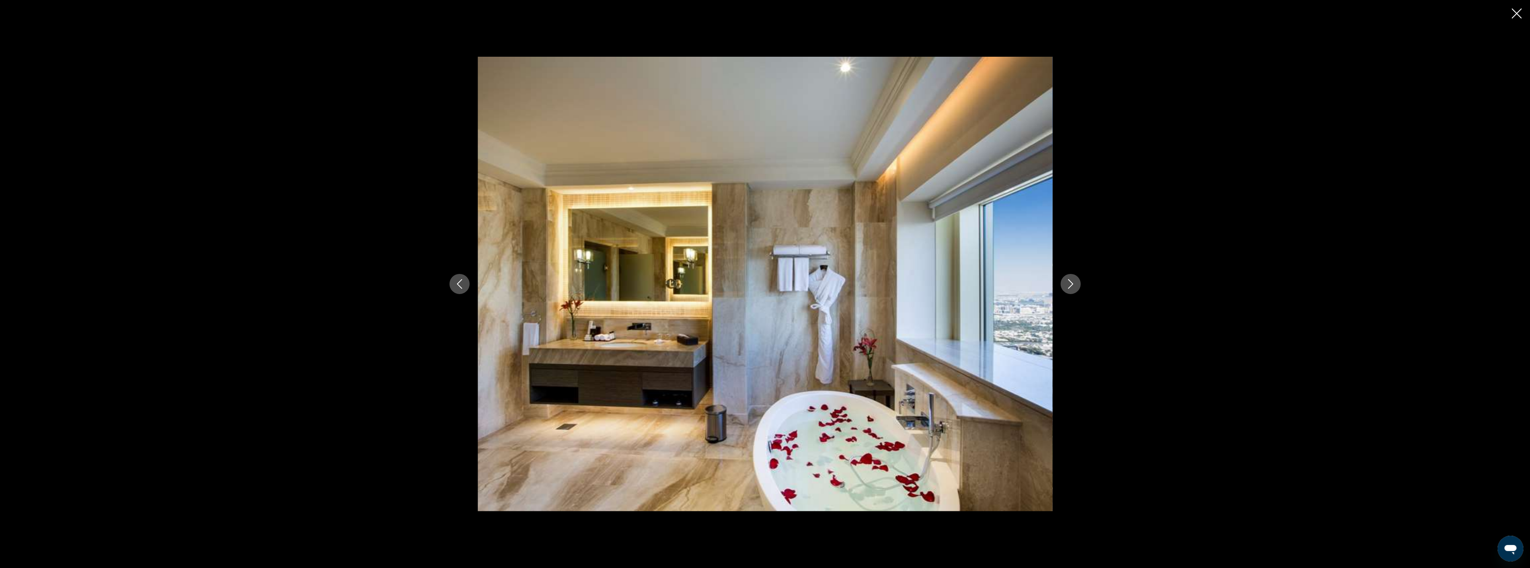
click at [1066, 284] on icon "Next image" at bounding box center [1071, 284] width 10 height 10
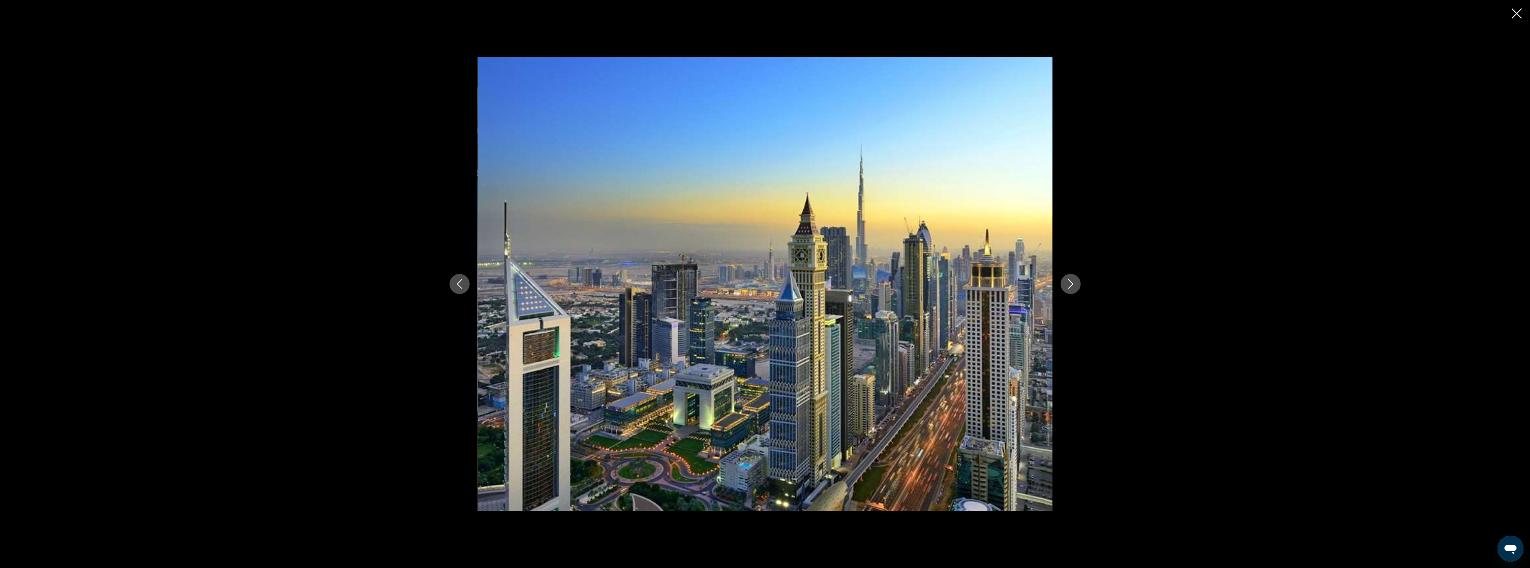
click at [1066, 284] on icon "Next image" at bounding box center [1071, 284] width 10 height 10
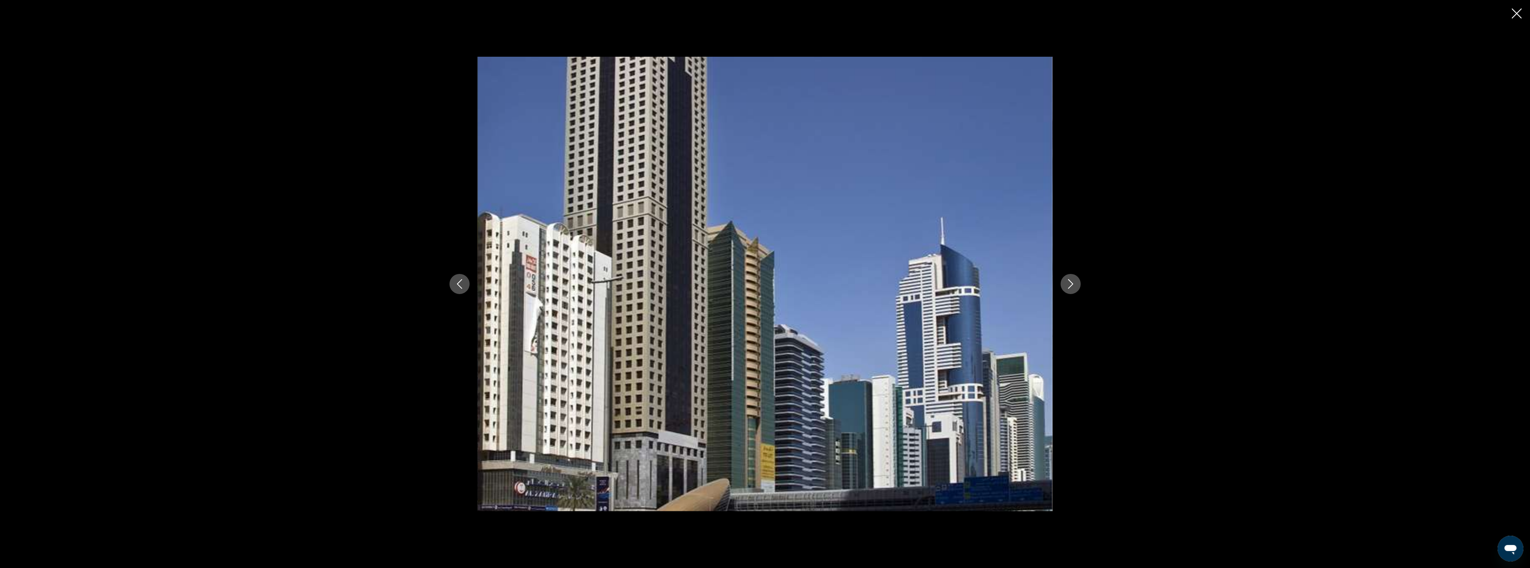
click at [1518, 14] on icon "Close slideshow" at bounding box center [1517, 13] width 10 height 10
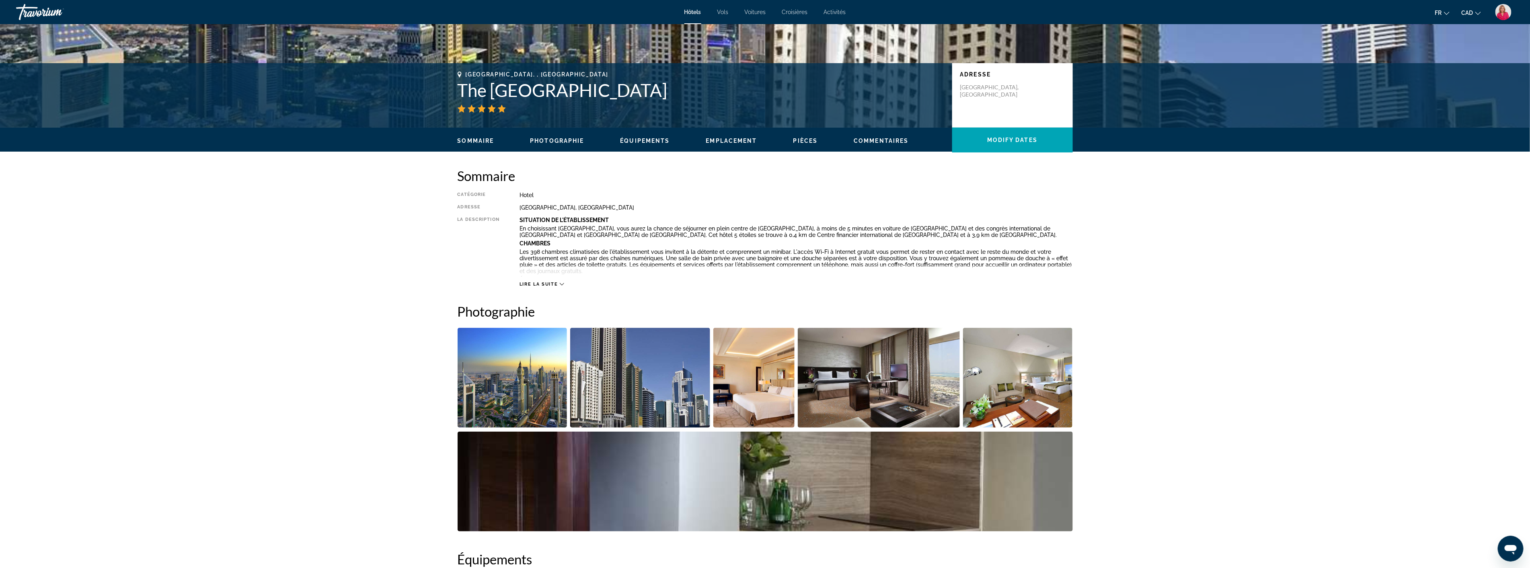
scroll to position [0, 0]
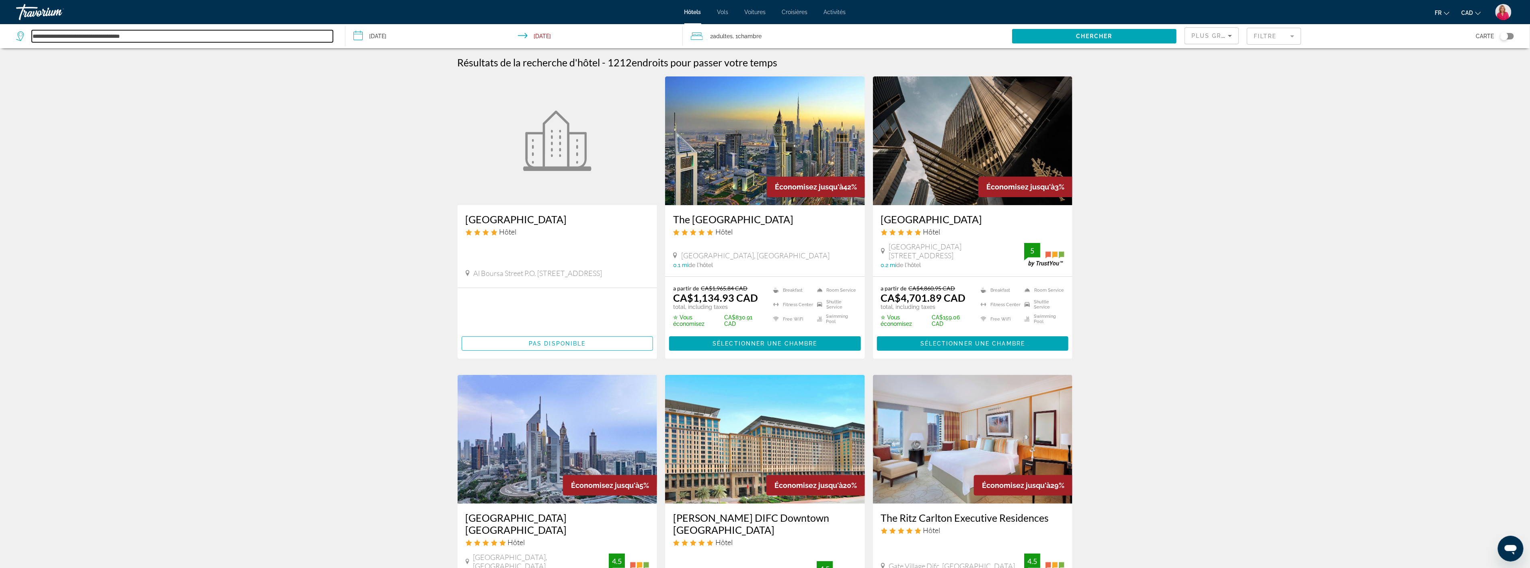
click at [160, 35] on input "**********" at bounding box center [182, 36] width 301 height 12
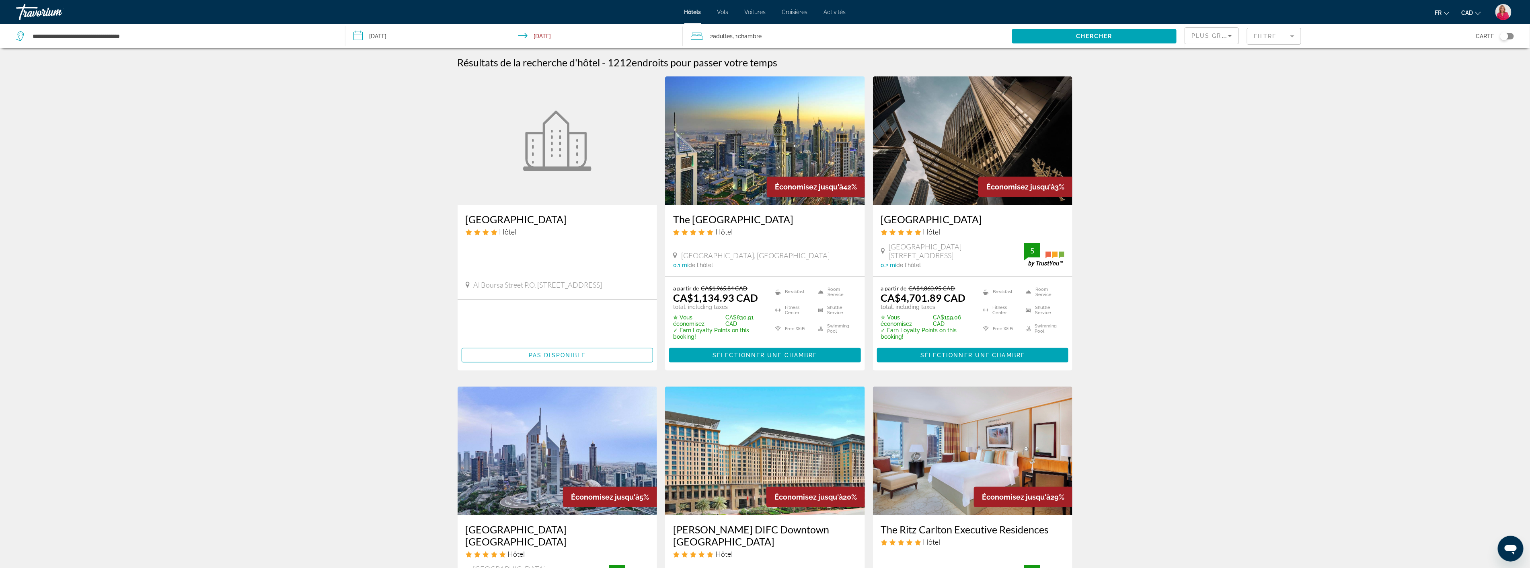
click at [548, 150] on img "Main content" at bounding box center [557, 141] width 68 height 60
click at [173, 31] on input "**********" at bounding box center [182, 36] width 301 height 12
type input "*"
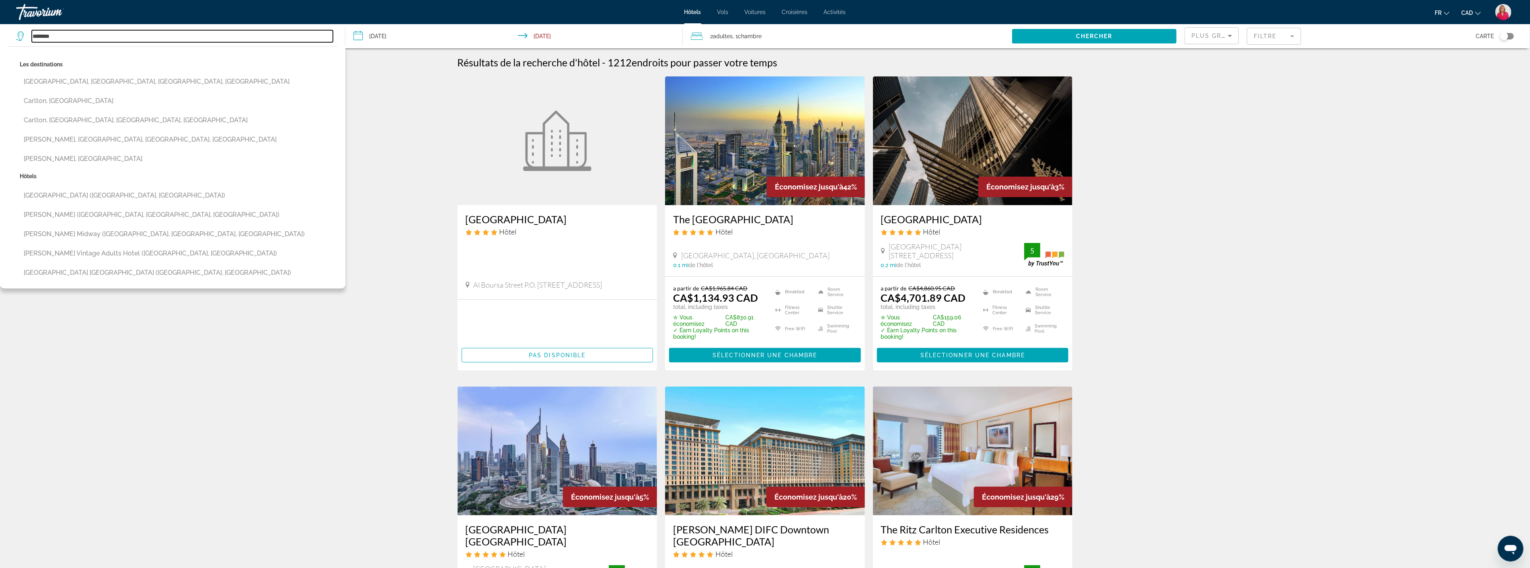
click at [75, 33] on input "*******" at bounding box center [182, 36] width 301 height 12
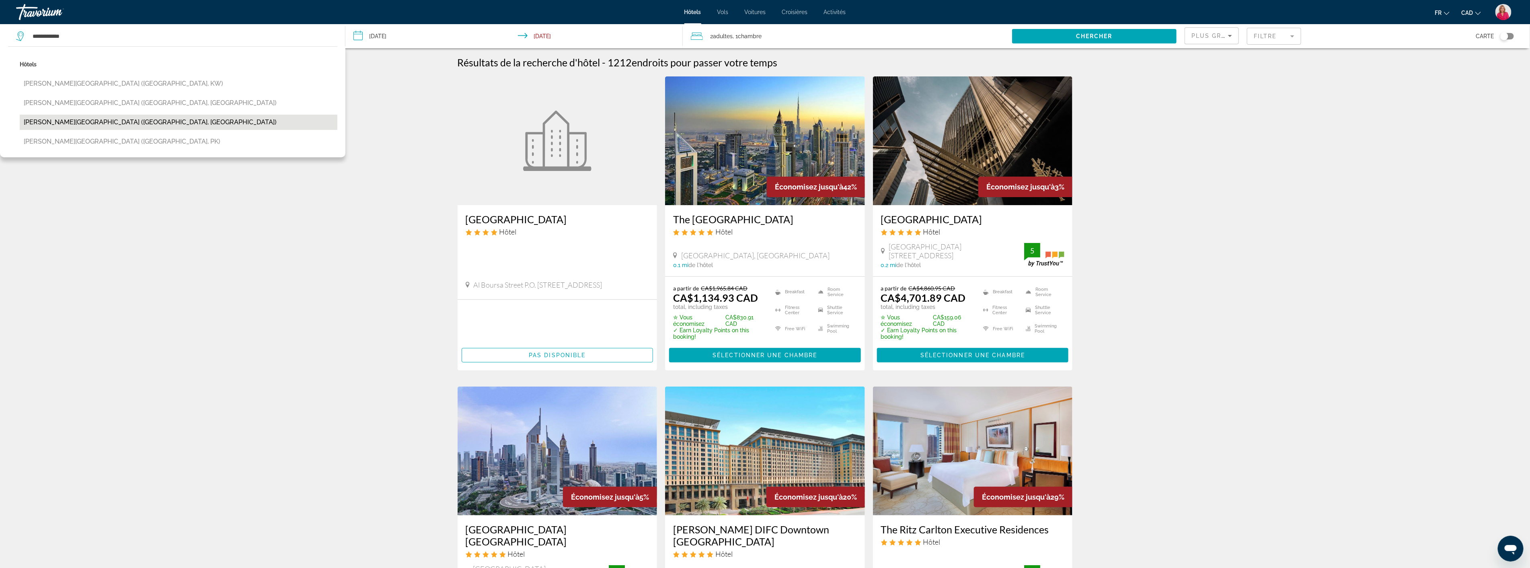
click at [83, 117] on button "[PERSON_NAME][GEOGRAPHIC_DATA] ([GEOGRAPHIC_DATA], [GEOGRAPHIC_DATA])" at bounding box center [179, 122] width 318 height 15
type input "**********"
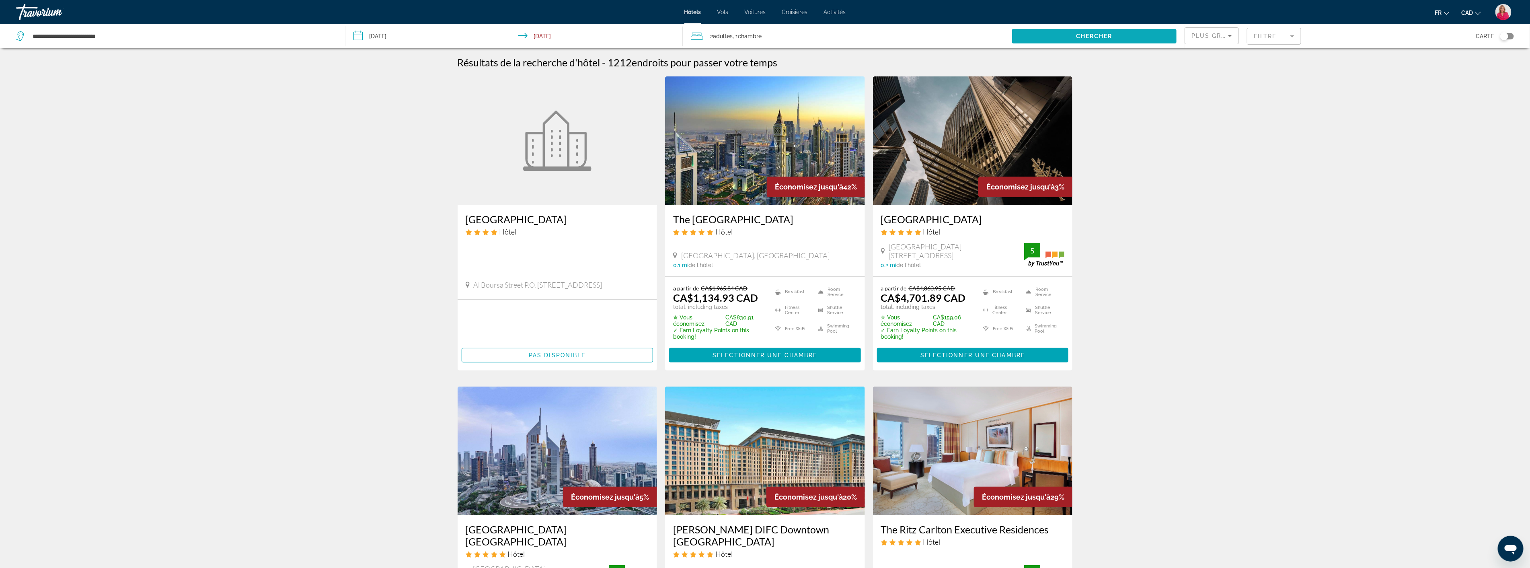
click at [1102, 35] on span "Chercher" at bounding box center [1094, 36] width 37 height 6
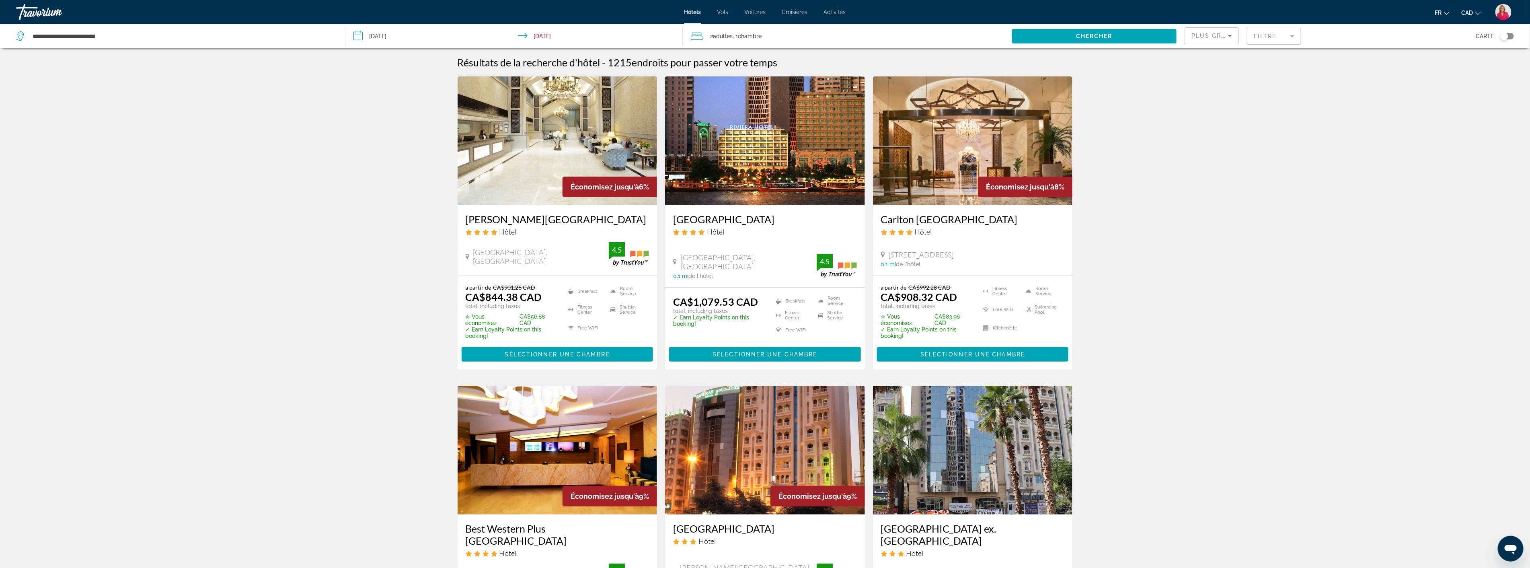
click at [536, 159] on img "Main content" at bounding box center [558, 140] width 200 height 129
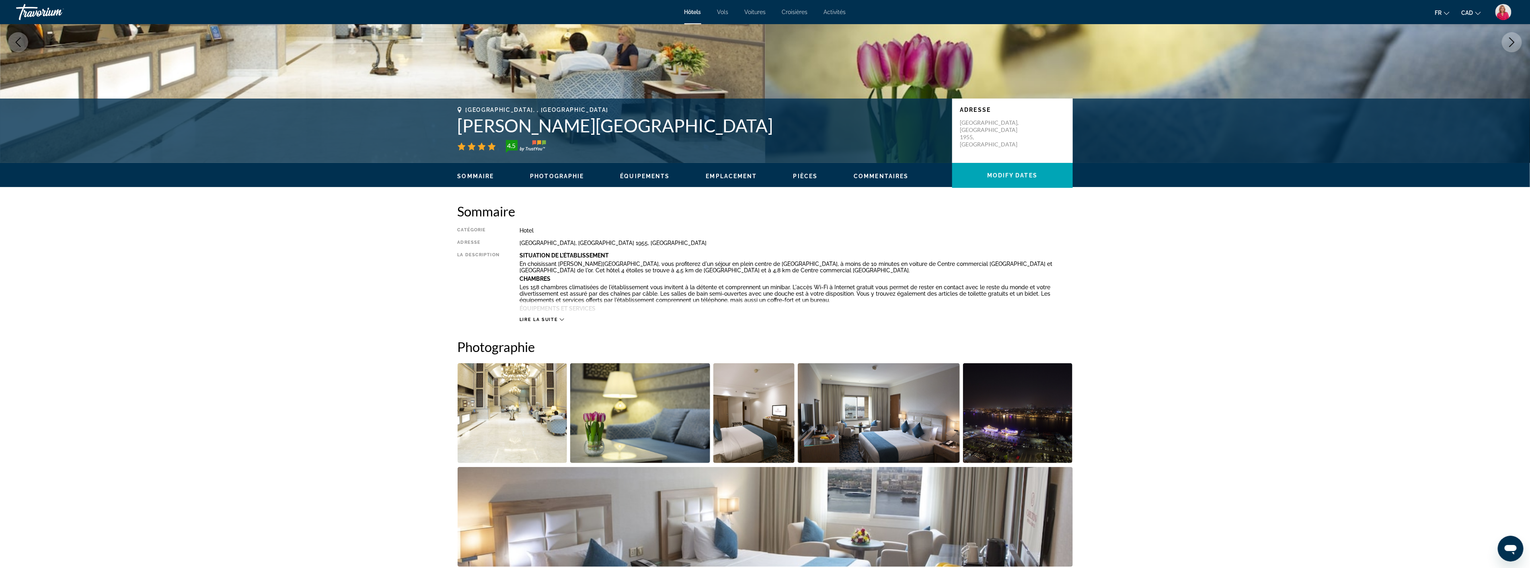
scroll to position [134, 0]
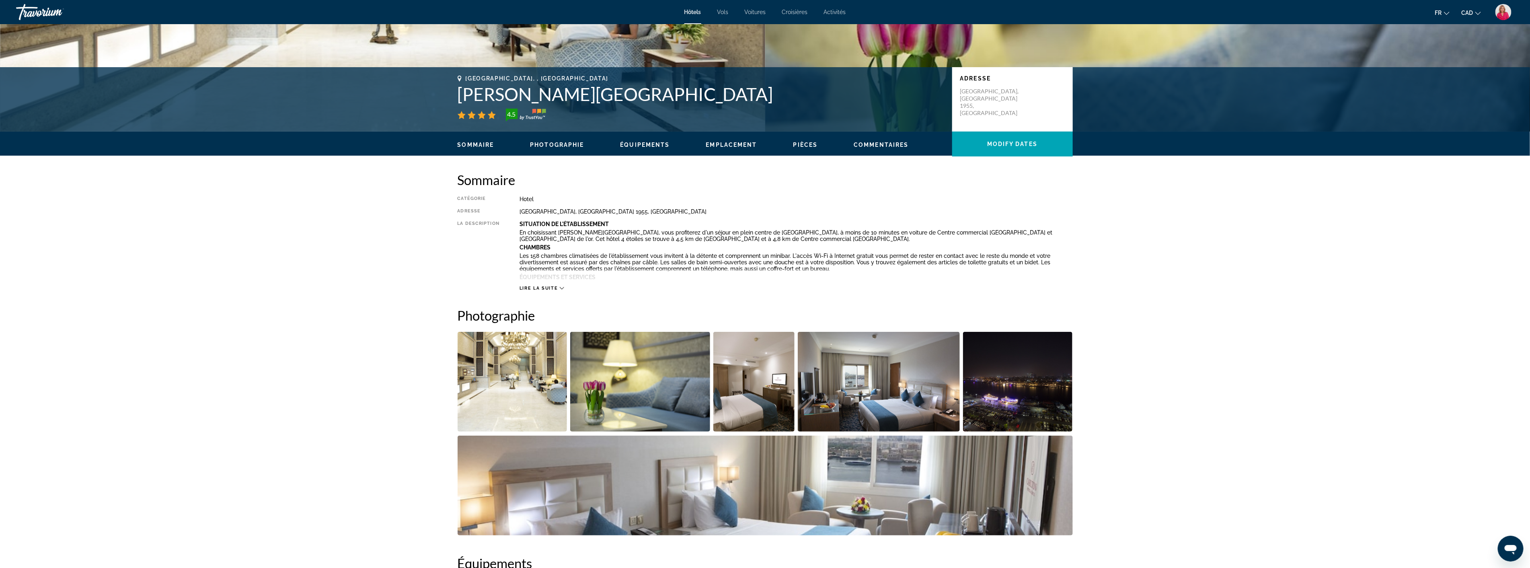
click at [495, 386] on img "Open full-screen image slider" at bounding box center [513, 382] width 110 height 100
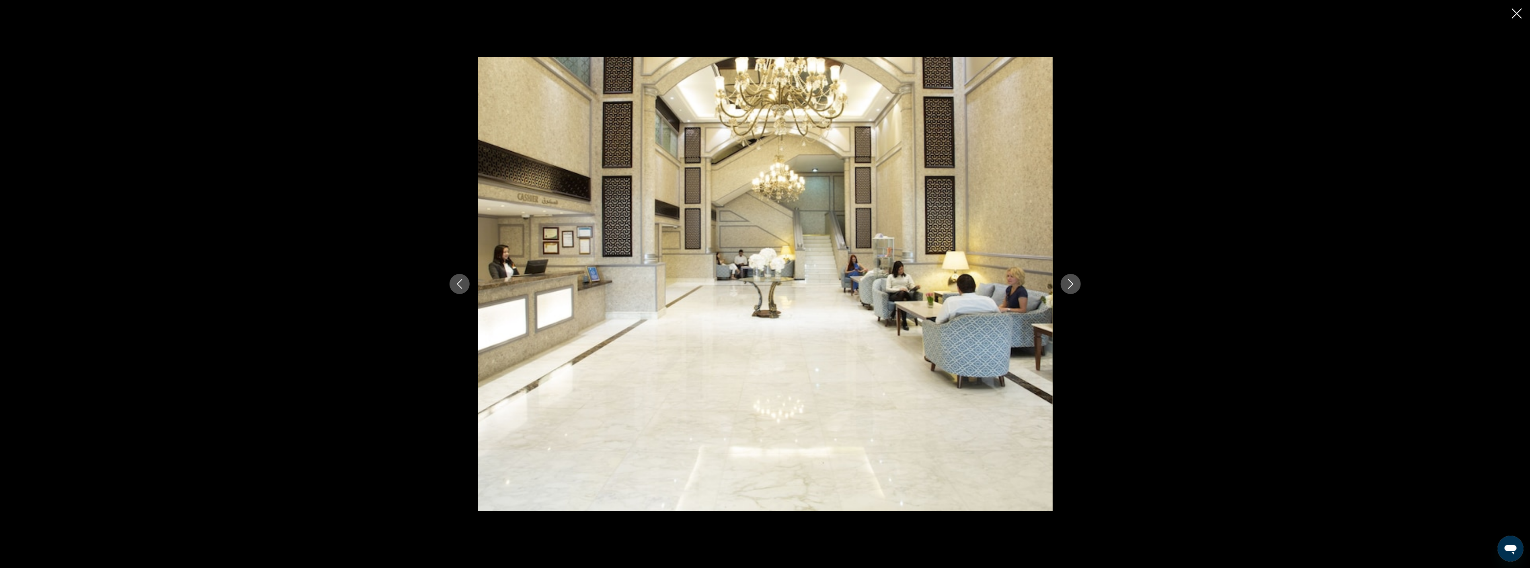
click at [1064, 280] on button "Next image" at bounding box center [1071, 284] width 20 height 20
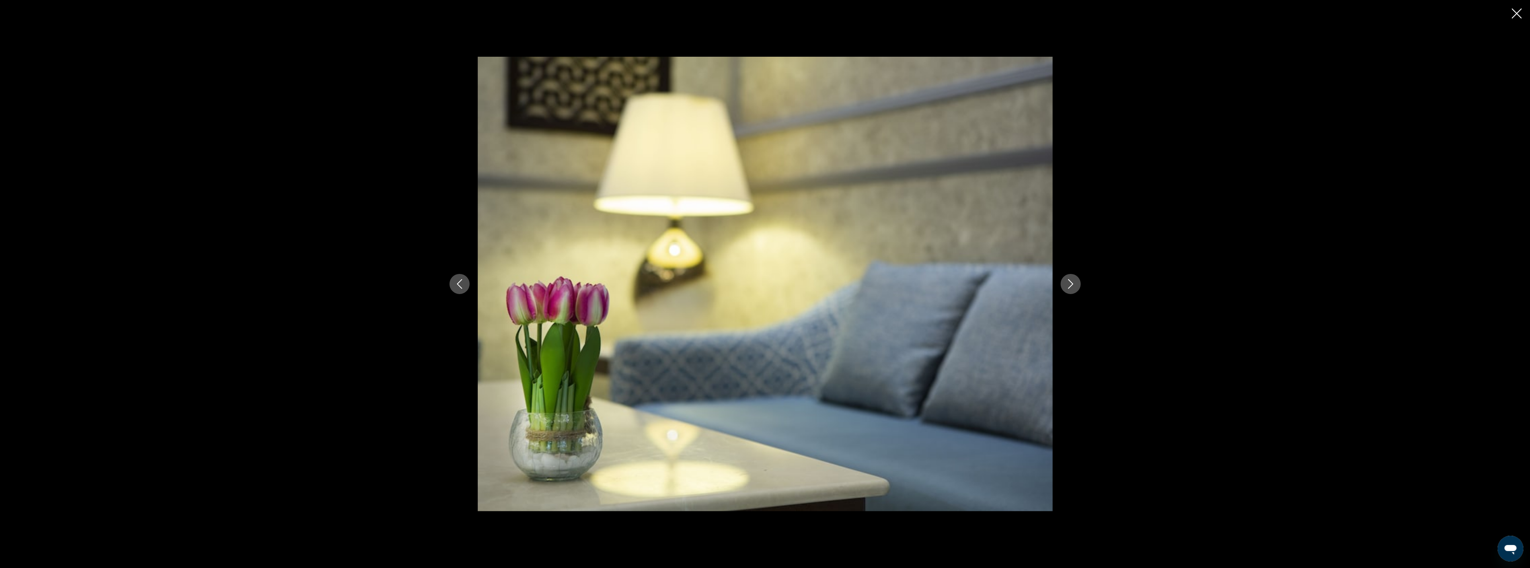
click at [1064, 280] on button "Next image" at bounding box center [1071, 284] width 20 height 20
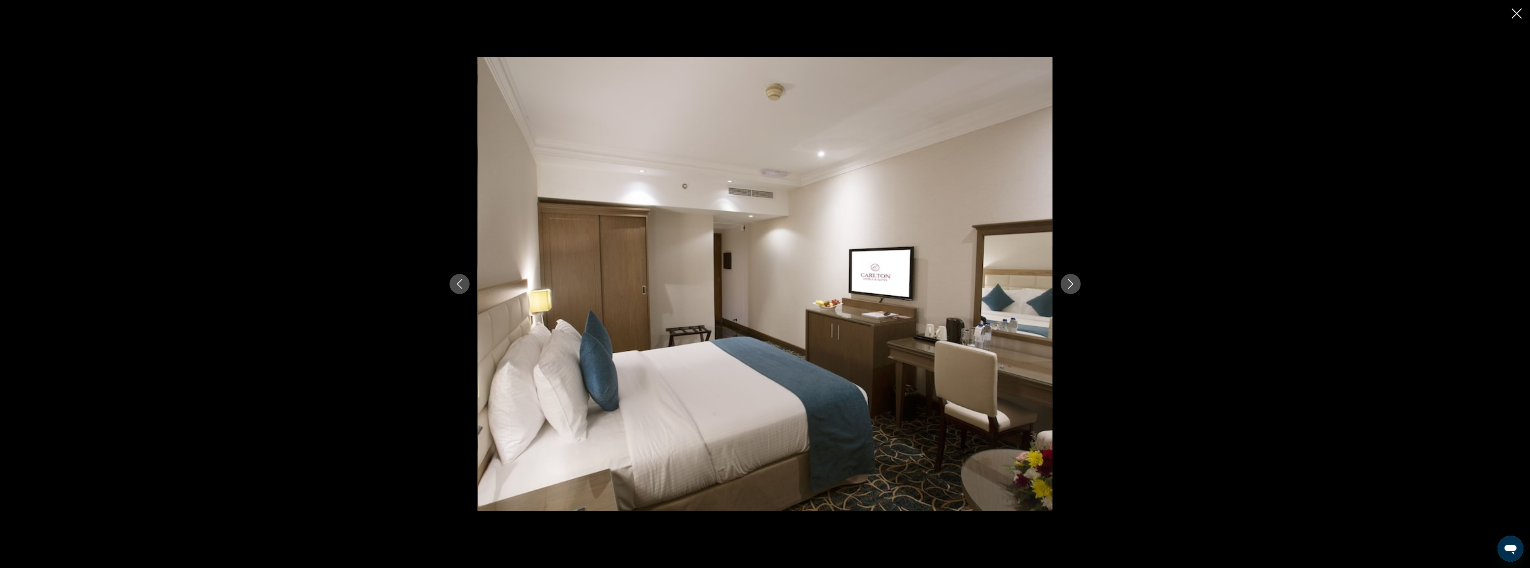
click at [1064, 280] on button "Next image" at bounding box center [1071, 284] width 20 height 20
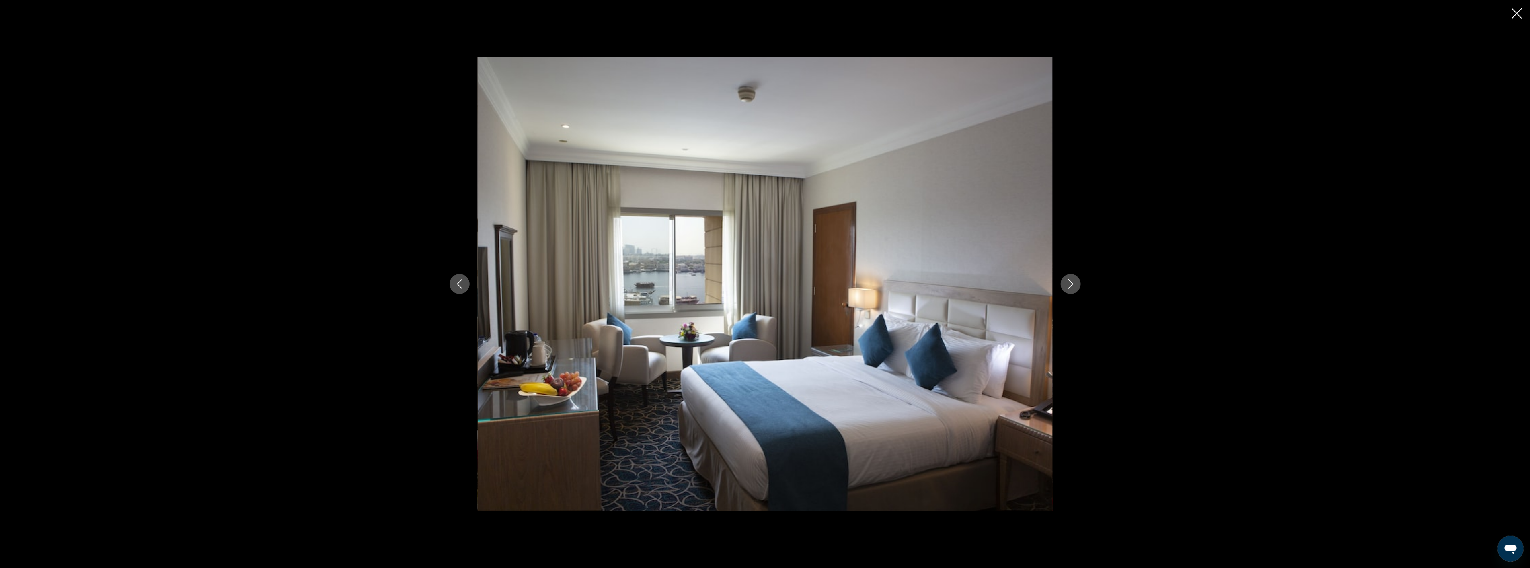
click at [1064, 280] on button "Next image" at bounding box center [1071, 284] width 20 height 20
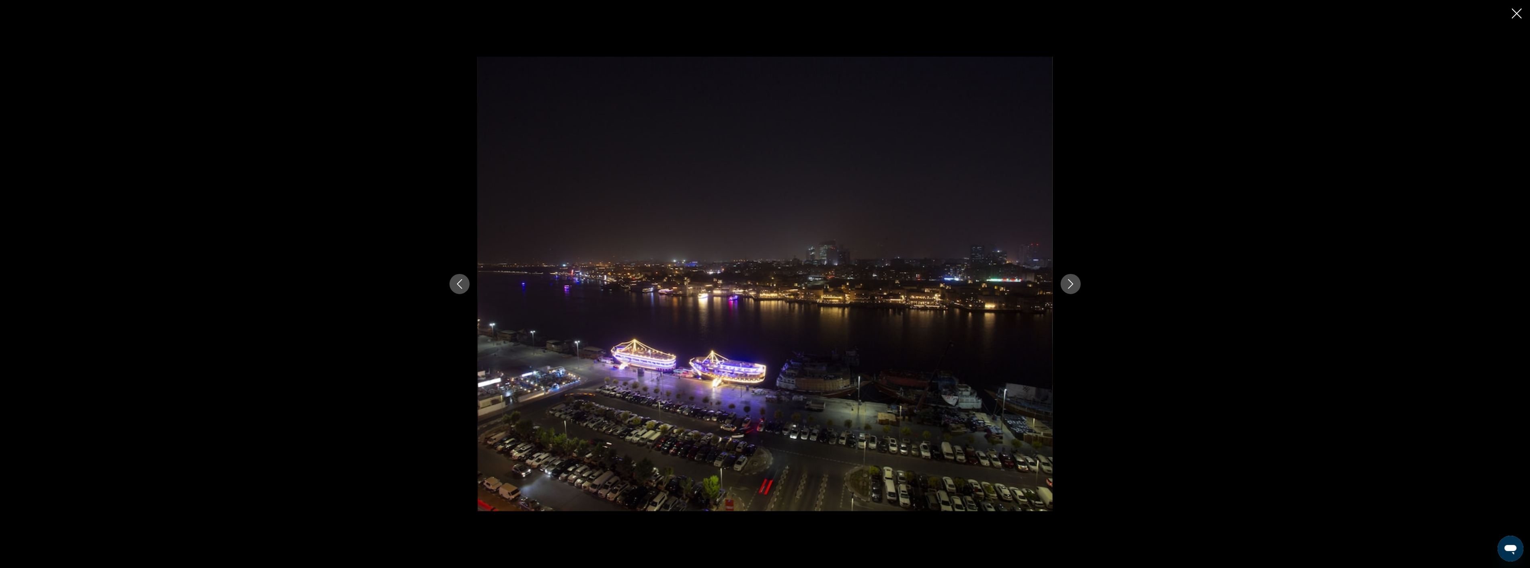
click at [1064, 280] on button "Next image" at bounding box center [1071, 284] width 20 height 20
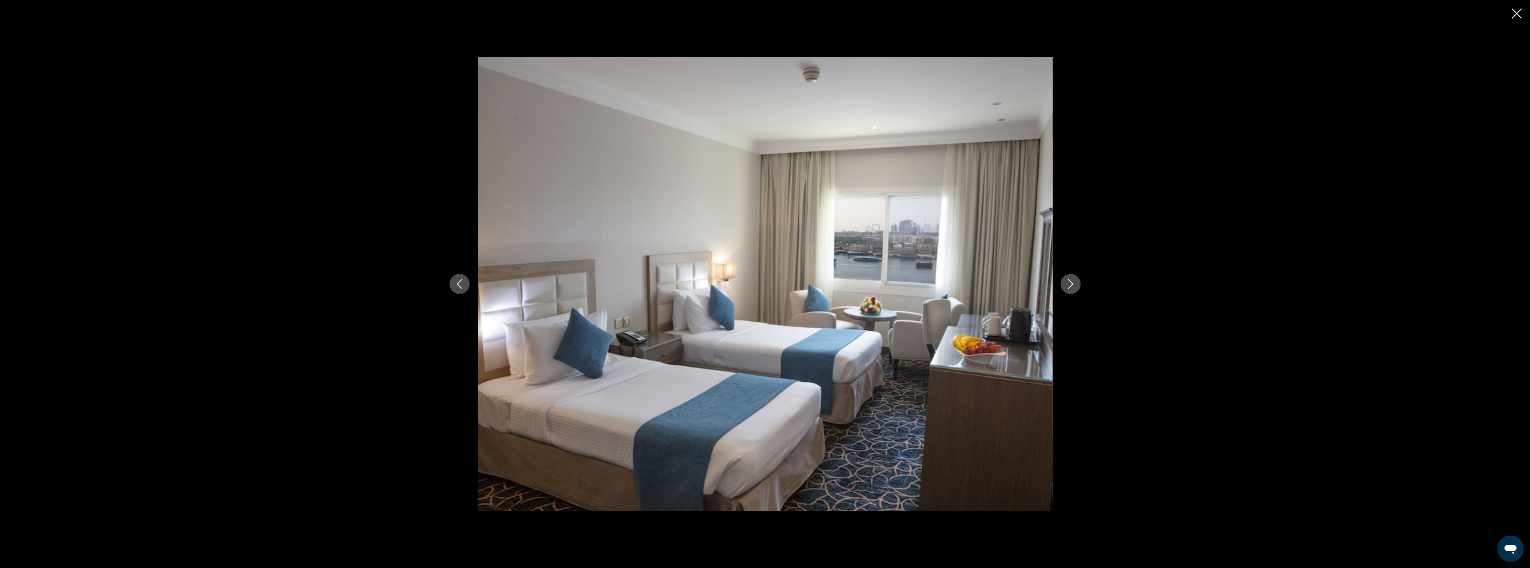
click at [1064, 280] on button "Next image" at bounding box center [1071, 284] width 20 height 20
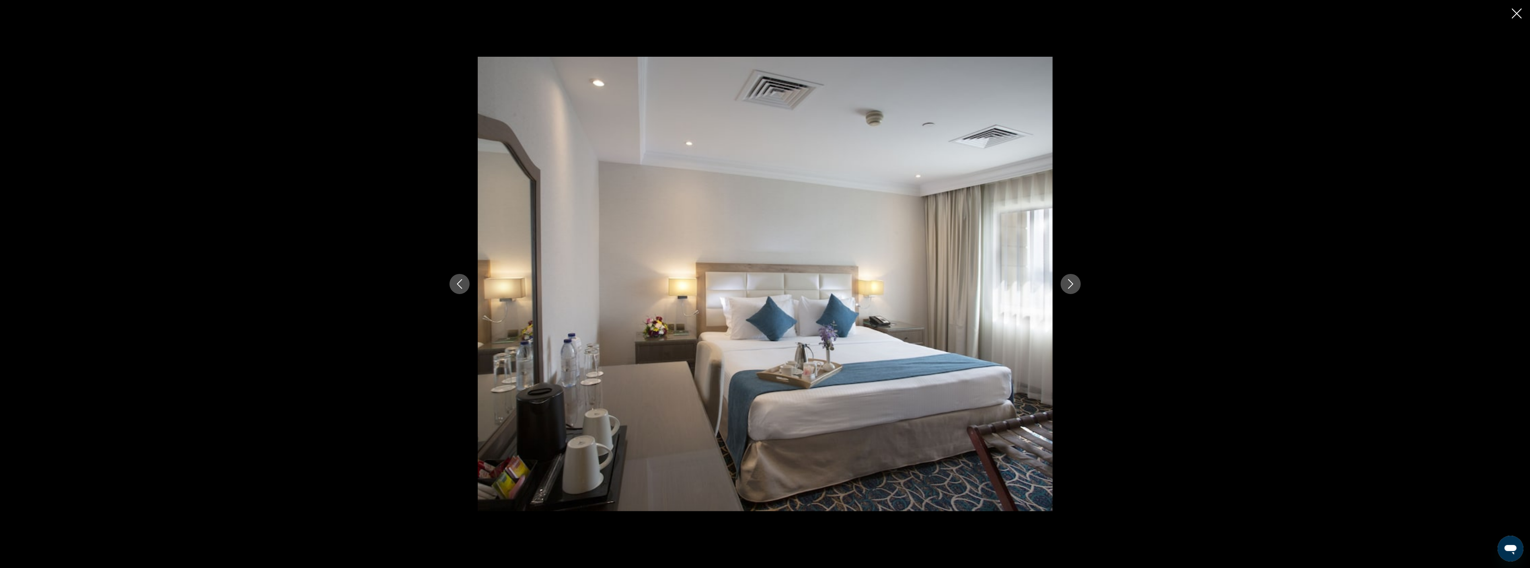
click at [1064, 280] on button "Next image" at bounding box center [1071, 284] width 20 height 20
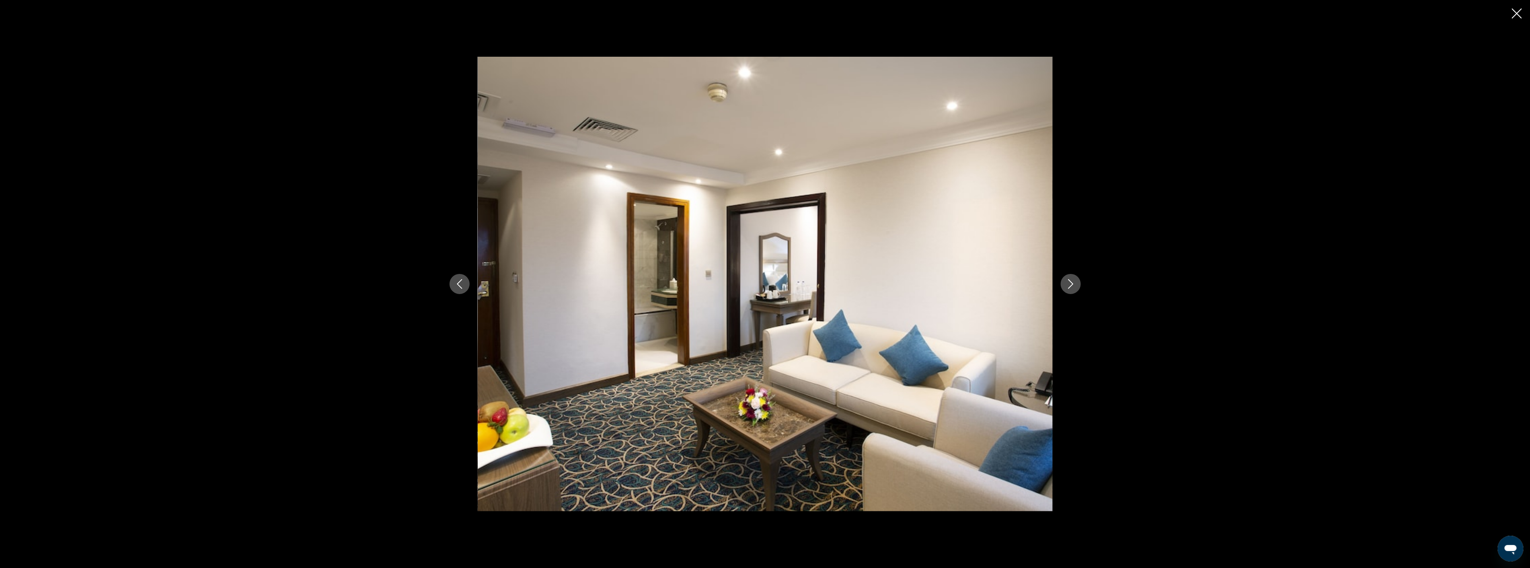
click at [1064, 280] on button "Next image" at bounding box center [1071, 284] width 20 height 20
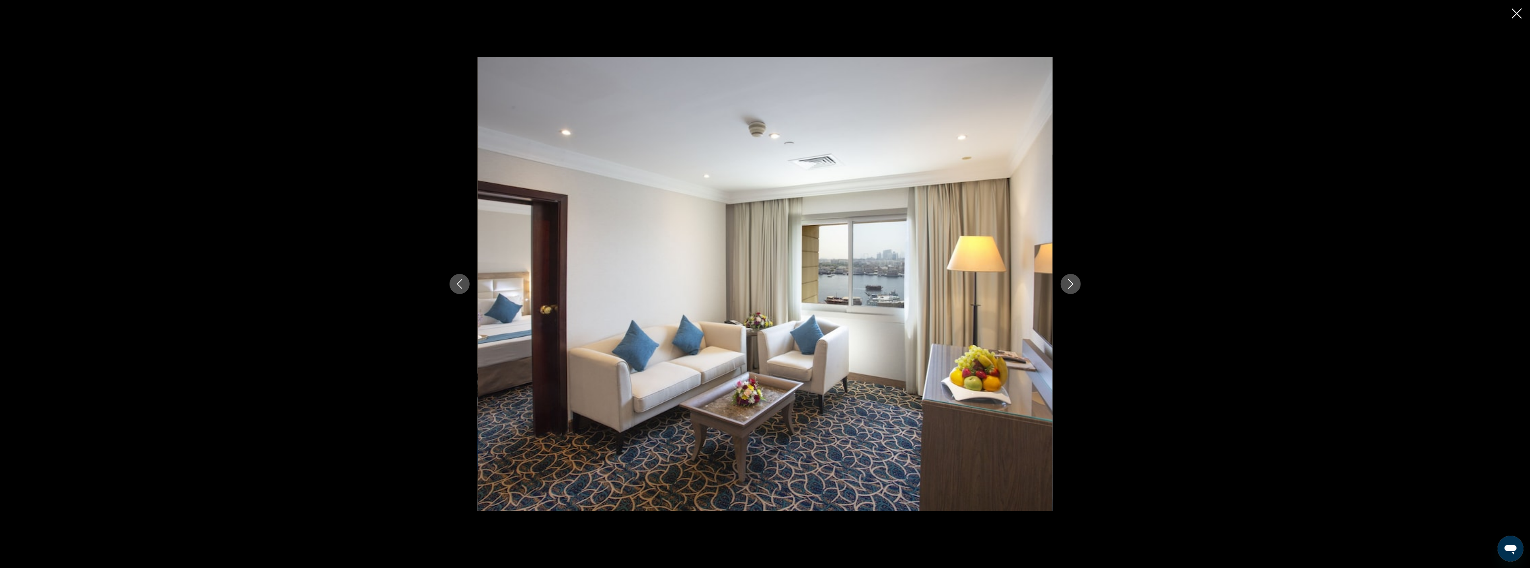
click at [1064, 280] on button "Next image" at bounding box center [1071, 284] width 20 height 20
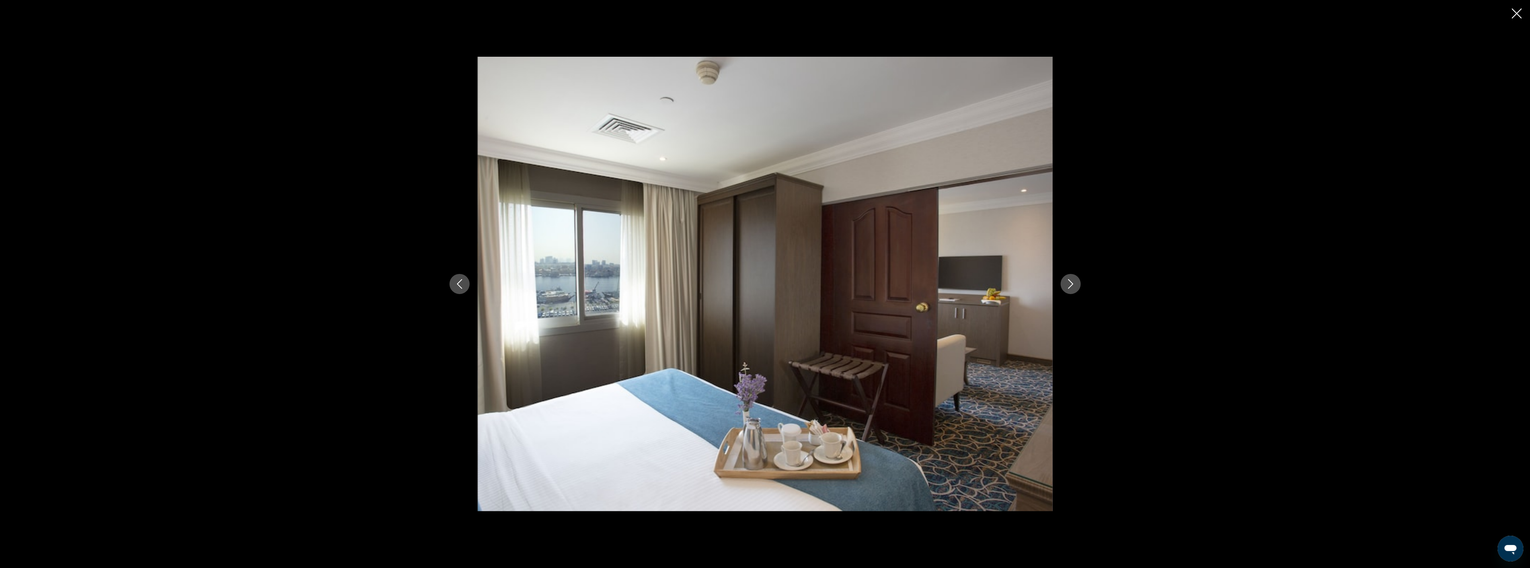
click at [1064, 280] on button "Next image" at bounding box center [1071, 284] width 20 height 20
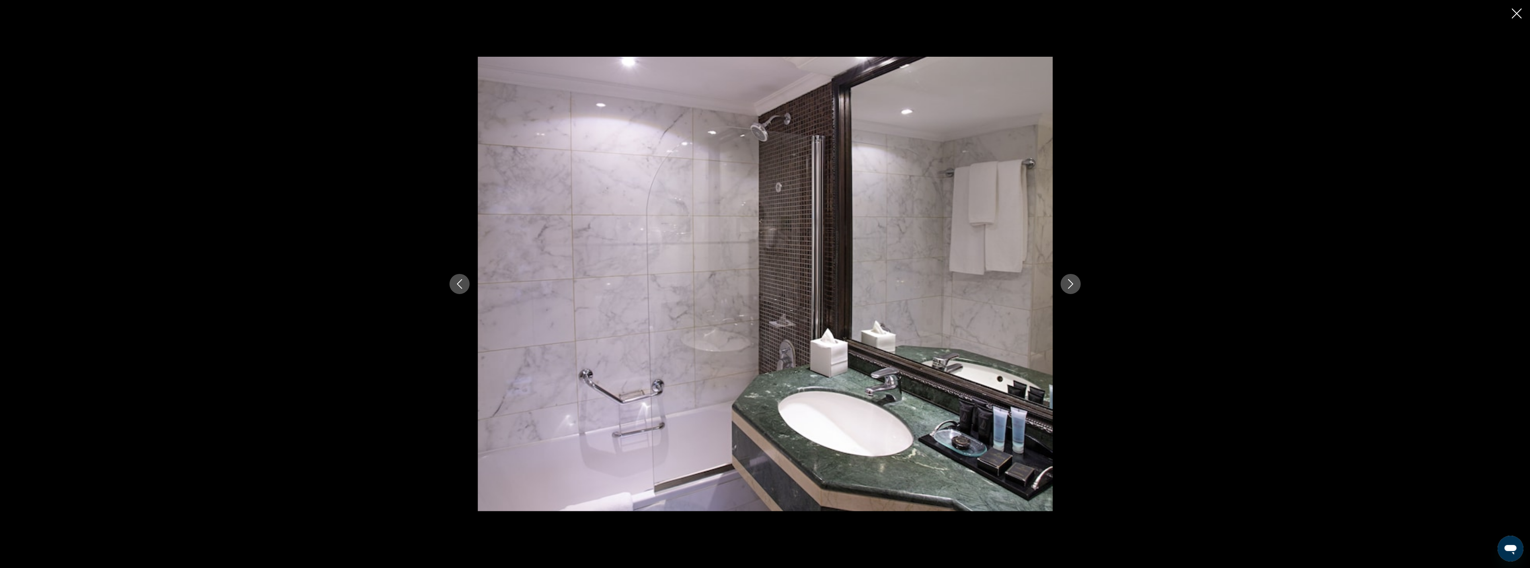
click at [1064, 280] on button "Next image" at bounding box center [1071, 284] width 20 height 20
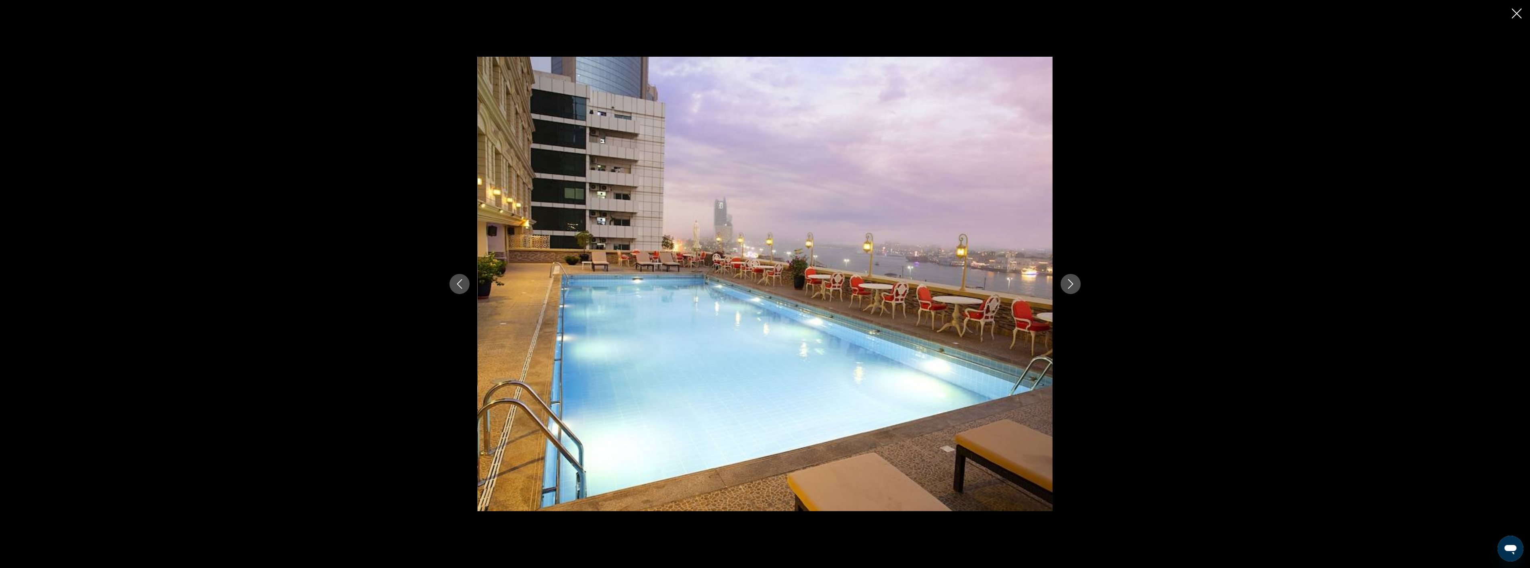
click at [1064, 280] on button "Next image" at bounding box center [1071, 284] width 20 height 20
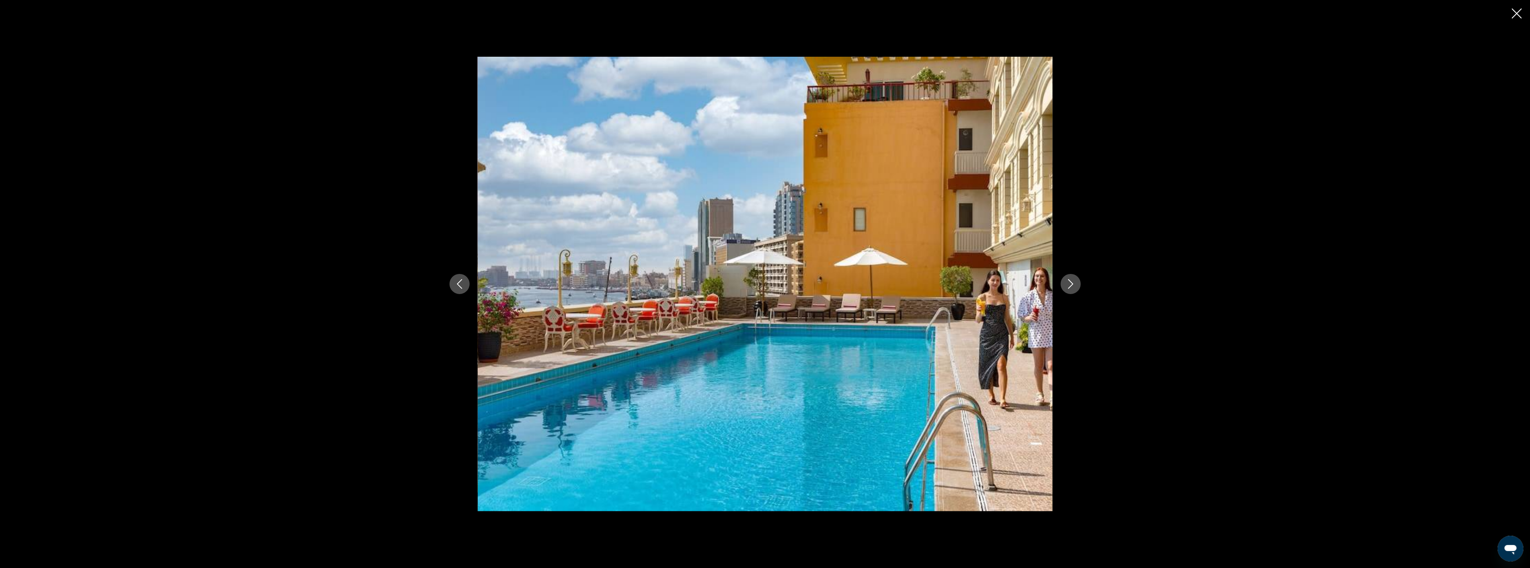
click at [1064, 280] on button "Next image" at bounding box center [1071, 284] width 20 height 20
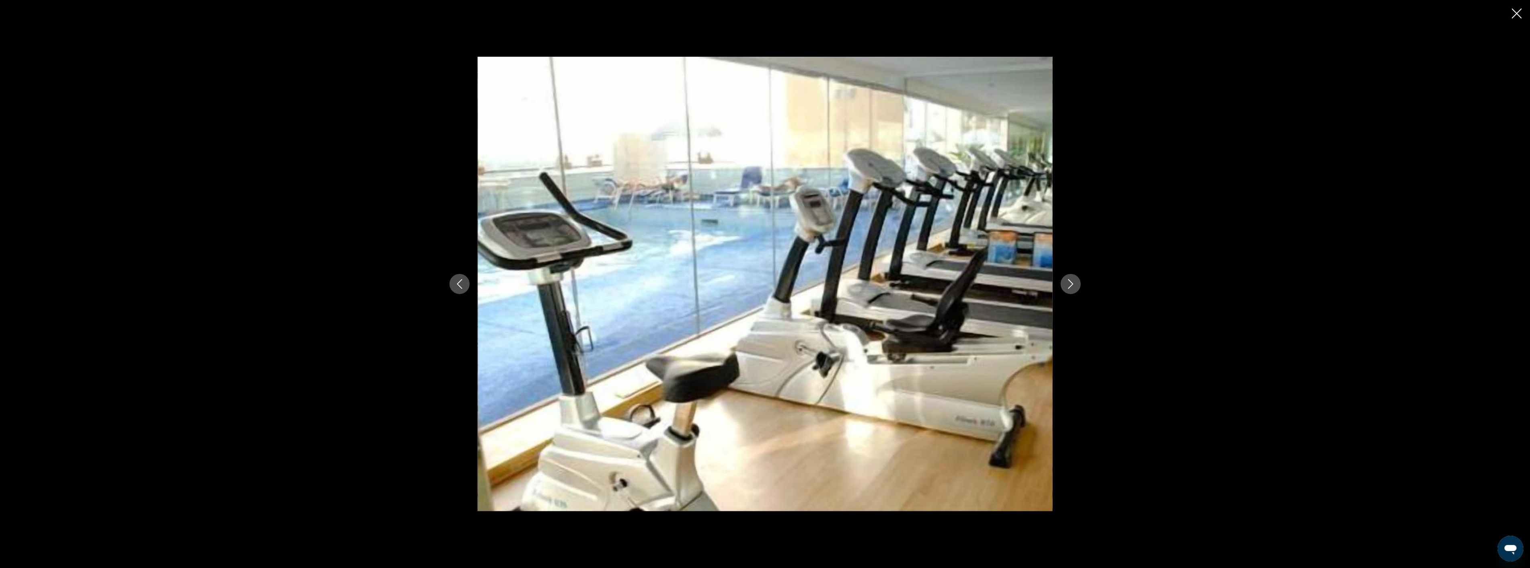
click at [1064, 280] on button "Next image" at bounding box center [1071, 284] width 20 height 20
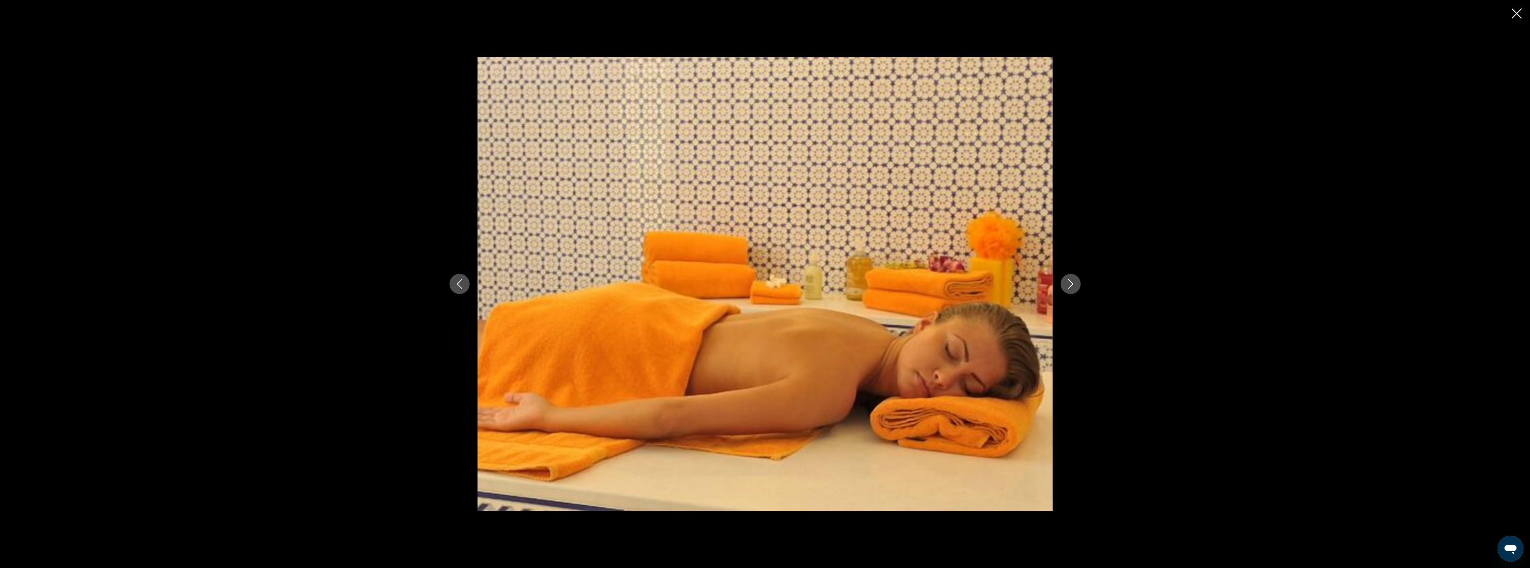
click at [1519, 14] on icon "Close slideshow" at bounding box center [1517, 13] width 10 height 10
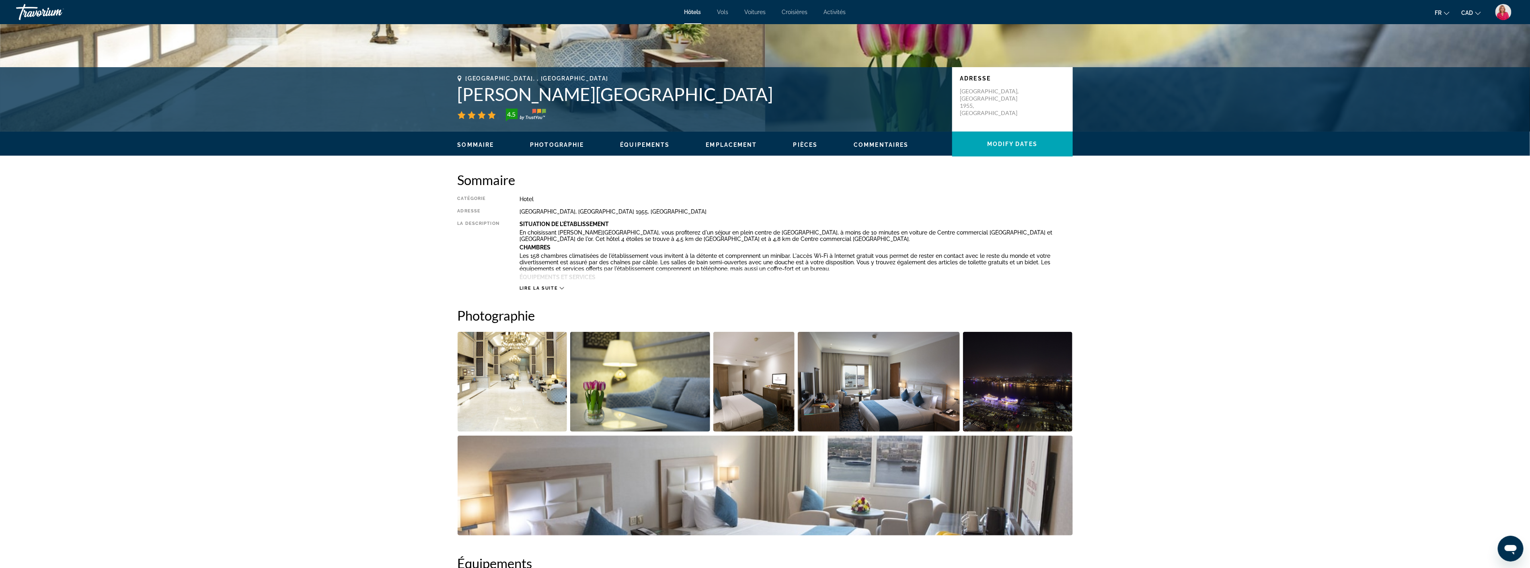
click at [543, 287] on span "Lire la suite" at bounding box center [539, 287] width 38 height 5
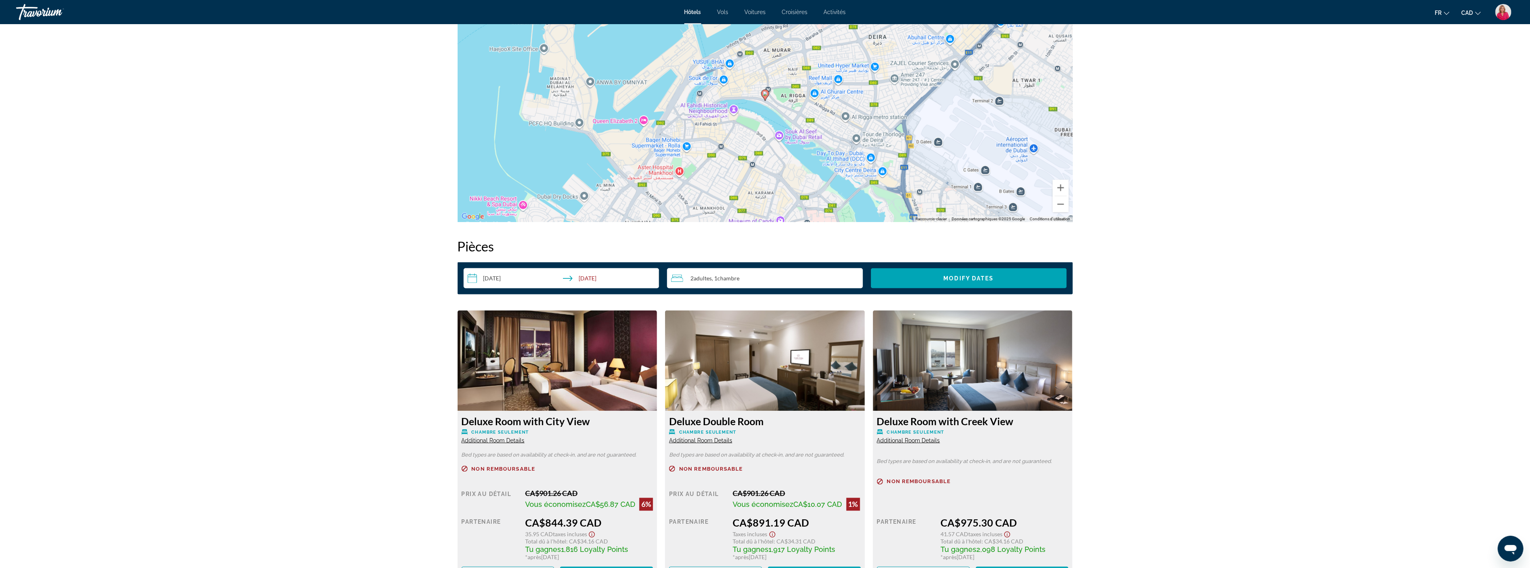
scroll to position [938, 0]
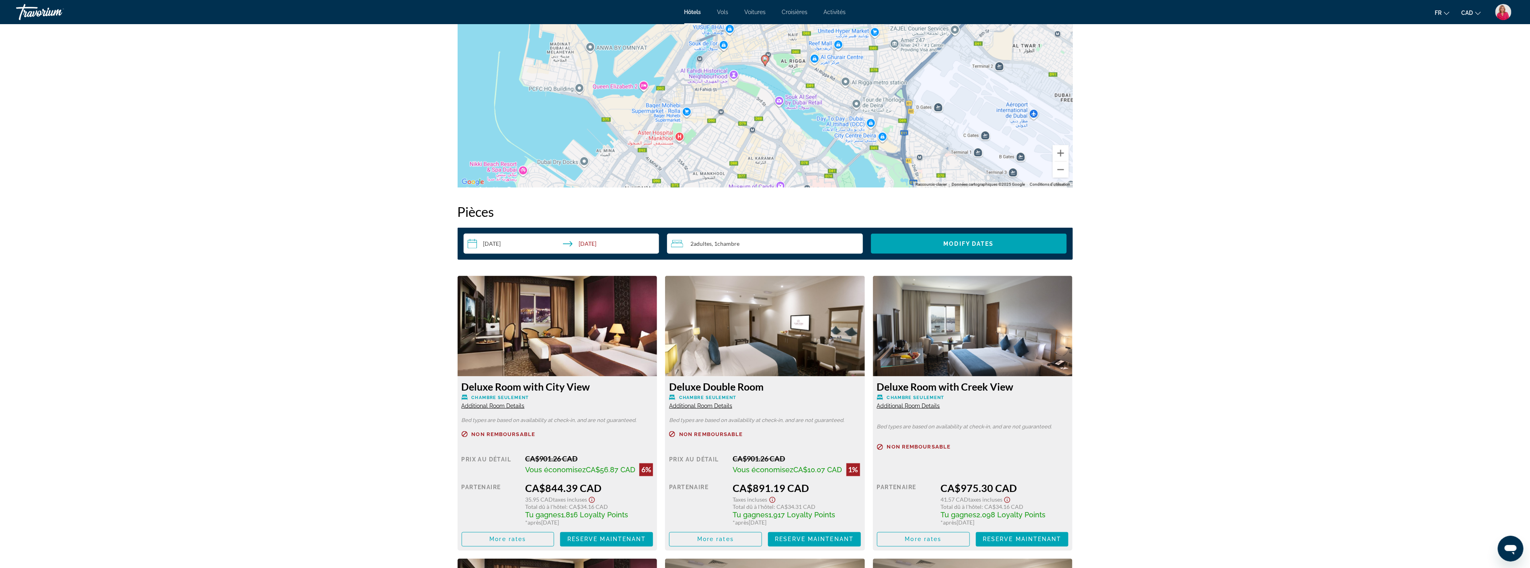
click at [531, 342] on img "Main content" at bounding box center [558, 326] width 200 height 101
click at [529, 351] on img "Main content" at bounding box center [558, 326] width 200 height 101
click at [613, 354] on img "Main content" at bounding box center [558, 326] width 200 height 101
click at [555, 351] on img "Main content" at bounding box center [558, 326] width 200 height 101
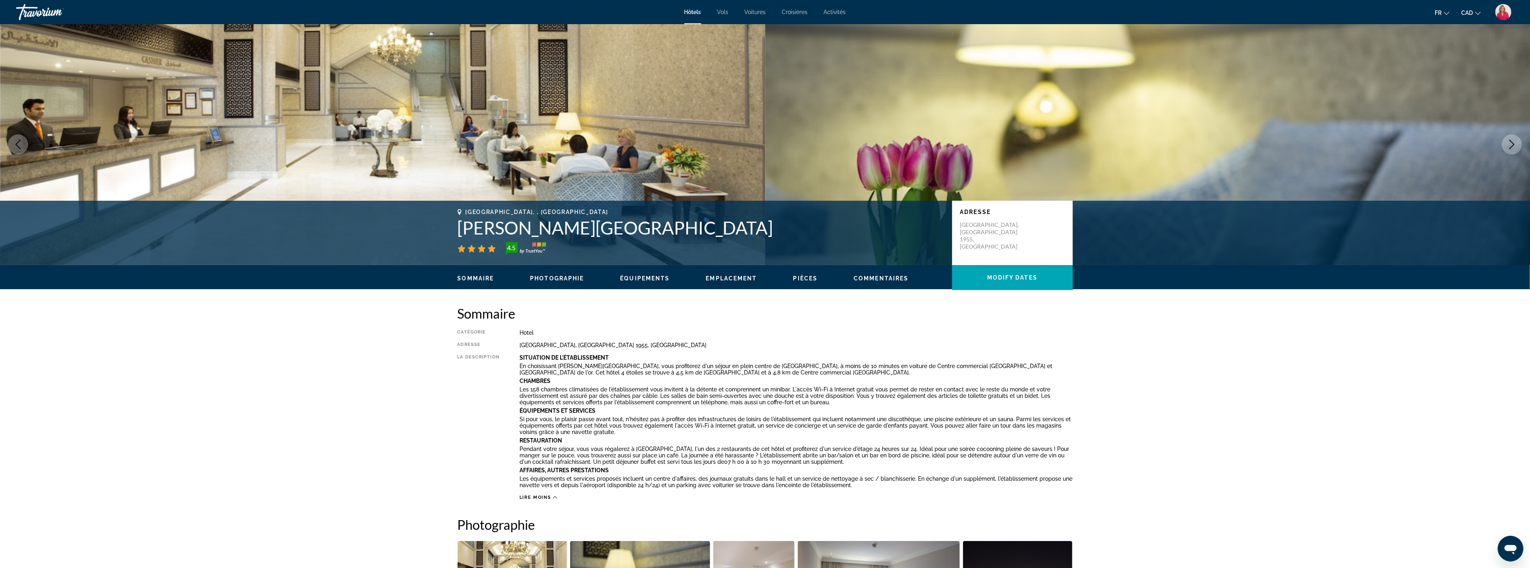
scroll to position [0, 0]
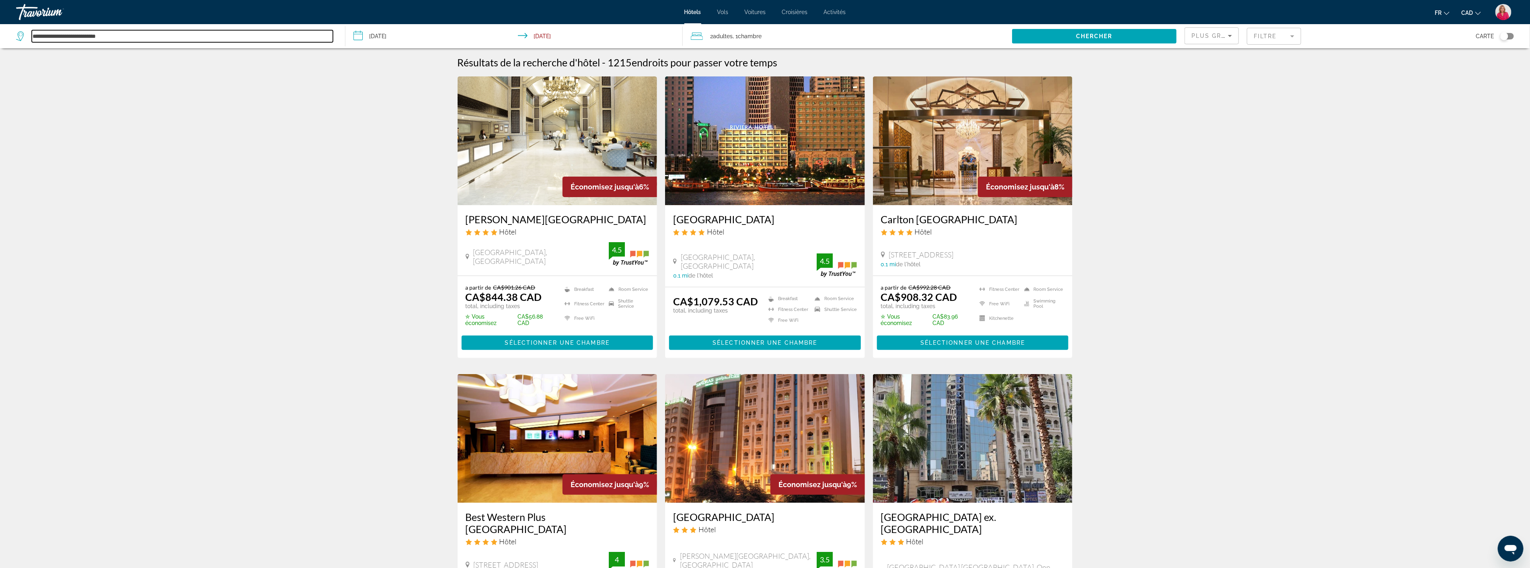
click at [152, 37] on input "**********" at bounding box center [182, 36] width 301 height 12
type input "*"
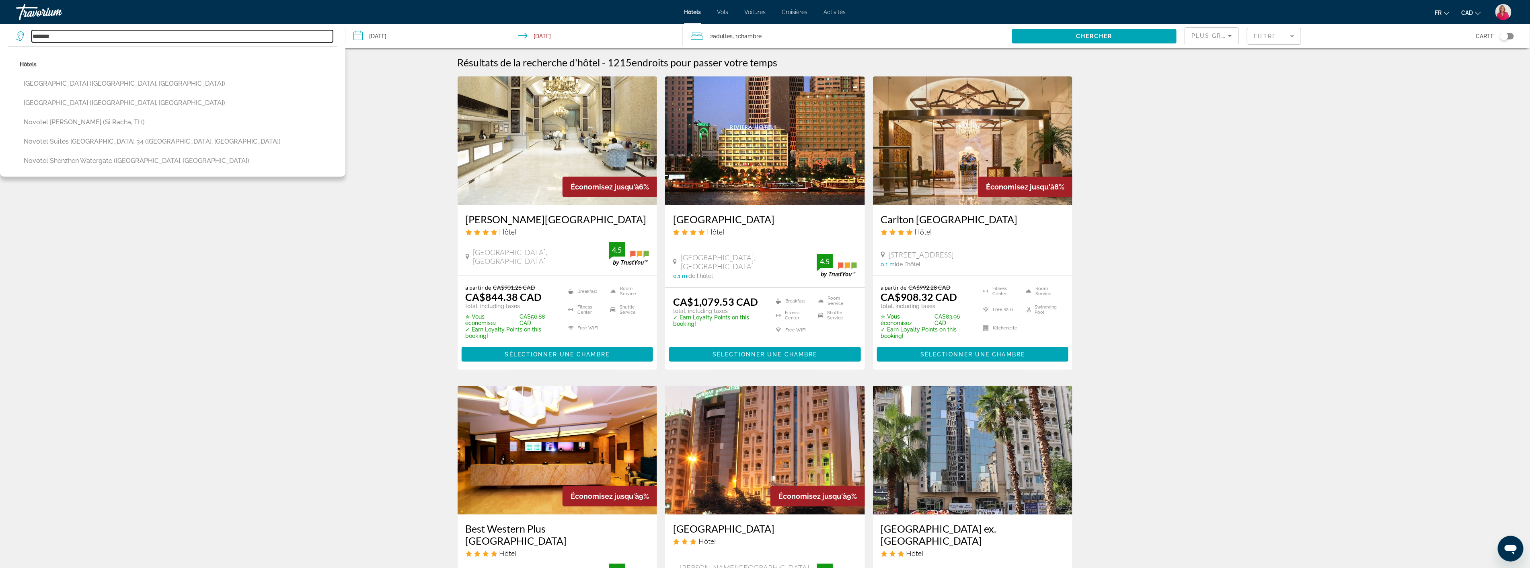
click at [114, 35] on input "*******" at bounding box center [182, 36] width 301 height 12
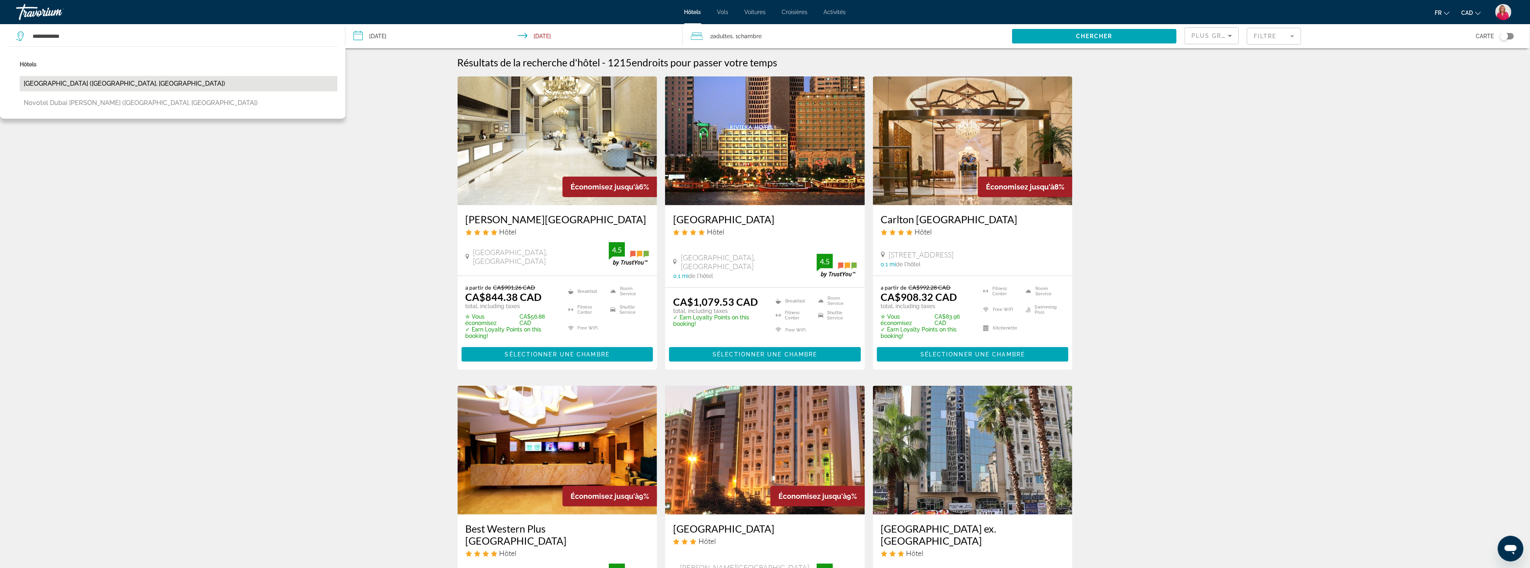
click at [126, 79] on button "[GEOGRAPHIC_DATA] ([GEOGRAPHIC_DATA], [GEOGRAPHIC_DATA])" at bounding box center [179, 83] width 318 height 15
type input "**********"
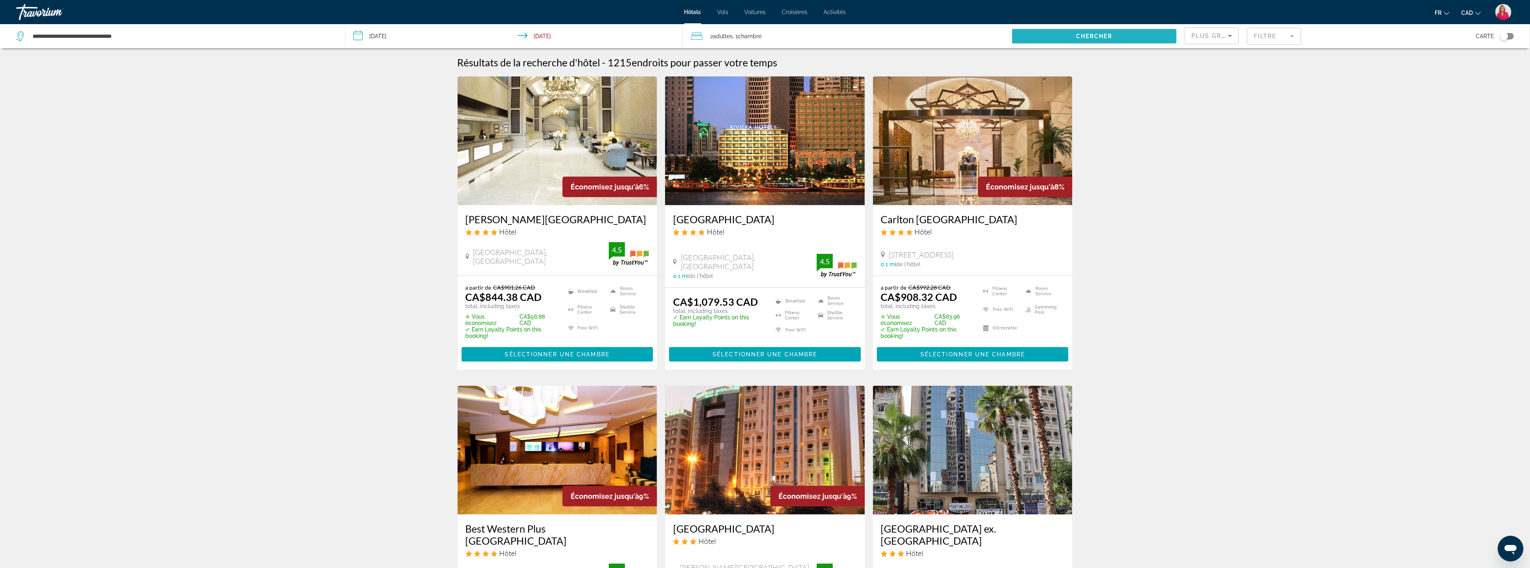
click at [1097, 35] on span "Chercher" at bounding box center [1094, 36] width 37 height 6
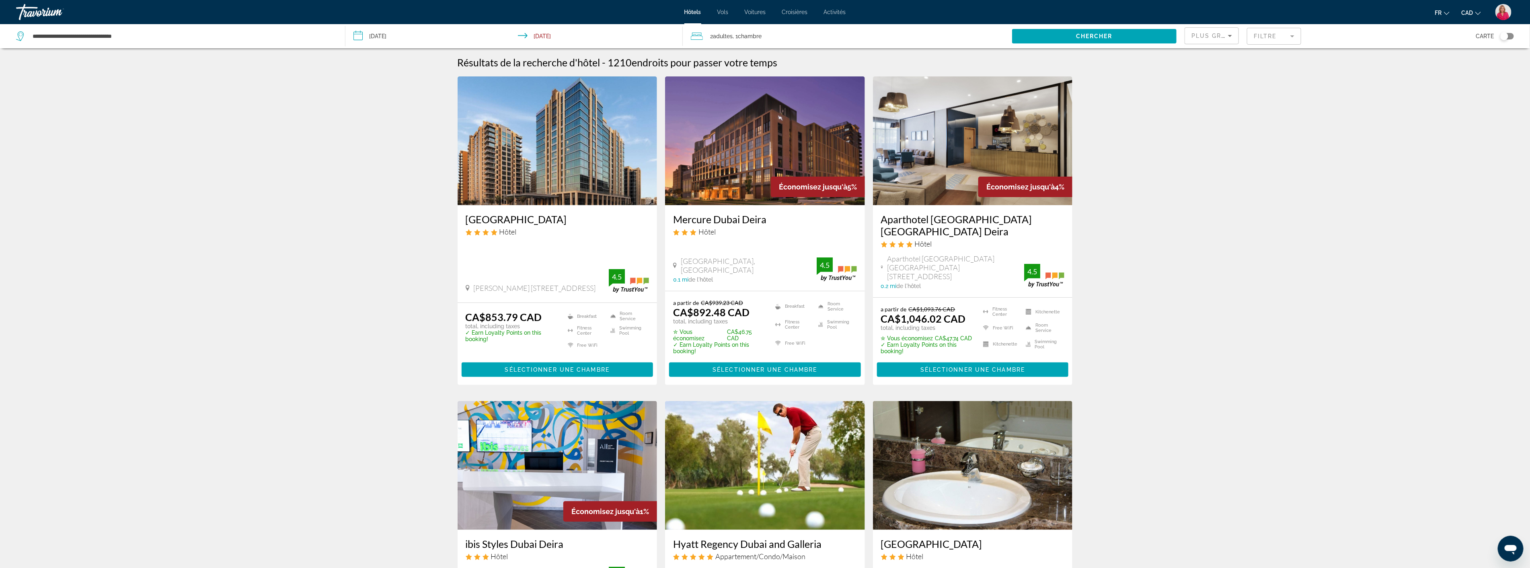
click at [532, 183] on img "Main content" at bounding box center [558, 140] width 200 height 129
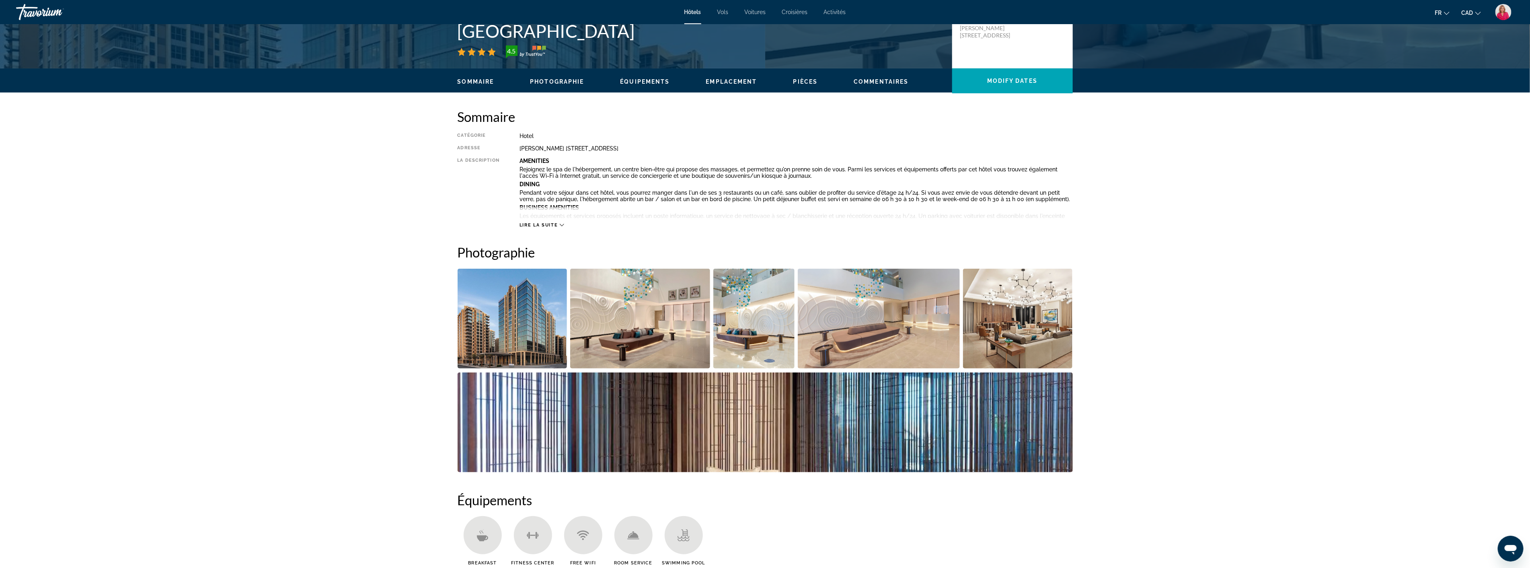
scroll to position [223, 0]
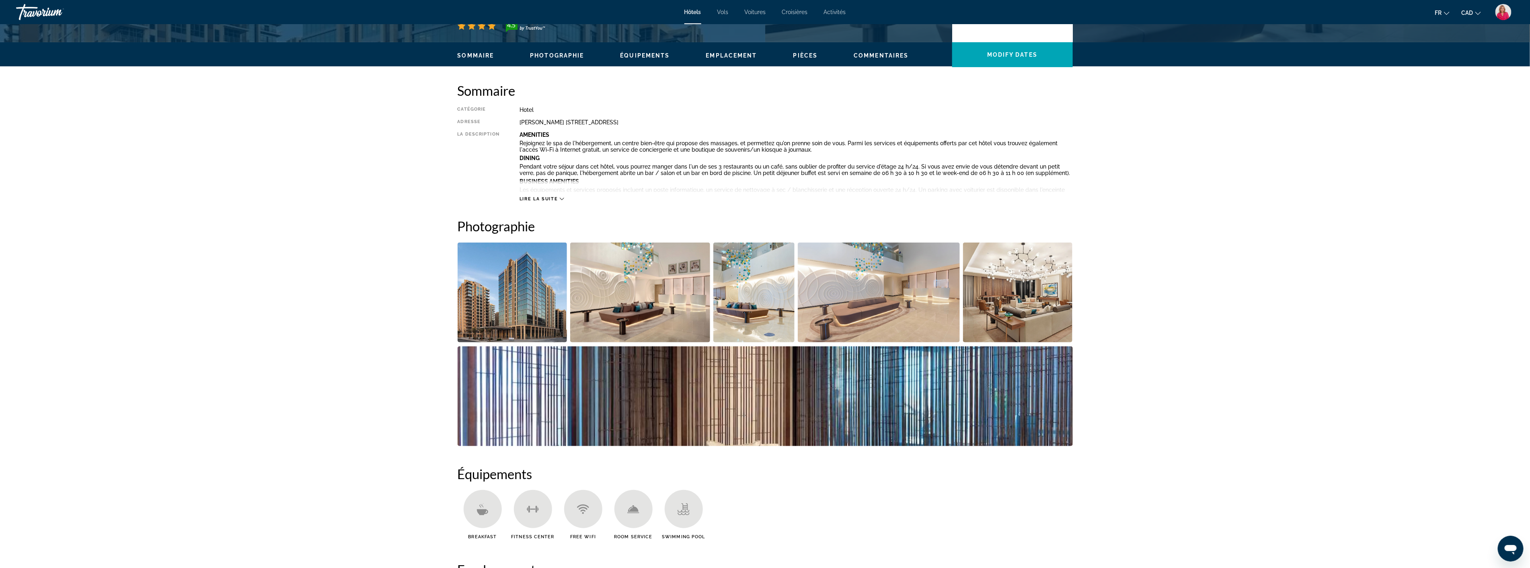
click at [505, 278] on img "Open full-screen image slider" at bounding box center [513, 292] width 110 height 100
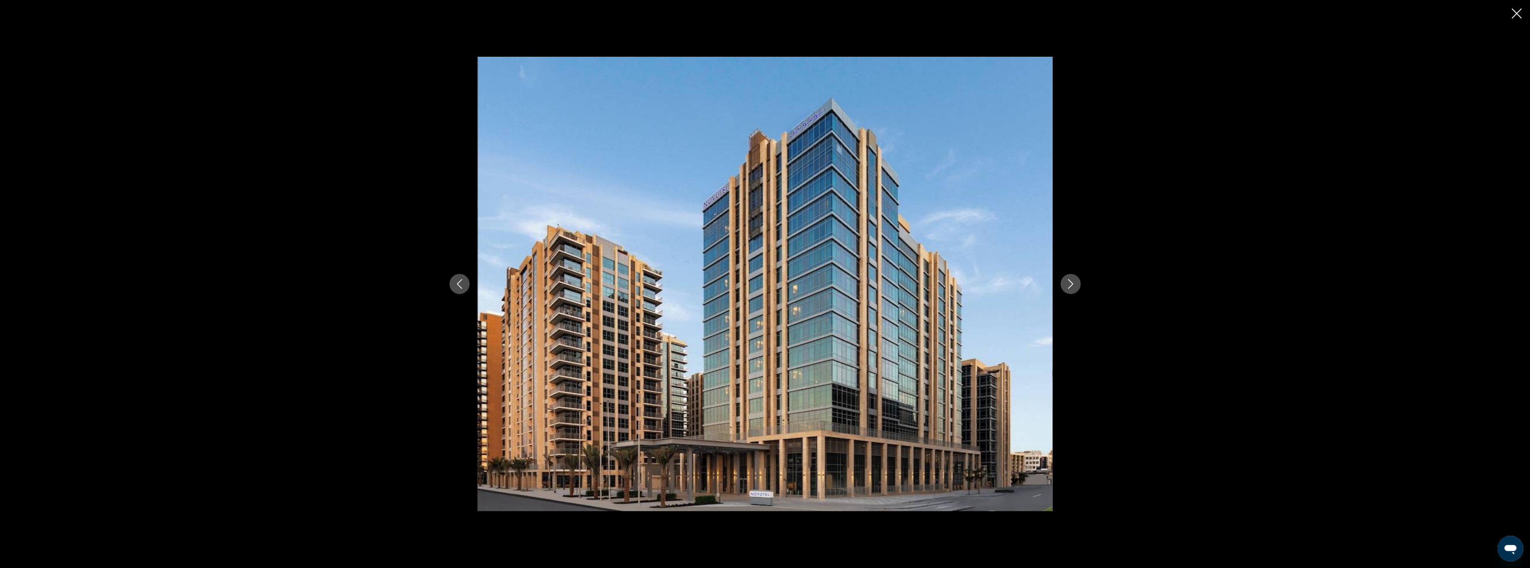
click at [1072, 283] on icon "Next image" at bounding box center [1070, 284] width 5 height 10
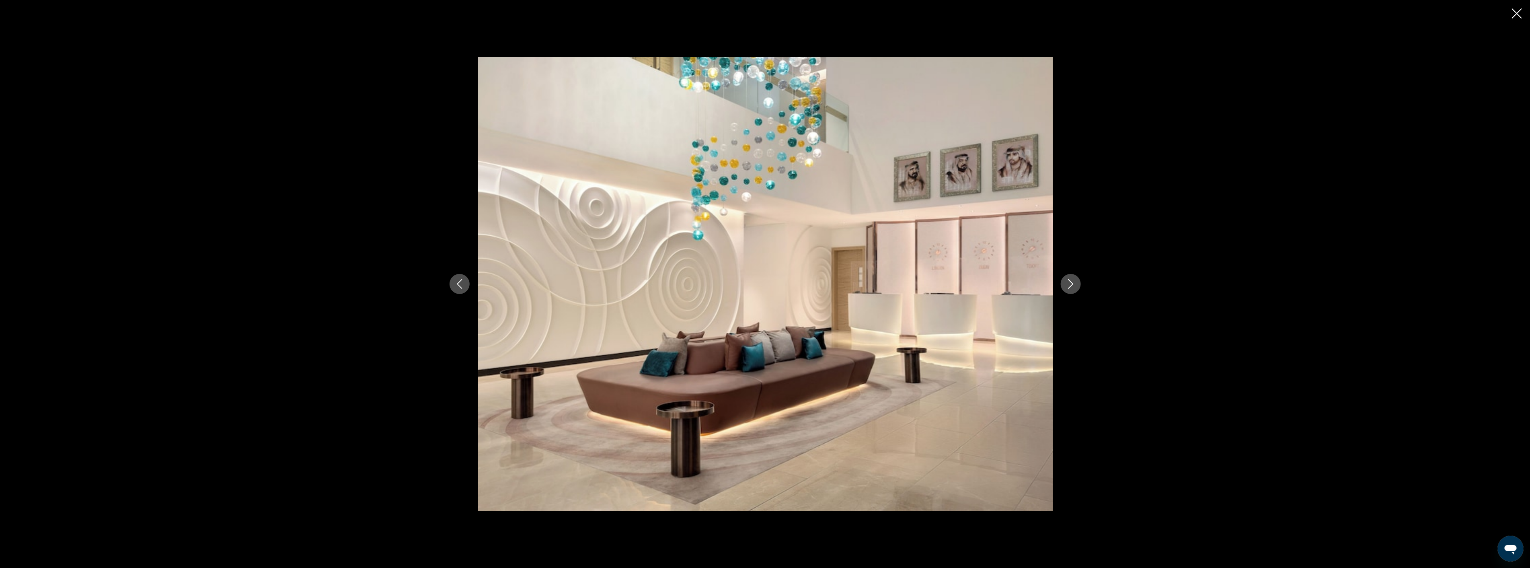
click at [1072, 283] on icon "Next image" at bounding box center [1070, 284] width 5 height 10
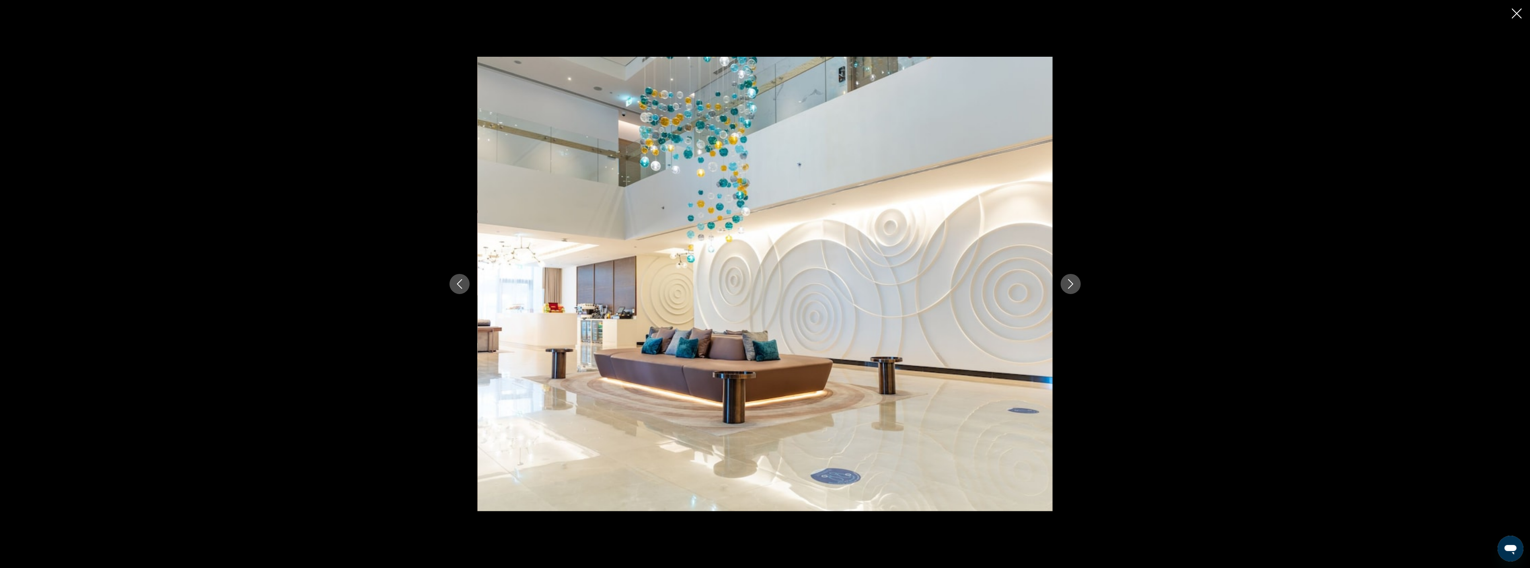
click at [1072, 283] on icon "Next image" at bounding box center [1070, 284] width 5 height 10
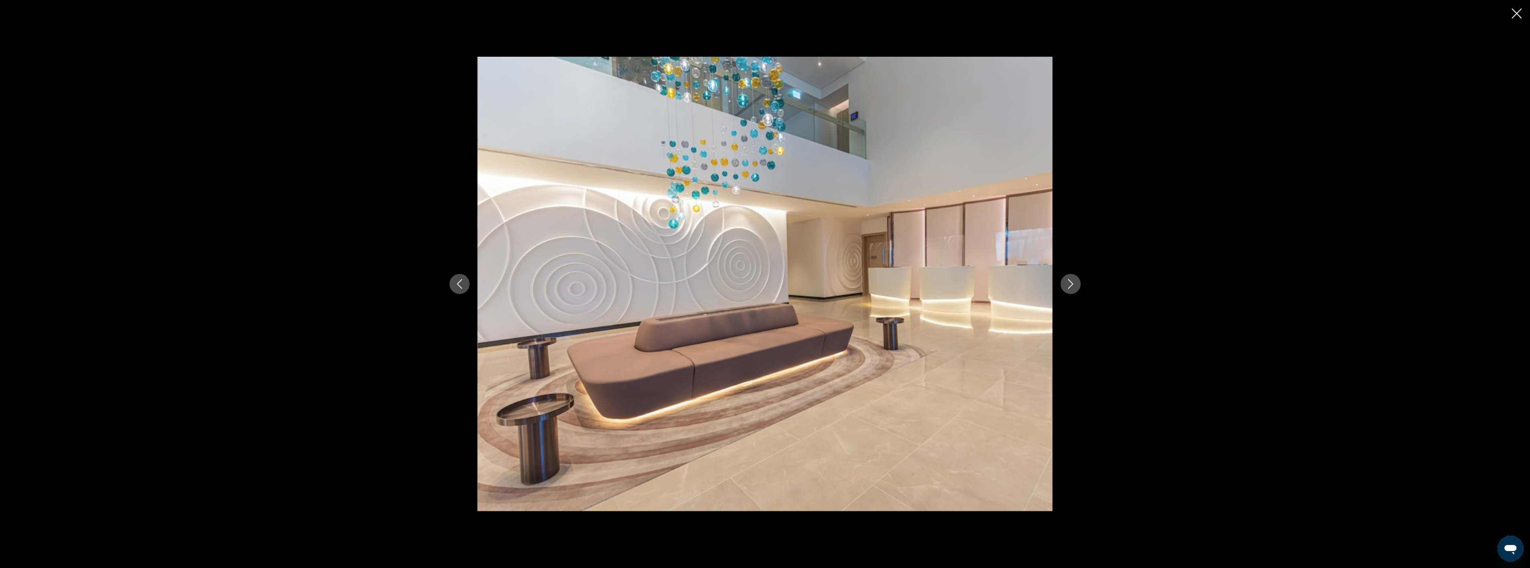
click at [1072, 283] on icon "Next image" at bounding box center [1070, 284] width 5 height 10
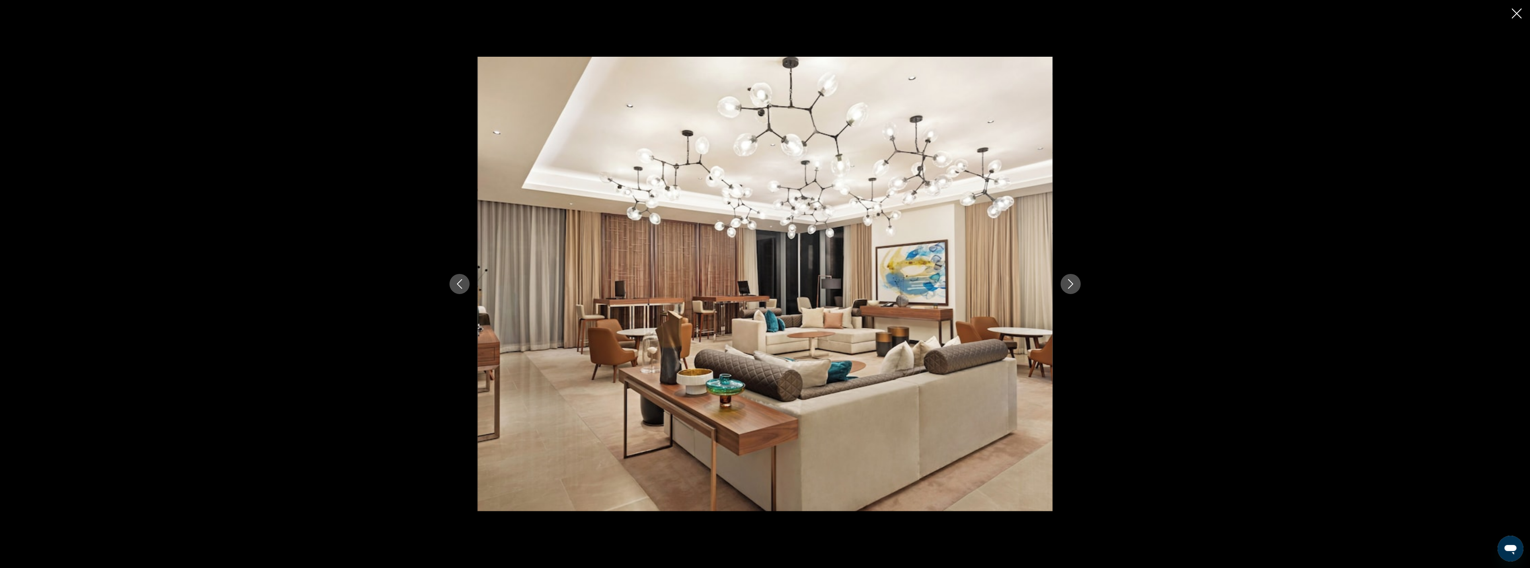
click at [1072, 283] on icon "Next image" at bounding box center [1070, 284] width 5 height 10
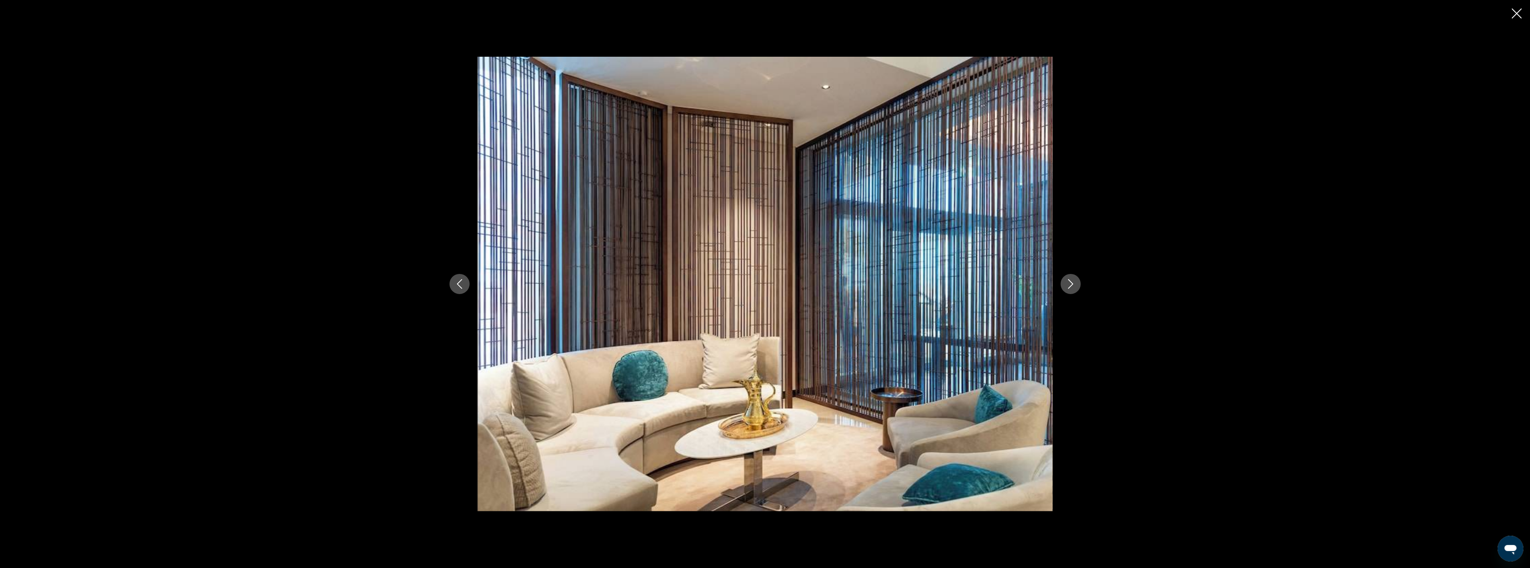
click at [1072, 283] on icon "Next image" at bounding box center [1070, 284] width 5 height 10
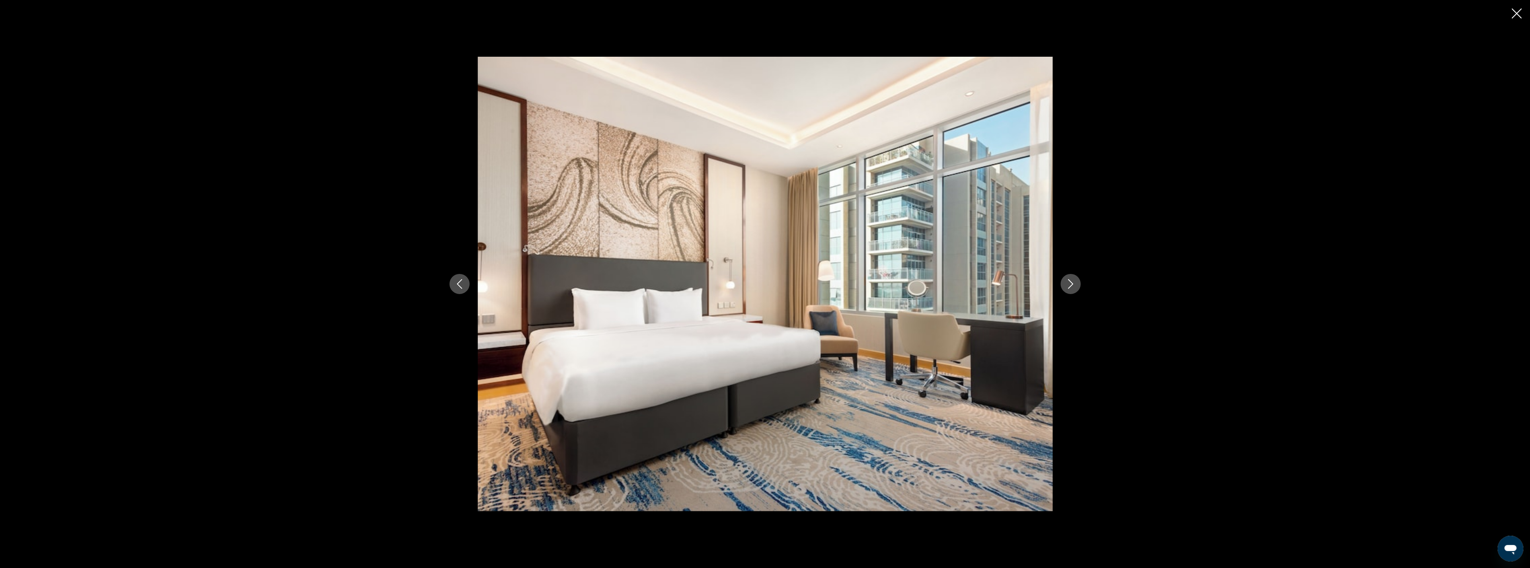
click at [1072, 283] on icon "Next image" at bounding box center [1070, 284] width 5 height 10
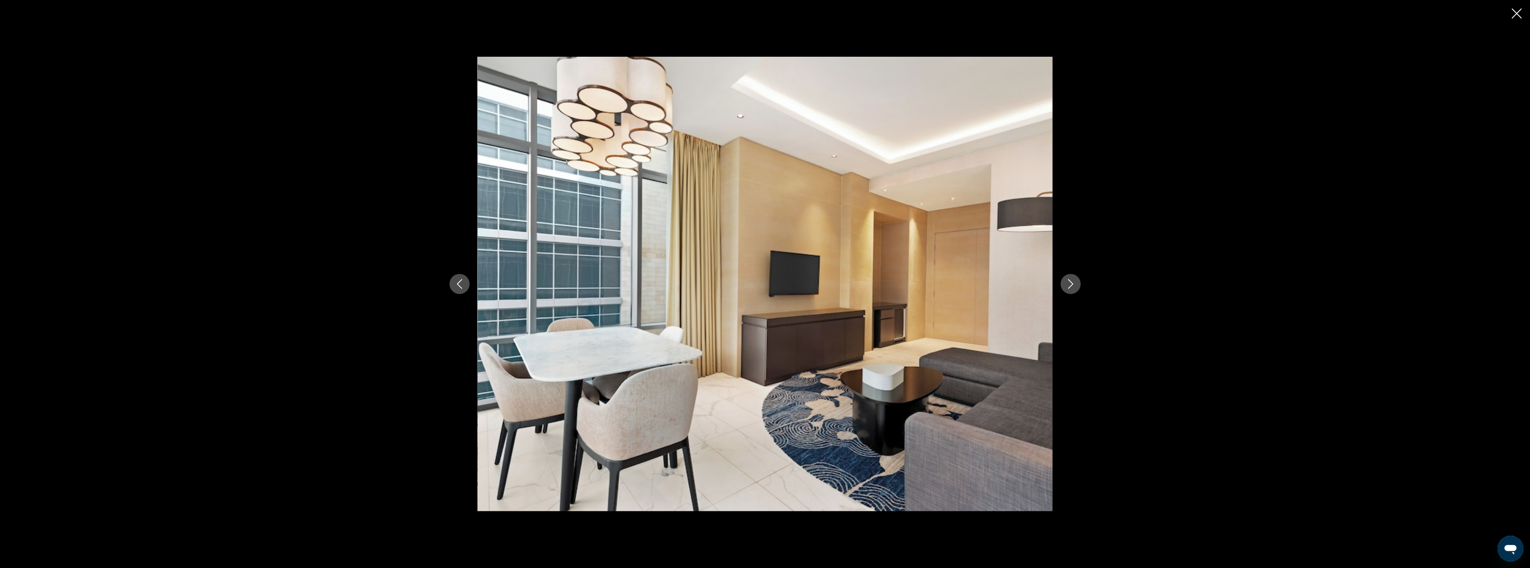
click at [1072, 283] on icon "Next image" at bounding box center [1070, 284] width 5 height 10
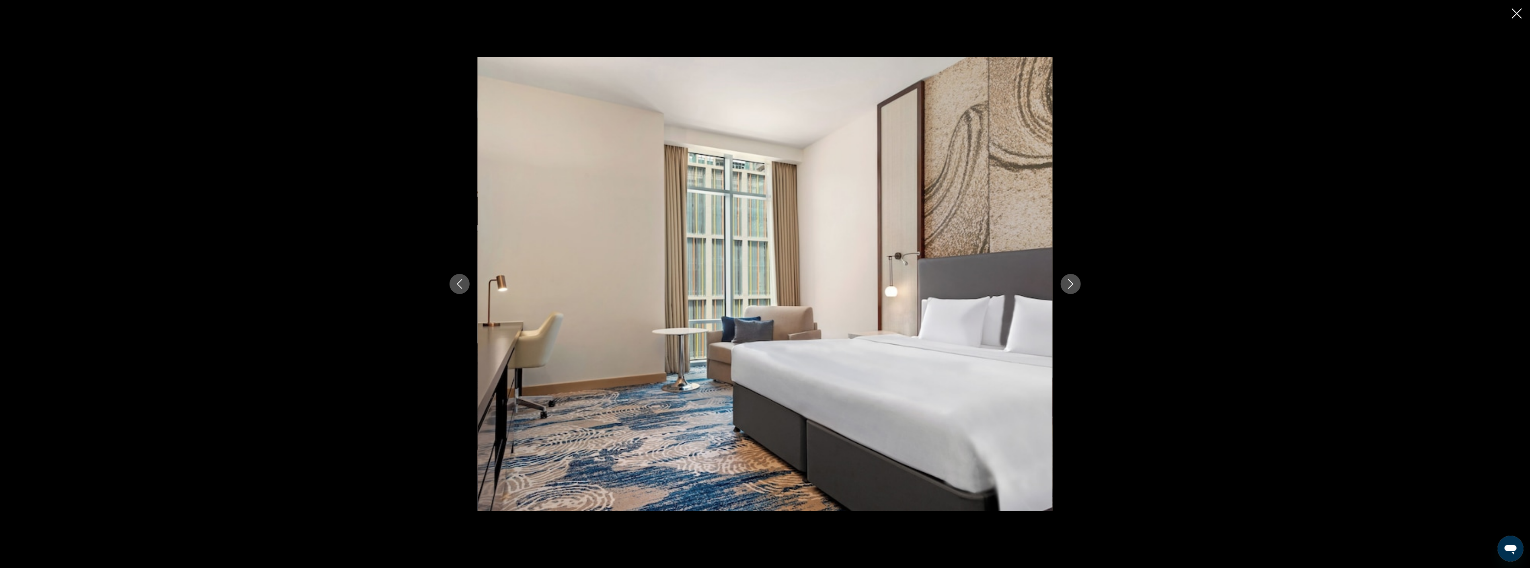
click at [1072, 283] on icon "Next image" at bounding box center [1070, 284] width 5 height 10
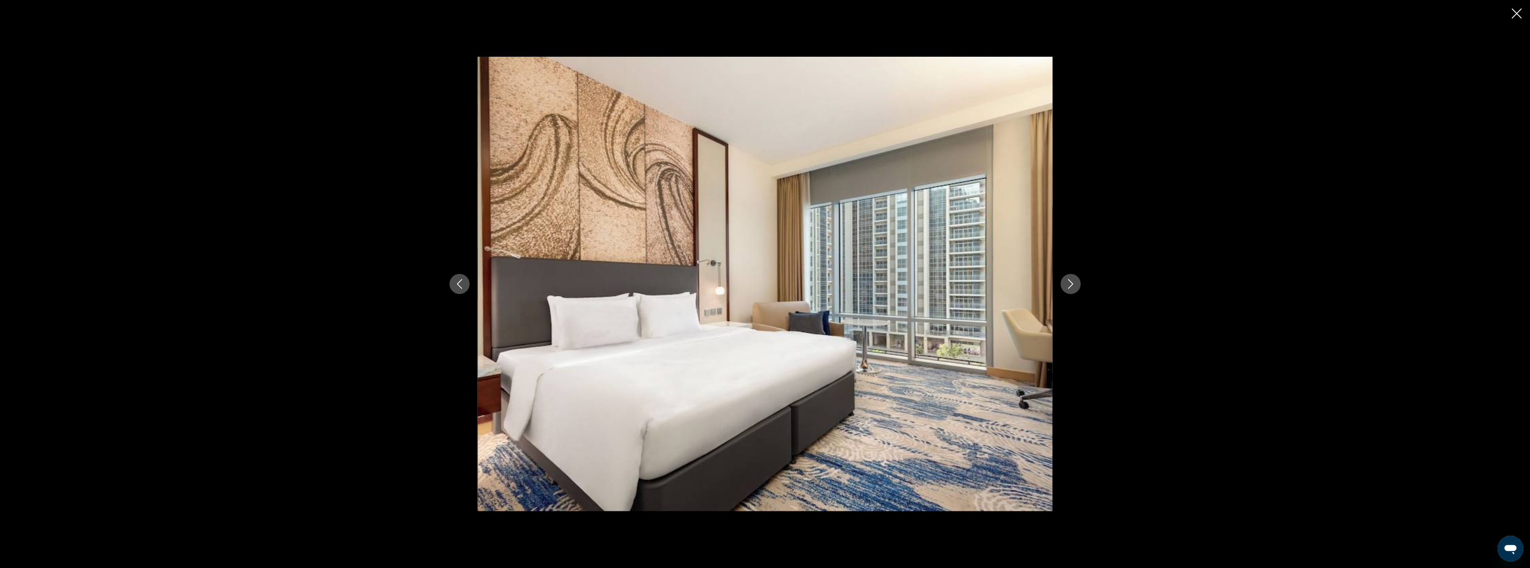
click at [1072, 283] on icon "Next image" at bounding box center [1070, 284] width 5 height 10
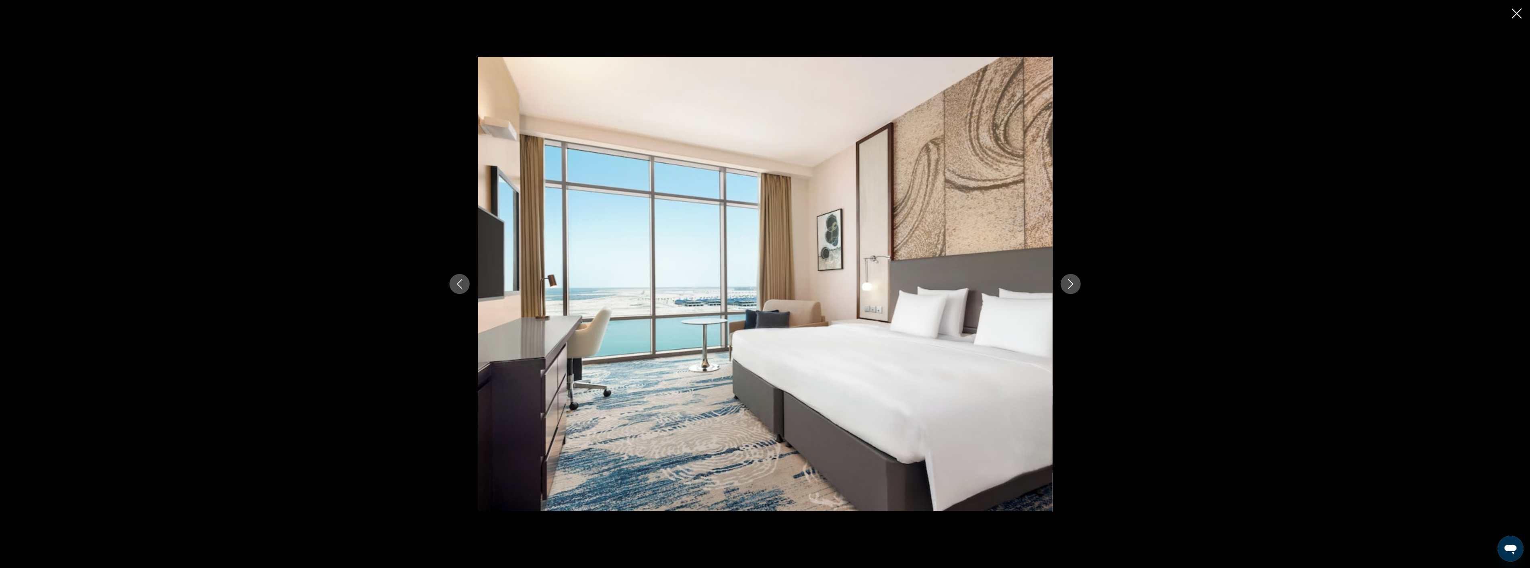
click at [1078, 280] on button "Next image" at bounding box center [1071, 284] width 20 height 20
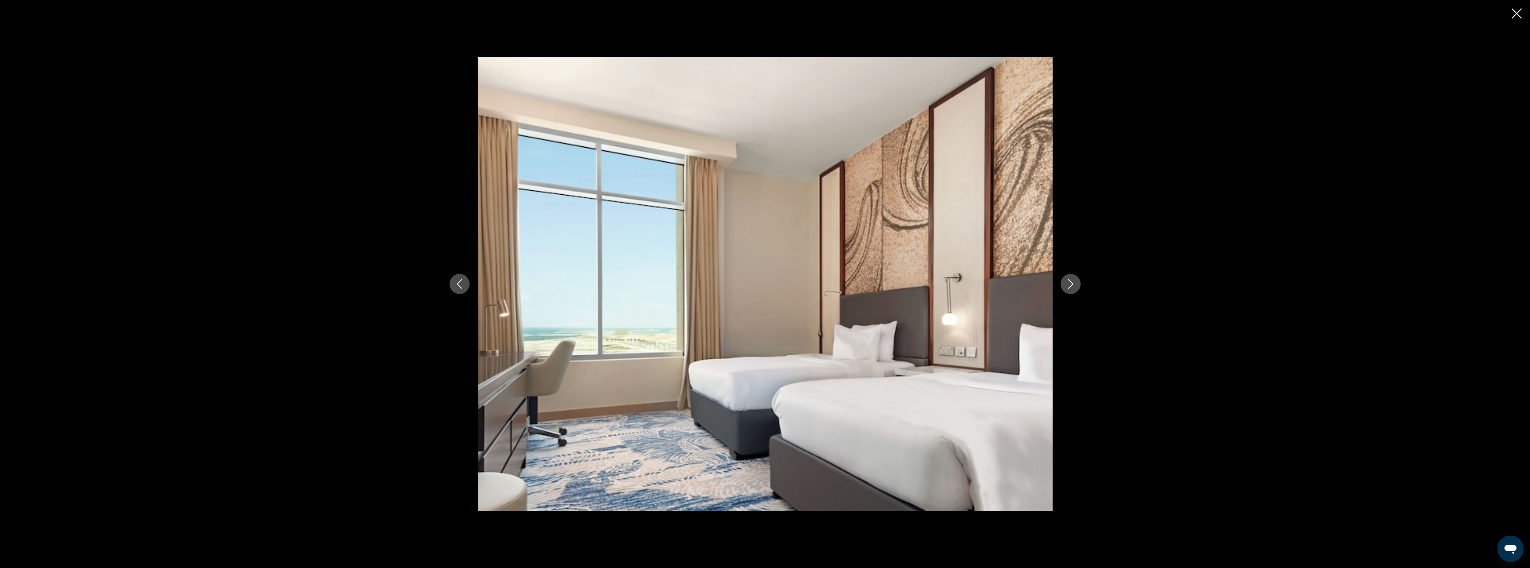
click at [1078, 280] on button "Next image" at bounding box center [1071, 284] width 20 height 20
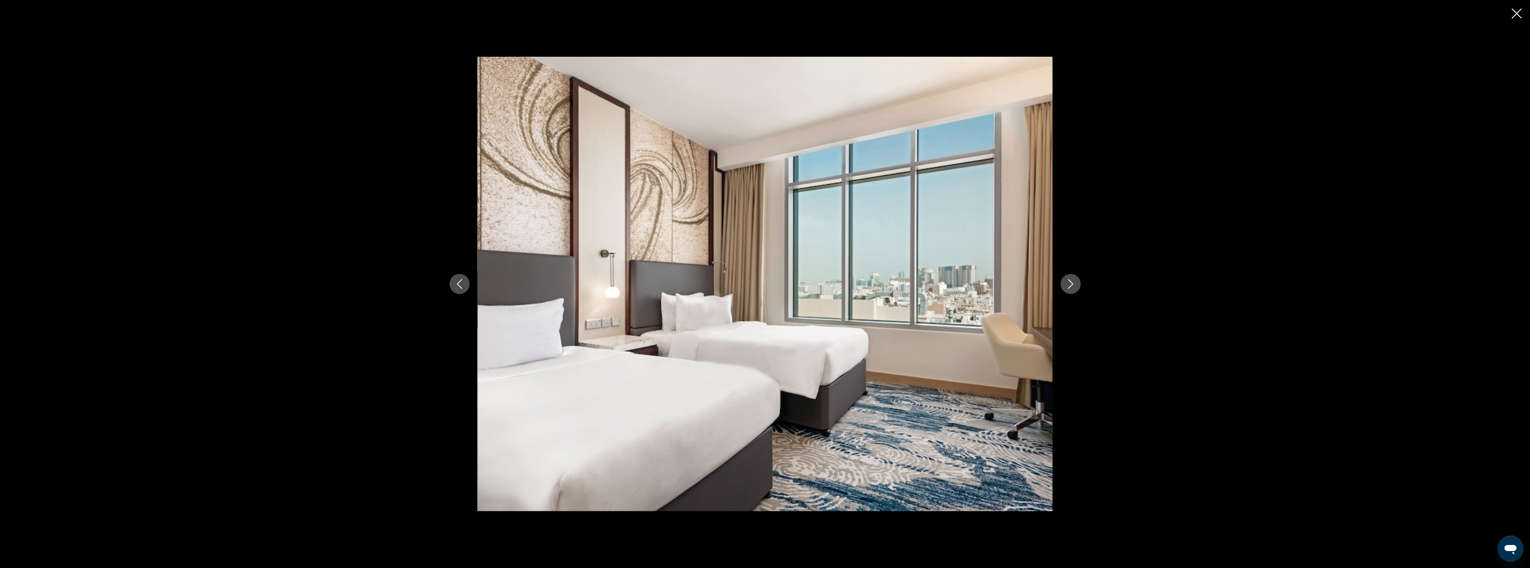
click at [1078, 280] on button "Next image" at bounding box center [1071, 284] width 20 height 20
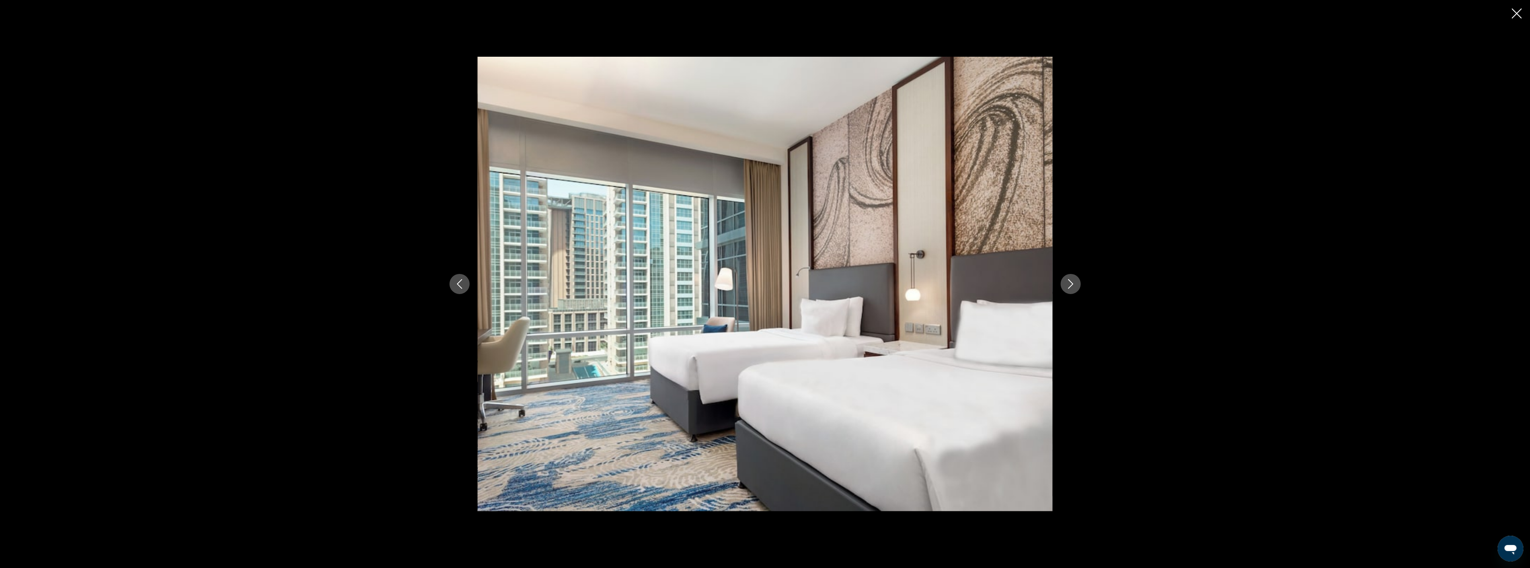
click at [1078, 280] on button "Next image" at bounding box center [1071, 284] width 20 height 20
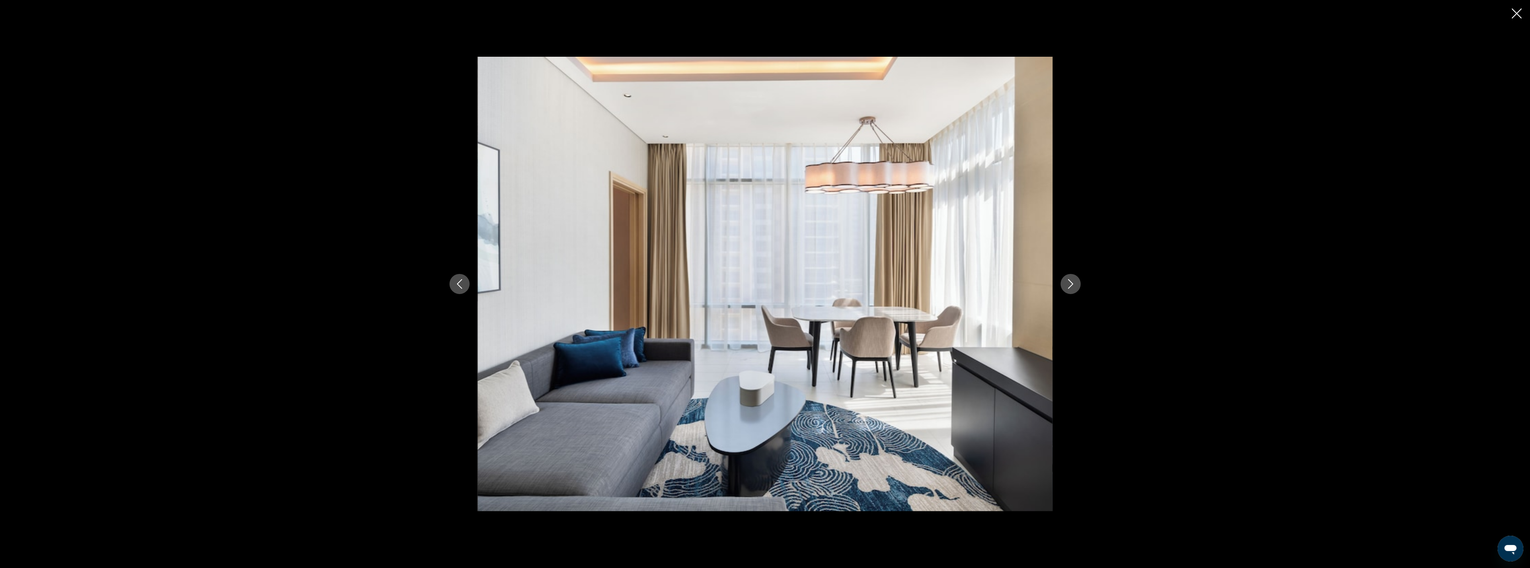
click at [1078, 280] on button "Next image" at bounding box center [1071, 284] width 20 height 20
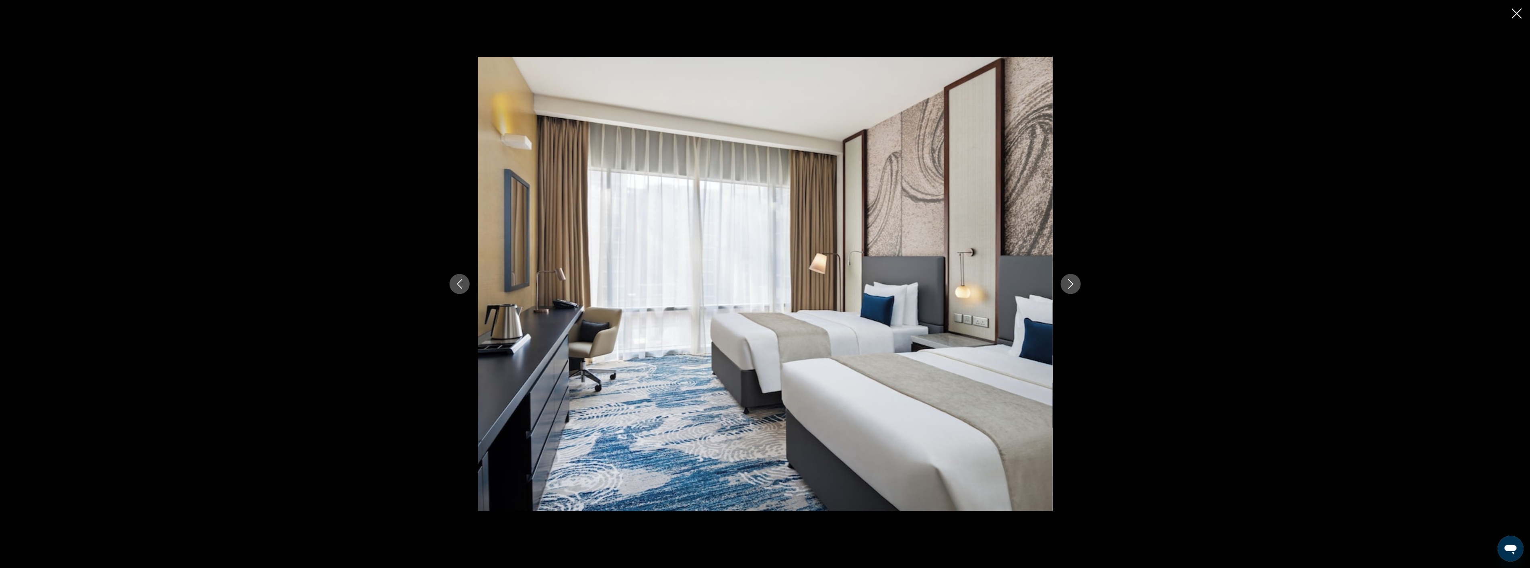
click at [1078, 280] on button "Next image" at bounding box center [1071, 284] width 20 height 20
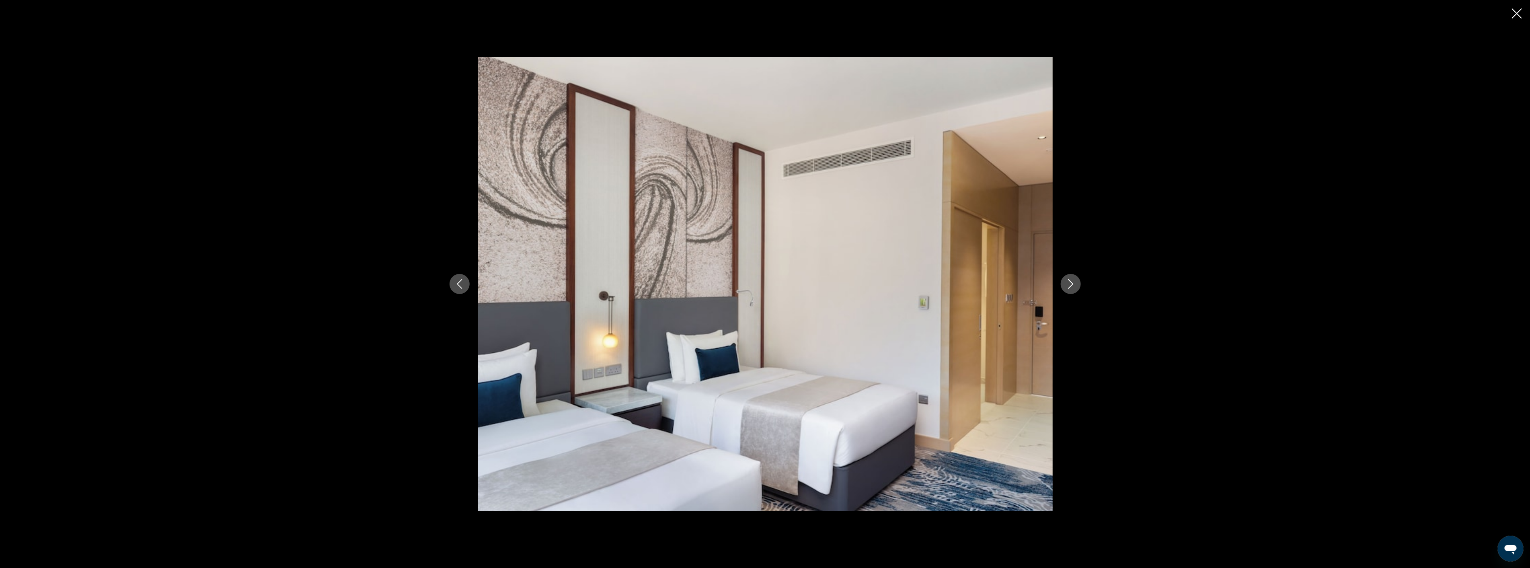
click at [1078, 280] on button "Next image" at bounding box center [1071, 284] width 20 height 20
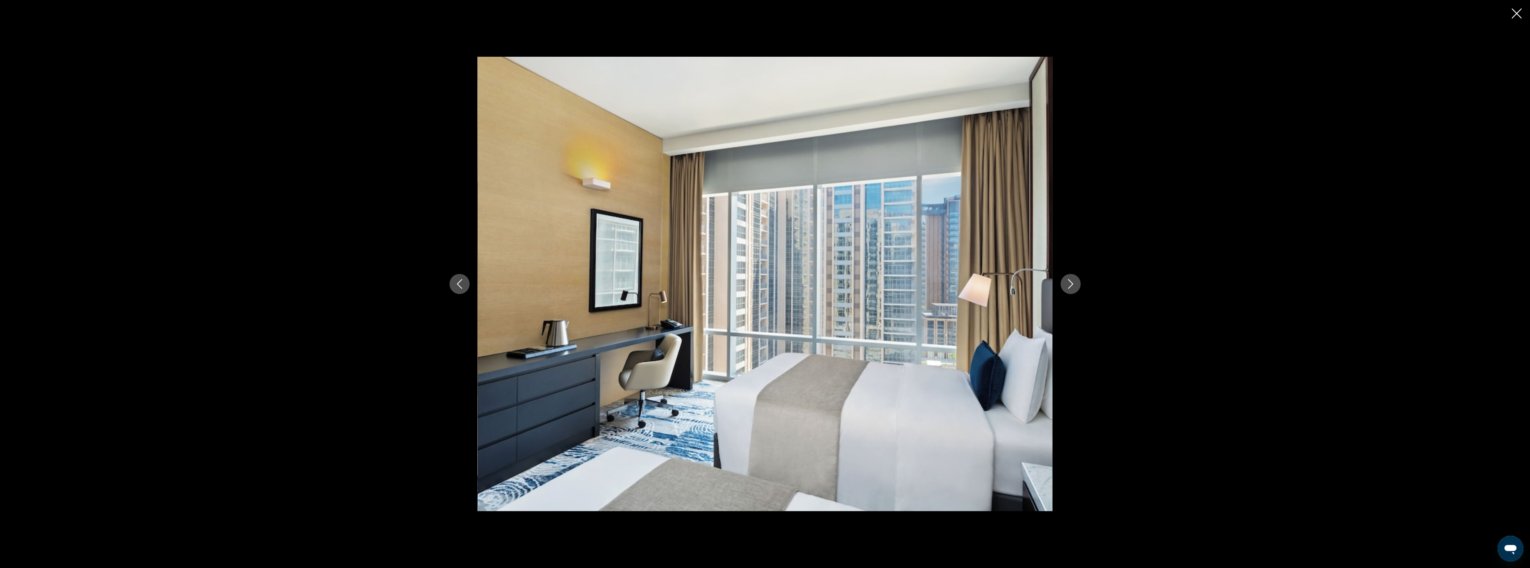
click at [1078, 280] on button "Next image" at bounding box center [1071, 284] width 20 height 20
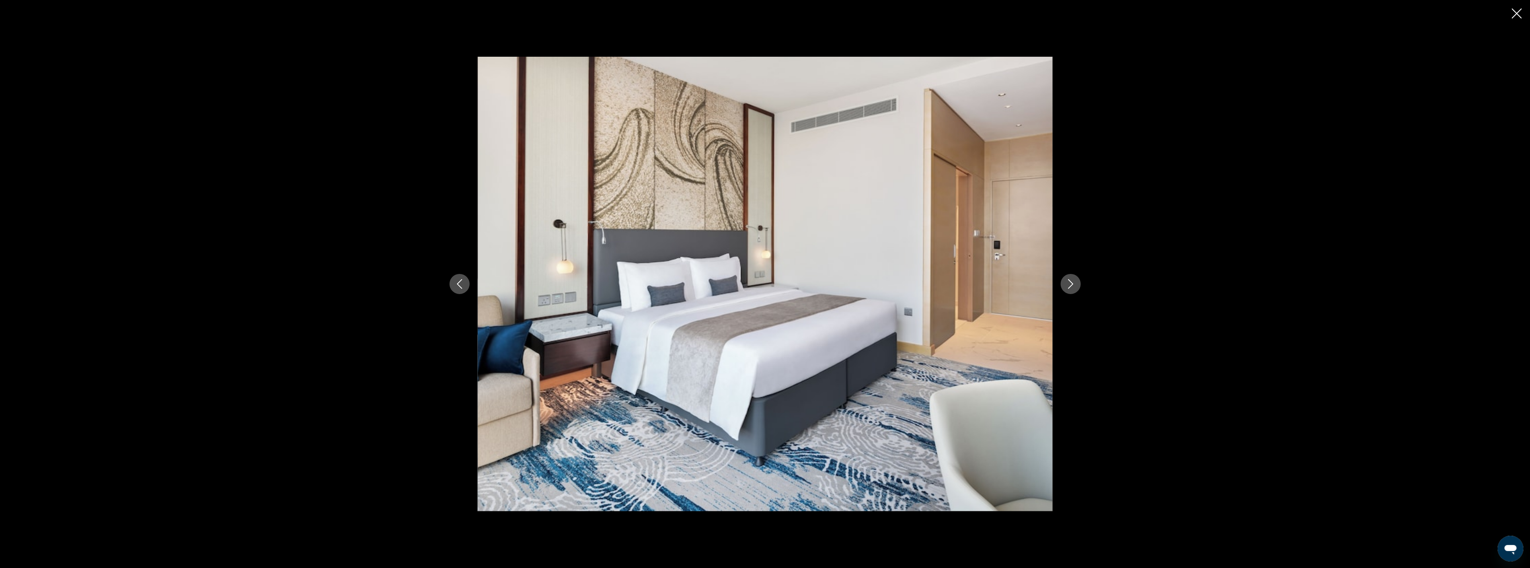
click at [1518, 13] on icon "Close slideshow" at bounding box center [1517, 13] width 10 height 10
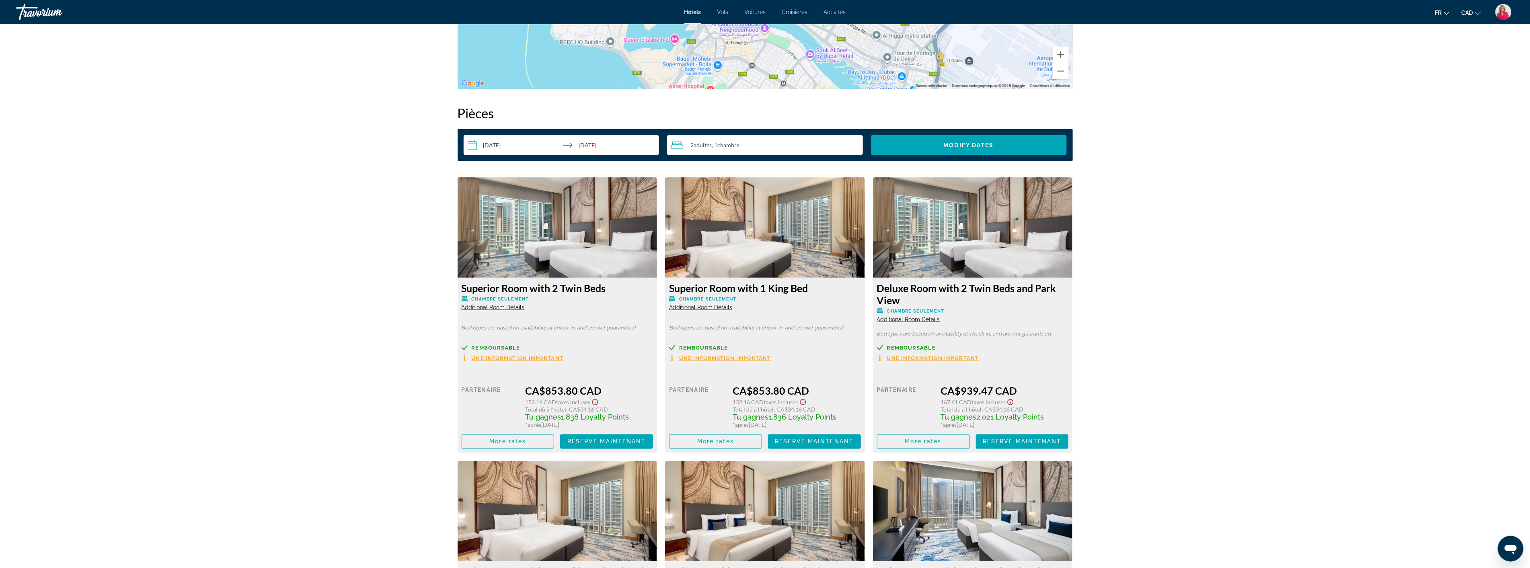
scroll to position [938, 0]
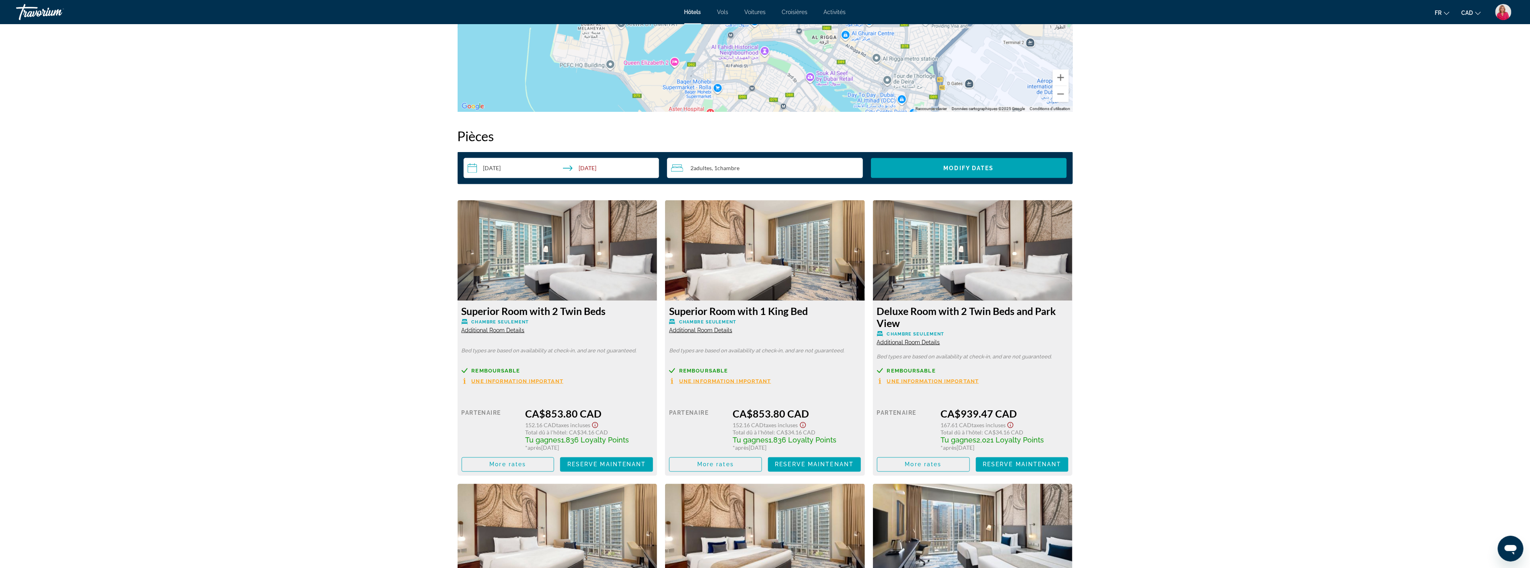
click at [714, 379] on span "Une information important" at bounding box center [725, 380] width 92 height 5
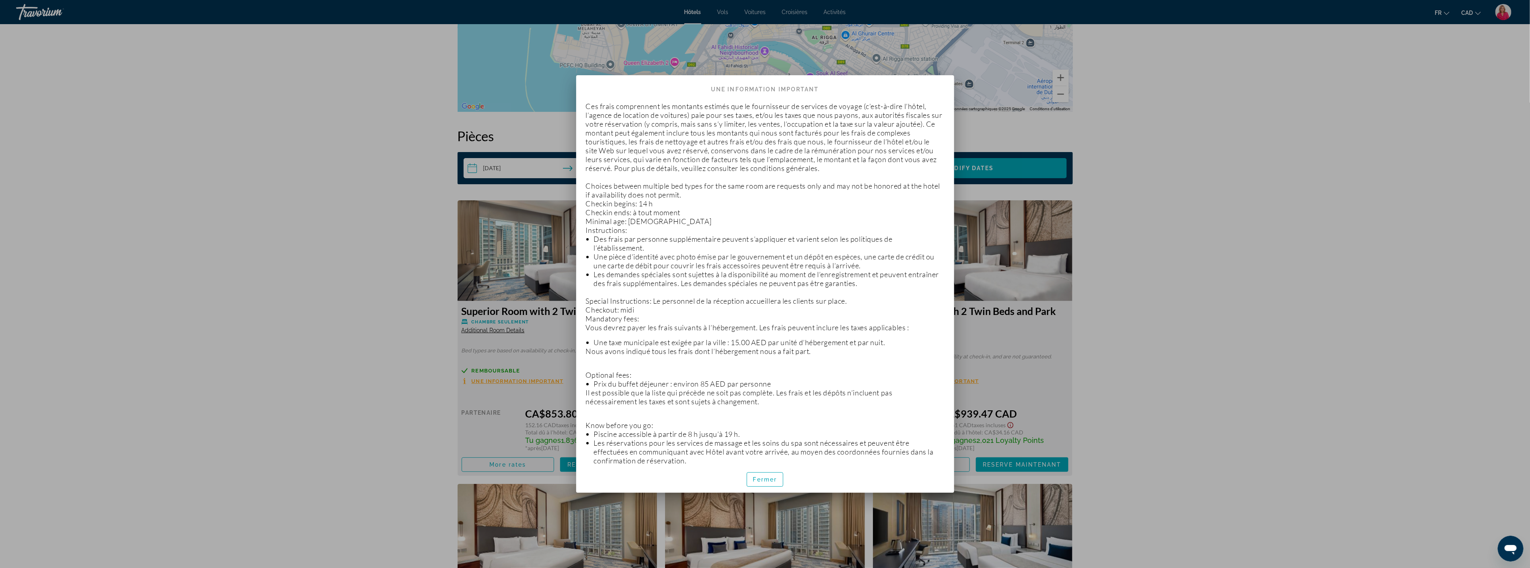
scroll to position [0, 0]
click at [765, 484] on span "button" at bounding box center [765, 479] width 36 height 19
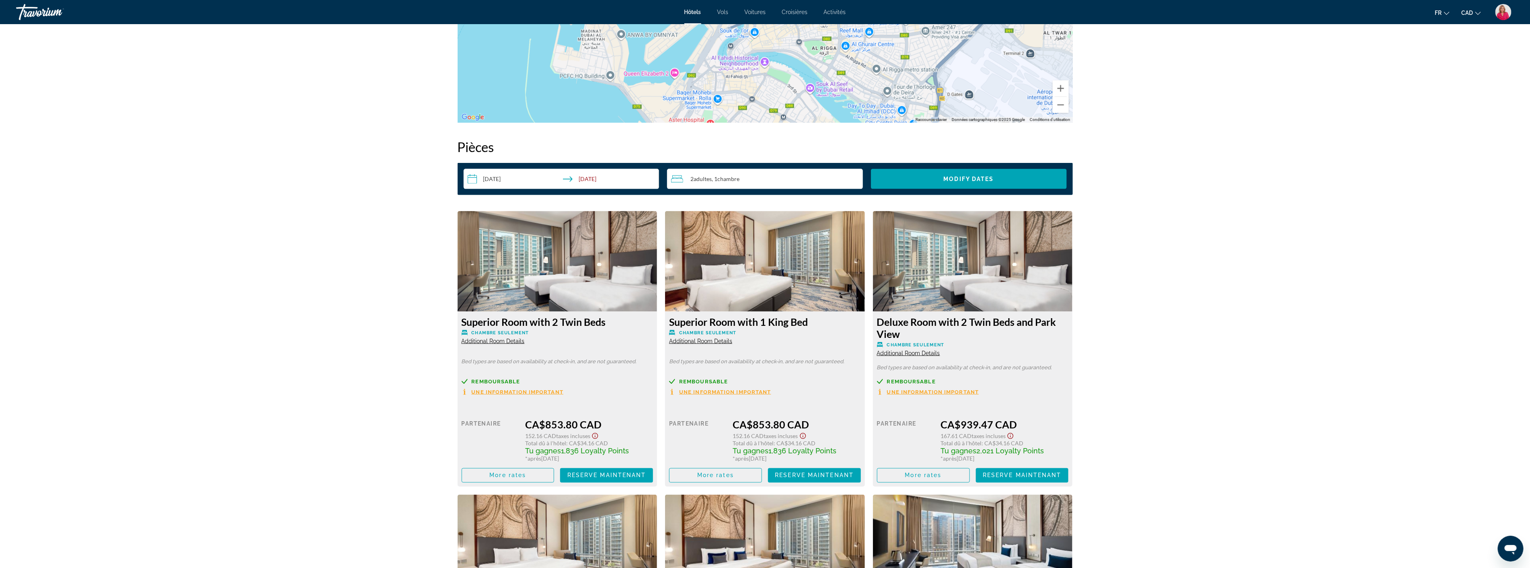
scroll to position [893, 0]
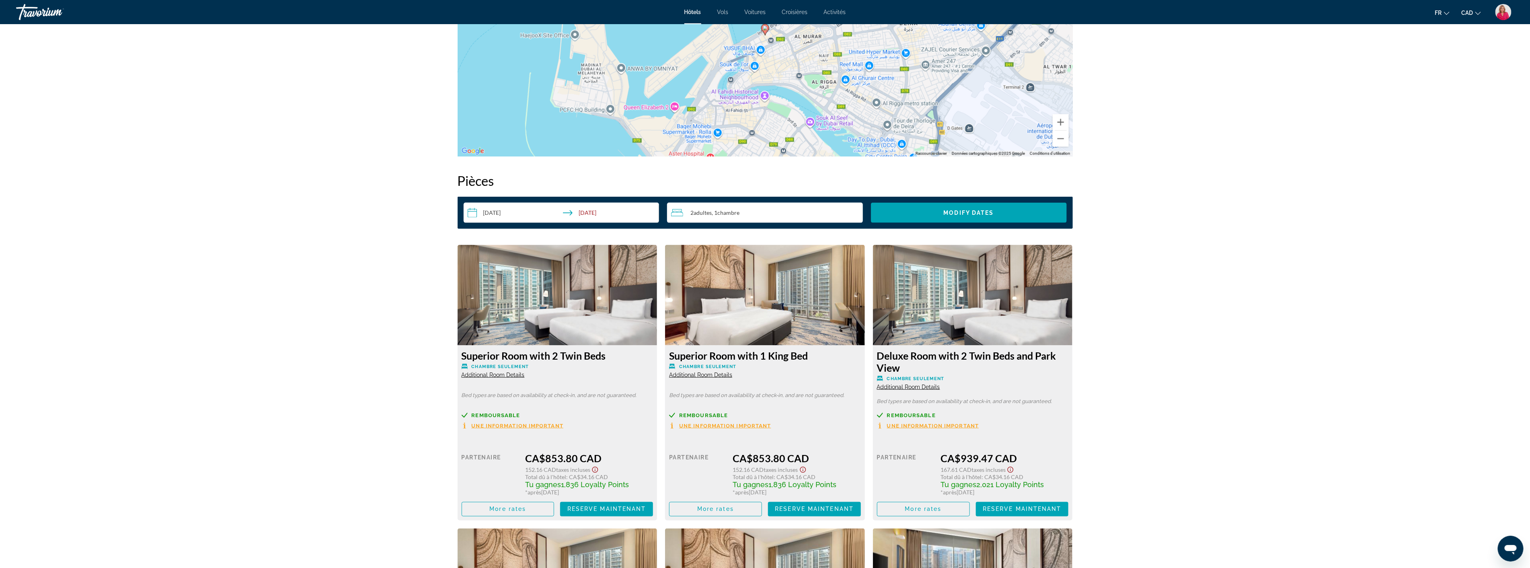
click at [518, 427] on span "Une information important" at bounding box center [518, 425] width 92 height 5
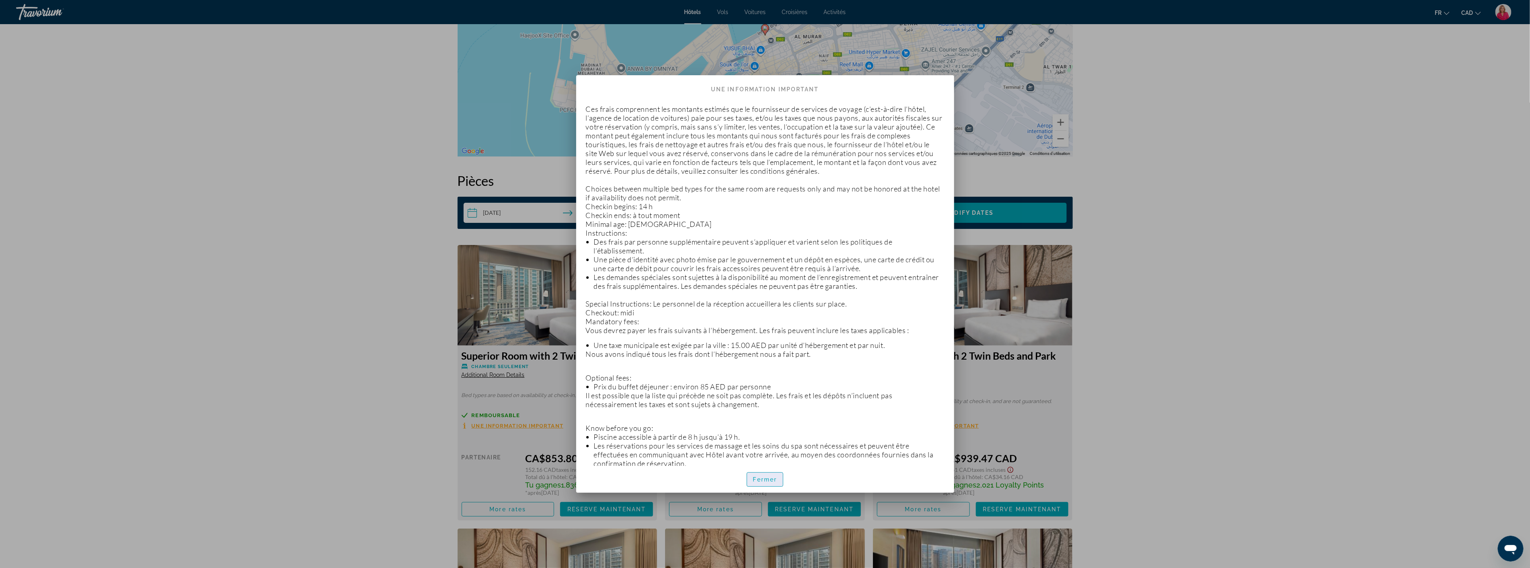
click at [759, 477] on span "Fermer" at bounding box center [765, 479] width 24 height 6
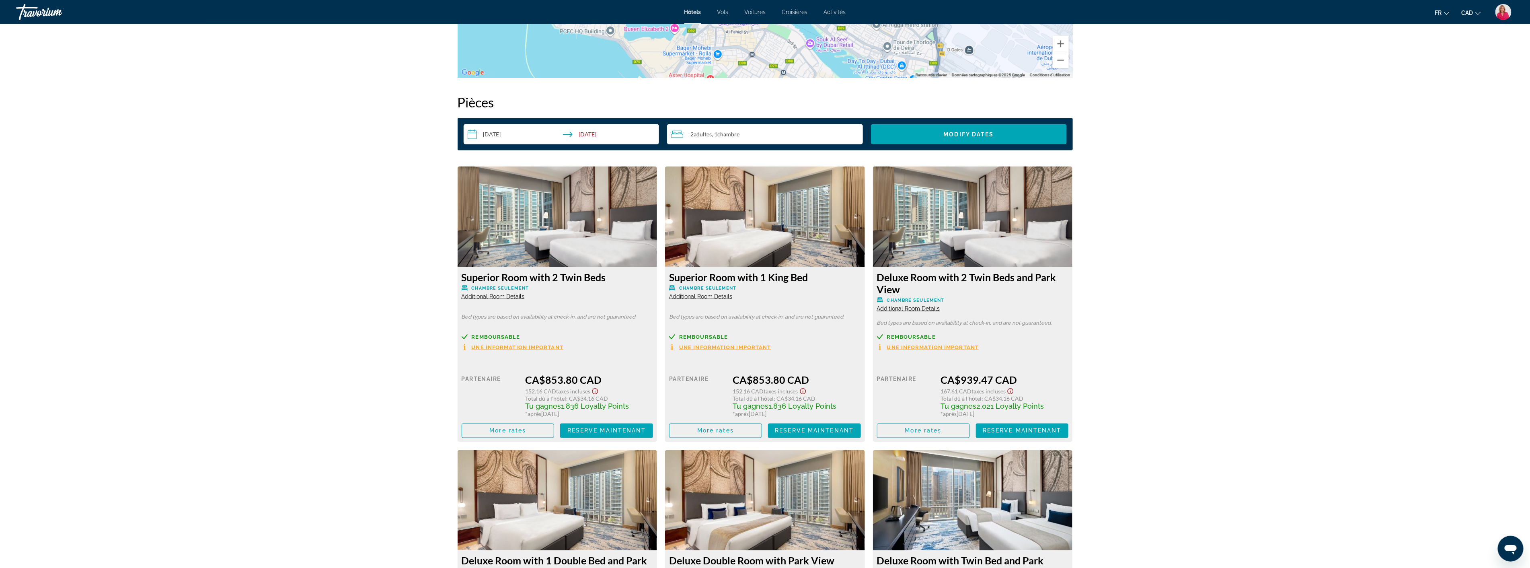
scroll to position [983, 0]
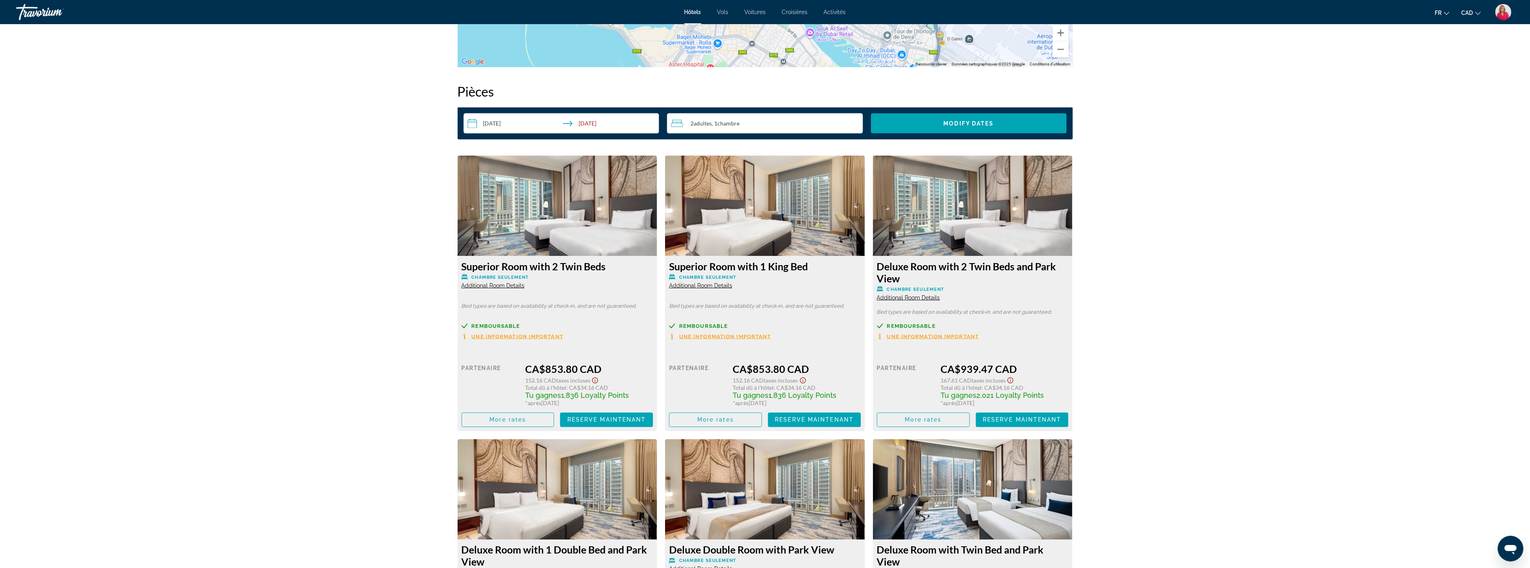
click at [703, 324] on span "Remboursable" at bounding box center [703, 325] width 49 height 5
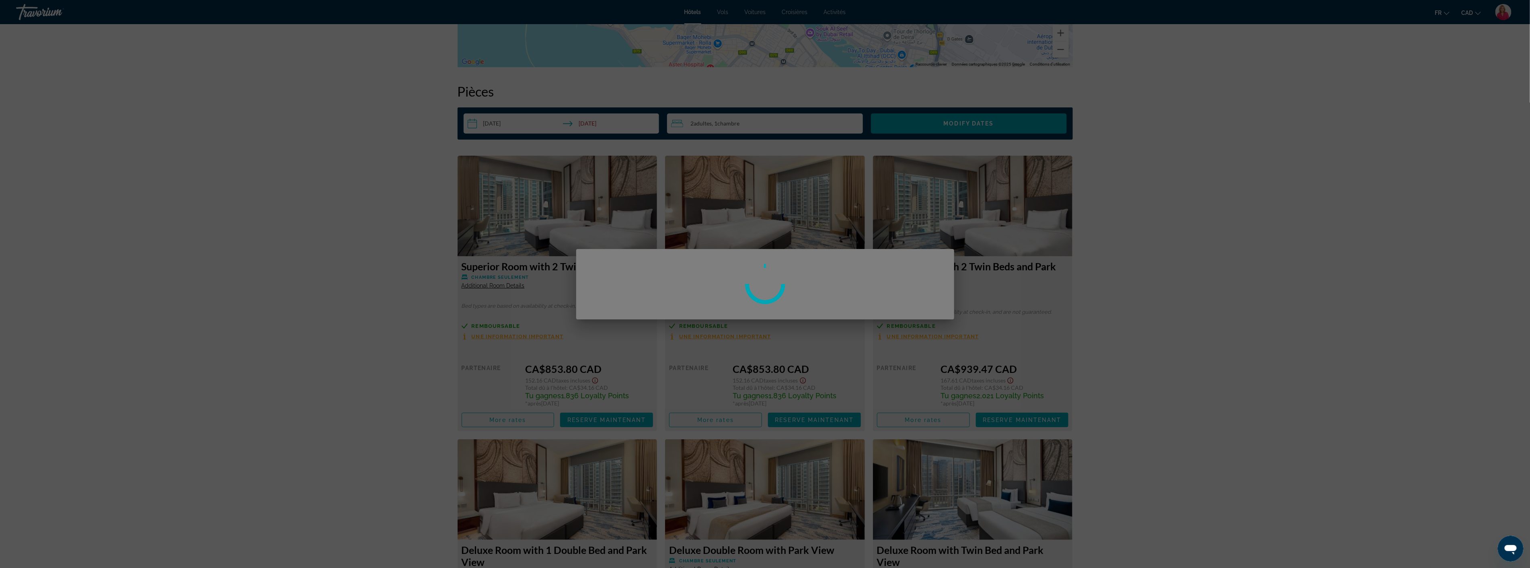
scroll to position [0, 0]
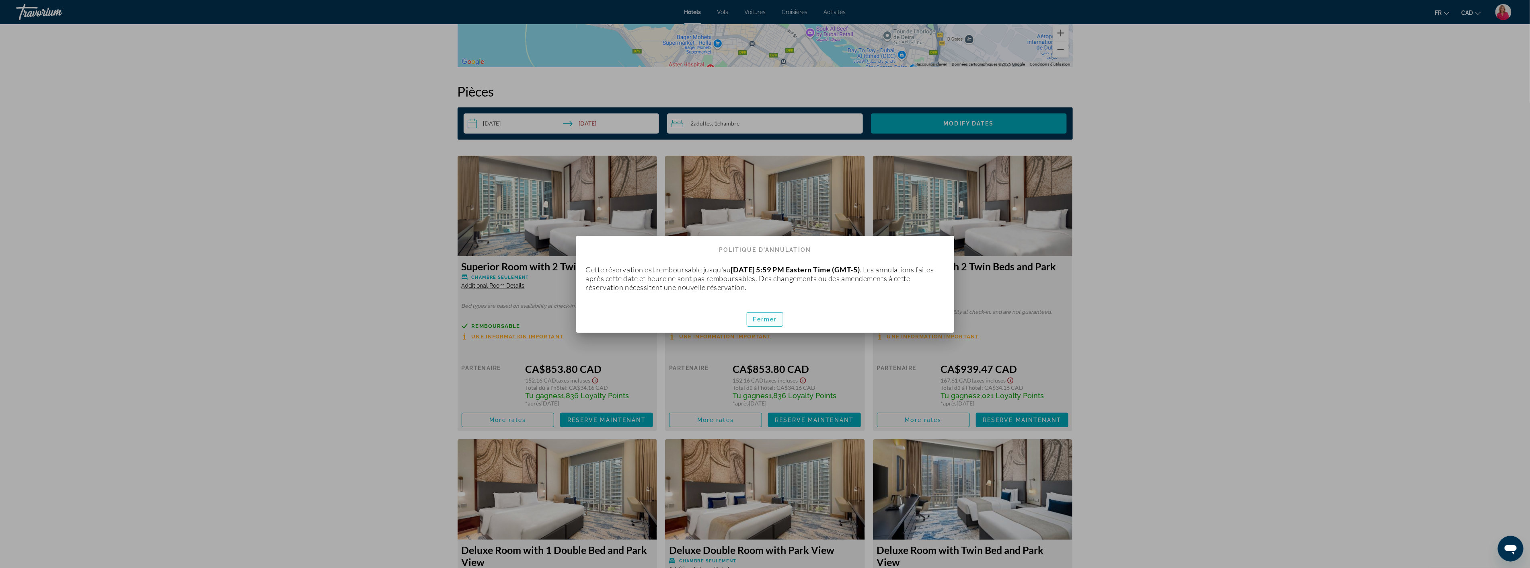
click at [762, 318] on span "Fermer" at bounding box center [765, 319] width 24 height 6
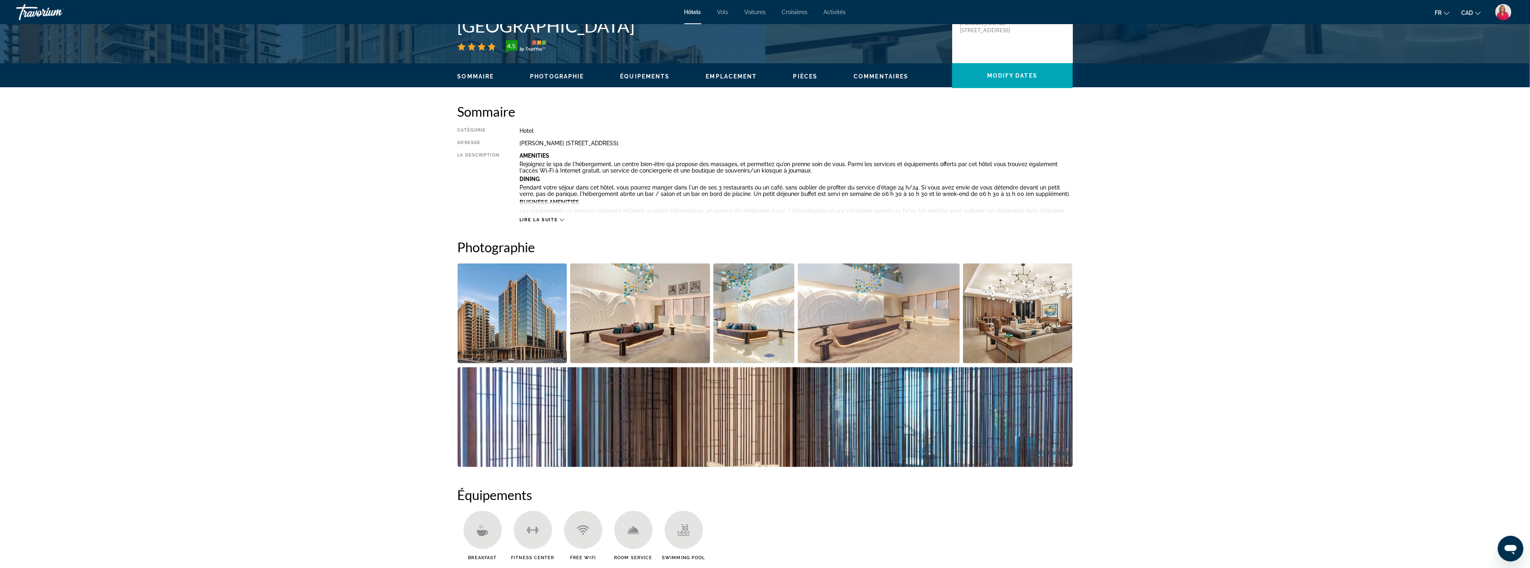
scroll to position [89, 0]
